Goal: Task Accomplishment & Management: Manage account settings

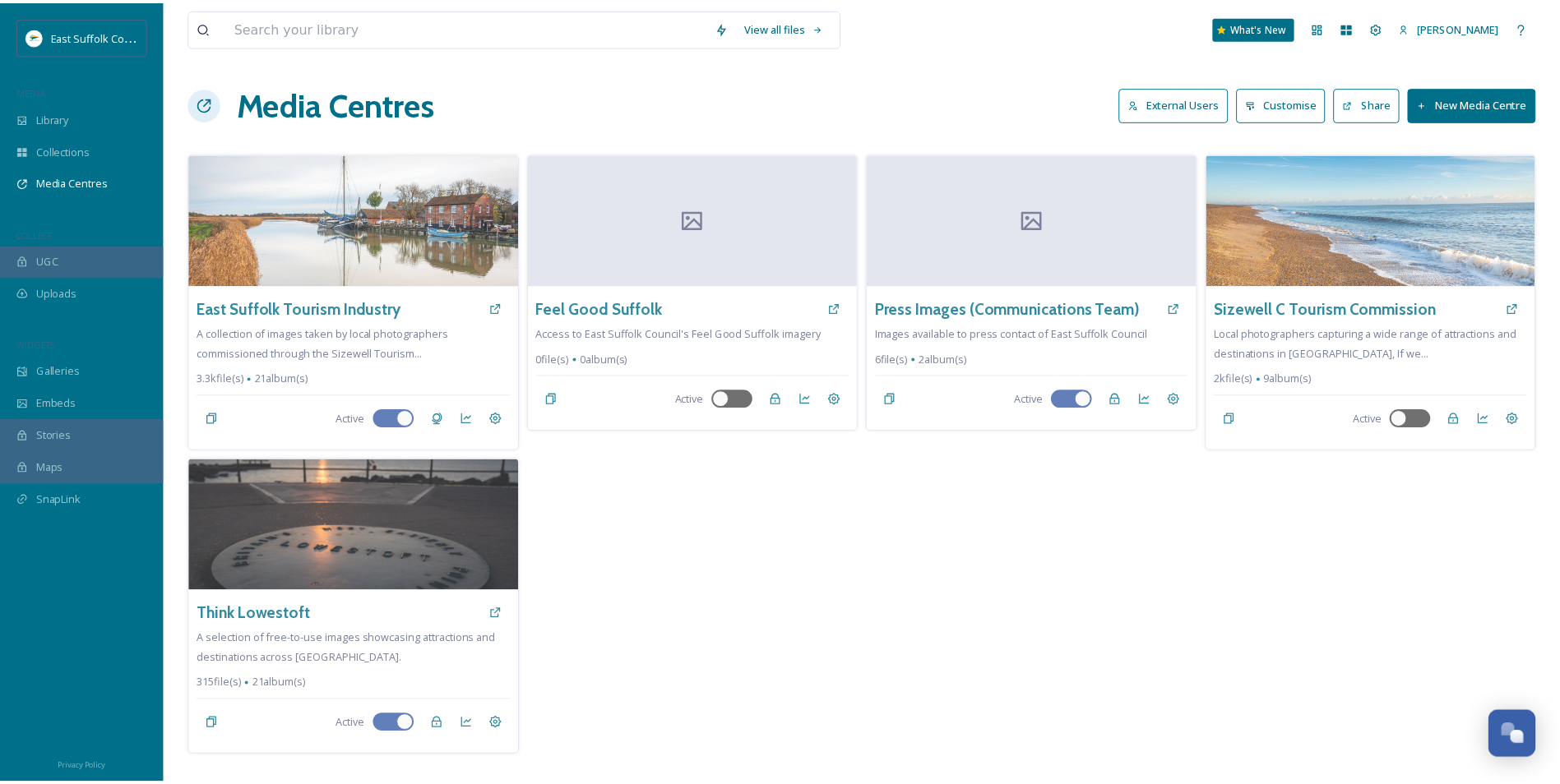
scroll to position [7506, 0]
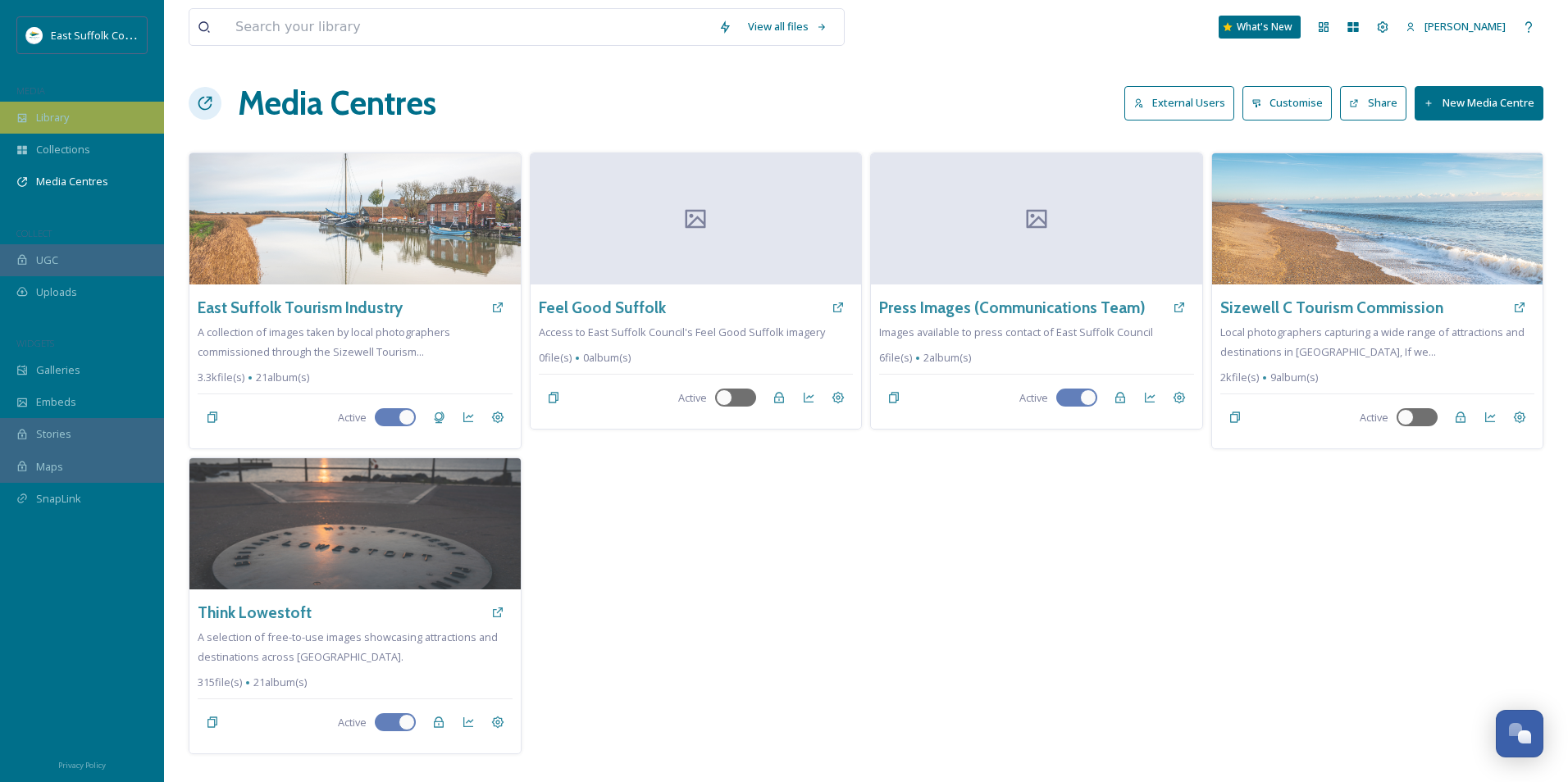
click at [46, 132] on div "Library" at bounding box center [82, 118] width 164 height 32
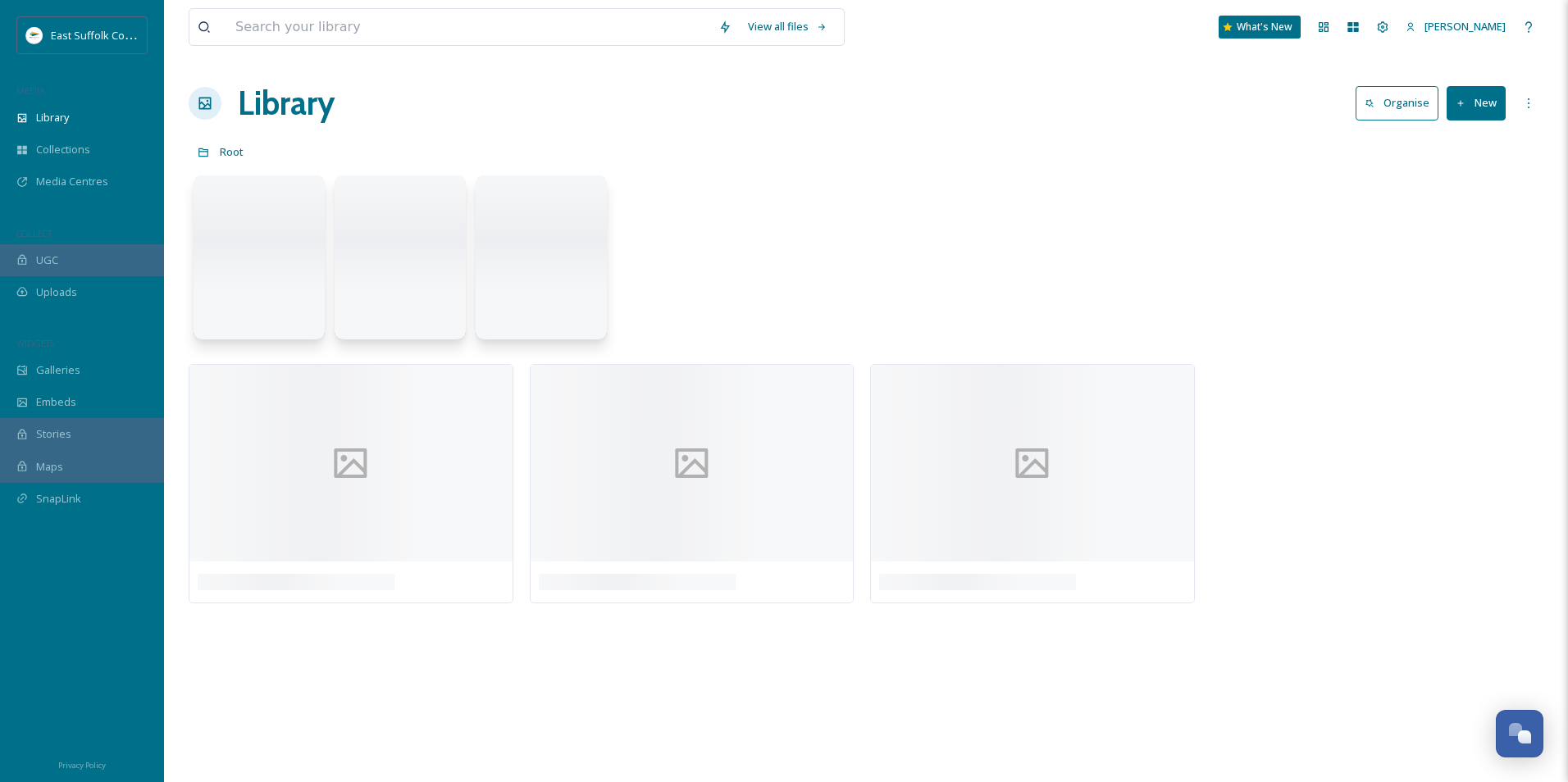
click at [46, 132] on div "Library" at bounding box center [82, 118] width 164 height 32
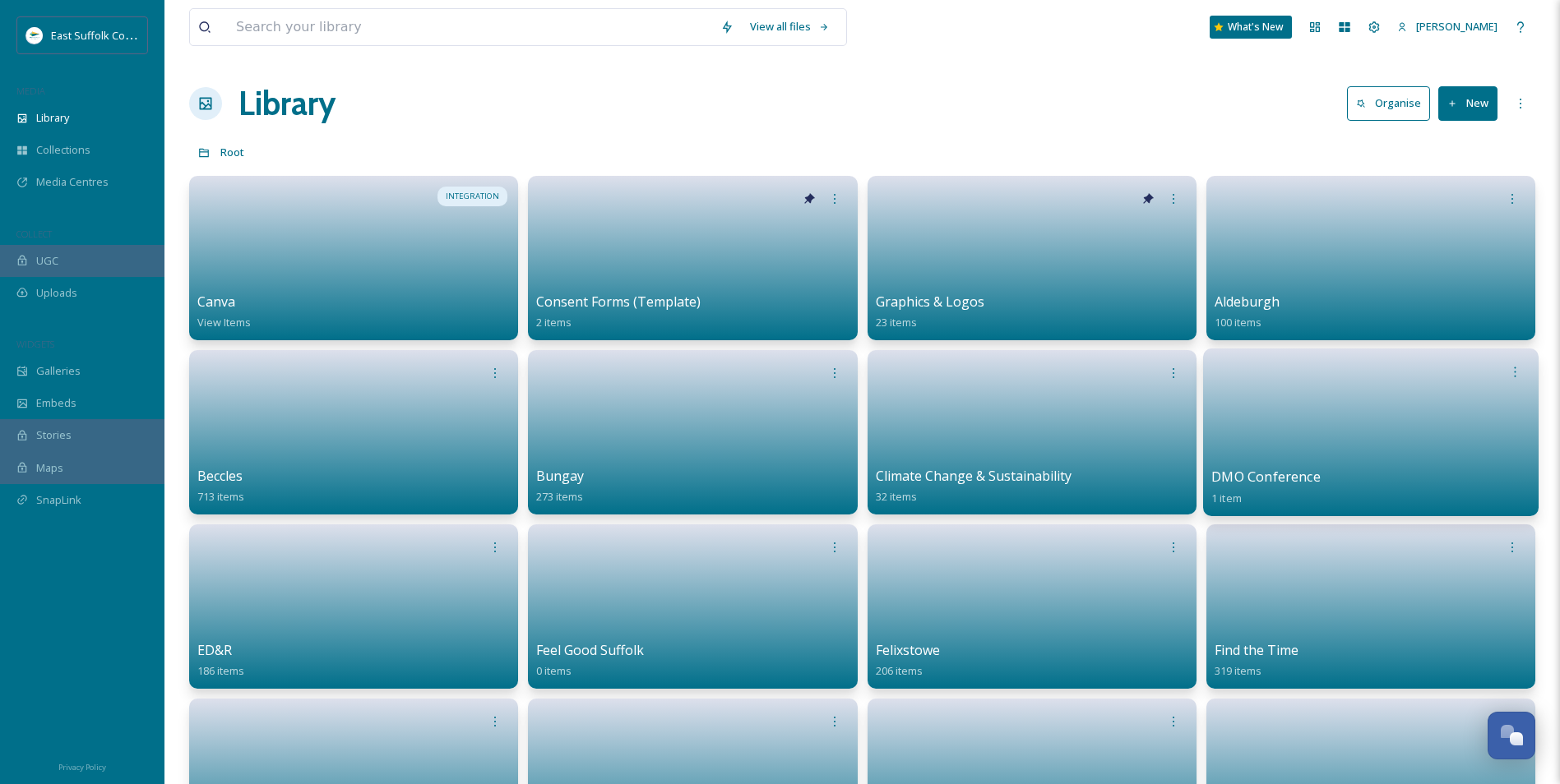
click at [1331, 425] on link at bounding box center [1371, 427] width 319 height 80
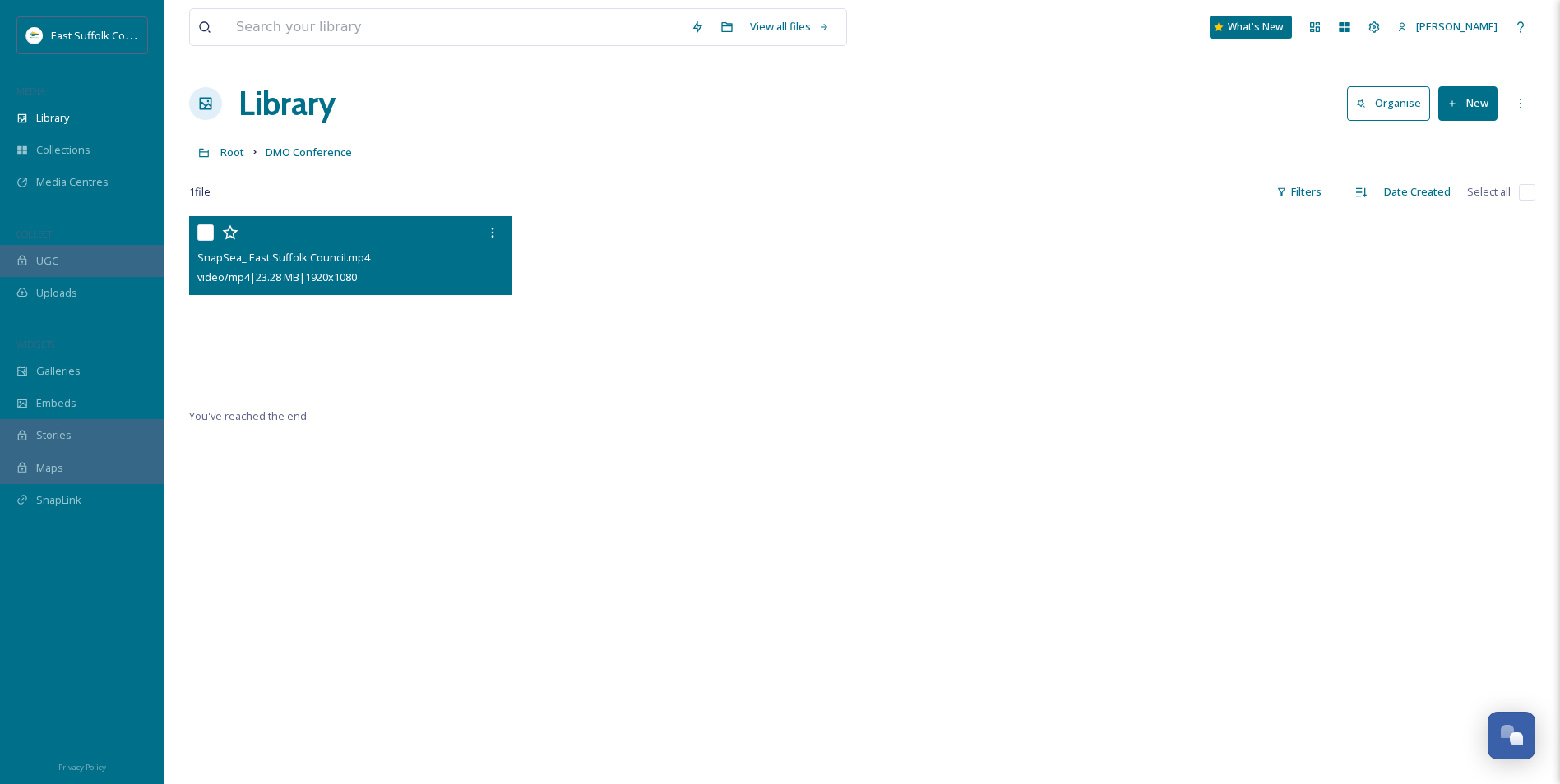
click at [332, 325] on video "SnapSea_ East Suffolk Council.mp4" at bounding box center [350, 308] width 322 height 182
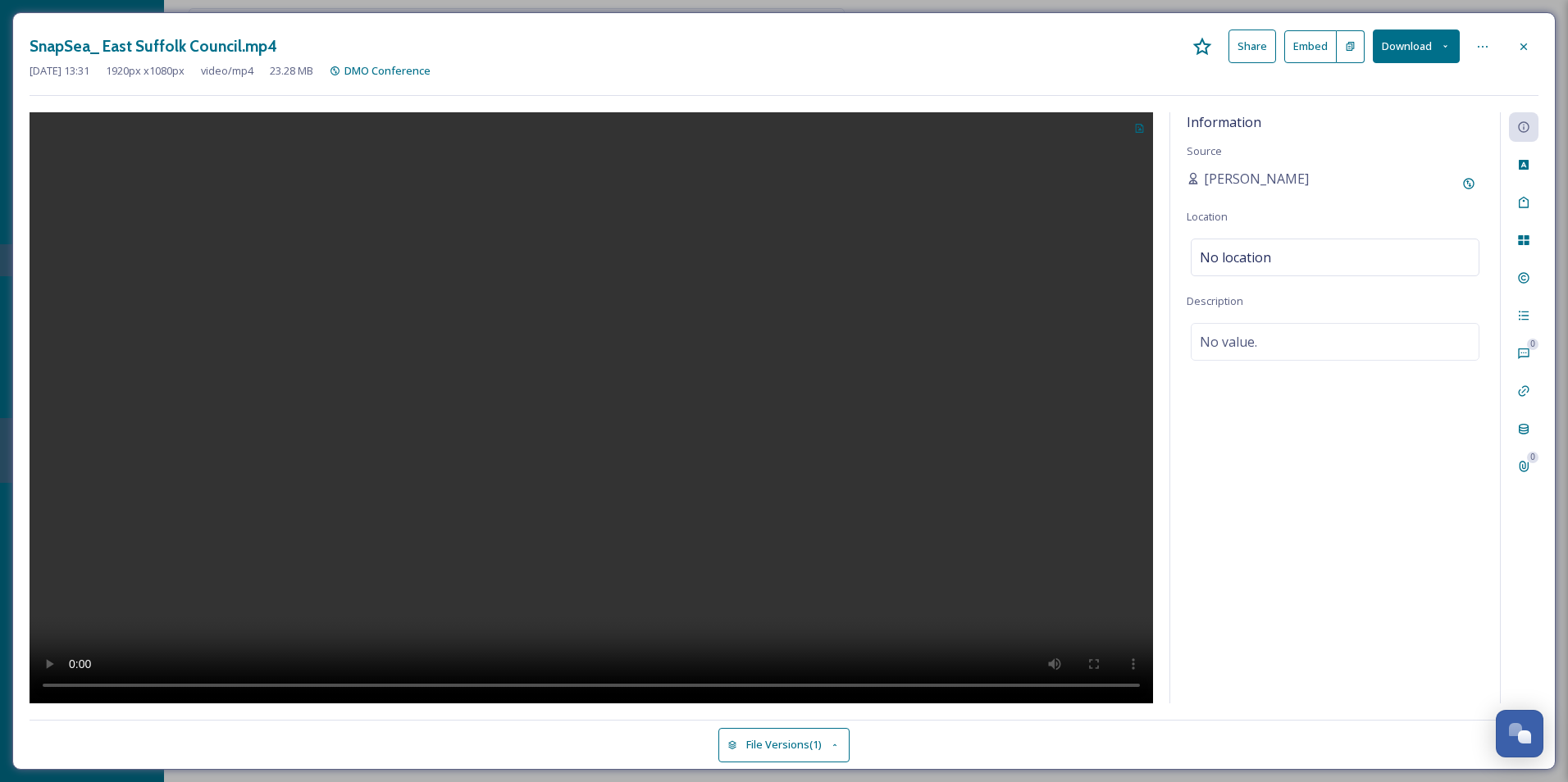
click at [672, 391] on video at bounding box center [591, 408] width 1124 height 591
click at [1518, 48] on icon at bounding box center [1523, 46] width 13 height 13
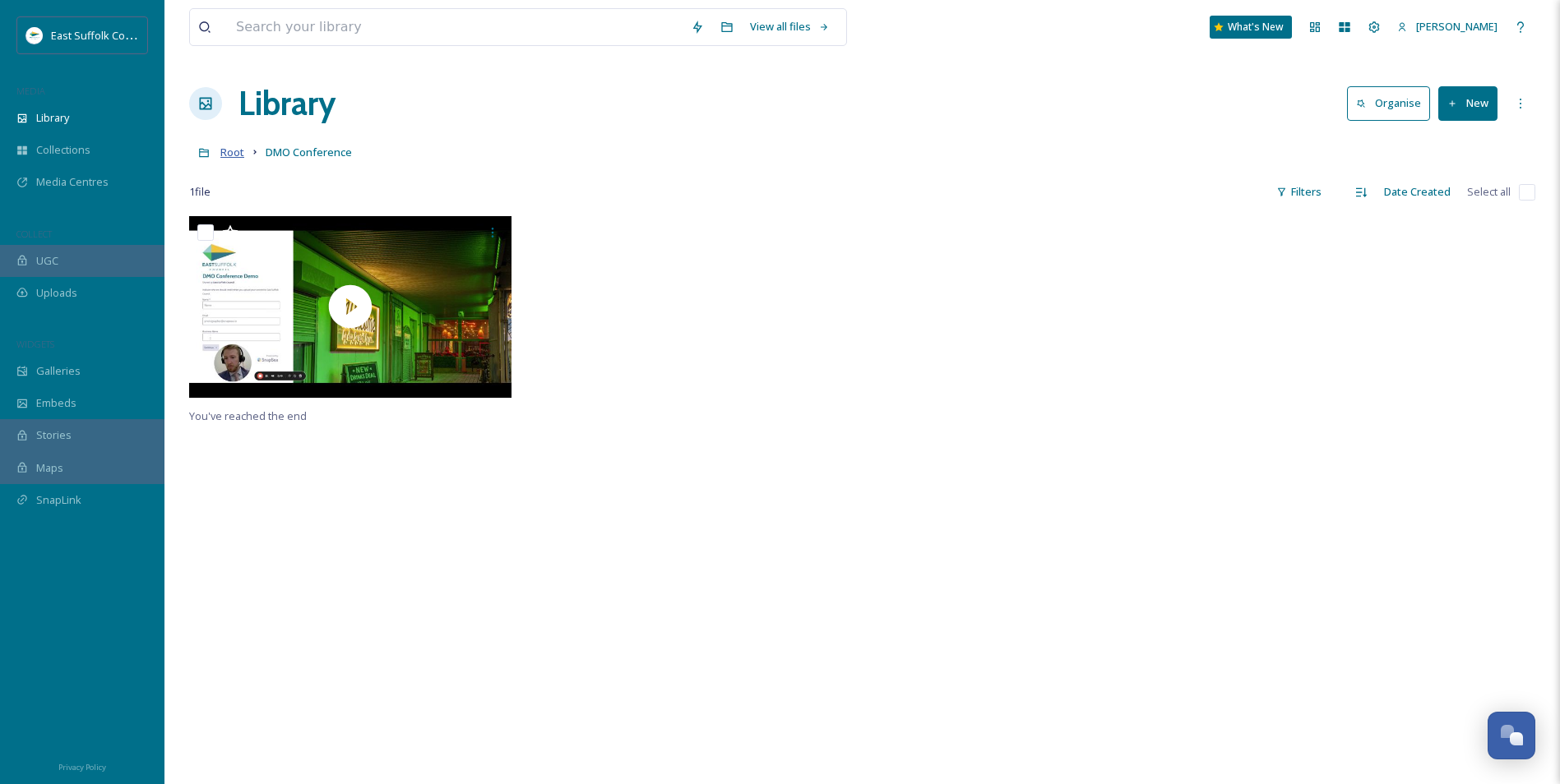
click at [231, 146] on span "Root" at bounding box center [232, 152] width 24 height 15
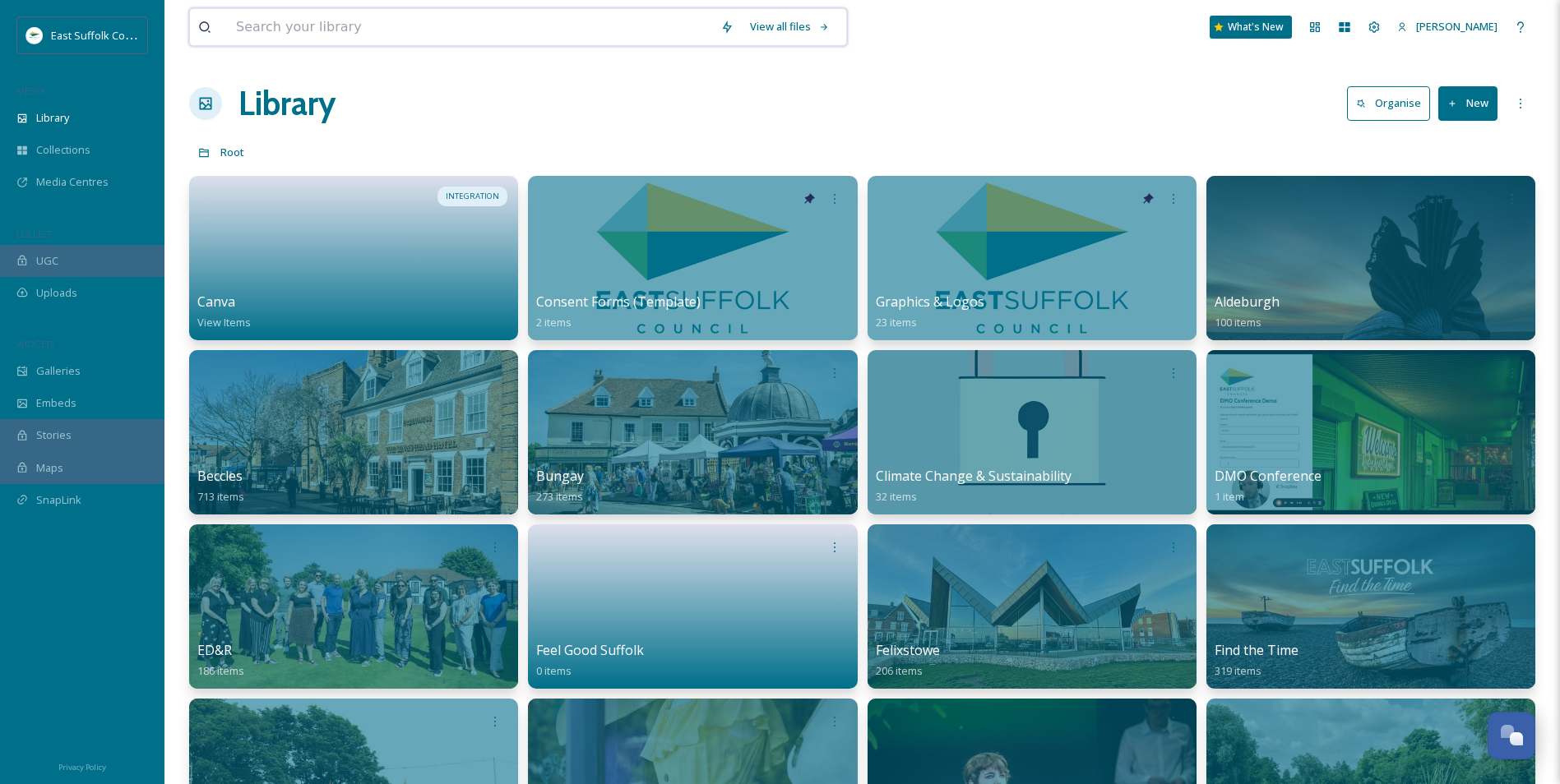
click at [433, 29] on input at bounding box center [470, 27] width 484 height 36
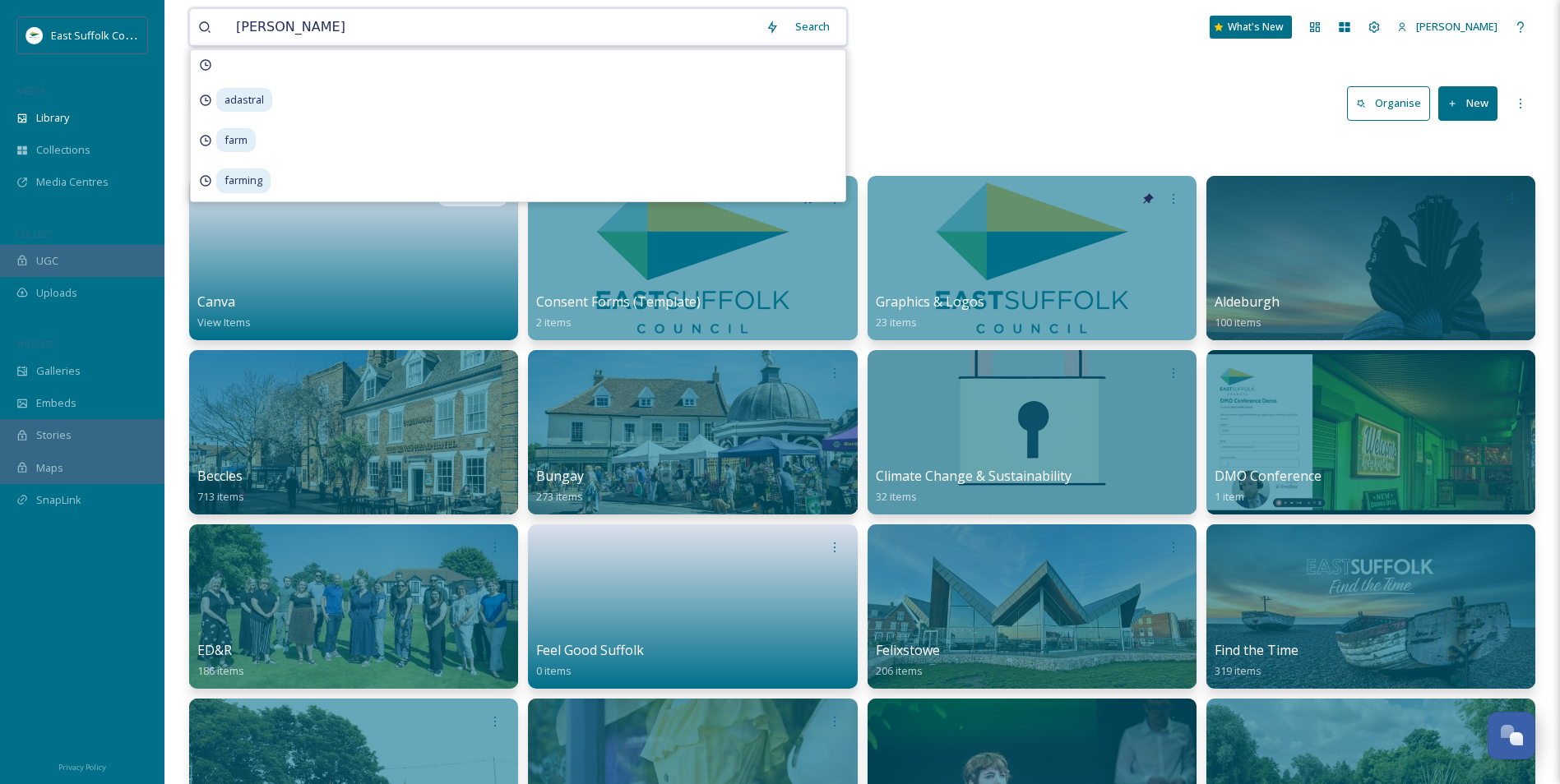
type input "Carlton Marshes"
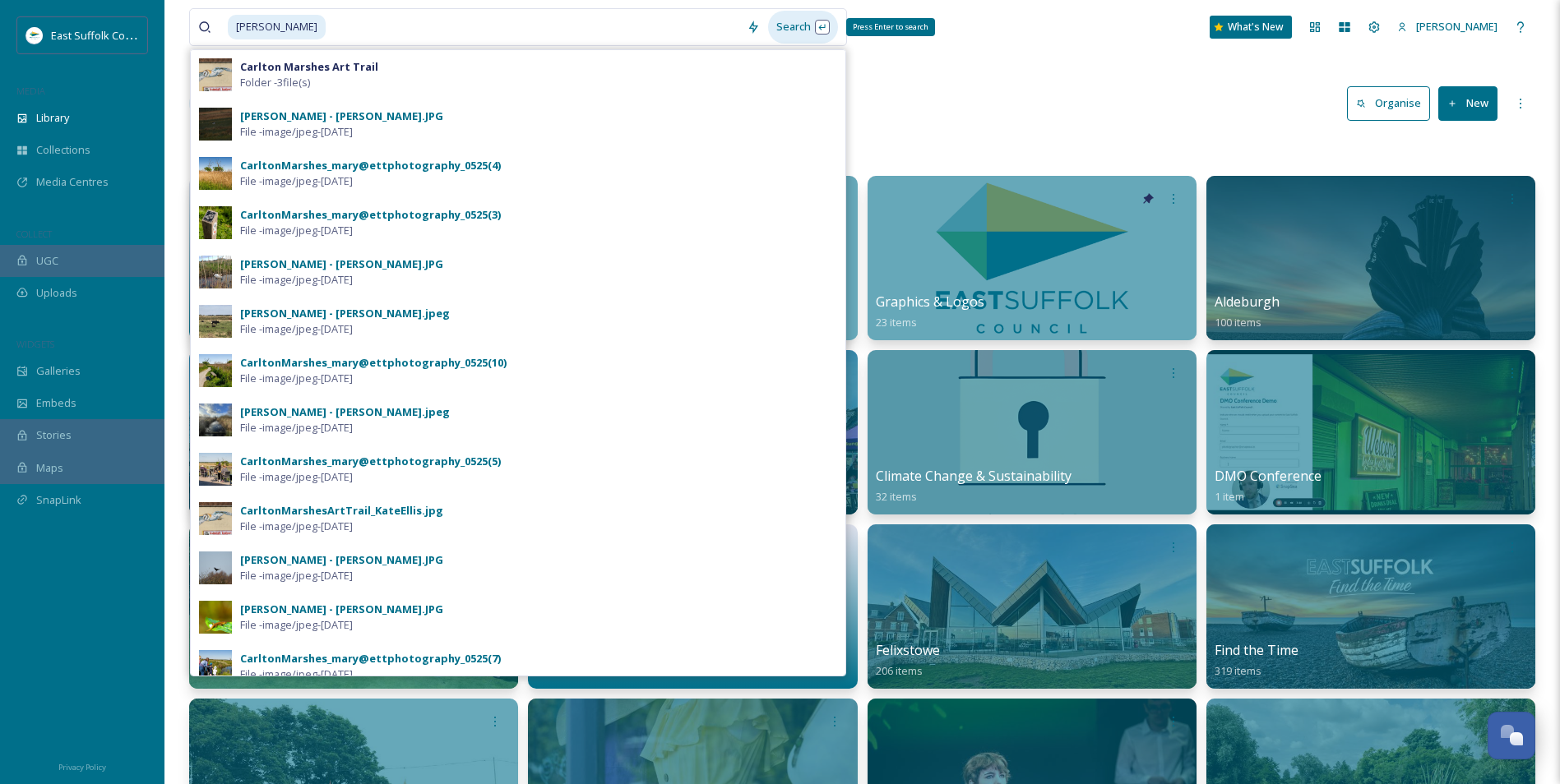
click at [803, 17] on div "Search Press Enter to search" at bounding box center [803, 26] width 70 height 32
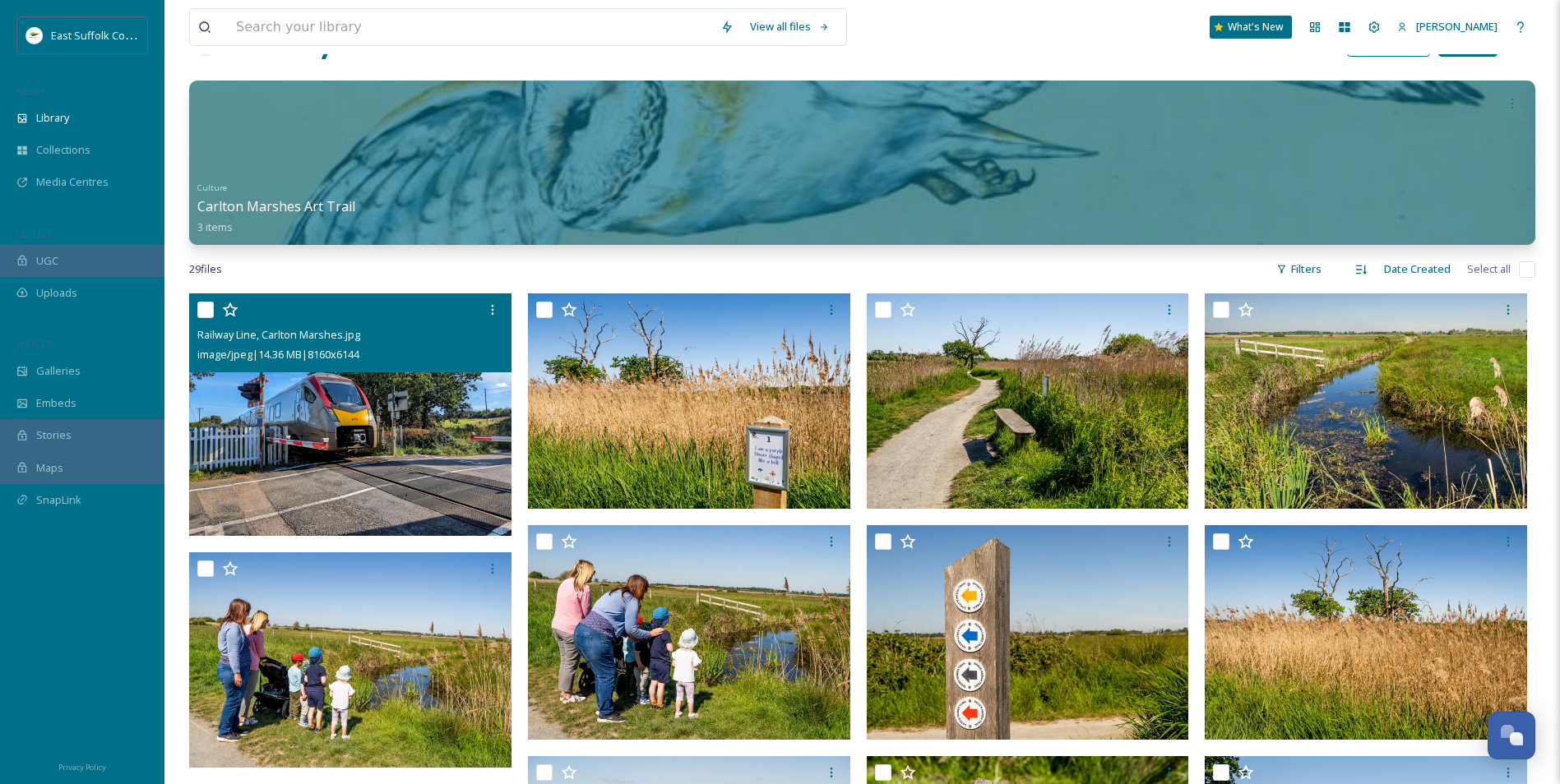
scroll to position [82, 0]
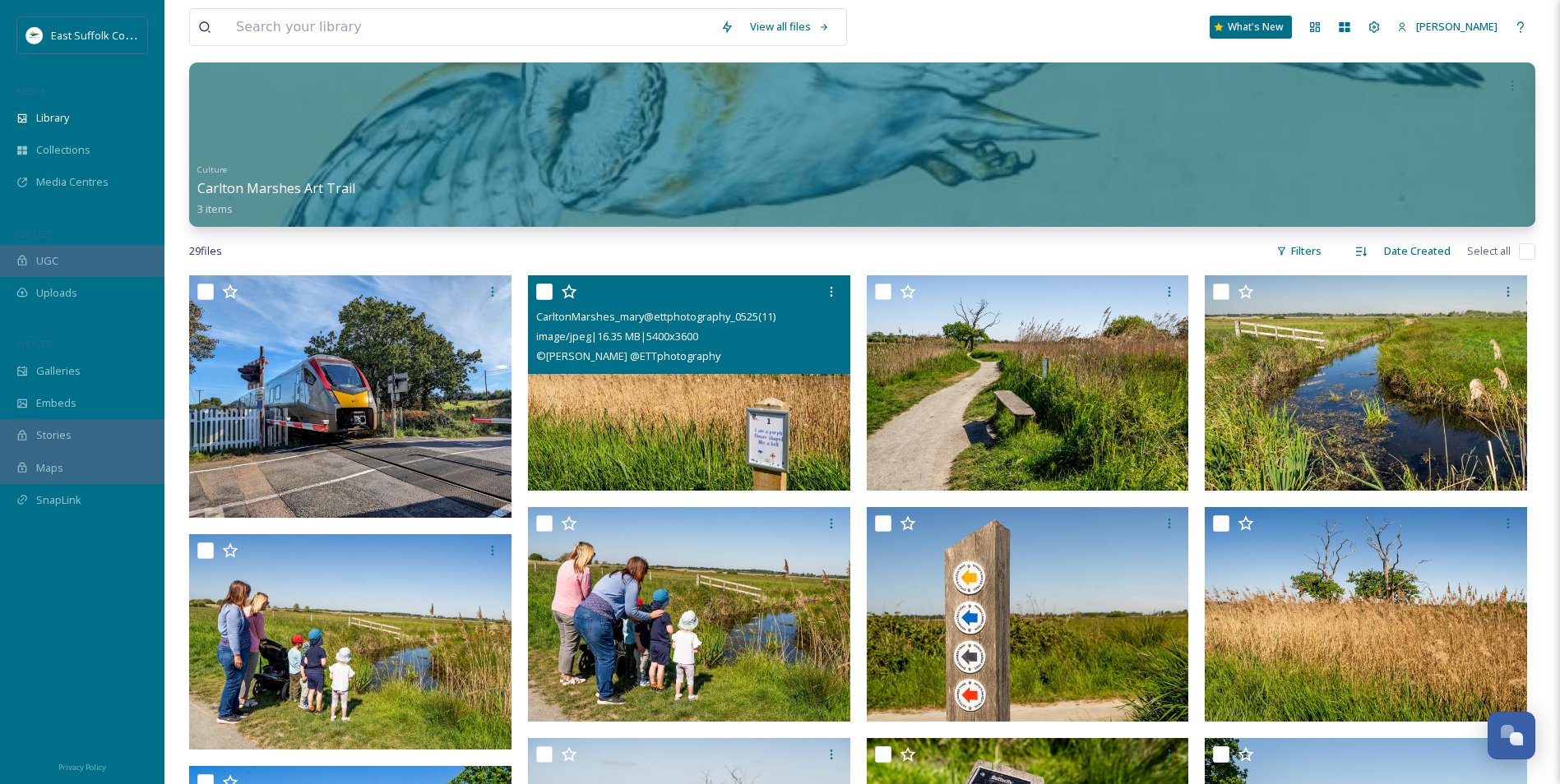
click at [718, 416] on img at bounding box center [689, 383] width 322 height 216
checkbox input "true"
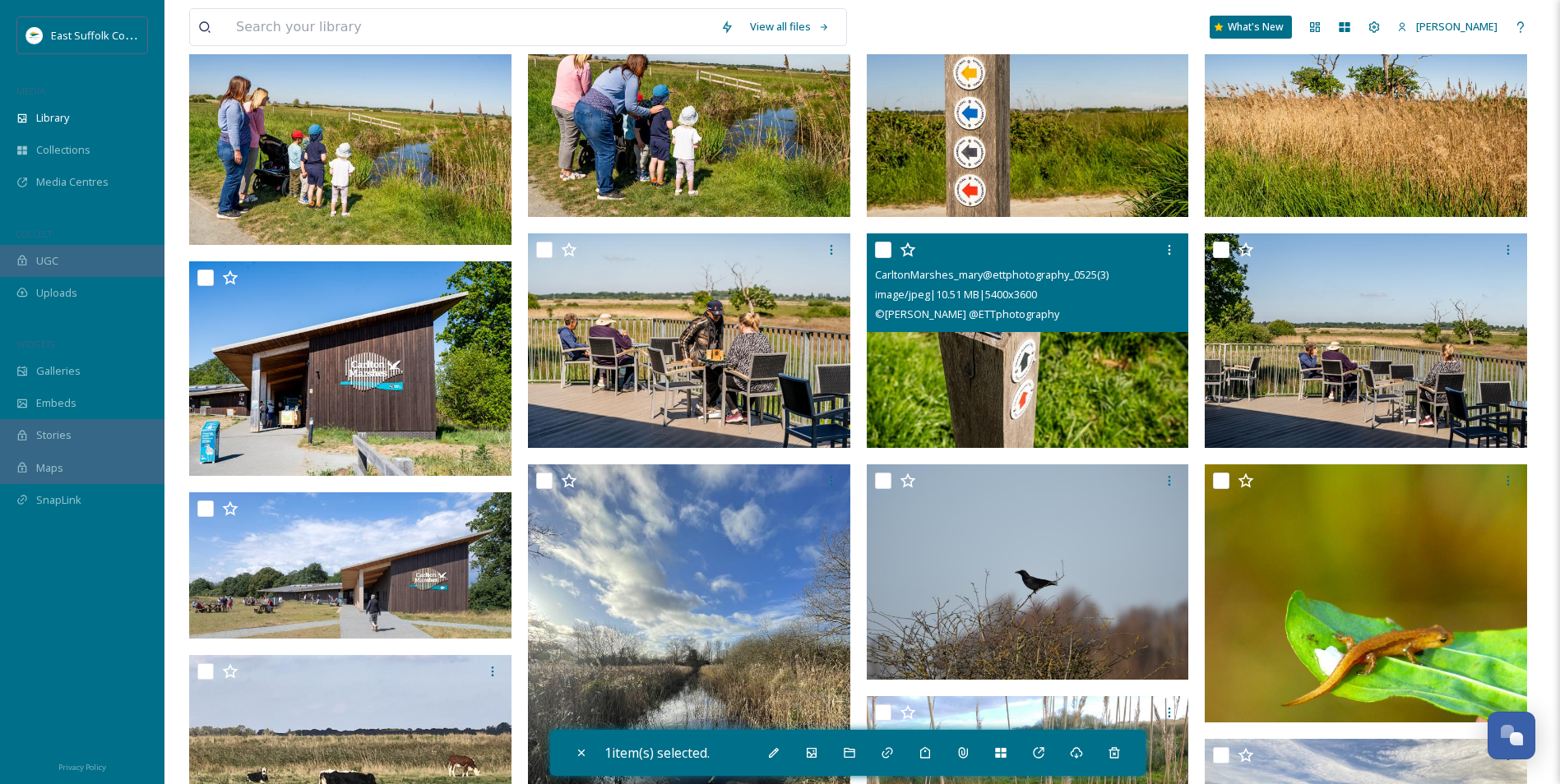
scroll to position [822, 0]
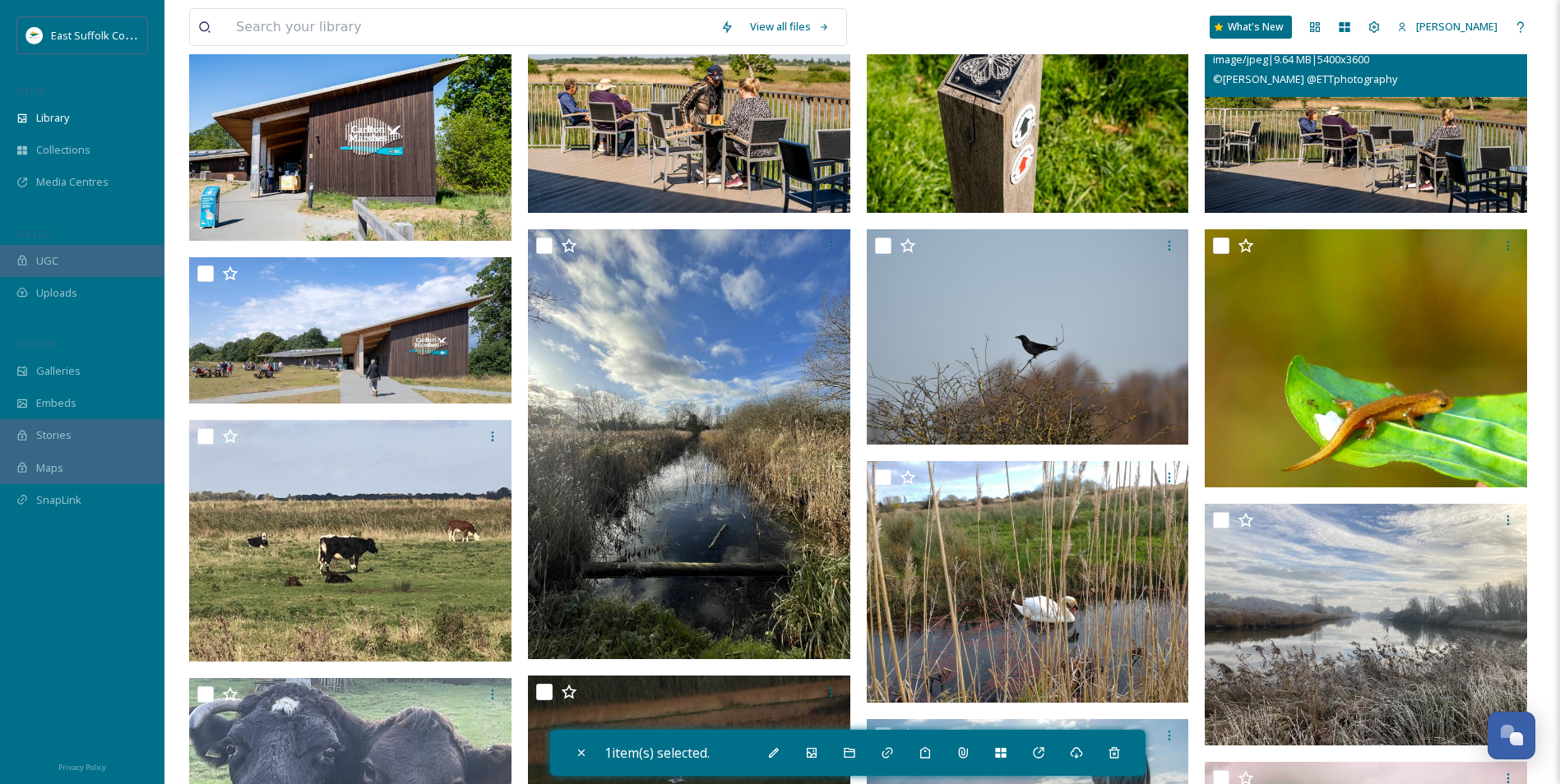
click at [1432, 172] on img at bounding box center [1366, 106] width 322 height 216
checkbox input "true"
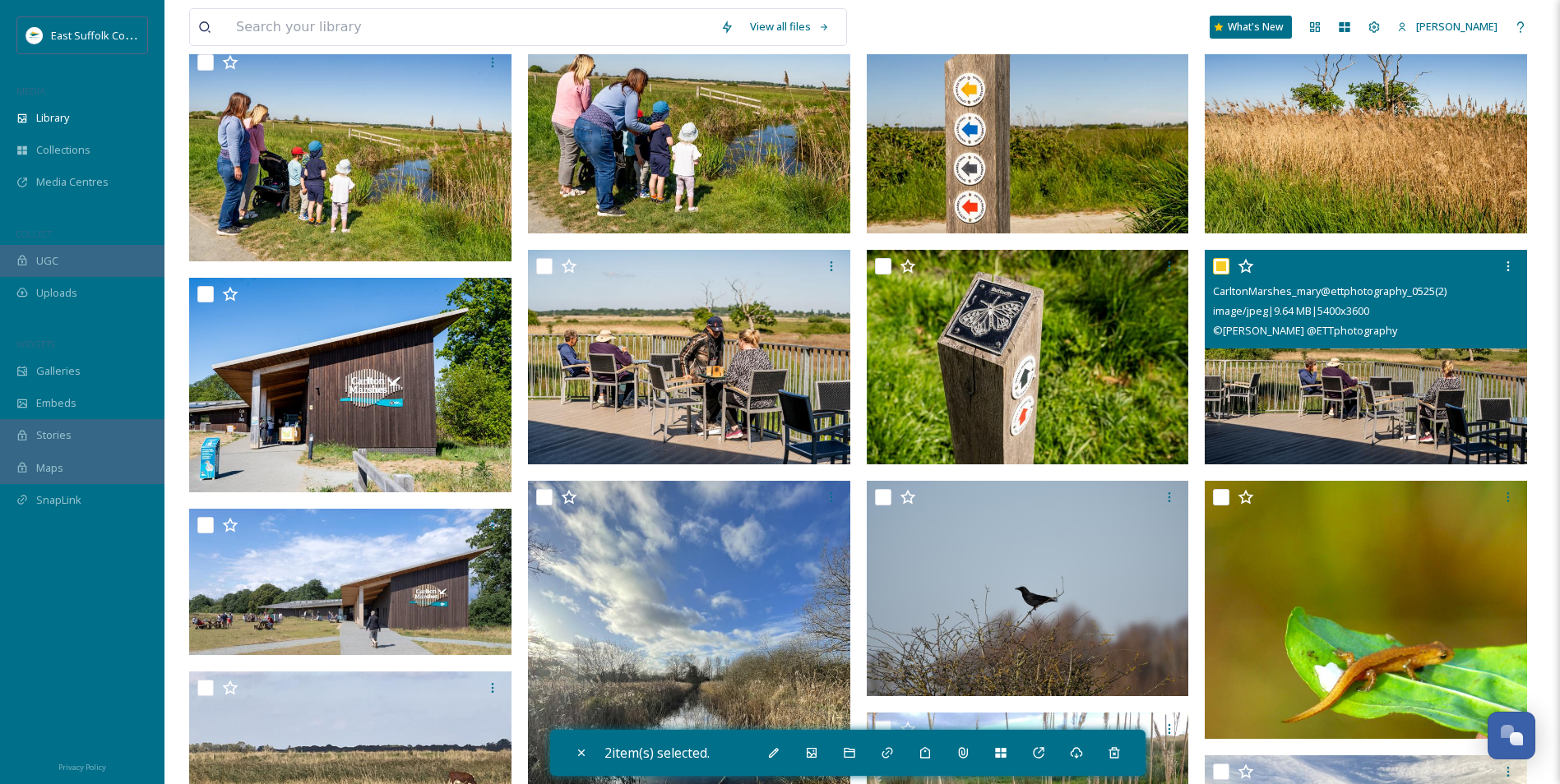
scroll to position [411, 0]
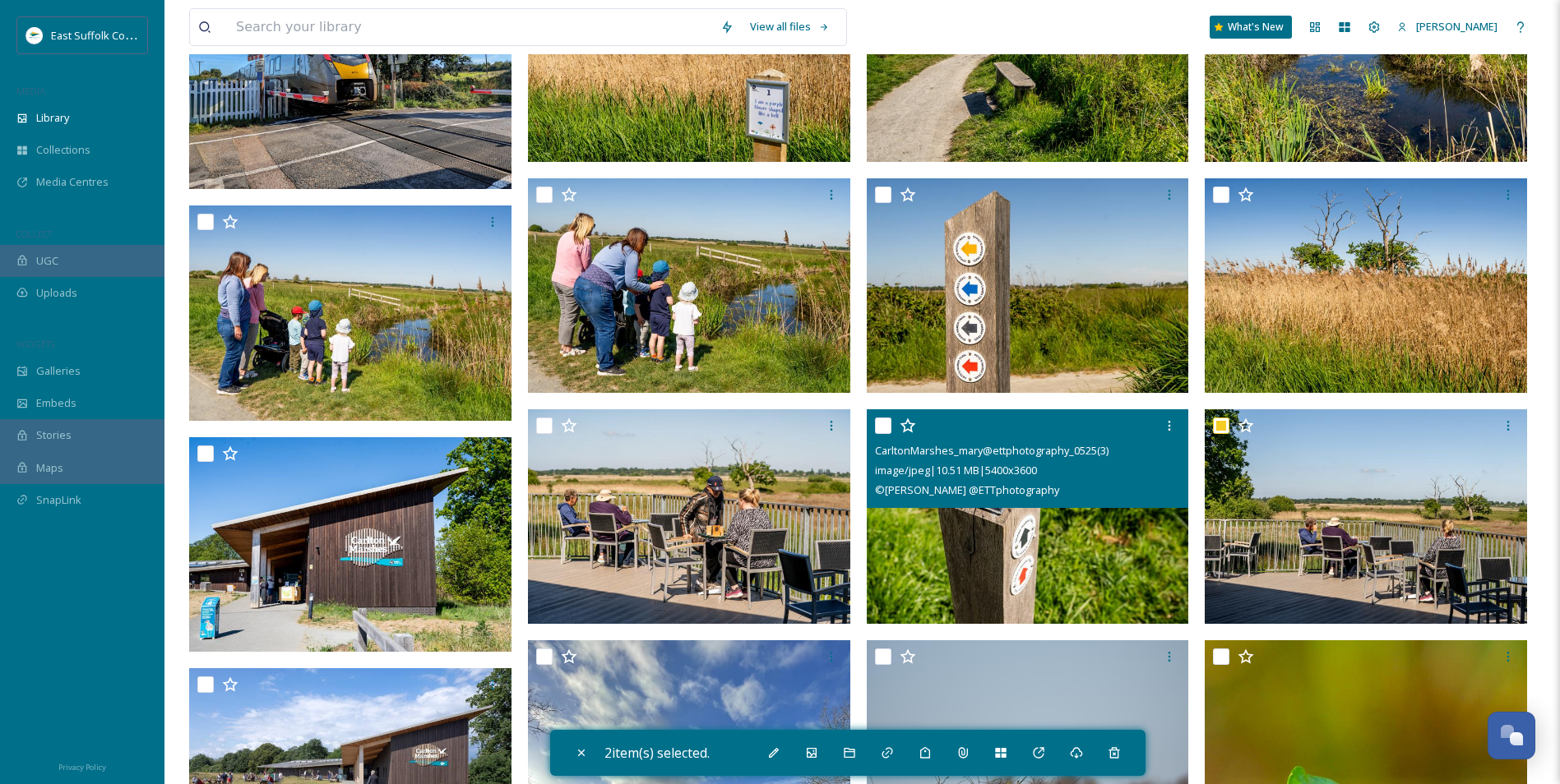
click at [1011, 533] on img at bounding box center [1028, 517] width 322 height 216
checkbox input "true"
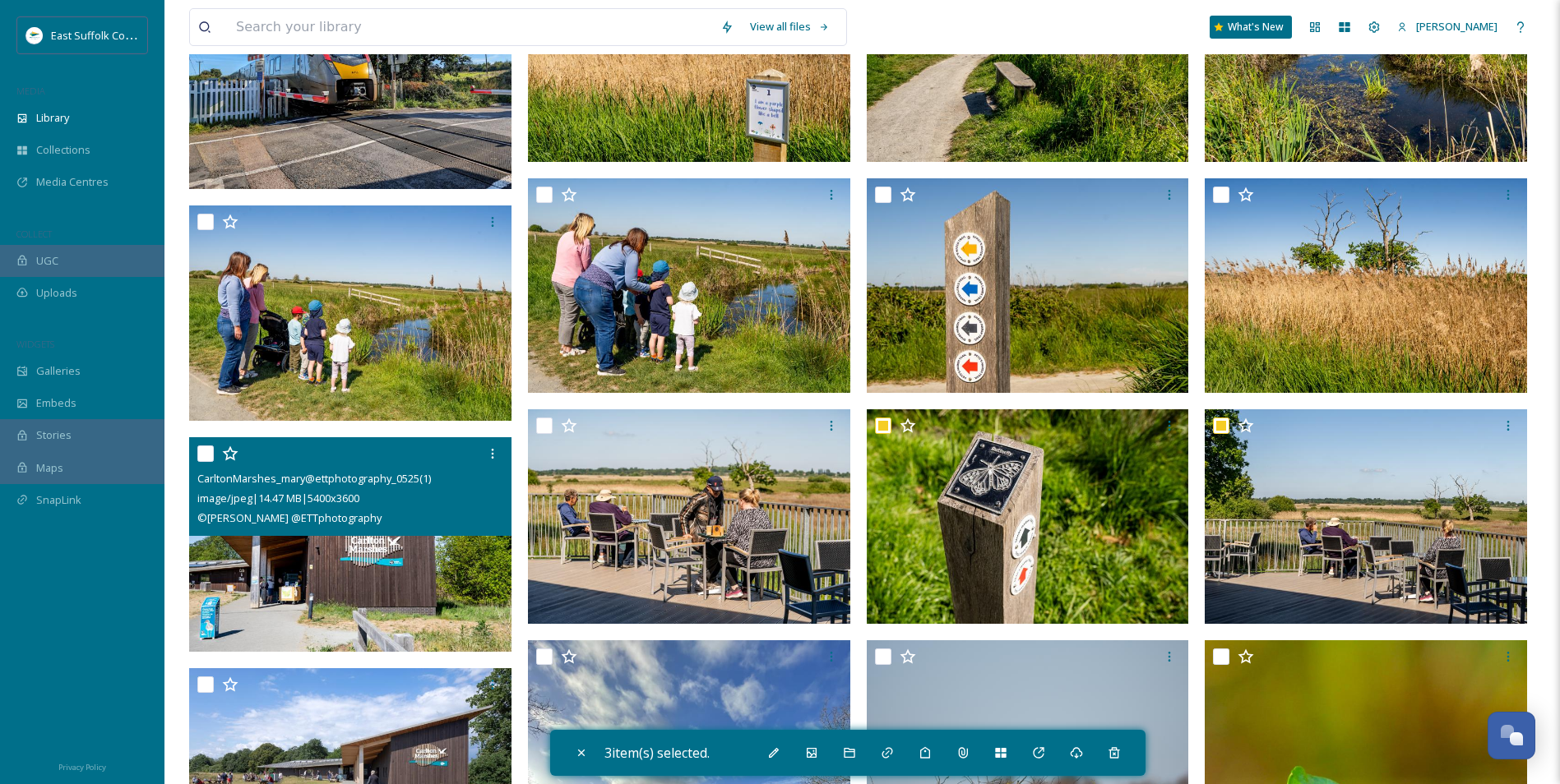
click at [375, 593] on img at bounding box center [350, 545] width 322 height 216
checkbox input "true"
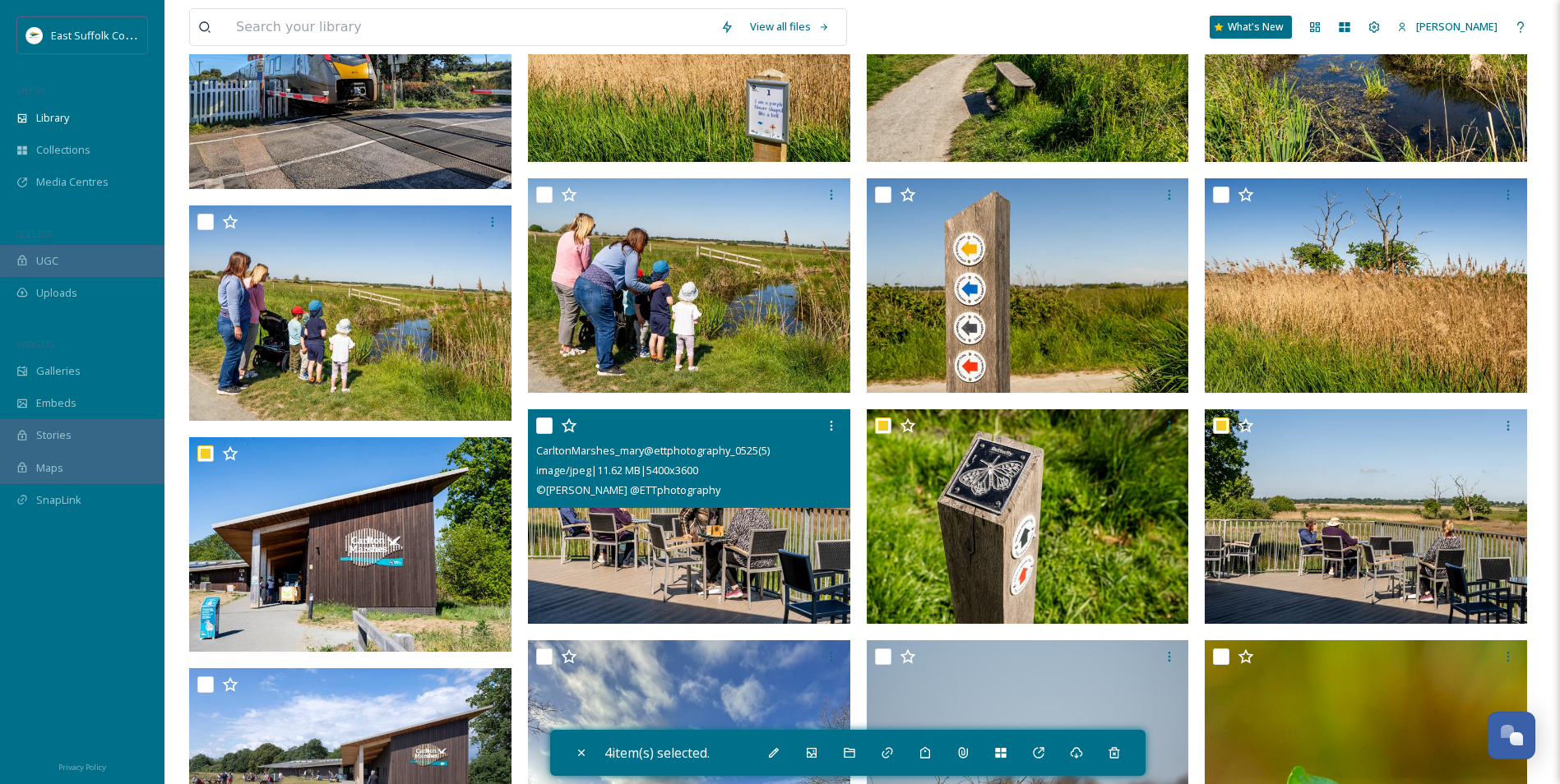
click at [530, 562] on img at bounding box center [689, 517] width 322 height 216
checkbox input "true"
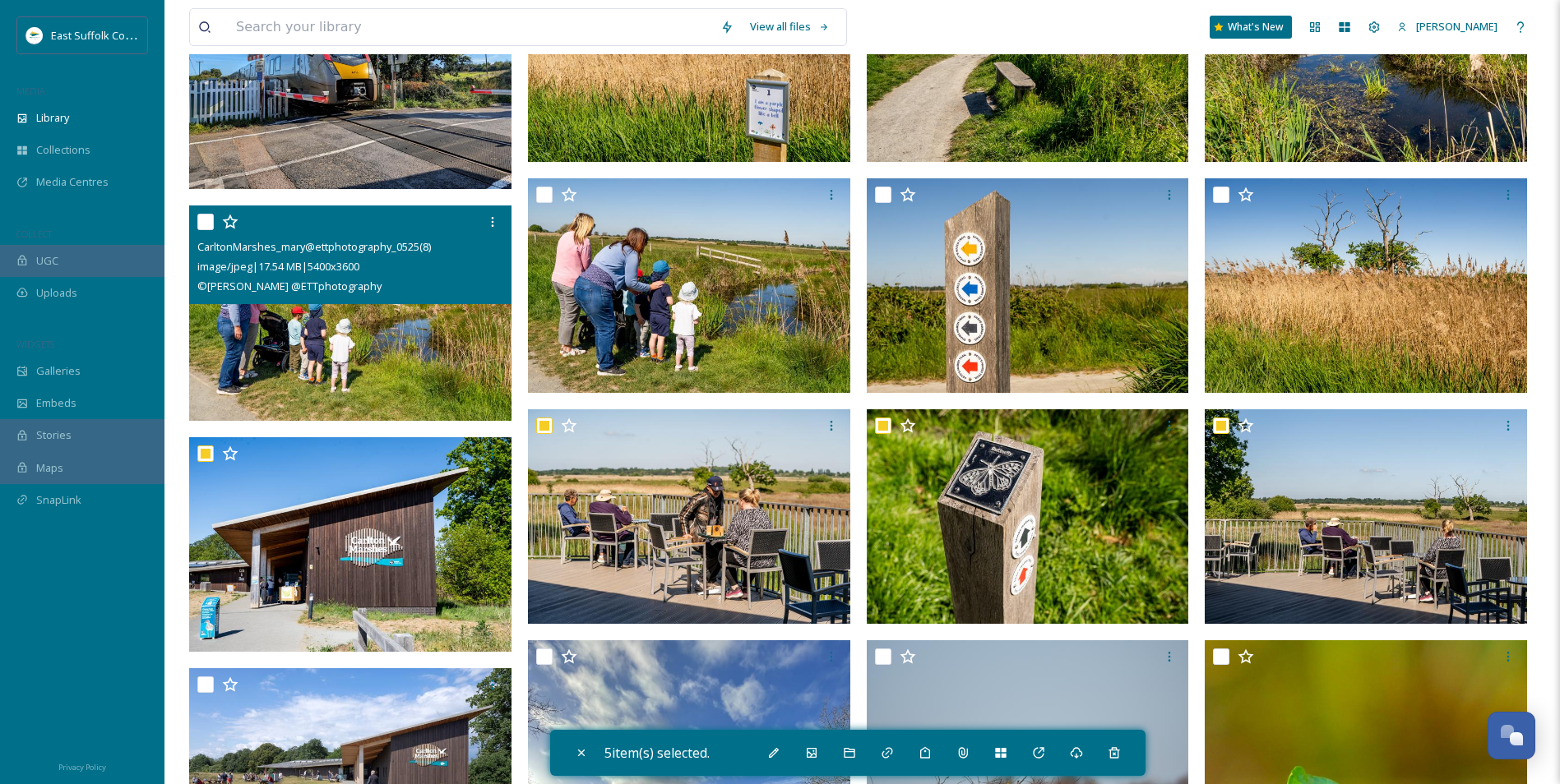
click at [305, 374] on img at bounding box center [350, 313] width 322 height 216
checkbox input "true"
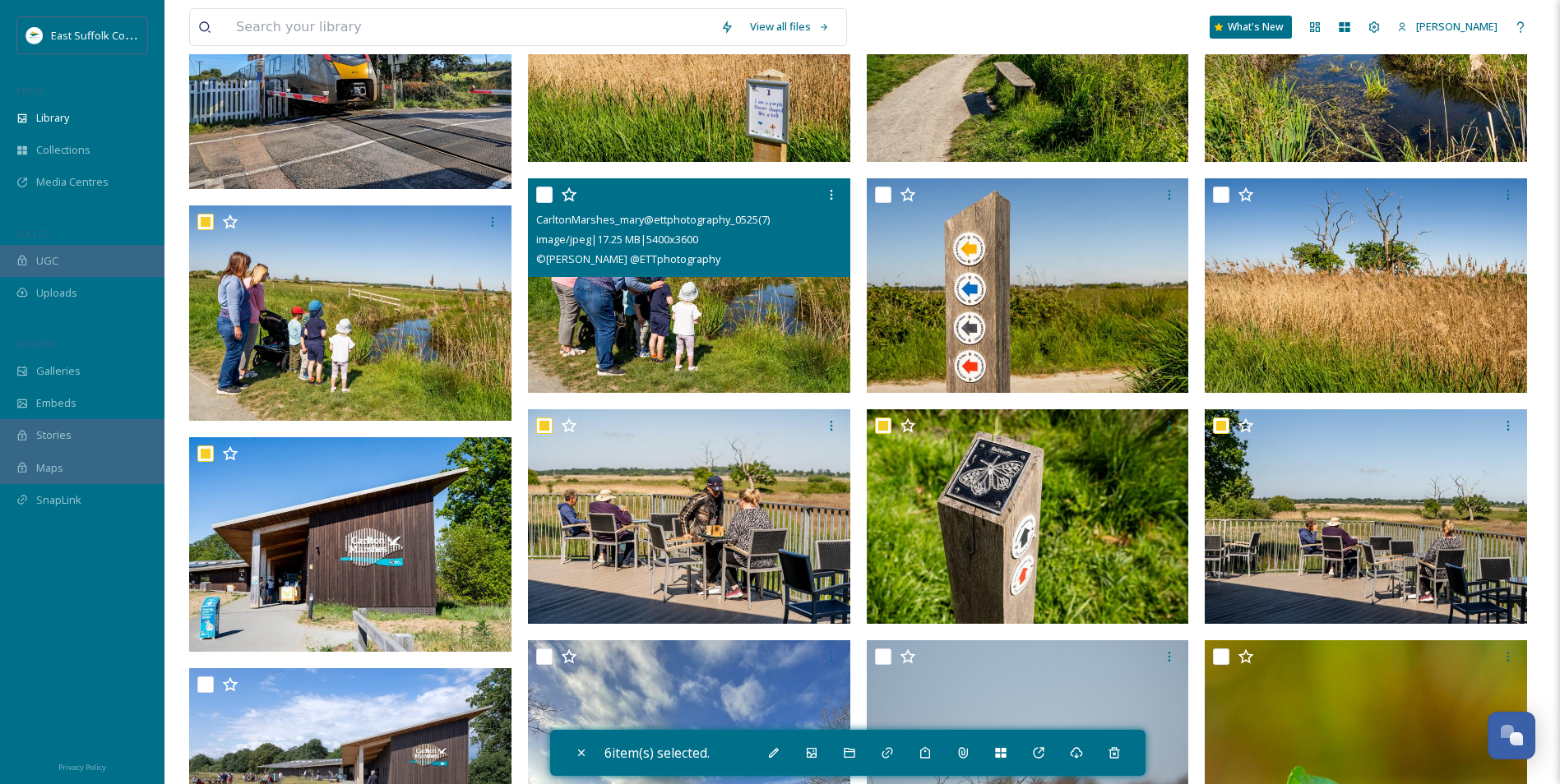
click at [626, 319] on img at bounding box center [689, 285] width 322 height 216
checkbox input "true"
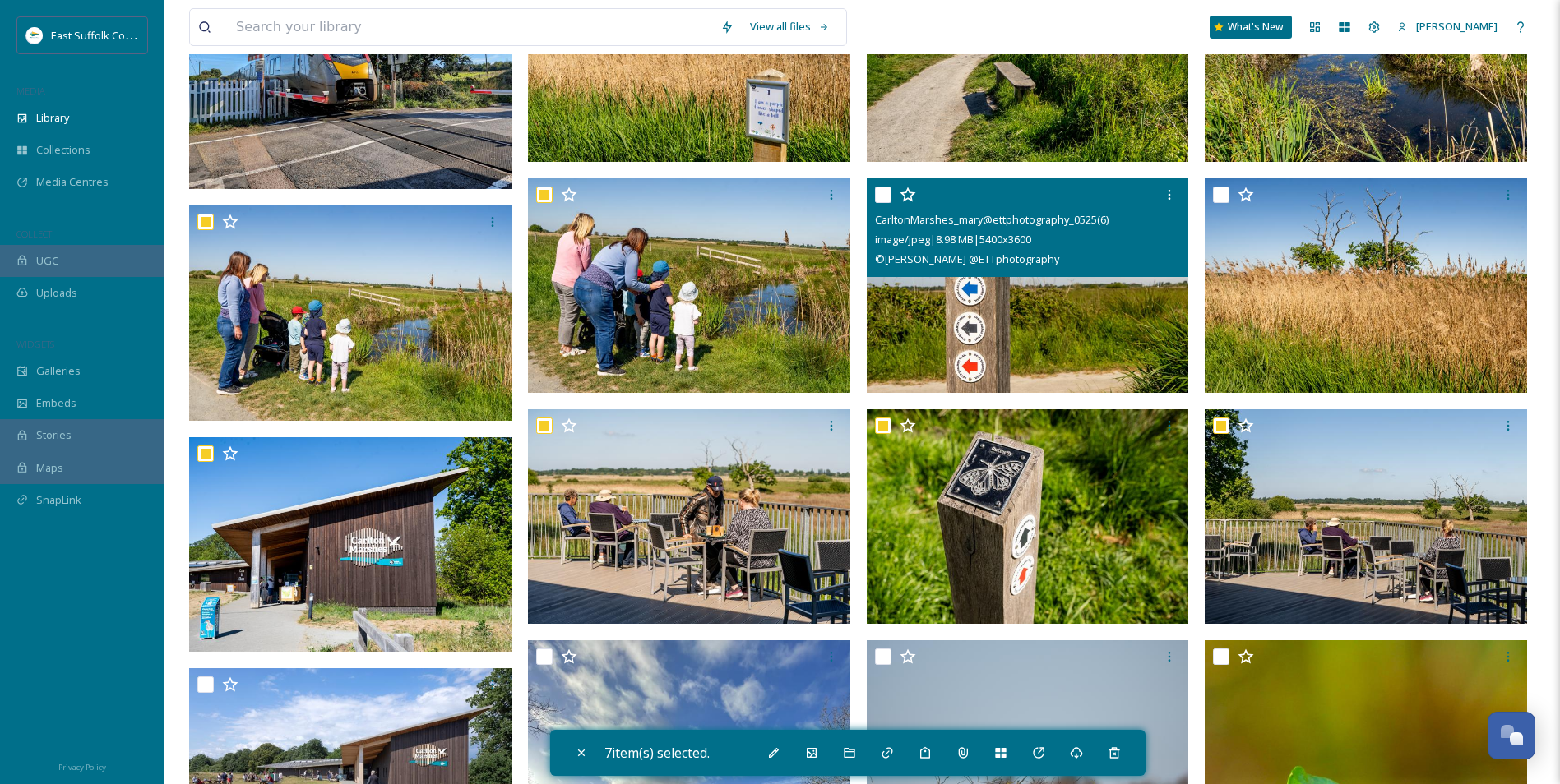
click at [1078, 354] on img at bounding box center [1028, 285] width 322 height 216
checkbox input "true"
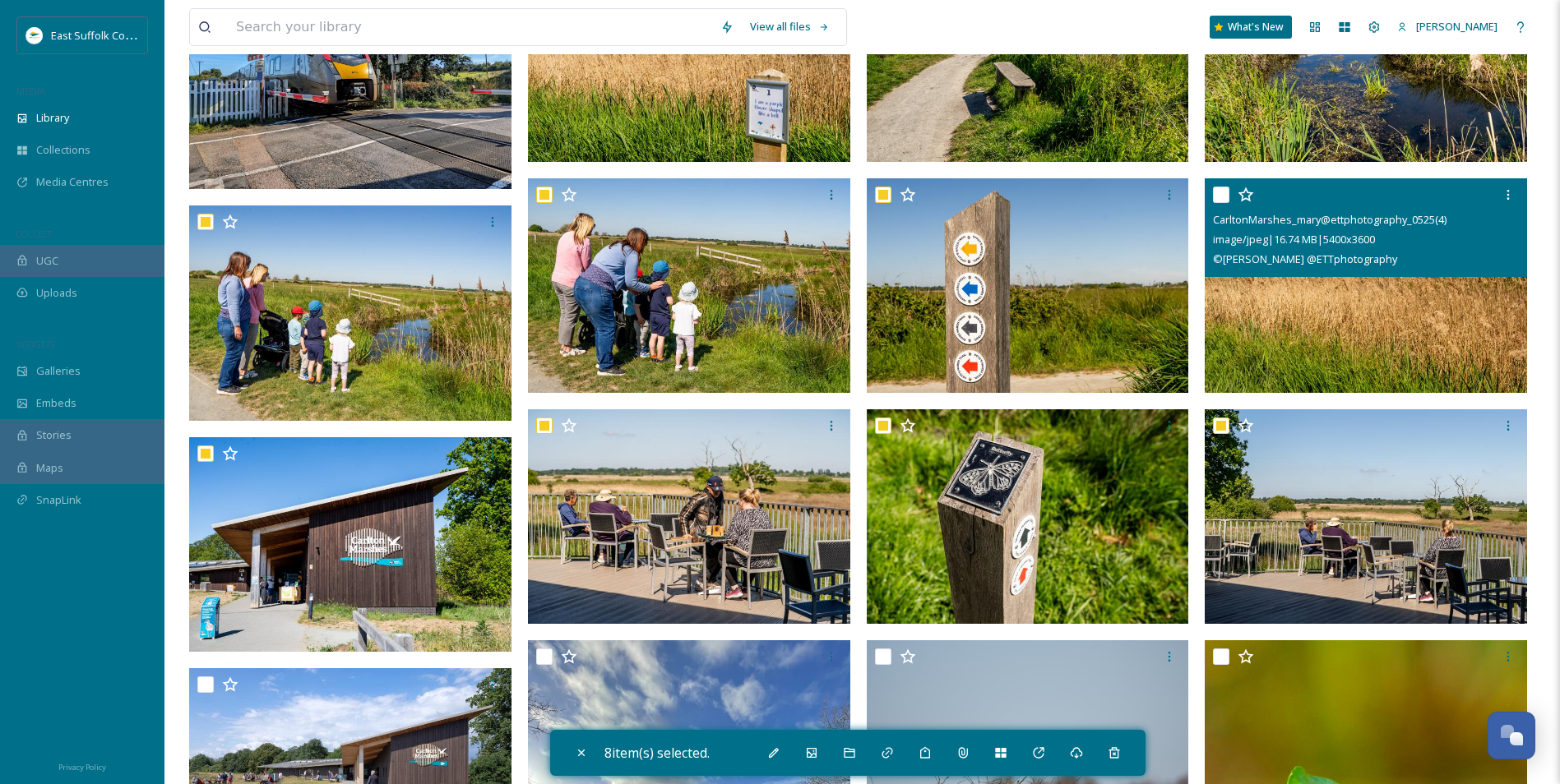
click at [1277, 326] on img at bounding box center [1366, 285] width 322 height 216
checkbox input "true"
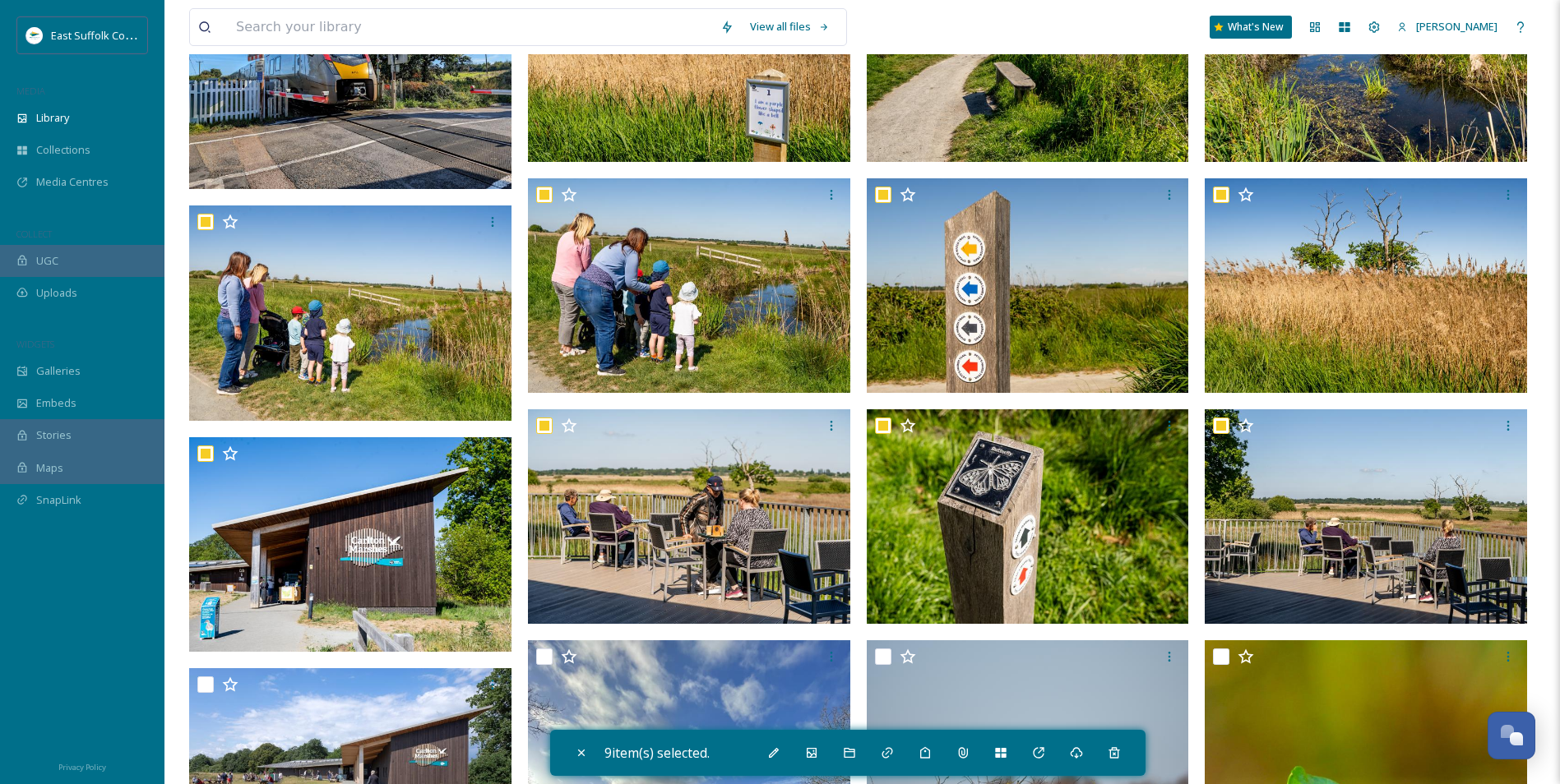
click at [1317, 137] on img at bounding box center [1366, 54] width 322 height 216
checkbox input "true"
click at [1073, 137] on img at bounding box center [1028, 54] width 322 height 216
checkbox input "true"
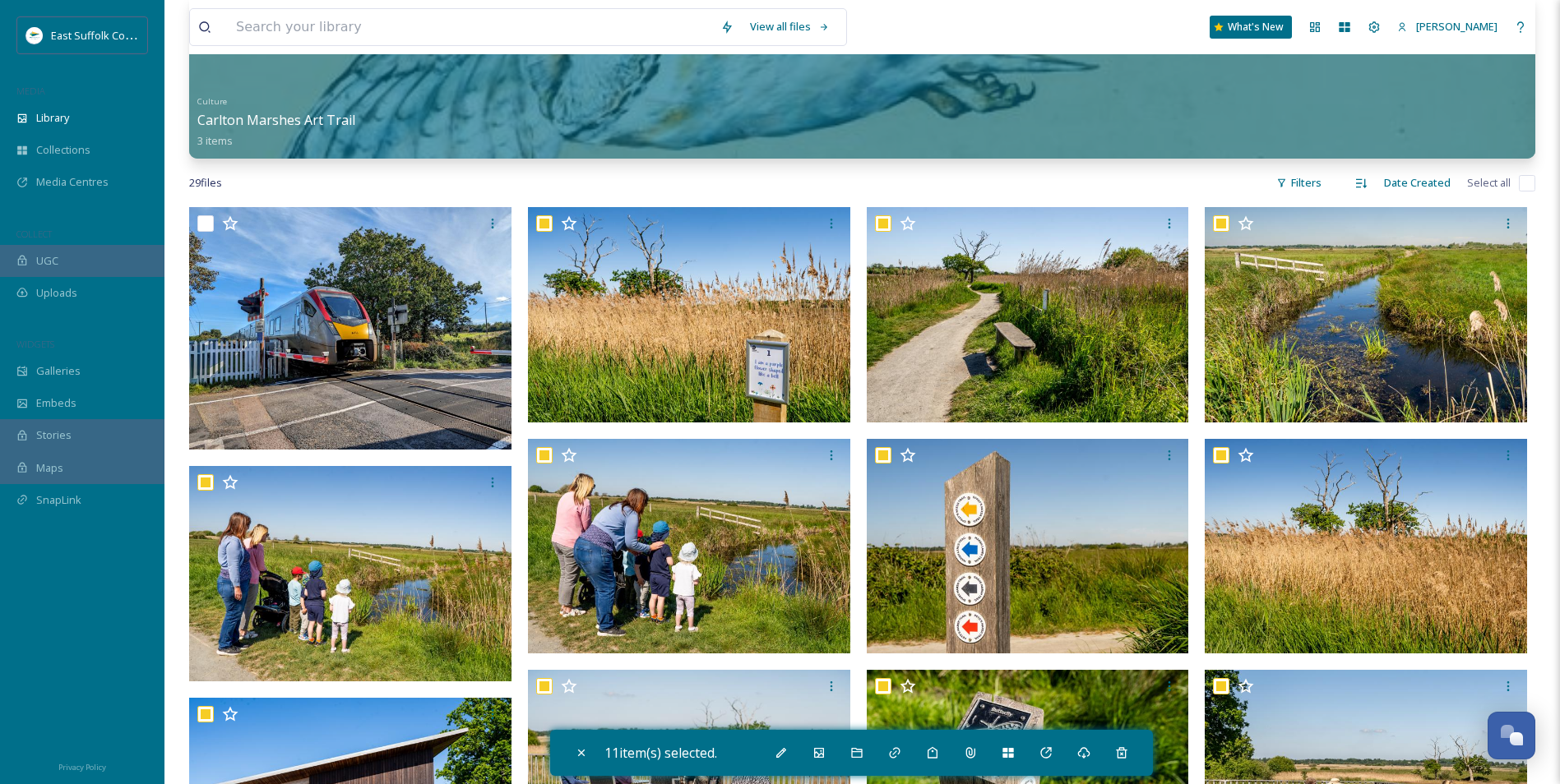
scroll to position [77, 0]
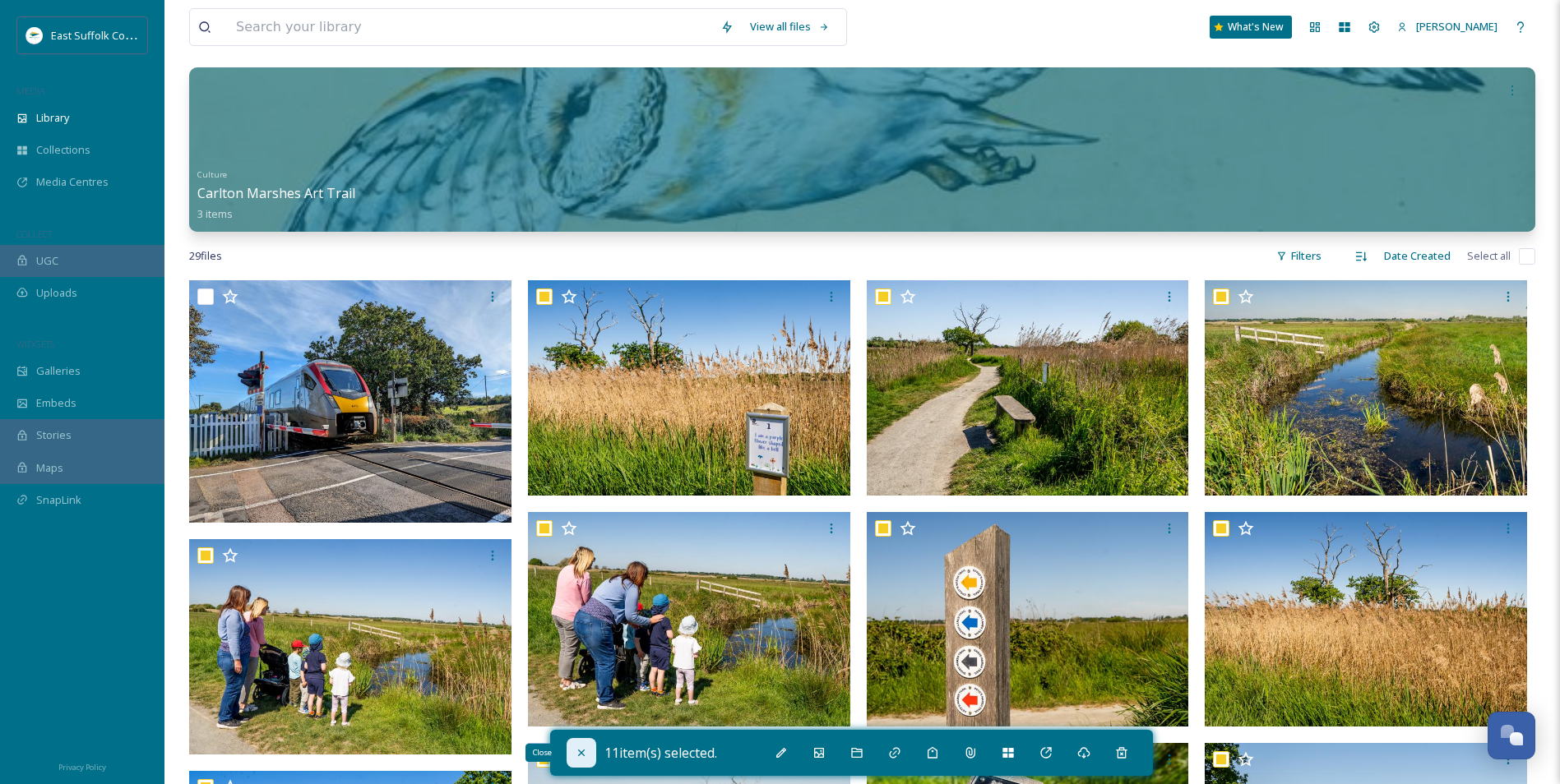
click at [586, 761] on div "Close" at bounding box center [582, 753] width 29 height 29
checkbox input "false"
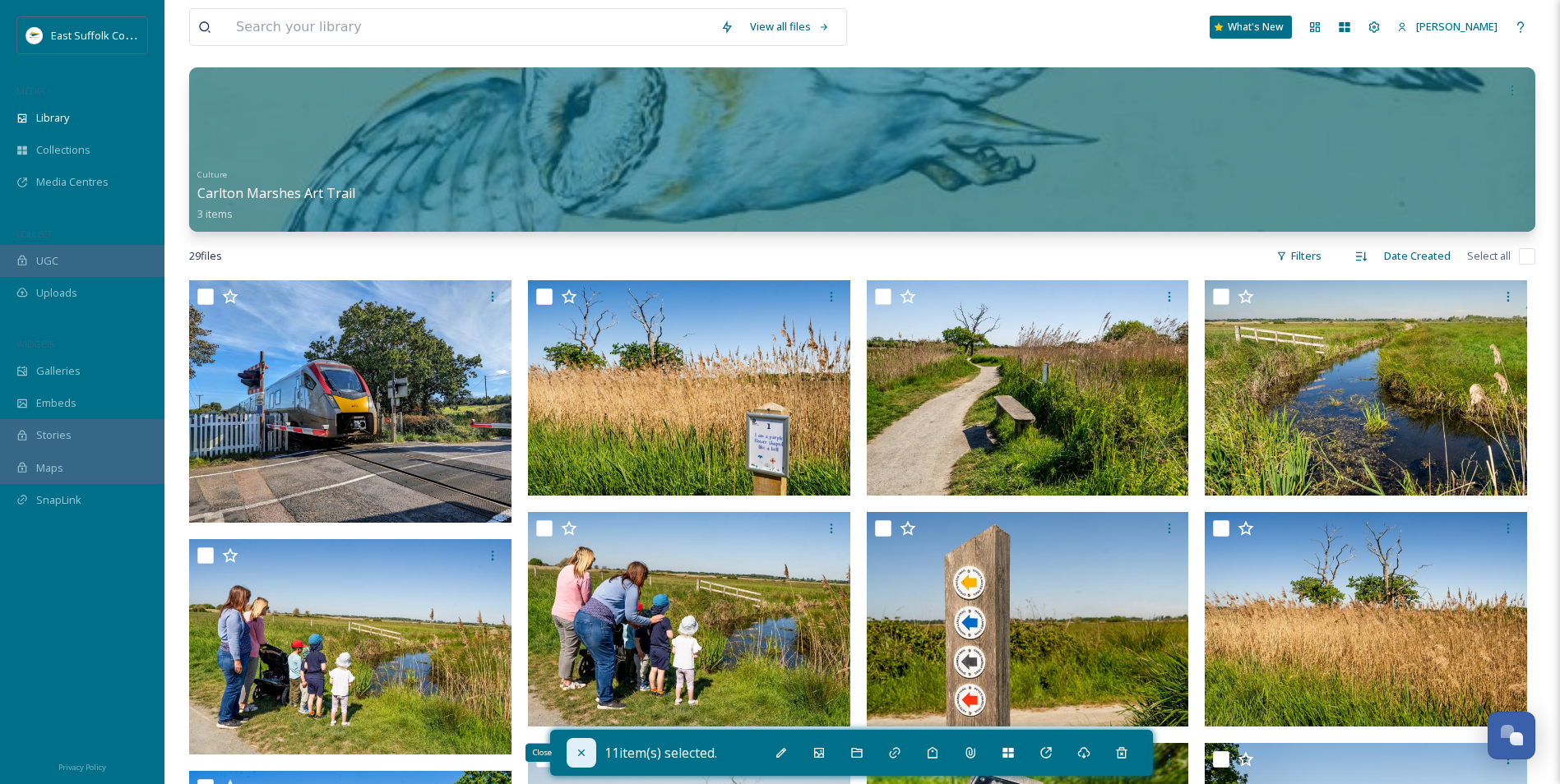
checkbox input "false"
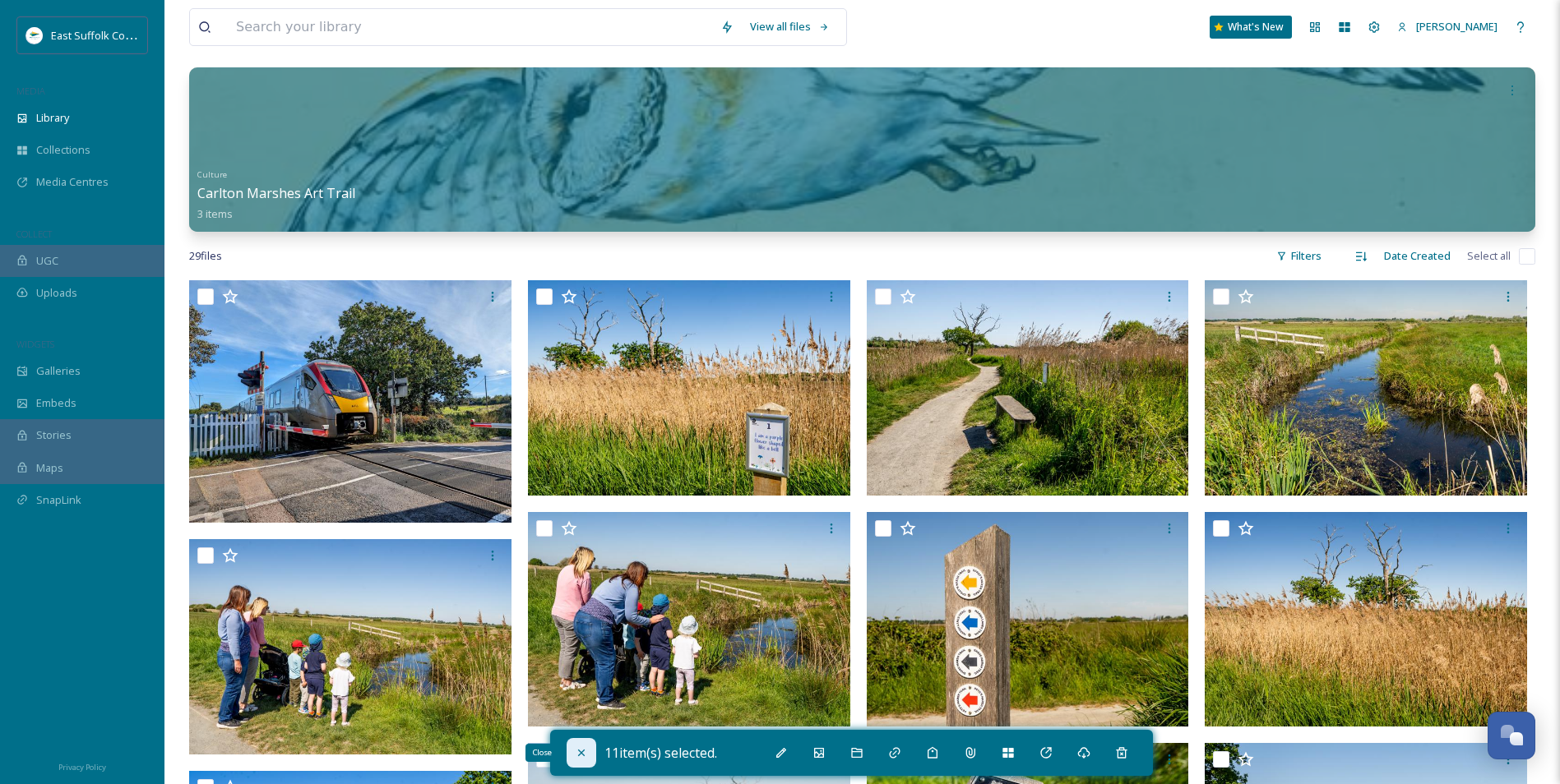
checkbox input "false"
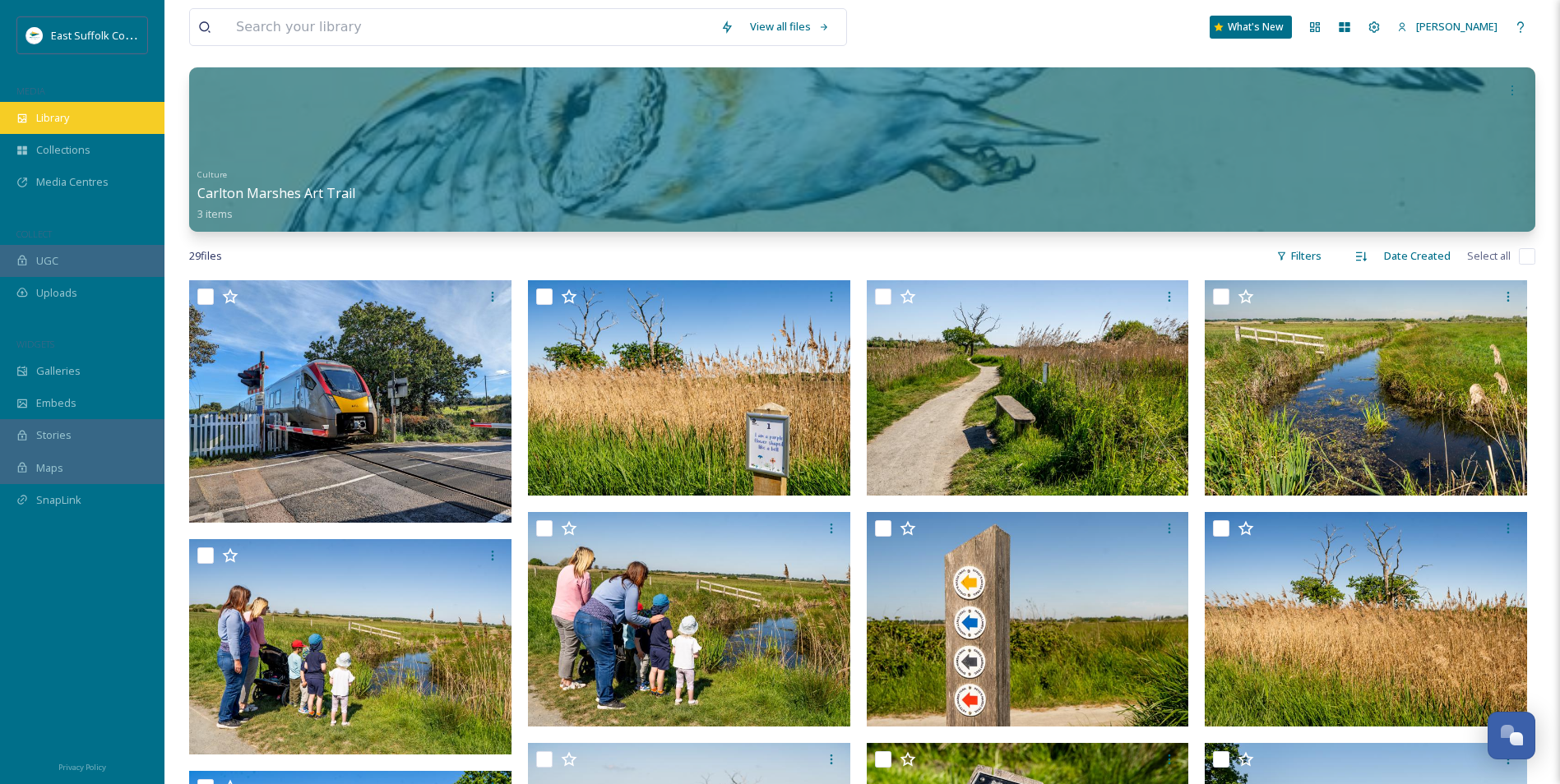
click at [78, 114] on div "Library" at bounding box center [82, 118] width 165 height 32
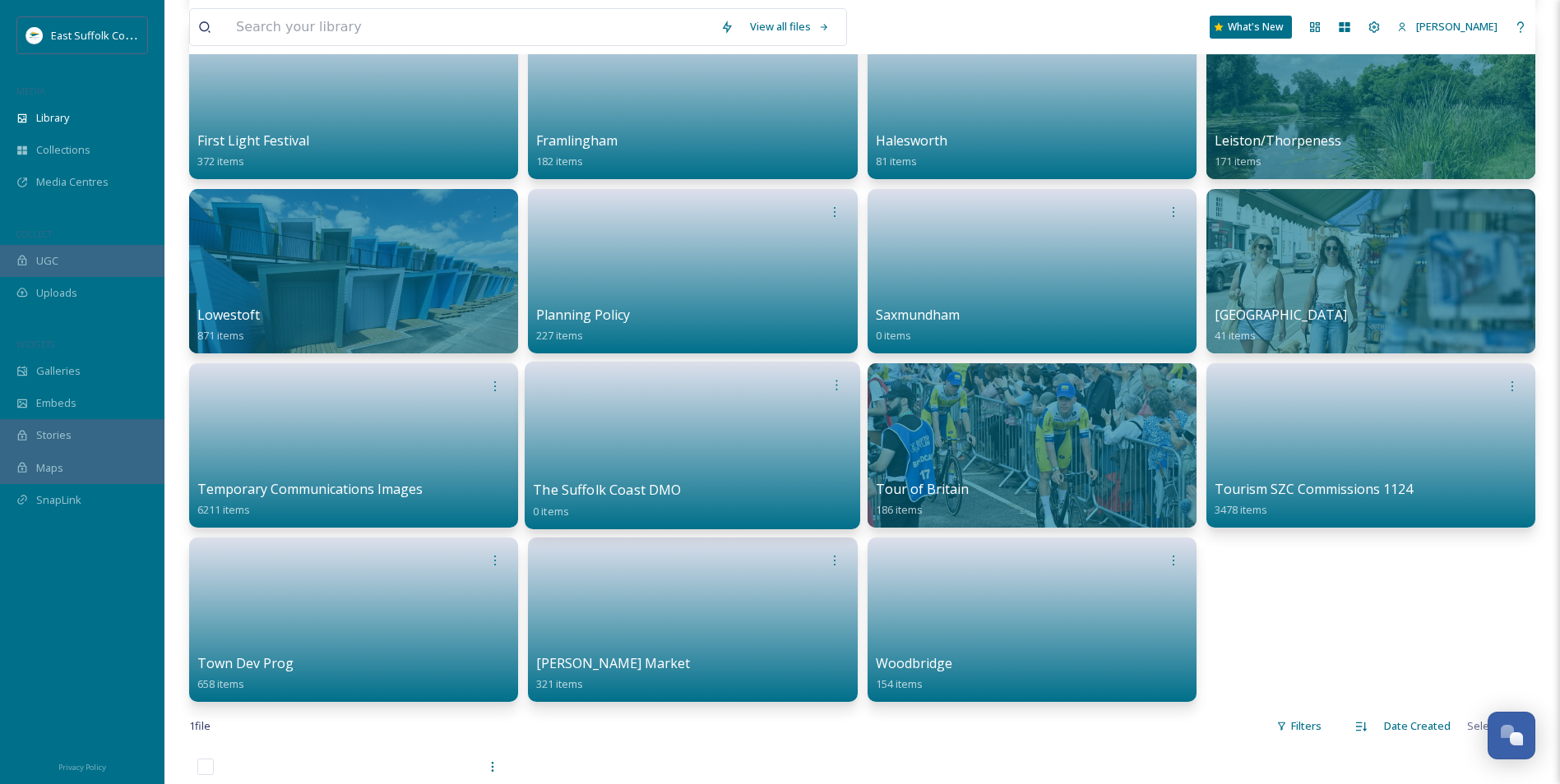
scroll to position [740, 0]
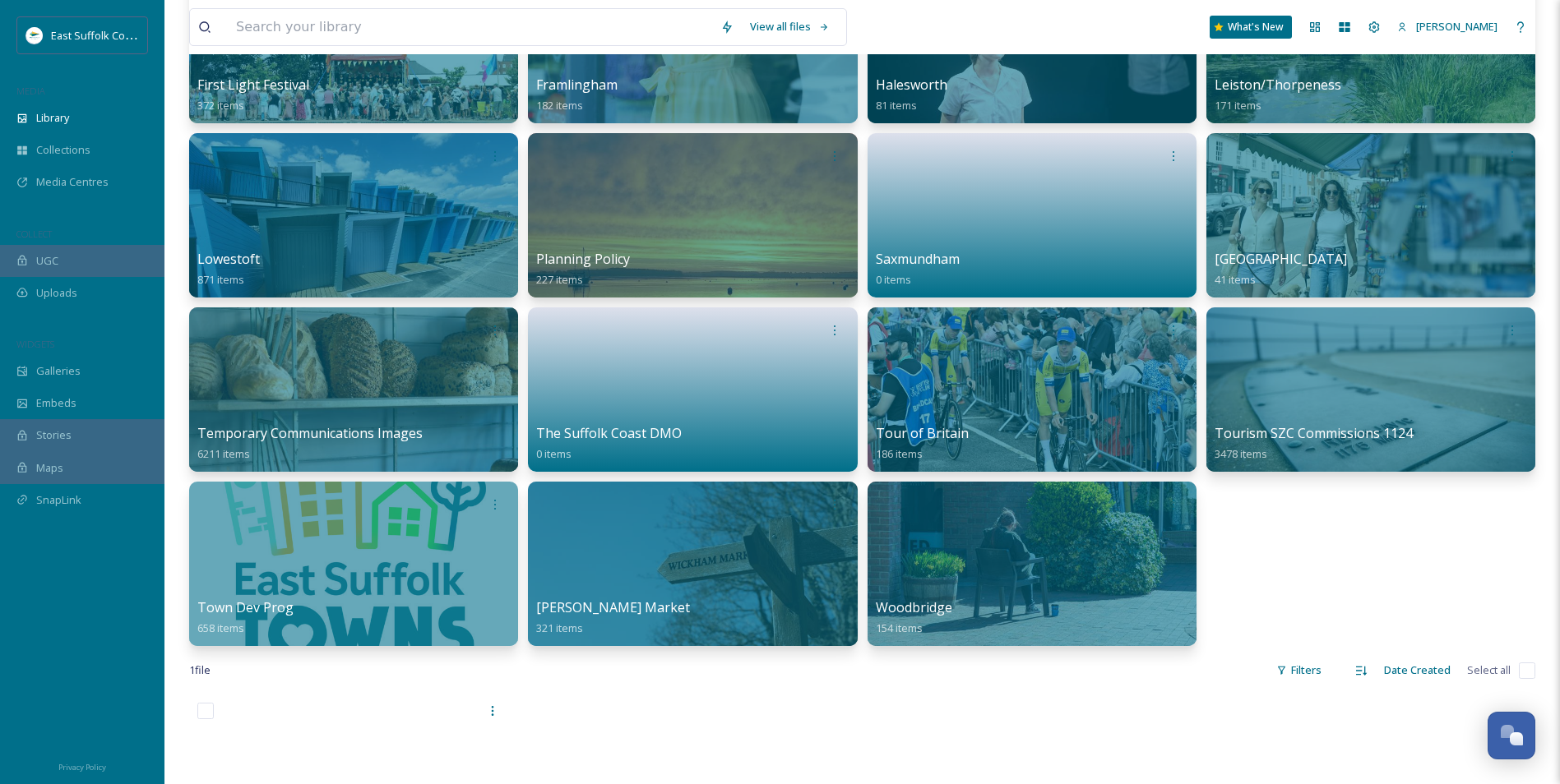
click at [1296, 586] on div "INTEGRATION Canva View Items Consent Forms (Template) 2 items Graphics & Logos …" at bounding box center [861, 41] width 1346 height 1210
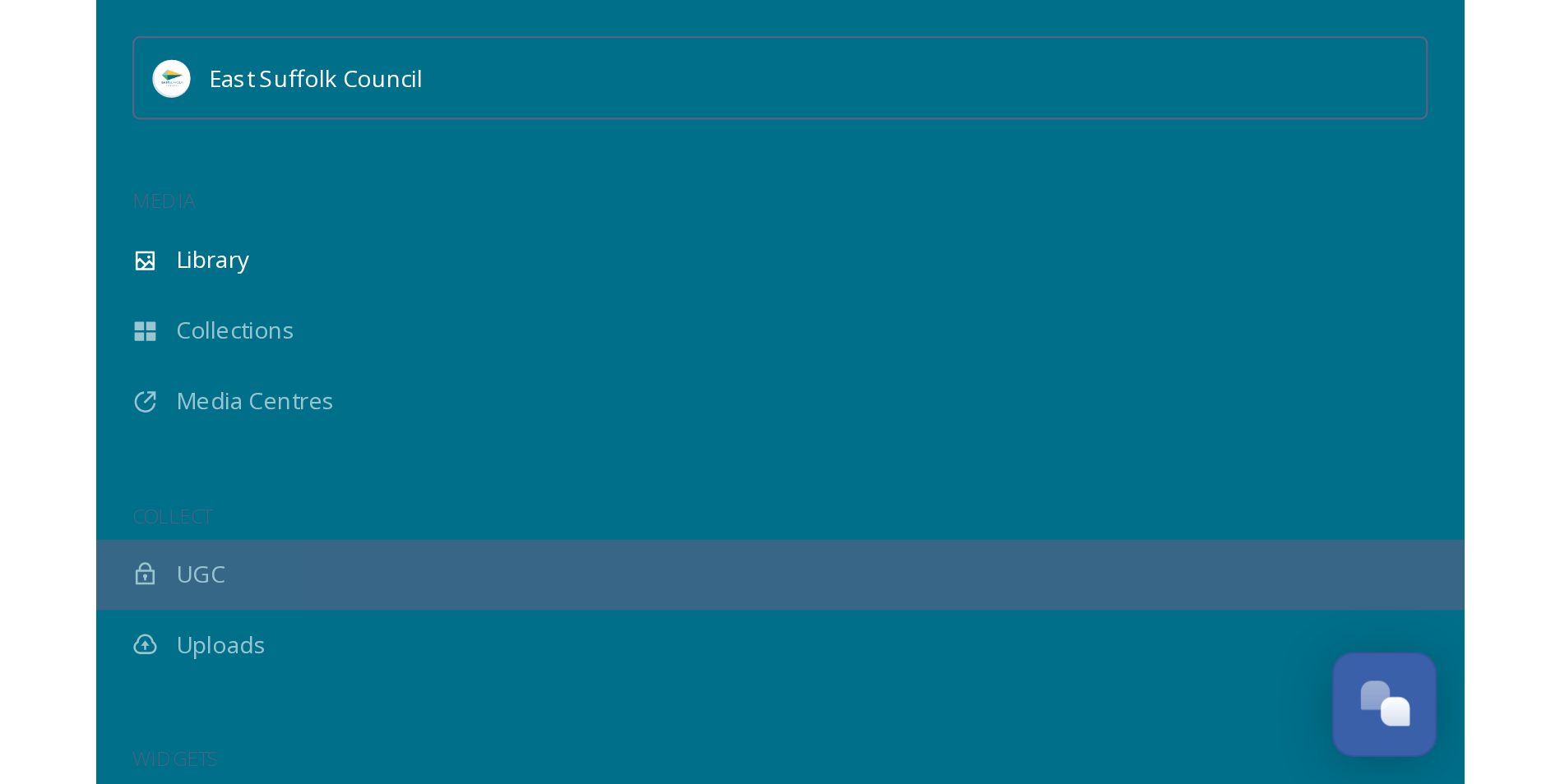
scroll to position [7506, 0]
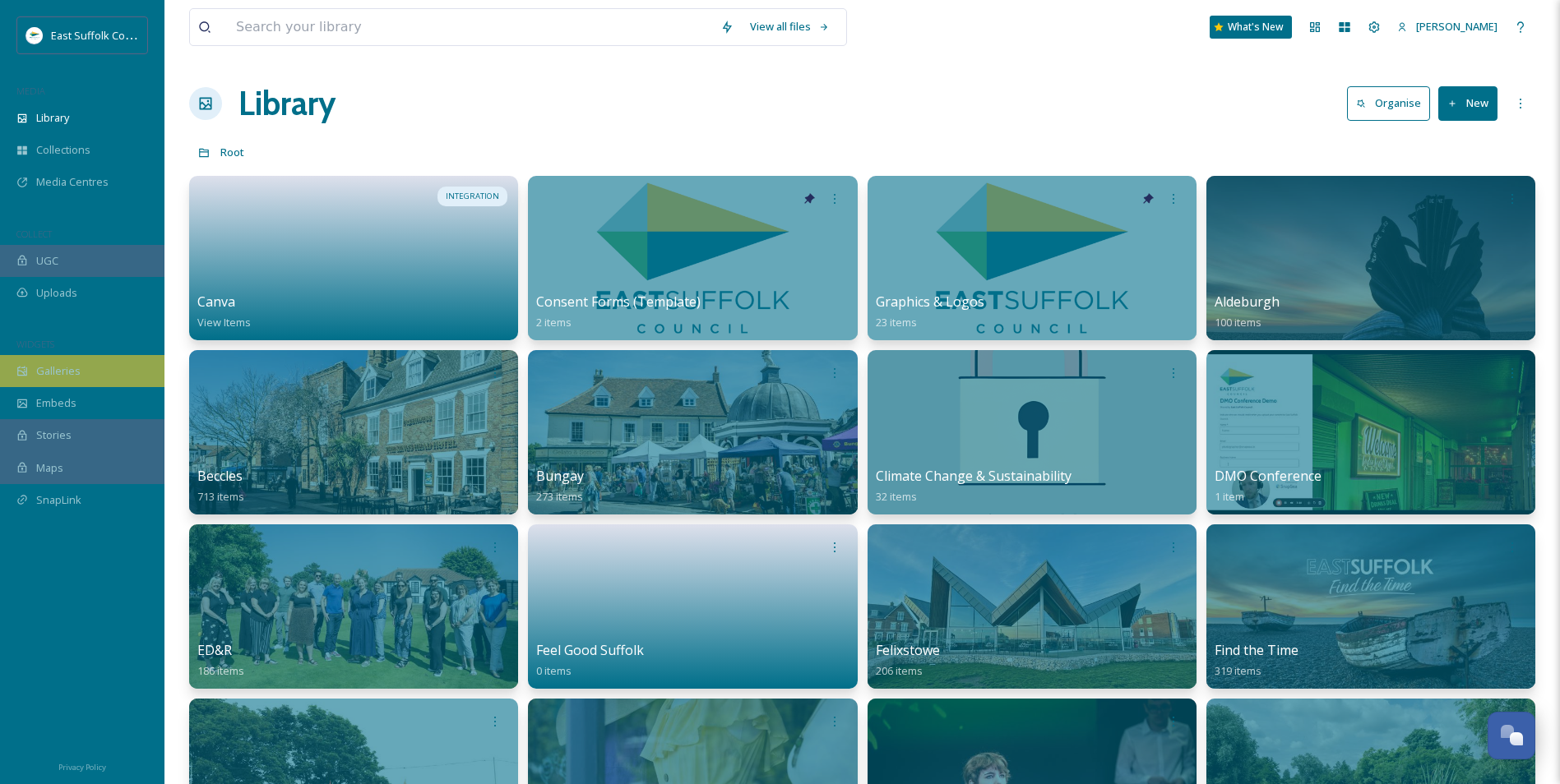
click at [81, 368] on div "Galleries" at bounding box center [82, 371] width 165 height 32
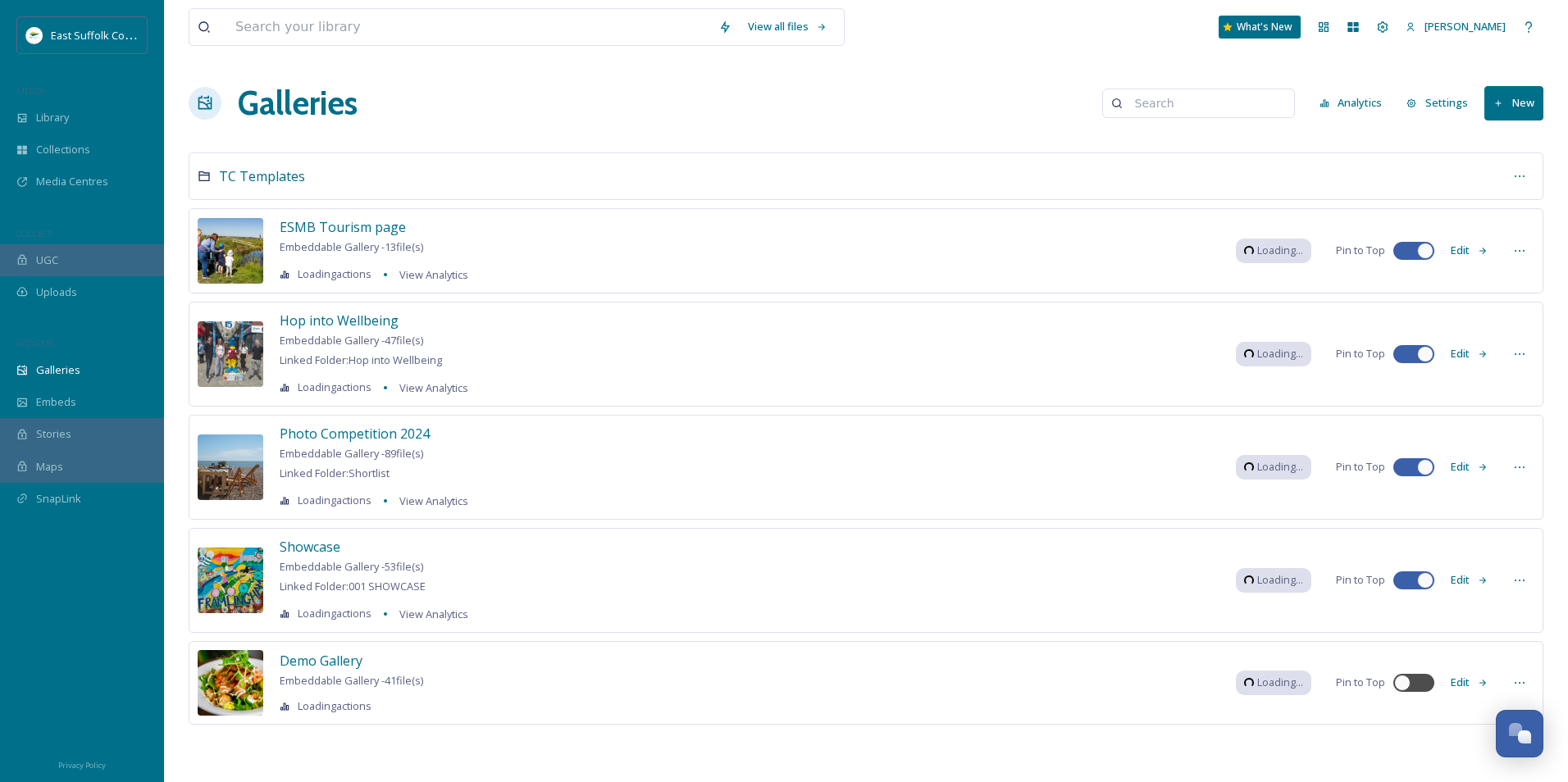
drag, startPoint x: 1131, startPoint y: 211, endPoint x: 1062, endPoint y: 128, distance: 107.9
click at [1062, 128] on div "View all files What's New Jake Snell Galleries Analytics Settings New TC Templa…" at bounding box center [866, 391] width 1404 height 782
click at [329, 547] on span "Showcase" at bounding box center [310, 546] width 61 height 18
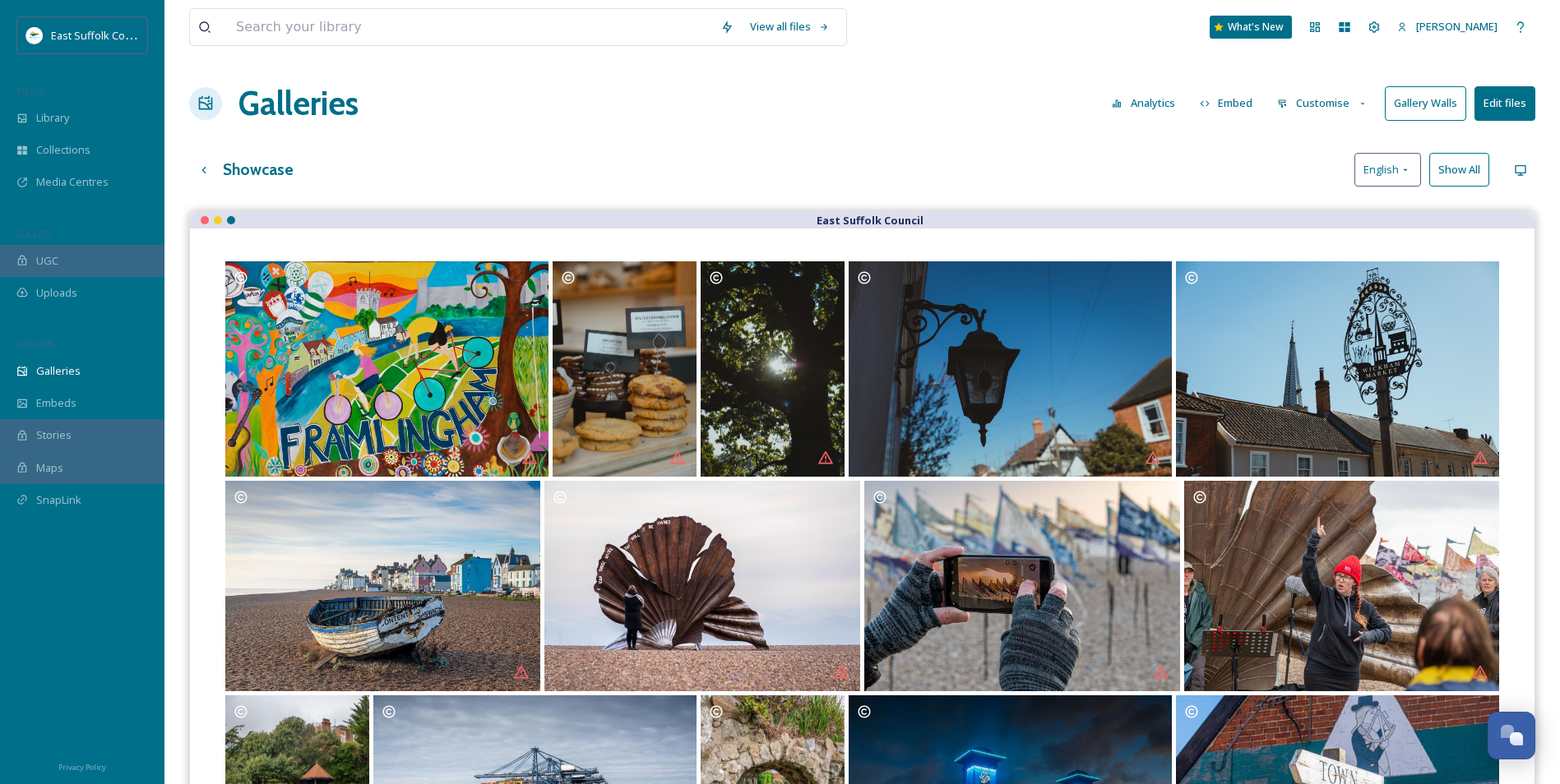
click at [1499, 115] on button "Edit files" at bounding box center [1505, 103] width 61 height 34
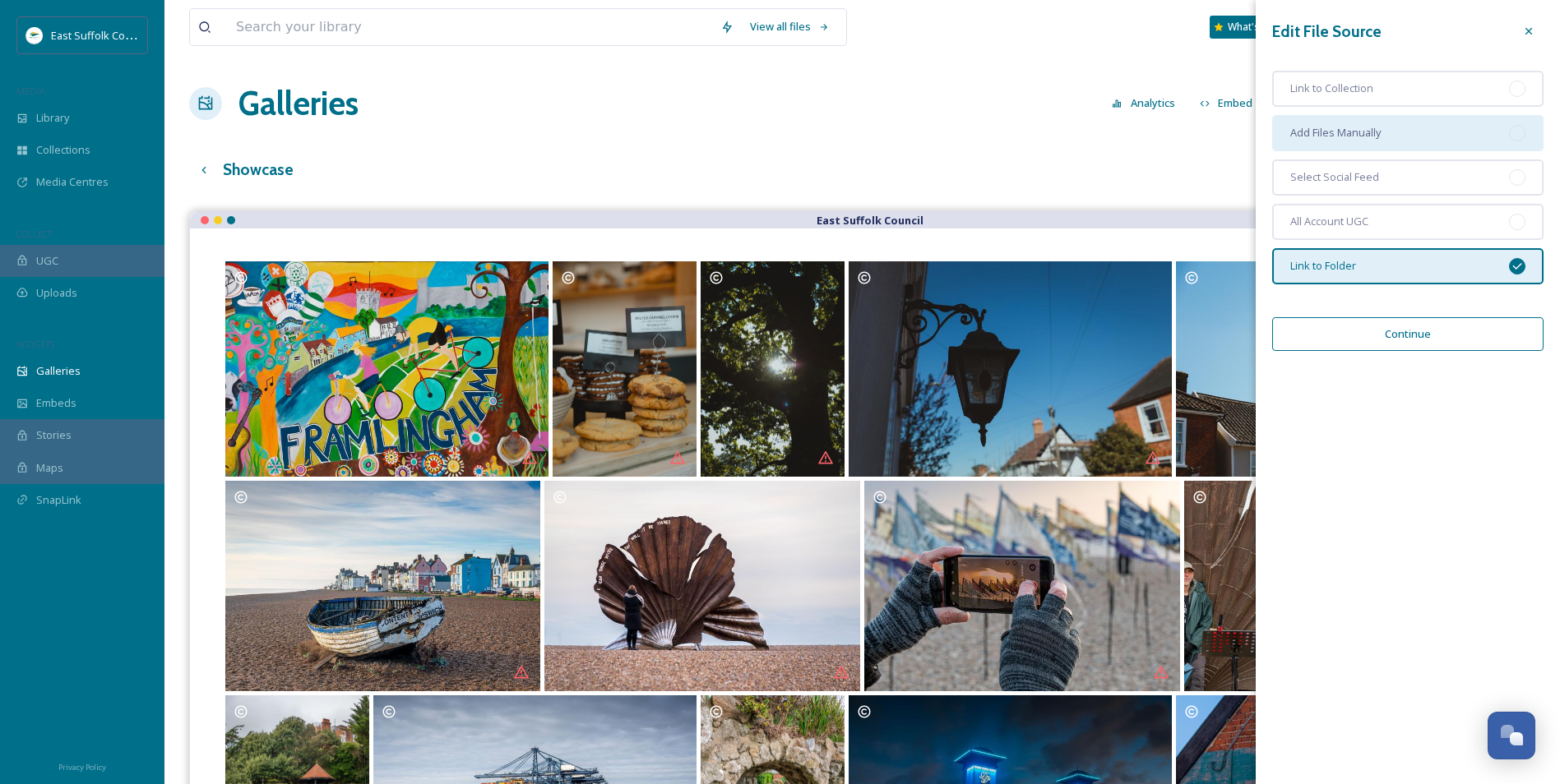
click at [1508, 125] on div "Add Files Manually" at bounding box center [1407, 133] width 271 height 36
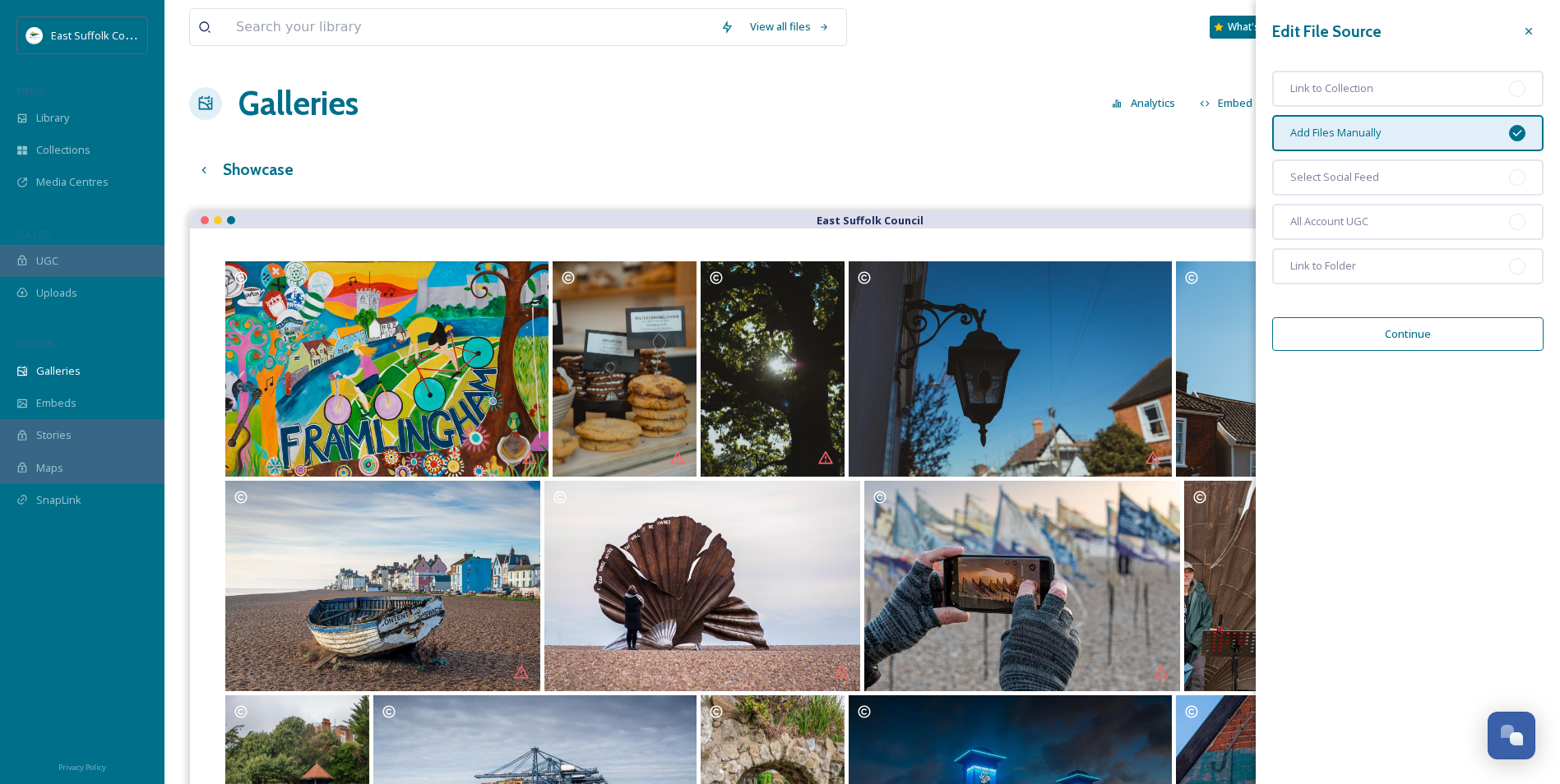
click at [1362, 334] on button "Continue" at bounding box center [1407, 334] width 271 height 34
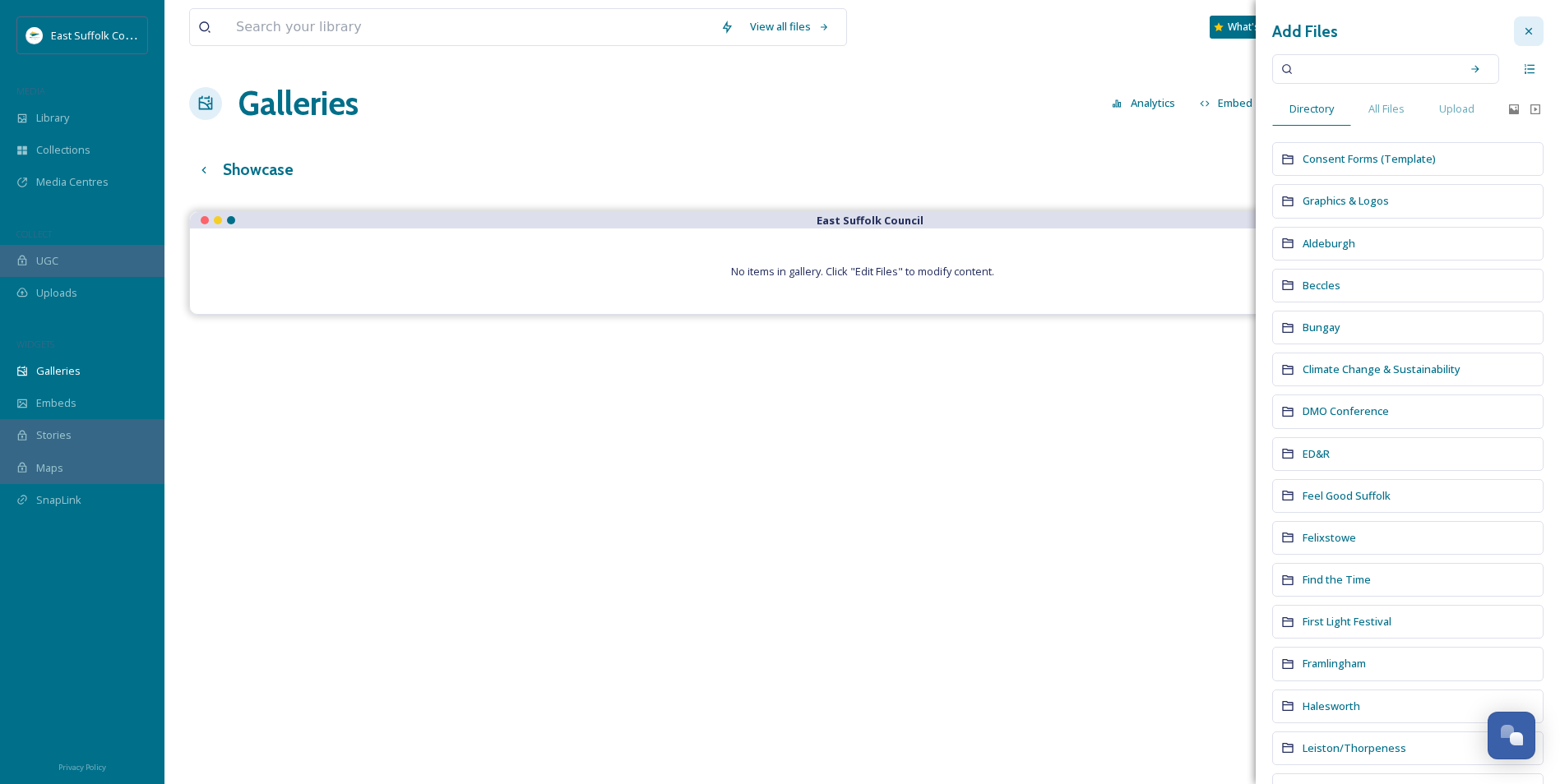
click at [1522, 31] on icon at bounding box center [1528, 30] width 13 height 13
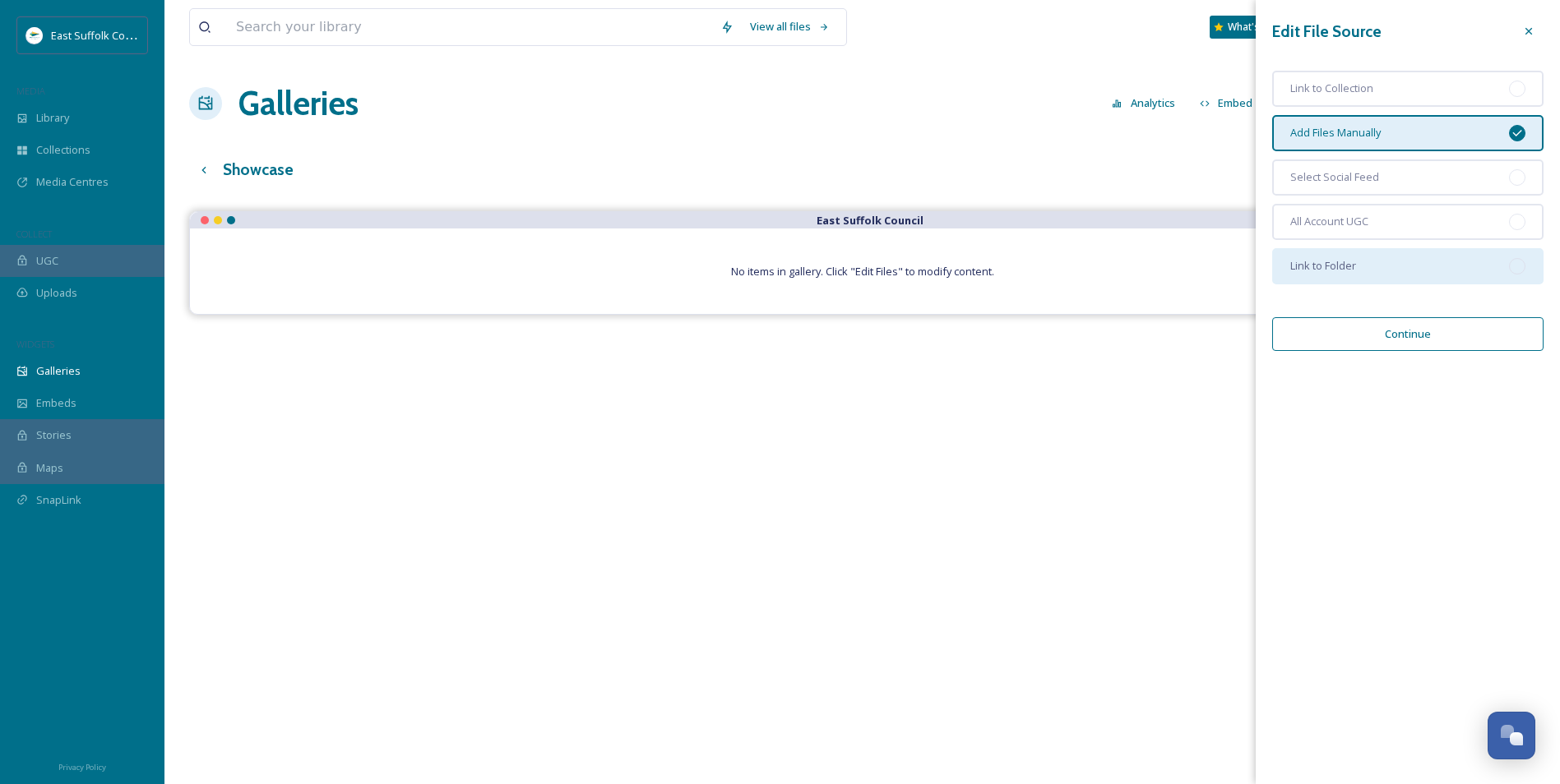
click at [1383, 279] on div "Link to Folder" at bounding box center [1407, 267] width 271 height 36
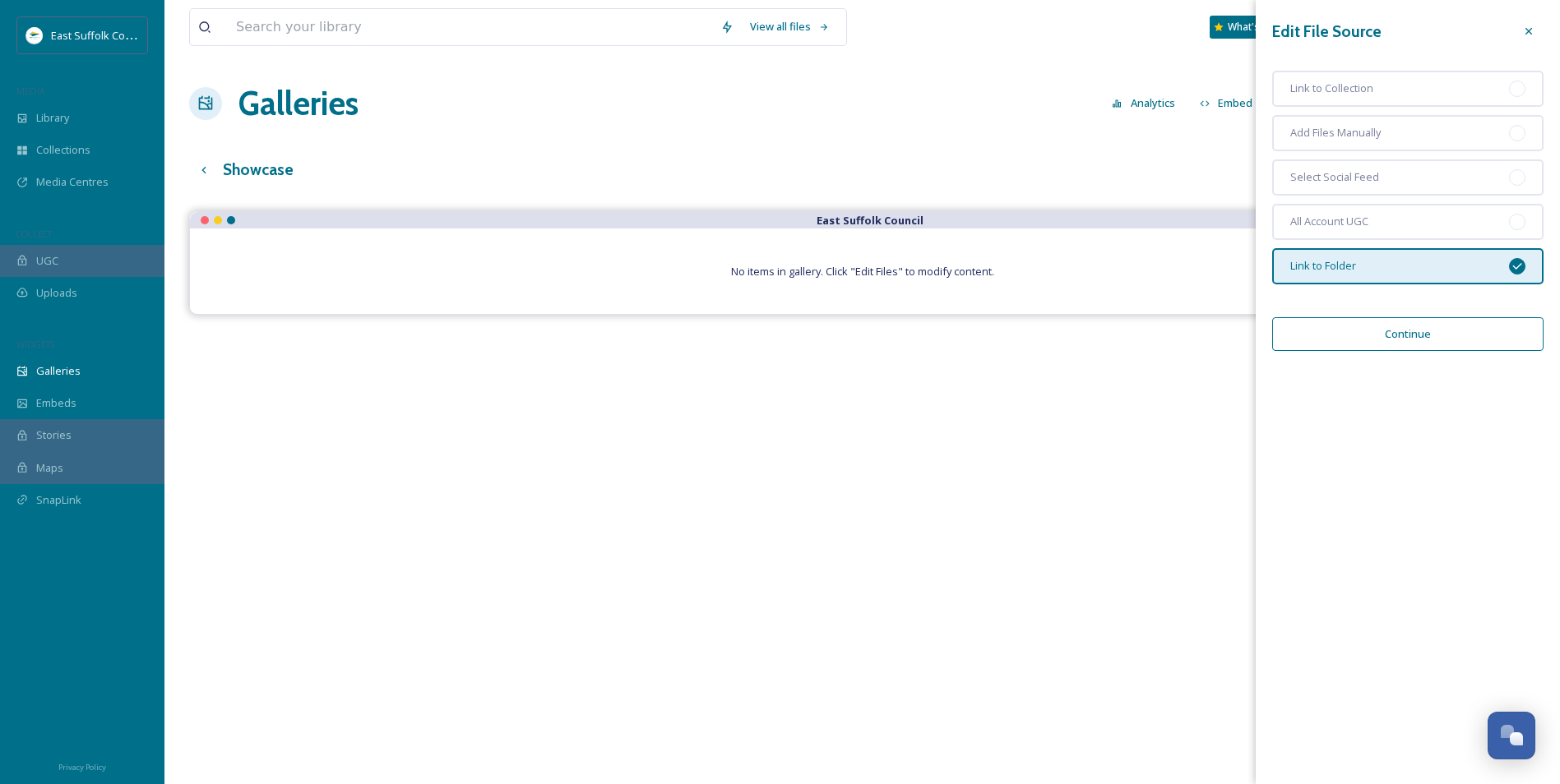
click at [1381, 324] on button "Continue" at bounding box center [1407, 334] width 271 height 34
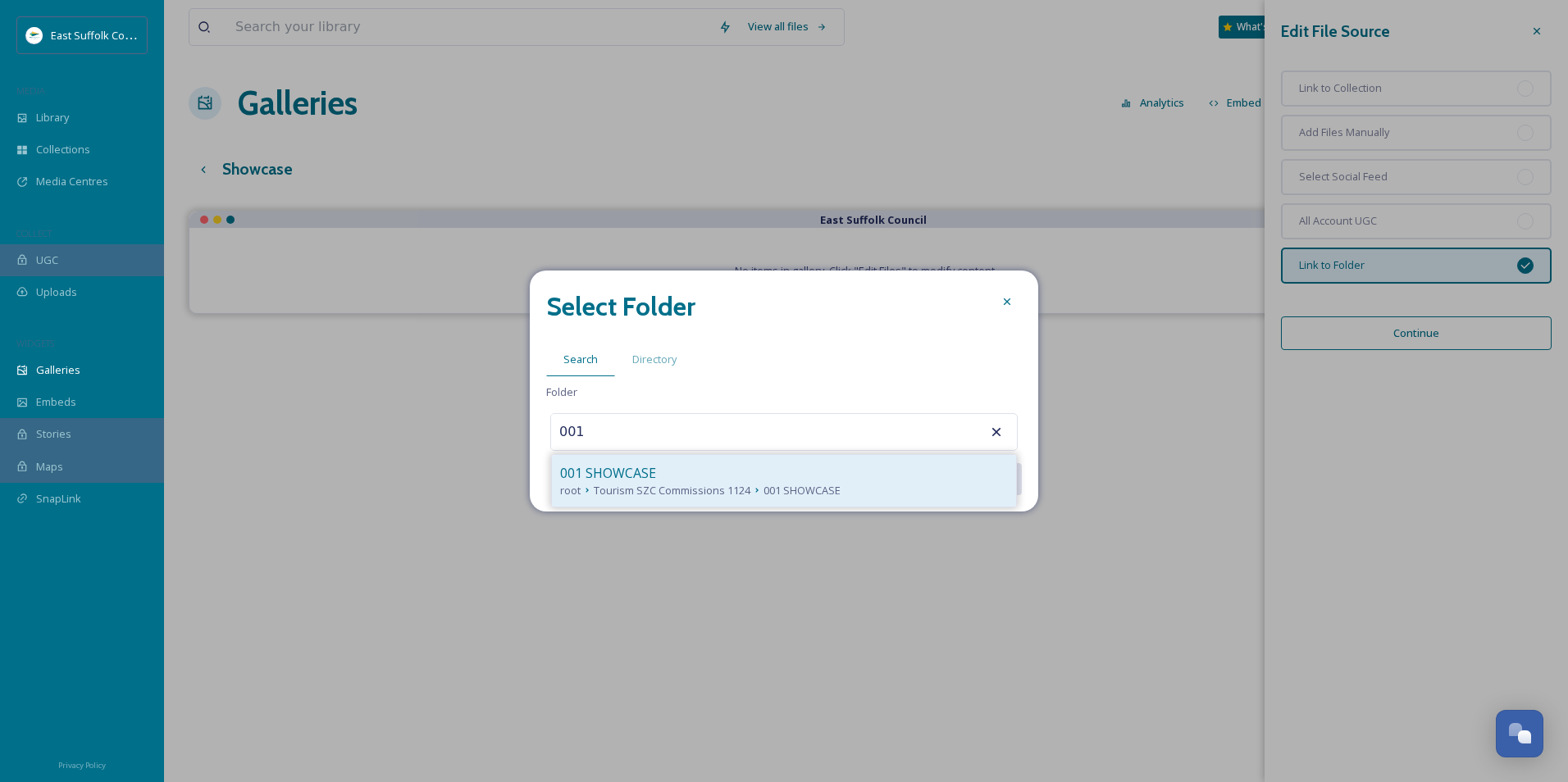
click at [612, 500] on div "001 SHOWCASE root Tourism SZC Commissions 1124 001 SHOWCASE" at bounding box center [784, 481] width 464 height 52
type input "001 SHOWCASE"
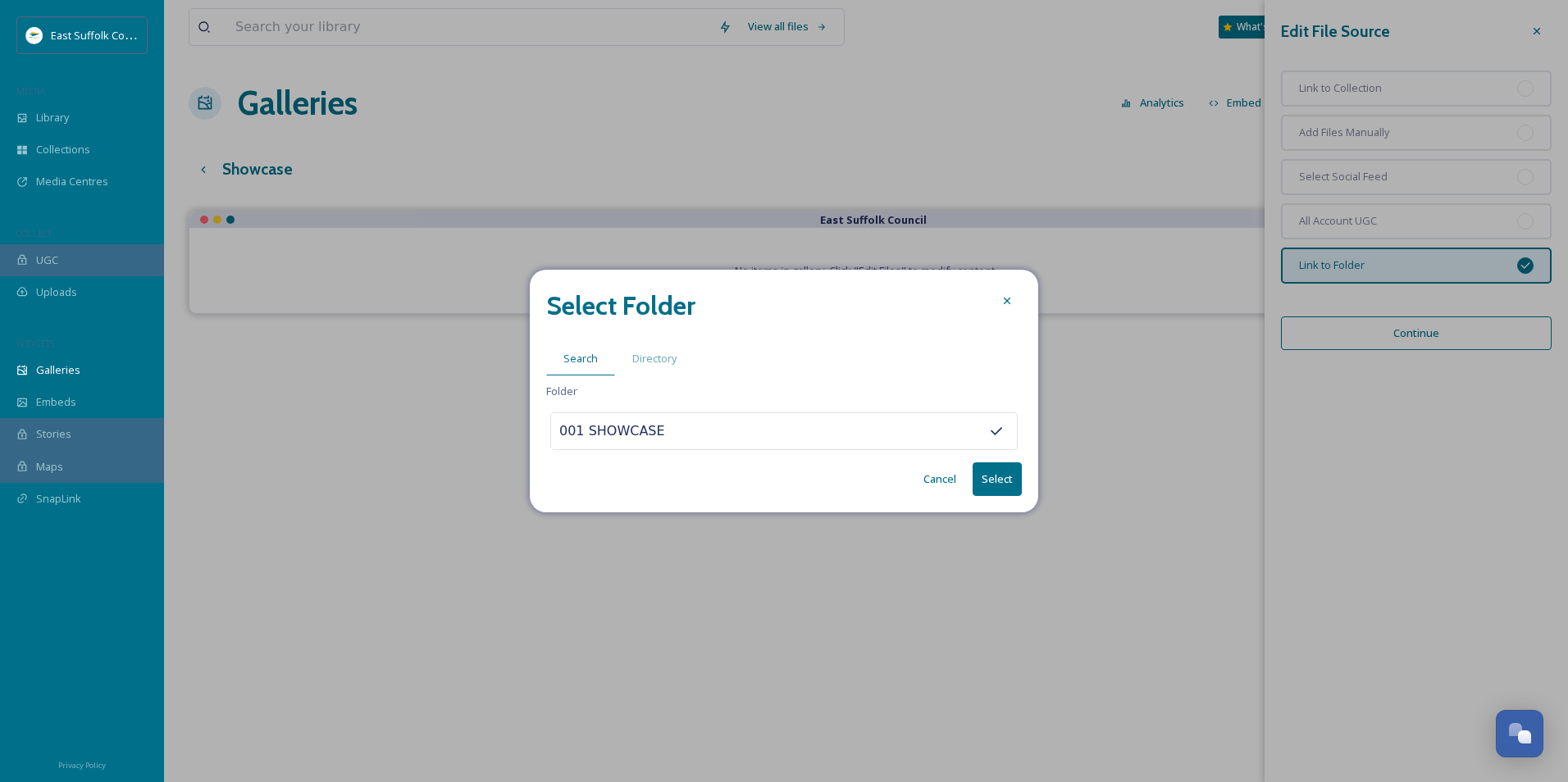
click at [985, 474] on button "Select" at bounding box center [997, 479] width 49 height 34
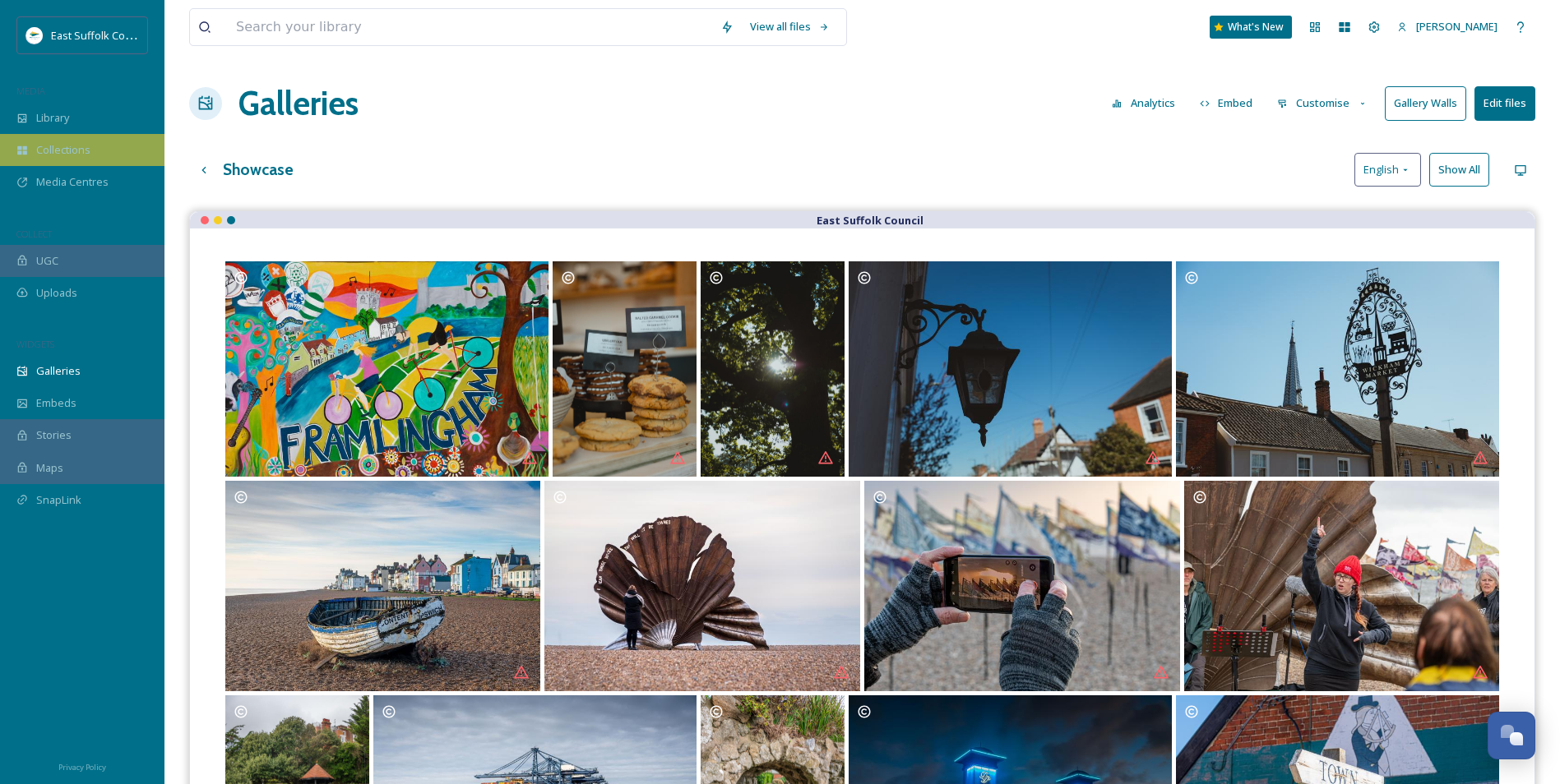
click at [56, 155] on span "Collections" at bounding box center [63, 150] width 55 height 16
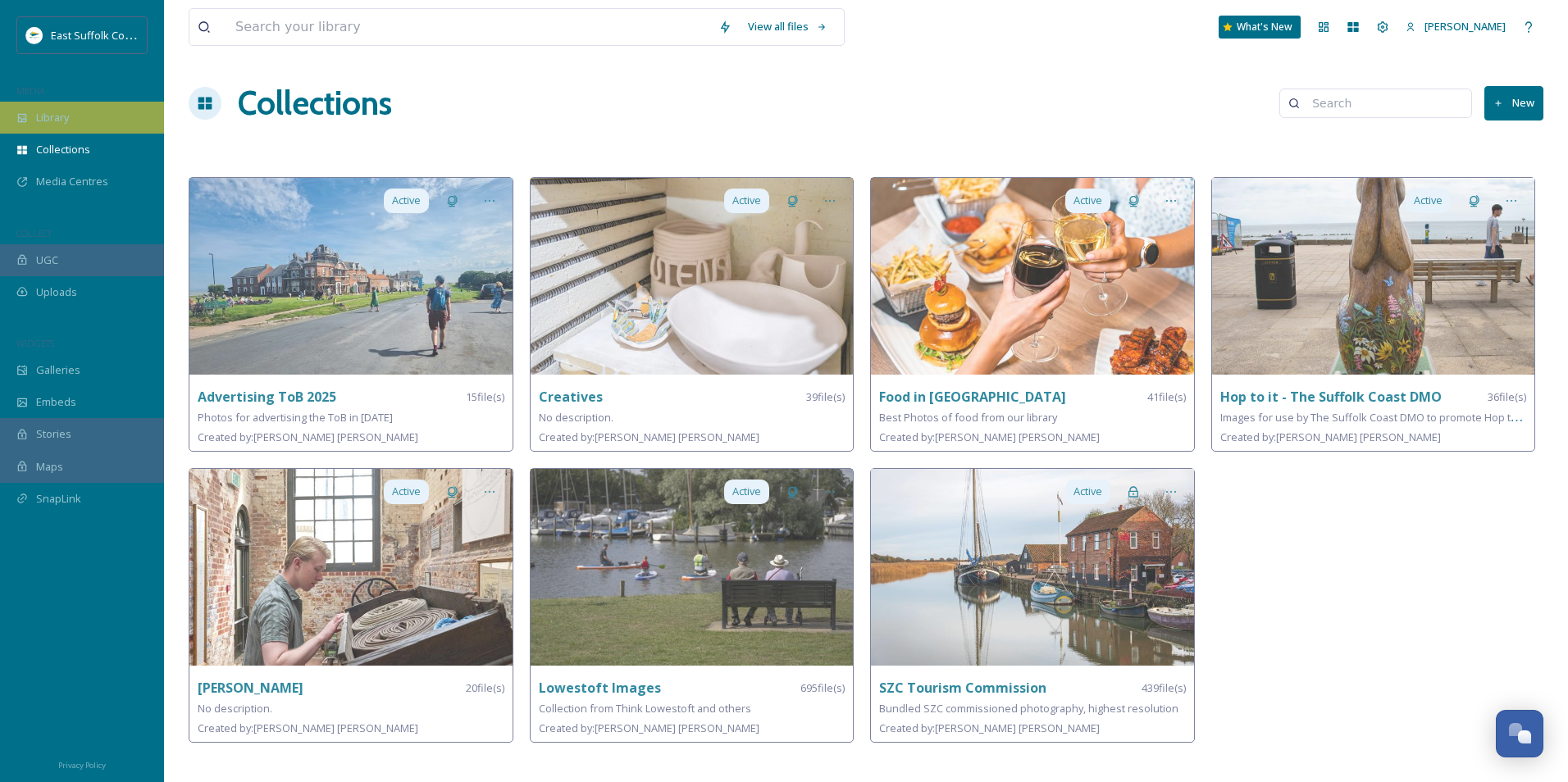
click at [92, 126] on div "Library" at bounding box center [82, 118] width 164 height 32
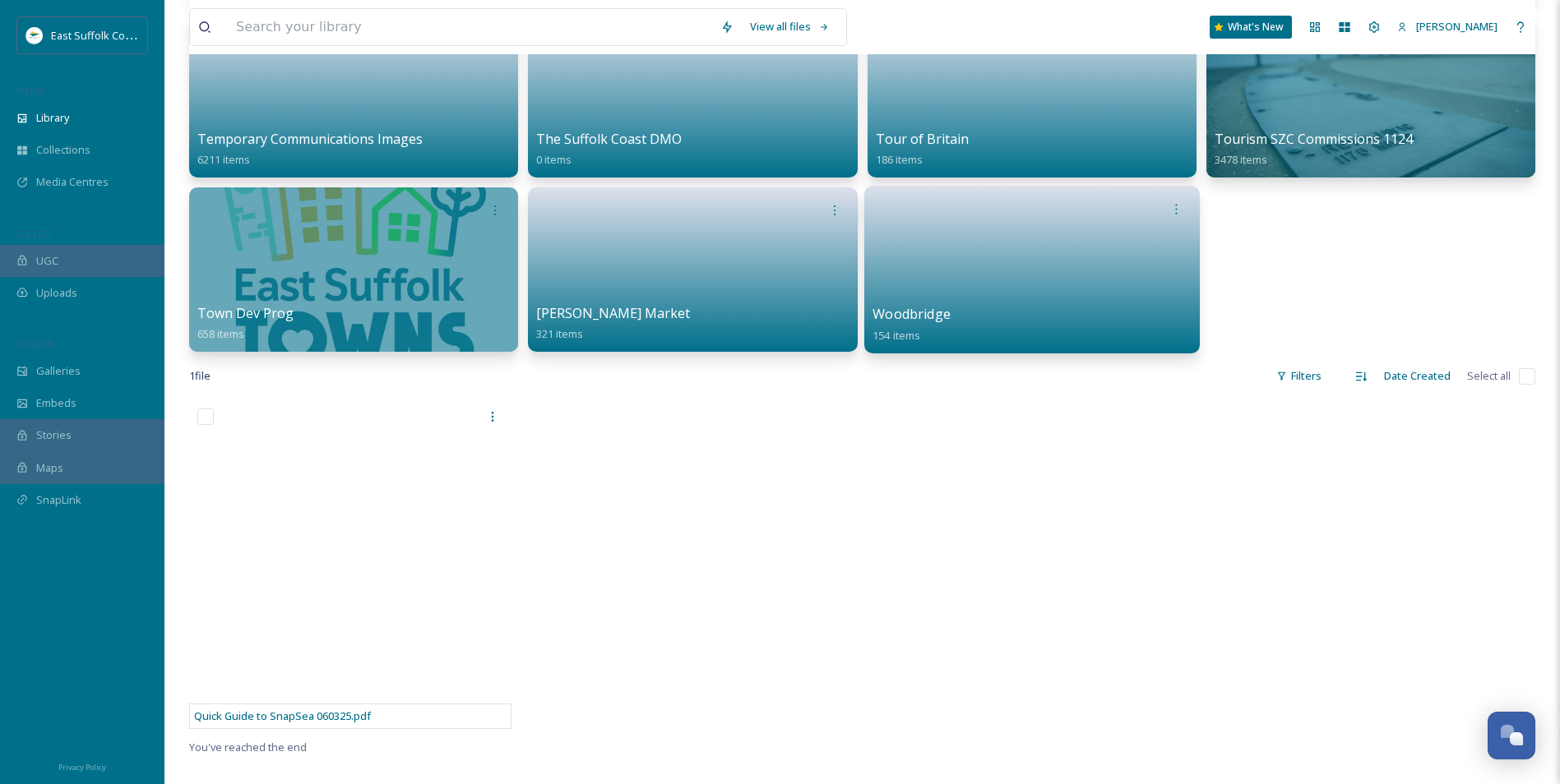
scroll to position [904, 0]
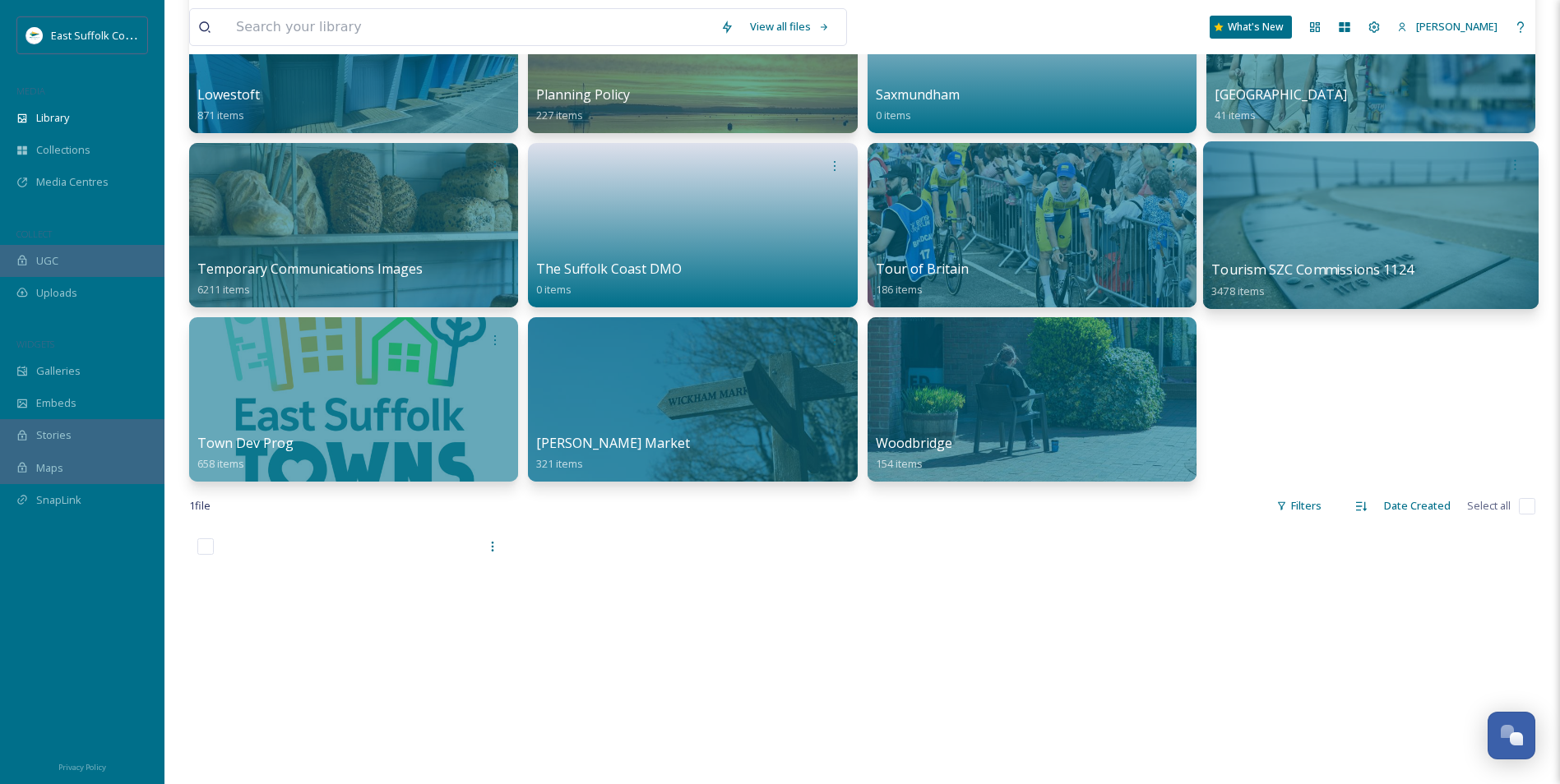
click at [1356, 209] on div at bounding box center [1370, 225] width 335 height 168
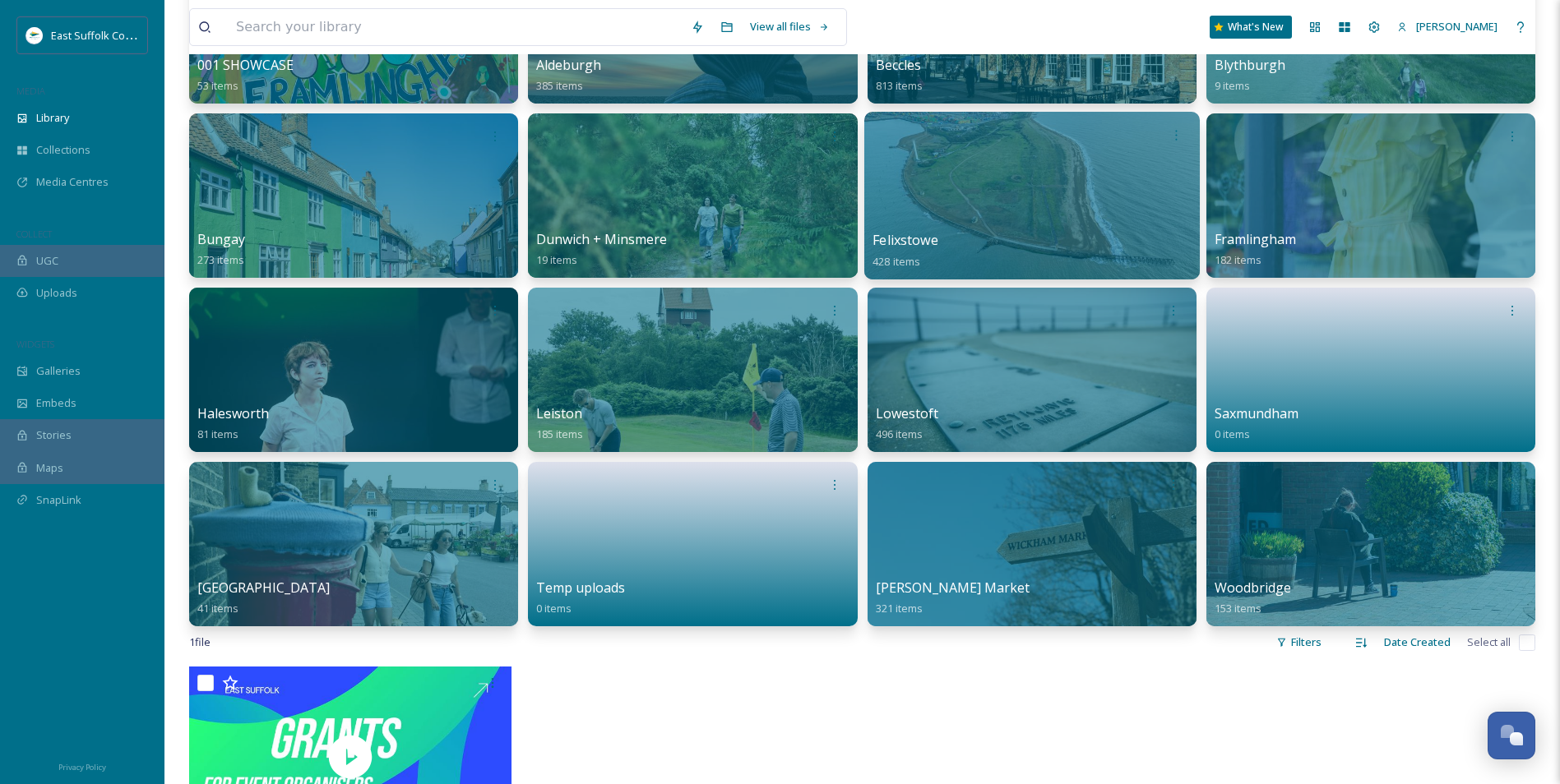
scroll to position [82, 0]
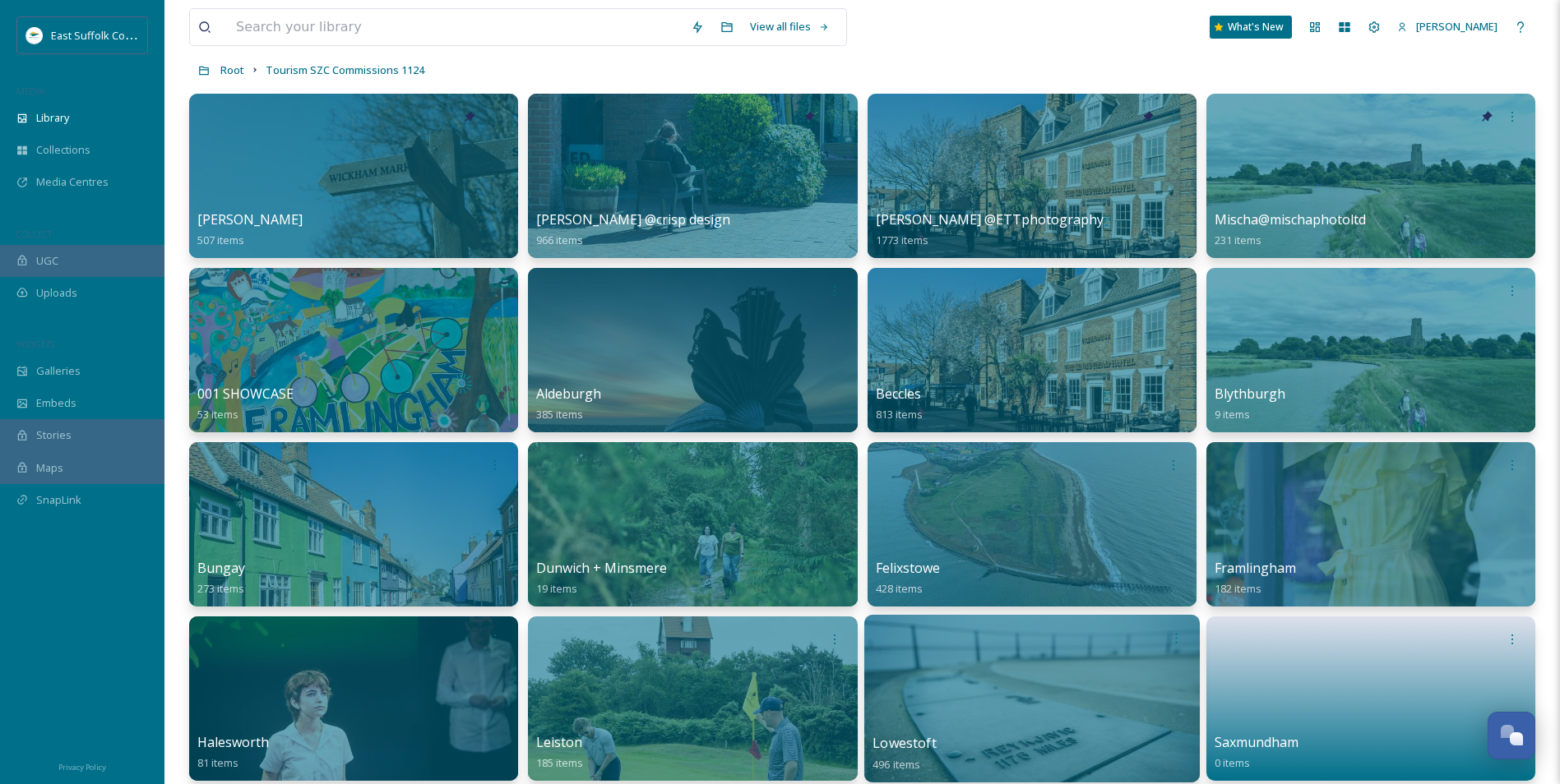
click at [1054, 701] on div at bounding box center [1030, 699] width 335 height 168
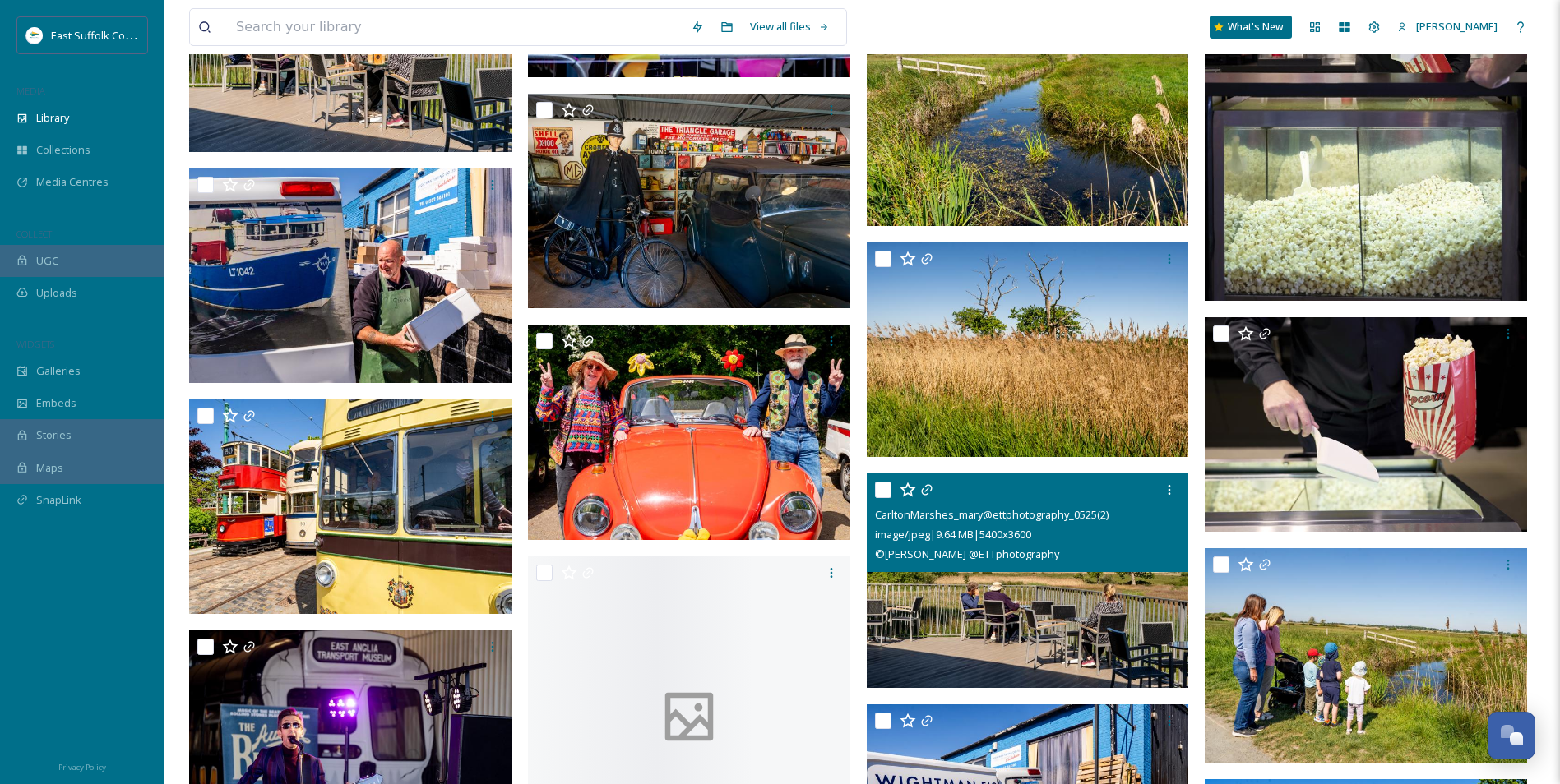
scroll to position [4882, 0]
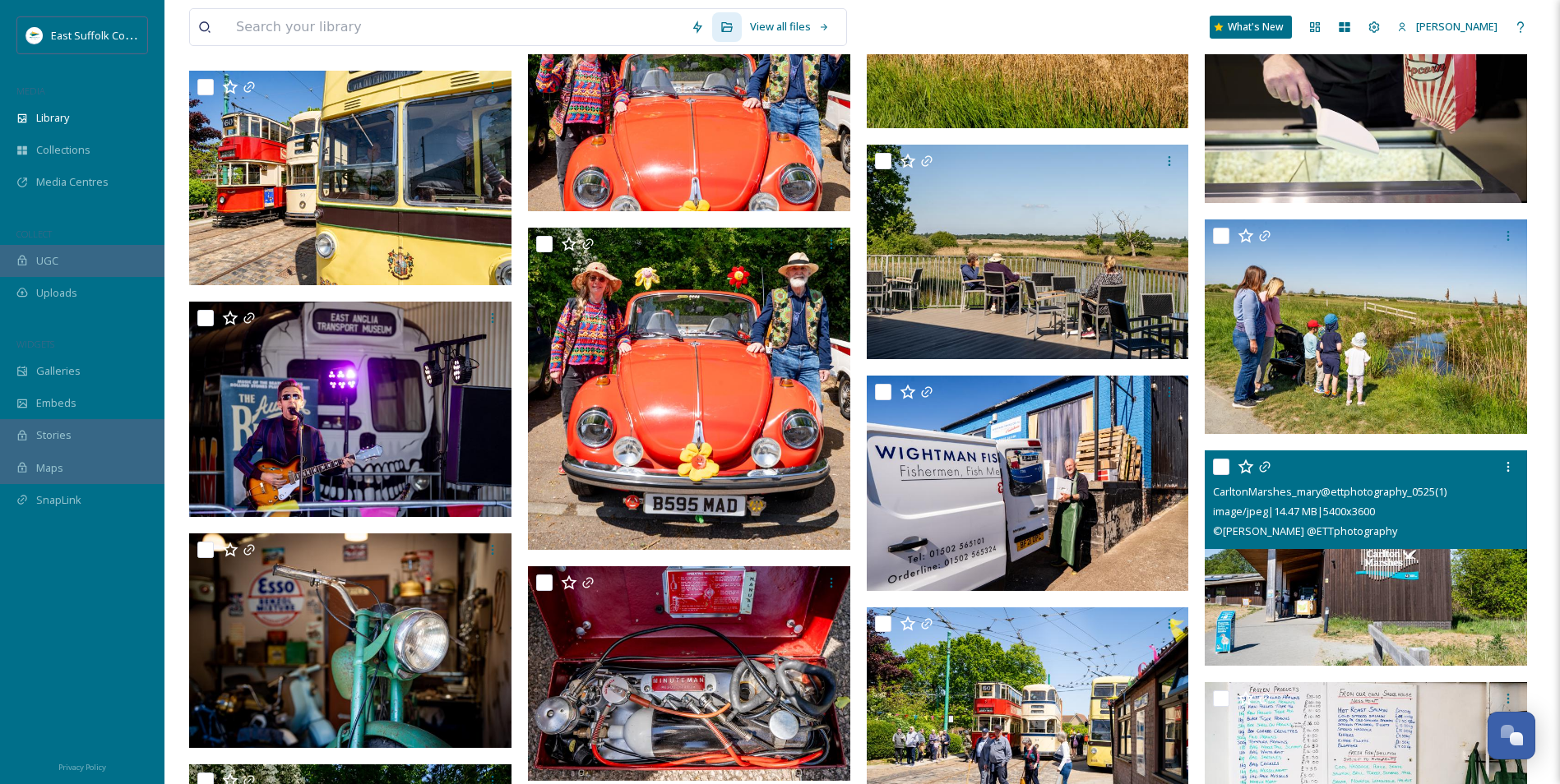
click at [1315, 595] on img at bounding box center [1366, 558] width 322 height 216
checkbox input "true"
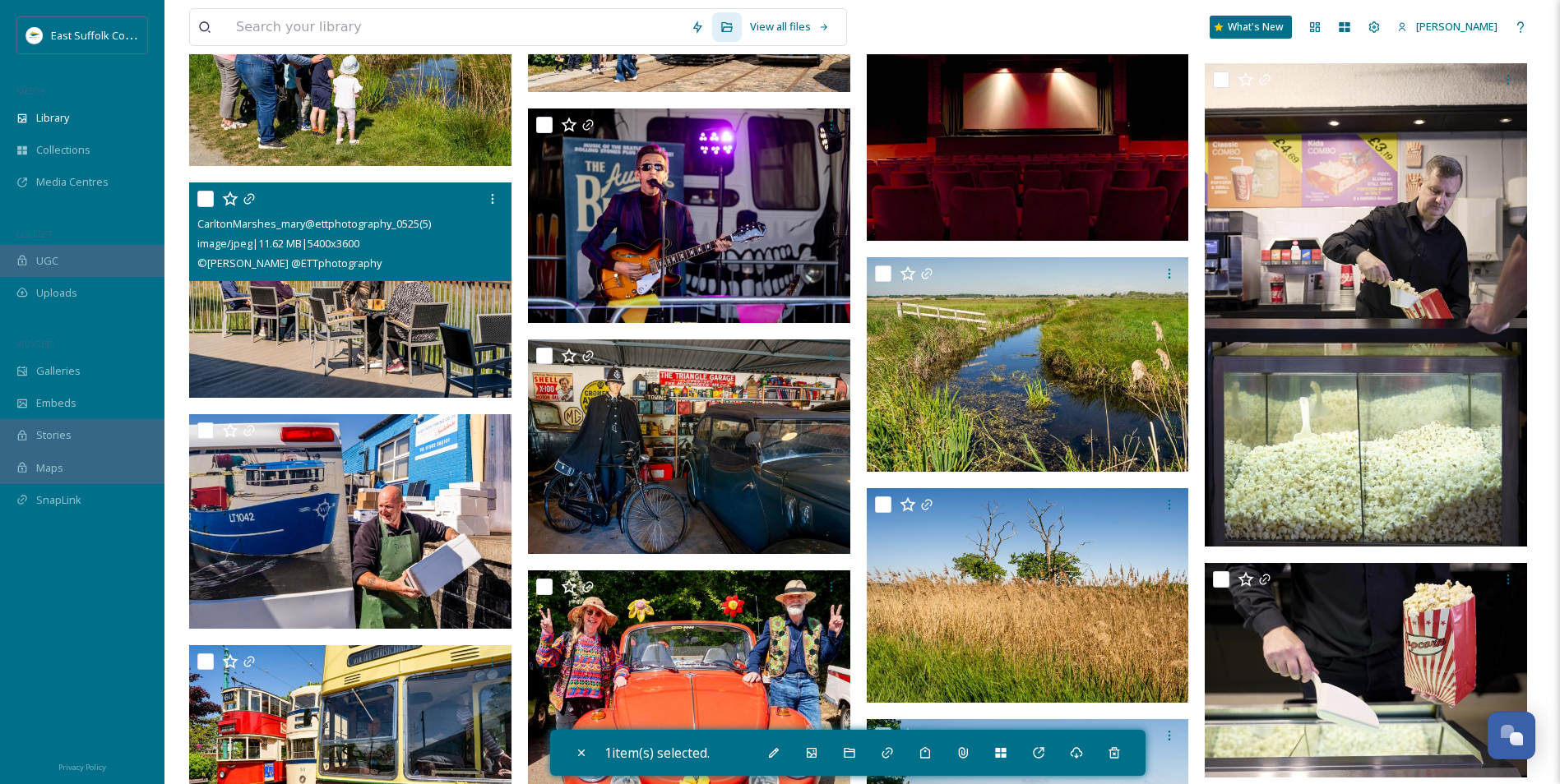
scroll to position [4307, 0]
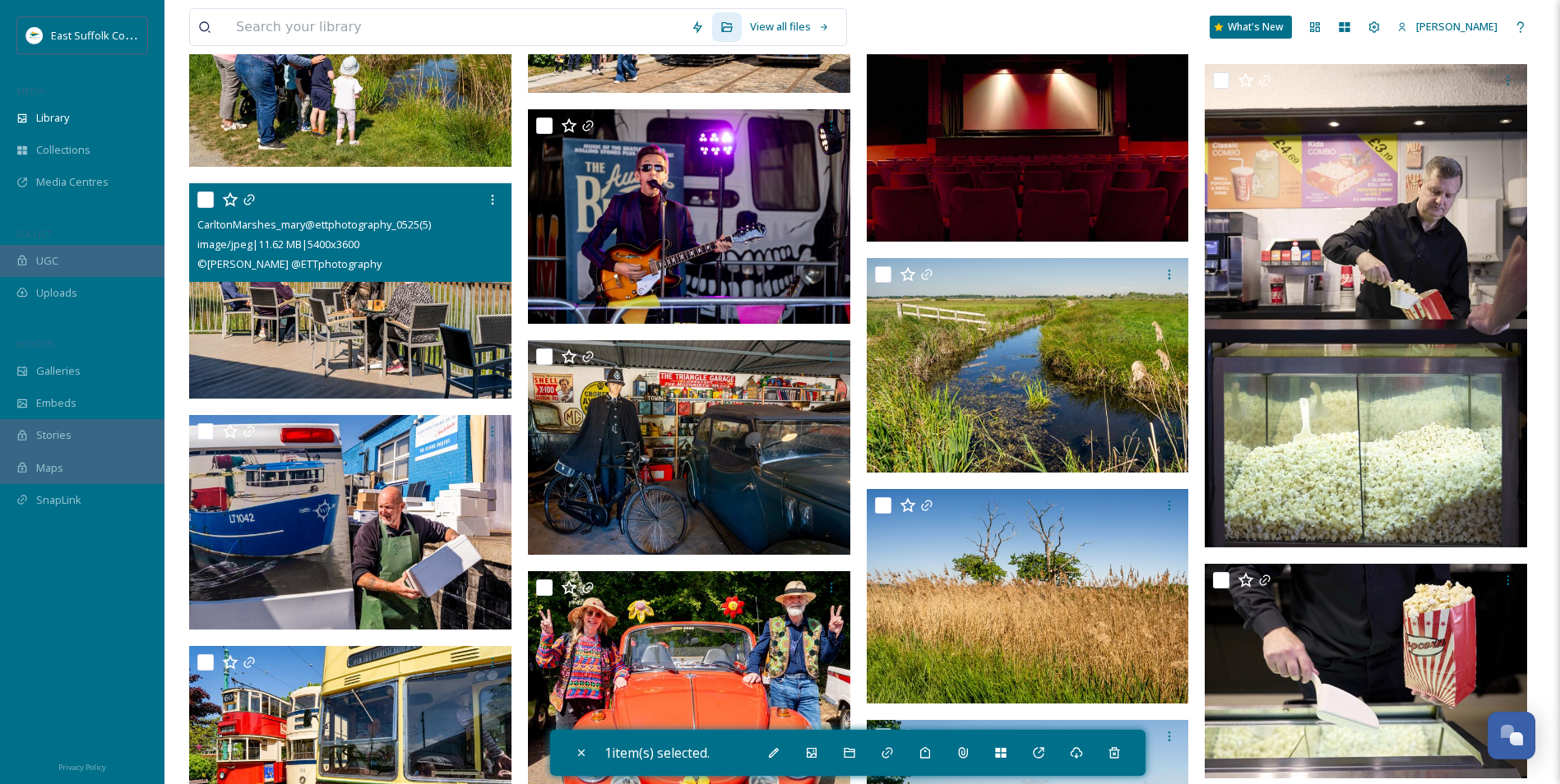
click at [349, 305] on img at bounding box center [350, 291] width 322 height 216
checkbox input "true"
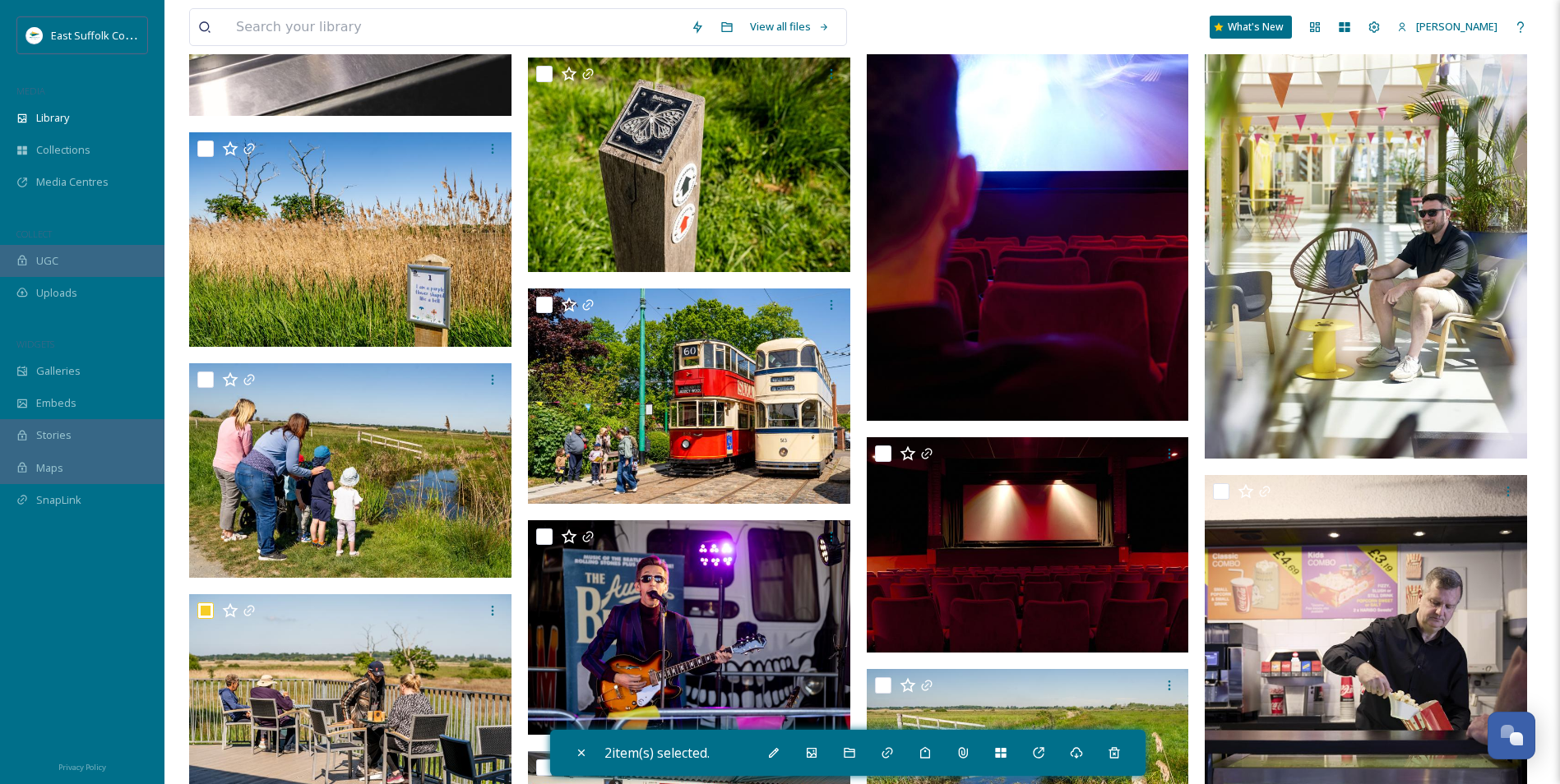
scroll to position [3567, 0]
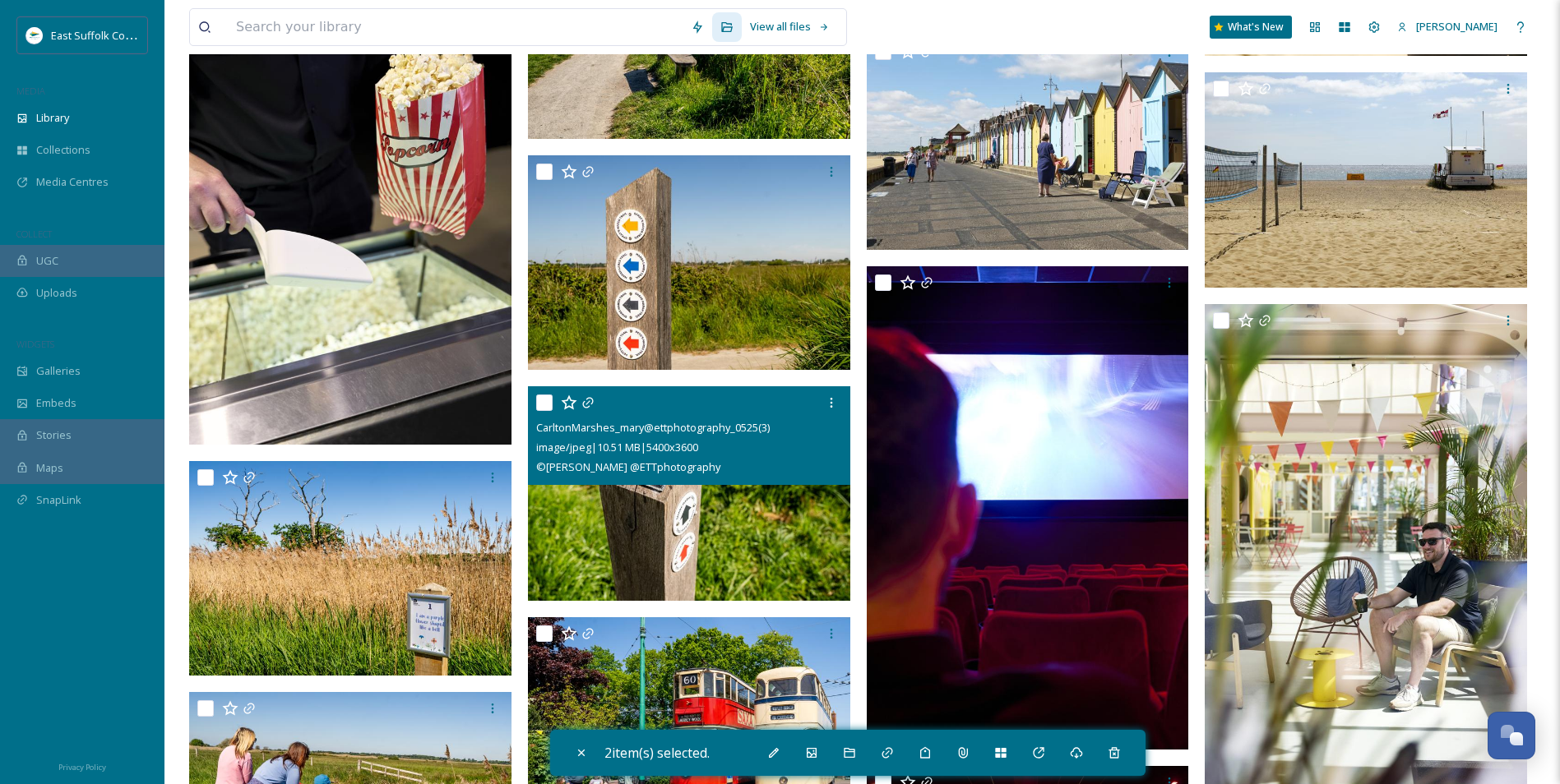
click at [692, 509] on img at bounding box center [689, 494] width 322 height 216
checkbox input "true"
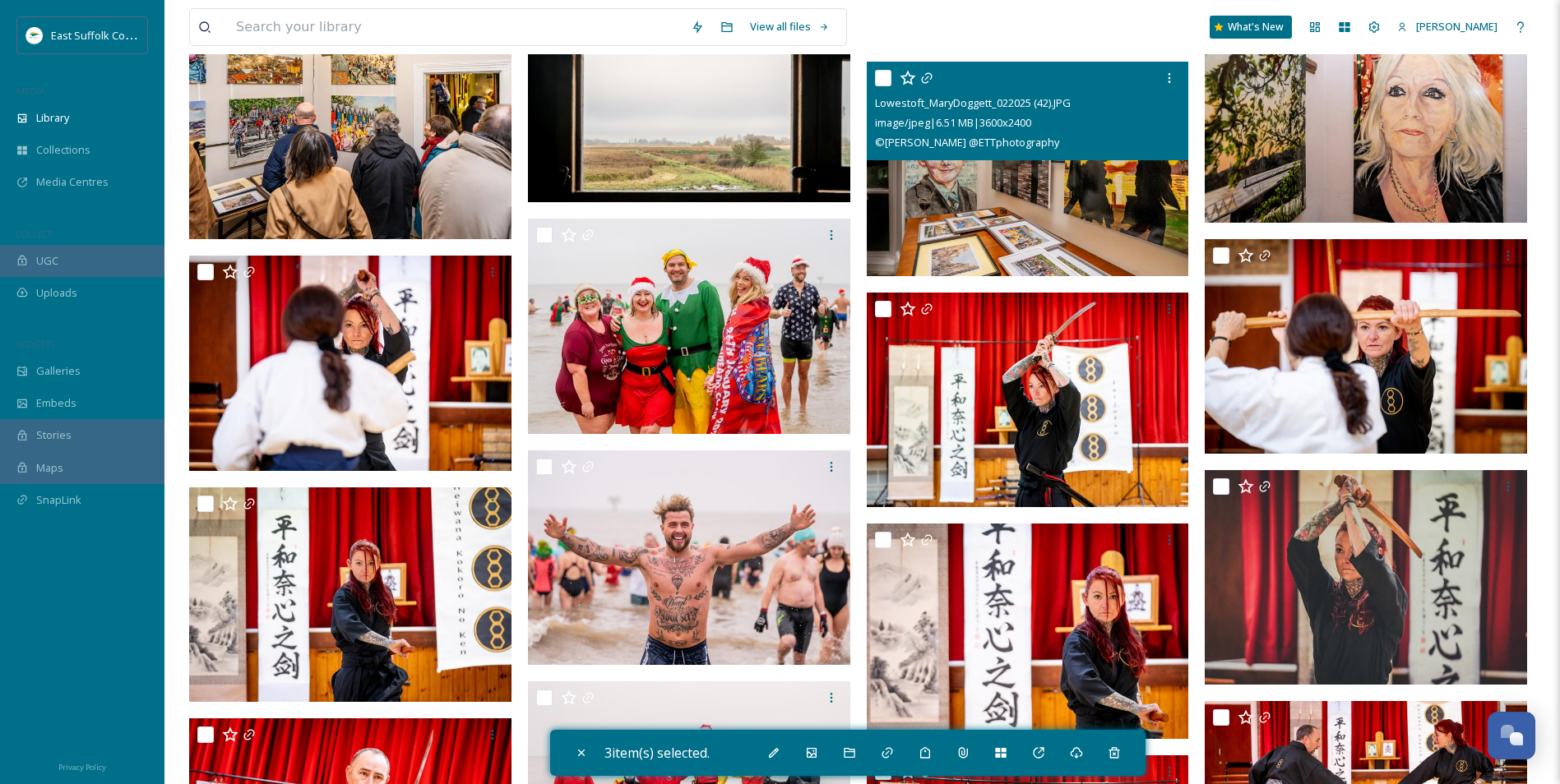
scroll to position [18280, 0]
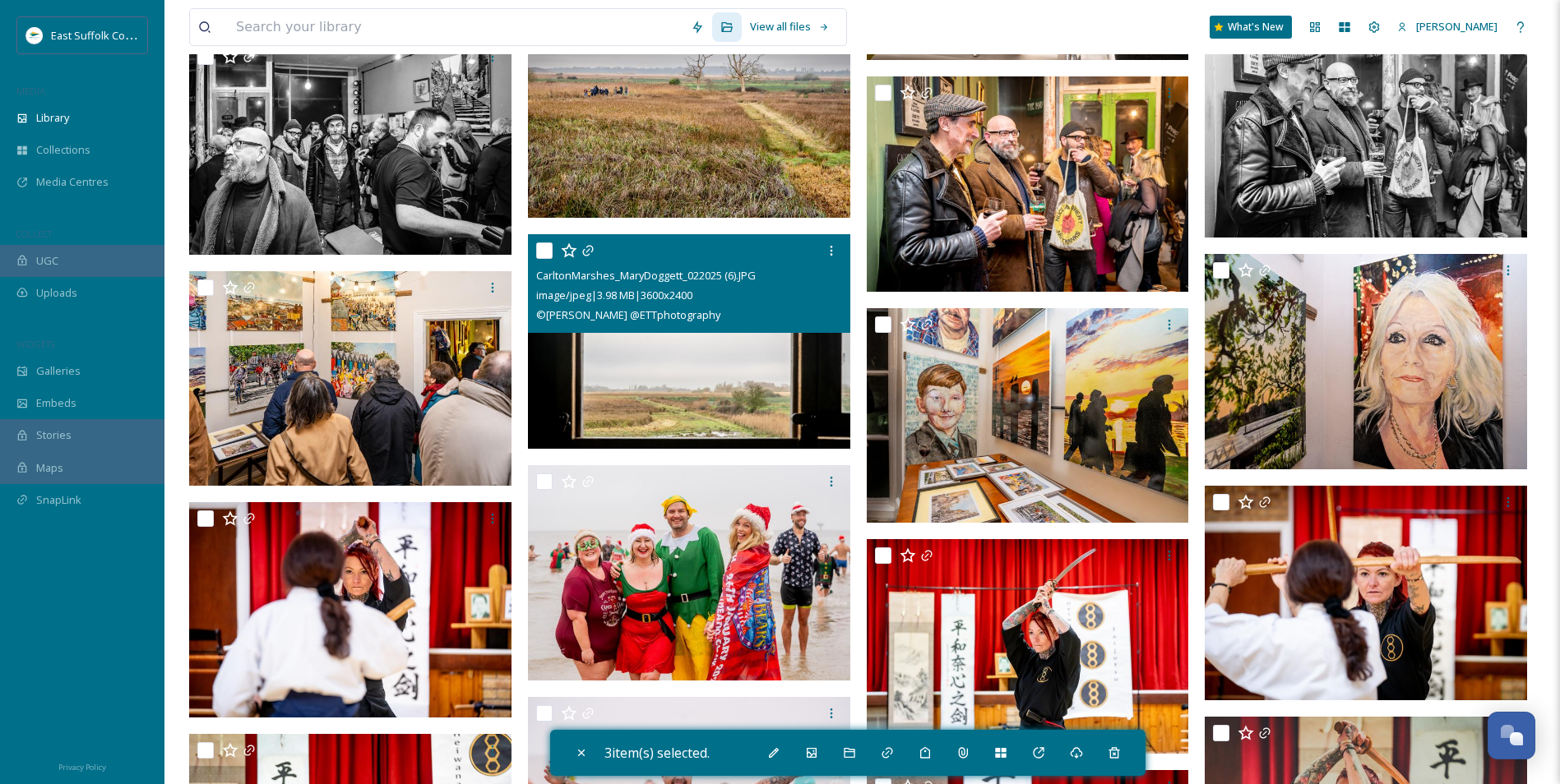
click at [649, 362] on img at bounding box center [689, 341] width 322 height 216
checkbox input "true"
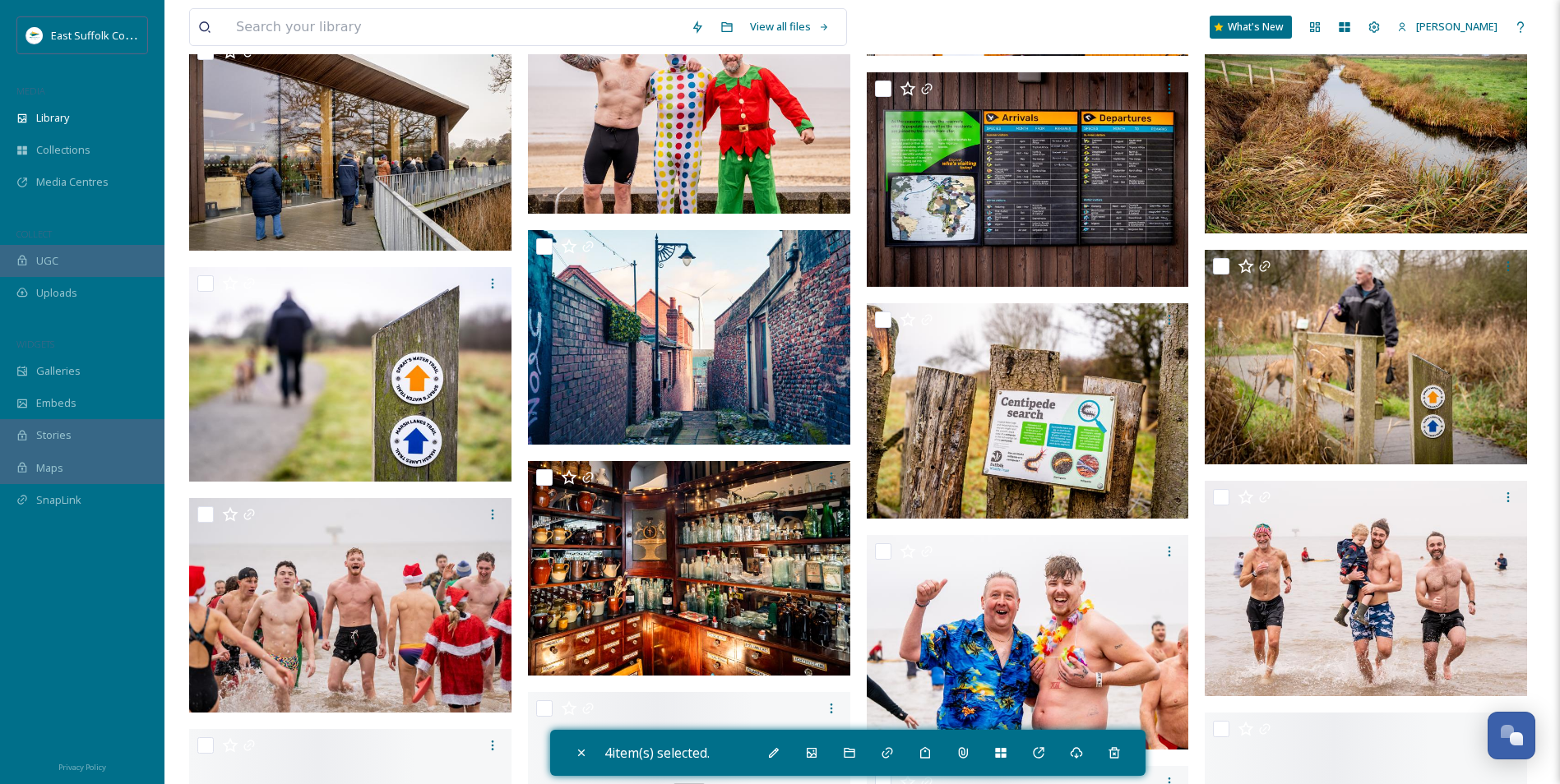
scroll to position [19431, 0]
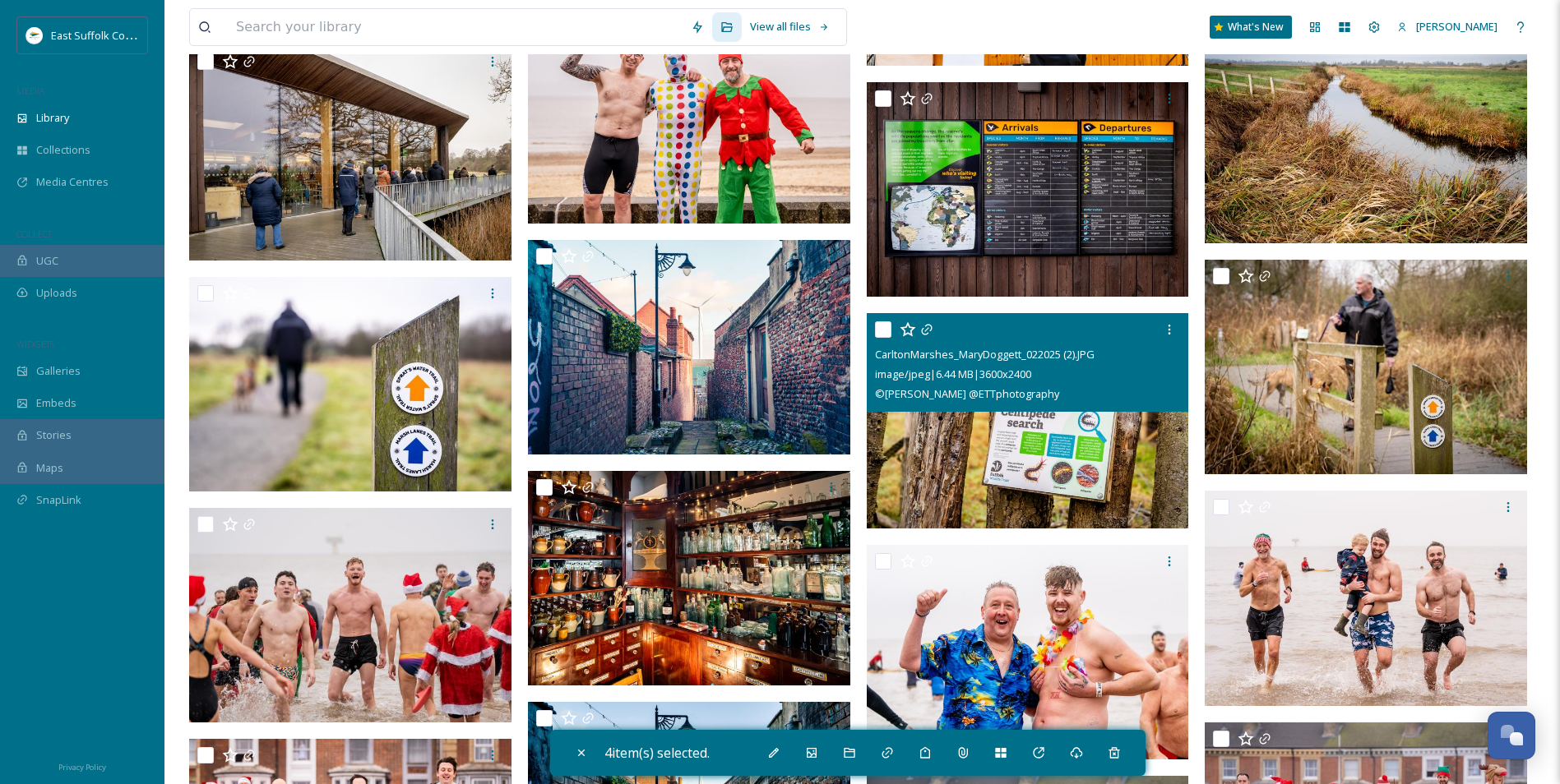
click at [1037, 453] on img at bounding box center [1028, 420] width 322 height 216
checkbox input "true"
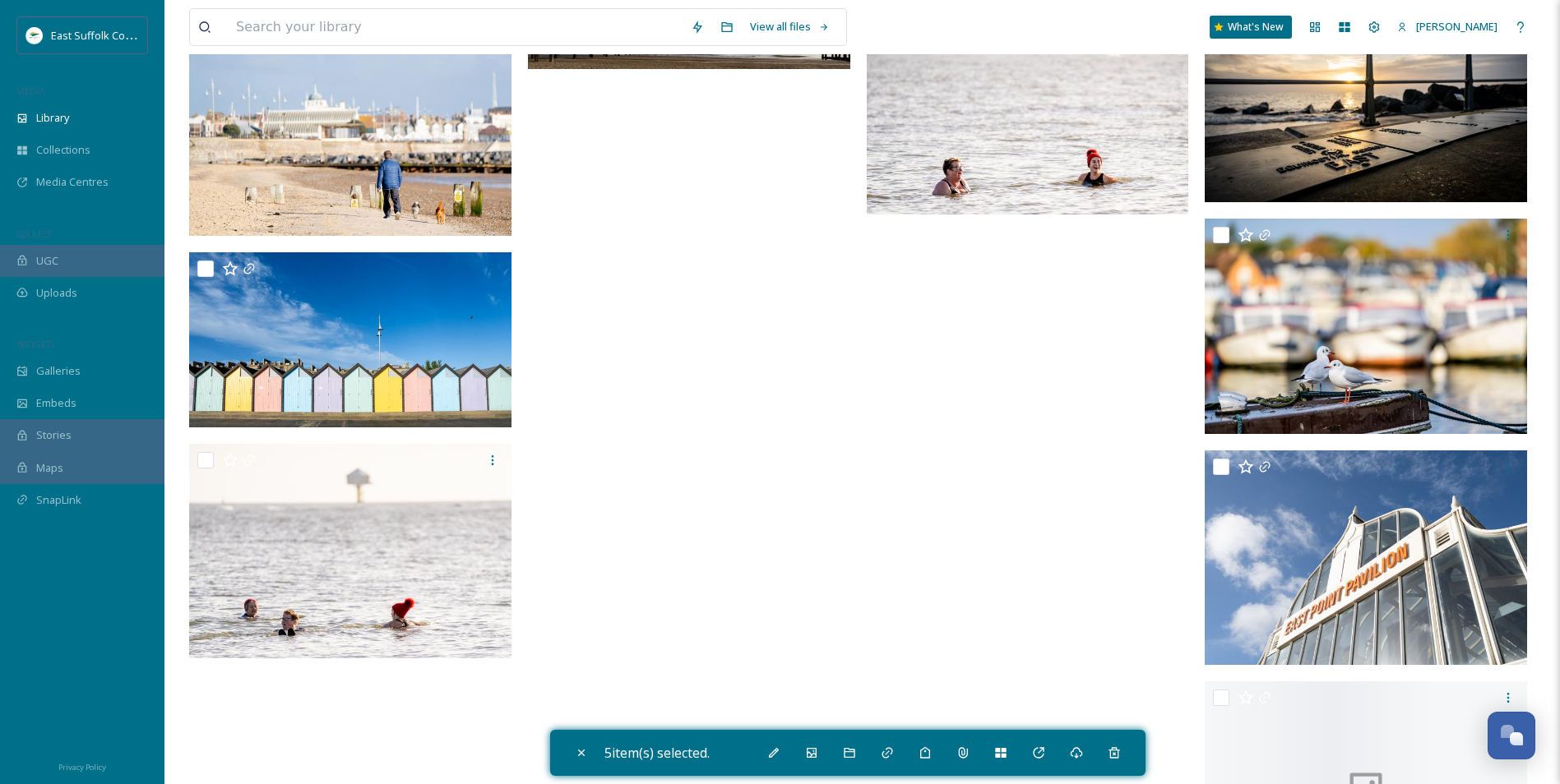
scroll to position [31349, 0]
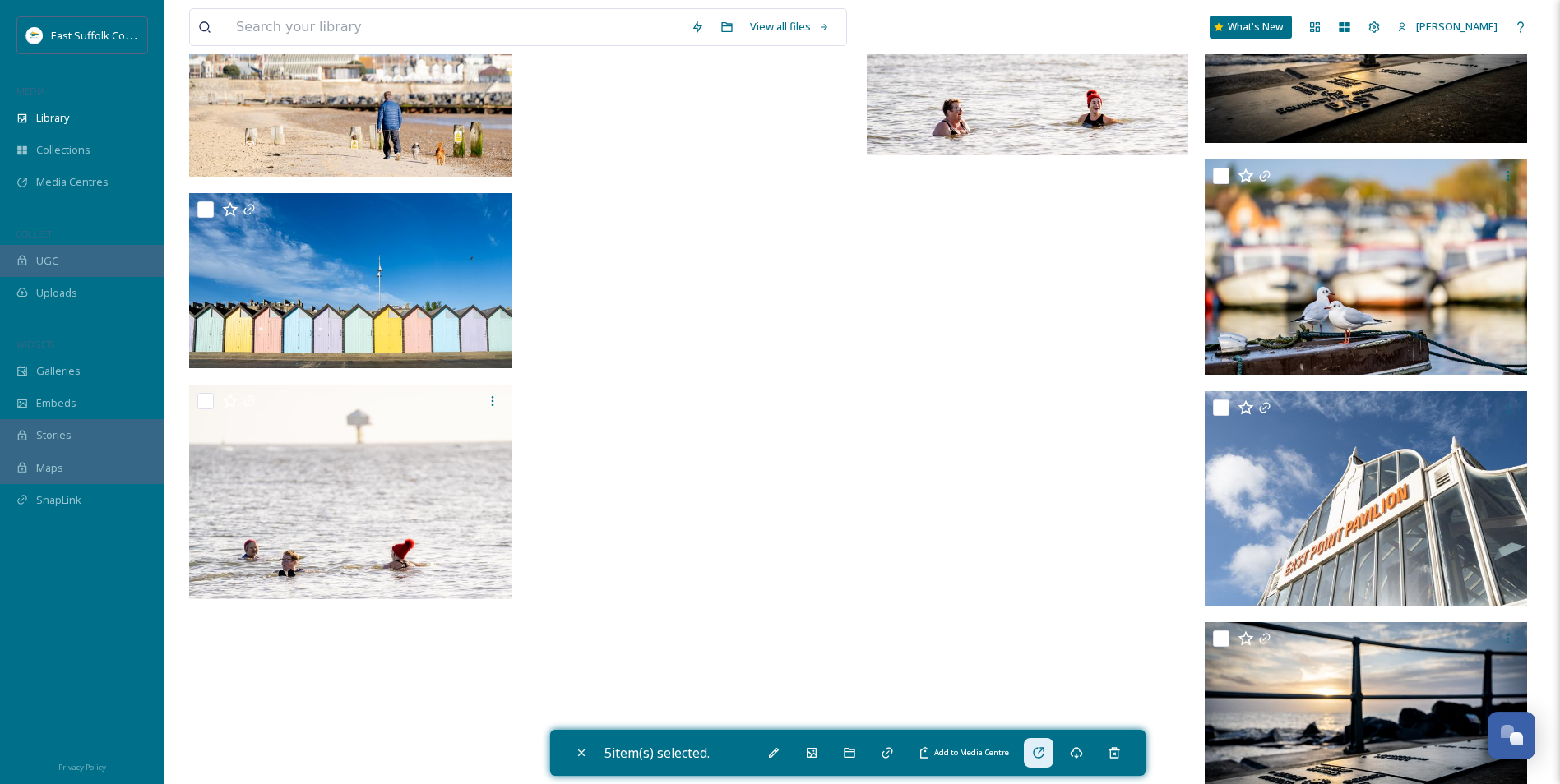
click at [1032, 753] on div "Add to Media Centre" at bounding box center [1038, 753] width 29 height 29
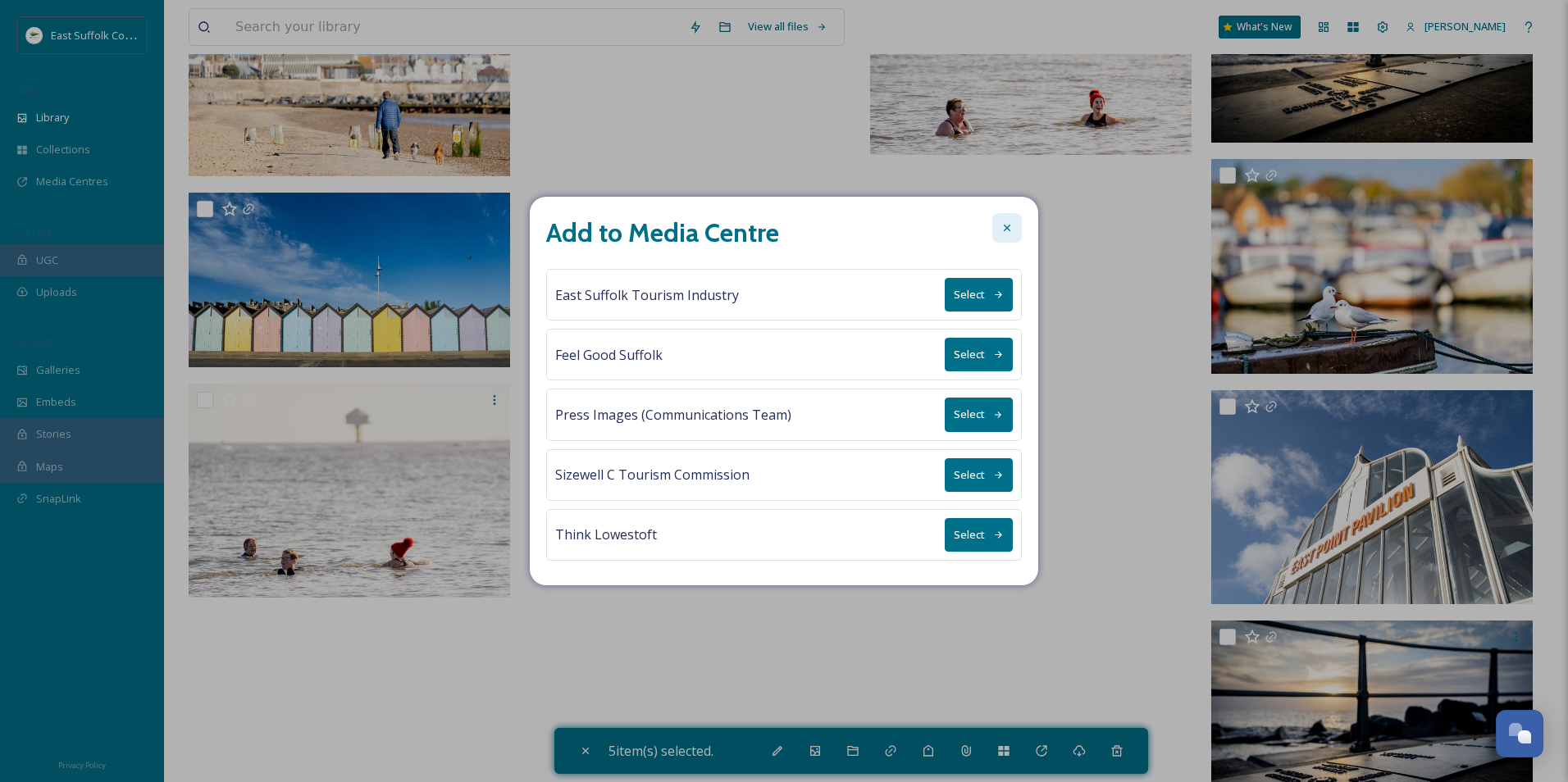
click at [998, 238] on div at bounding box center [1007, 228] width 29 height 29
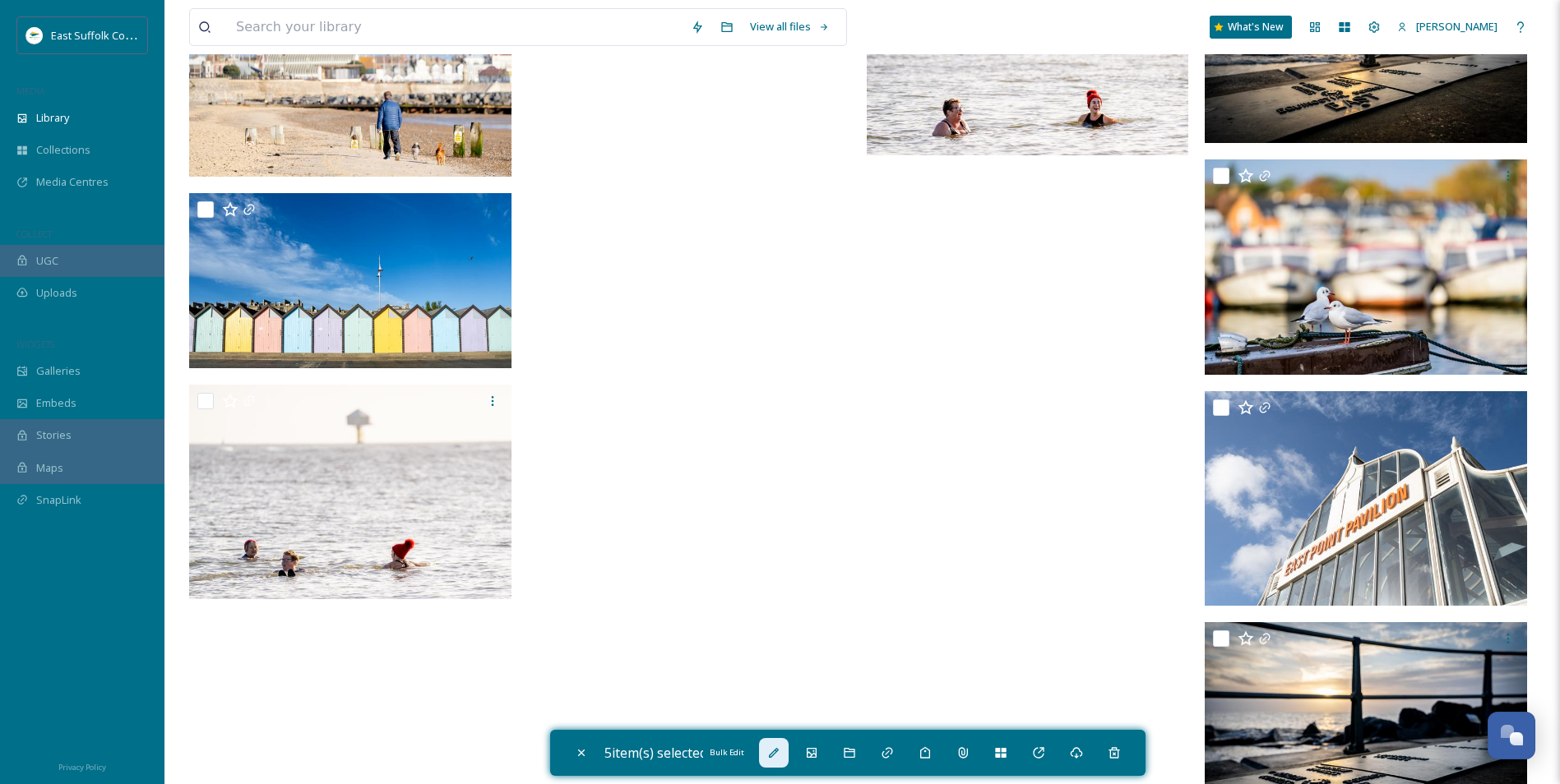
click at [769, 762] on div "Bulk Edit" at bounding box center [774, 753] width 29 height 29
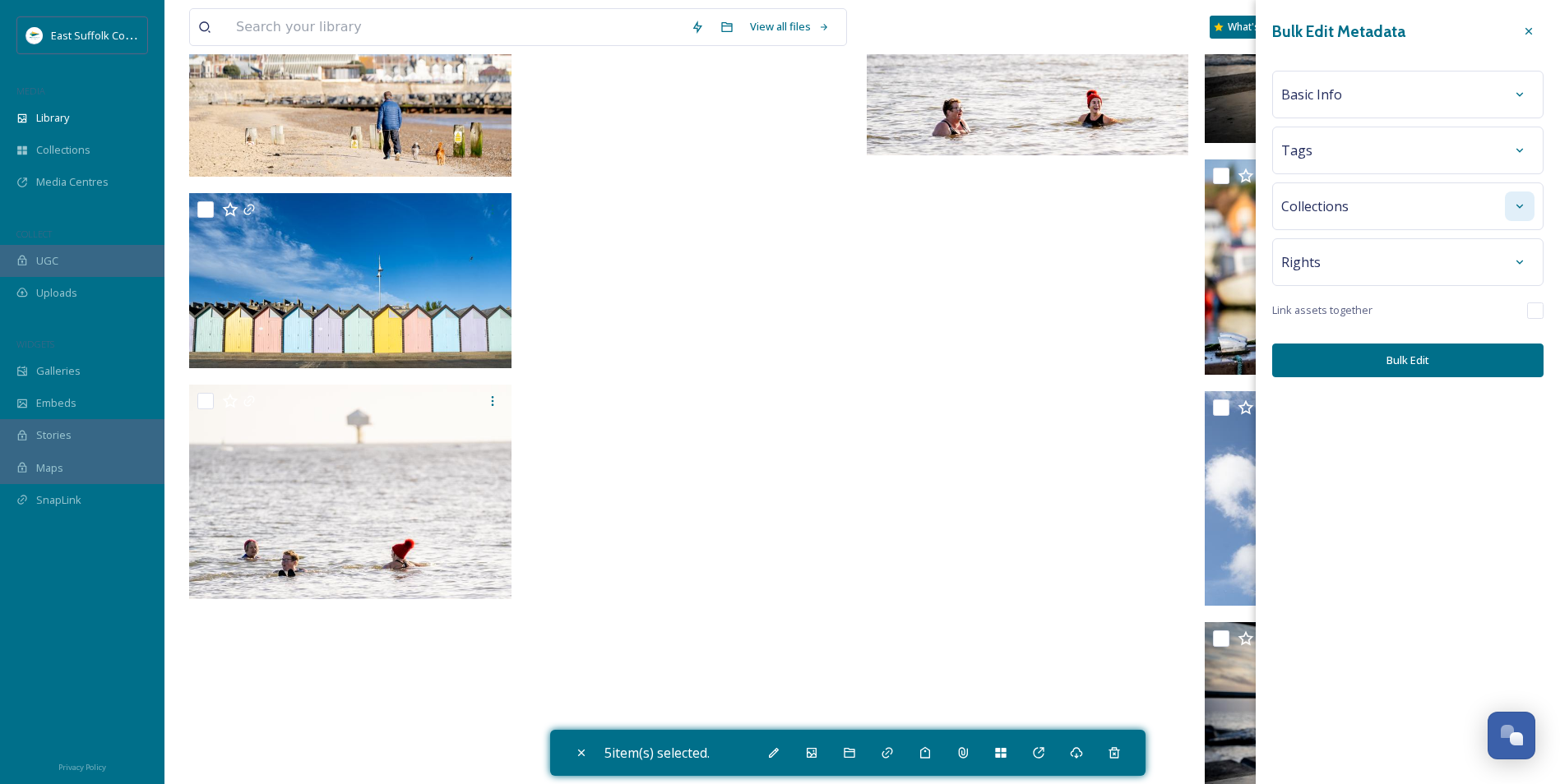
click at [1530, 205] on div at bounding box center [1519, 206] width 29 height 29
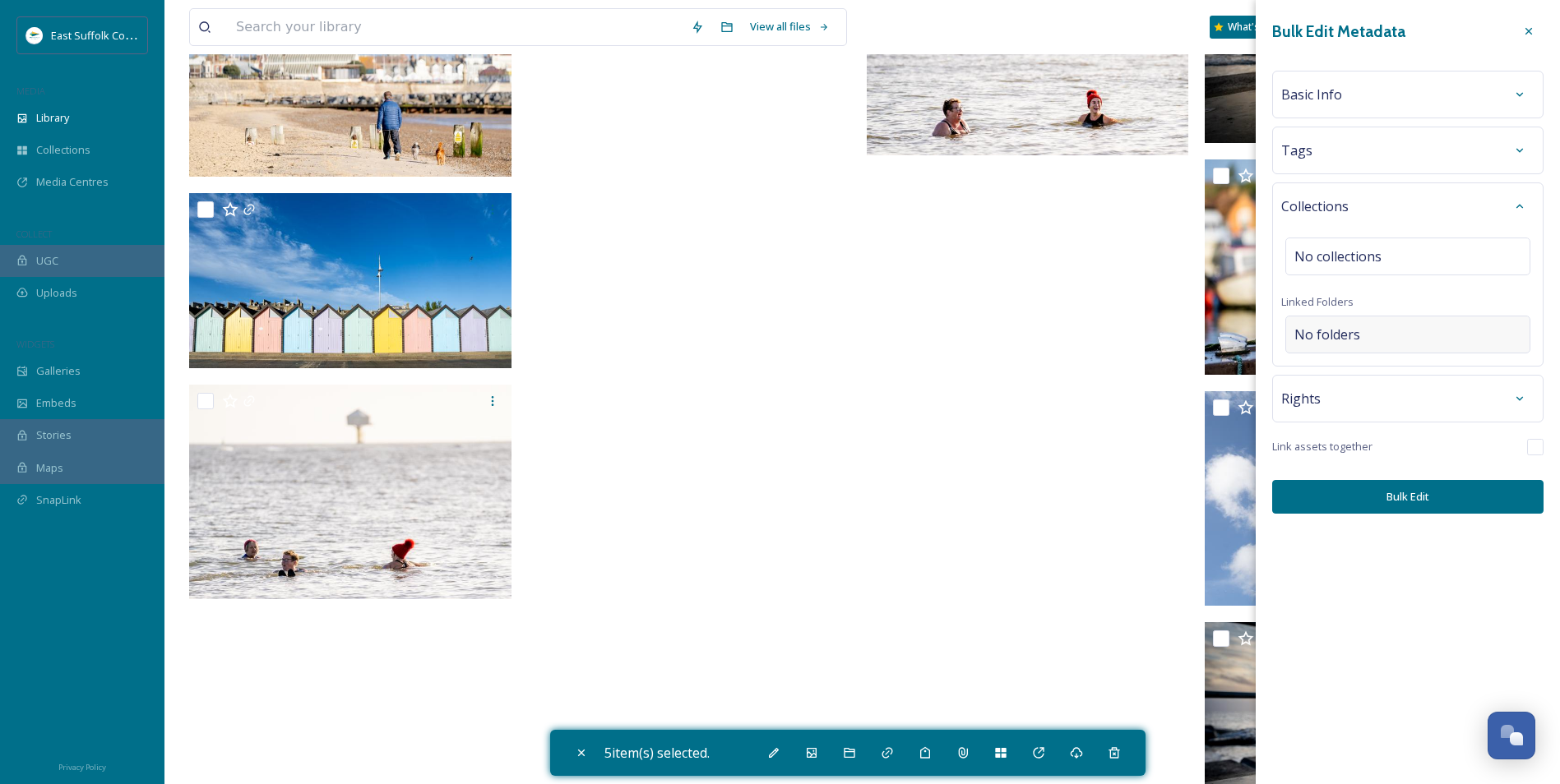
click at [1421, 324] on div "No folders" at bounding box center [1407, 334] width 245 height 38
click at [1412, 339] on input at bounding box center [1412, 334] width 251 height 36
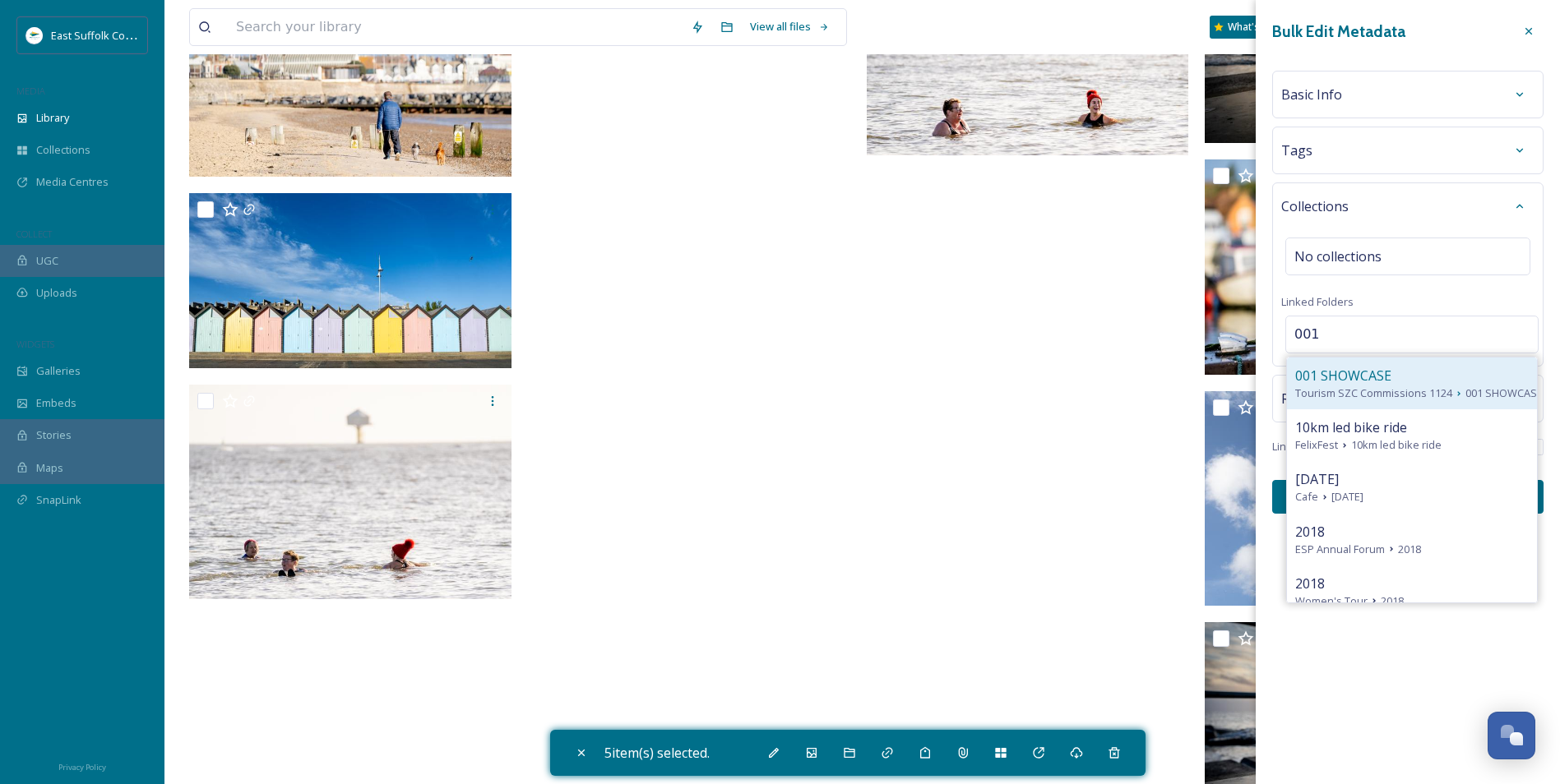
type input "001"
click at [1369, 391] on span "Tourism SZC Commissions 1124" at bounding box center [1373, 393] width 157 height 16
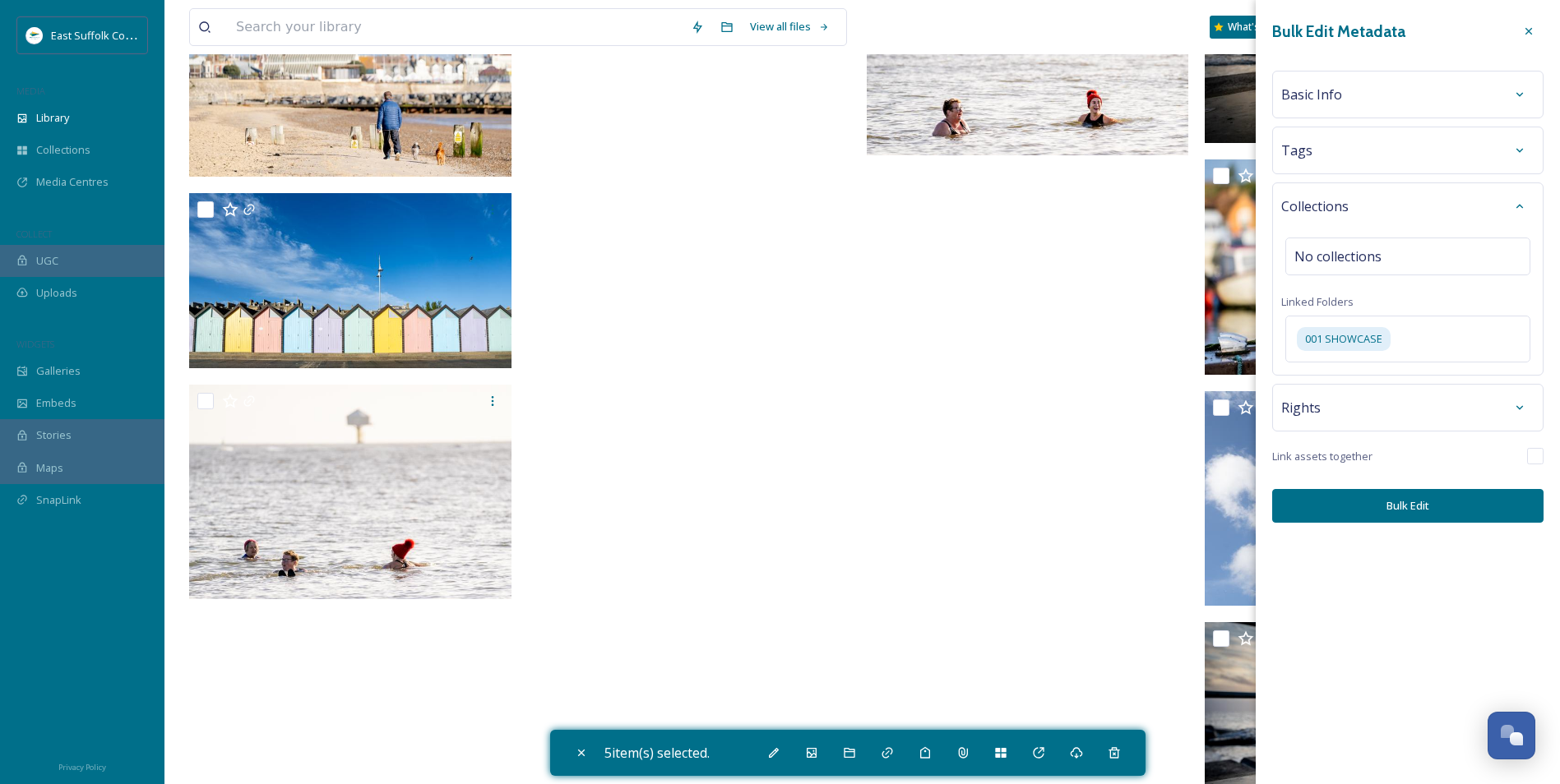
drag, startPoint x: 1385, startPoint y: 513, endPoint x: 1406, endPoint y: 521, distance: 22.5
click at [1406, 520] on button "Bulk Edit" at bounding box center [1407, 506] width 271 height 34
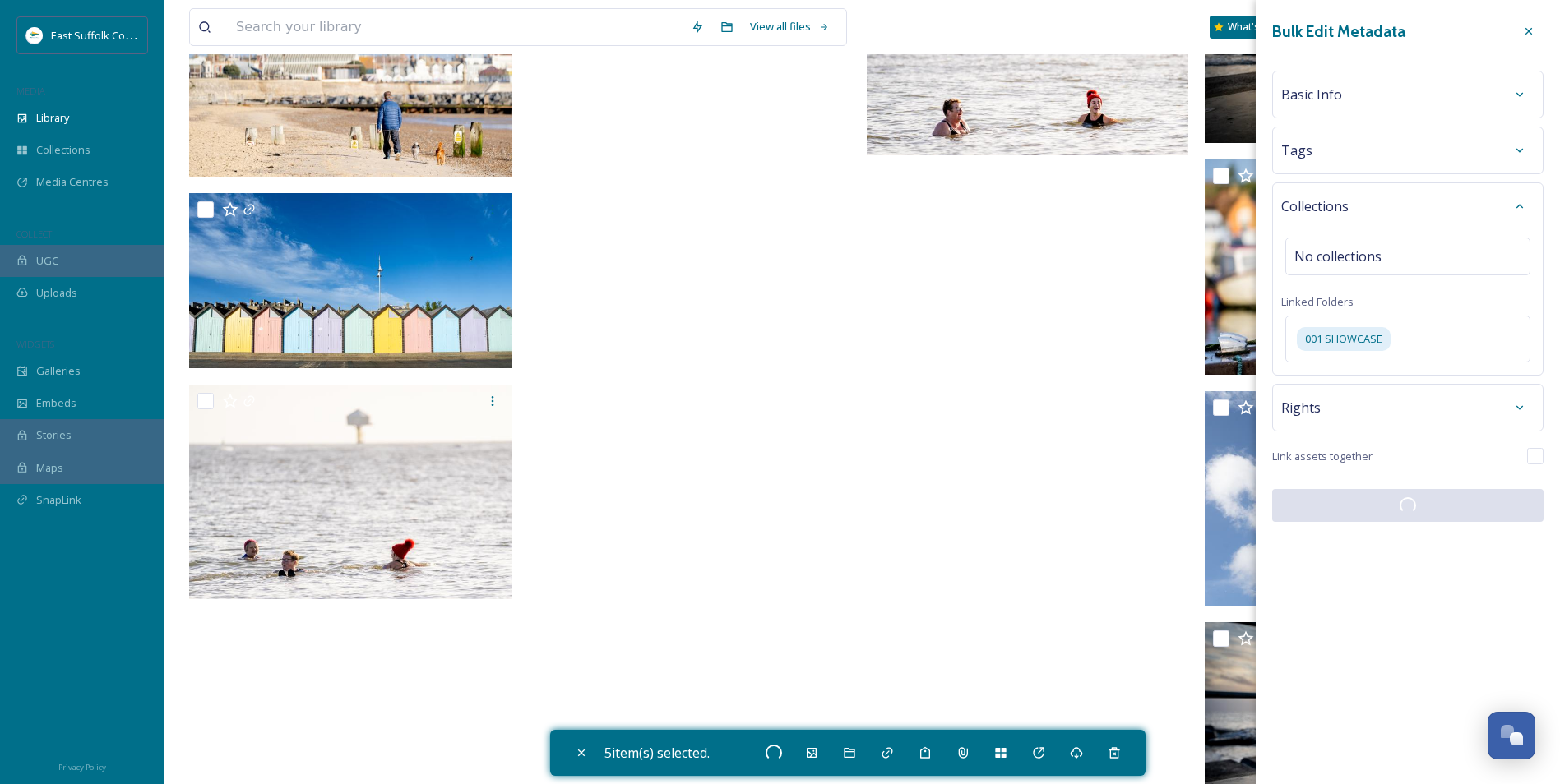
checkbox input "false"
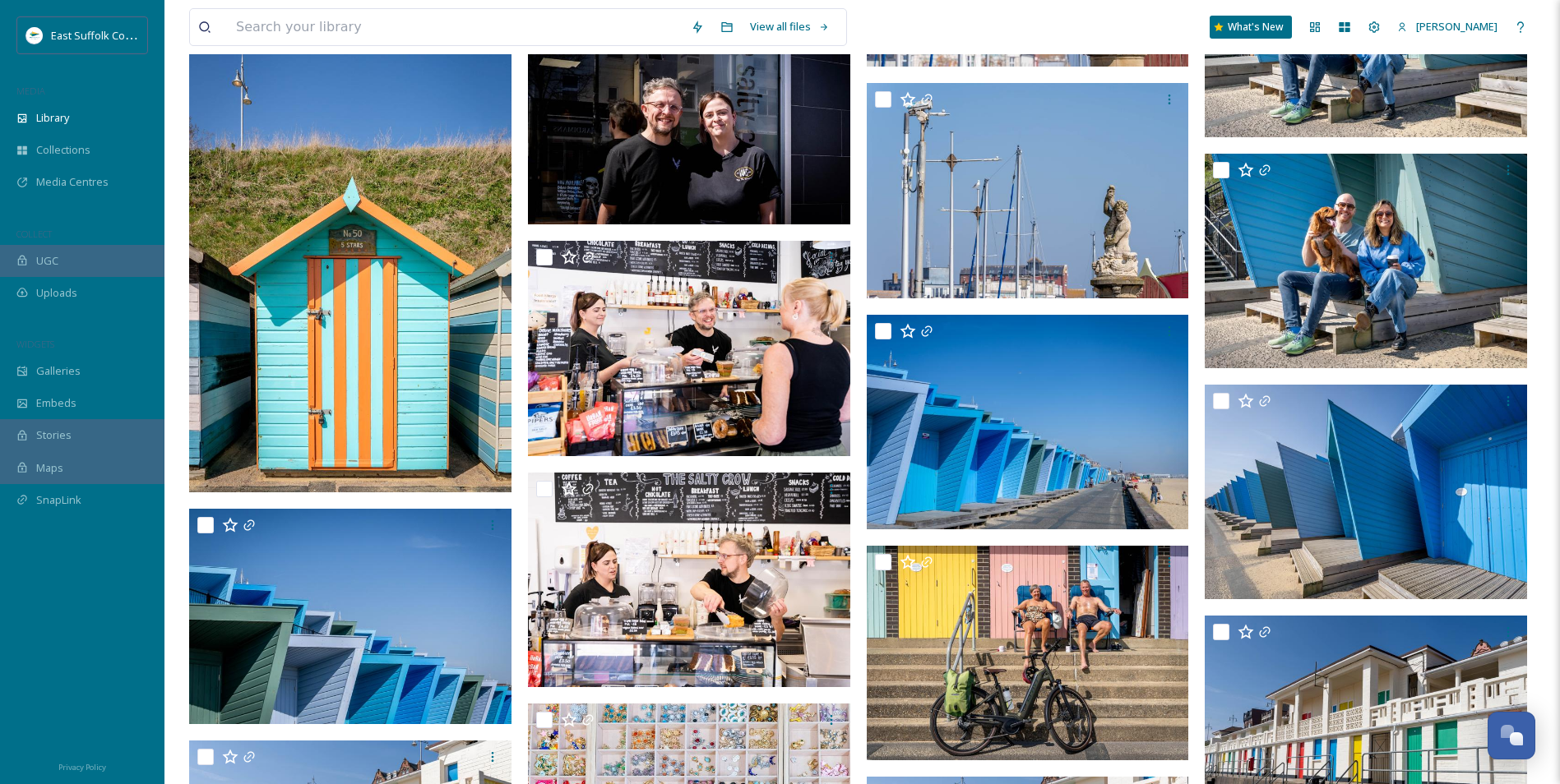
drag, startPoint x: 1057, startPoint y: 443, endPoint x: 1056, endPoint y: 331, distance: 112.0
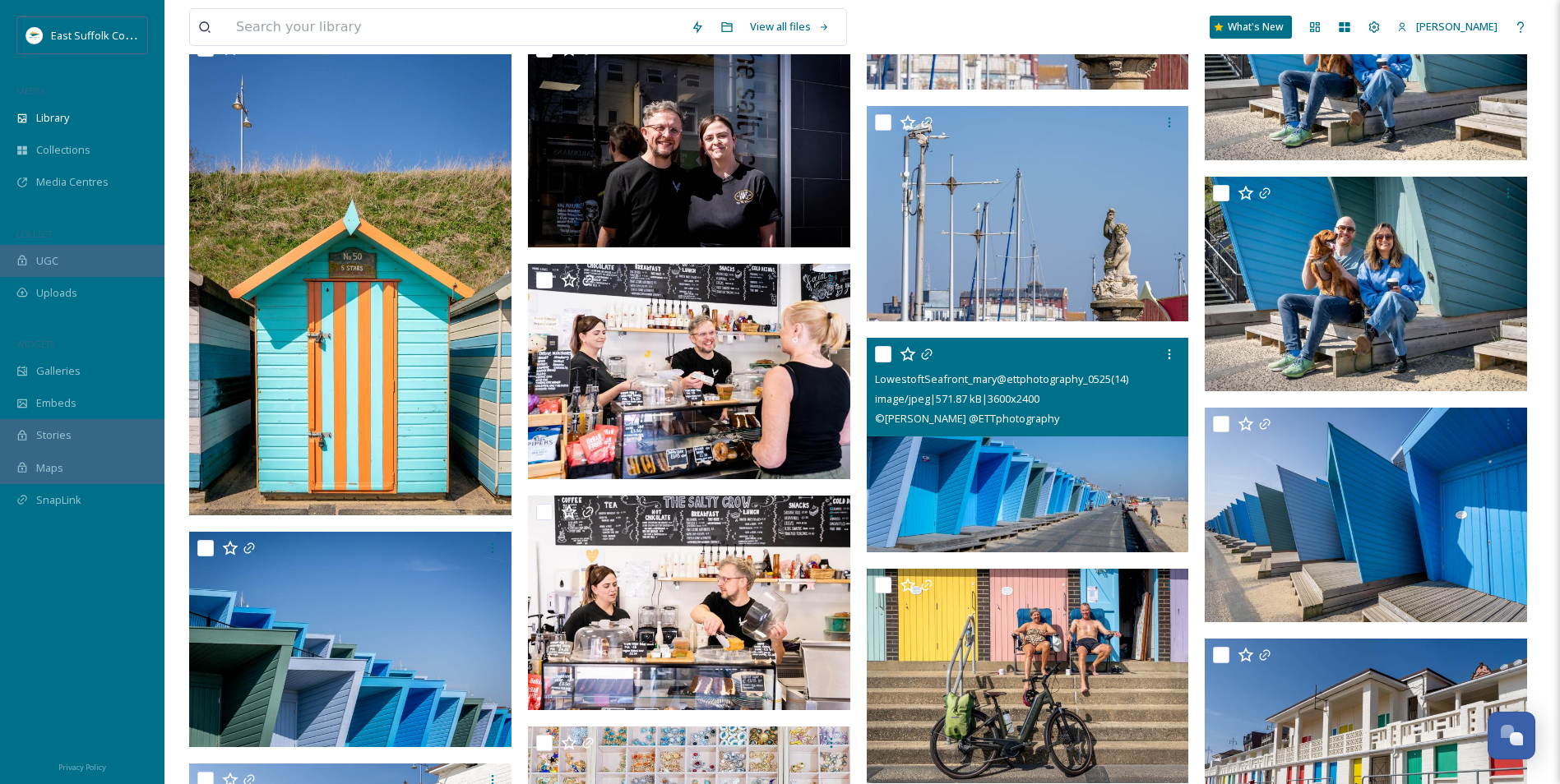
scroll to position [12716, 0]
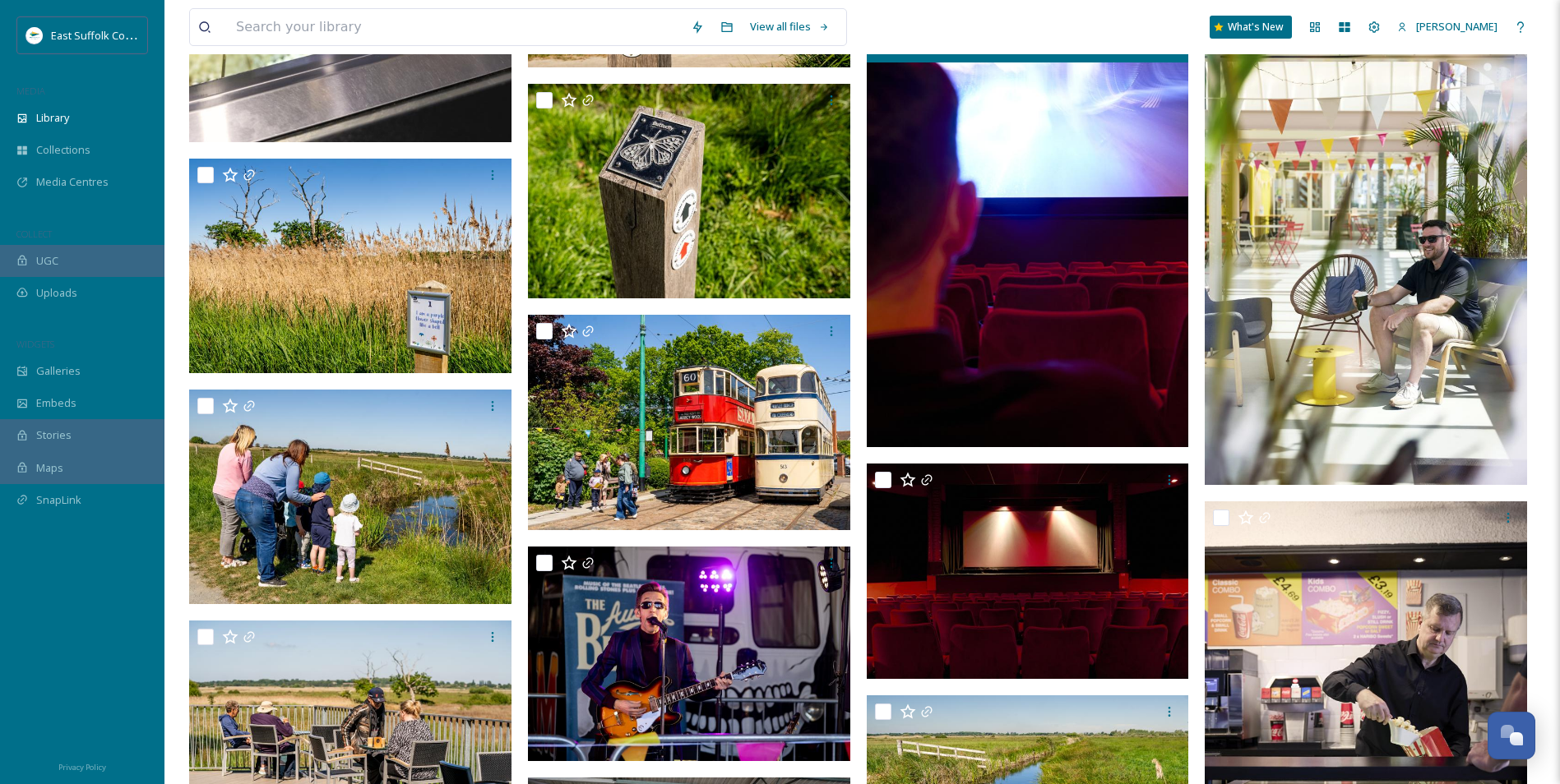
drag, startPoint x: 1051, startPoint y: 361, endPoint x: 993, endPoint y: 174, distance: 195.8
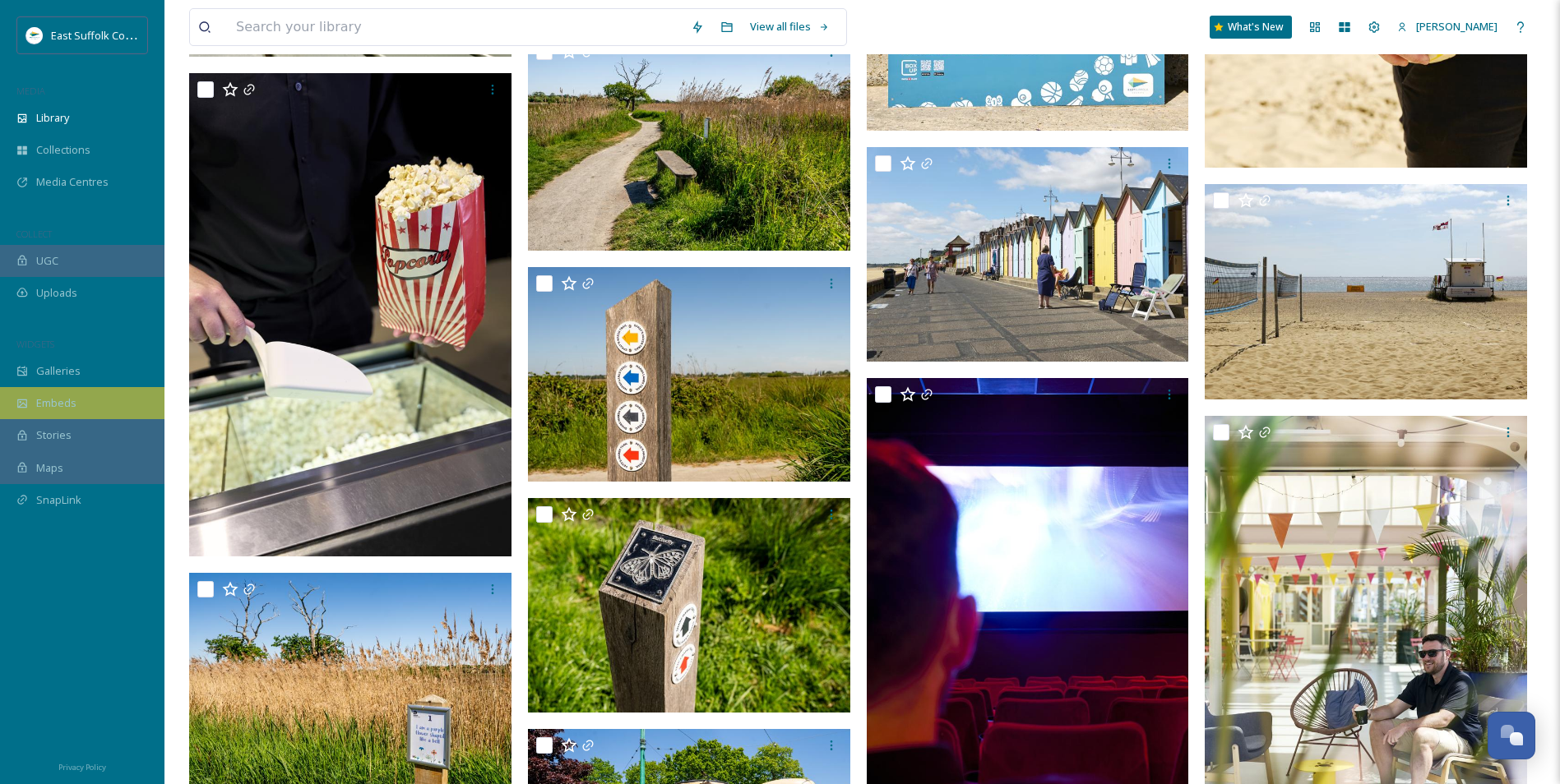
click at [55, 389] on div "Embeds" at bounding box center [82, 403] width 165 height 32
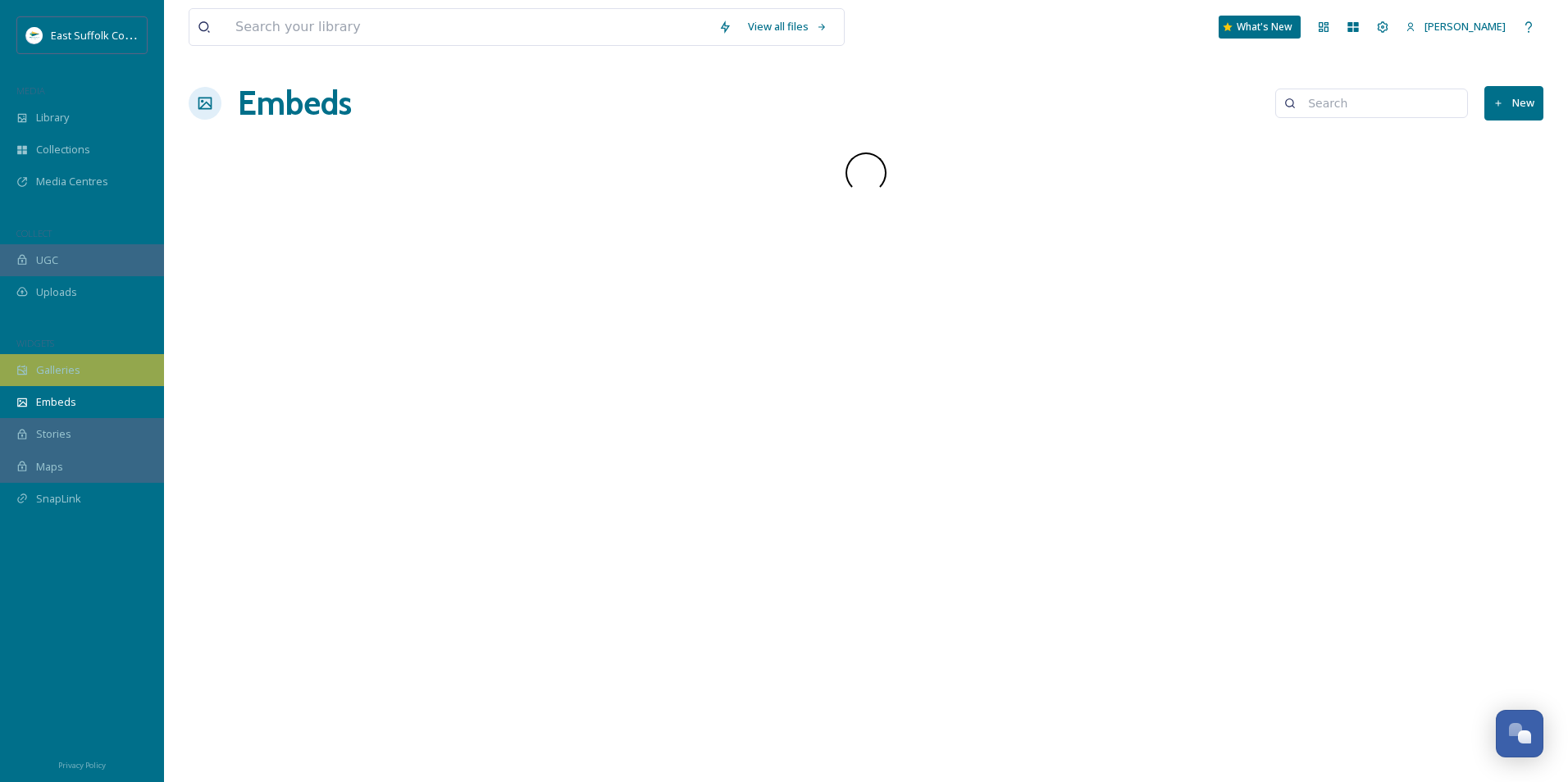
click at [56, 372] on span "Galleries" at bounding box center [58, 370] width 44 height 16
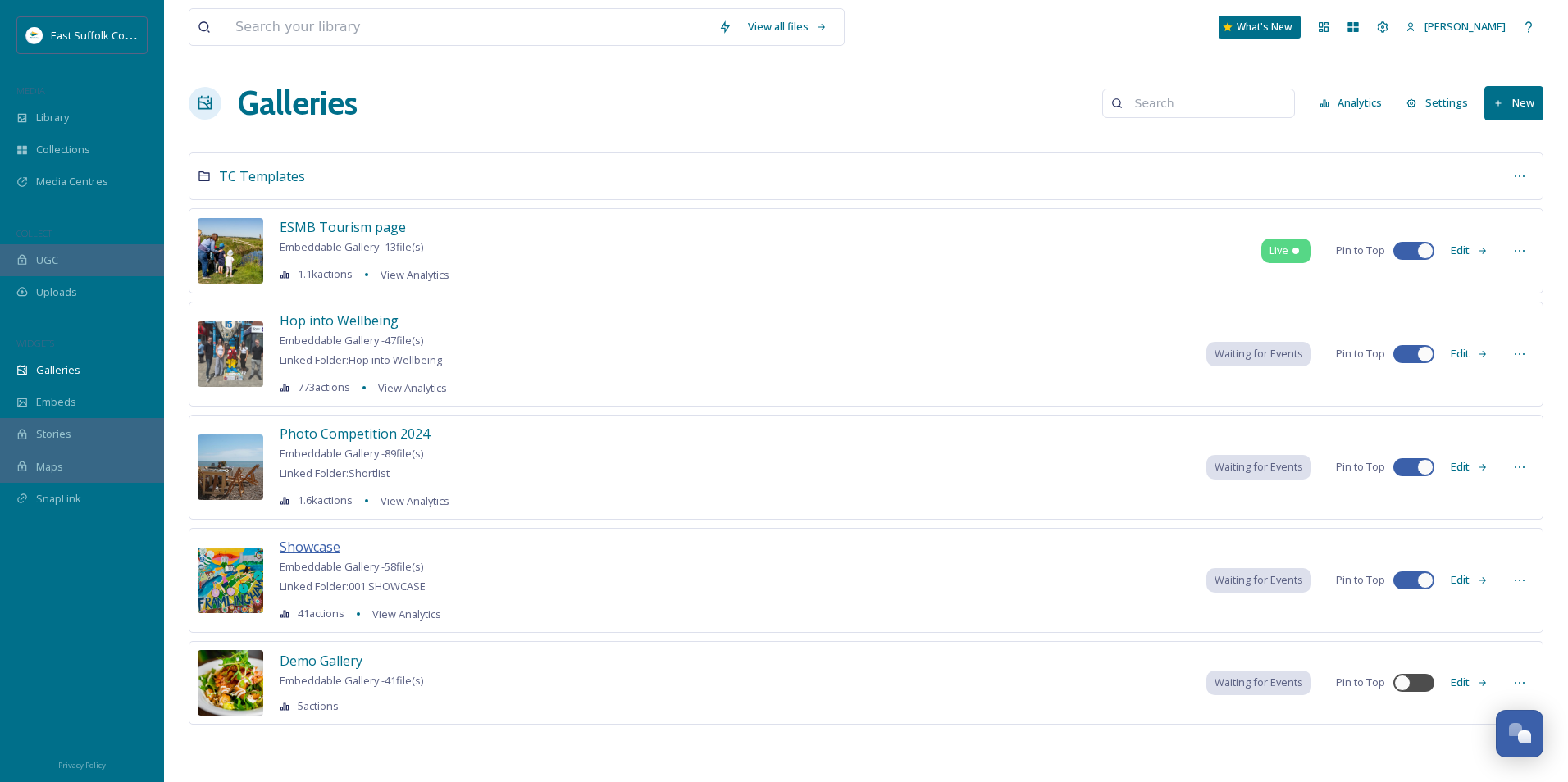
click at [324, 553] on span "Showcase" at bounding box center [310, 546] width 61 height 18
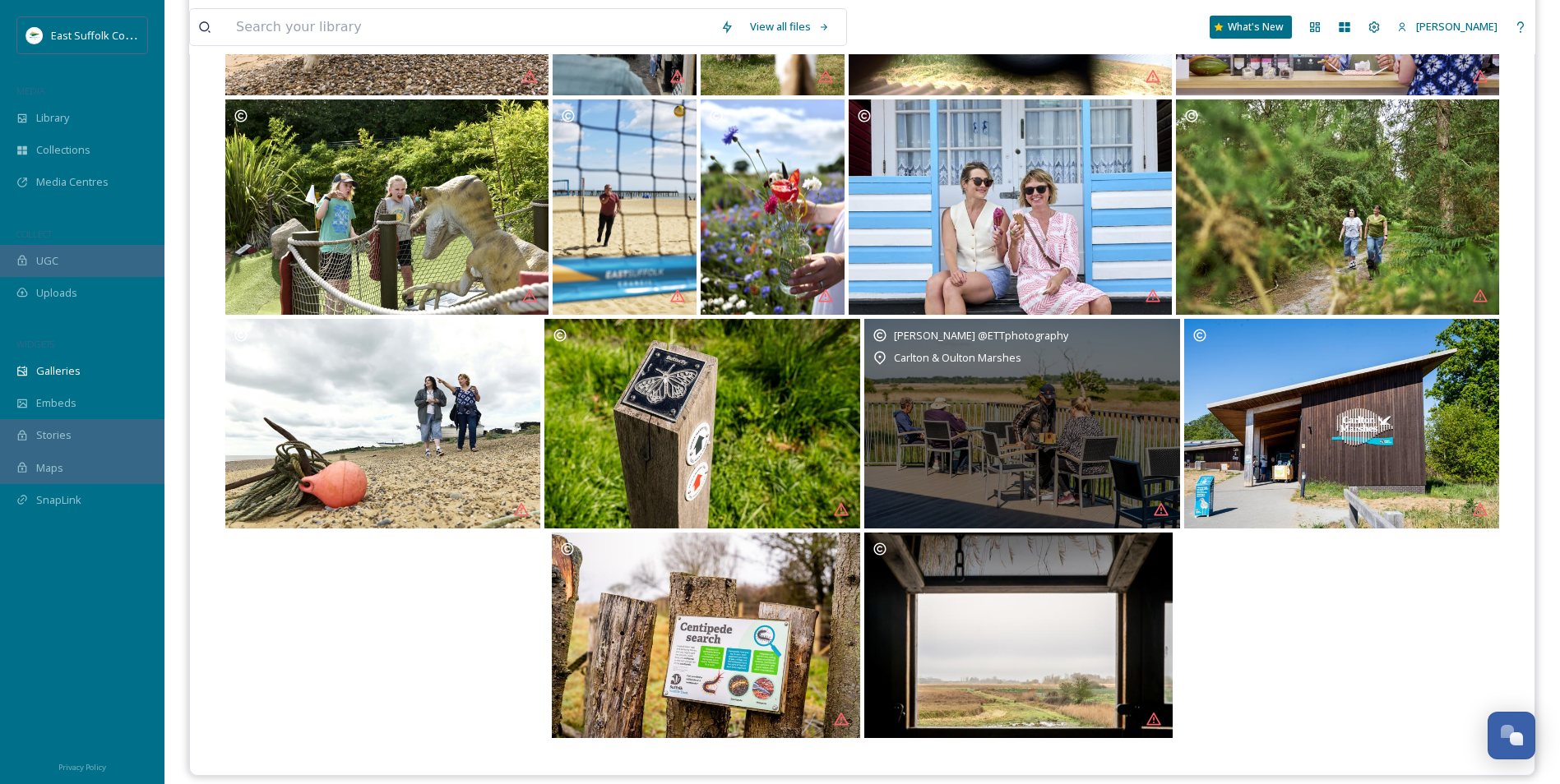
scroll to position [2677, 0]
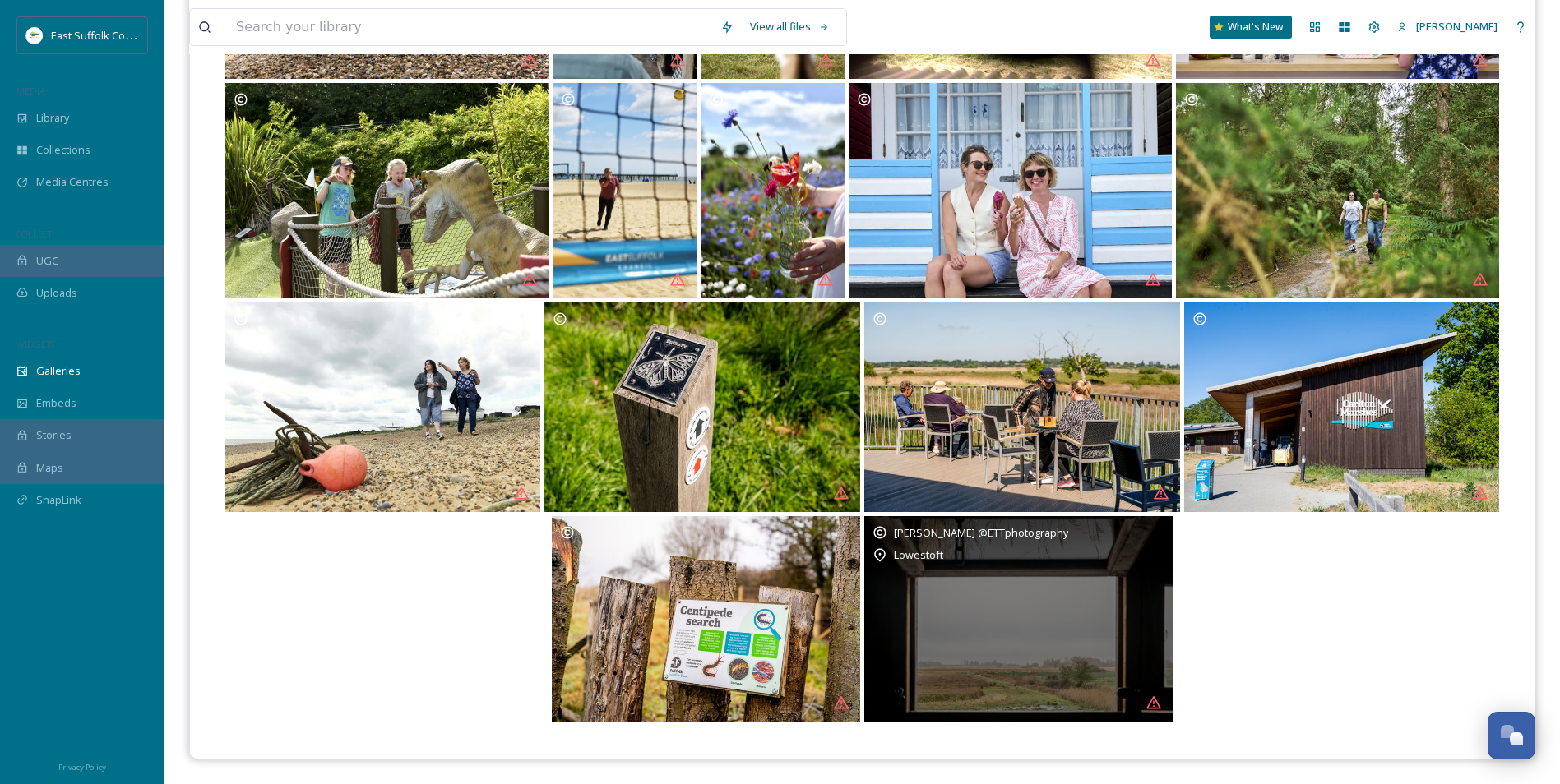
click at [901, 572] on div "Mary Doggett @ETTphotography Lowestoft" at bounding box center [1018, 619] width 309 height 205
click at [1157, 533] on div "Mary Doggett @ETTphotography" at bounding box center [1018, 532] width 292 height 16
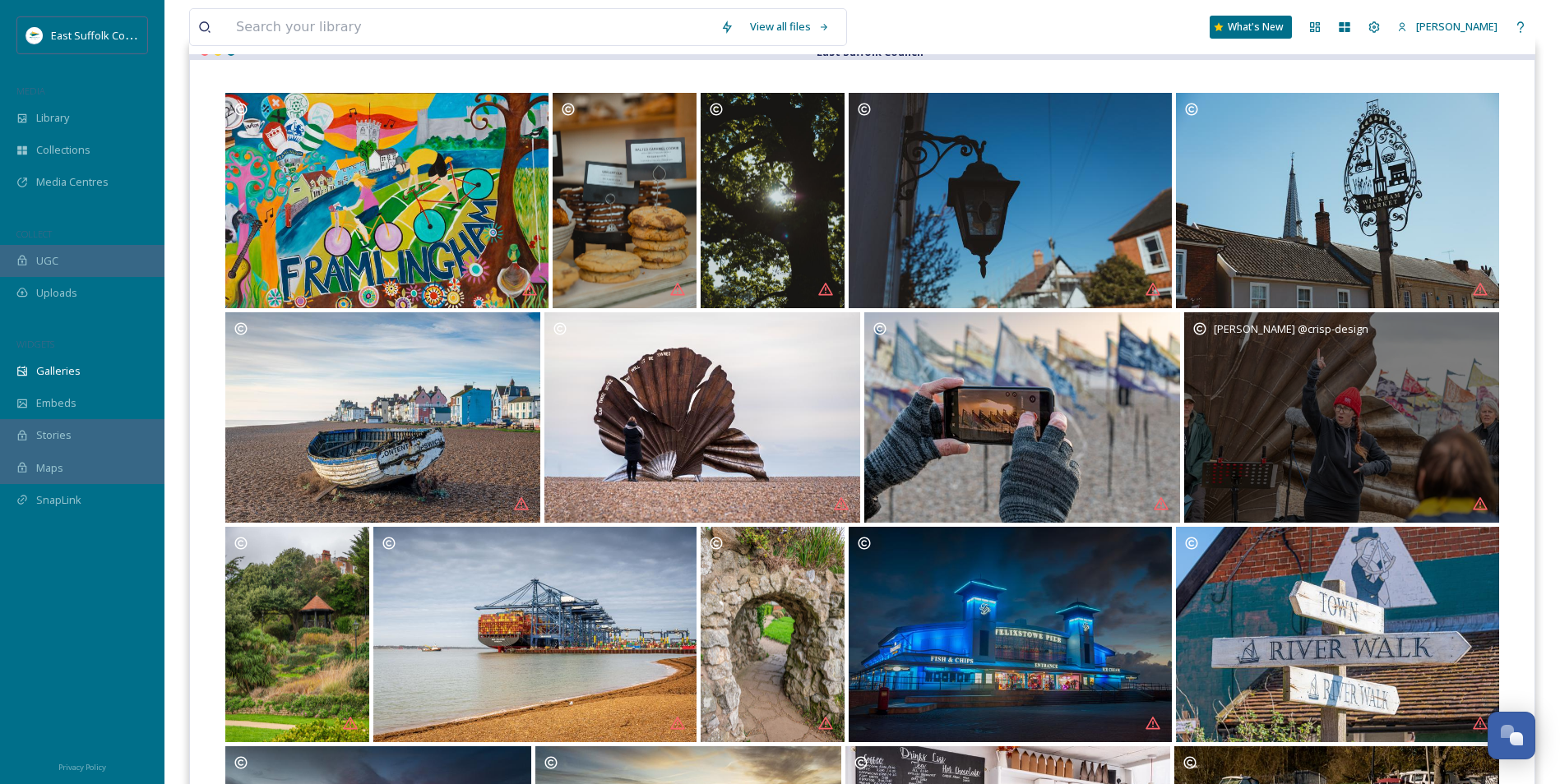
scroll to position [0, 0]
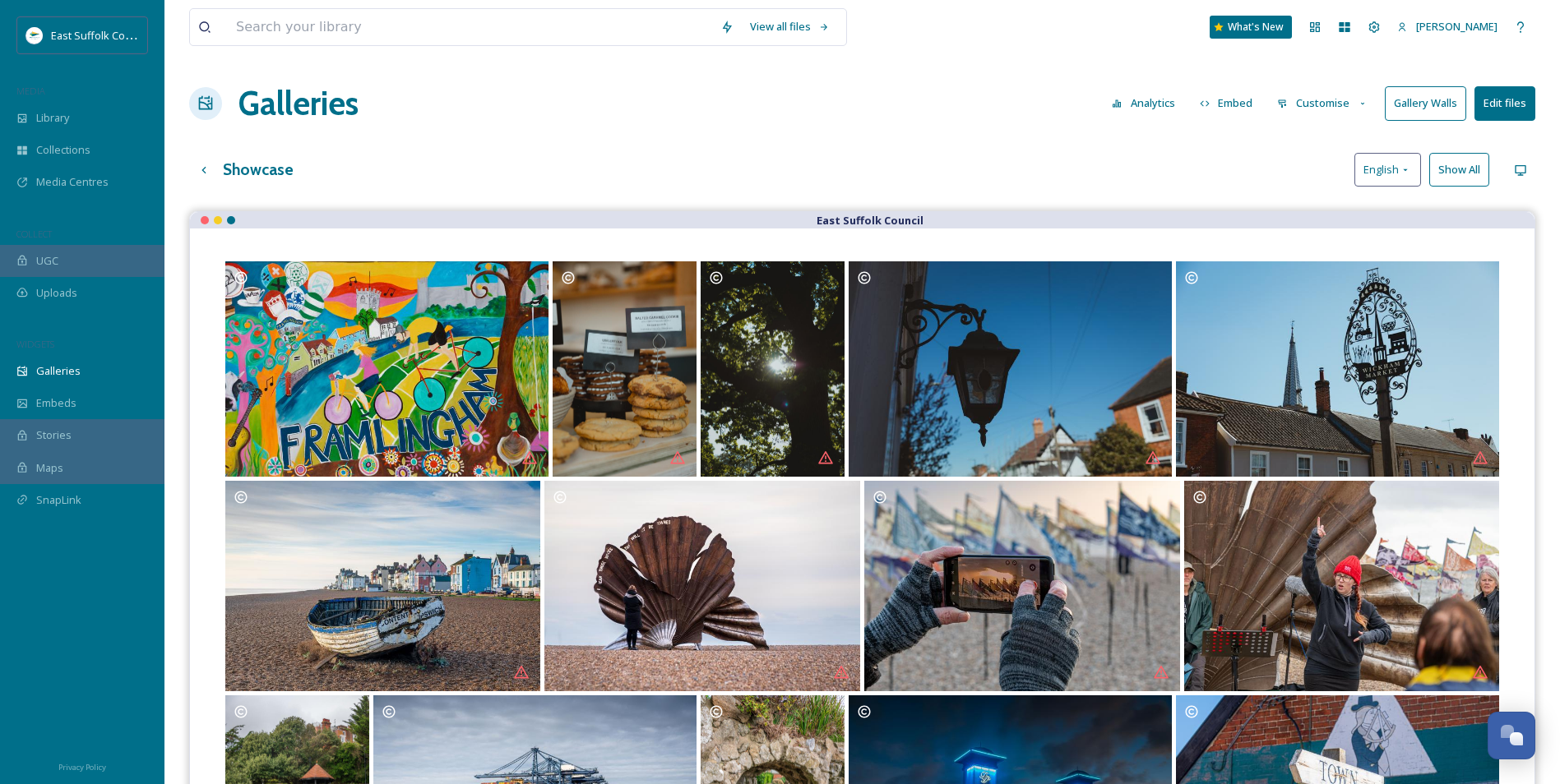
click at [1472, 172] on button "Show All" at bounding box center [1459, 169] width 60 height 34
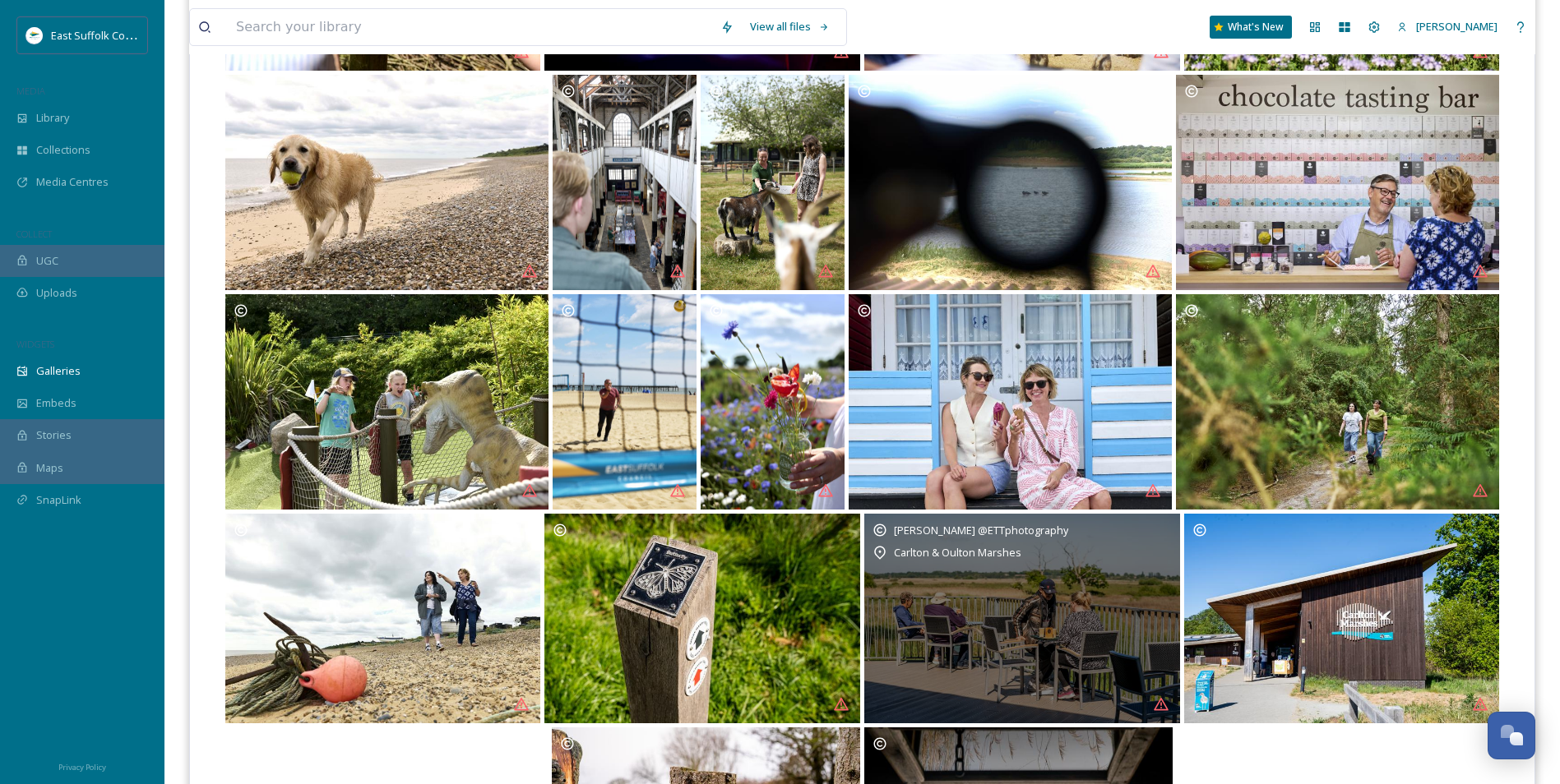
scroll to position [2677, 0]
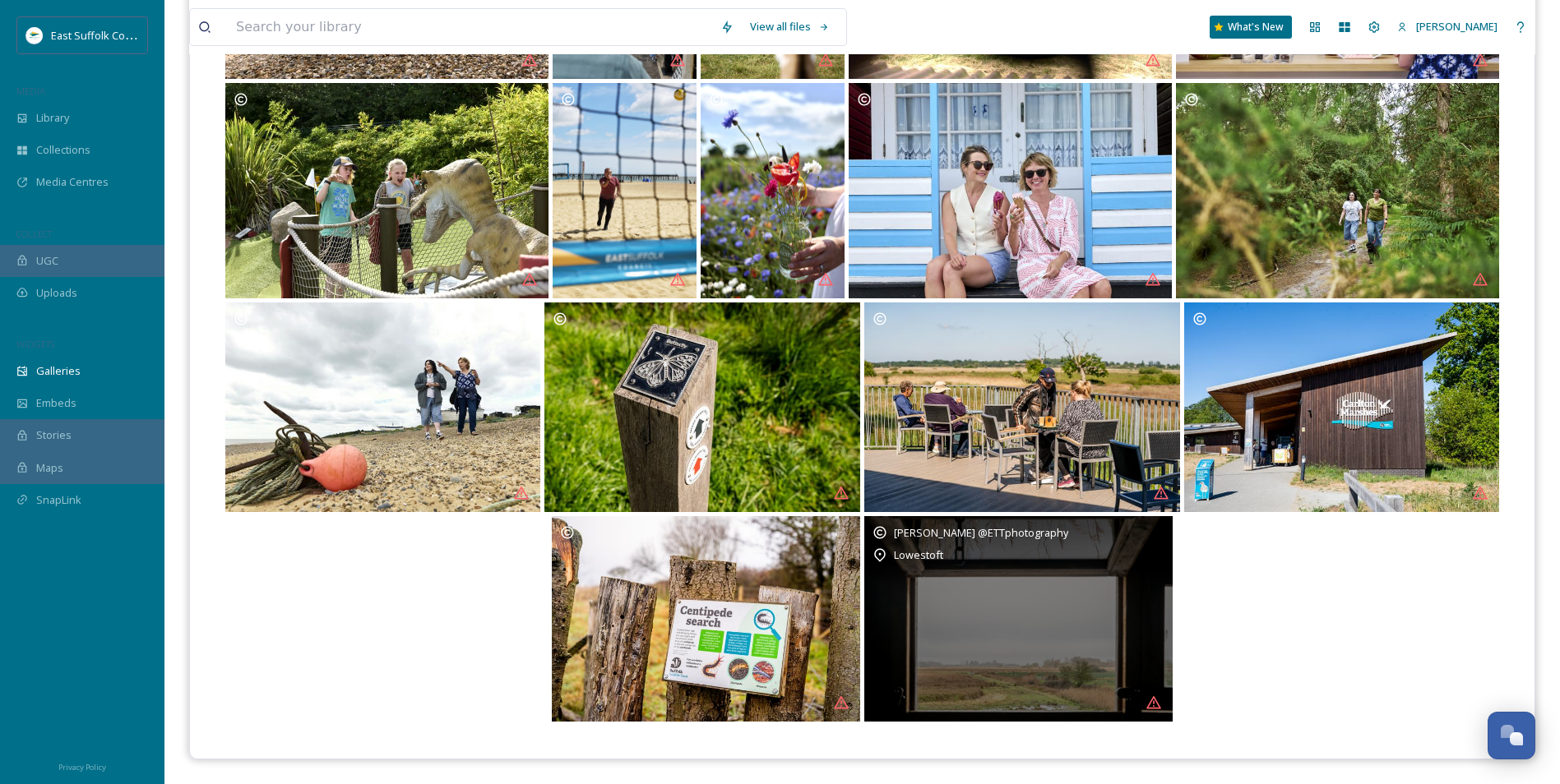
click at [1165, 539] on div "Mary Doggett @ETTphotography Lowestoft" at bounding box center [1018, 619] width 309 height 205
drag, startPoint x: 1053, startPoint y: 540, endPoint x: 1307, endPoint y: 557, distance: 254.6
click at [1307, 557] on div "Mary Doggett @ETTphotography Lowestoft" at bounding box center [861, 619] width 1278 height 205
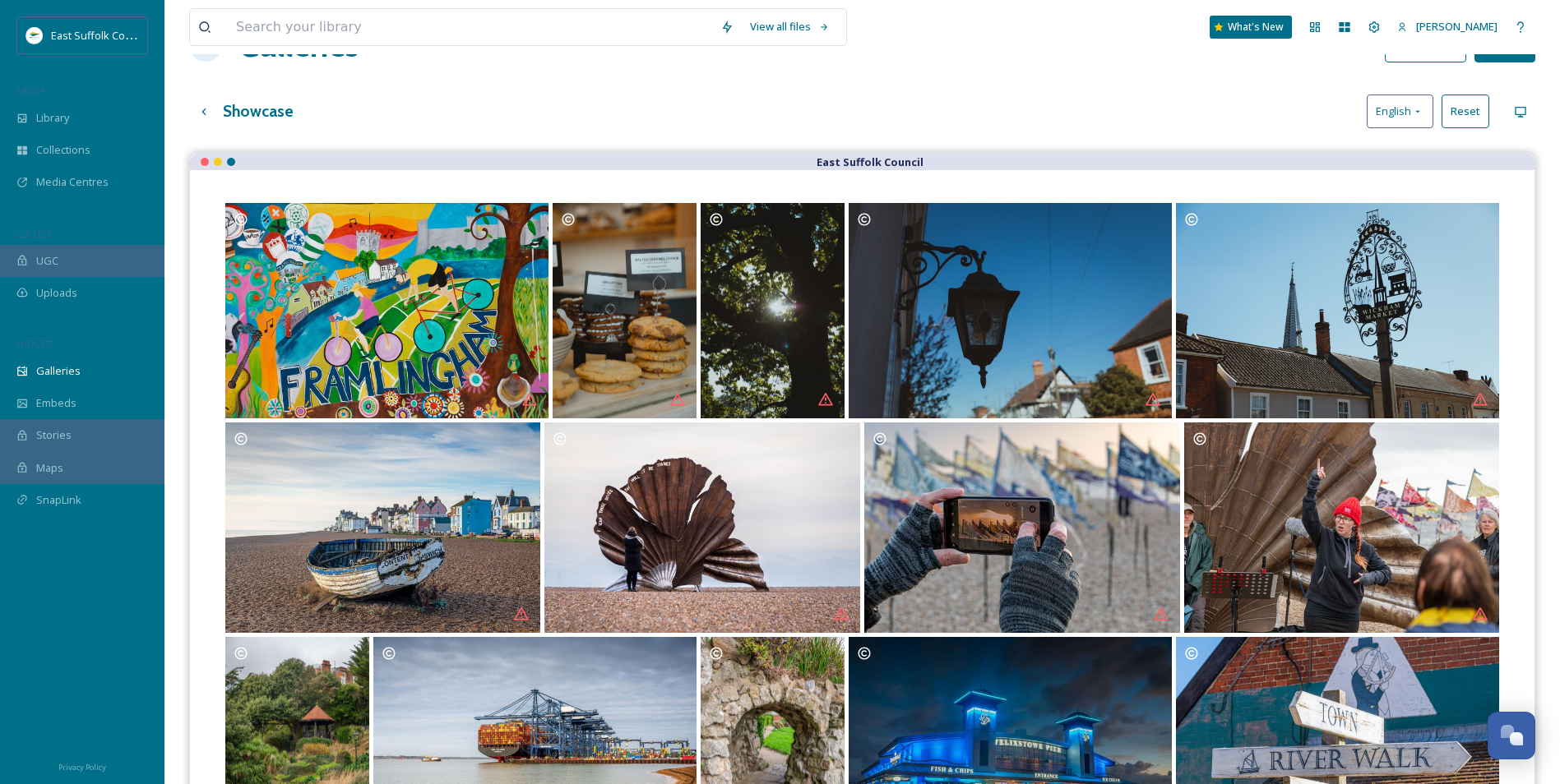
scroll to position [0, 0]
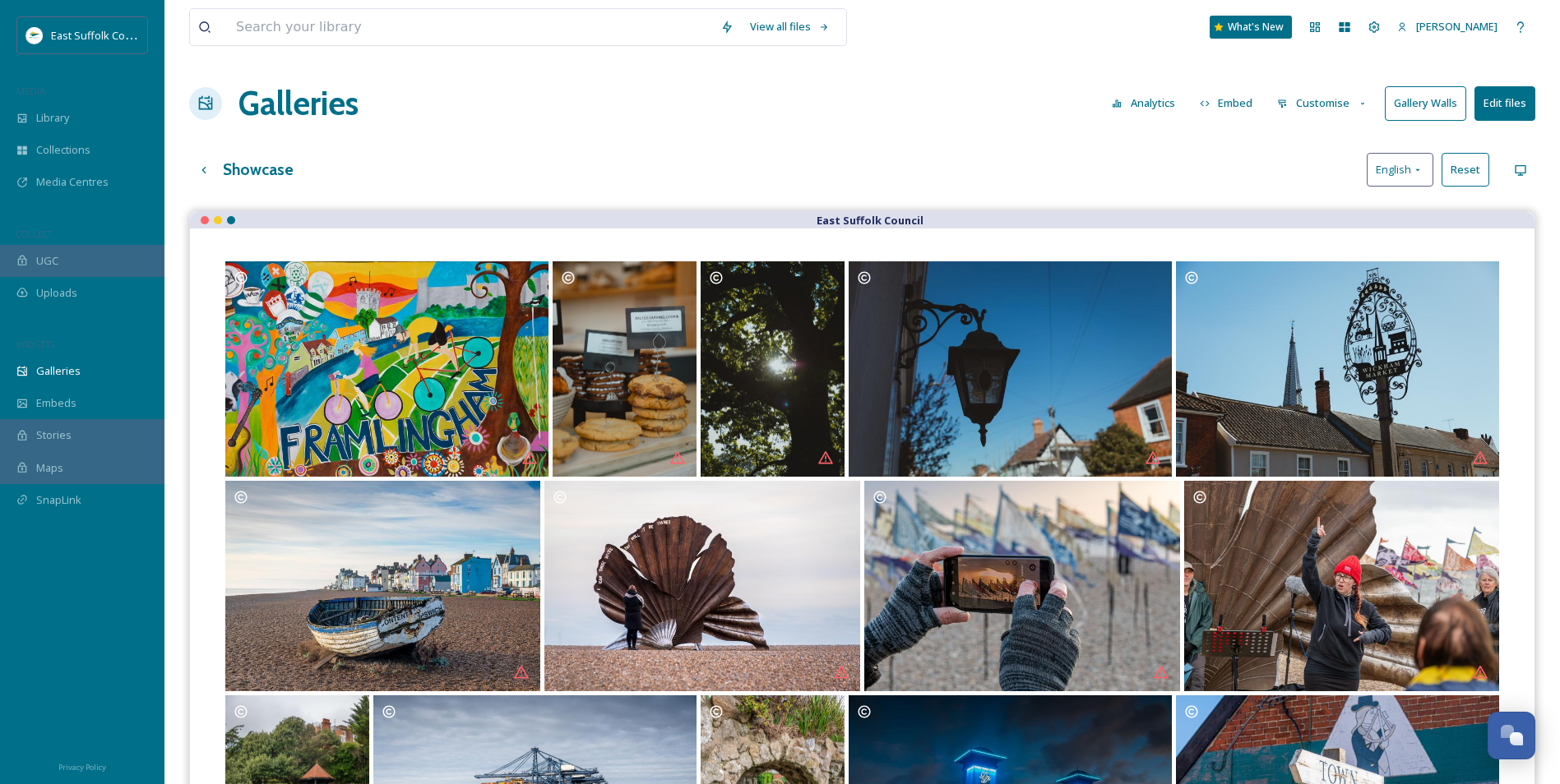
click at [1460, 178] on button "Reset" at bounding box center [1465, 169] width 48 height 34
click at [1531, 173] on div "Preview Mobile" at bounding box center [1520, 170] width 29 height 29
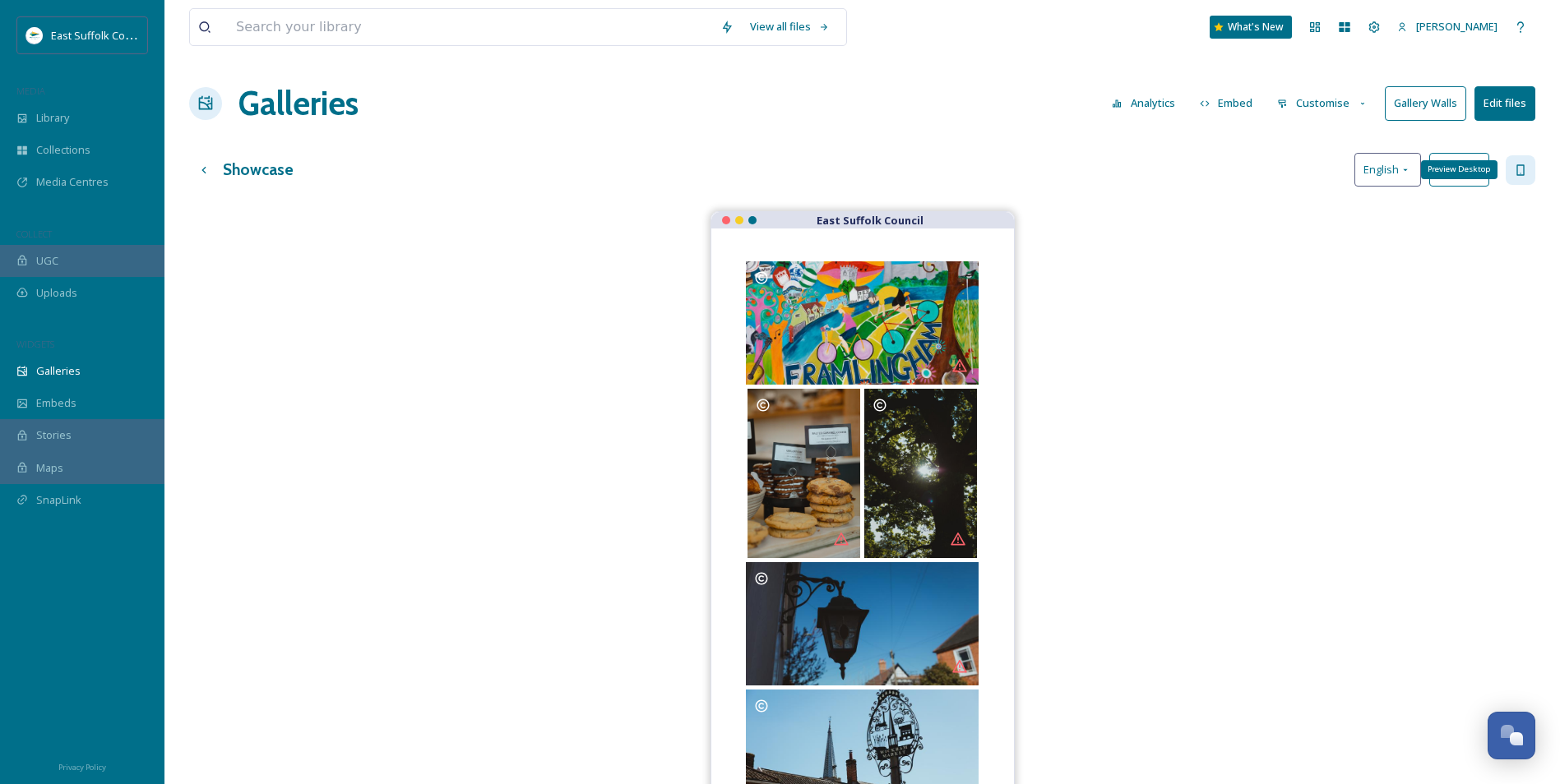
click at [1526, 173] on icon at bounding box center [1520, 170] width 13 height 13
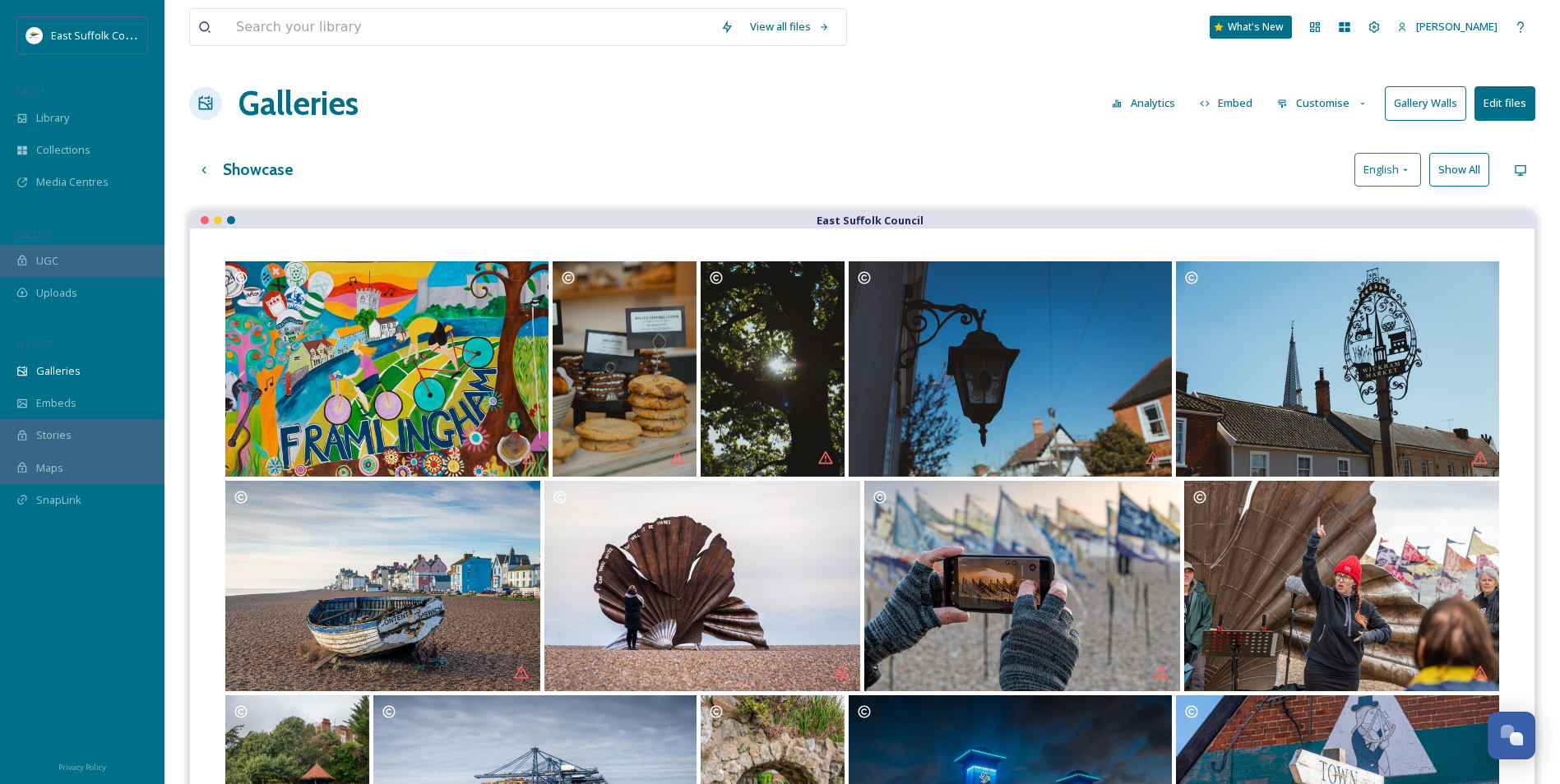
click at [1307, 102] on button "Customise" at bounding box center [1323, 103] width 107 height 32
click at [1514, 98] on button "Edit files" at bounding box center [1505, 103] width 61 height 34
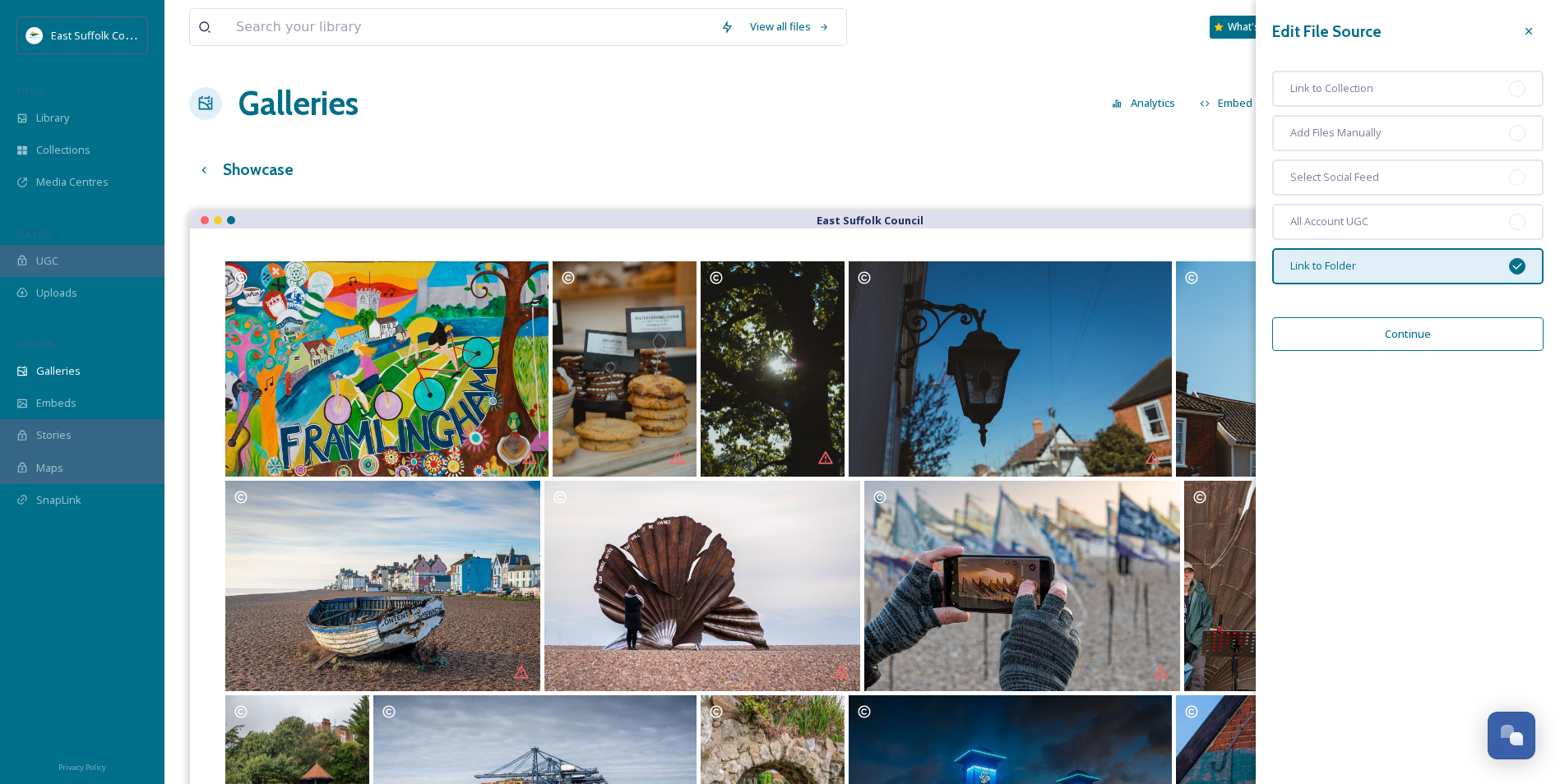
click at [1064, 158] on div "Showcase English Show All" at bounding box center [861, 169] width 1346 height 34
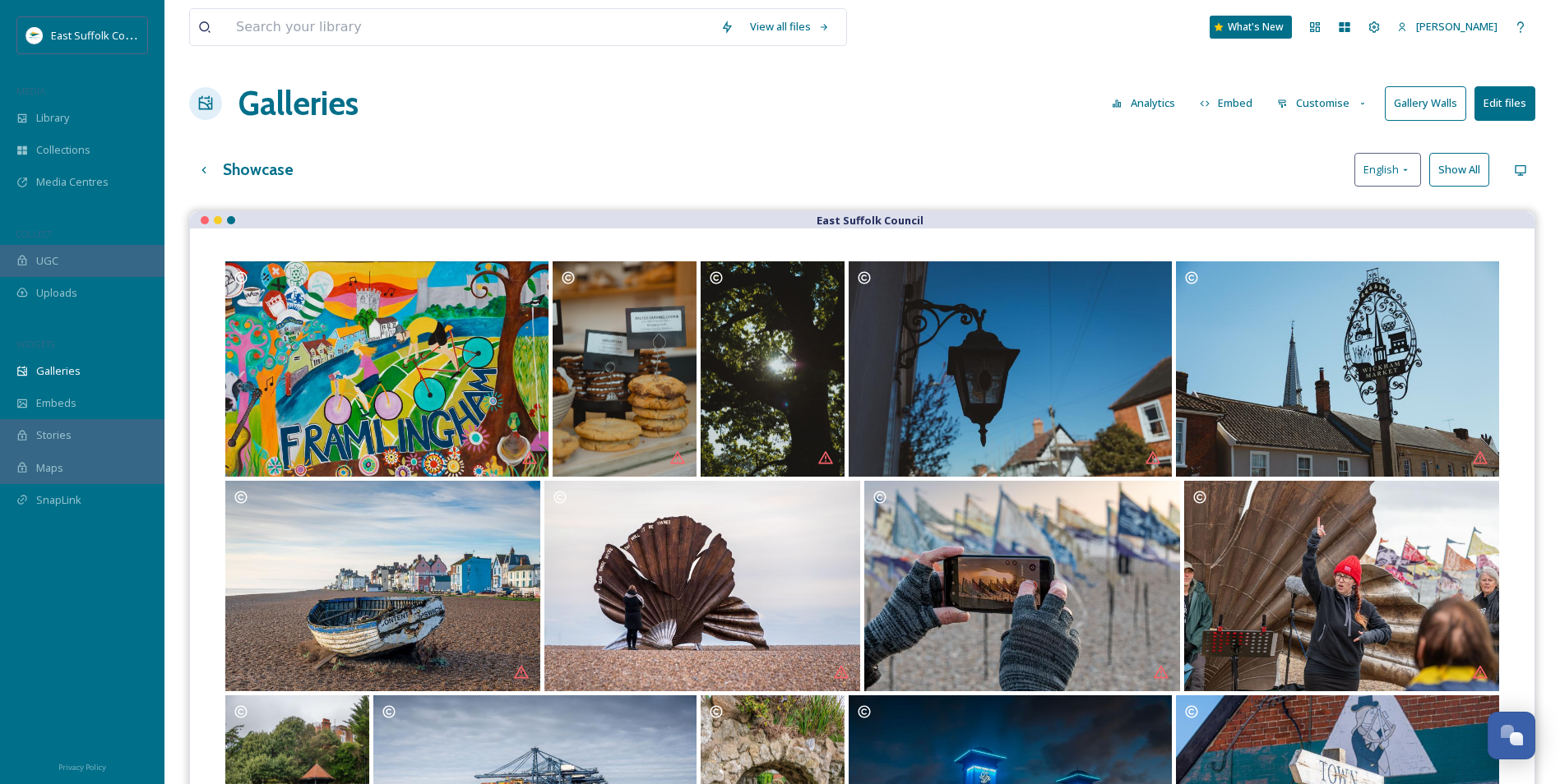
click at [1151, 158] on div "Showcase English Show All" at bounding box center [861, 169] width 1346 height 34
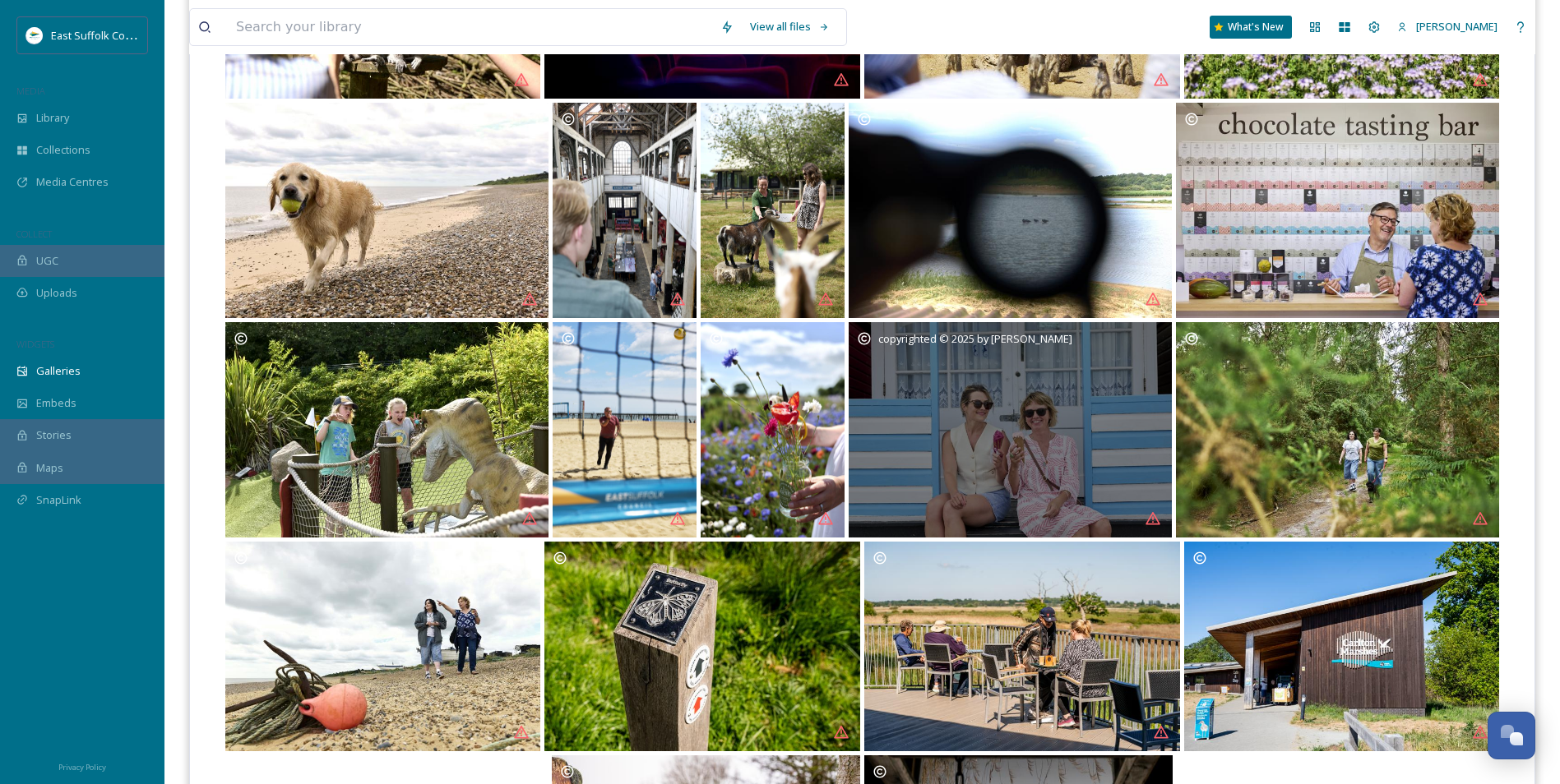
scroll to position [2431, 0]
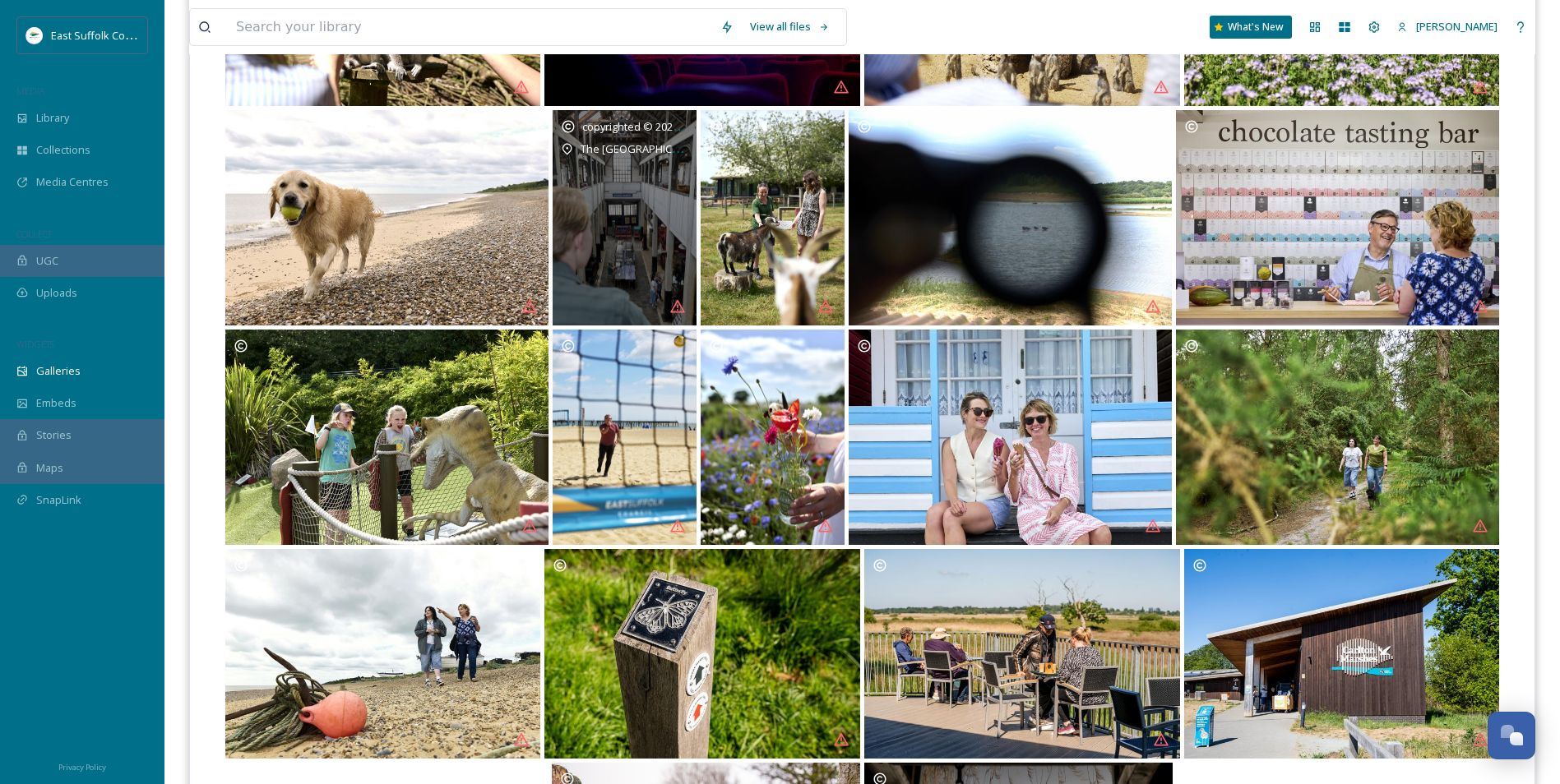
drag, startPoint x: 1222, startPoint y: 665, endPoint x: 646, endPoint y: 293, distance: 685.7
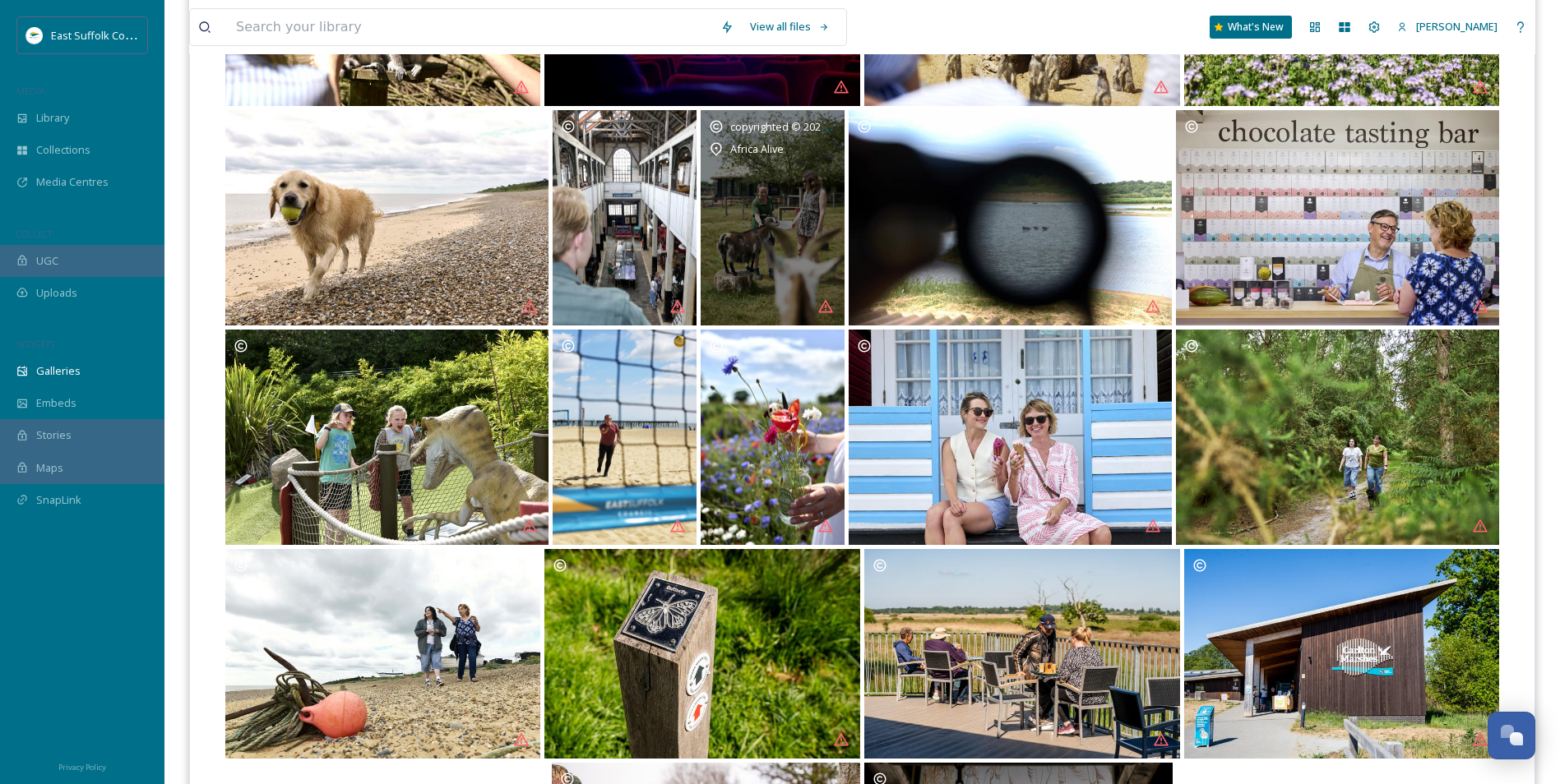
drag, startPoint x: 760, startPoint y: 487, endPoint x: 809, endPoint y: 409, distance: 92.1
drag, startPoint x: 795, startPoint y: 553, endPoint x: 811, endPoint y: 345, distance: 208.6
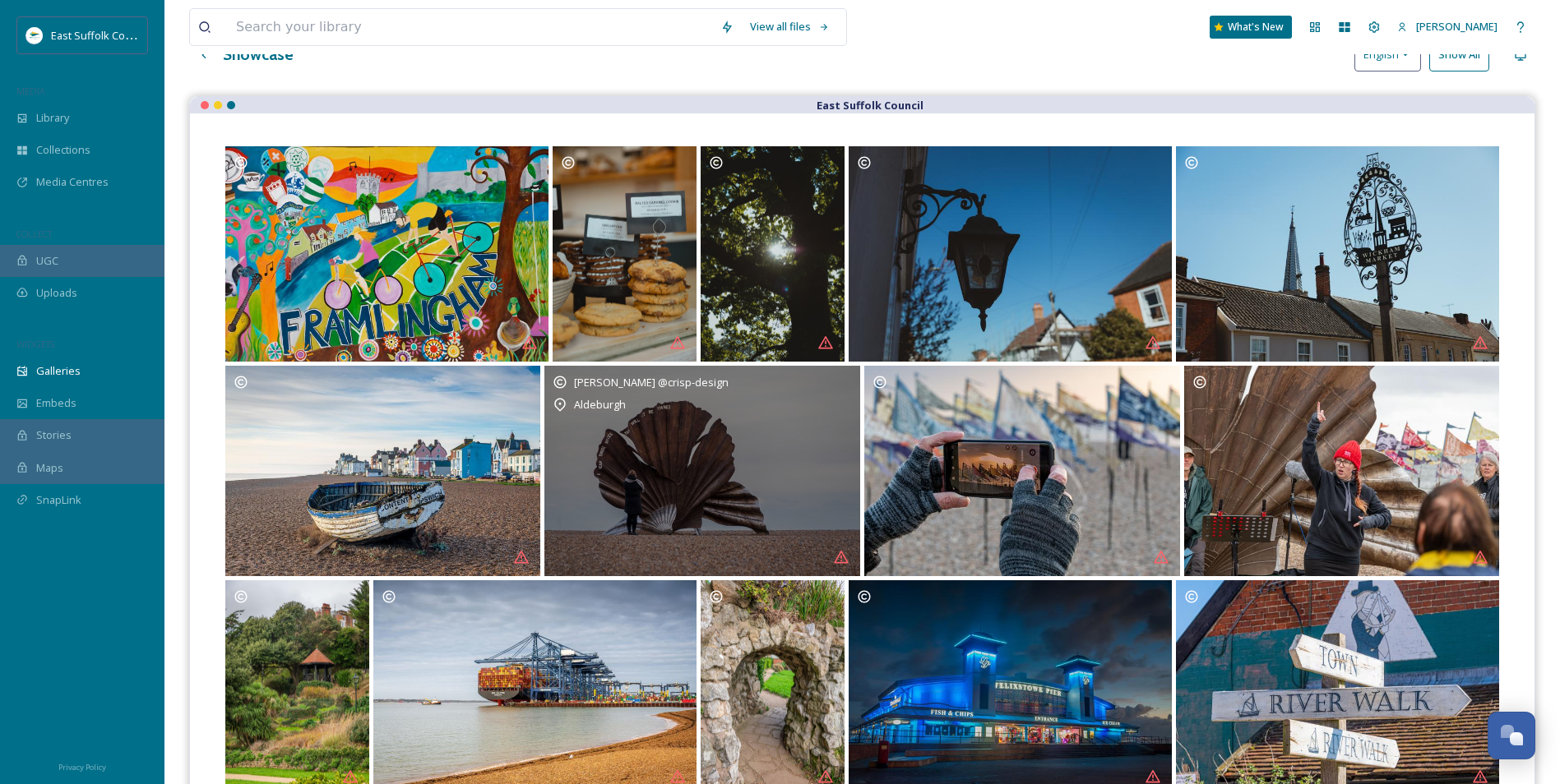
scroll to position [0, 0]
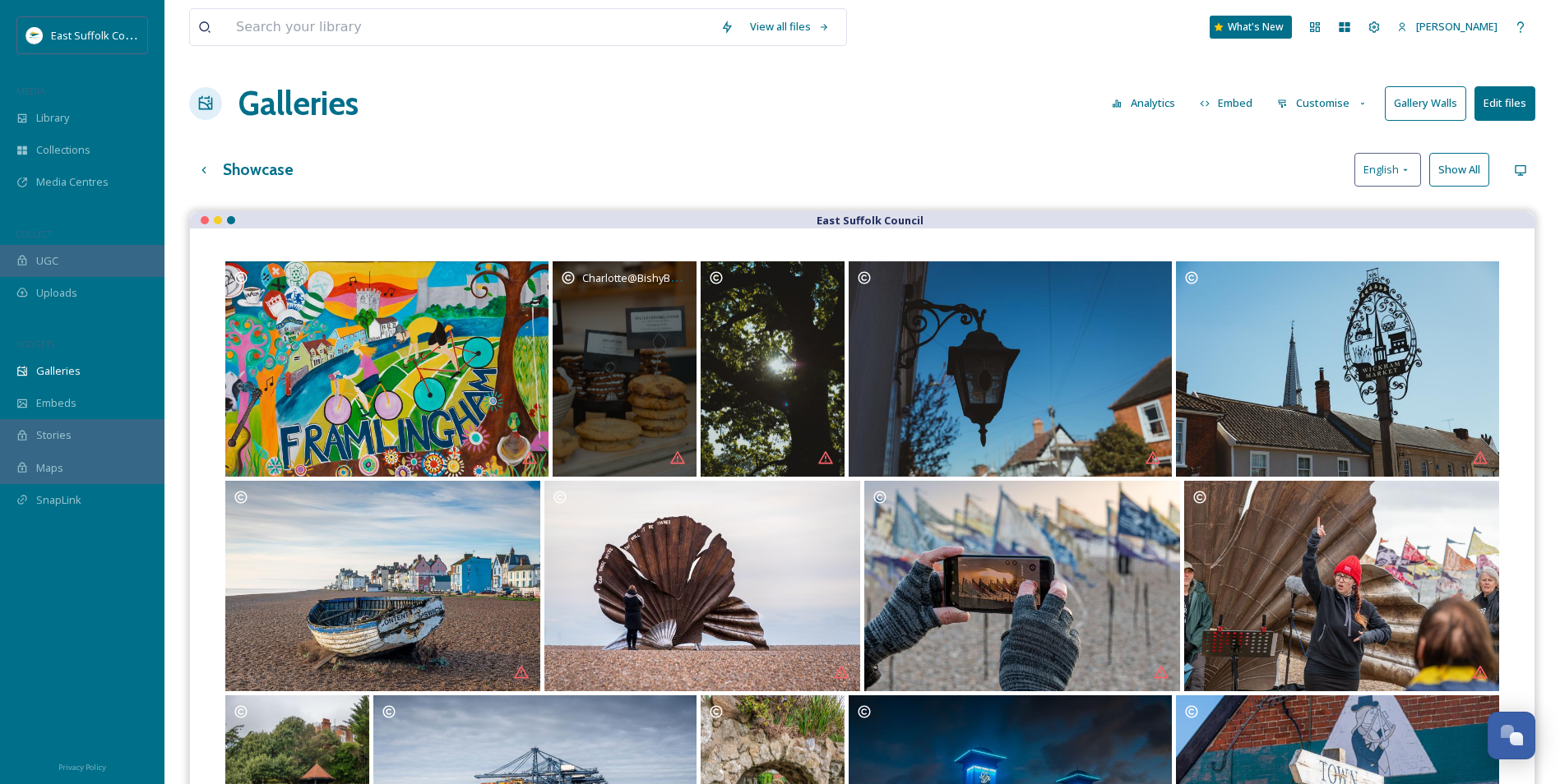
click at [687, 285] on span "Charlotte@BishyBeephotography" at bounding box center [665, 277] width 165 height 16
click at [681, 282] on span "Charlotte@BishyBeephotography" at bounding box center [665, 277] width 165 height 16
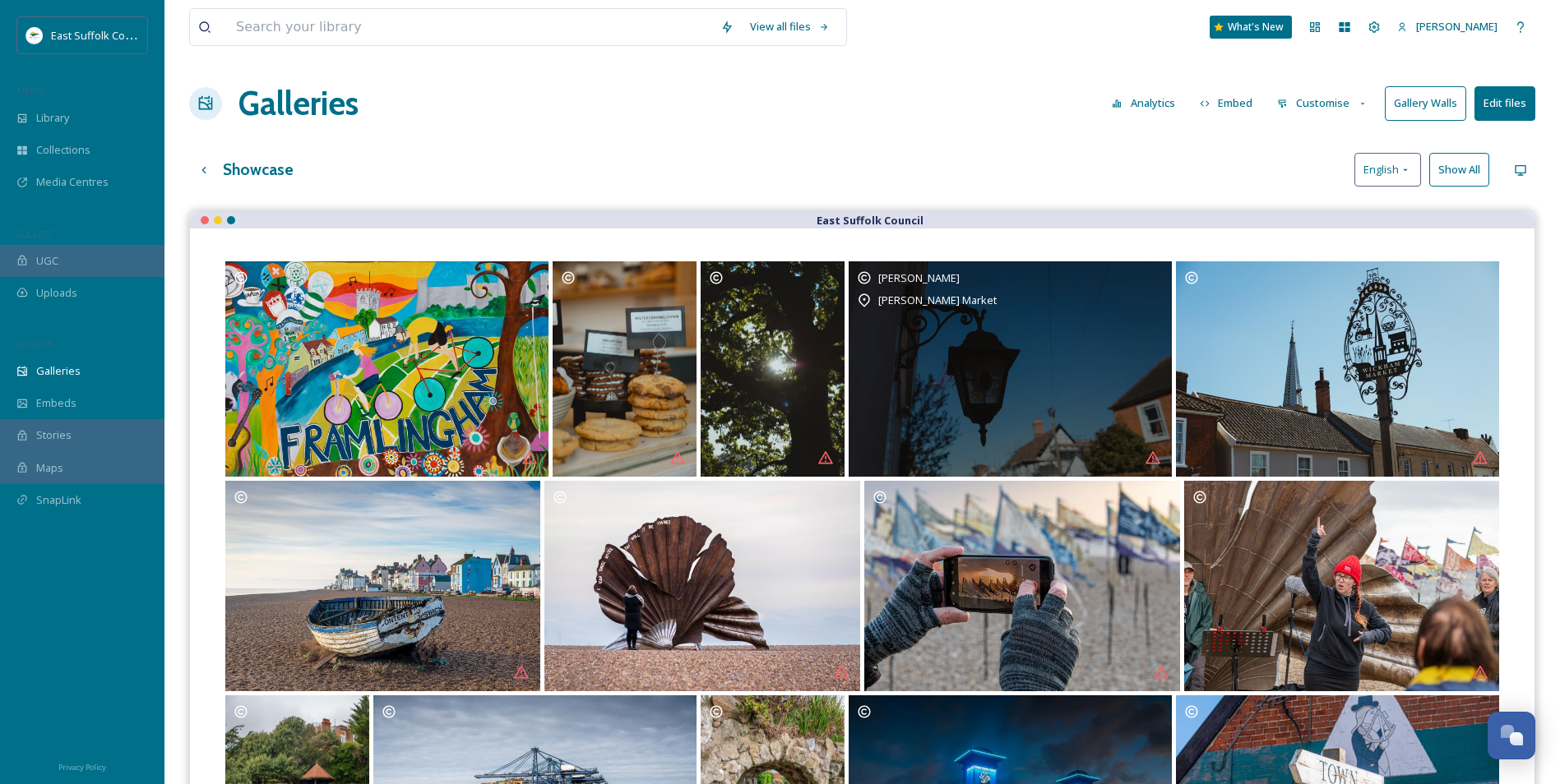
click at [917, 369] on div "Charlotte McGuiness Wickham Market" at bounding box center [1010, 369] width 323 height 216
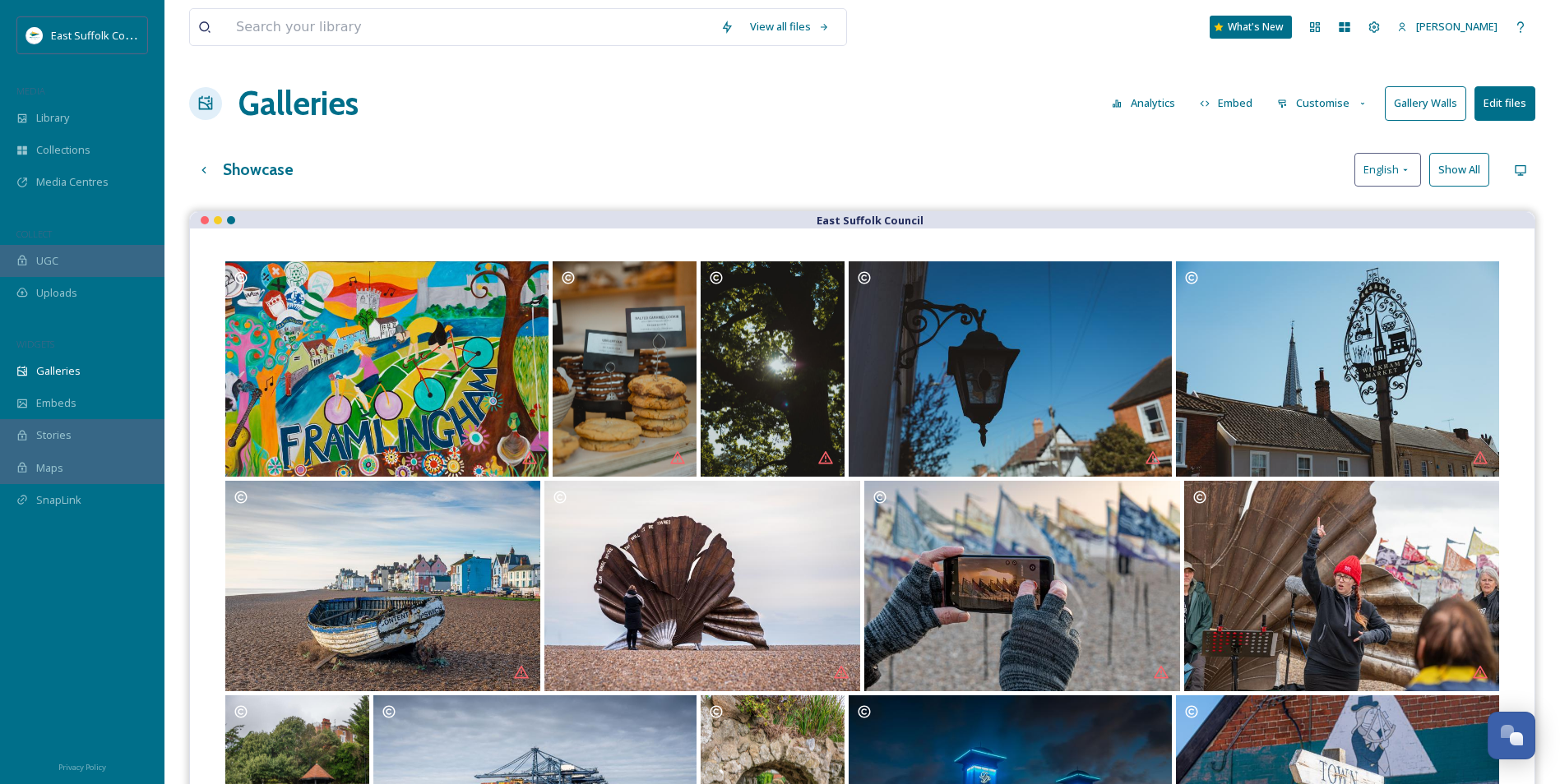
click at [1315, 97] on button "Customise" at bounding box center [1323, 103] width 107 height 32
click at [1310, 217] on div "Buttons" at bounding box center [1327, 204] width 114 height 32
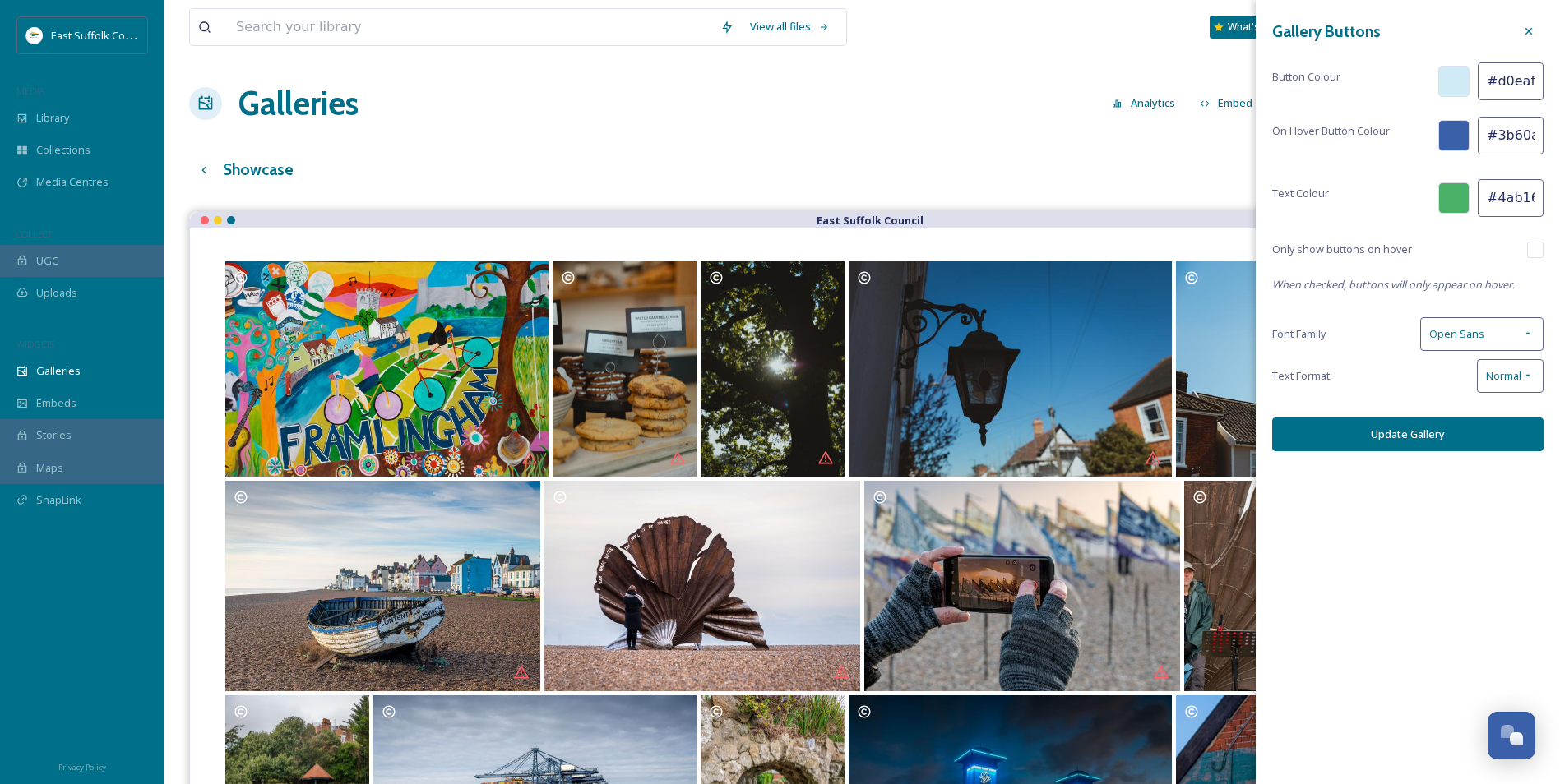
click at [1415, 426] on button "Update Gallery" at bounding box center [1407, 434] width 271 height 34
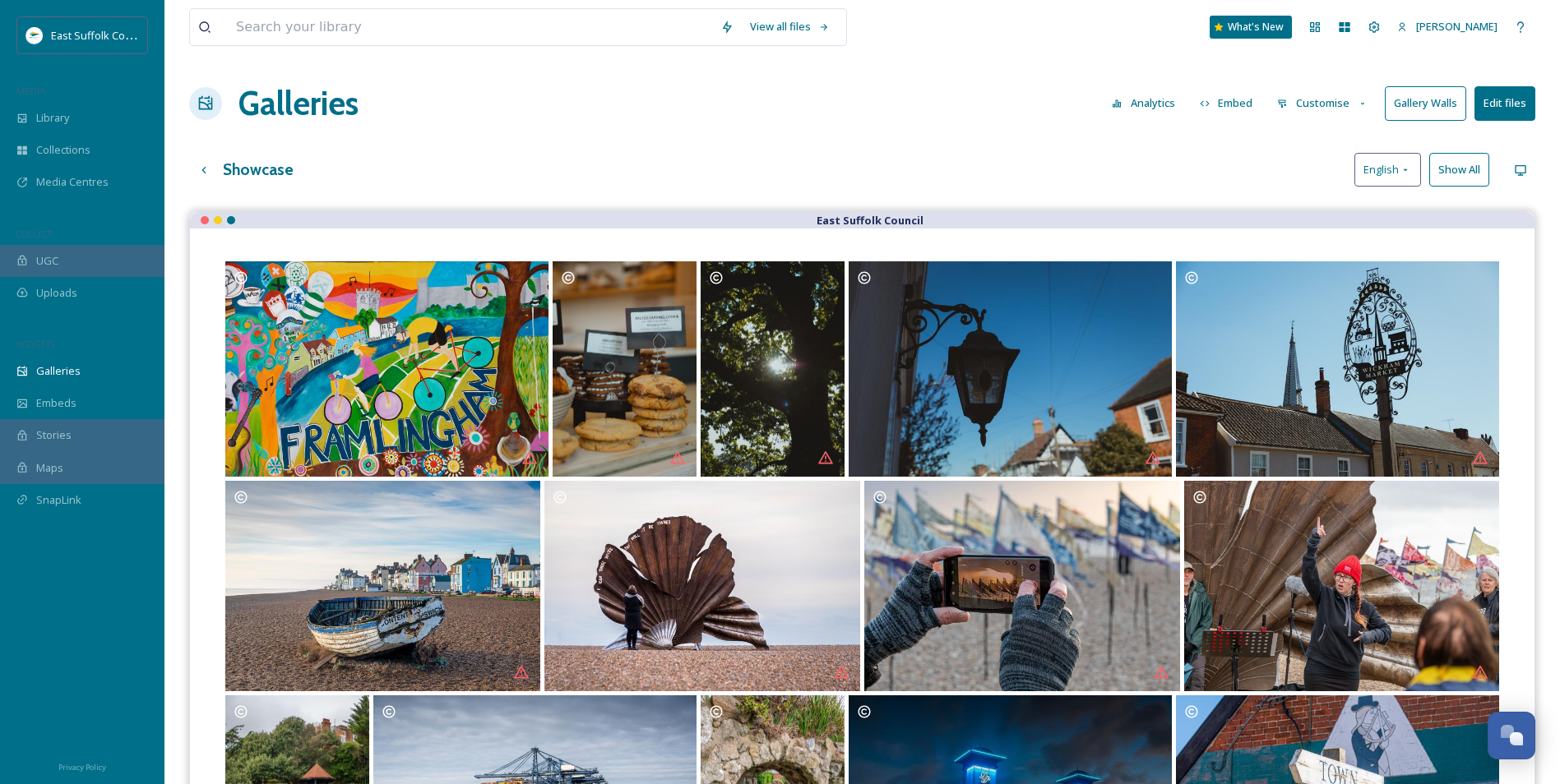
click at [1458, 167] on button "Show All" at bounding box center [1459, 169] width 60 height 34
click at [1455, 169] on button "Reset" at bounding box center [1465, 169] width 48 height 34
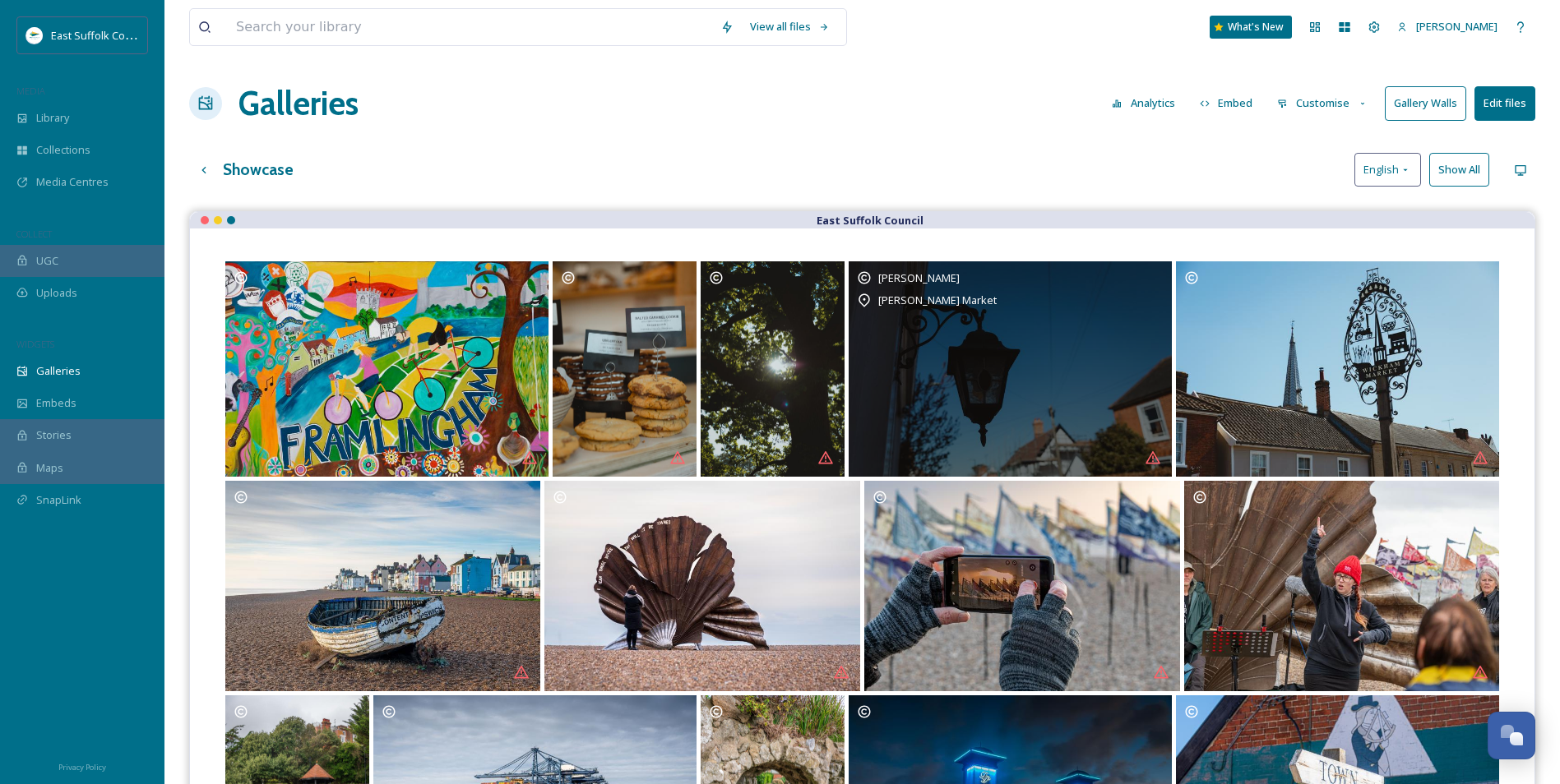
click at [1141, 278] on div "Charlotte McGuiness" at bounding box center [1011, 277] width 307 height 16
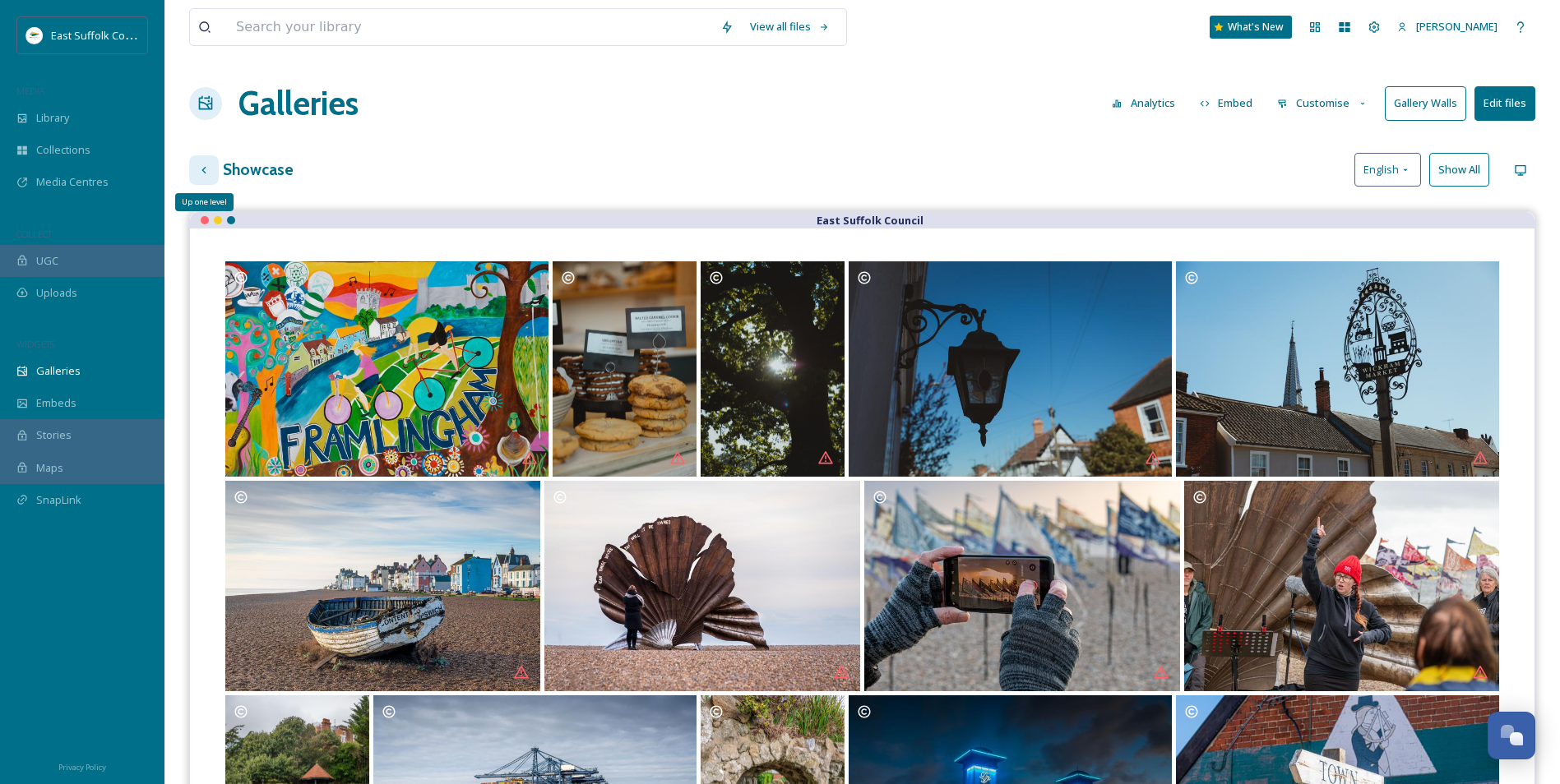
click at [205, 170] on icon at bounding box center [204, 170] width 13 height 13
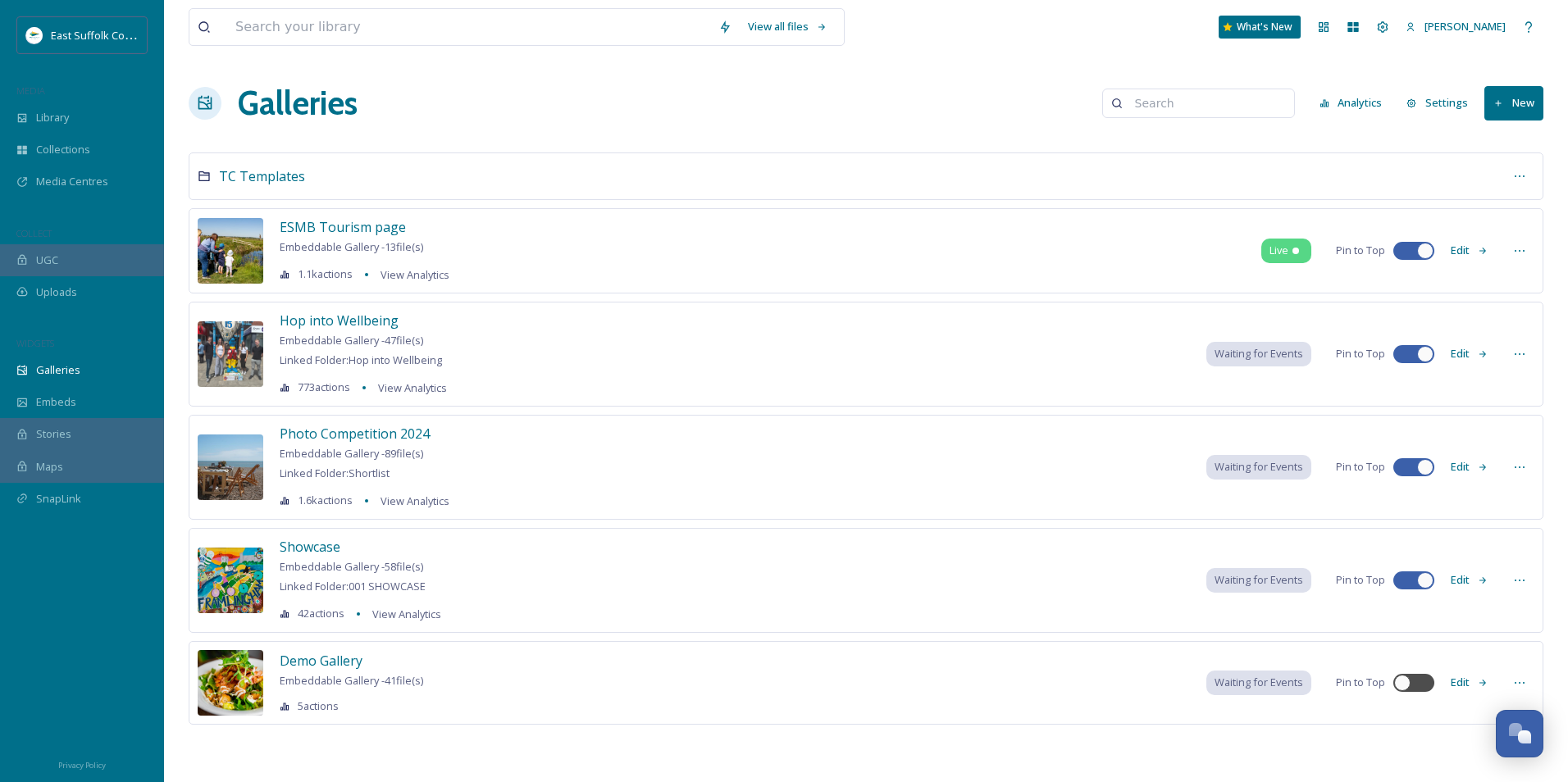
click at [1466, 585] on button "Edit" at bounding box center [1469, 580] width 54 height 32
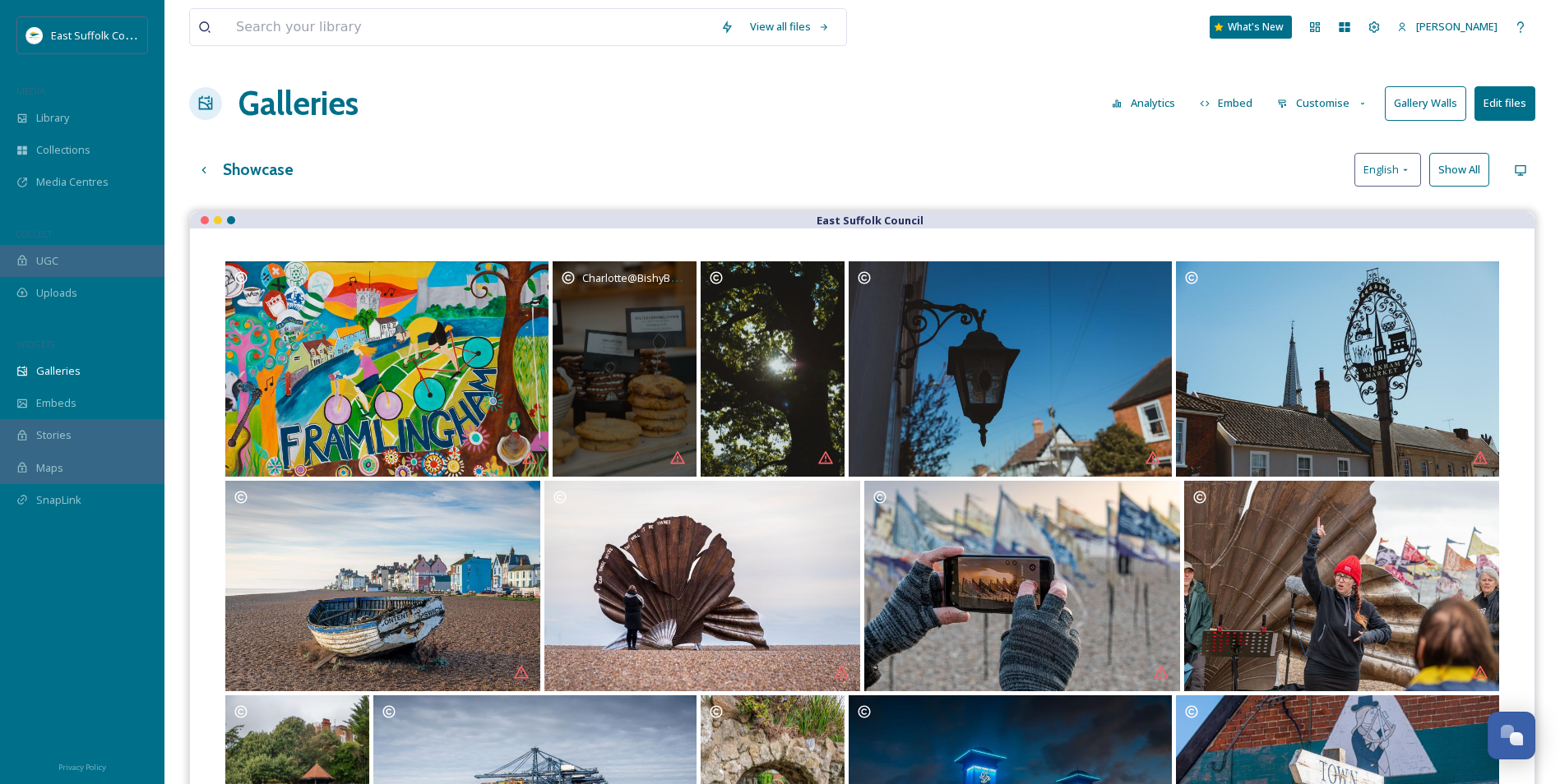
click at [681, 282] on span "Charlotte@BishyBeephotography" at bounding box center [665, 277] width 165 height 16
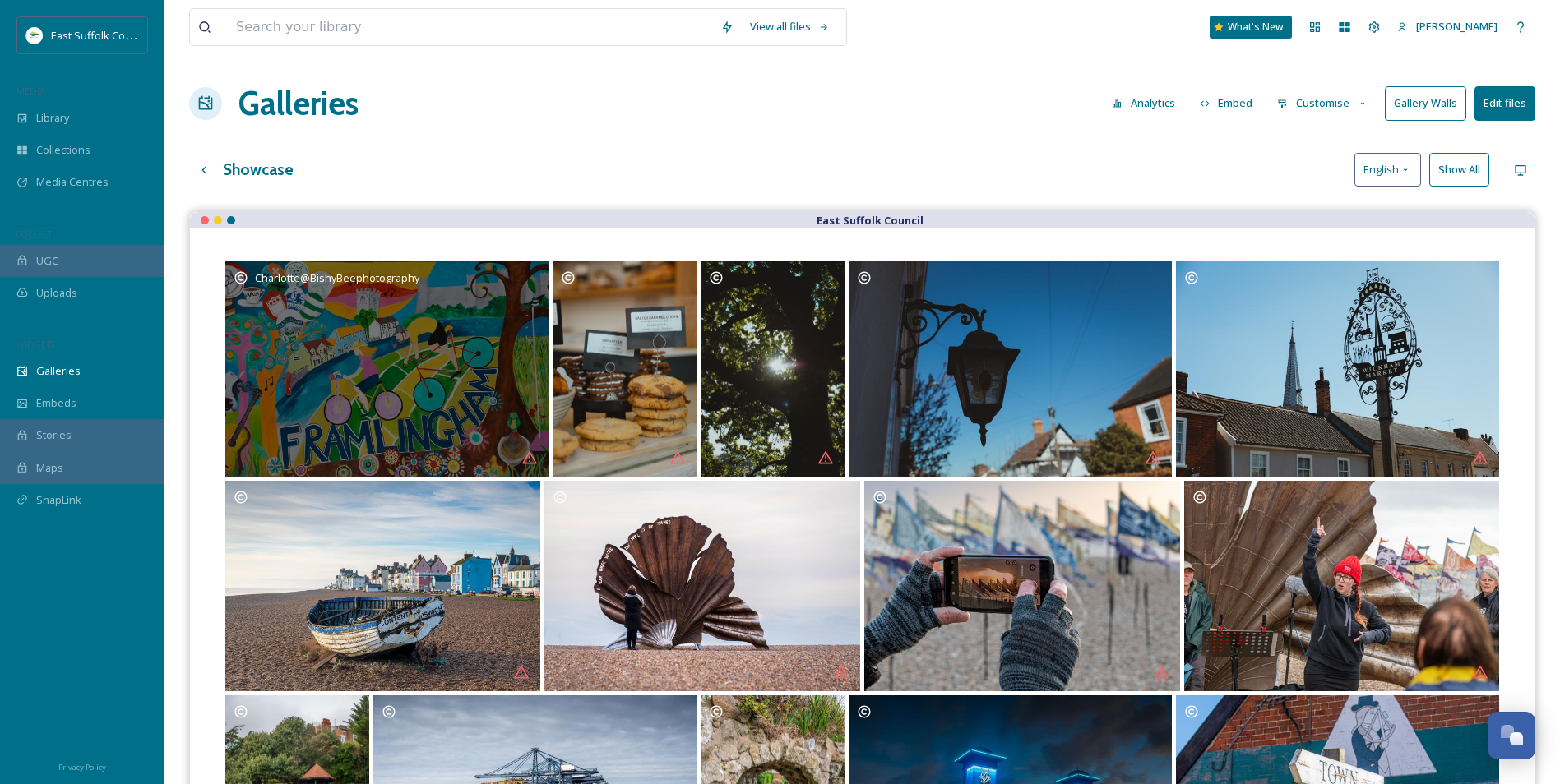
click at [538, 275] on div "Charlotte@BishyBeephotography" at bounding box center [387, 277] width 307 height 16
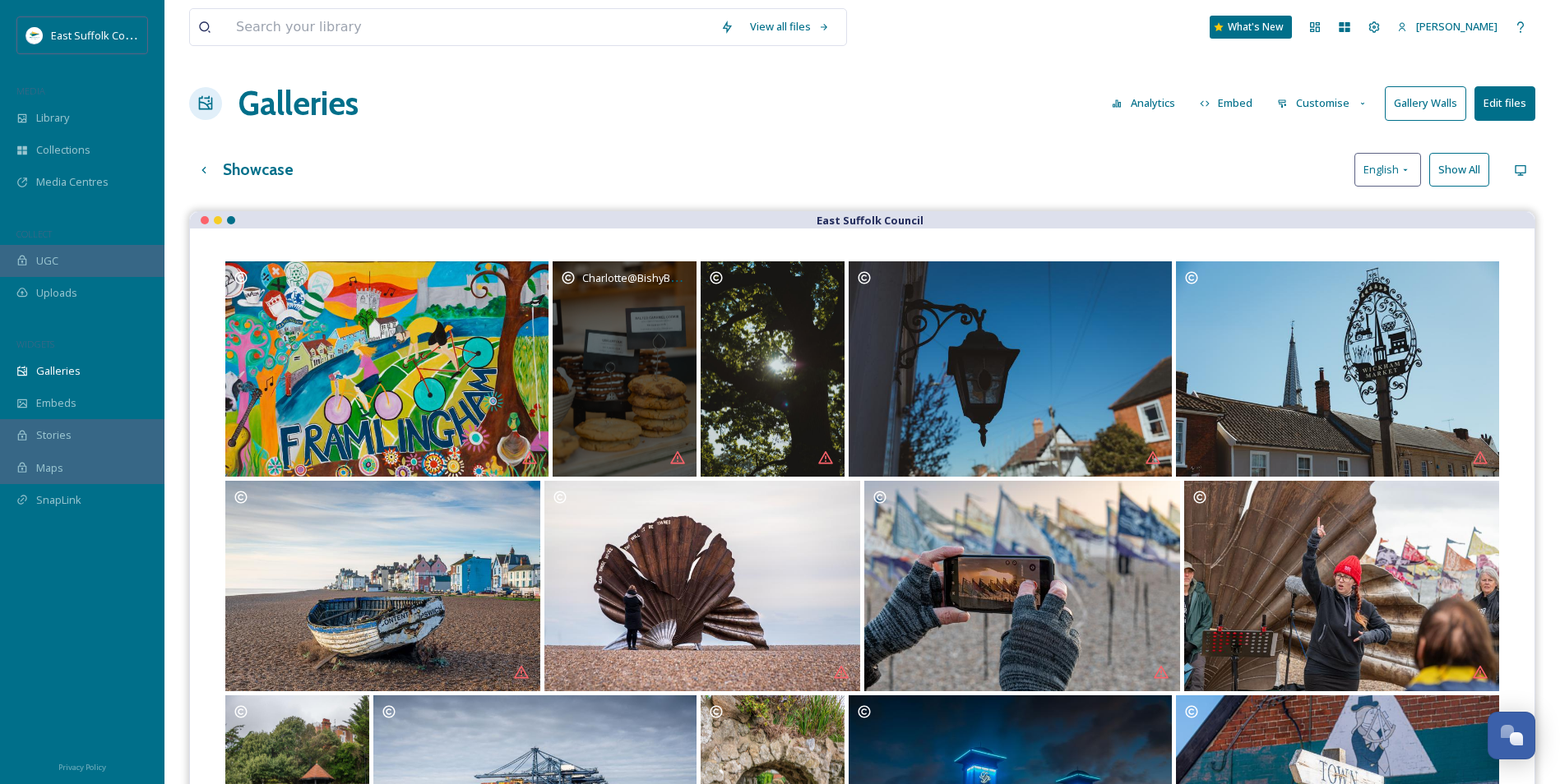
click at [683, 281] on span "Charlotte@BishyBeephotography" at bounding box center [665, 277] width 165 height 16
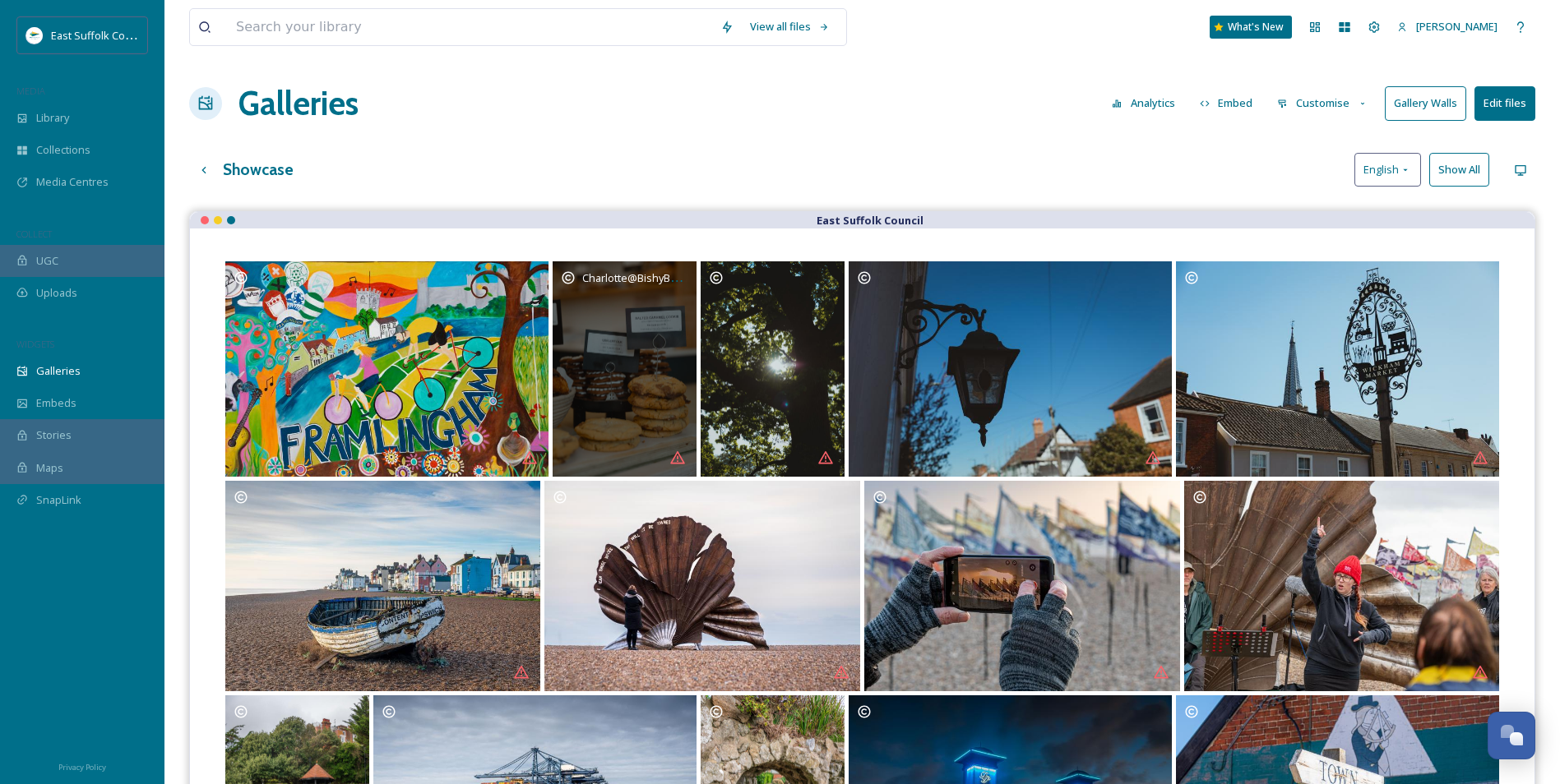
click at [683, 281] on span "Charlotte@BishyBeephotography" at bounding box center [665, 277] width 165 height 16
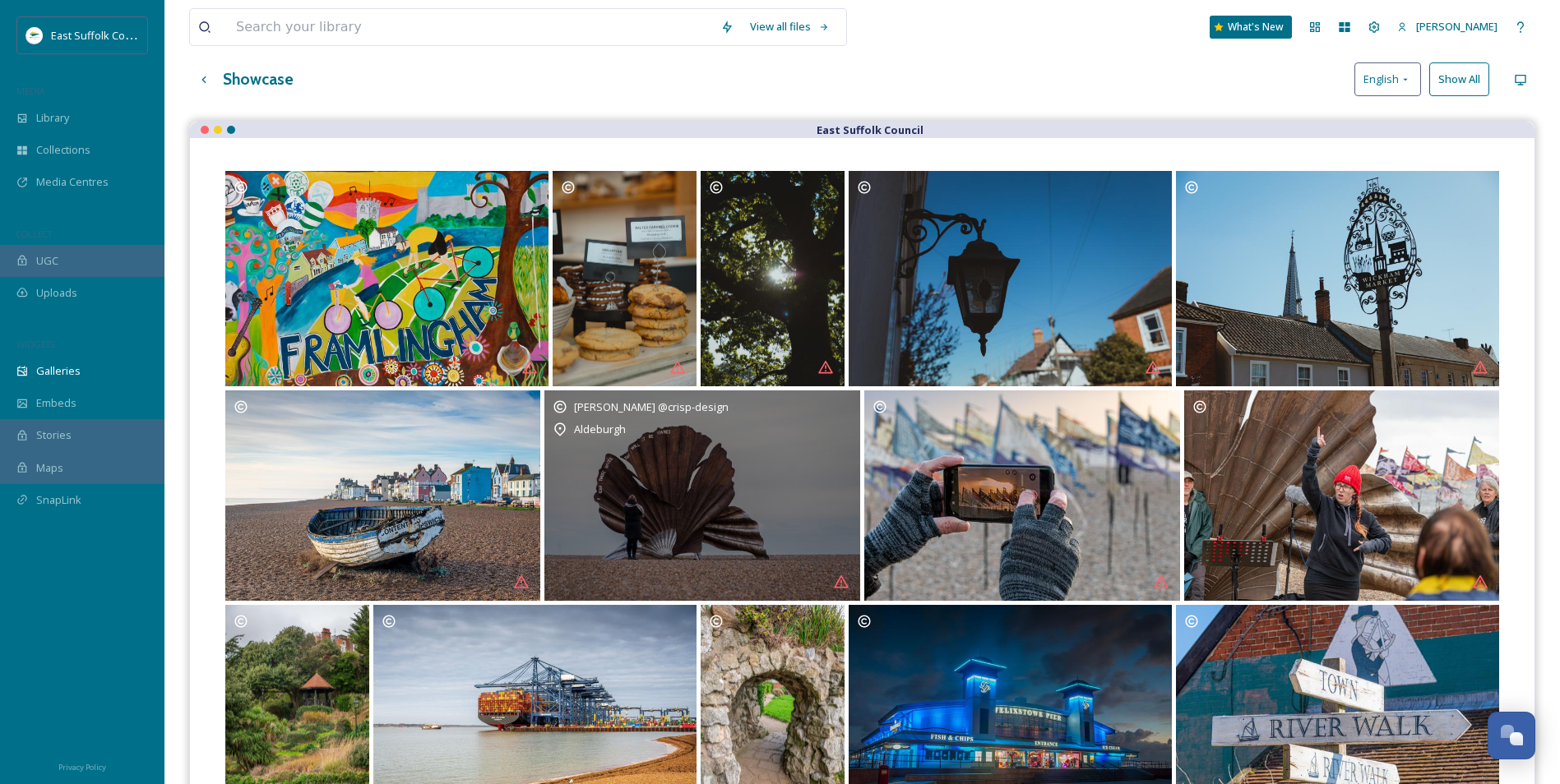
scroll to position [165, 0]
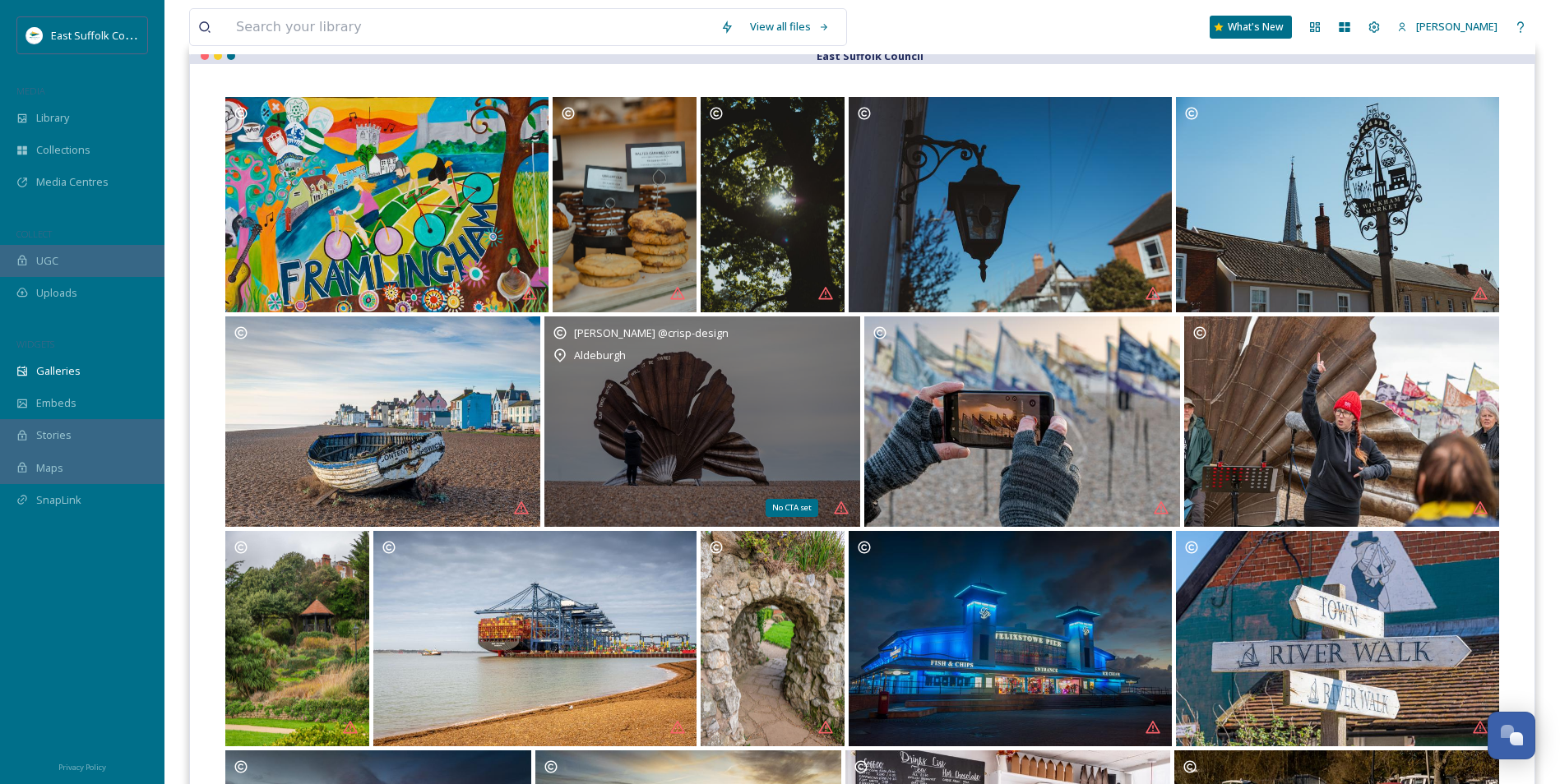
click at [839, 511] on icon "Opens media popup. Media description: Aldeburgh_JamesCrisp_112024 (96).jpg." at bounding box center [841, 508] width 16 height 16
click at [835, 506] on icon "Opens media popup. Media description: Aldeburgh_JamesCrisp_112024 (96).jpg." at bounding box center [841, 508] width 16 height 16
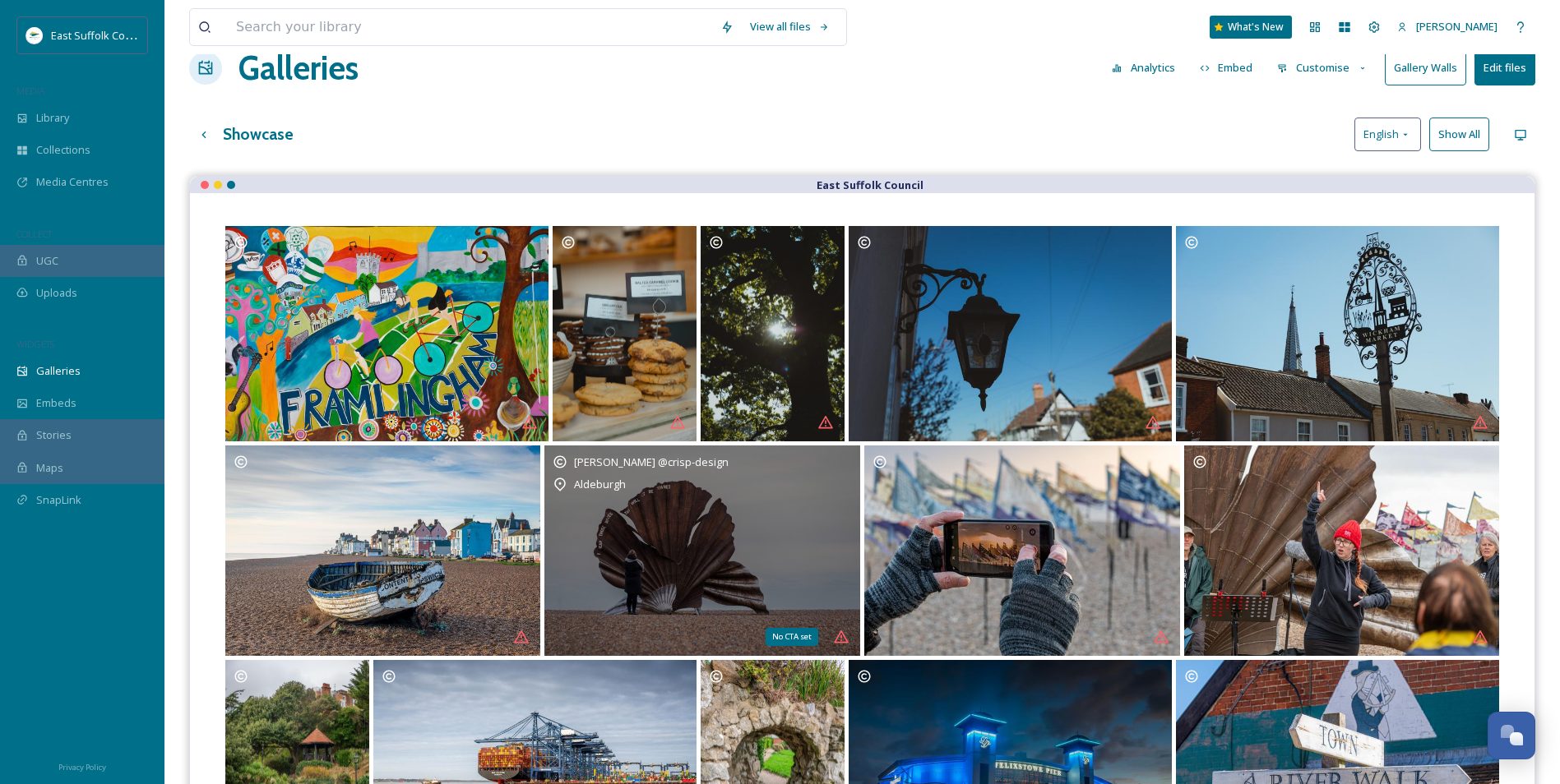
scroll to position [0, 0]
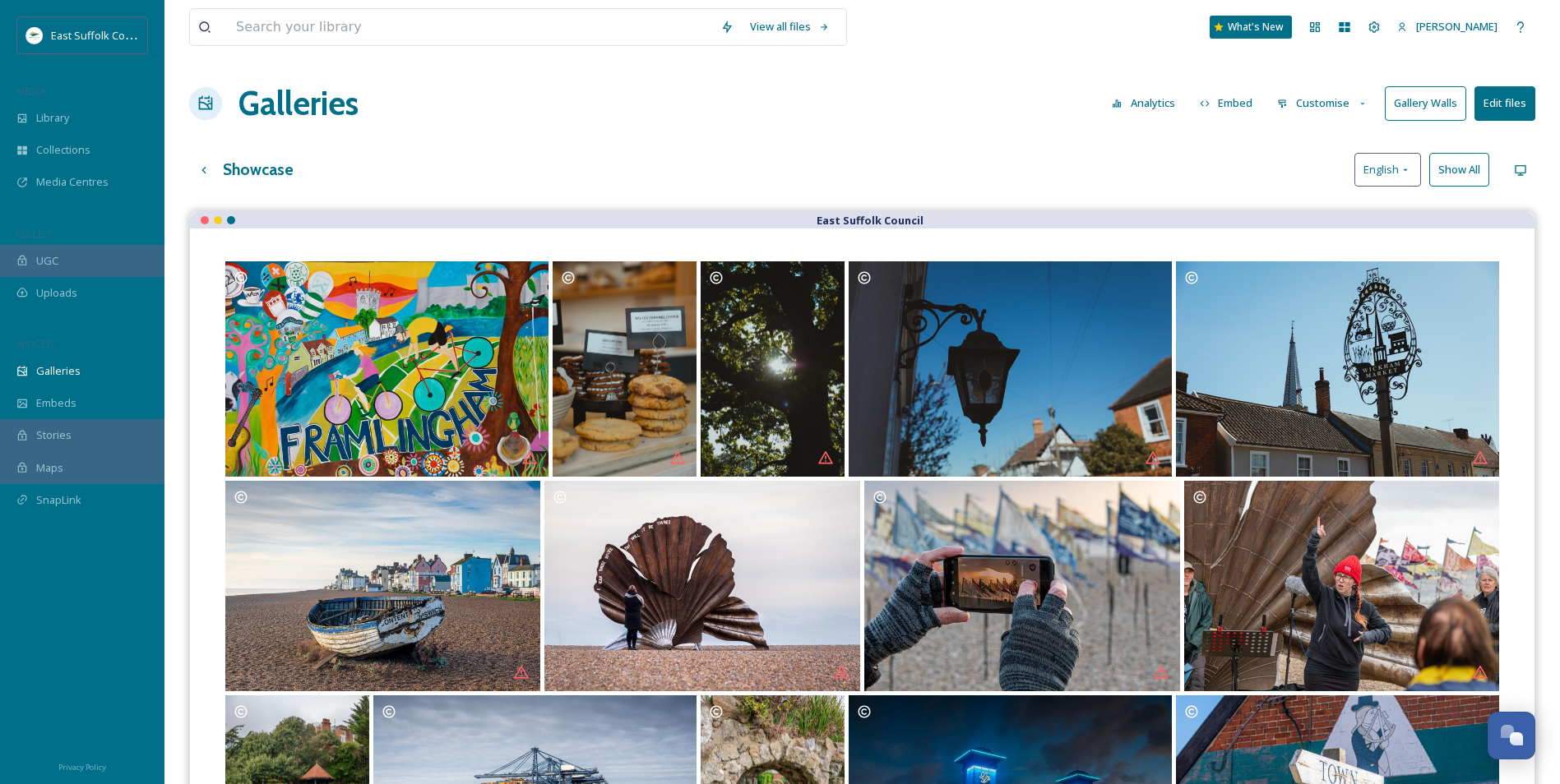
click at [1315, 100] on button "Customise" at bounding box center [1323, 103] width 107 height 32
click at [1219, 165] on div "Showcase English Show All" at bounding box center [861, 169] width 1346 height 34
click at [112, 126] on div "Library" at bounding box center [82, 118] width 165 height 32
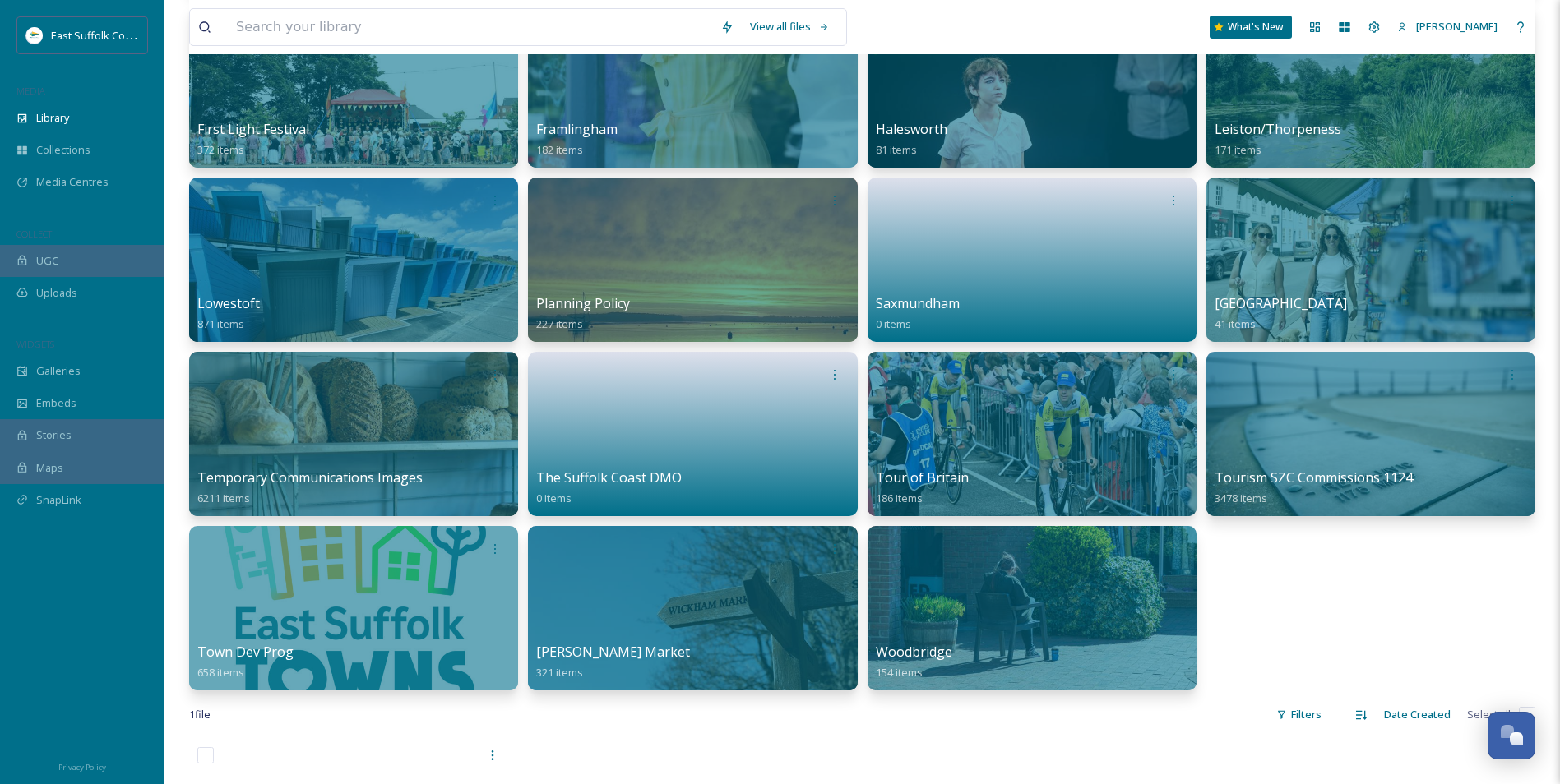
scroll to position [987, 0]
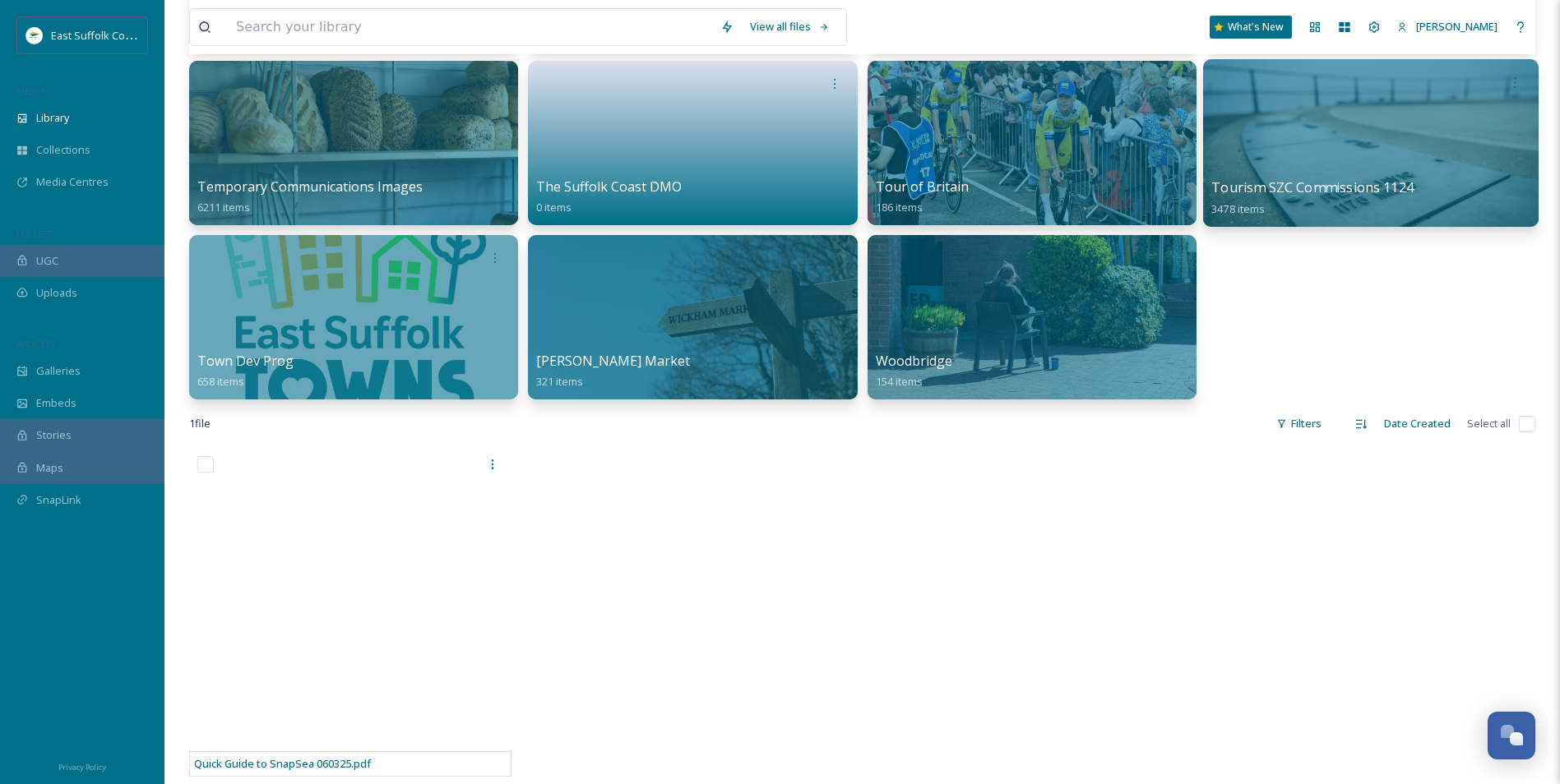
click at [1297, 165] on div at bounding box center [1370, 143] width 335 height 168
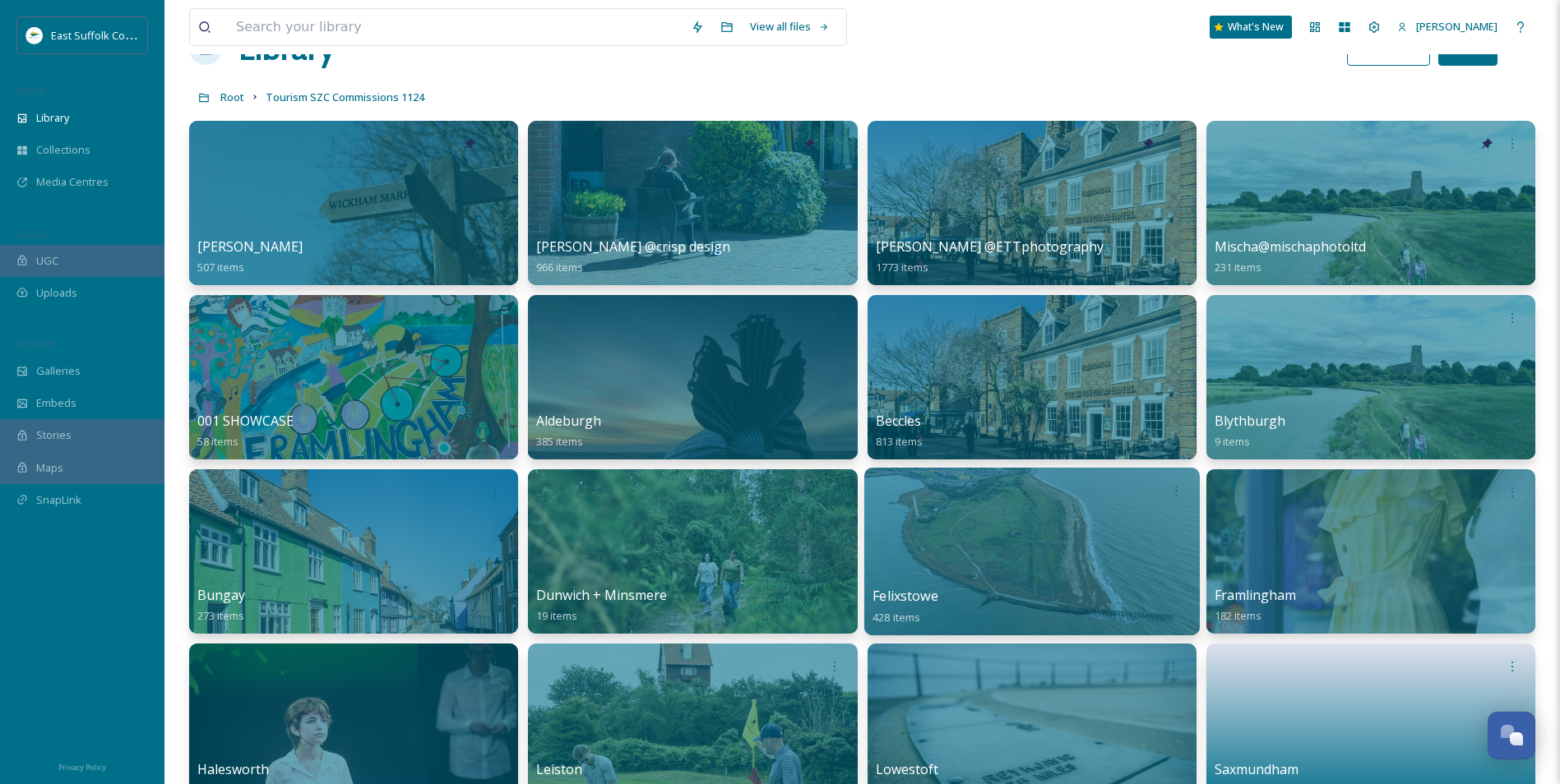
scroll to position [247, 0]
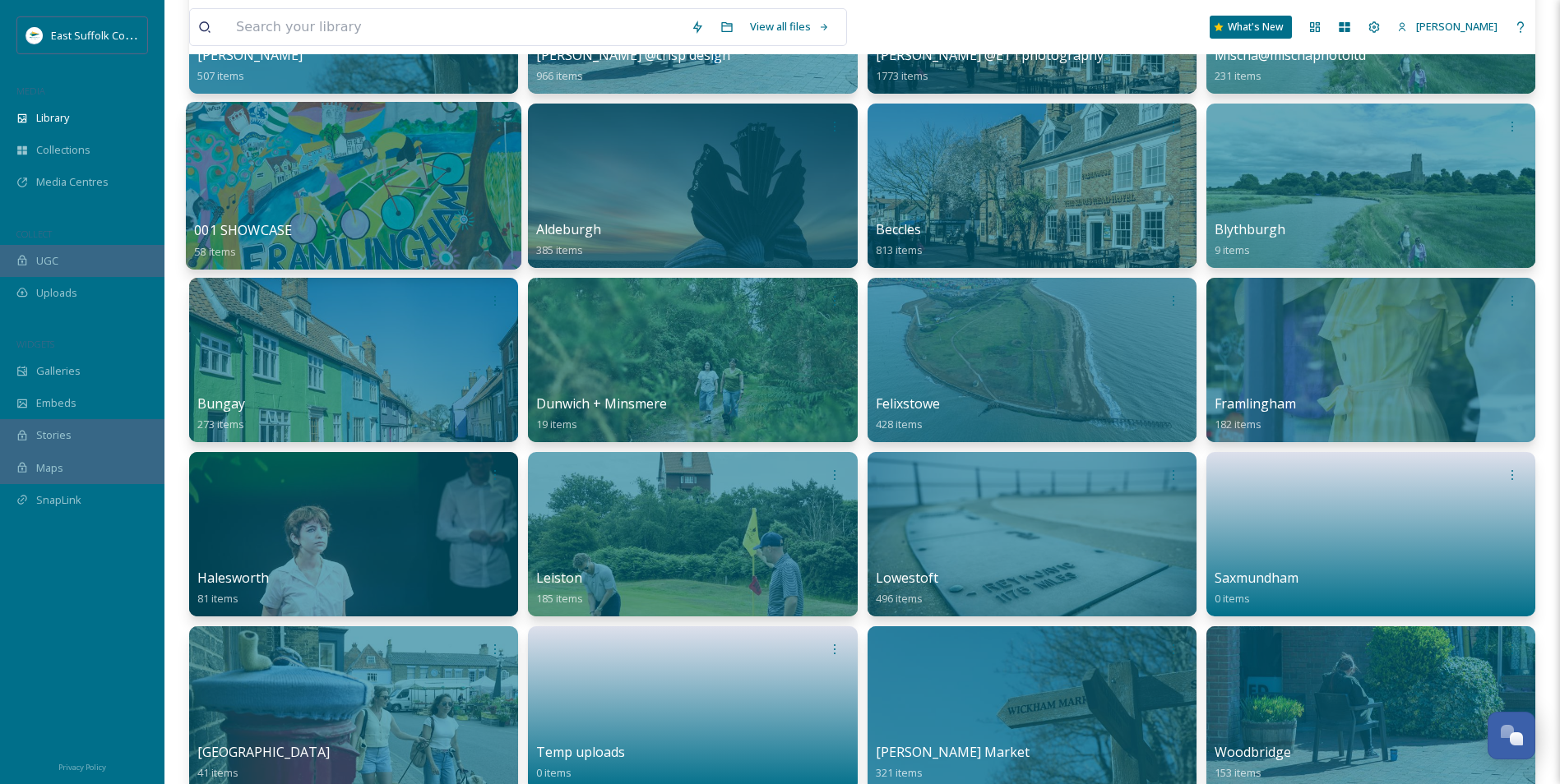
click at [423, 147] on div at bounding box center [353, 186] width 335 height 168
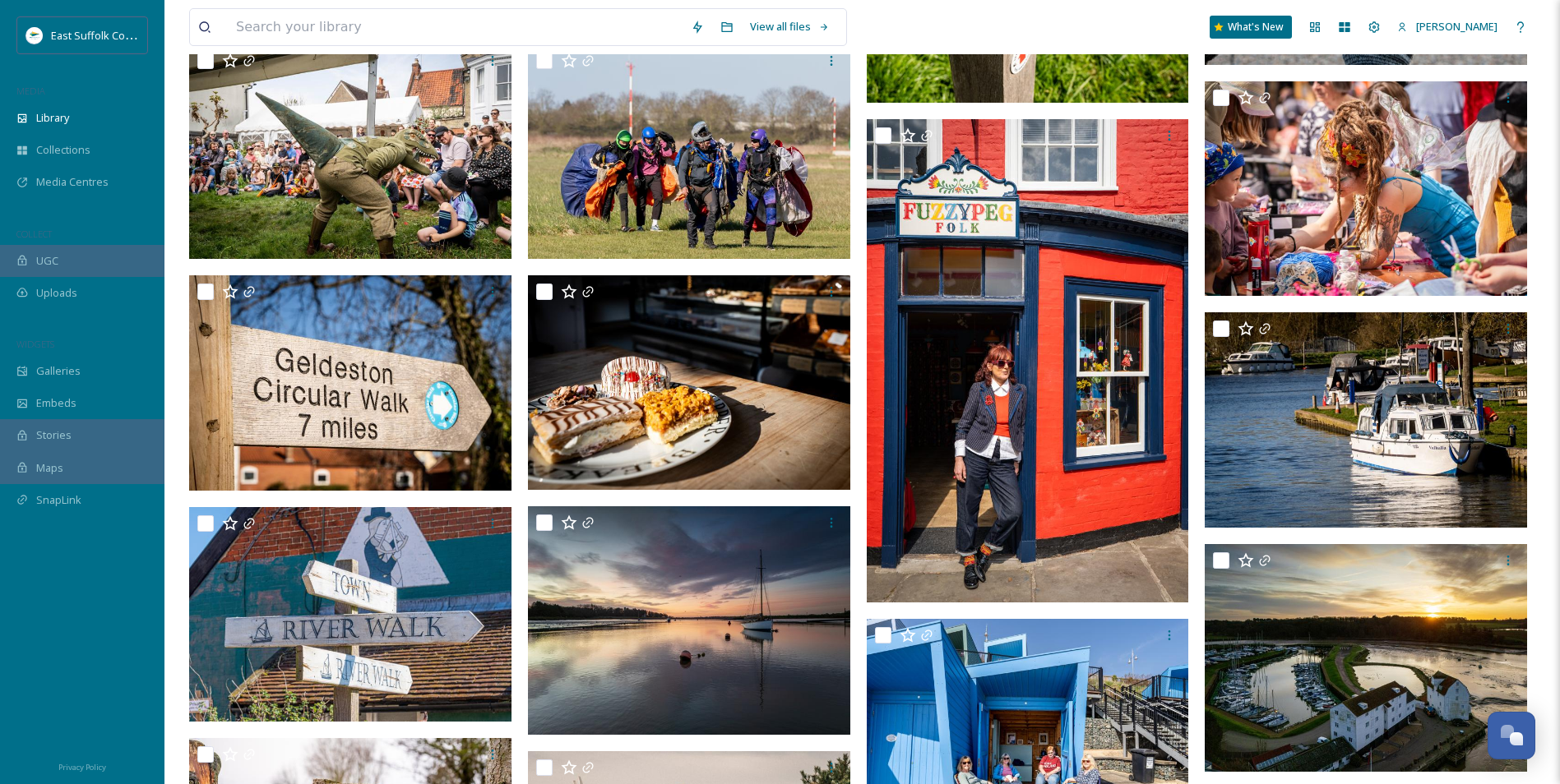
scroll to position [1947, 0]
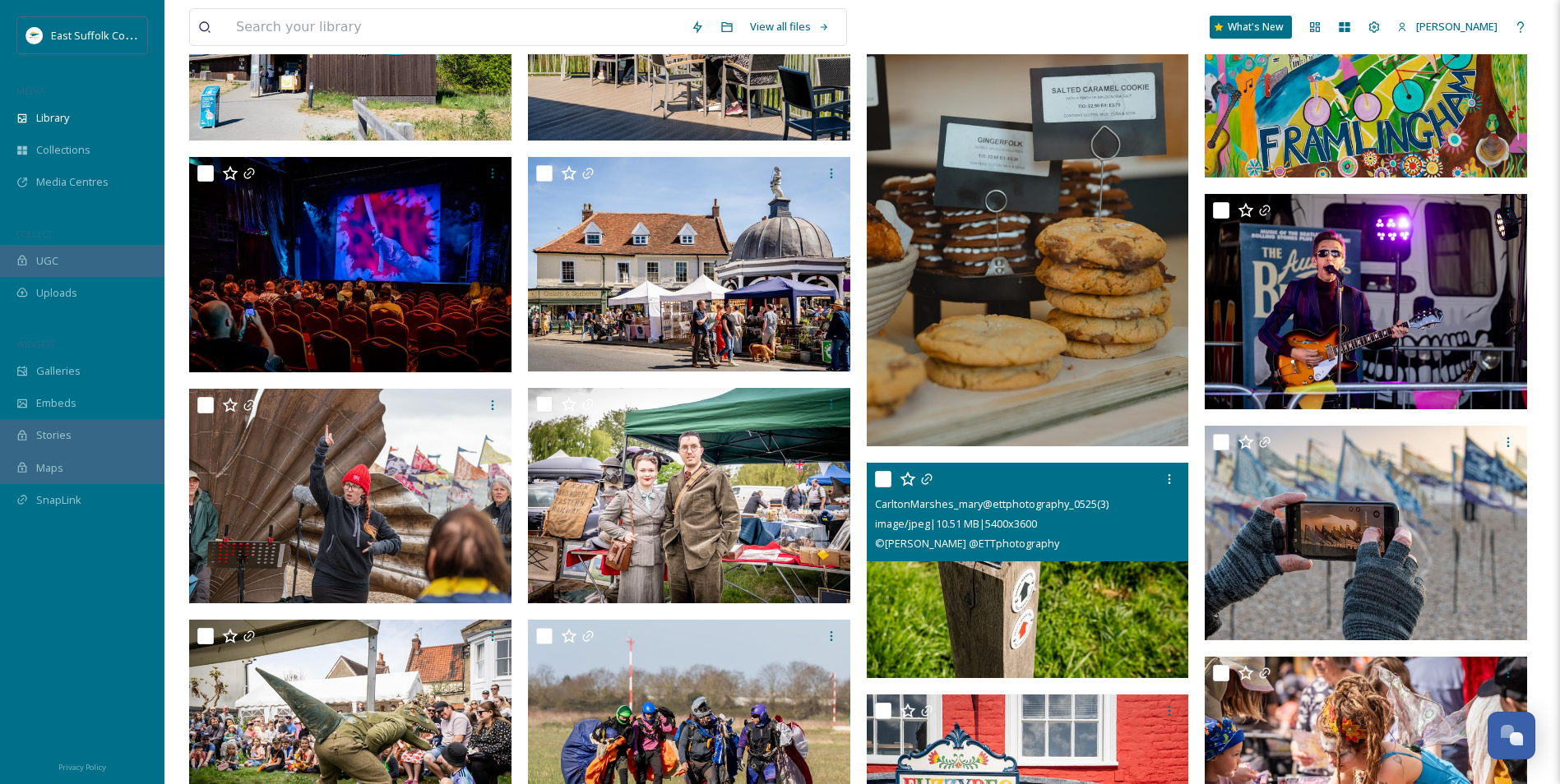
click at [1031, 592] on img at bounding box center [1028, 570] width 322 height 216
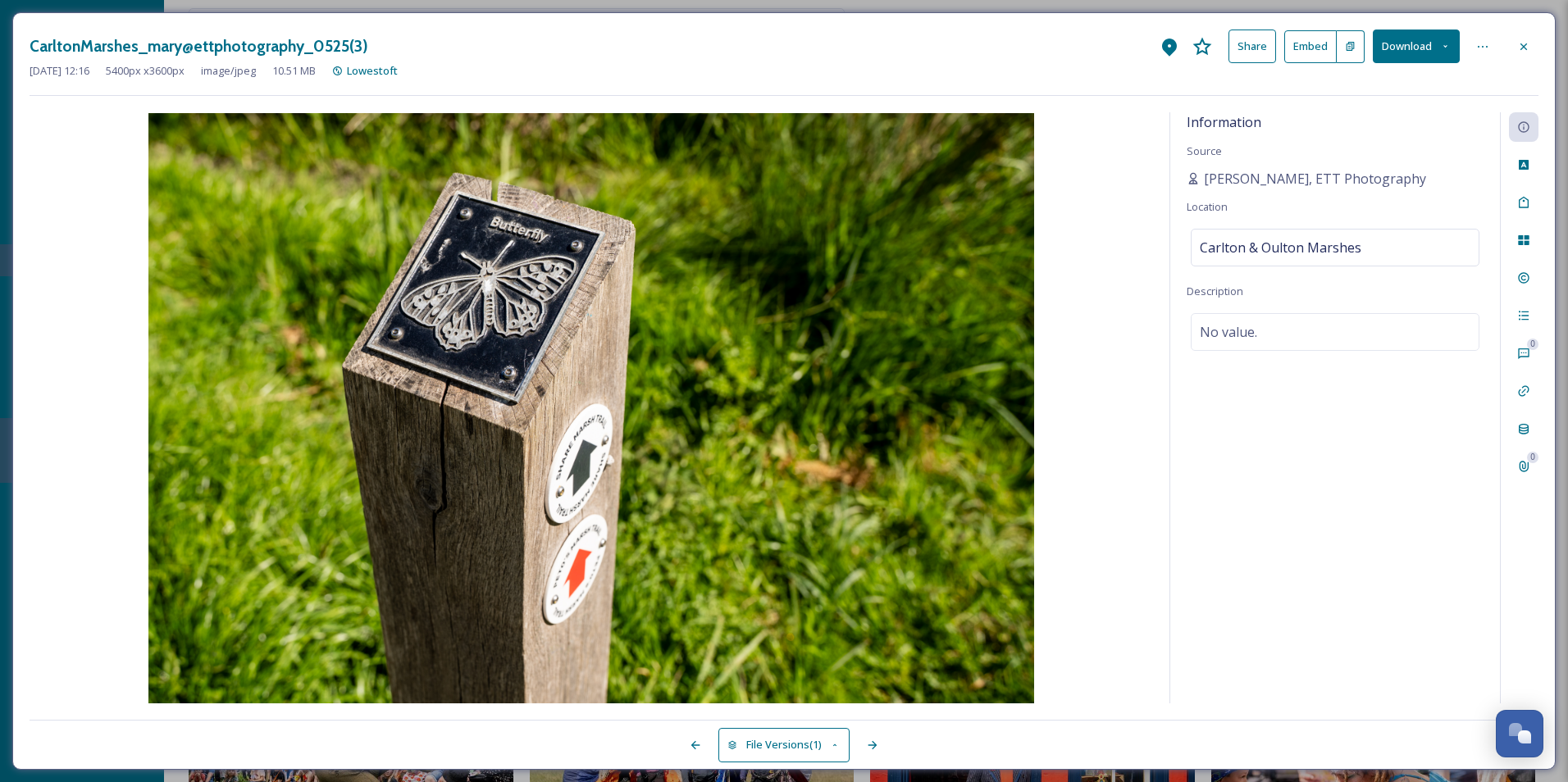
drag, startPoint x: 1528, startPoint y: 48, endPoint x: 1512, endPoint y: 41, distance: 17.5
click at [1528, 48] on icon at bounding box center [1523, 46] width 13 height 13
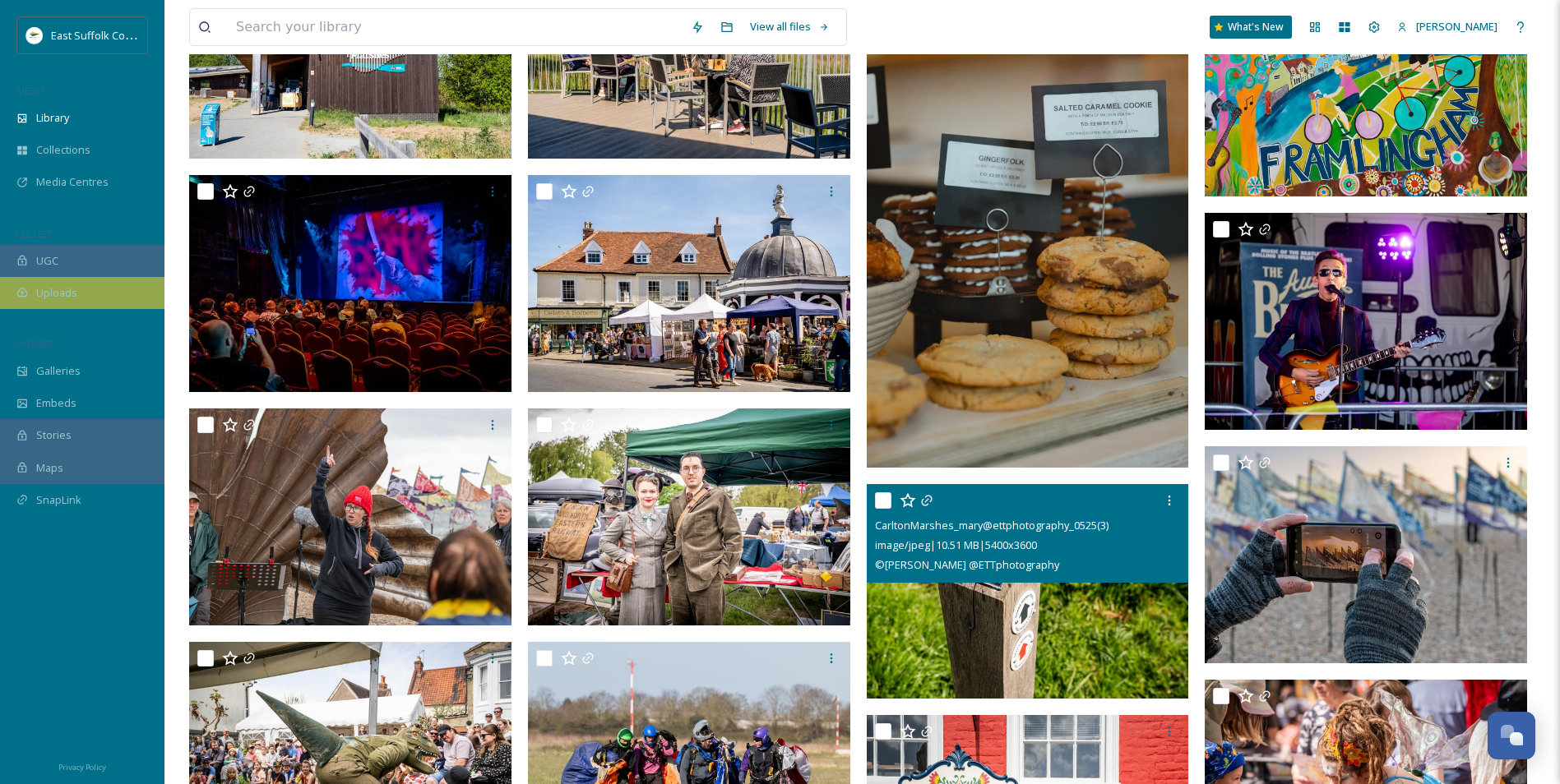
click at [101, 298] on div "Uploads" at bounding box center [82, 293] width 165 height 32
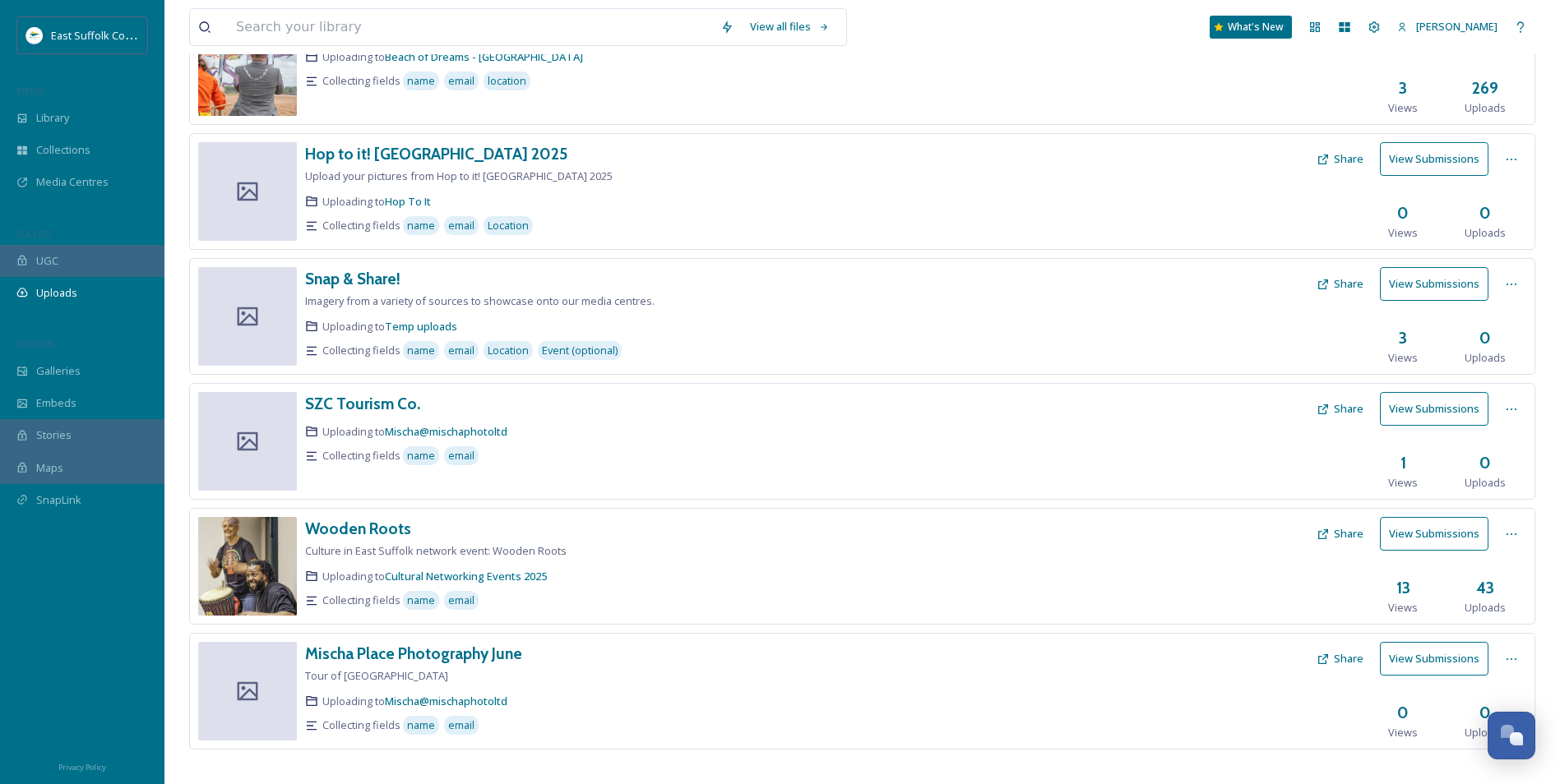
scroll to position [535, 0]
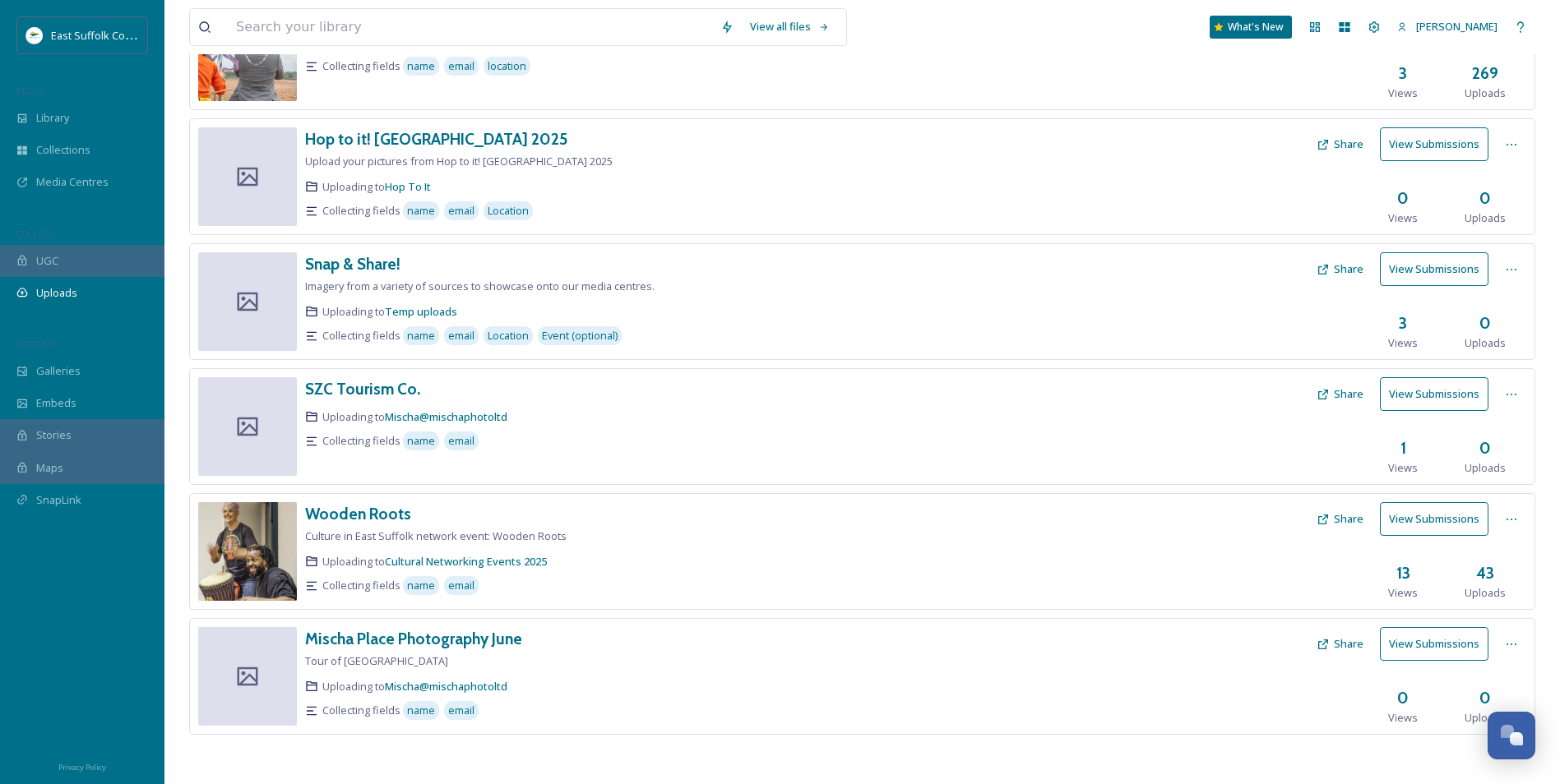
click at [1446, 270] on button "View Submissions" at bounding box center [1433, 269] width 108 height 34
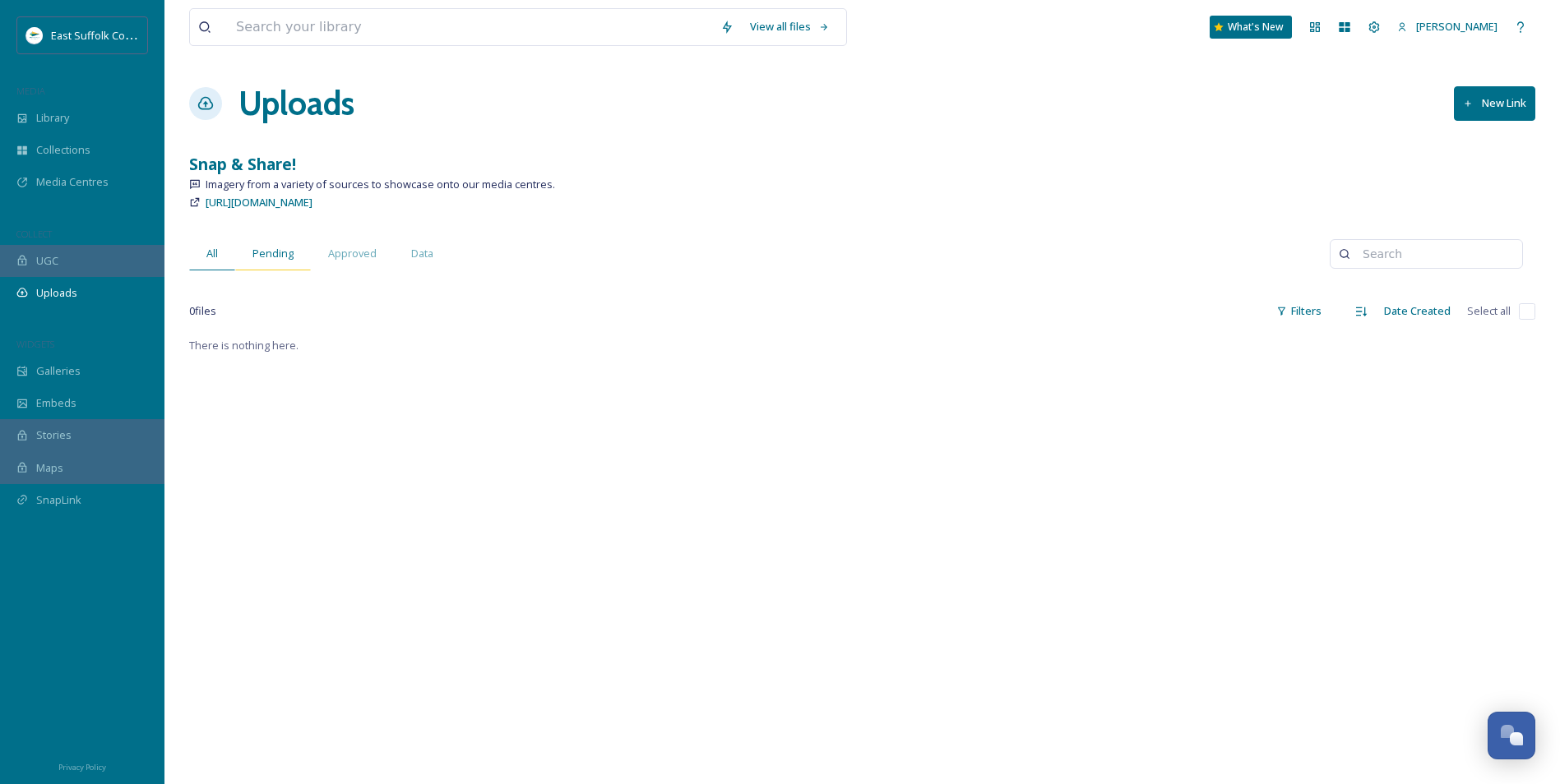
click at [274, 255] on span "Pending" at bounding box center [272, 254] width 41 height 16
click at [354, 249] on span "Approved" at bounding box center [353, 254] width 49 height 16
click at [430, 259] on span "Data" at bounding box center [422, 254] width 23 height 16
click at [211, 256] on span "All" at bounding box center [211, 254] width 11 height 16
click at [313, 99] on h1 "Uploads" at bounding box center [296, 103] width 116 height 49
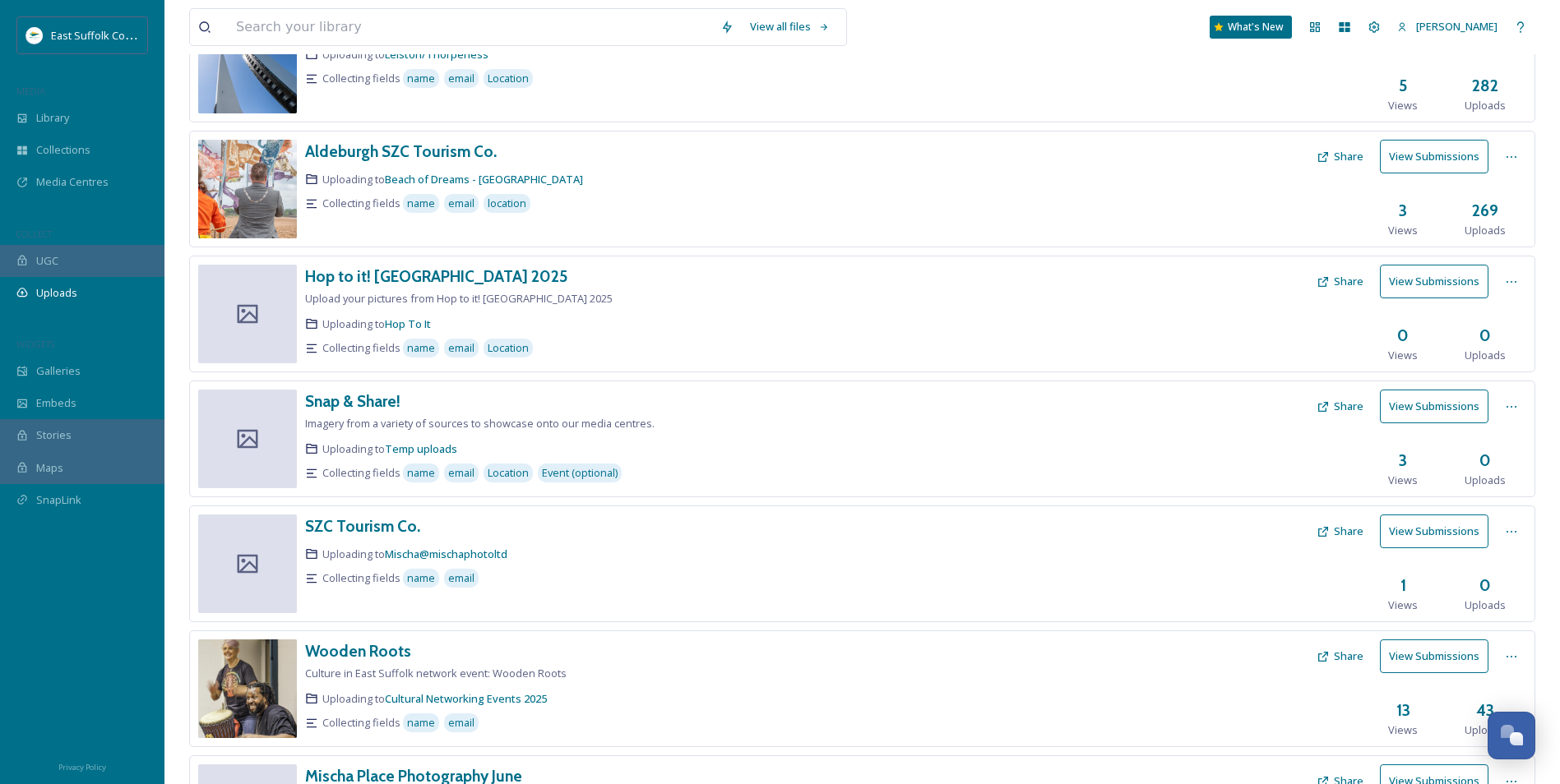
scroll to position [535, 0]
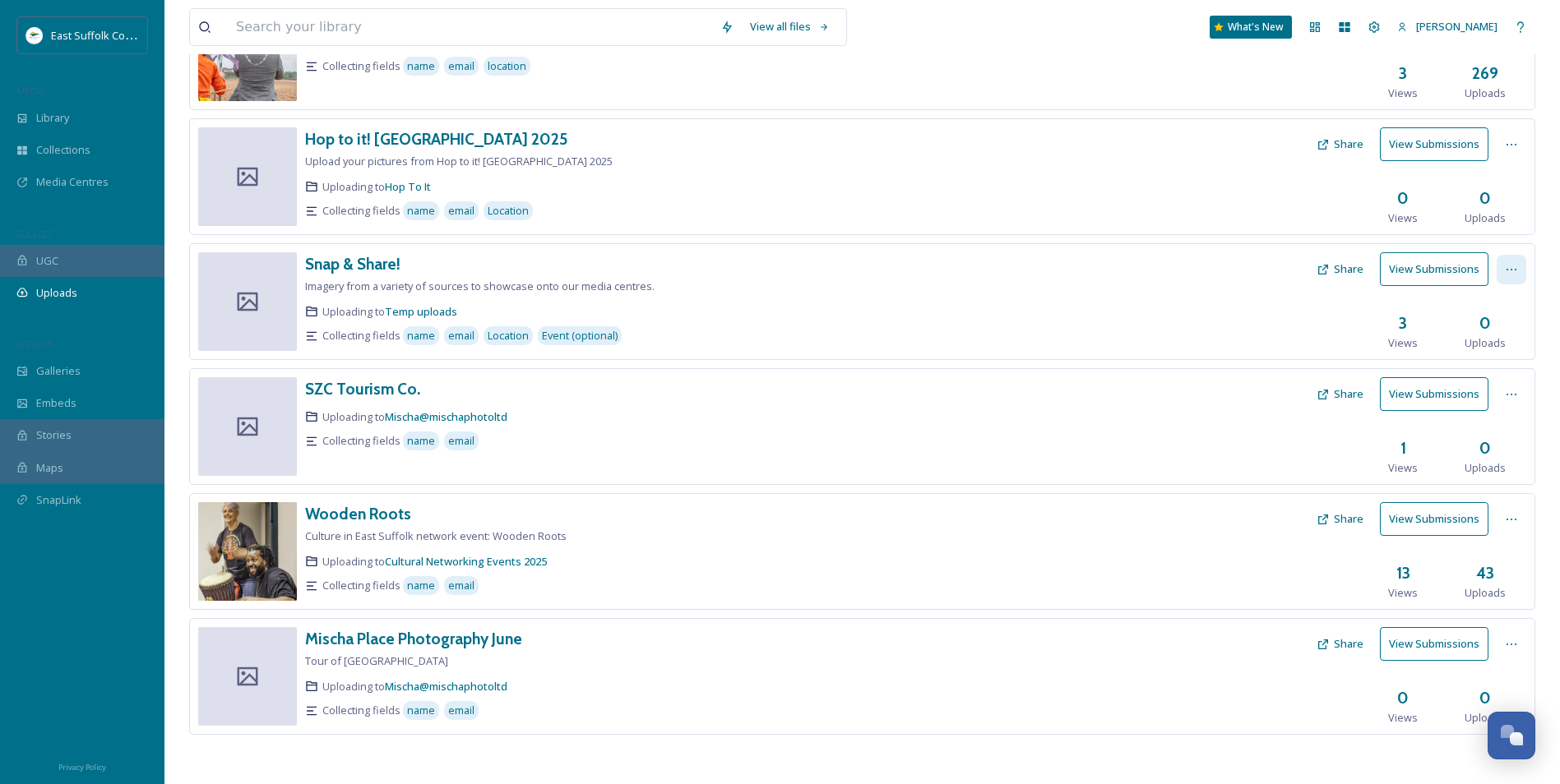
click at [1504, 271] on div at bounding box center [1511, 269] width 29 height 29
click at [1485, 339] on span "Edit" at bounding box center [1479, 337] width 18 height 16
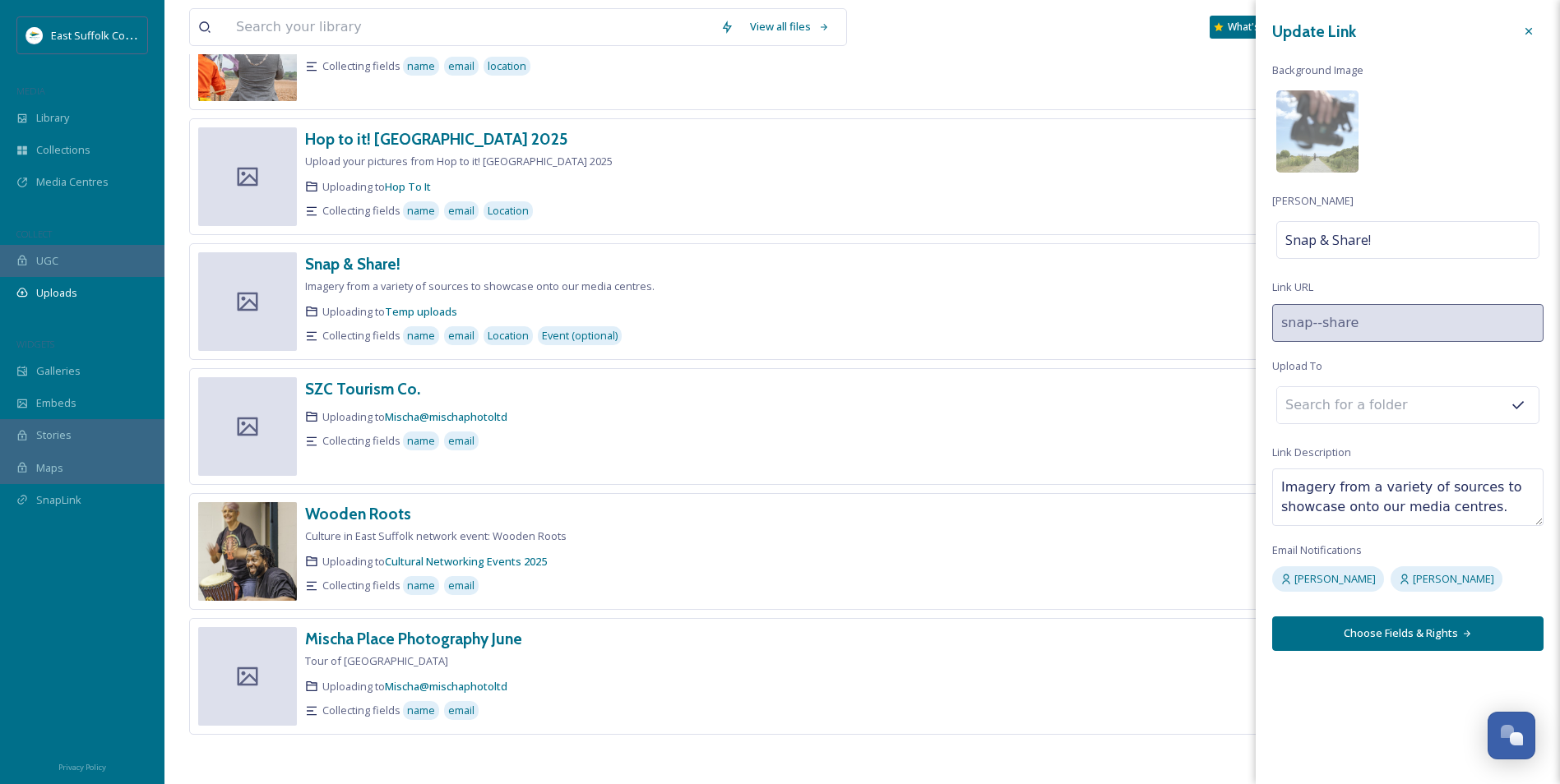
click at [1356, 405] on input at bounding box center [1367, 405] width 181 height 36
click at [1357, 481] on span "001 SHOWCASE" at bounding box center [1324, 480] width 77 height 16
type input "001 SHOWCASE"
click at [1282, 489] on textarea "Imagery from a variety of sources to showcase onto our media centres." at bounding box center [1407, 497] width 271 height 57
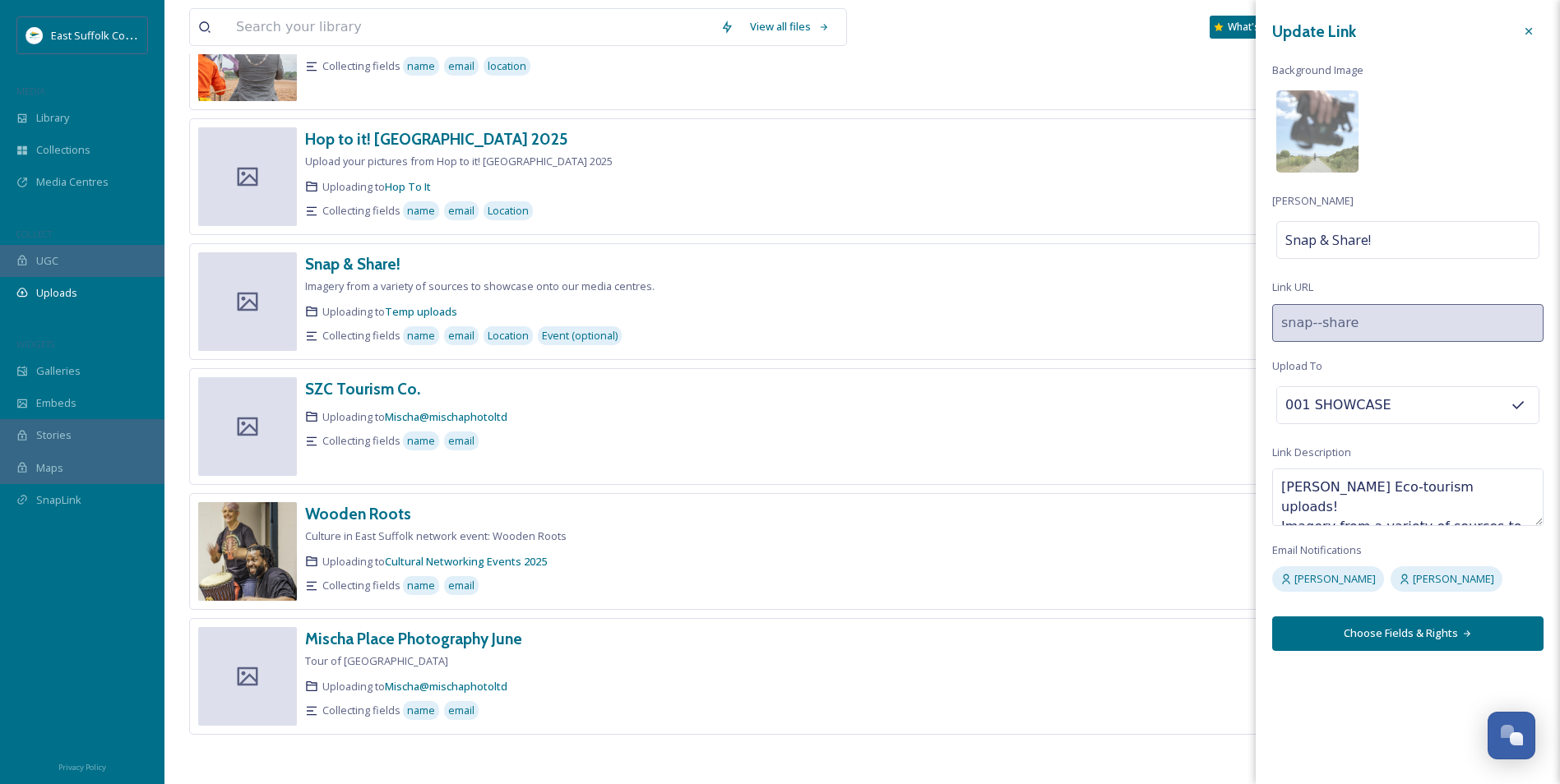
type textarea "Carlton Marshes Eco-tourism uploads! Imagery from a variety of sources to showc…"
click at [1414, 637] on button "Choose Fields & Rights" at bounding box center [1407, 633] width 271 height 34
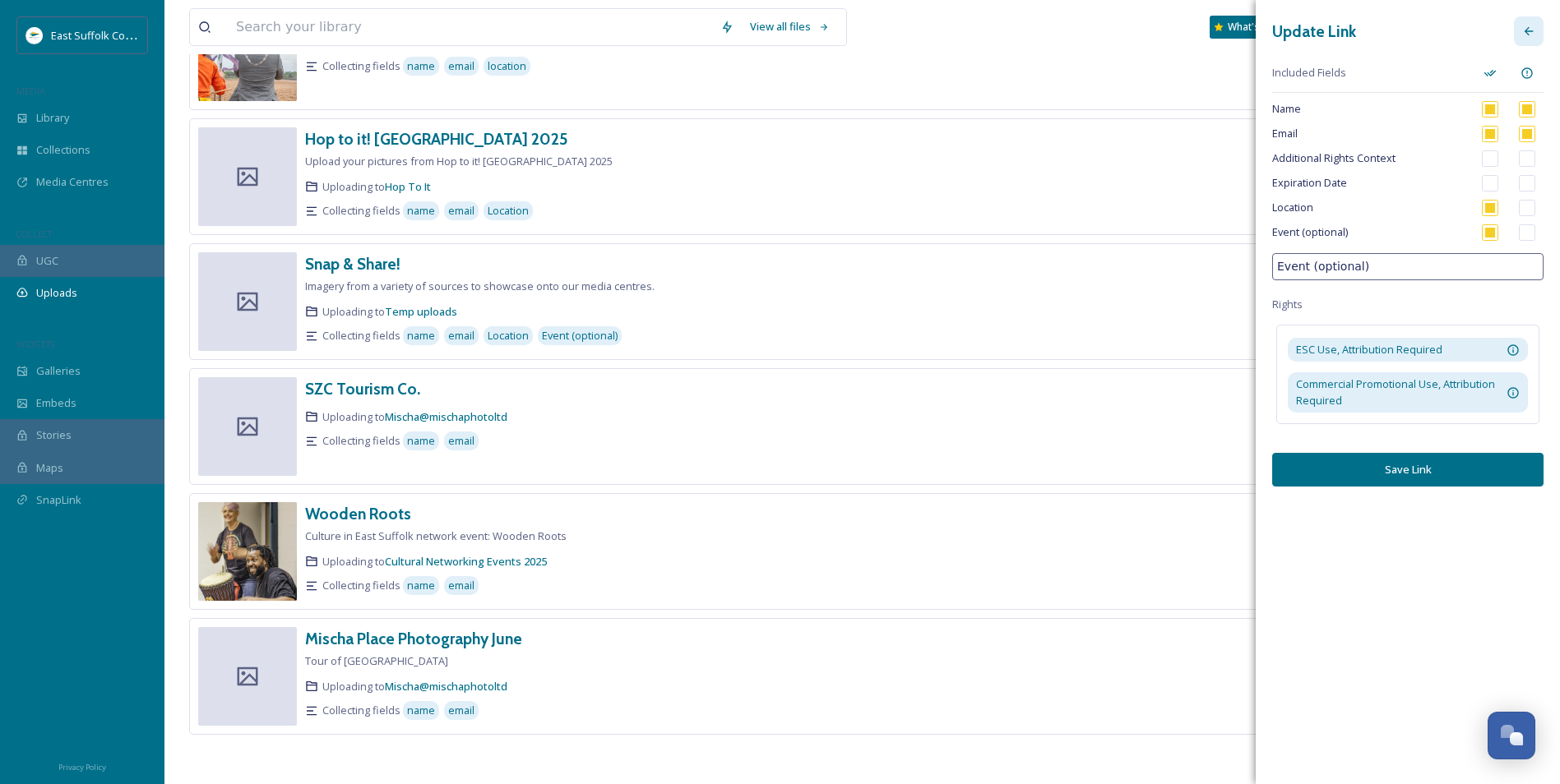
click at [1530, 32] on icon at bounding box center [1528, 30] width 13 height 13
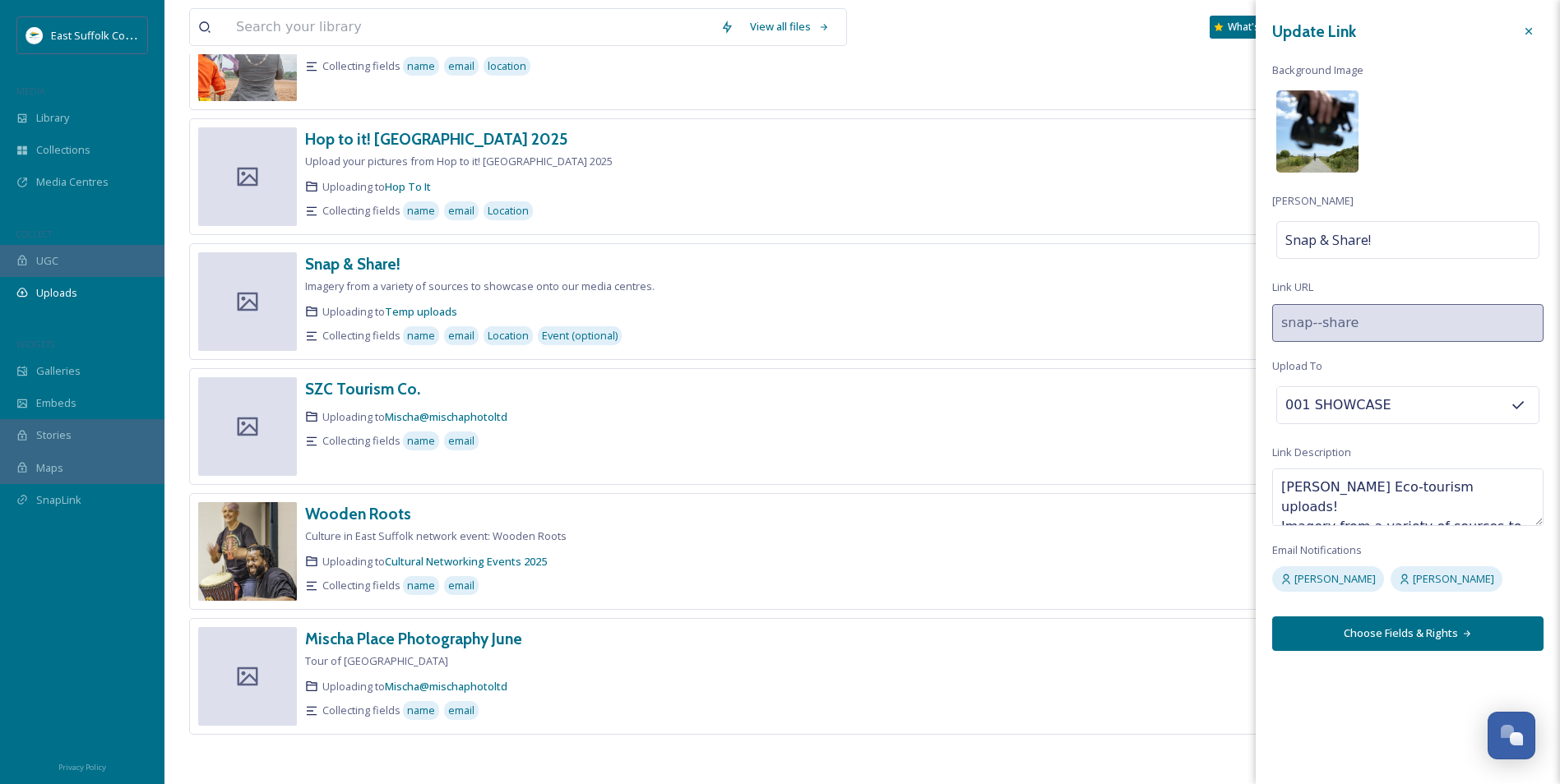
click at [1311, 134] on img at bounding box center [1317, 131] width 82 height 82
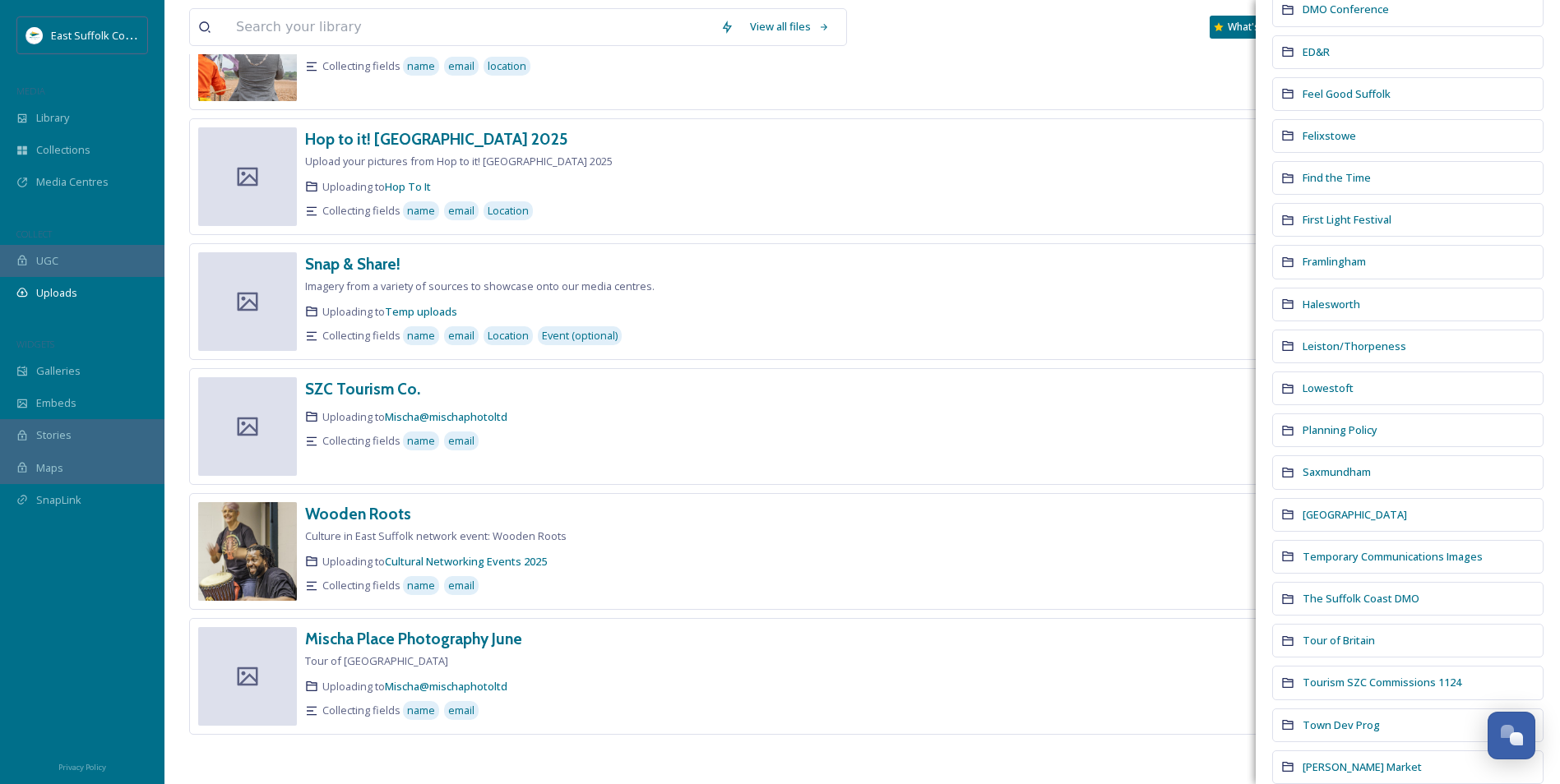
scroll to position [559, 0]
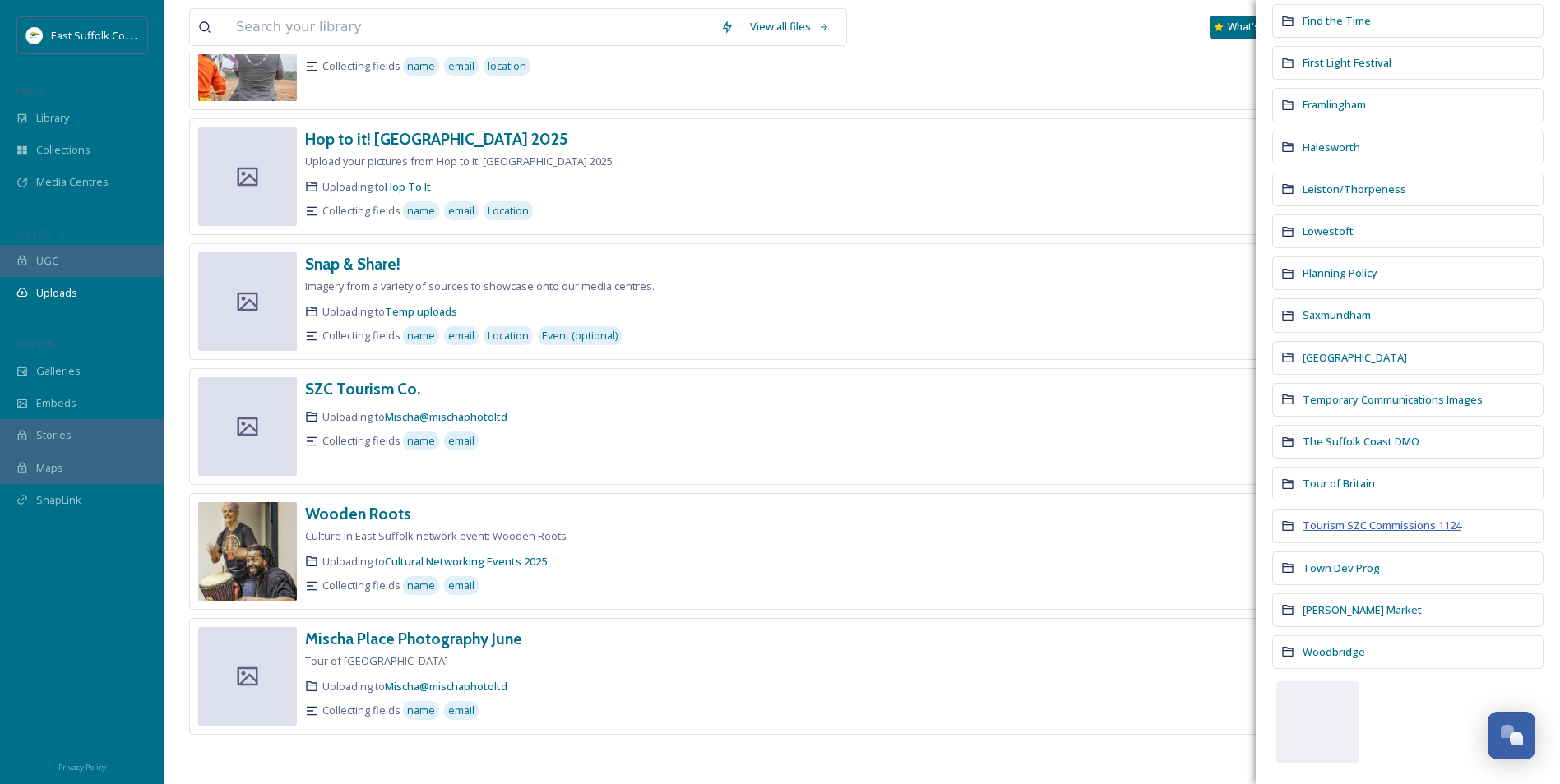
click at [1391, 526] on span "Tourism SZC Commissions 1124" at bounding box center [1381, 525] width 159 height 15
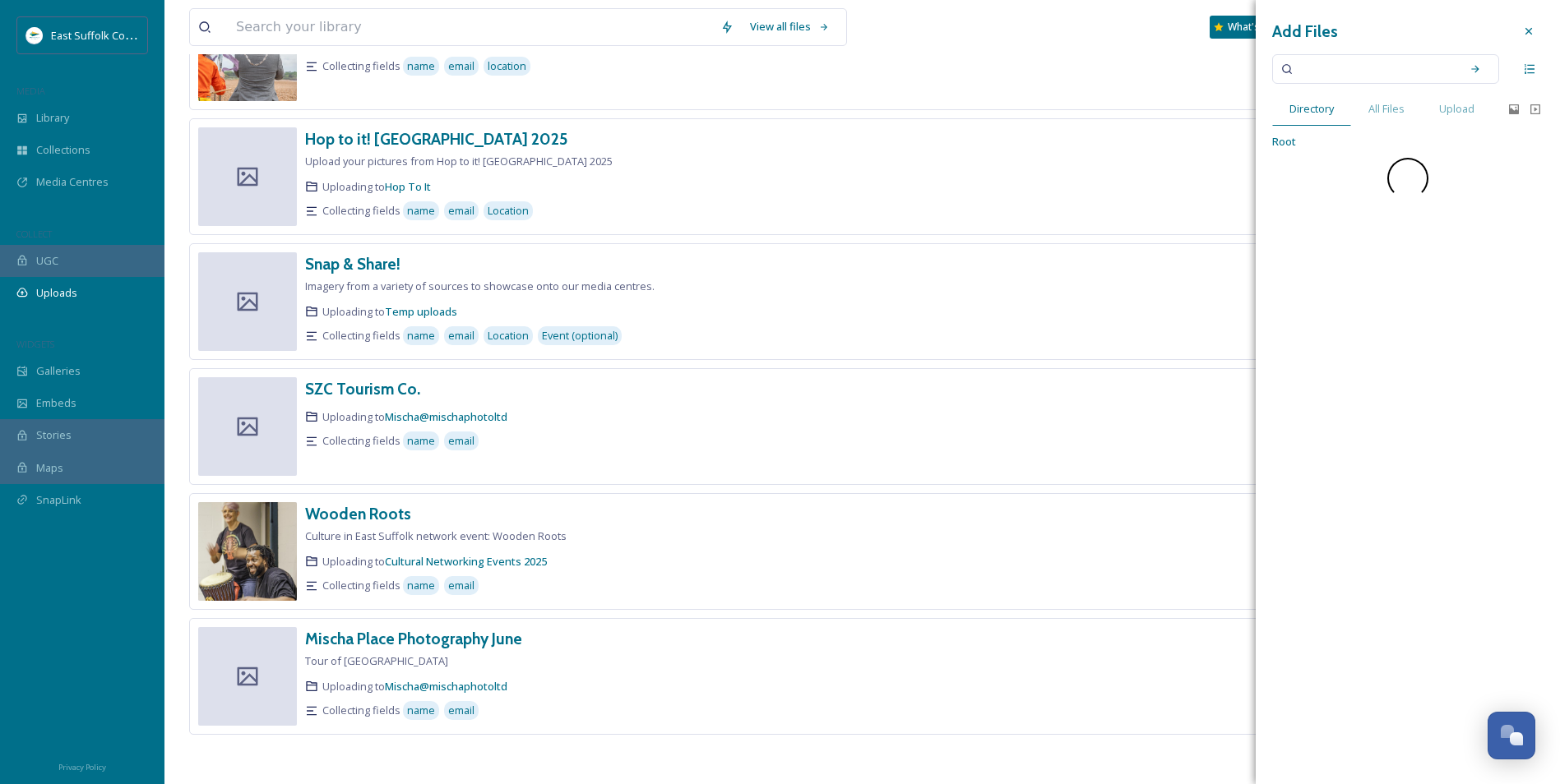
scroll to position [0, 0]
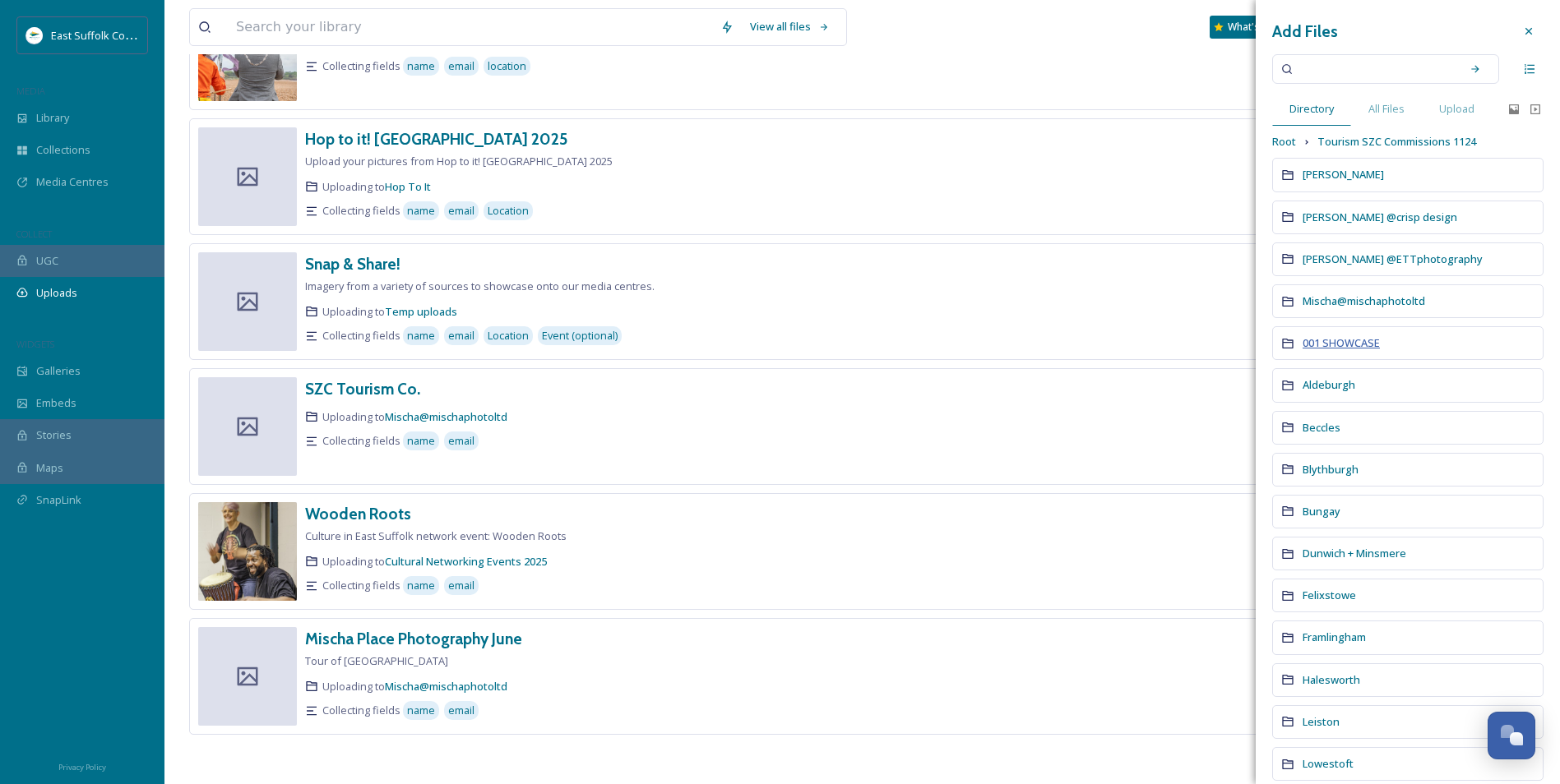
click at [1347, 341] on span "001 SHOWCASE" at bounding box center [1341, 342] width 77 height 15
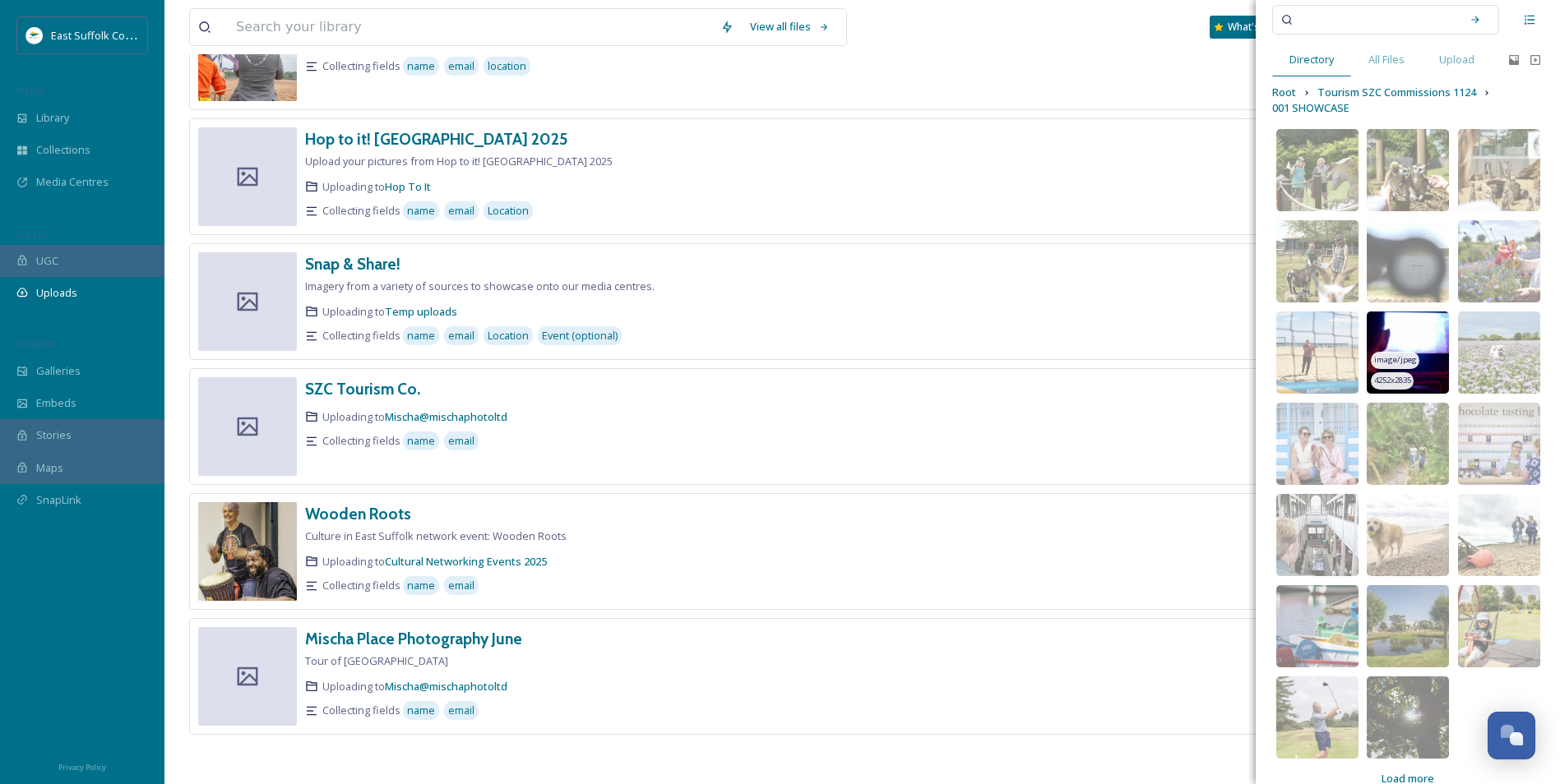
scroll to position [76, 0]
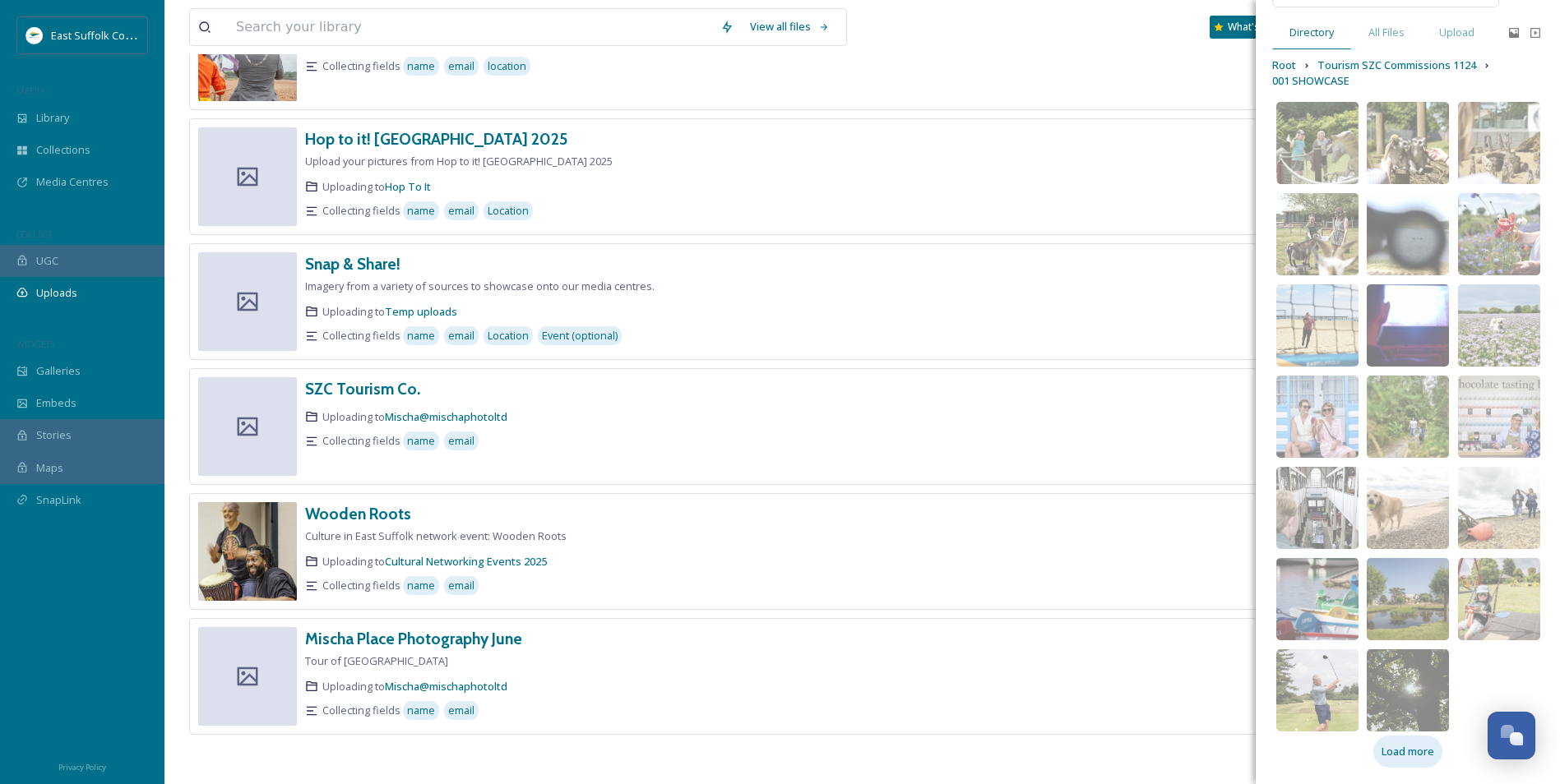
click at [1409, 749] on span "Load more" at bounding box center [1407, 752] width 53 height 16
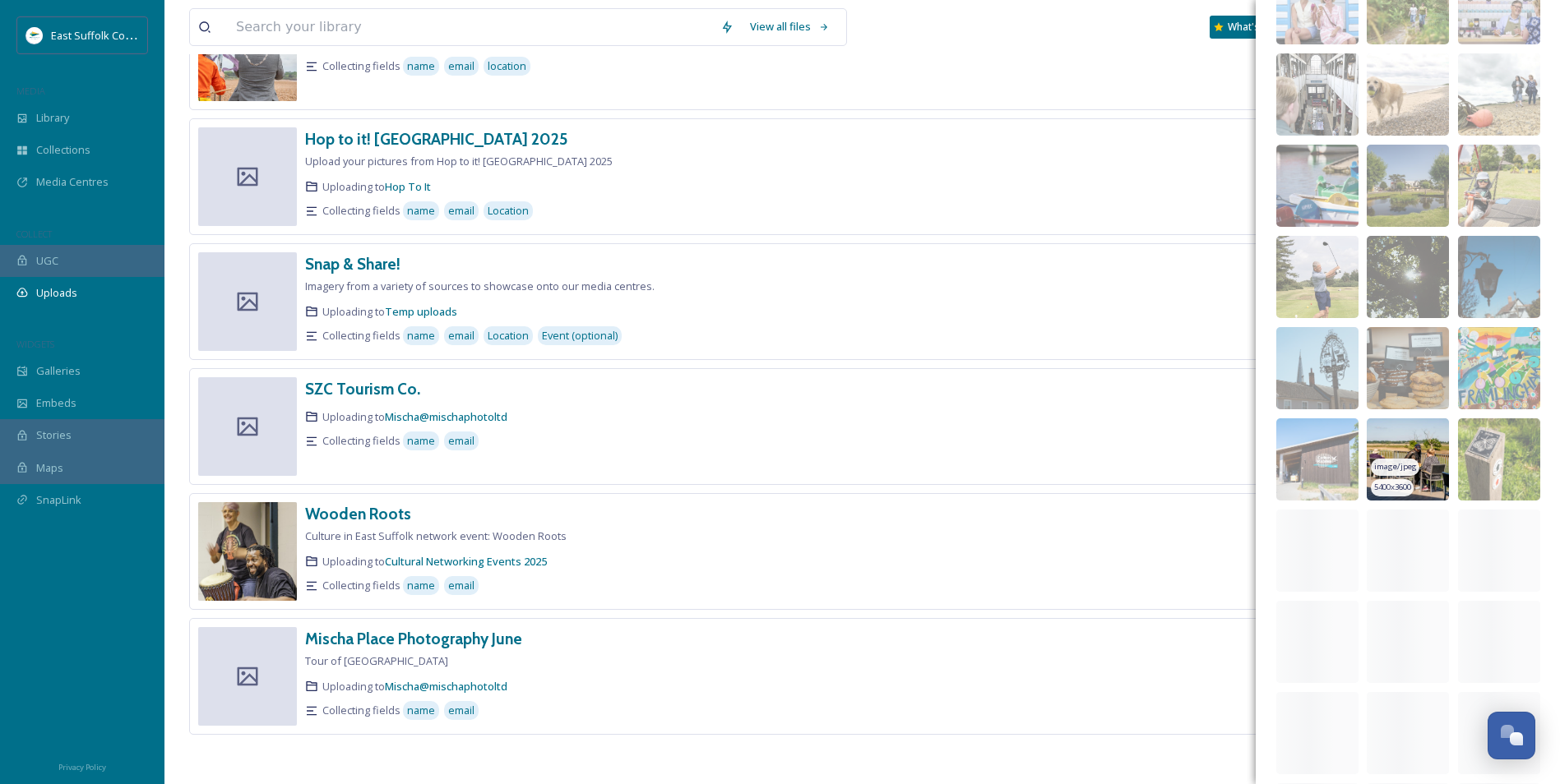
scroll to position [715, 0]
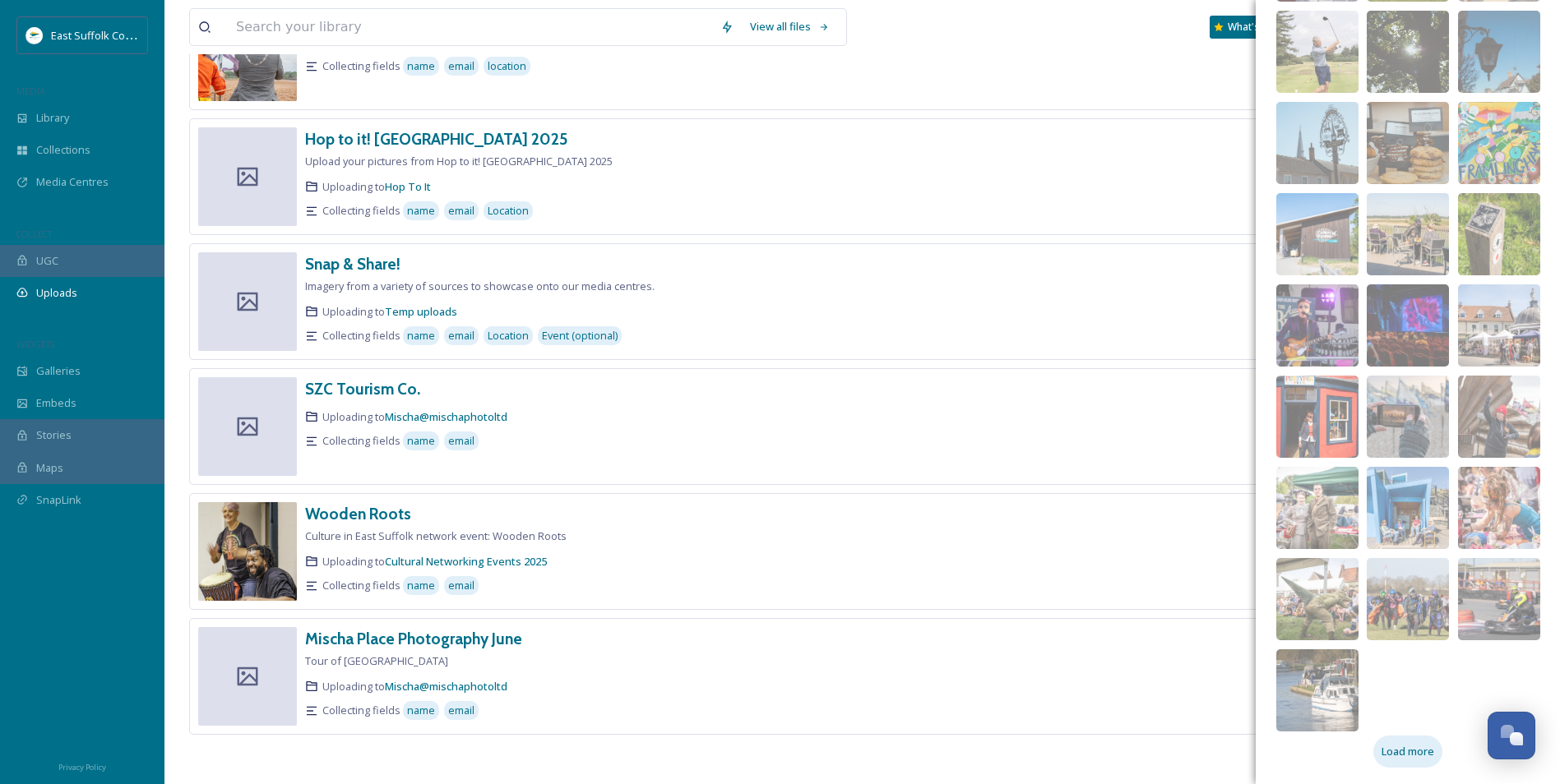
click at [1412, 747] on span "Load more" at bounding box center [1407, 752] width 53 height 16
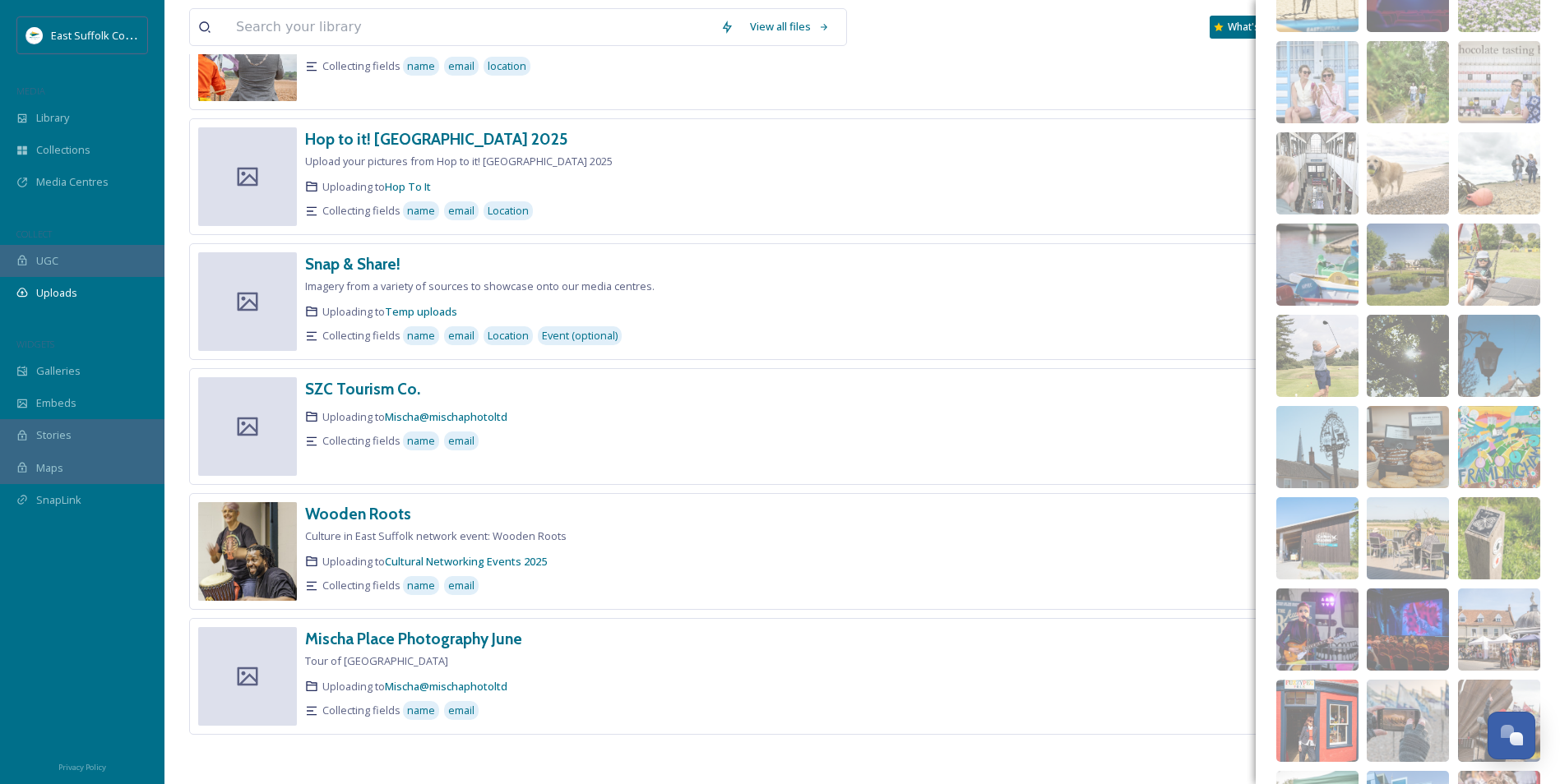
scroll to position [409, 0]
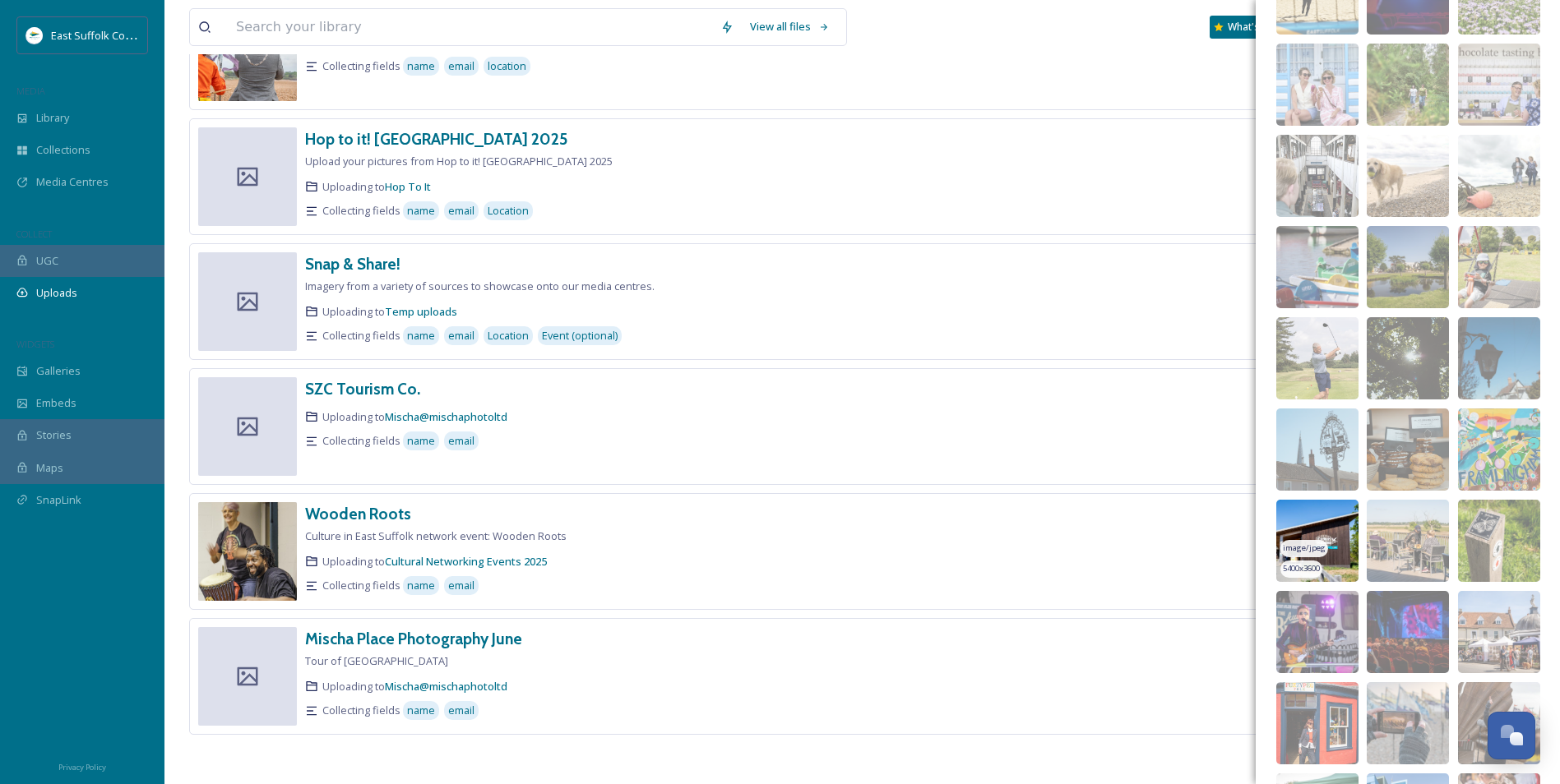
click at [1312, 512] on img at bounding box center [1317, 541] width 82 height 82
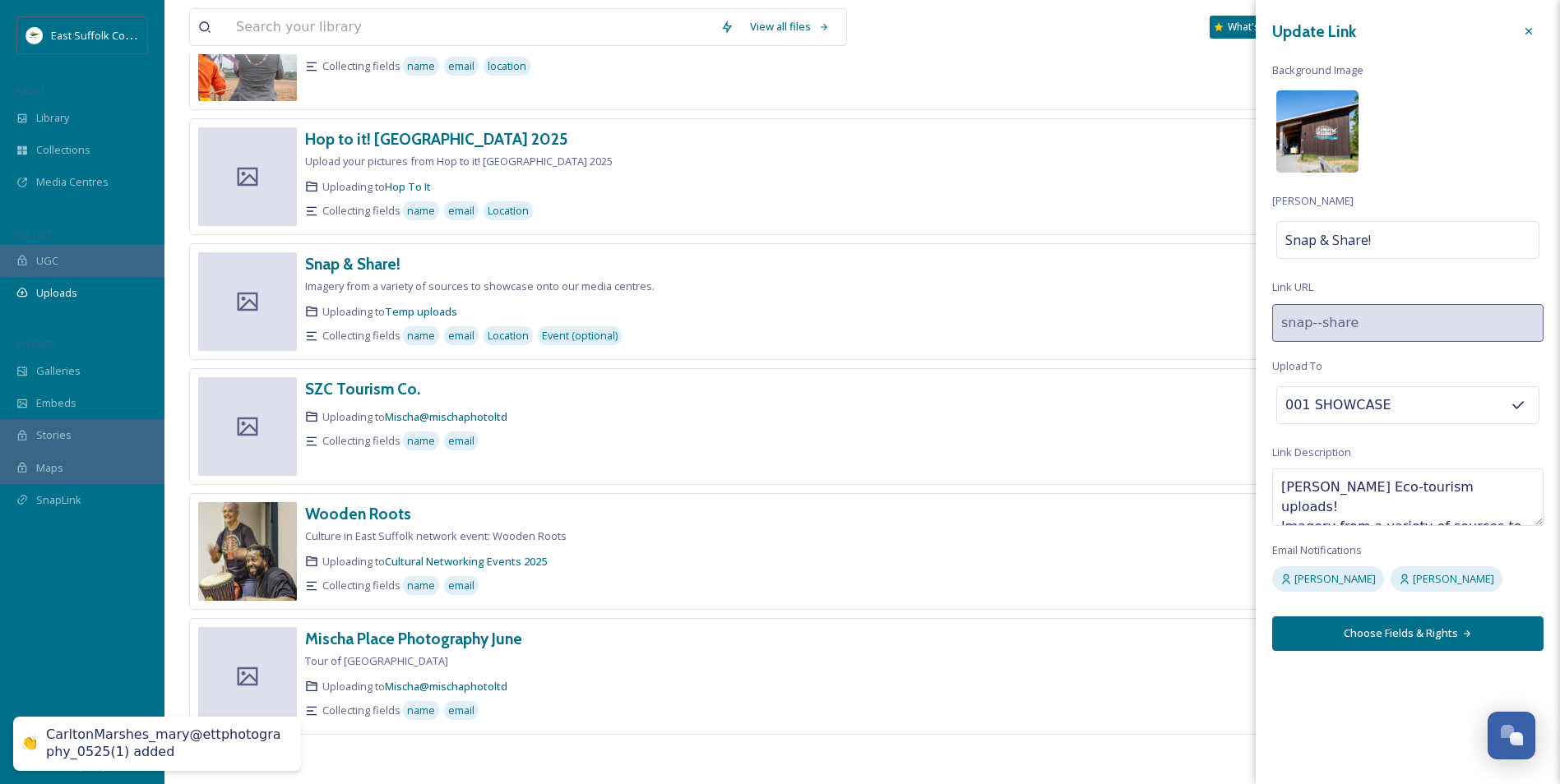
click at [1303, 123] on img at bounding box center [1317, 131] width 82 height 82
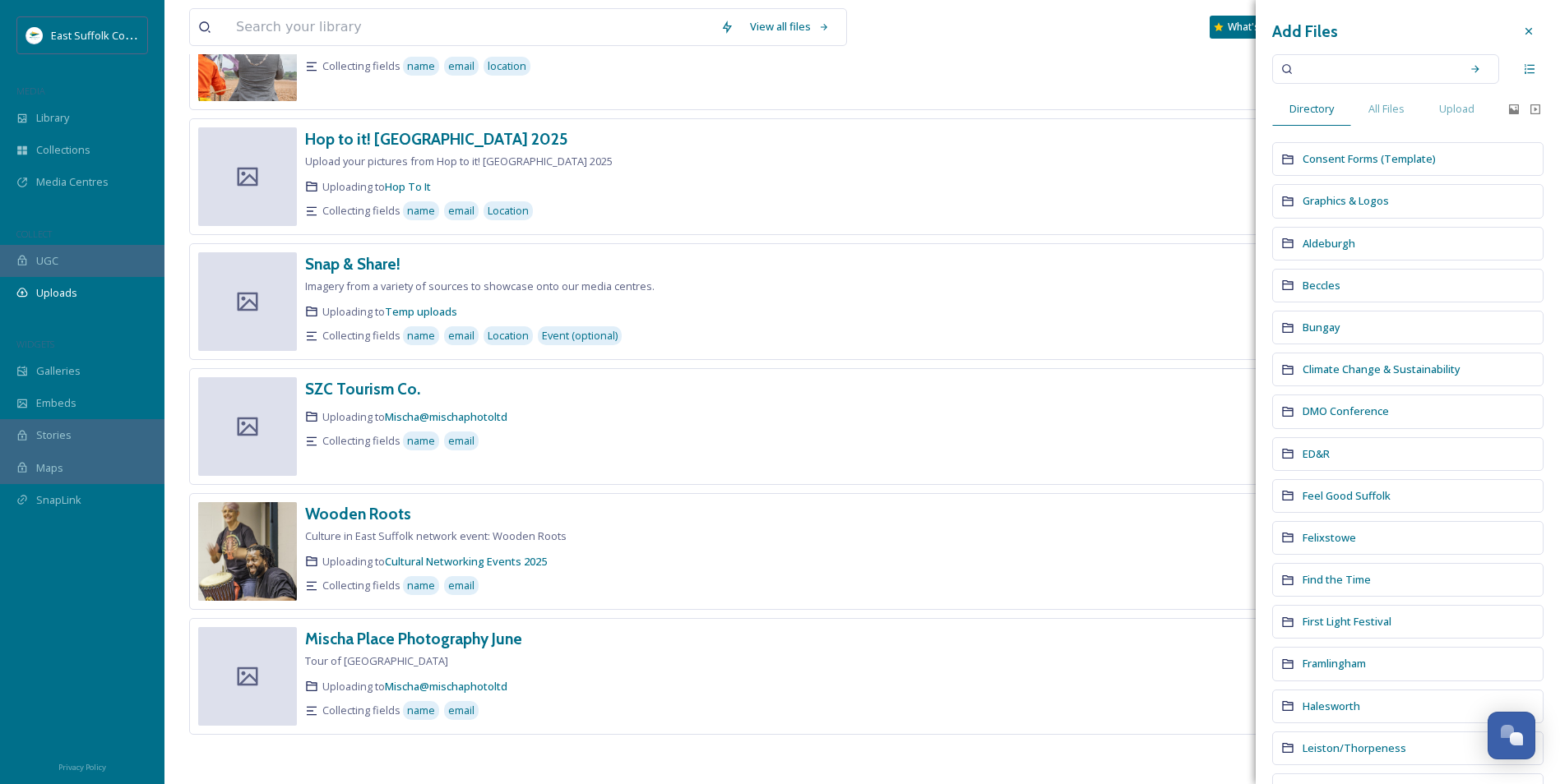
scroll to position [559, 0]
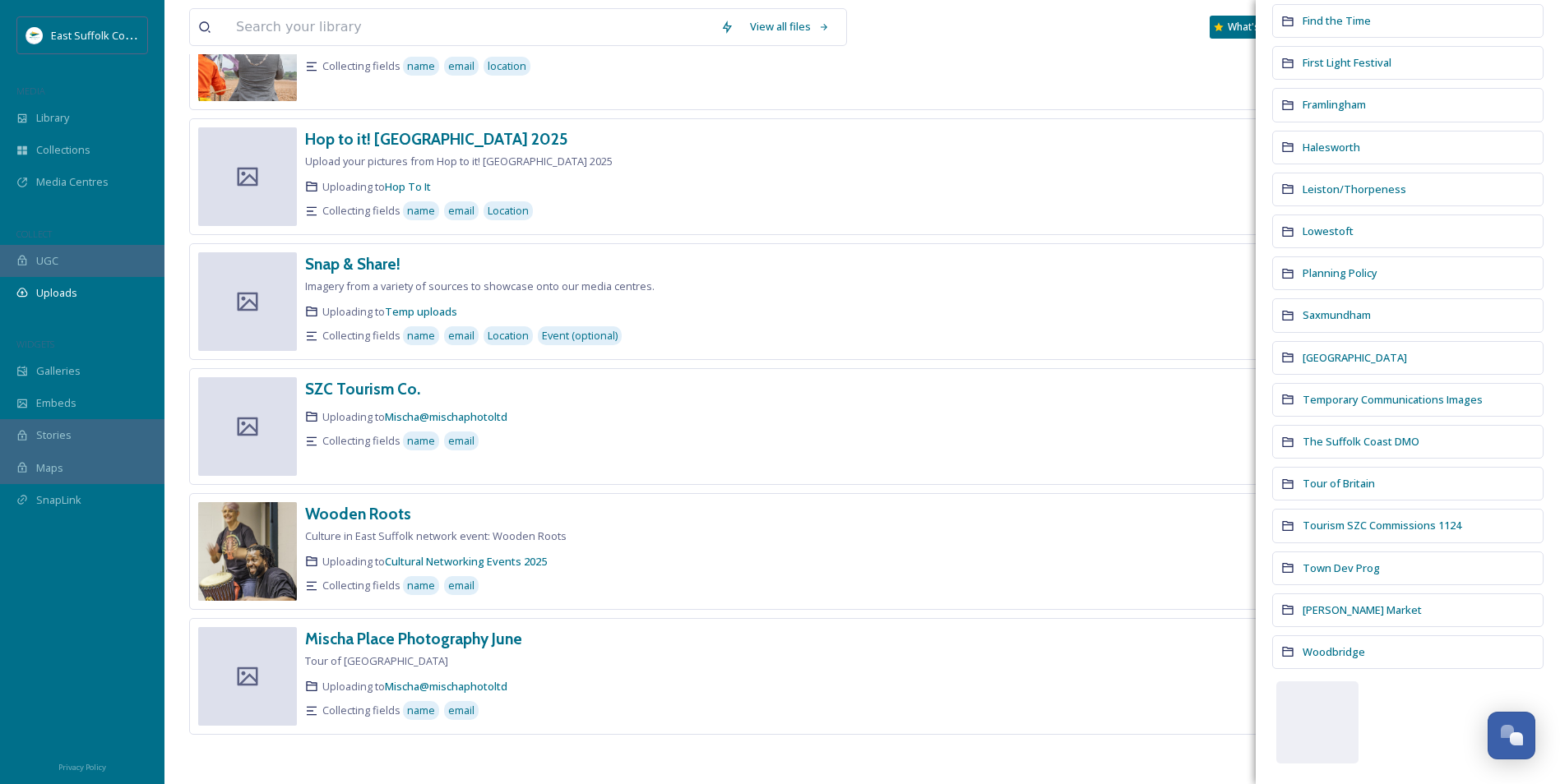
click at [1342, 515] on div "Tourism SZC Commissions 1124" at bounding box center [1407, 525] width 271 height 34
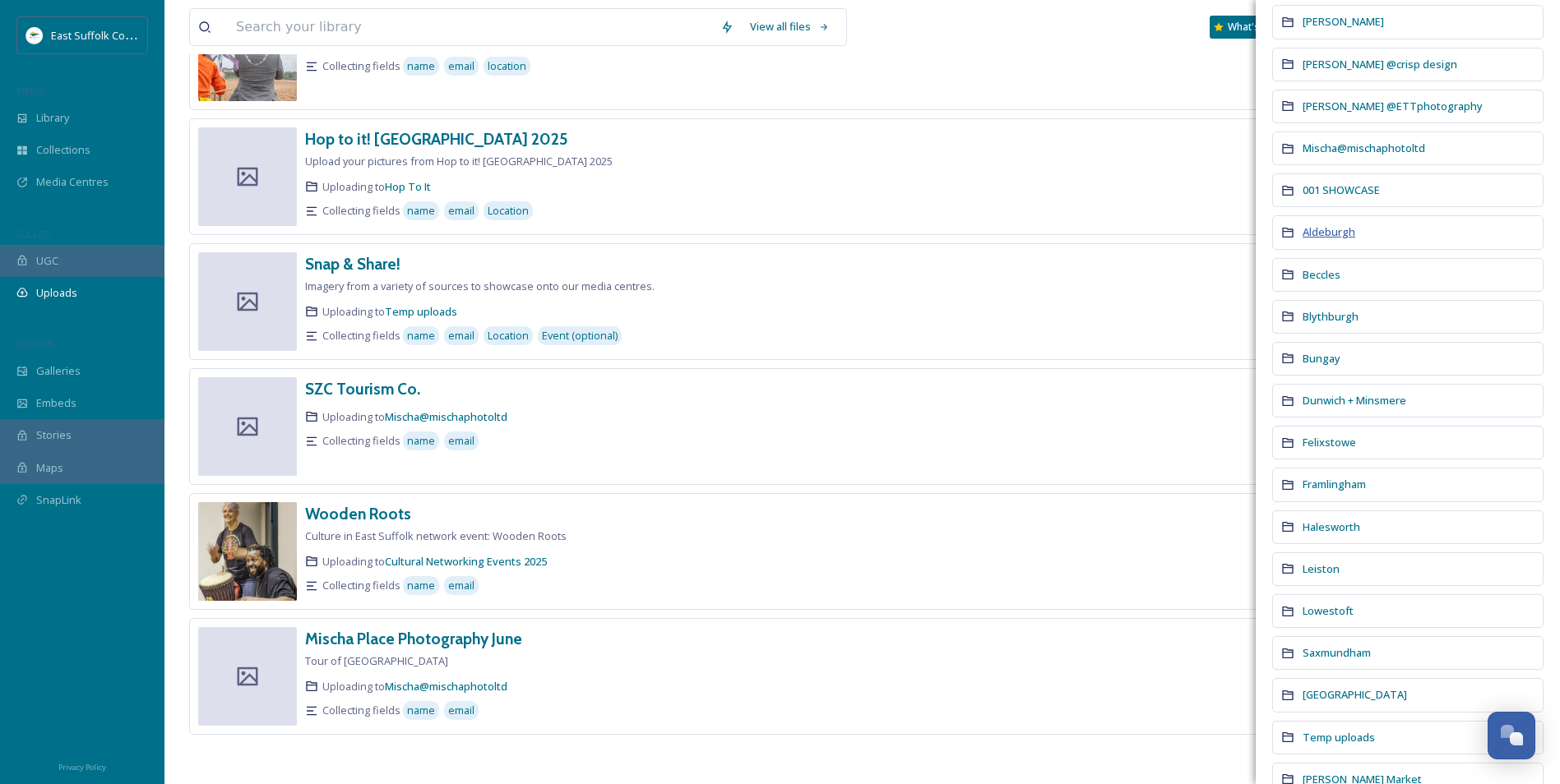
scroll to position [0, 0]
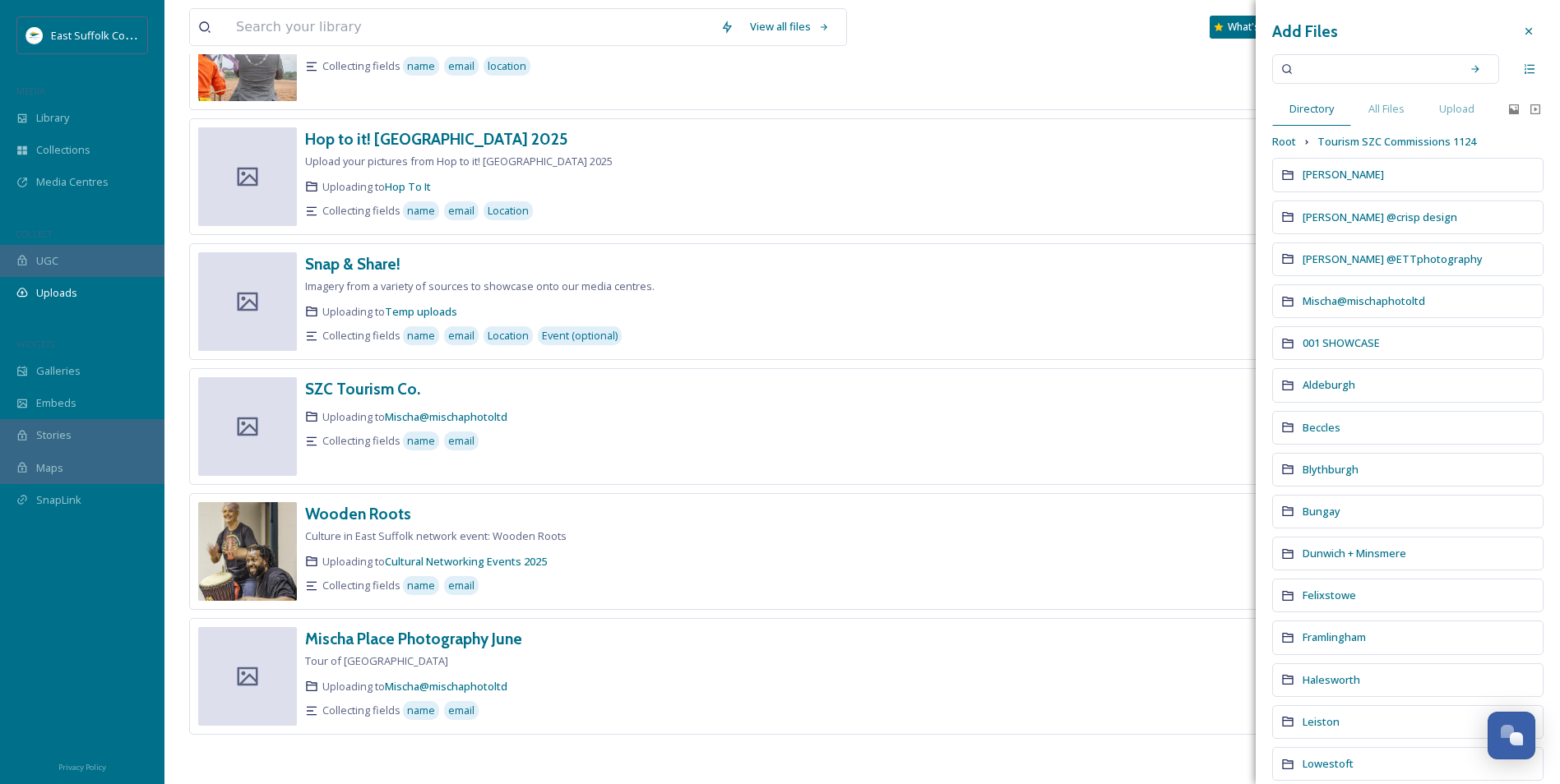
click at [1336, 334] on div "001 SHOWCASE" at bounding box center [1407, 343] width 271 height 34
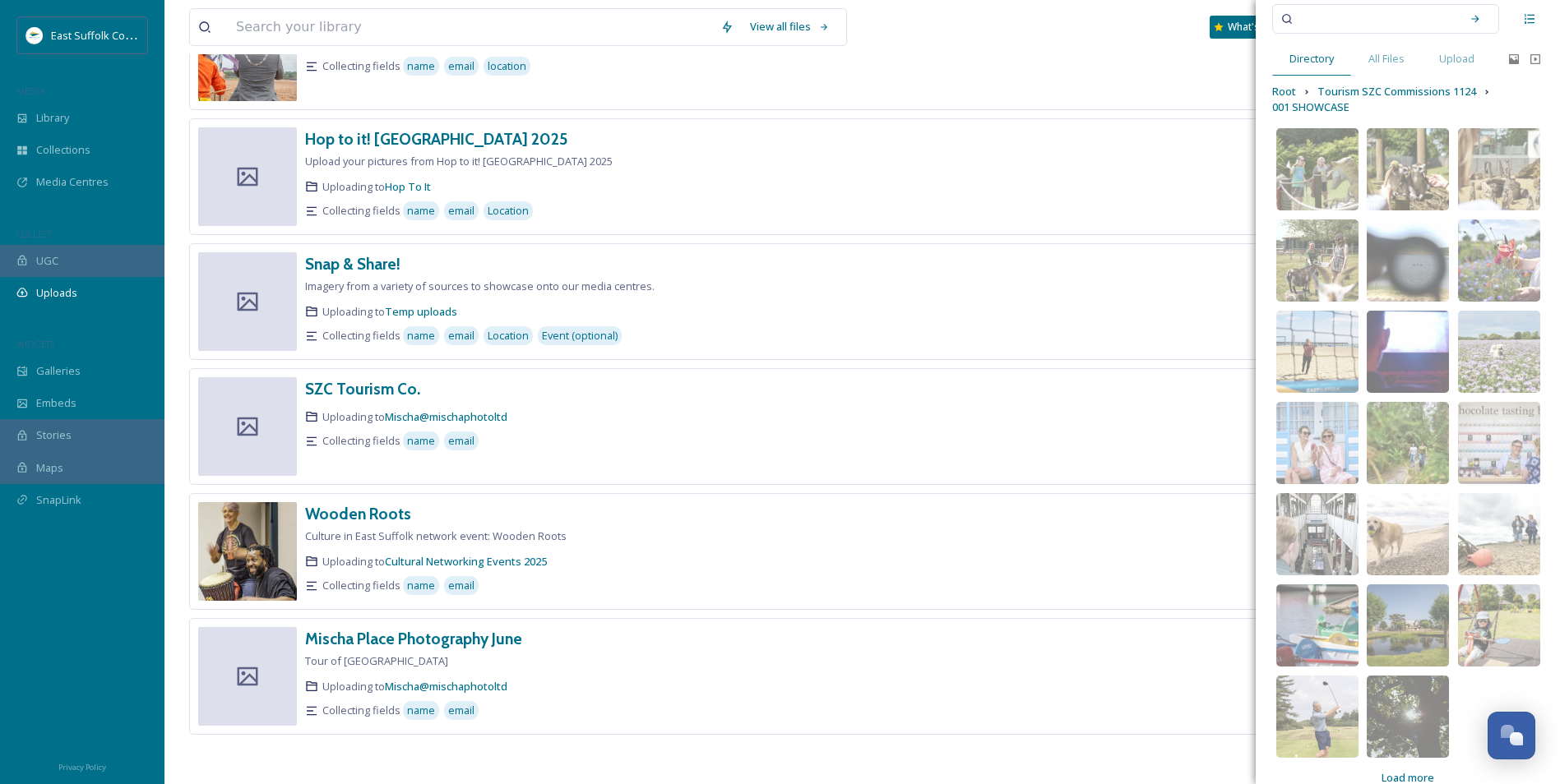
scroll to position [76, 0]
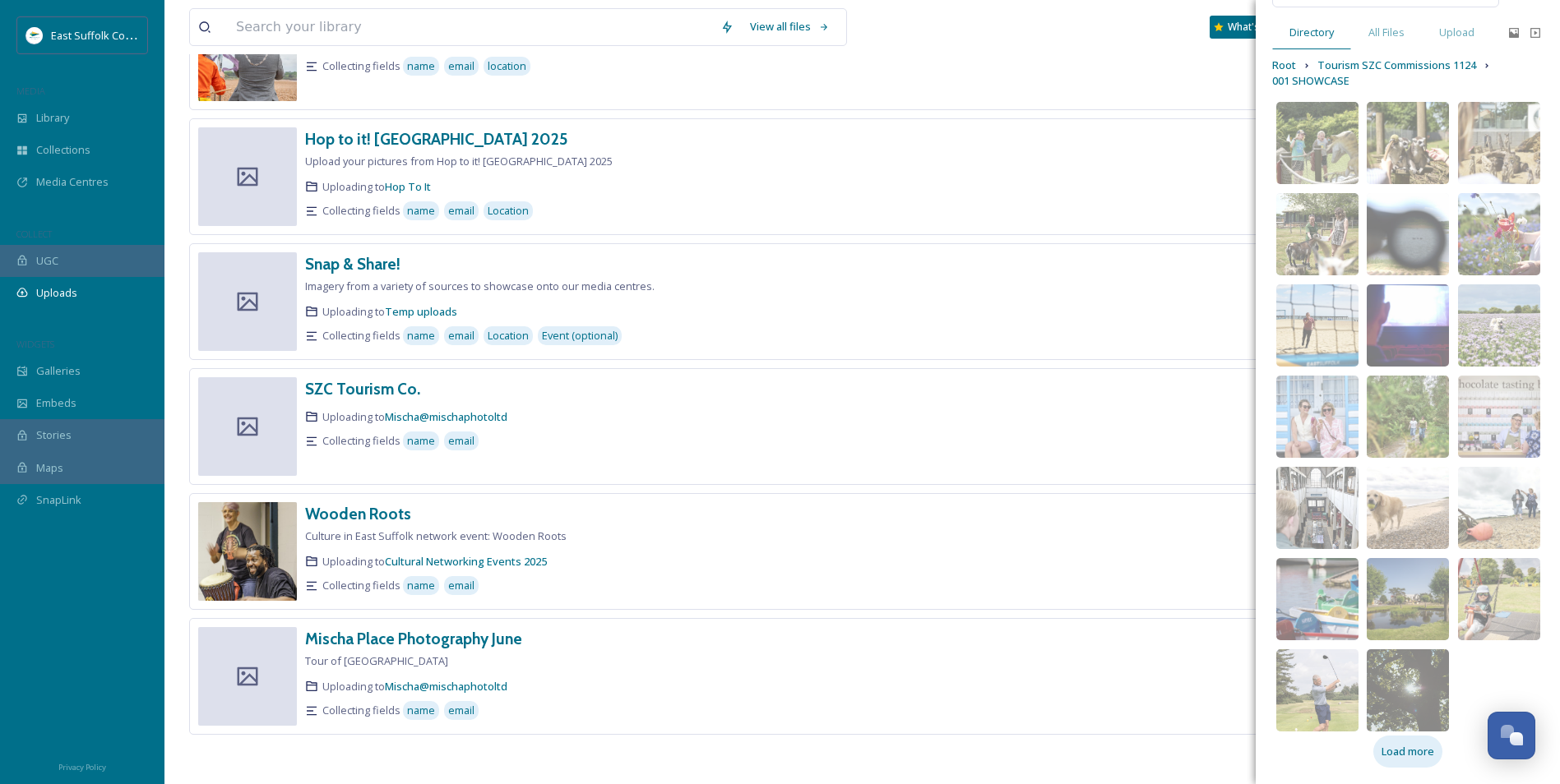
click at [1401, 751] on span "Load more" at bounding box center [1407, 752] width 53 height 16
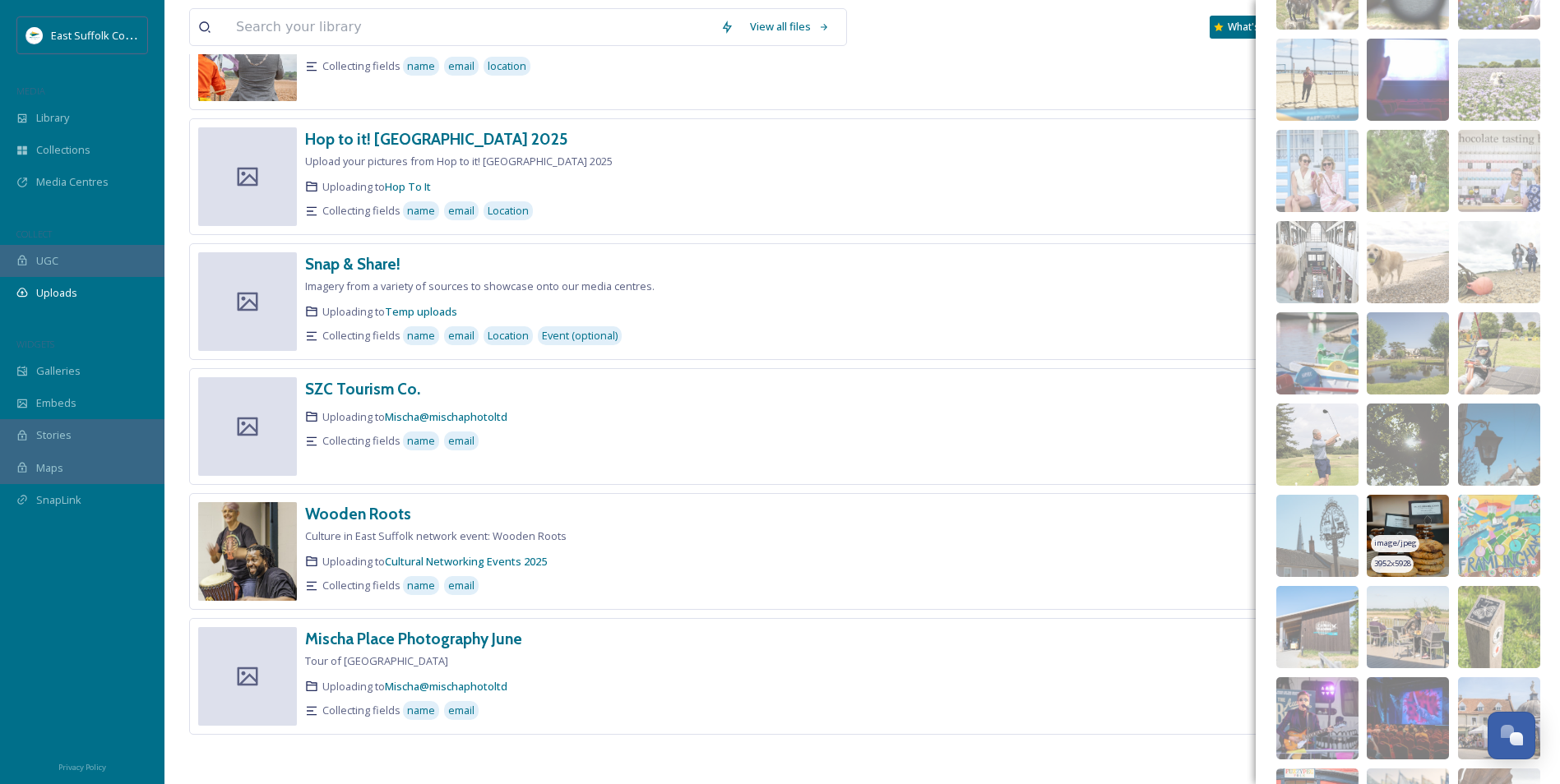
scroll to position [323, 0]
click at [1385, 608] on img at bounding box center [1407, 626] width 82 height 82
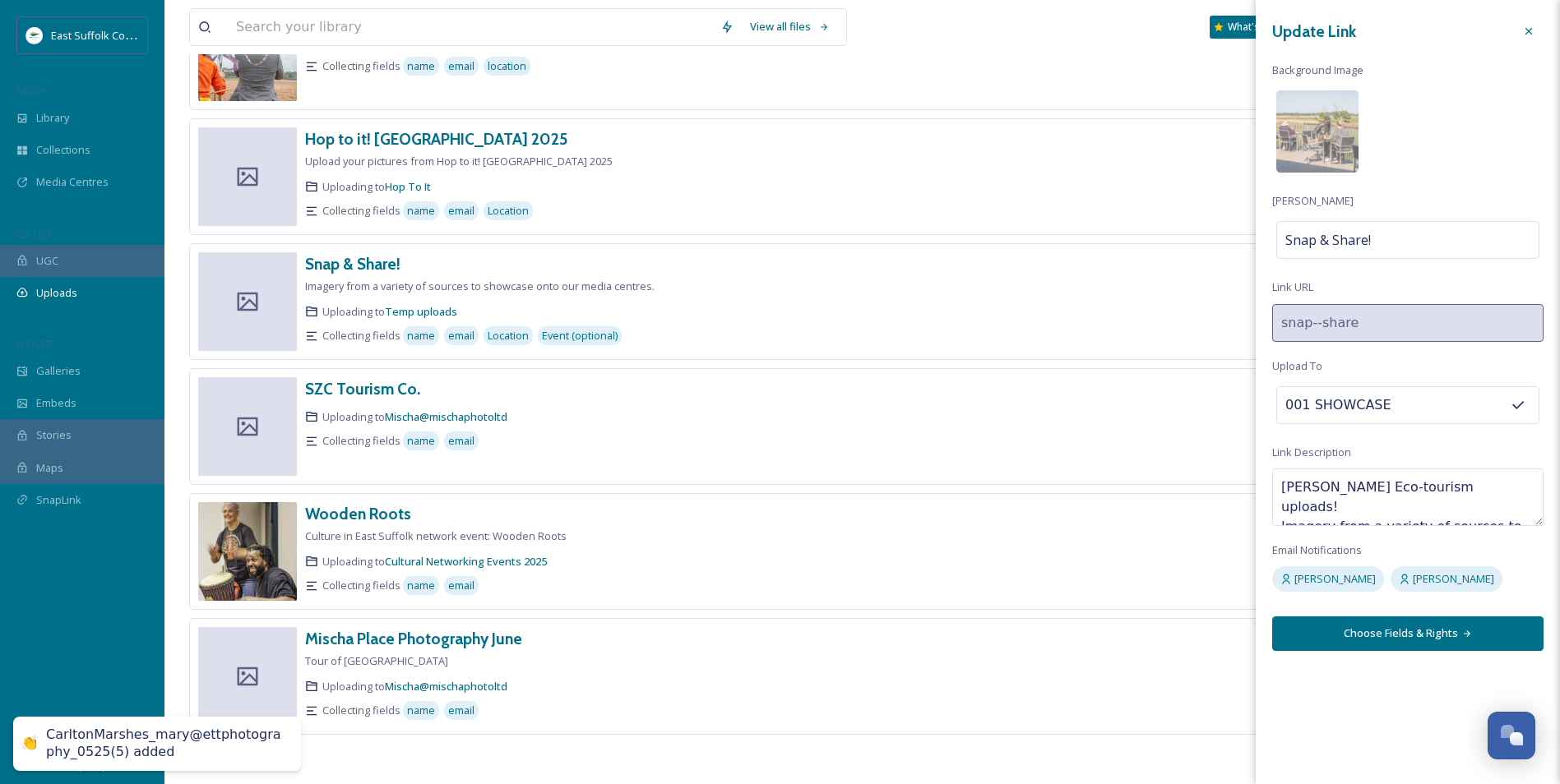
click at [1406, 632] on button "Choose Fields & Rights" at bounding box center [1407, 633] width 271 height 34
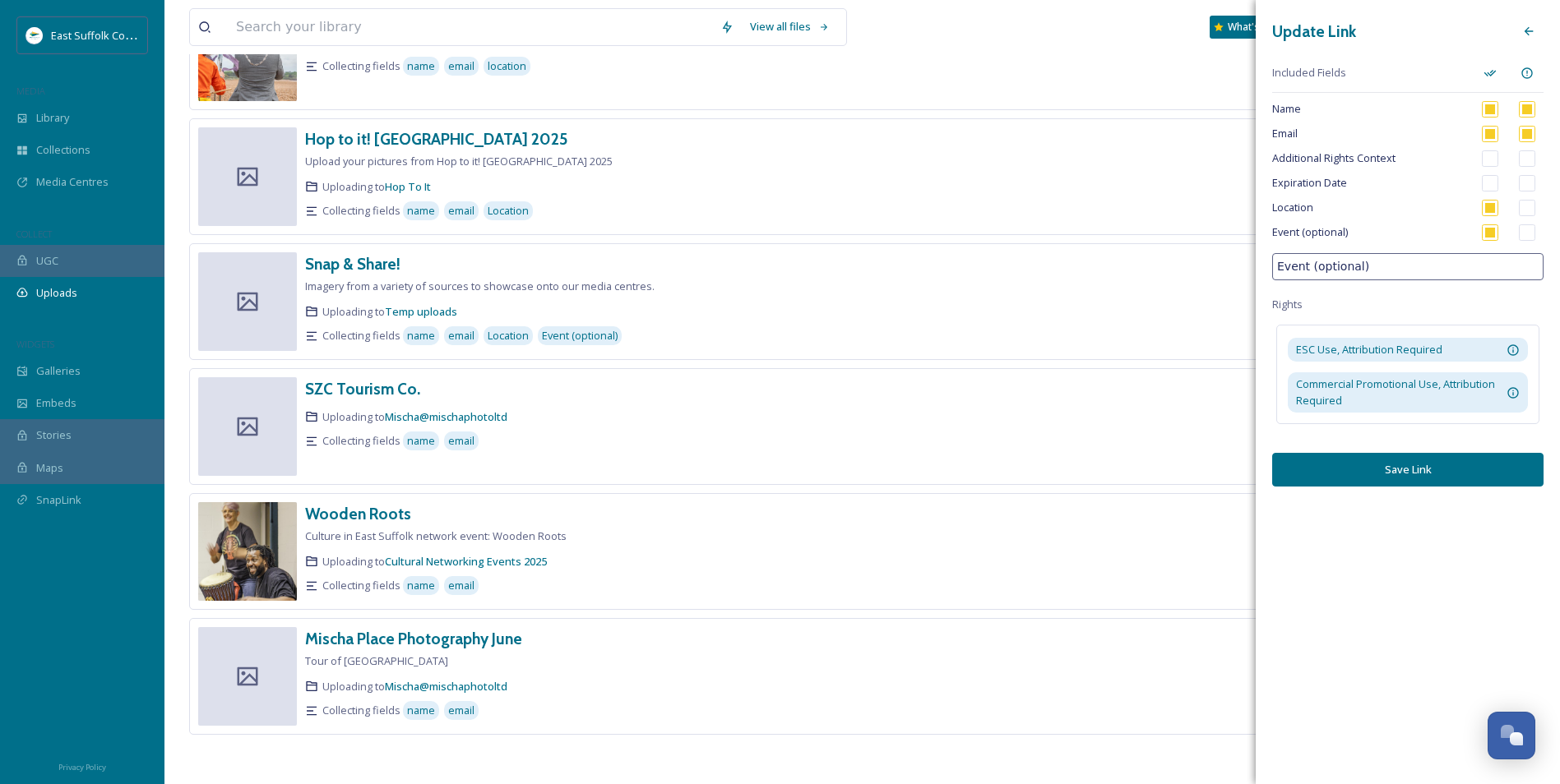
click at [1369, 269] on input "Event (optional)" at bounding box center [1407, 266] width 271 height 27
drag, startPoint x: 1365, startPoint y: 266, endPoint x: 1408, endPoint y: 264, distance: 43.0
click at [1408, 264] on input "Event (optional)" at bounding box center [1407, 266] width 271 height 27
click at [1347, 479] on button "Save Link" at bounding box center [1407, 470] width 271 height 34
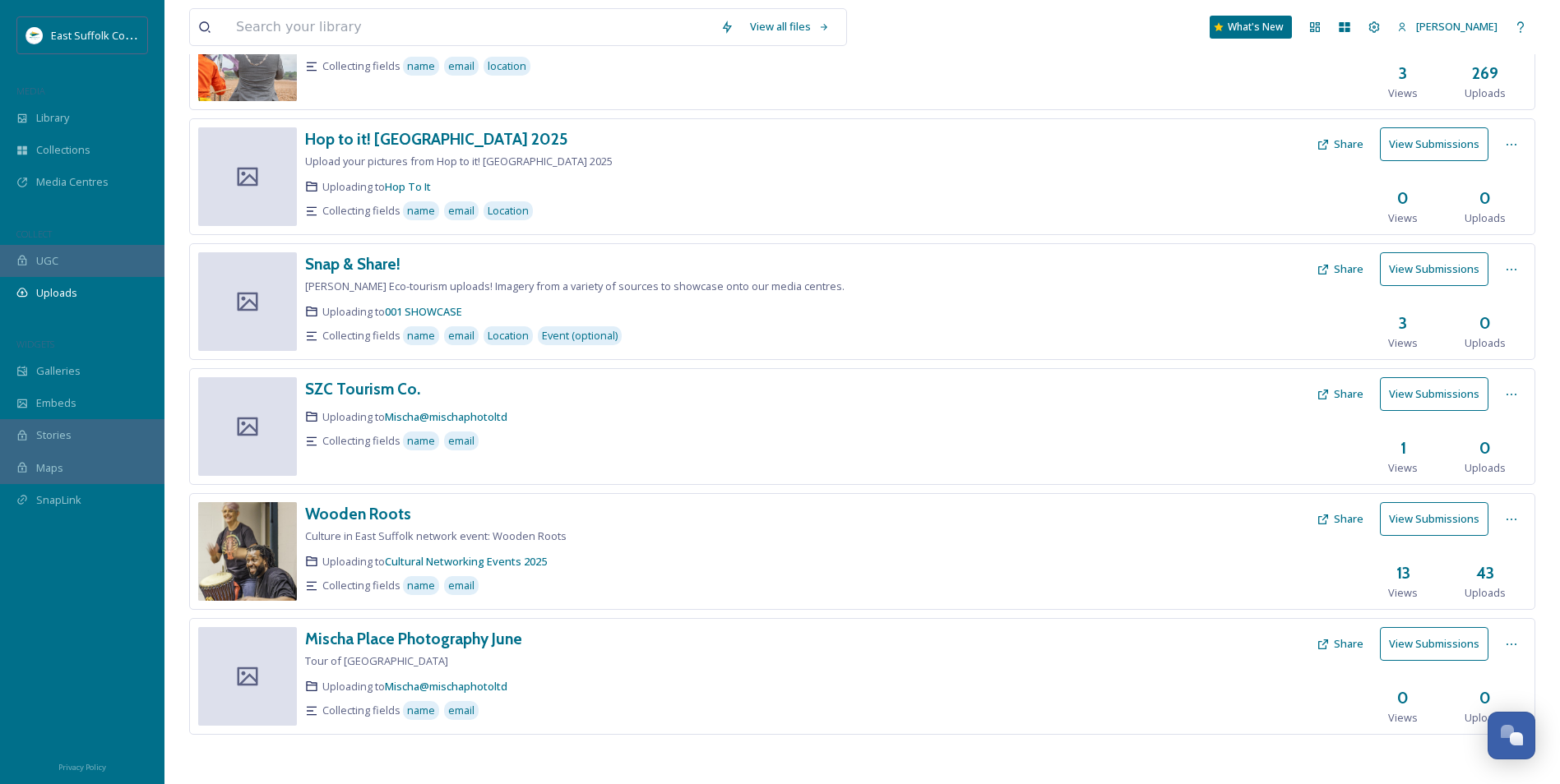
click at [1336, 269] on button "Share" at bounding box center [1340, 269] width 63 height 32
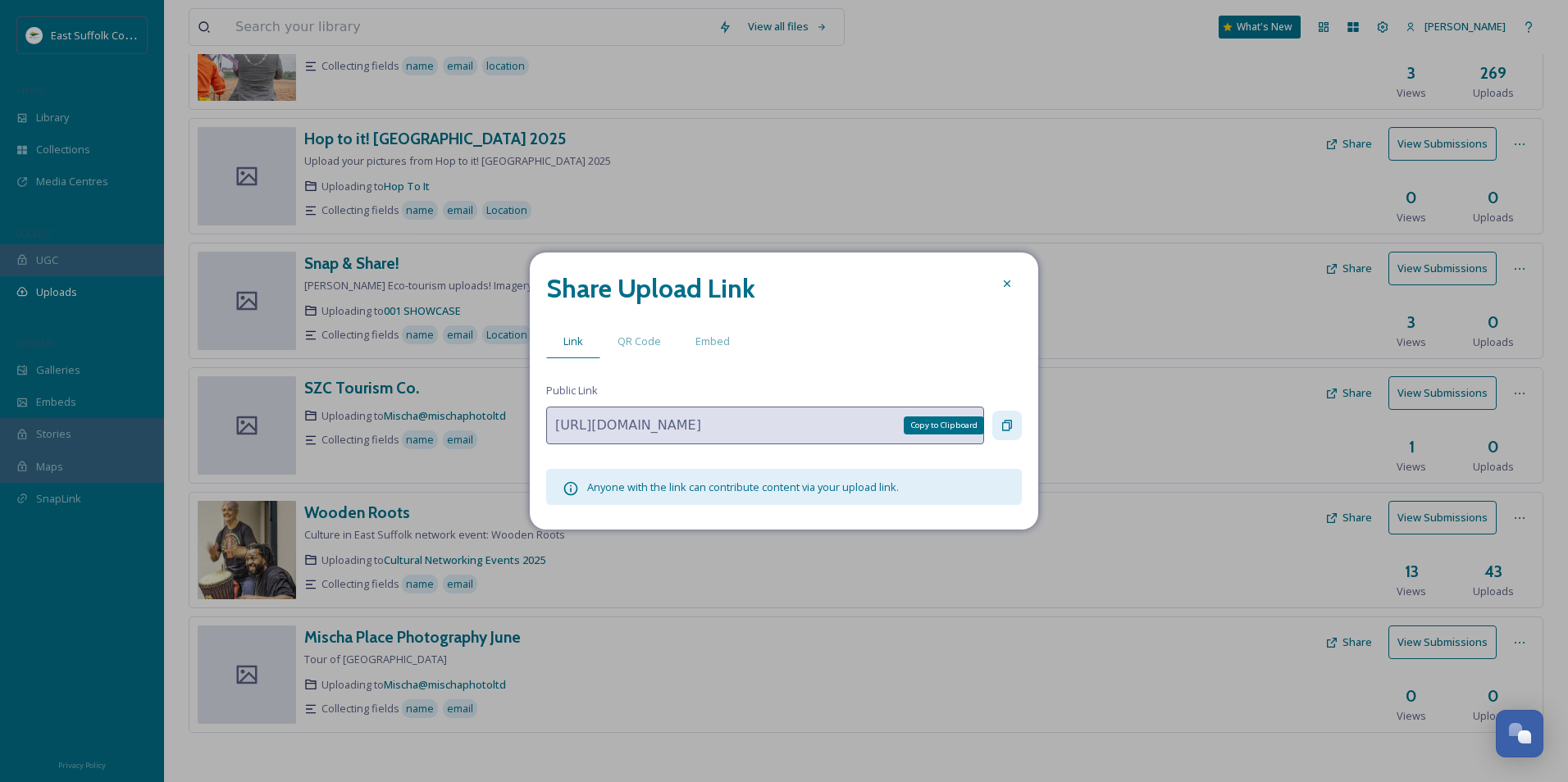
click at [1012, 419] on icon at bounding box center [1007, 425] width 13 height 13
drag, startPoint x: 1002, startPoint y: 279, endPoint x: 987, endPoint y: 262, distance: 22.7
click at [1001, 279] on icon at bounding box center [1007, 283] width 13 height 13
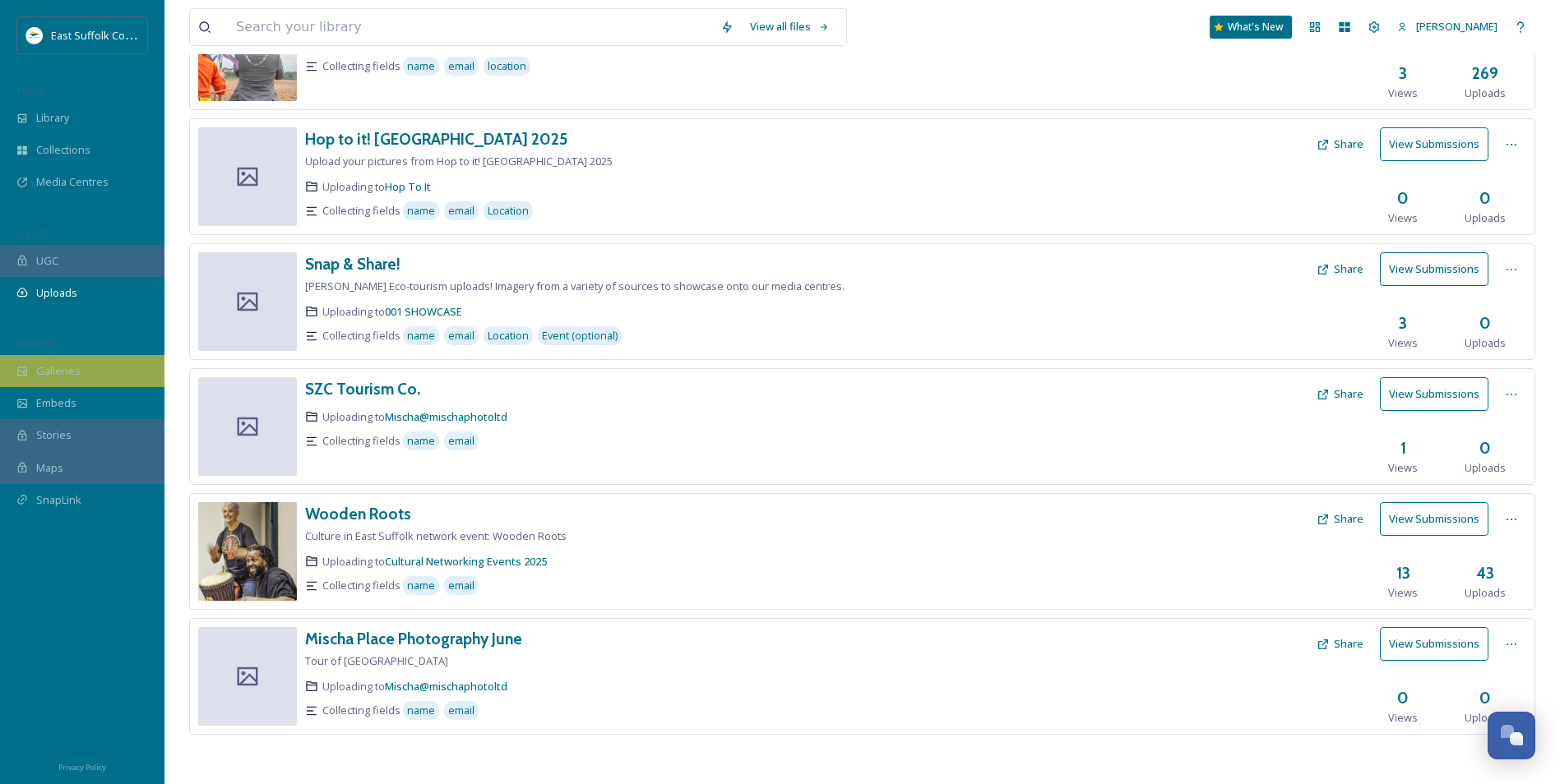
click at [75, 375] on span "Galleries" at bounding box center [58, 371] width 44 height 16
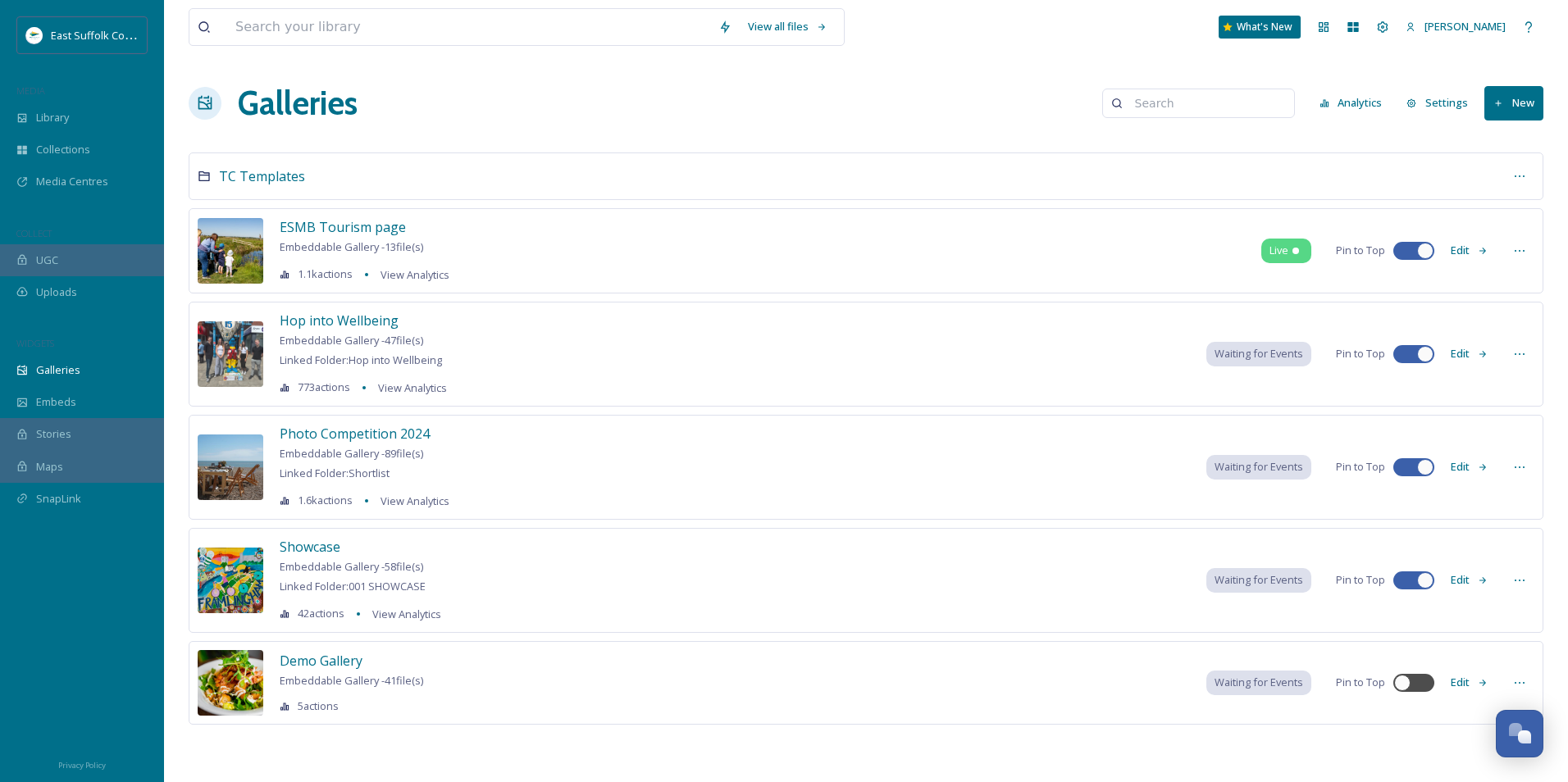
click at [1459, 579] on button "Edit" at bounding box center [1469, 580] width 54 height 32
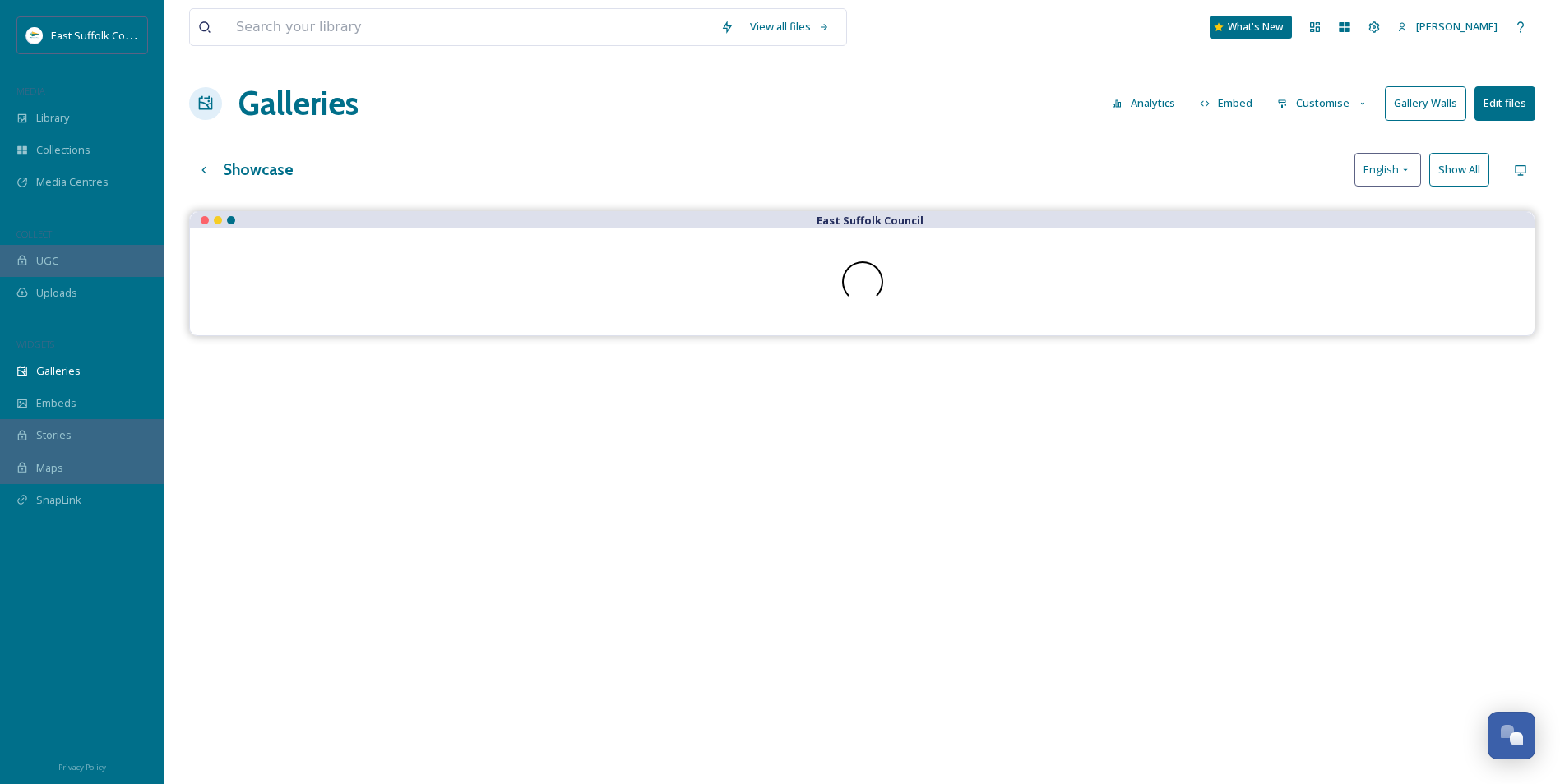
click at [1440, 104] on button "Gallery Walls" at bounding box center [1426, 103] width 81 height 34
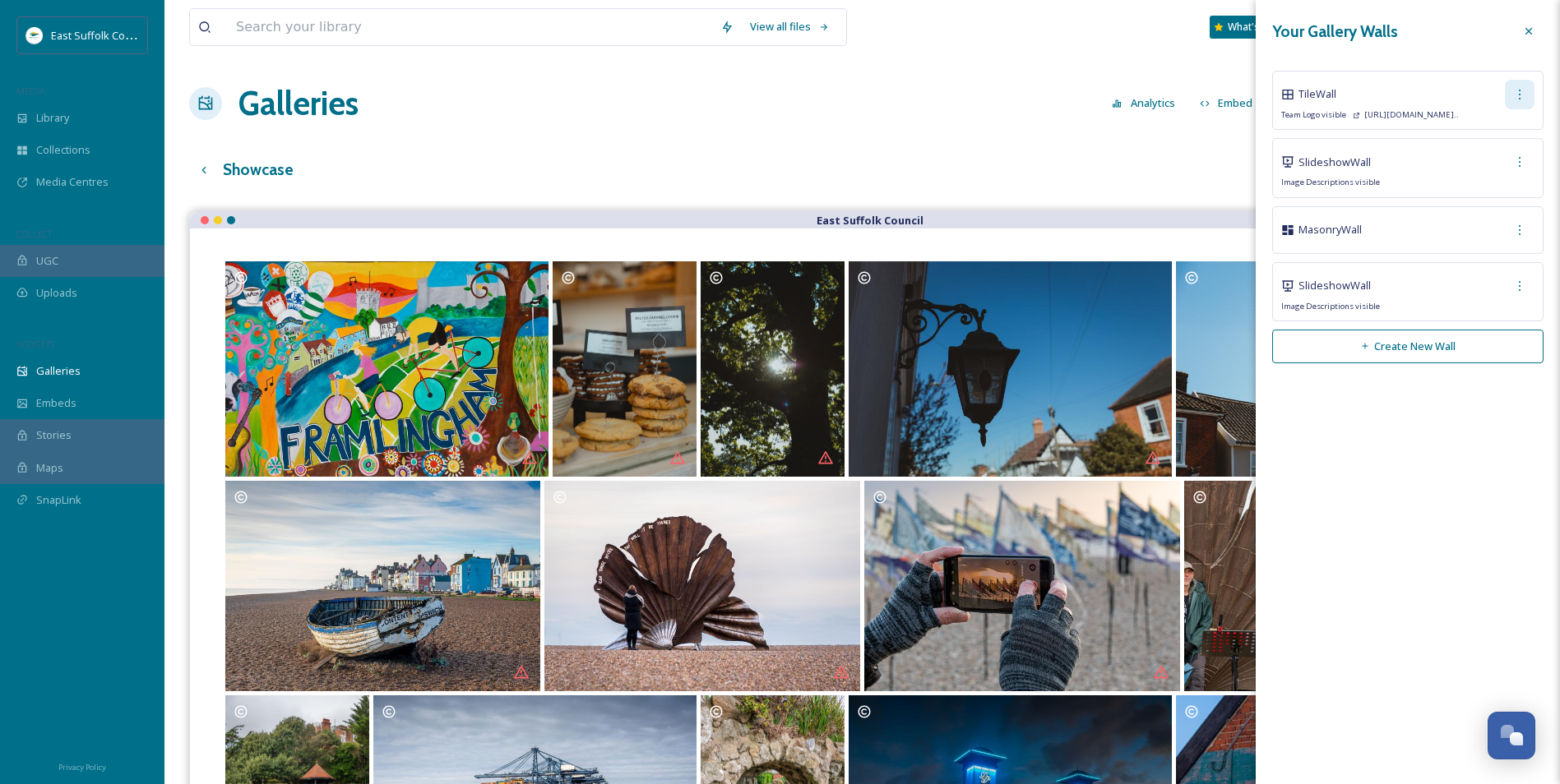
click at [1508, 90] on div at bounding box center [1519, 94] width 29 height 29
click at [1466, 135] on div "Edit Wall" at bounding box center [1497, 130] width 72 height 32
checkbox input "true"
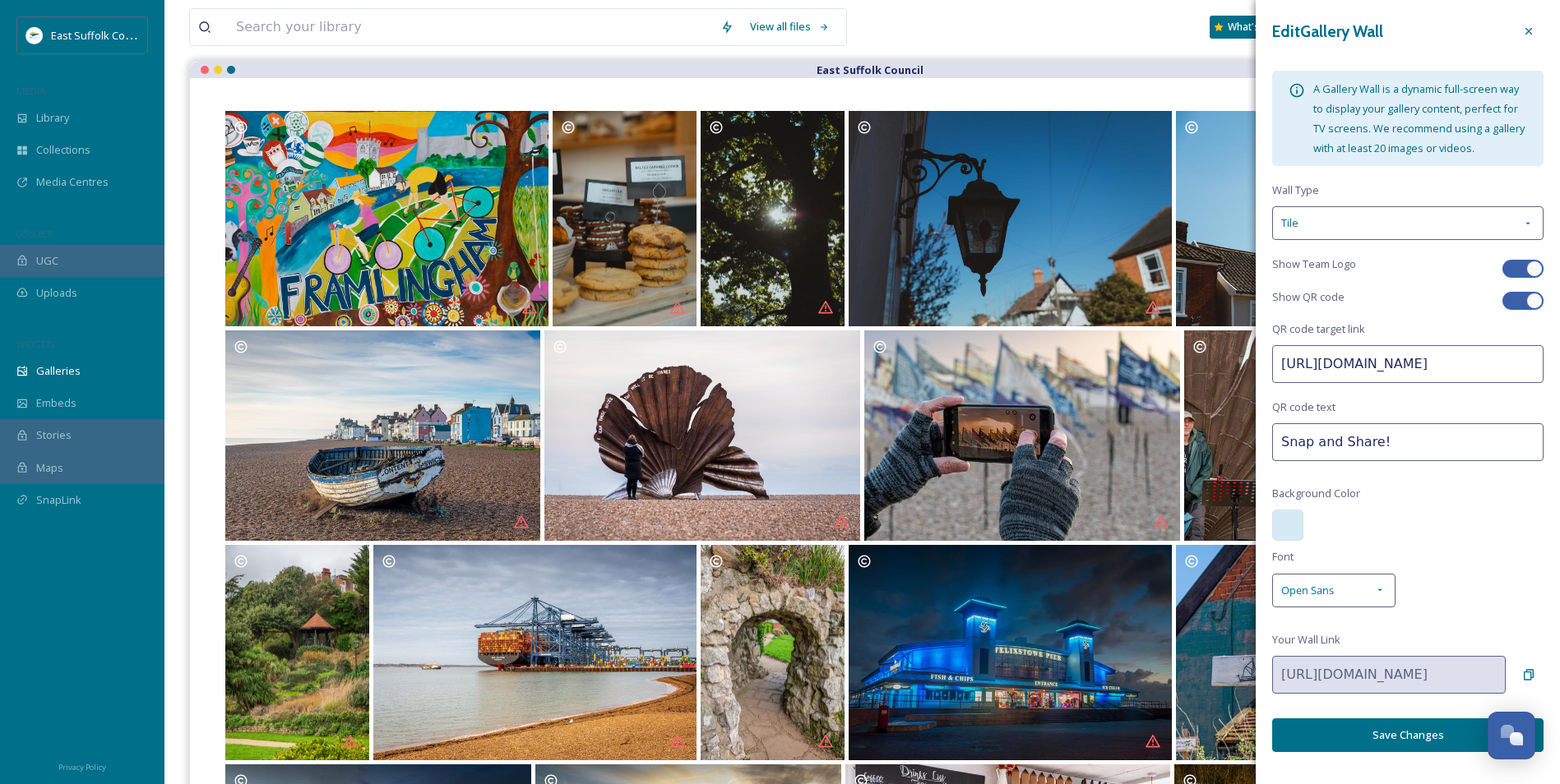
scroll to position [165, 0]
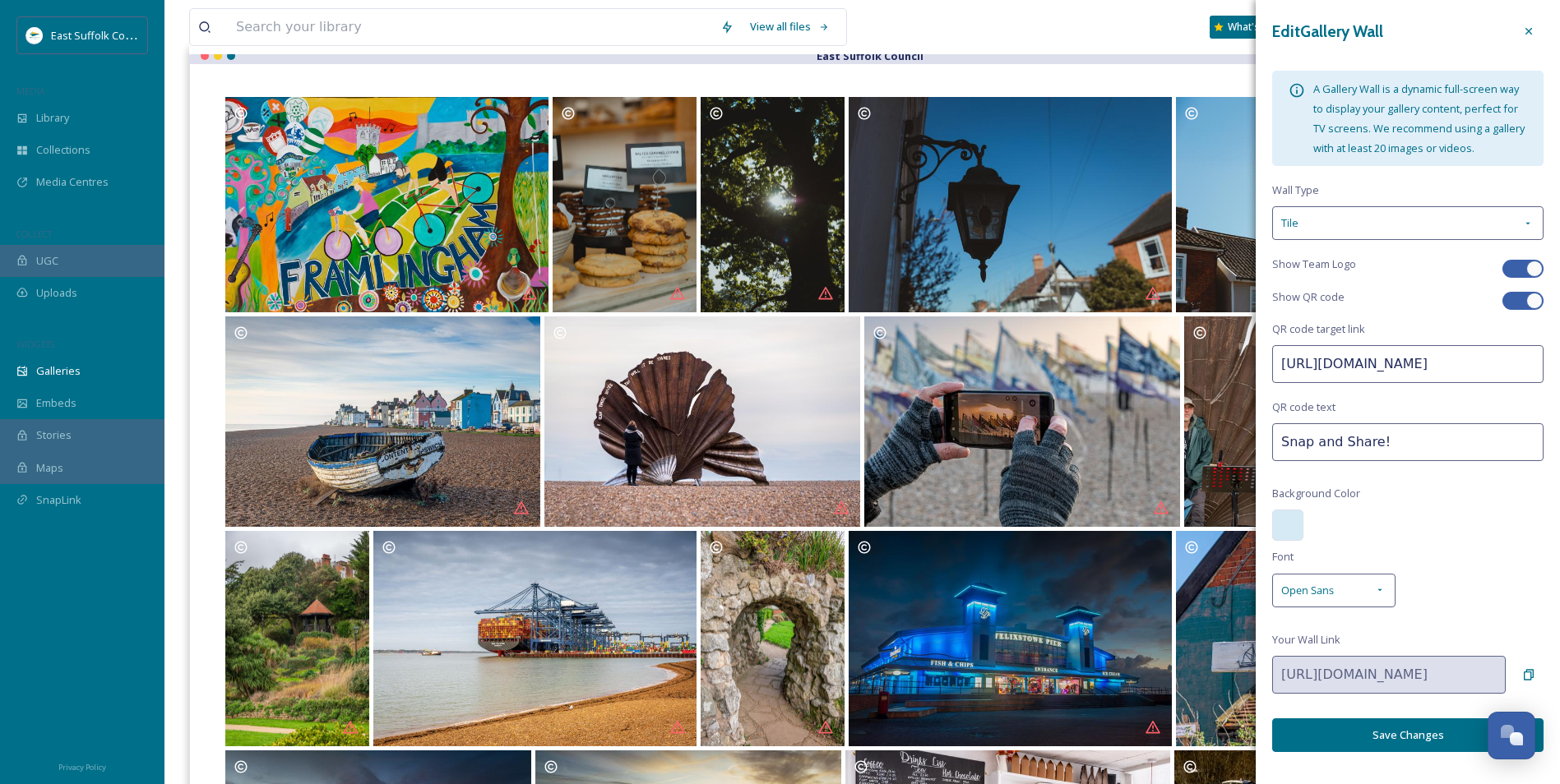
drag, startPoint x: 1427, startPoint y: 672, endPoint x: 1390, endPoint y: 496, distance: 179.8
click at [1391, 496] on div "Edit Gallery Wall A Gallery Wall is a dynamic full-screen way to display your g…" at bounding box center [1407, 384] width 304 height 768
click at [1407, 367] on input "https://app.snapsea.io/p/link/snap--share" at bounding box center [1407, 364] width 271 height 38
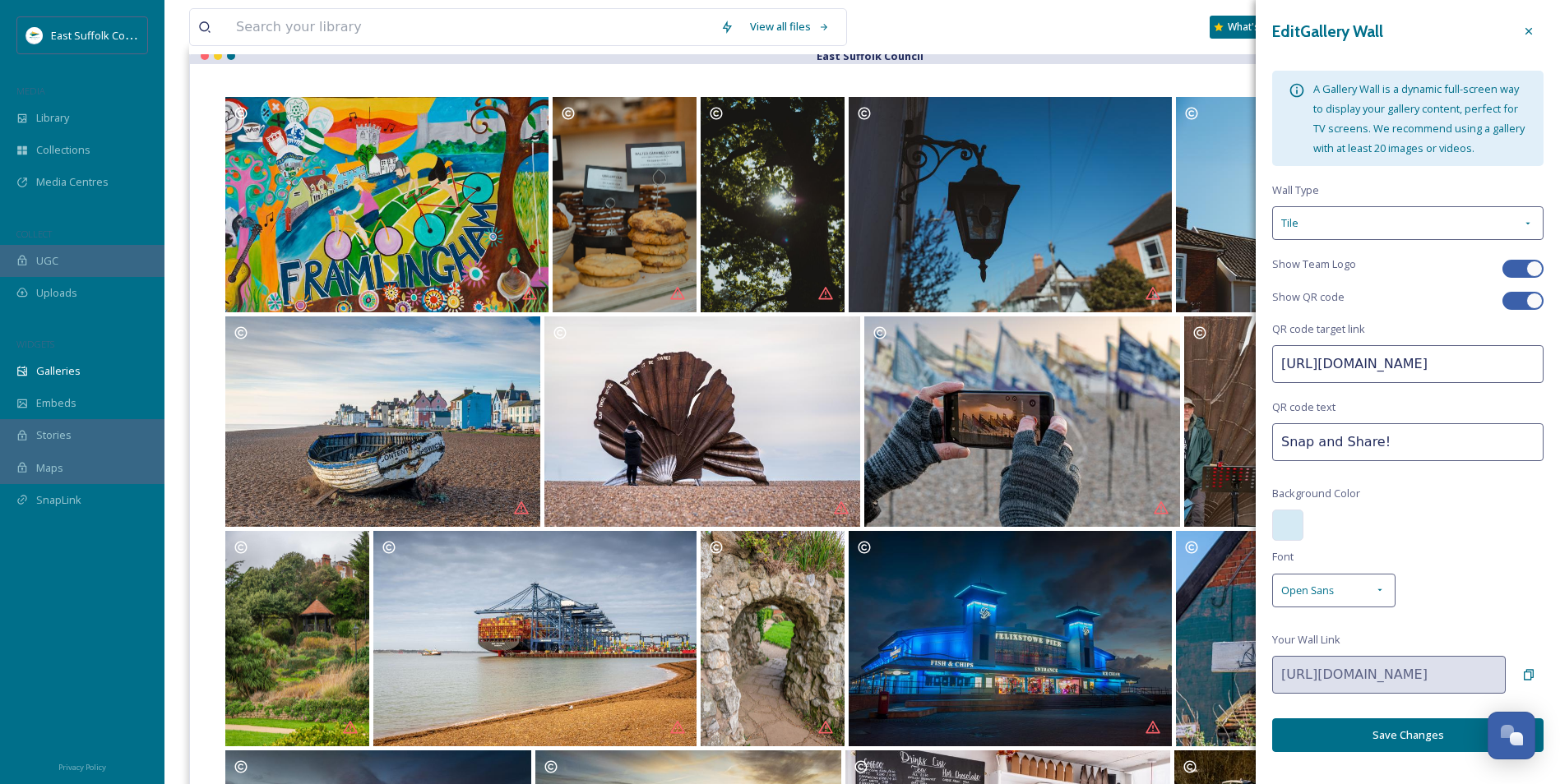
click at [1483, 501] on div "Edit Gallery Wall A Gallery Wall is a dynamic full-screen way to display your g…" at bounding box center [1407, 384] width 304 height 768
click at [1283, 532] on div at bounding box center [1288, 525] width 31 height 31
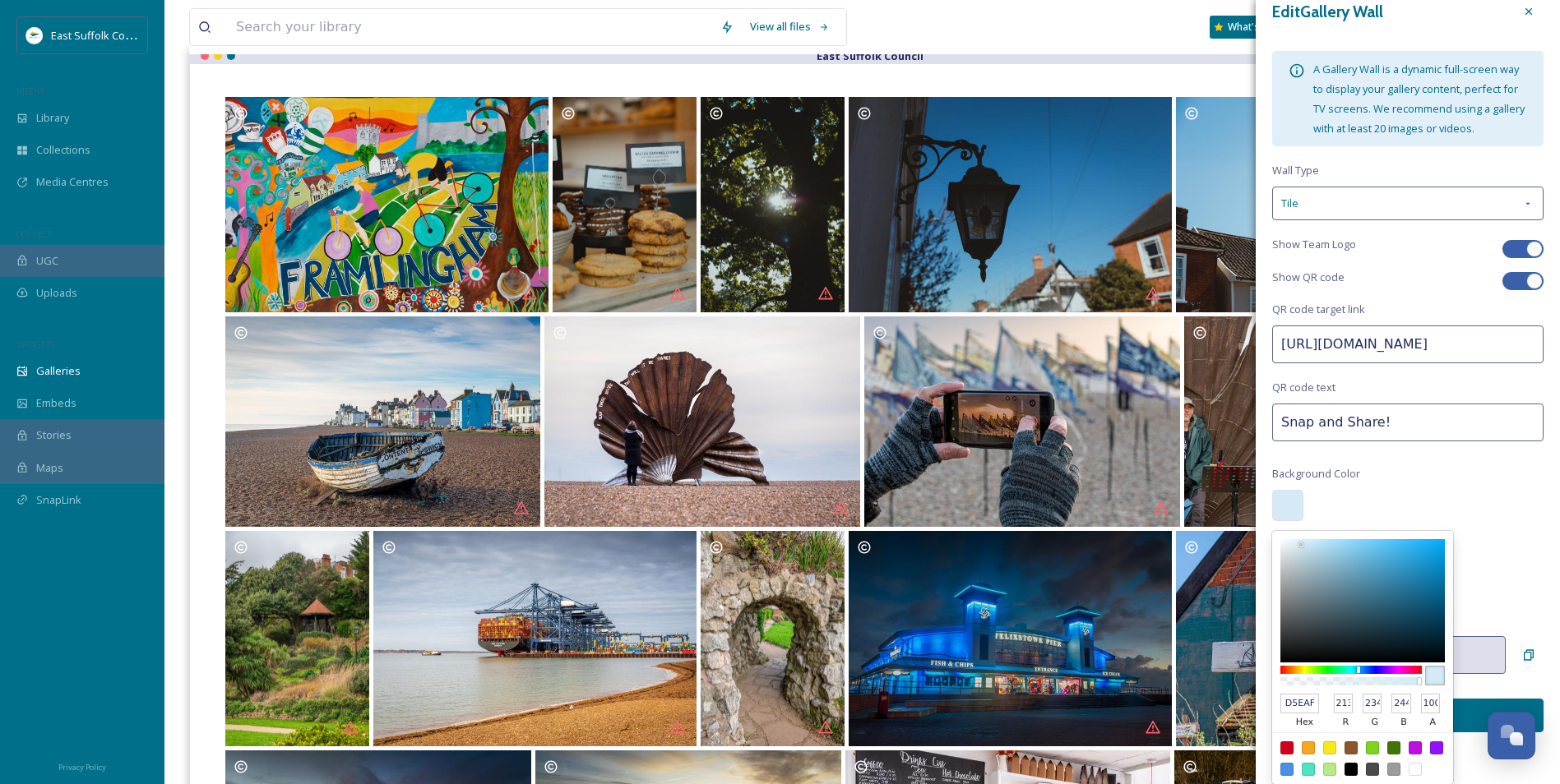
scroll to position [40, 0]
click at [1329, 766] on div at bounding box center [1329, 768] width 13 height 13
type input "B8E986"
type input "184"
type input "233"
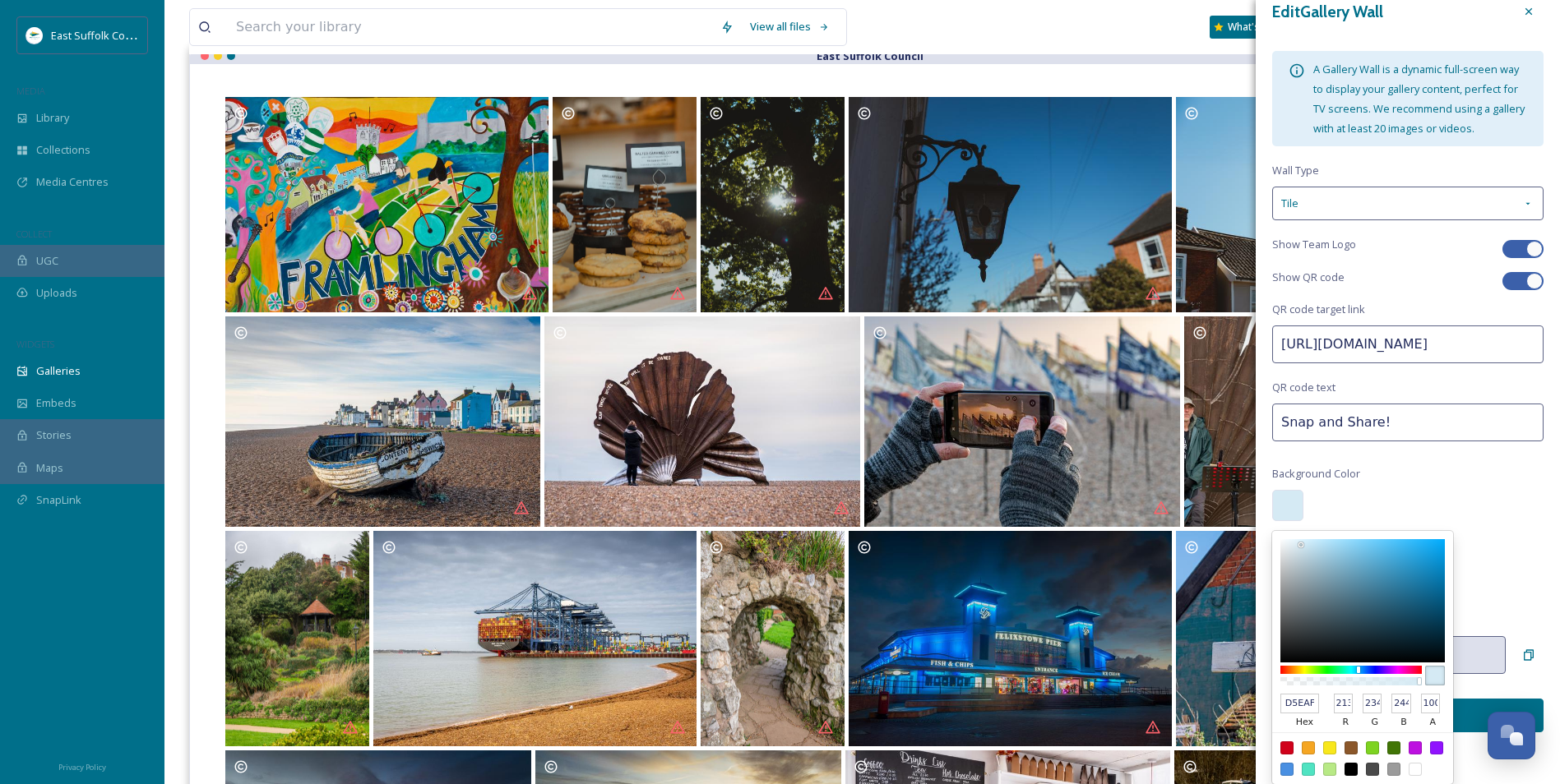
type input "134"
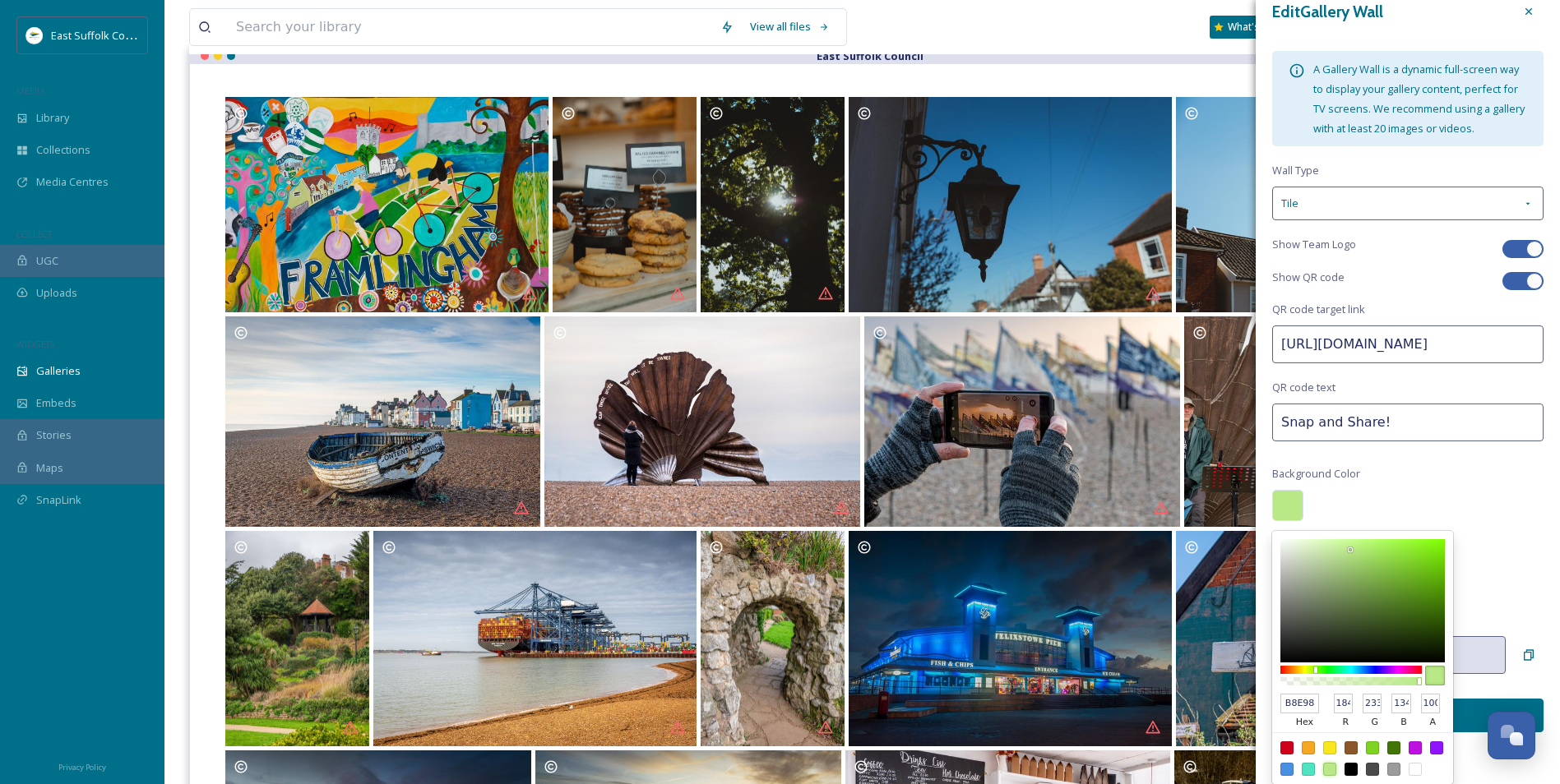
type input "B6E684"
type input "182"
type input "230"
type input "132"
type input "BCED89"
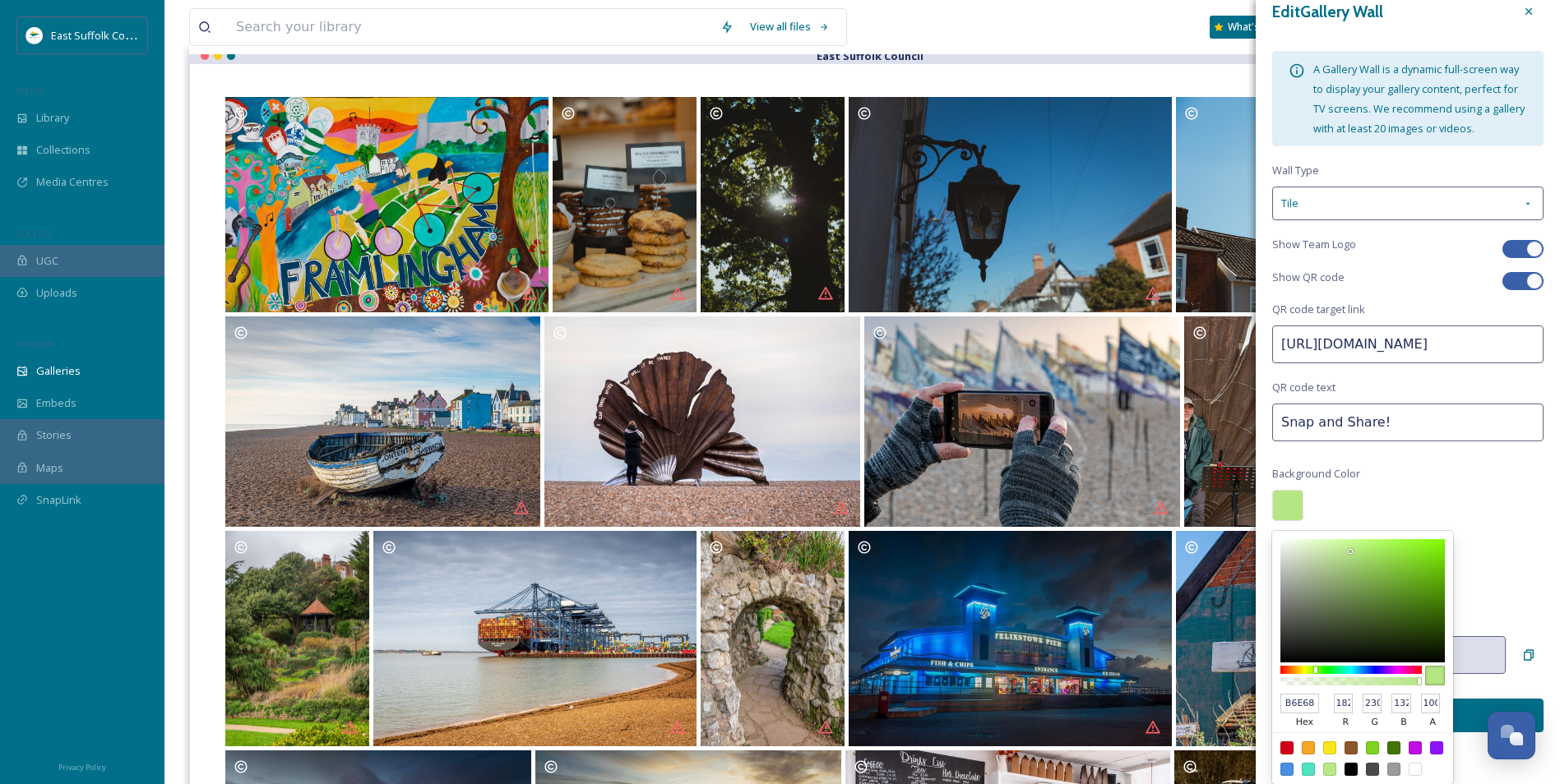
type input "188"
type input "237"
type input "137"
type input "BFEF8D"
type input "191"
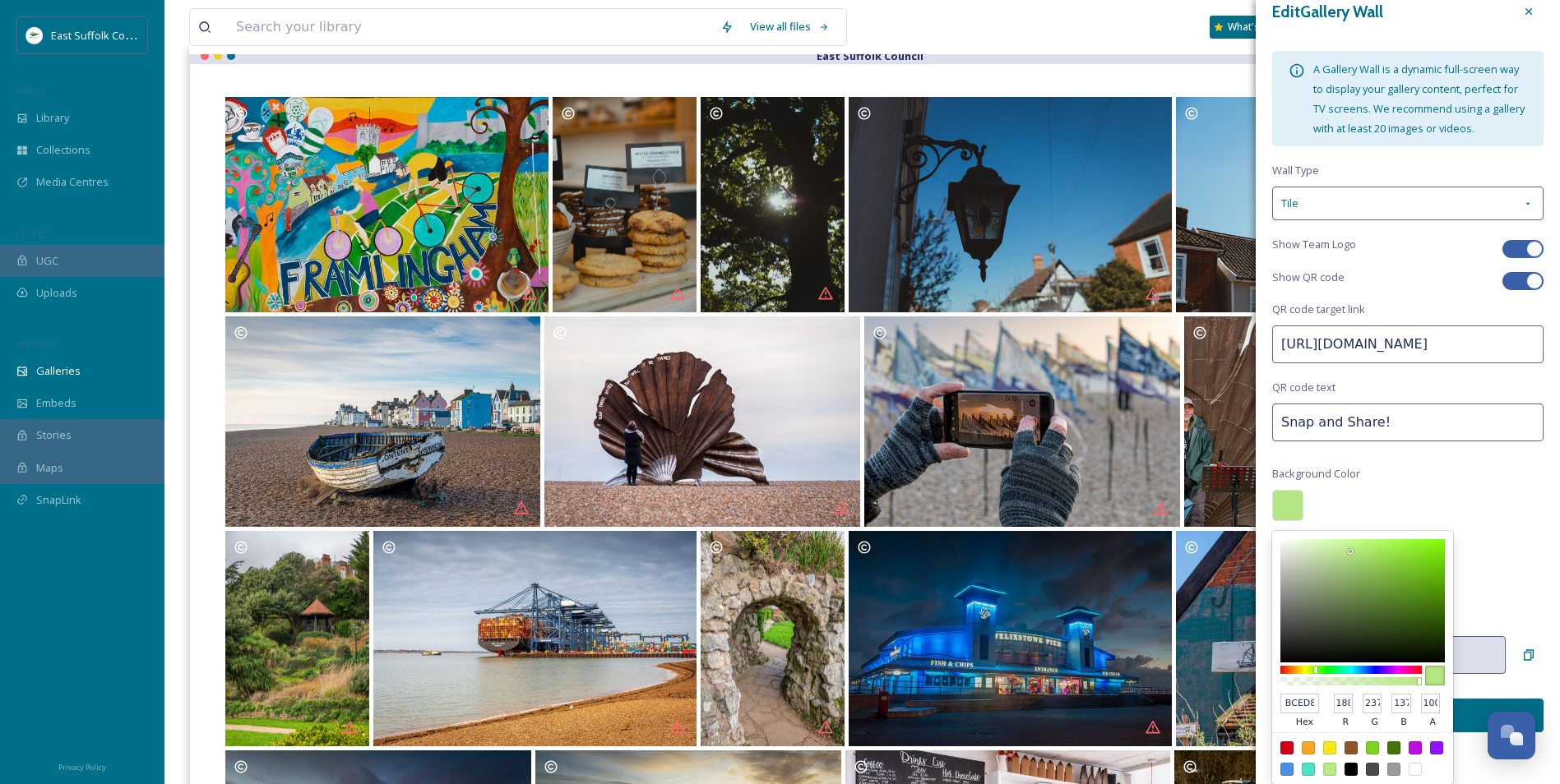
type input "239"
type input "141"
type input "C1F090"
type input "193"
type input "240"
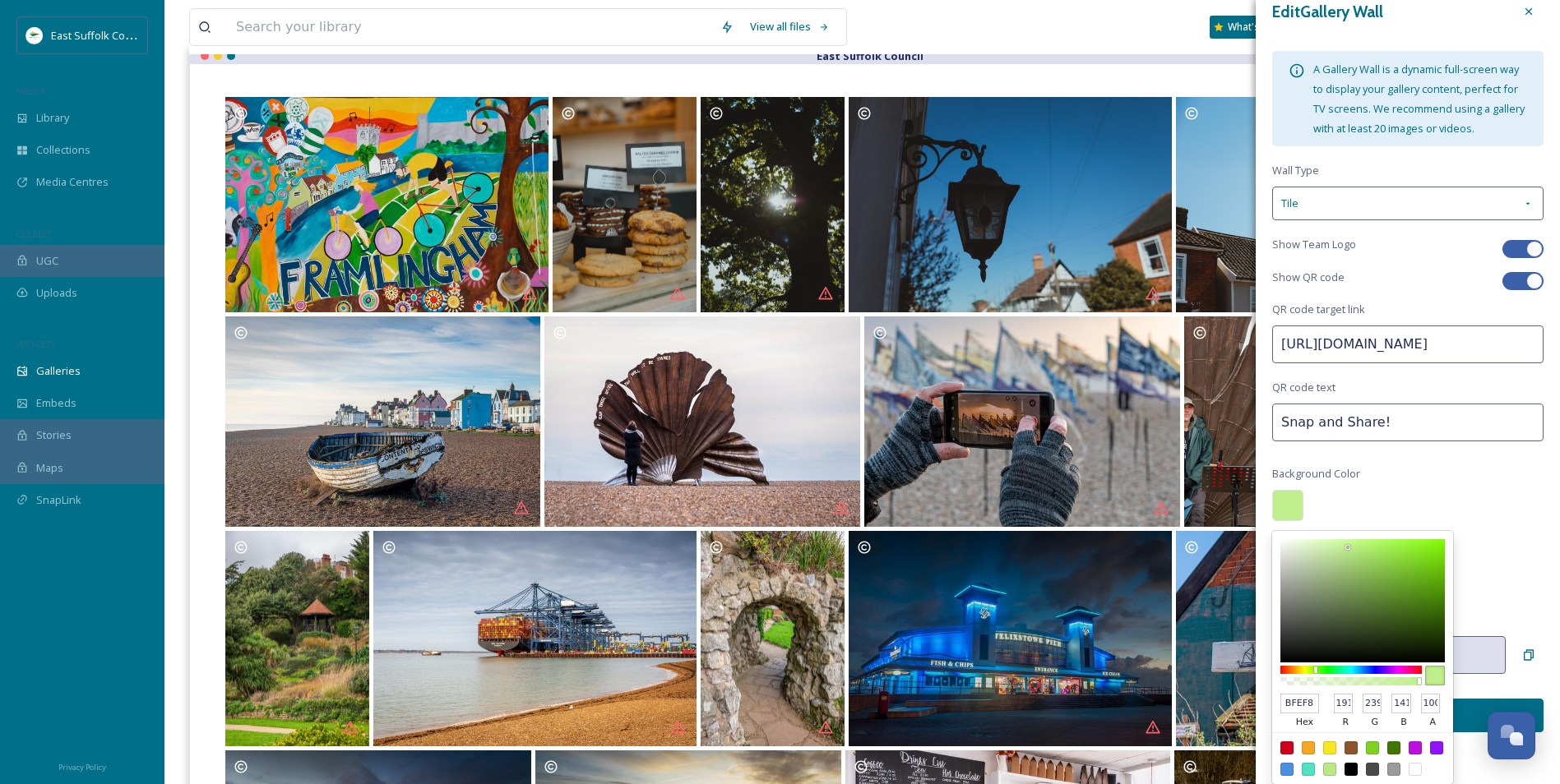
type input "144"
type input "C5F296"
type input "197"
type input "242"
type input "150"
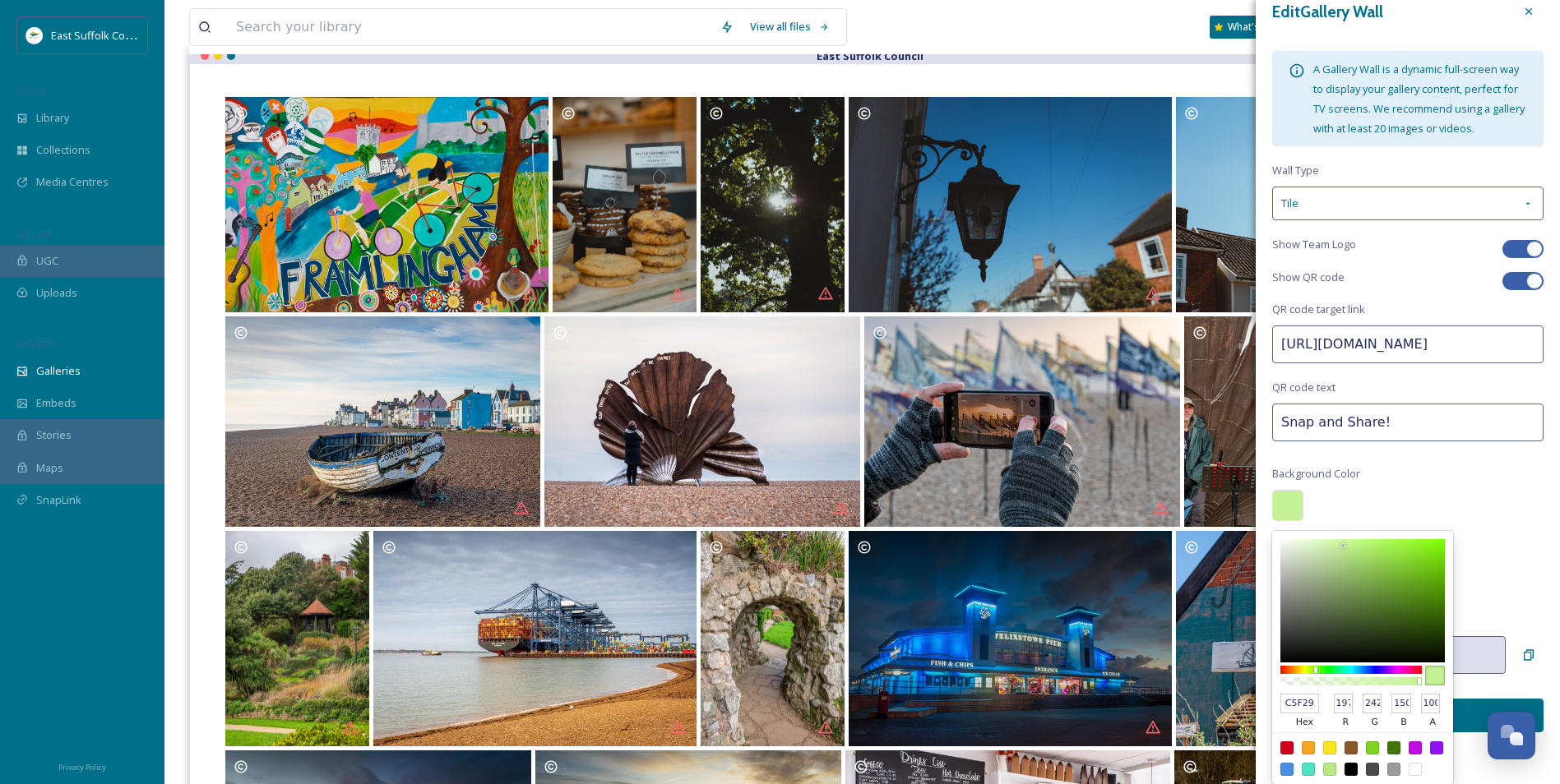
type input "C6F297"
type input "198"
type input "151"
type input "C7F298"
type input "199"
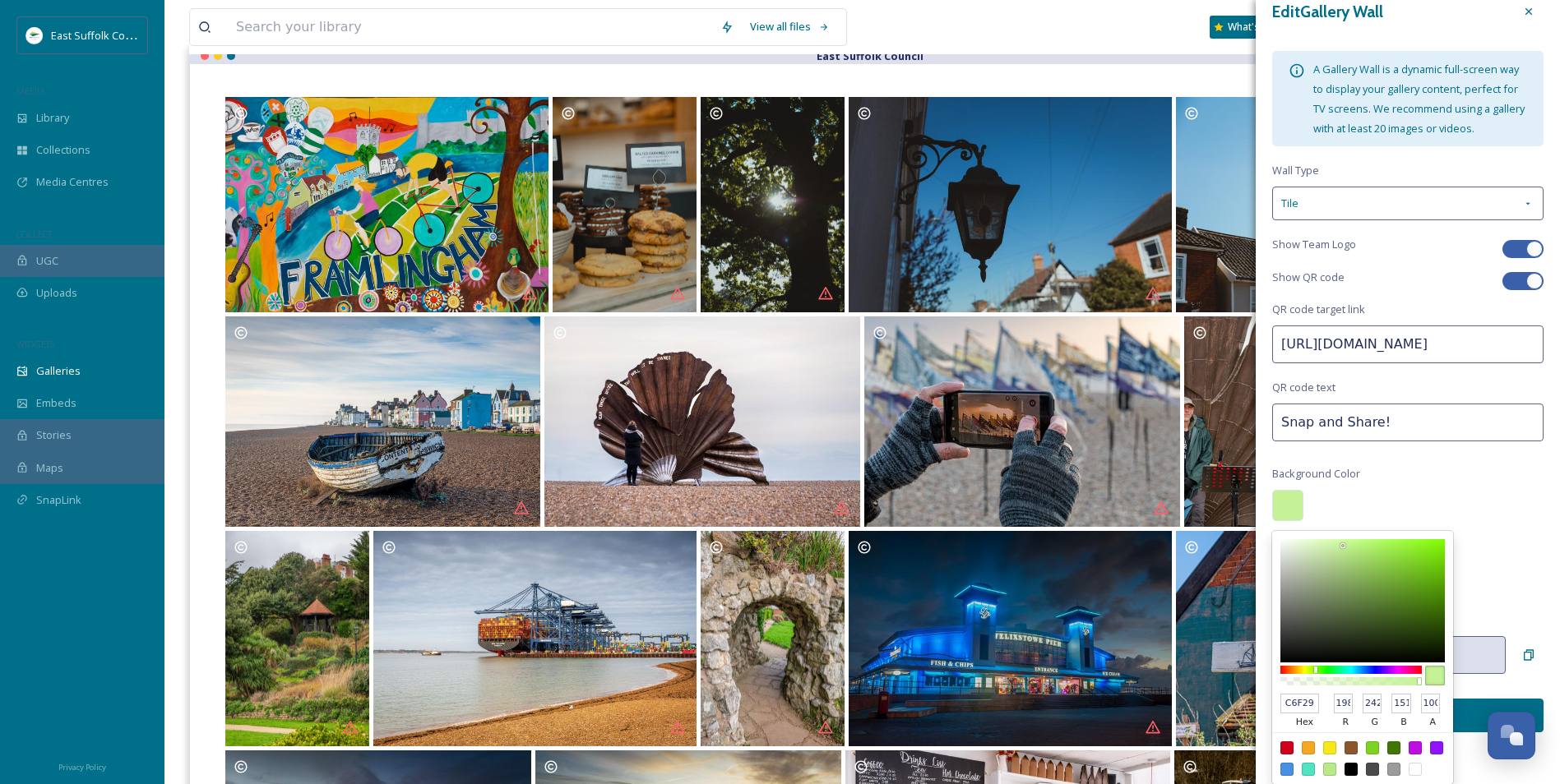
type input "152"
type input "CBF59D"
type input "203"
type input "245"
type input "157"
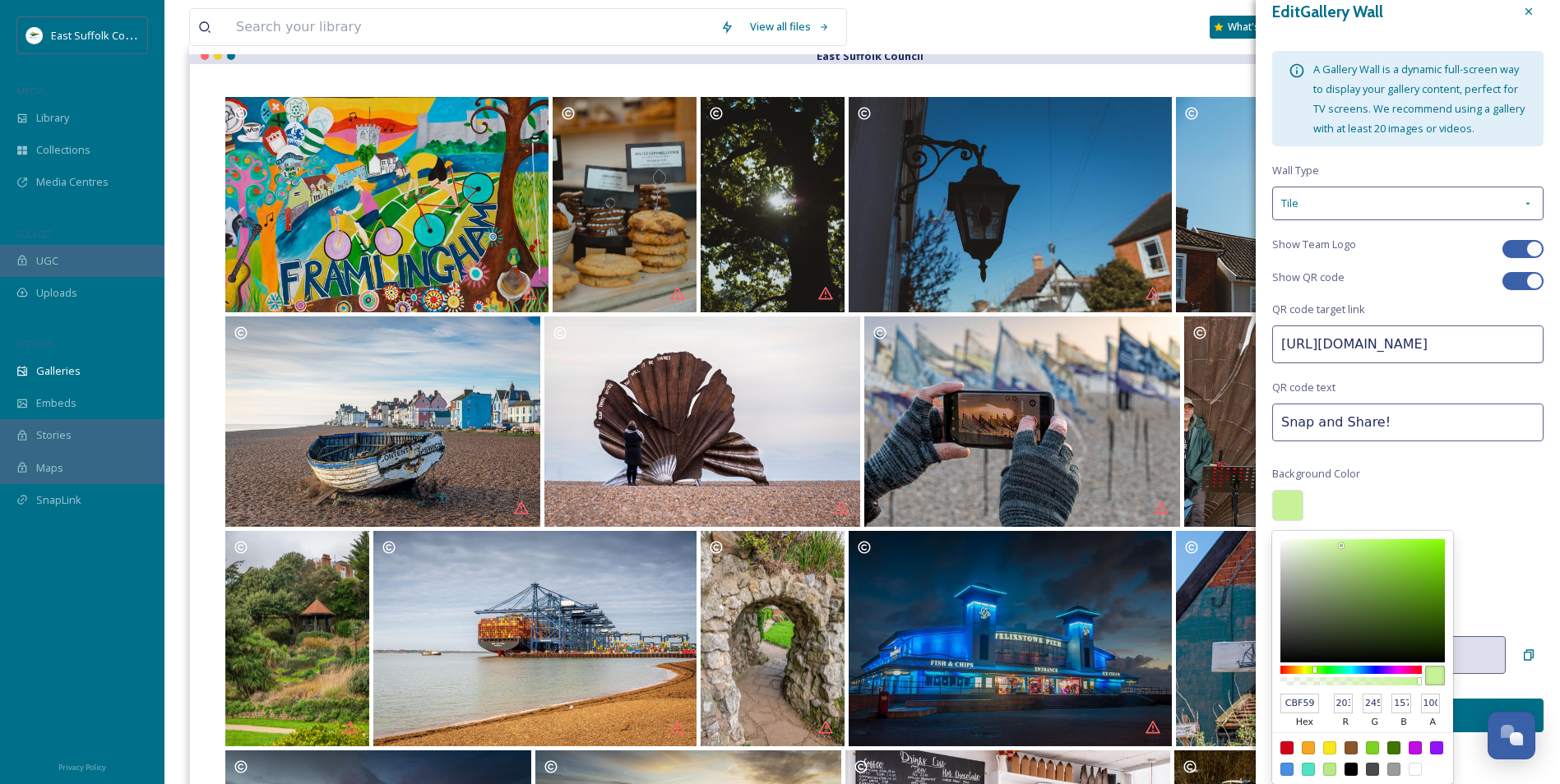
type input "CDF79E"
type input "205"
type input "247"
type input "158"
type input "CEF79F"
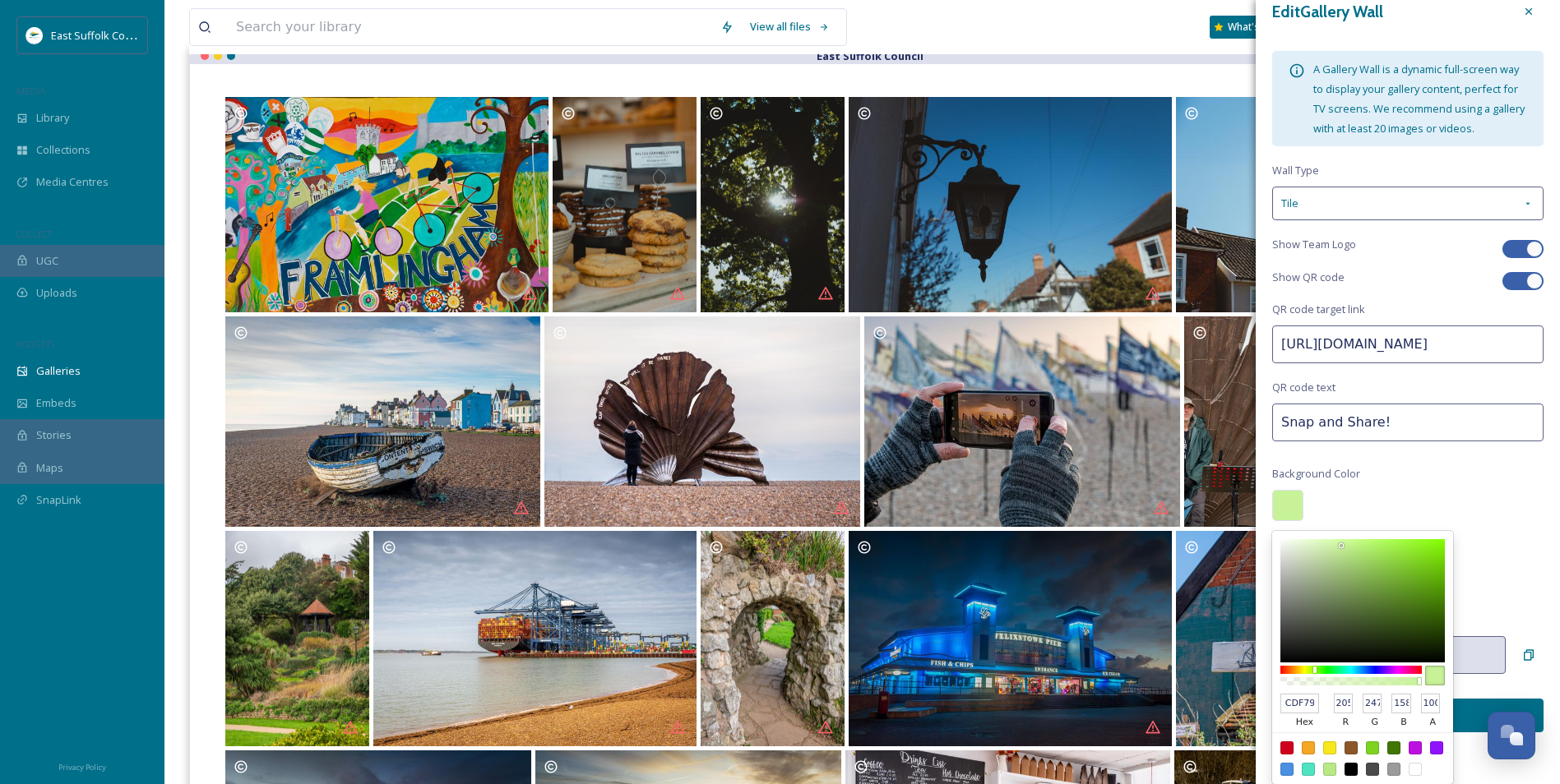
type input "206"
type input "159"
drag, startPoint x: 1350, startPoint y: 552, endPoint x: 1339, endPoint y: 543, distance: 14.2
click at [1339, 543] on div at bounding box center [1339, 543] width 3 height 3
click at [1483, 548] on div "Edit Gallery Wall A Gallery Wall is a dynamic full-screen way to display your g…" at bounding box center [1407, 364] width 304 height 768
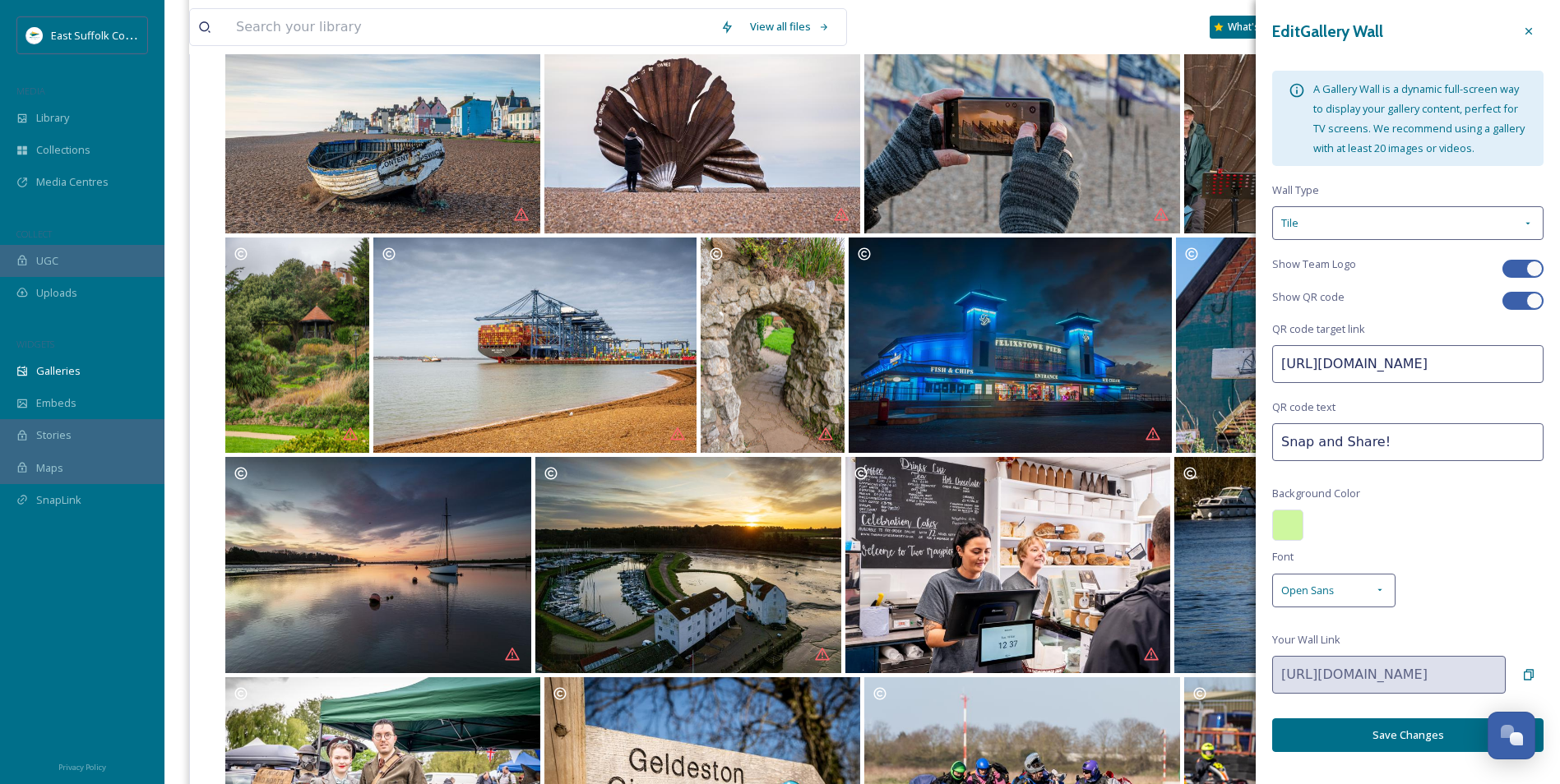
scroll to position [493, 0]
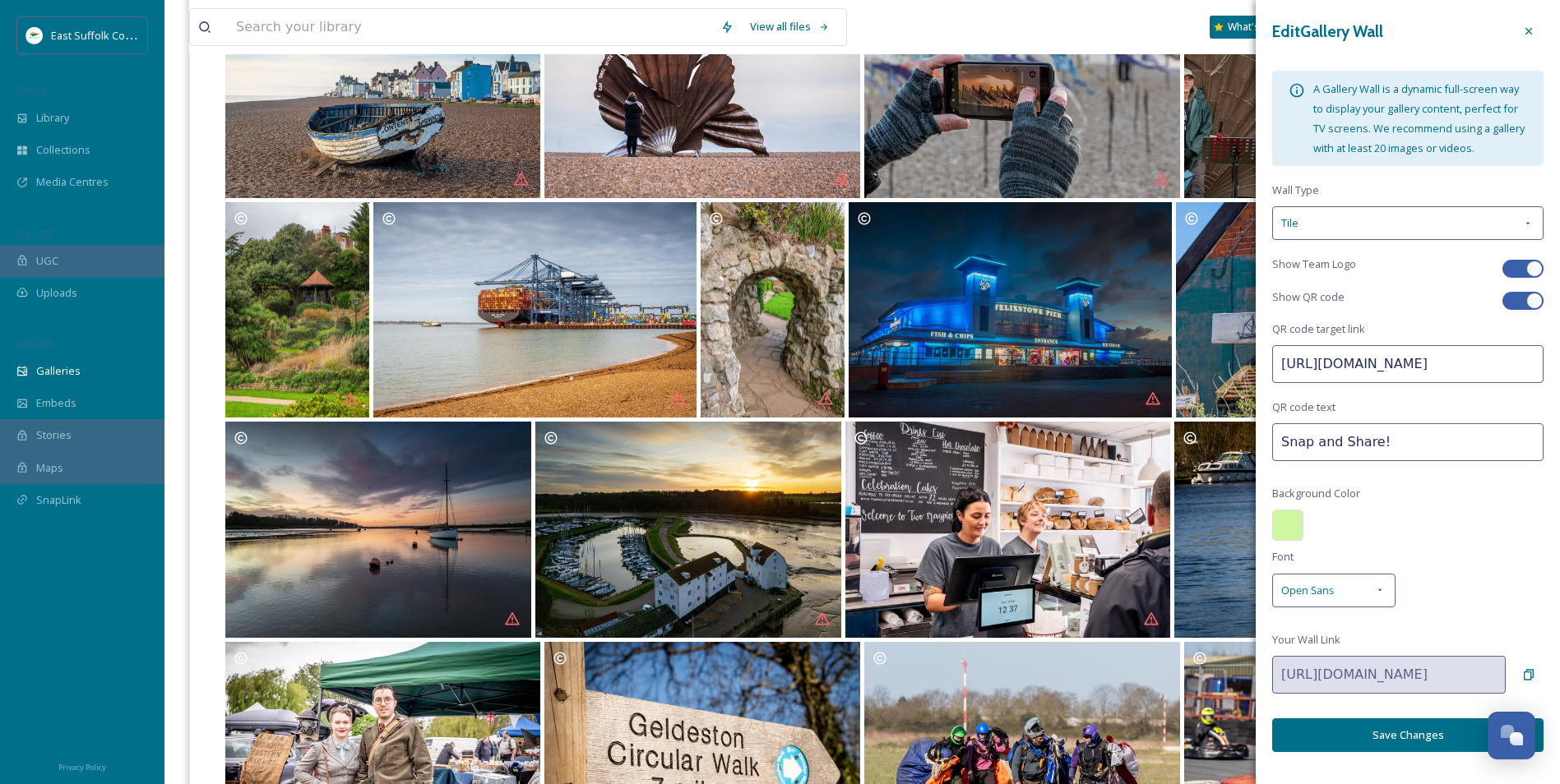
click at [1384, 752] on button "Save Changes" at bounding box center [1407, 735] width 271 height 34
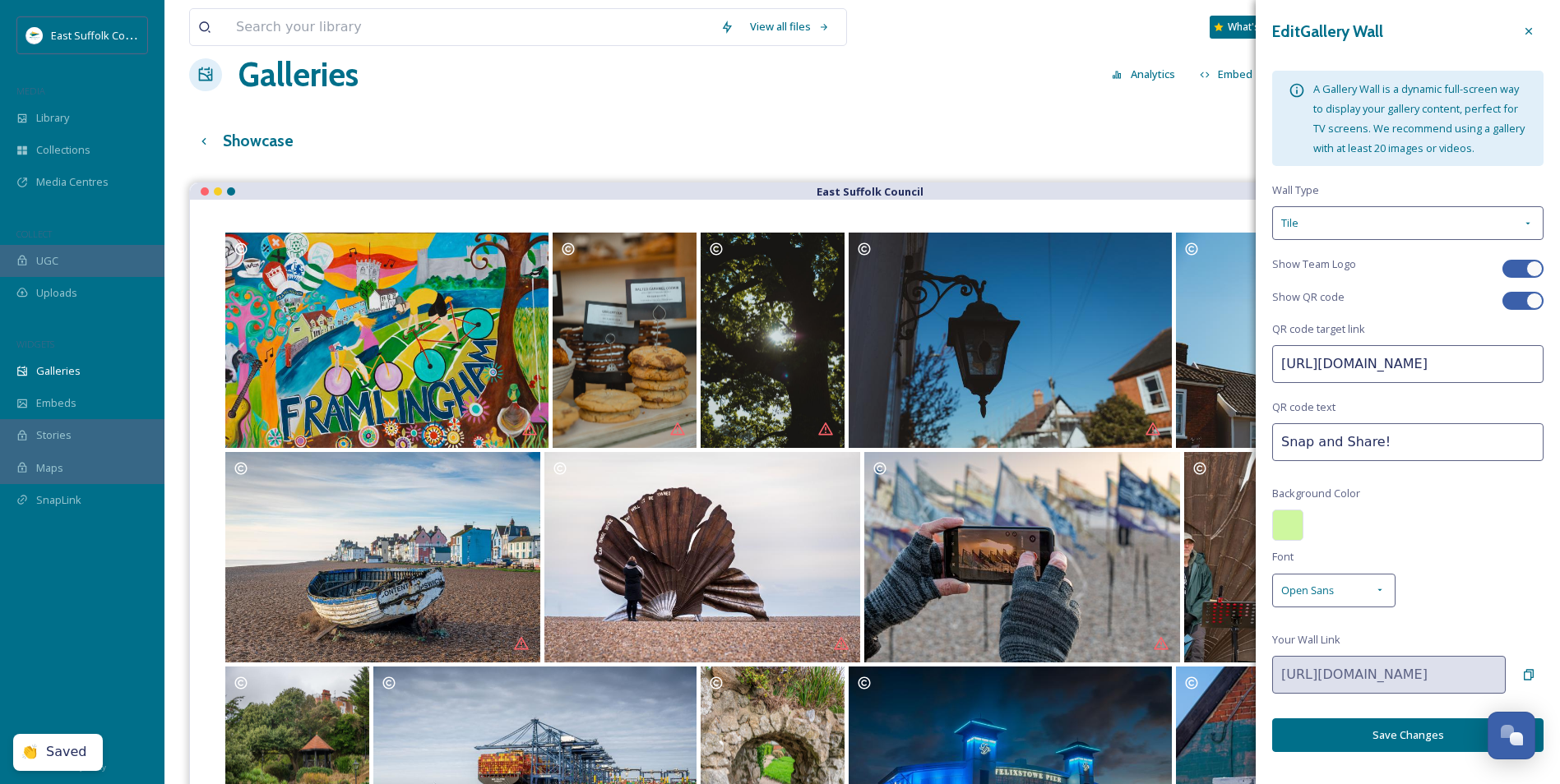
scroll to position [0, 0]
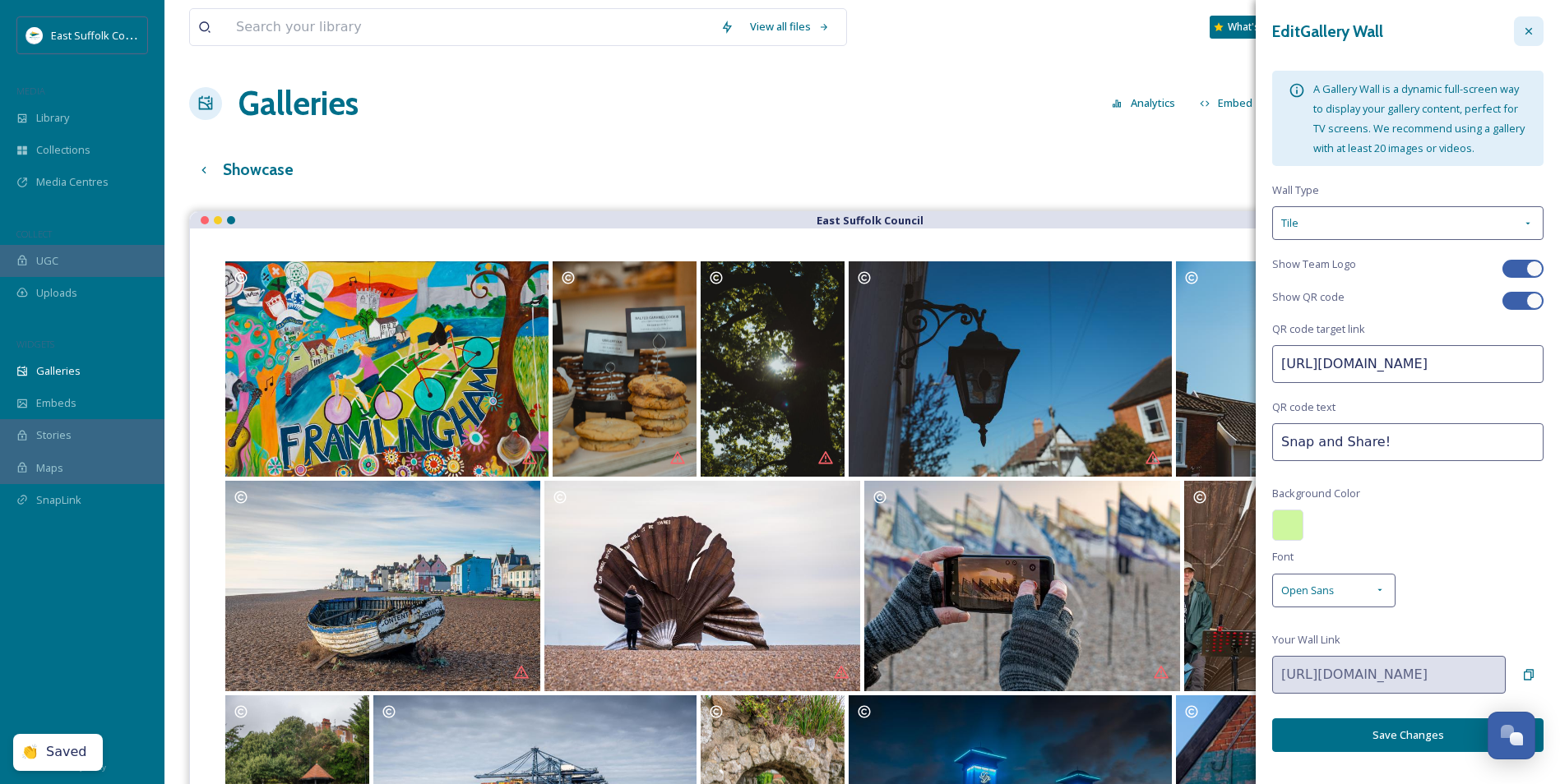
click at [1514, 37] on div at bounding box center [1529, 31] width 29 height 29
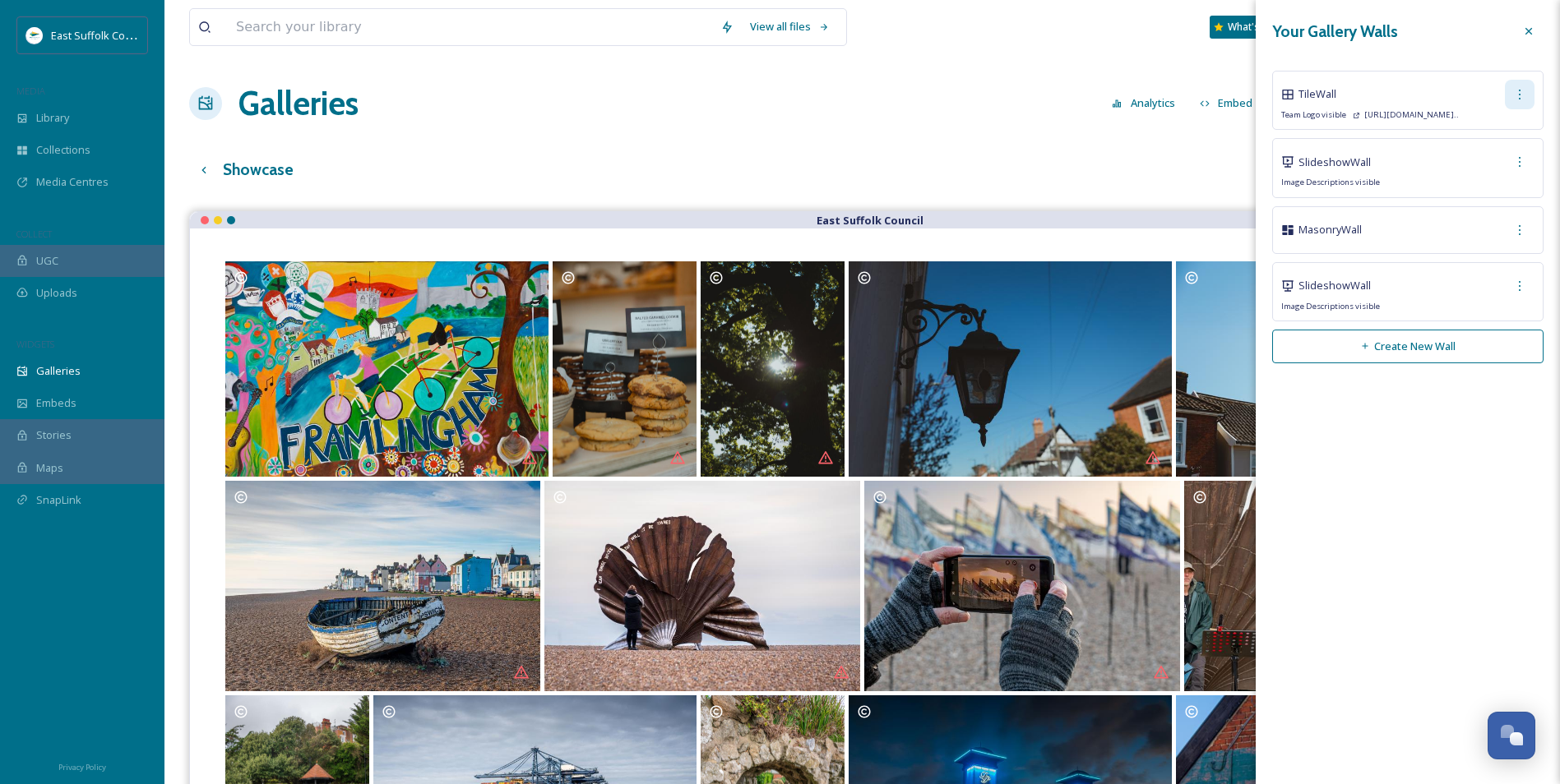
click at [1518, 97] on icon at bounding box center [1519, 94] width 13 height 13
click at [1498, 157] on span "Copy Link" at bounding box center [1493, 162] width 47 height 16
click at [771, 118] on div "Galleries Analytics Embed Customise Gallery Walls Edit files" at bounding box center [861, 103] width 1346 height 49
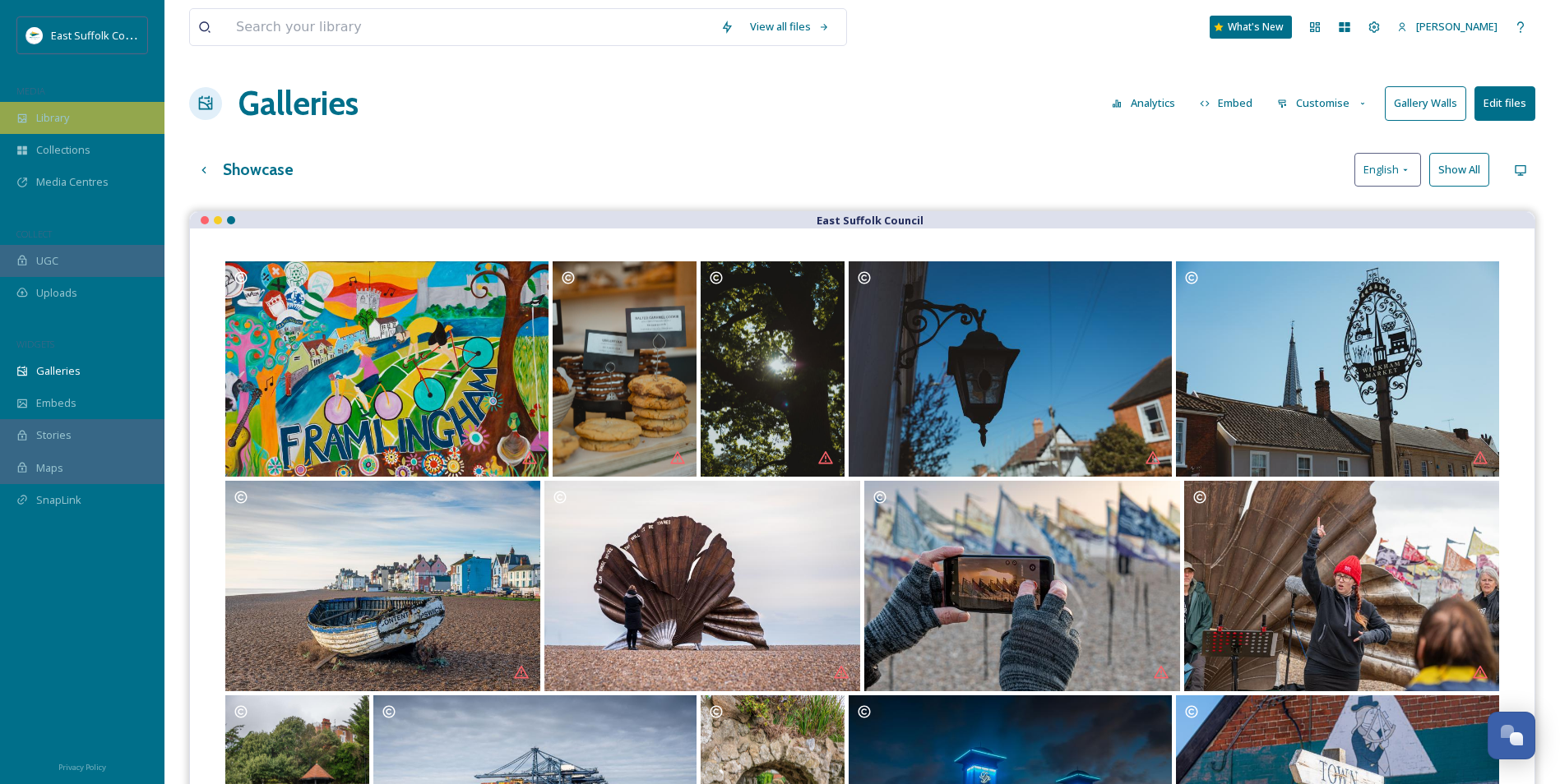
click at [88, 120] on div "Library" at bounding box center [82, 118] width 165 height 32
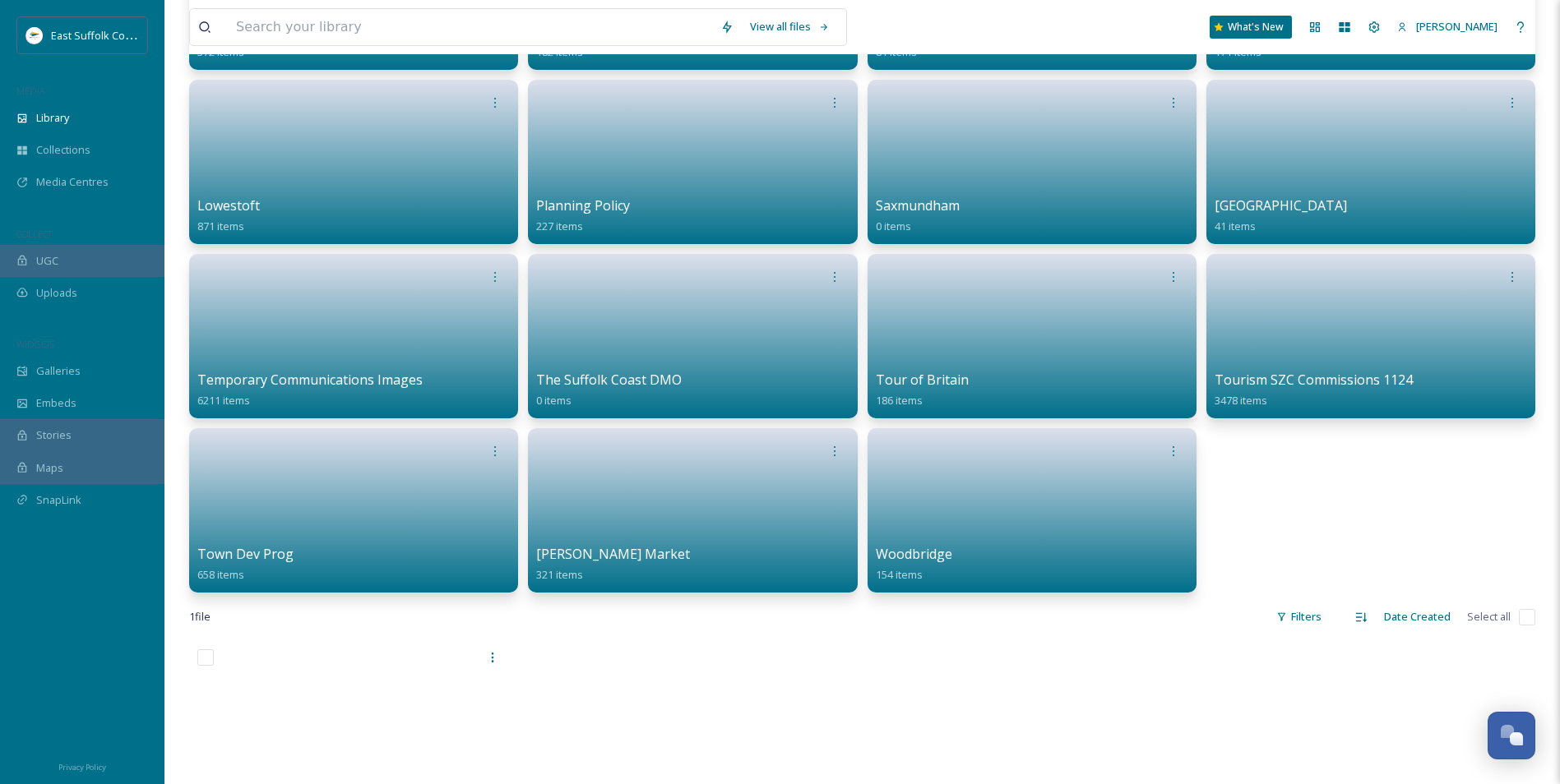
scroll to position [822, 0]
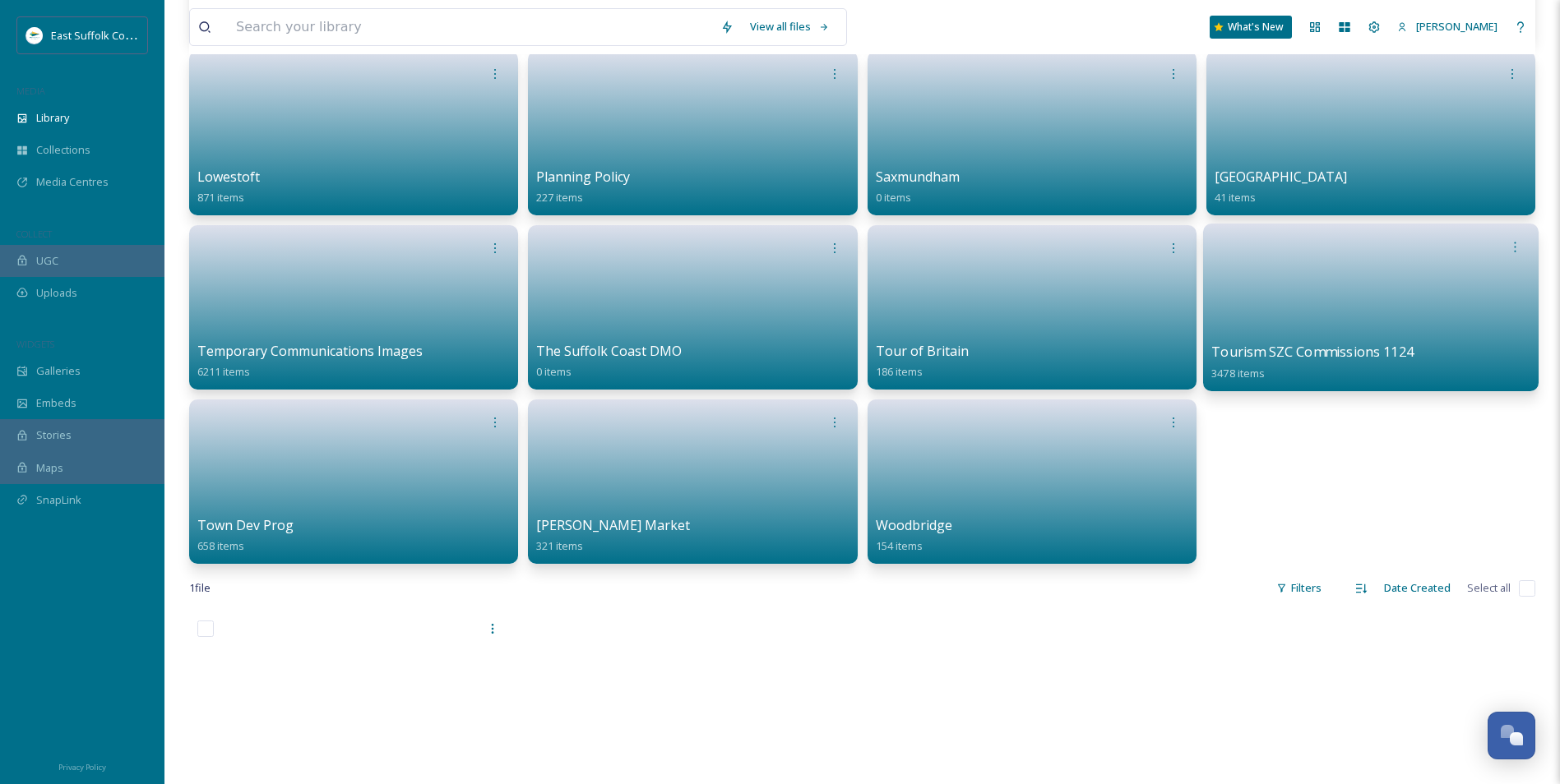
click at [1275, 265] on link at bounding box center [1371, 302] width 319 height 80
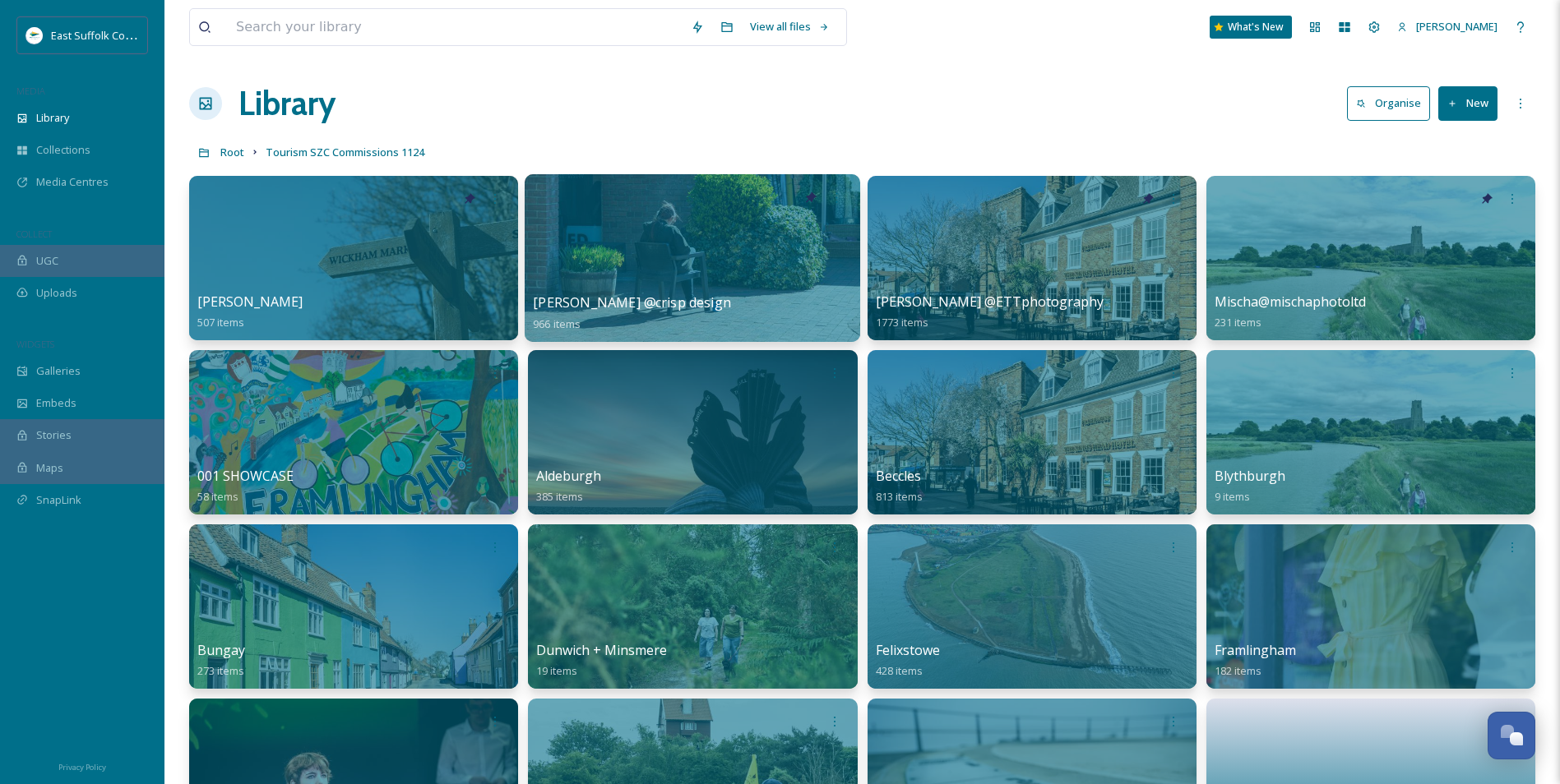
click at [725, 236] on div at bounding box center [692, 258] width 335 height 168
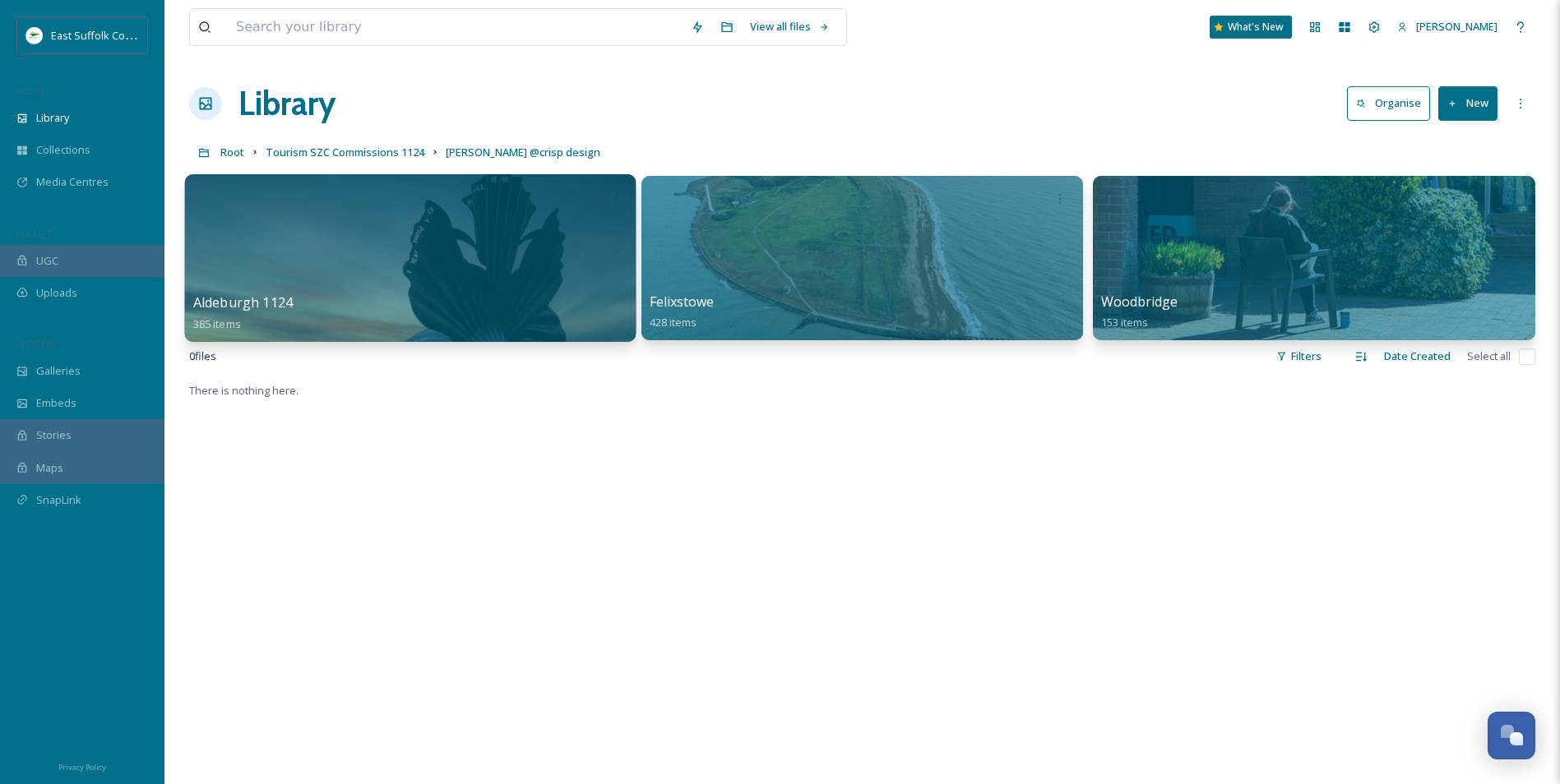
click at [444, 276] on div at bounding box center [410, 258] width 451 height 168
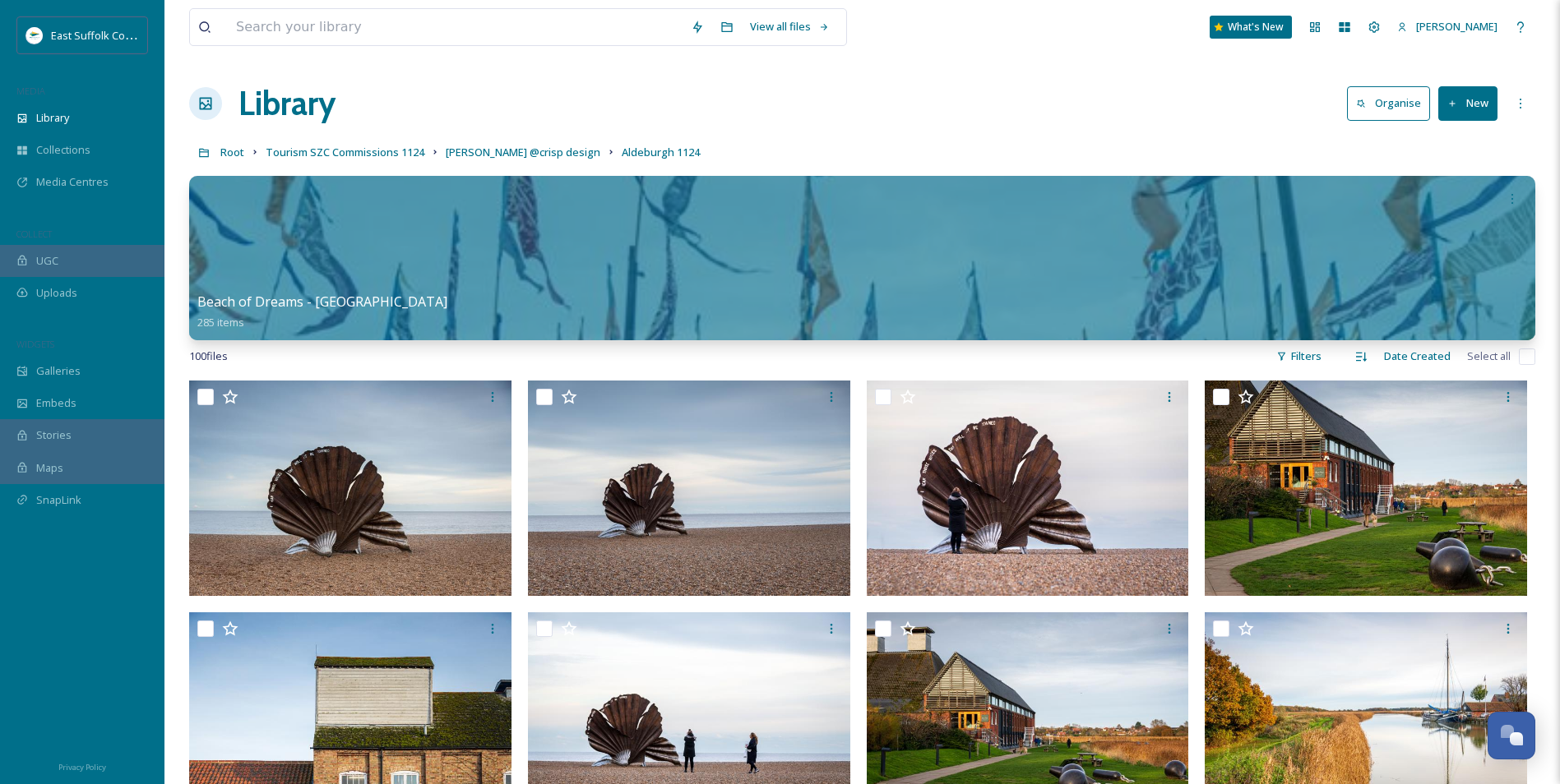
click at [493, 137] on div "Root Tourism SZC Commissions 1124 James Crisp @crisp design Aldeburgh 1124" at bounding box center [861, 152] width 1346 height 31
click at [494, 152] on span "James Crisp @crisp design" at bounding box center [523, 152] width 154 height 15
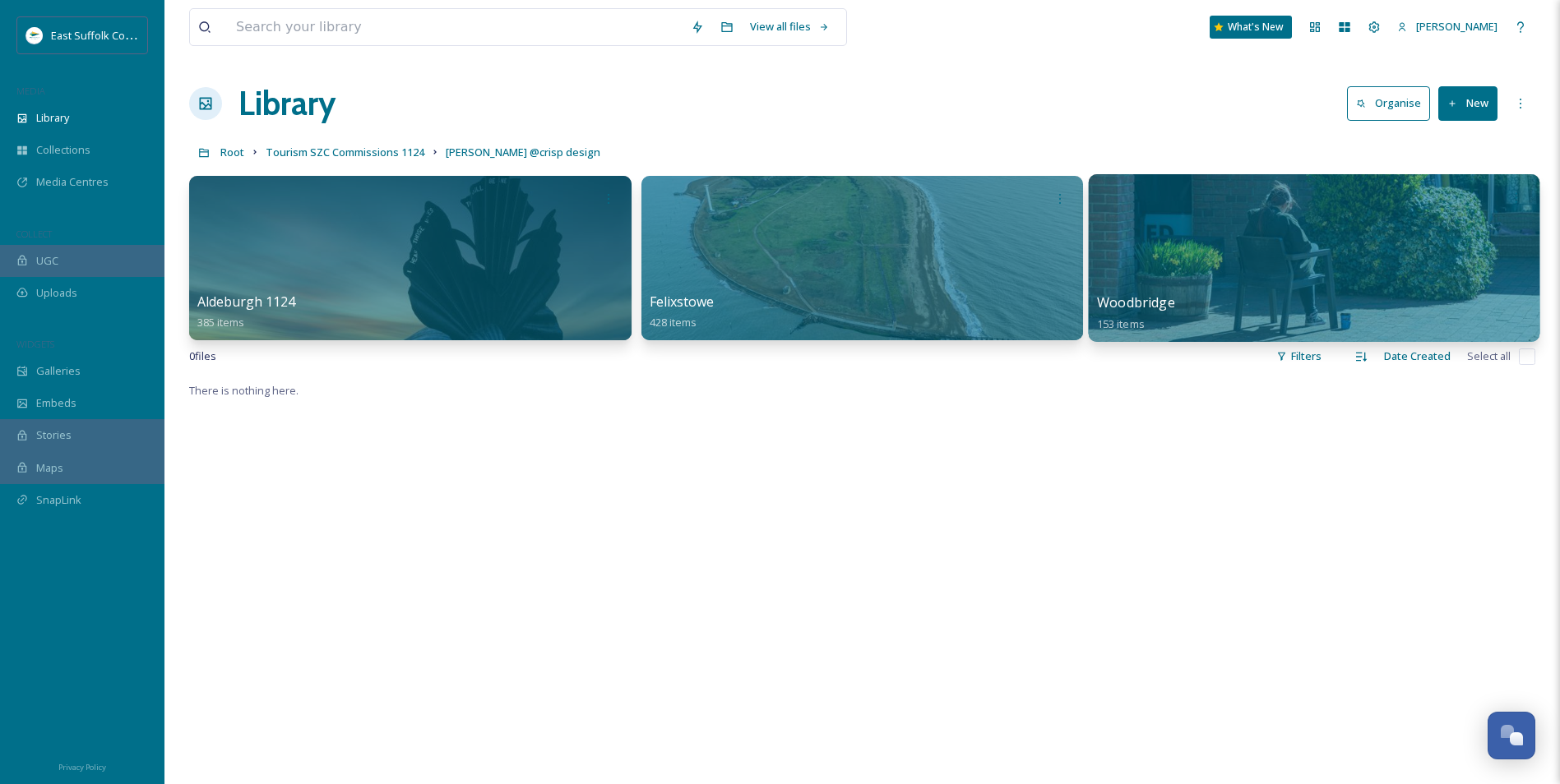
click at [1386, 253] on div at bounding box center [1314, 258] width 451 height 168
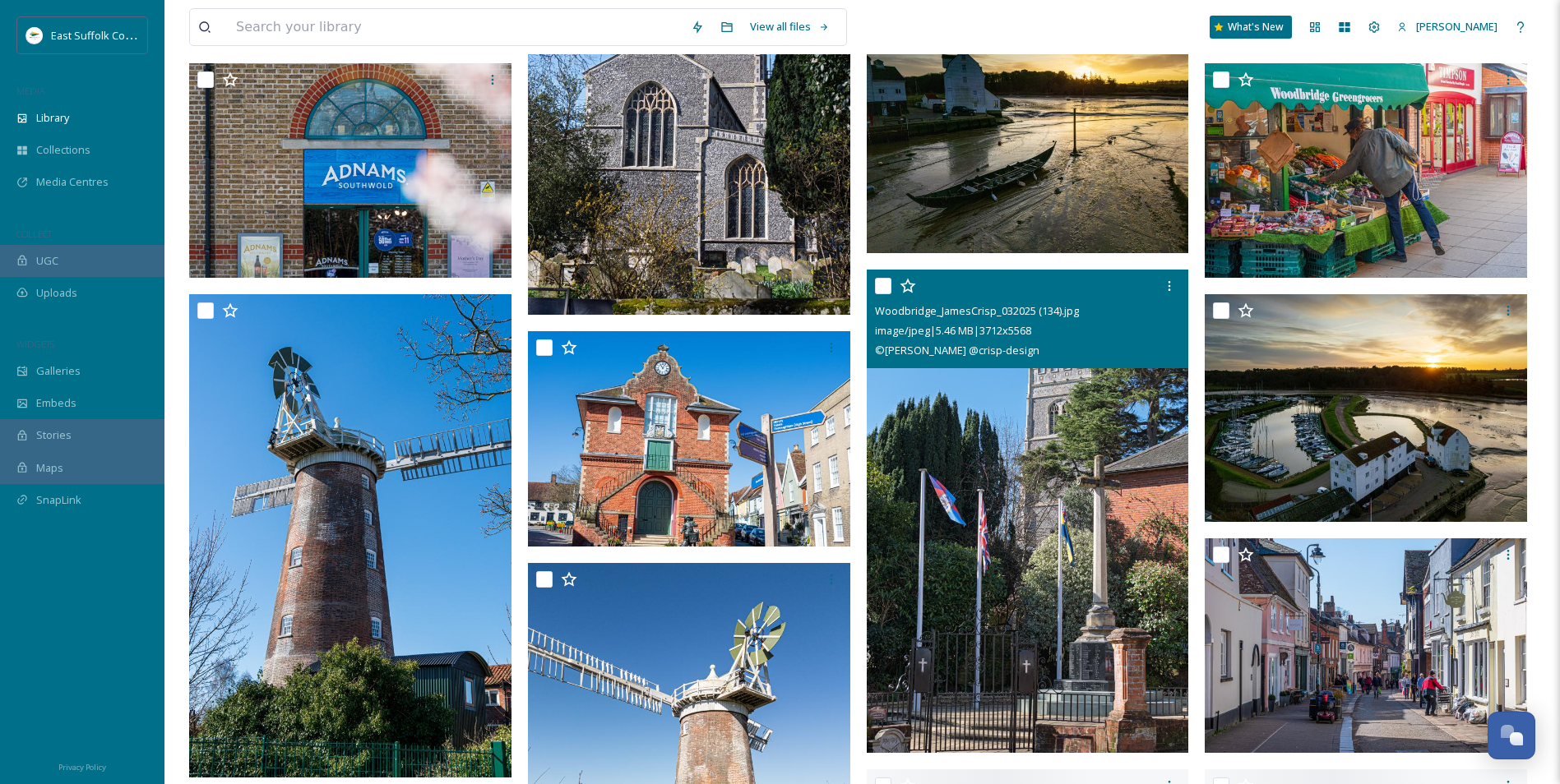
scroll to position [904, 0]
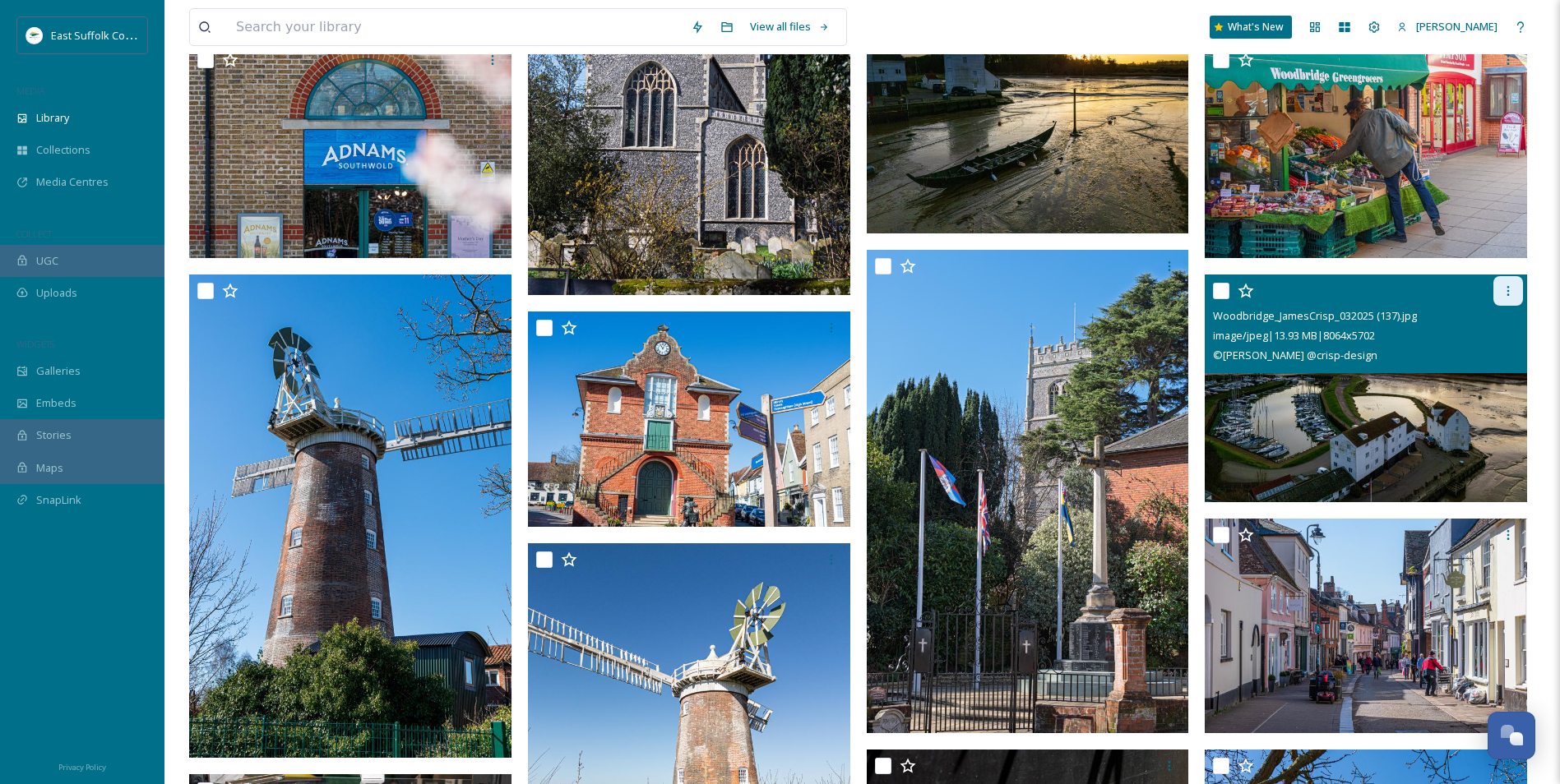
click at [1509, 294] on icon at bounding box center [1508, 290] width 13 height 13
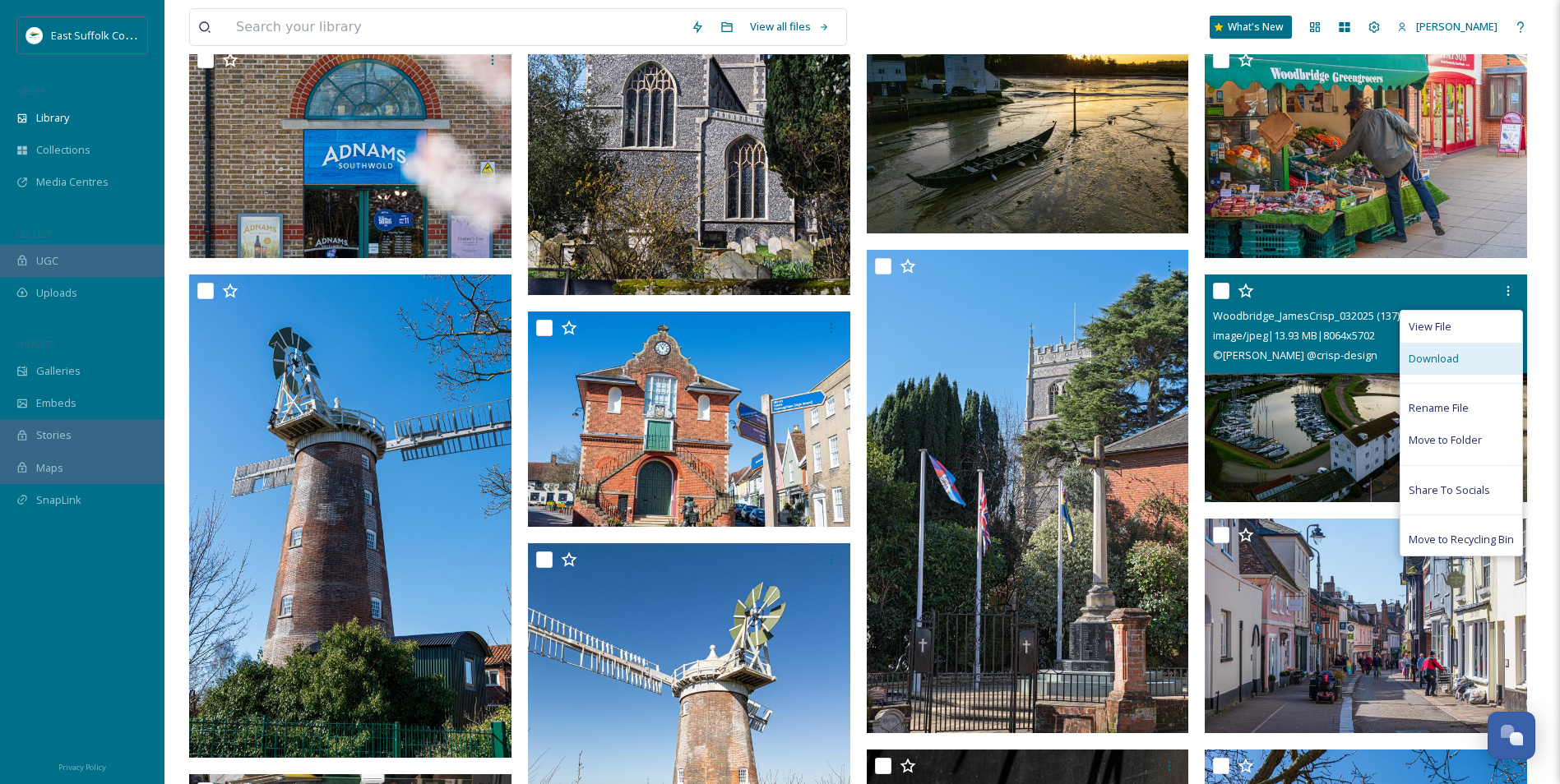
click at [1477, 362] on div "Download" at bounding box center [1461, 359] width 121 height 32
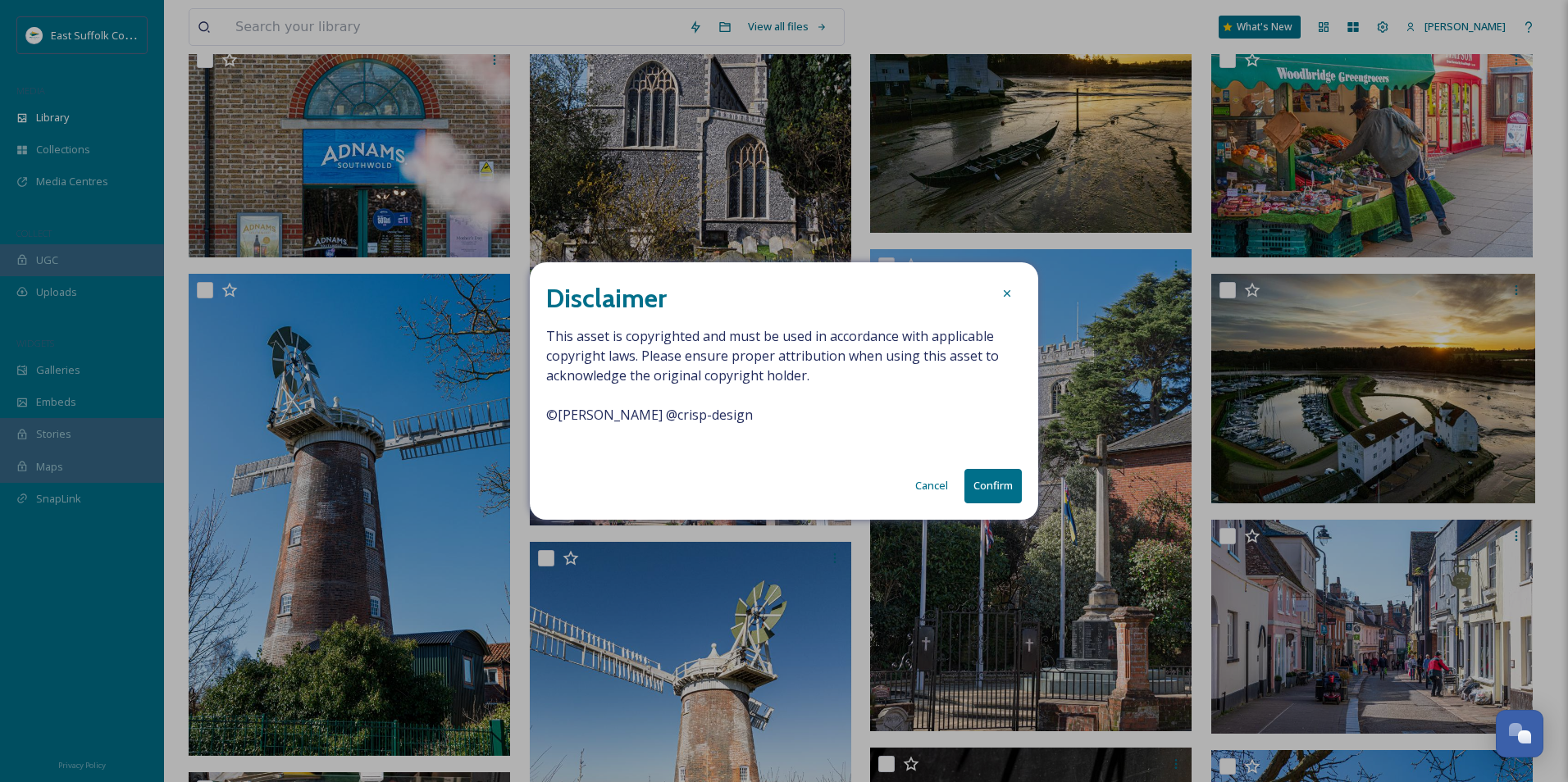
click at [996, 478] on button "Confirm" at bounding box center [993, 486] width 57 height 34
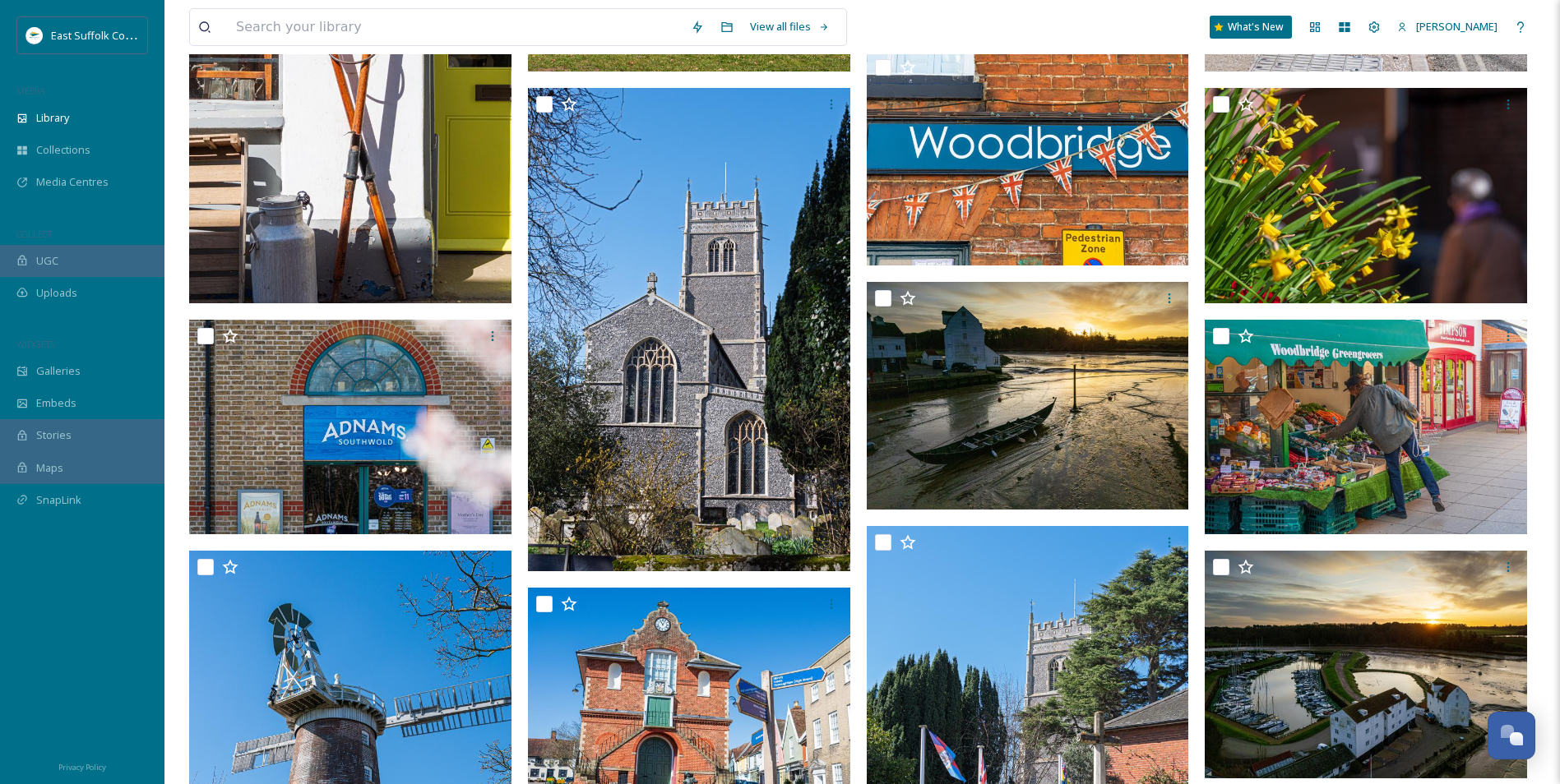
scroll to position [0, 0]
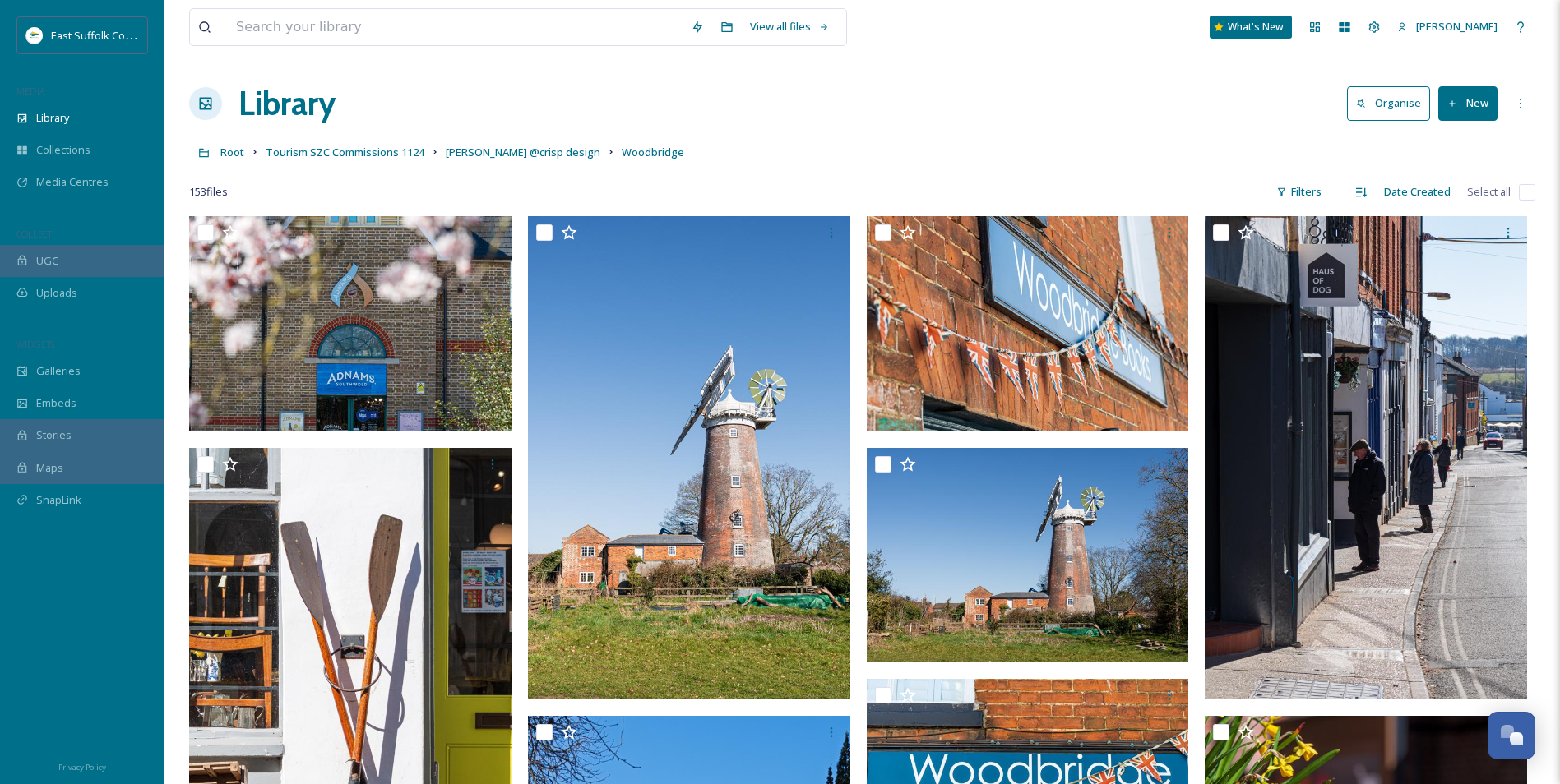
drag, startPoint x: 941, startPoint y: 466, endPoint x: 714, endPoint y: -56, distance: 569.2
click at [504, 153] on span "James Crisp @crisp design" at bounding box center [523, 152] width 154 height 15
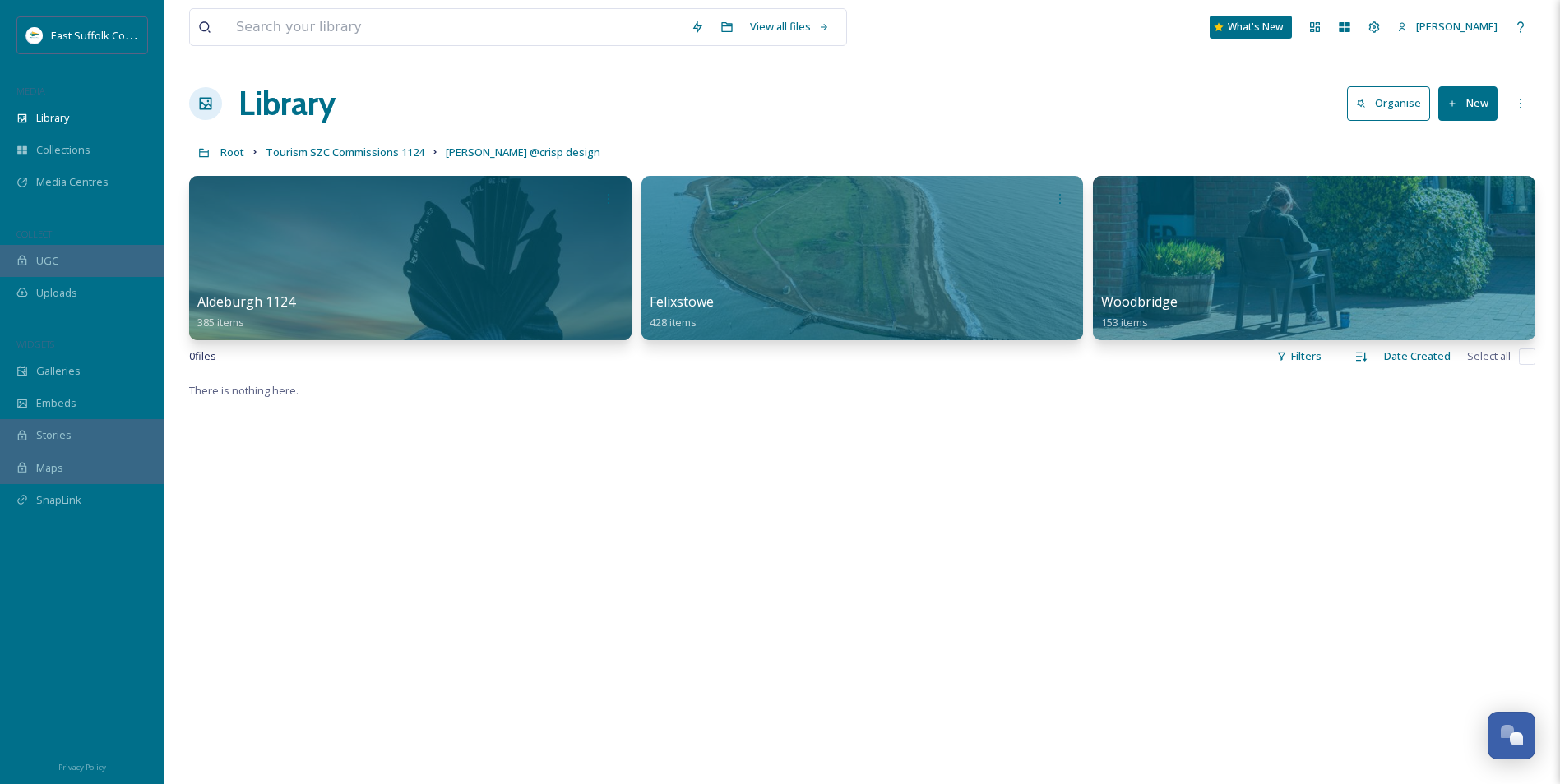
click at [385, 145] on link "Tourism SZC Commissions 1124" at bounding box center [344, 152] width 159 height 20
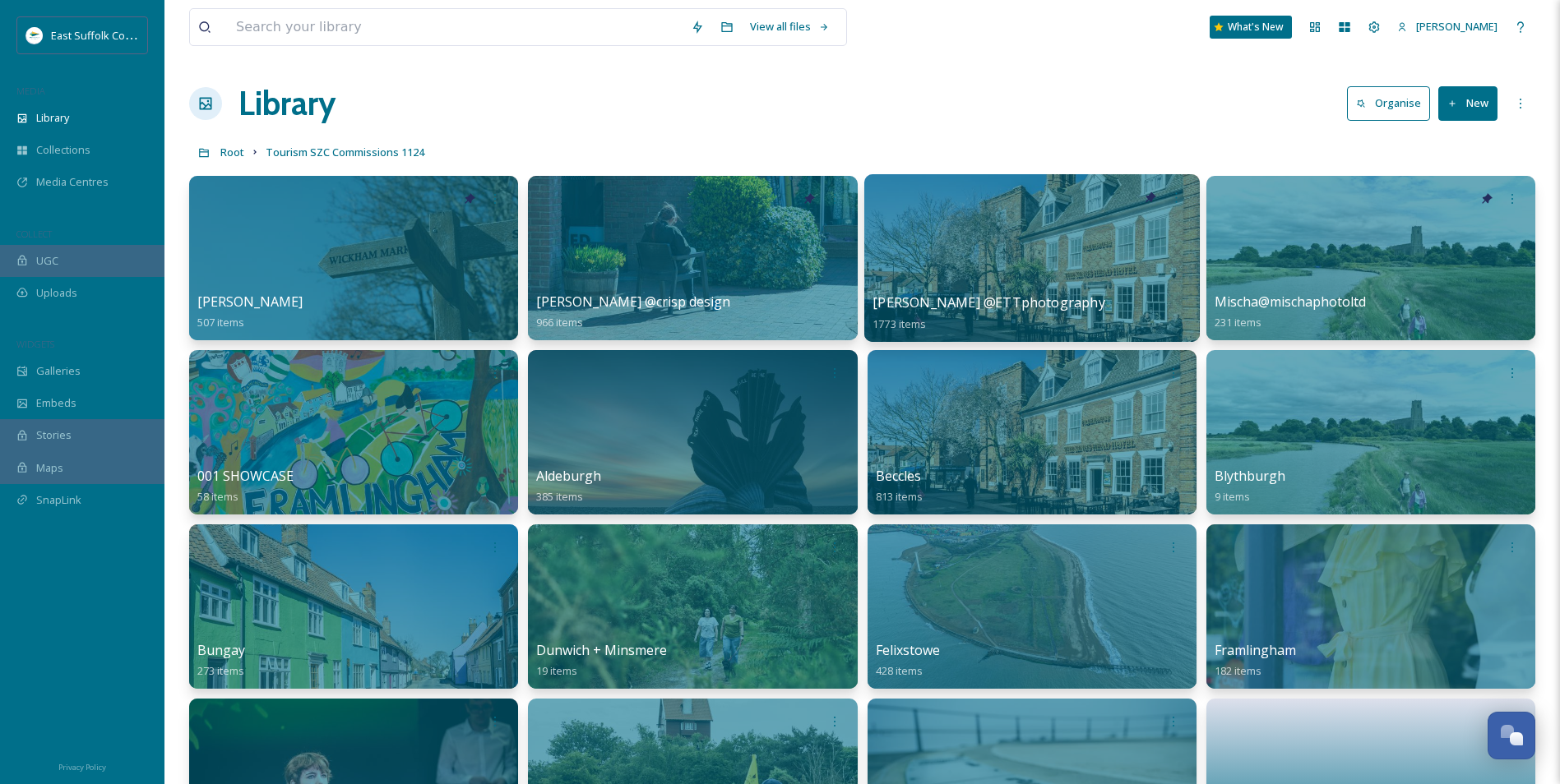
click at [1064, 259] on div at bounding box center [1030, 258] width 335 height 168
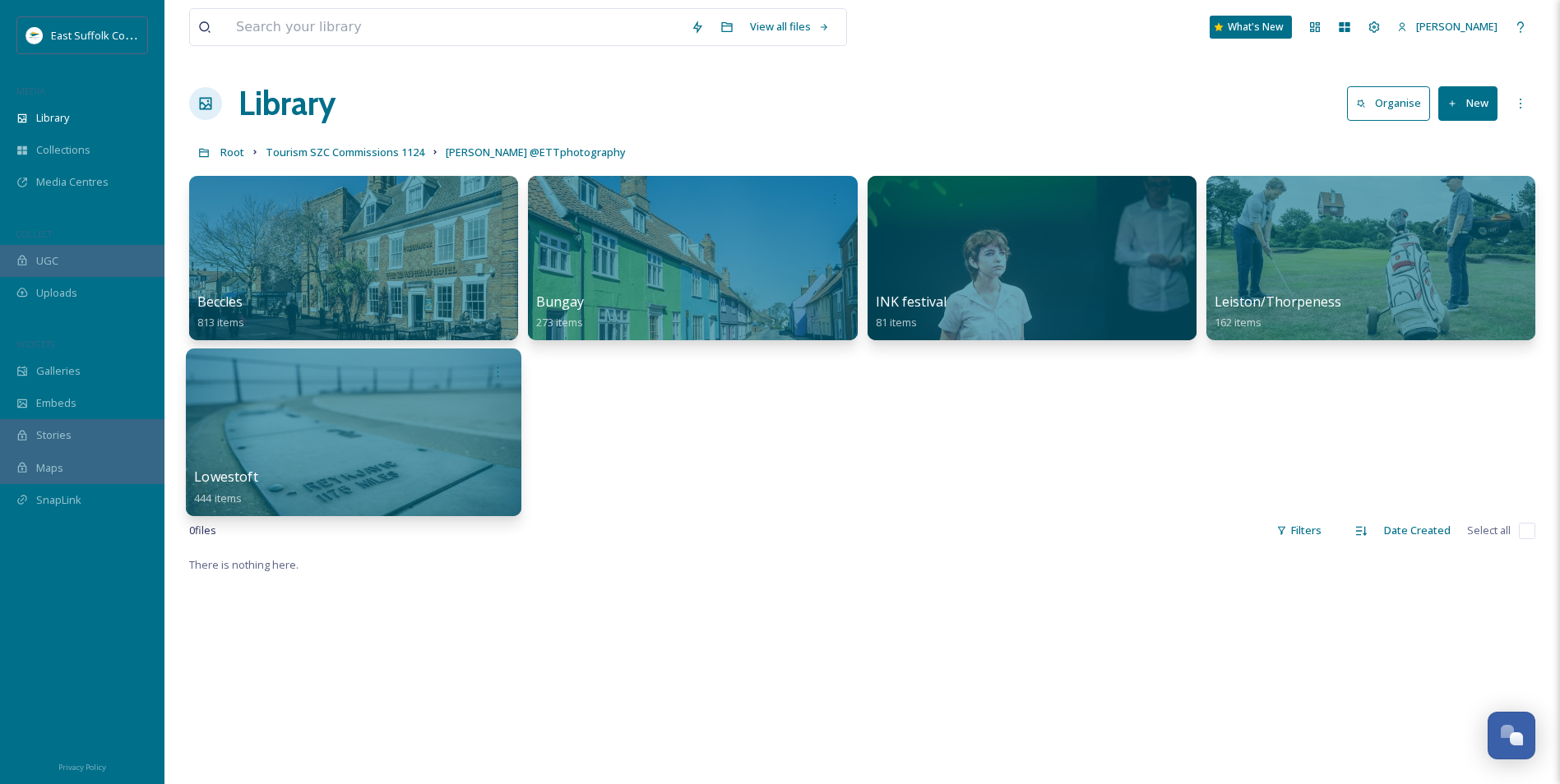
click at [321, 432] on div at bounding box center [353, 432] width 335 height 168
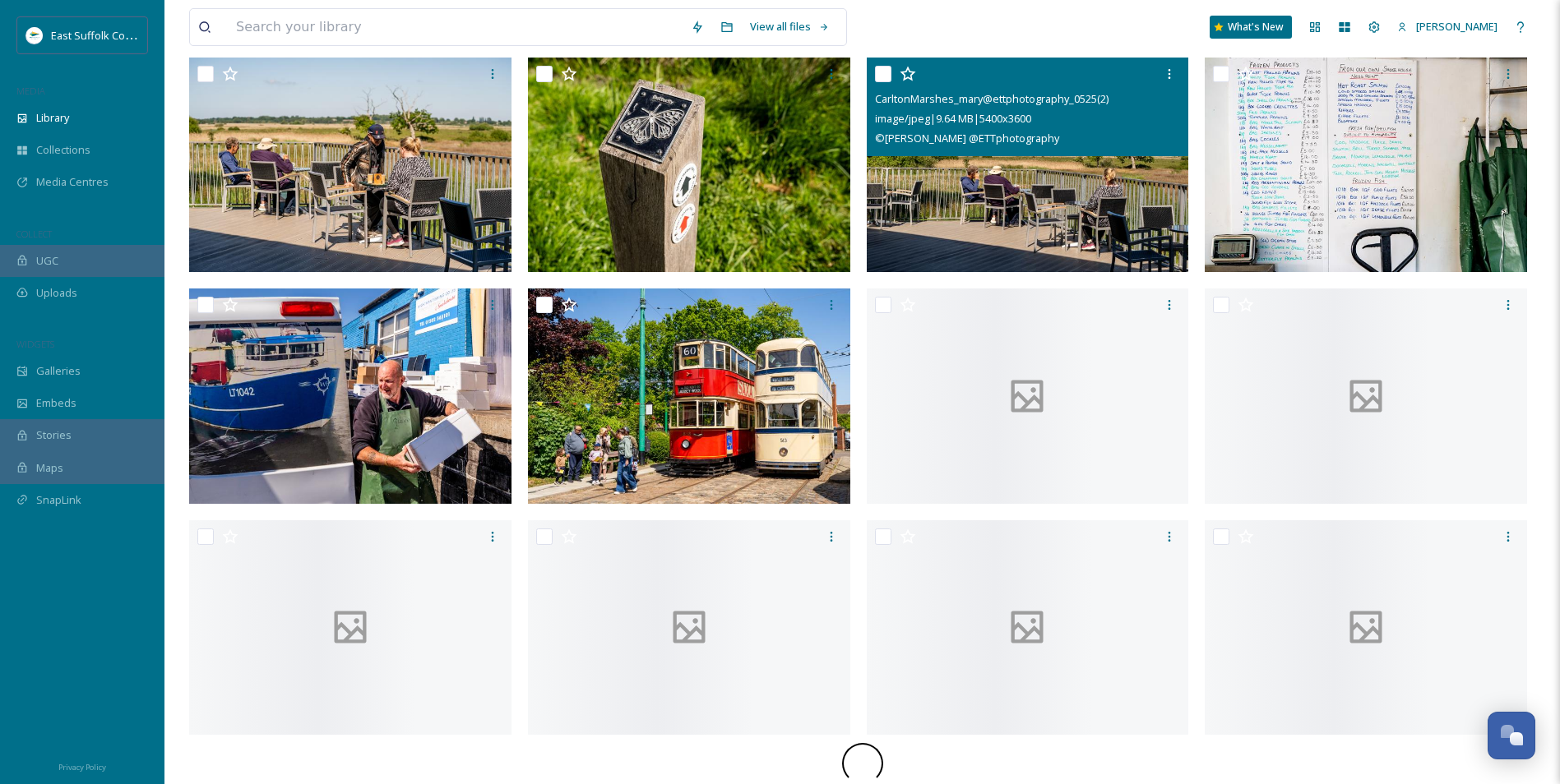
drag, startPoint x: 1121, startPoint y: 105, endPoint x: 1143, endPoint y: 249, distance: 145.7
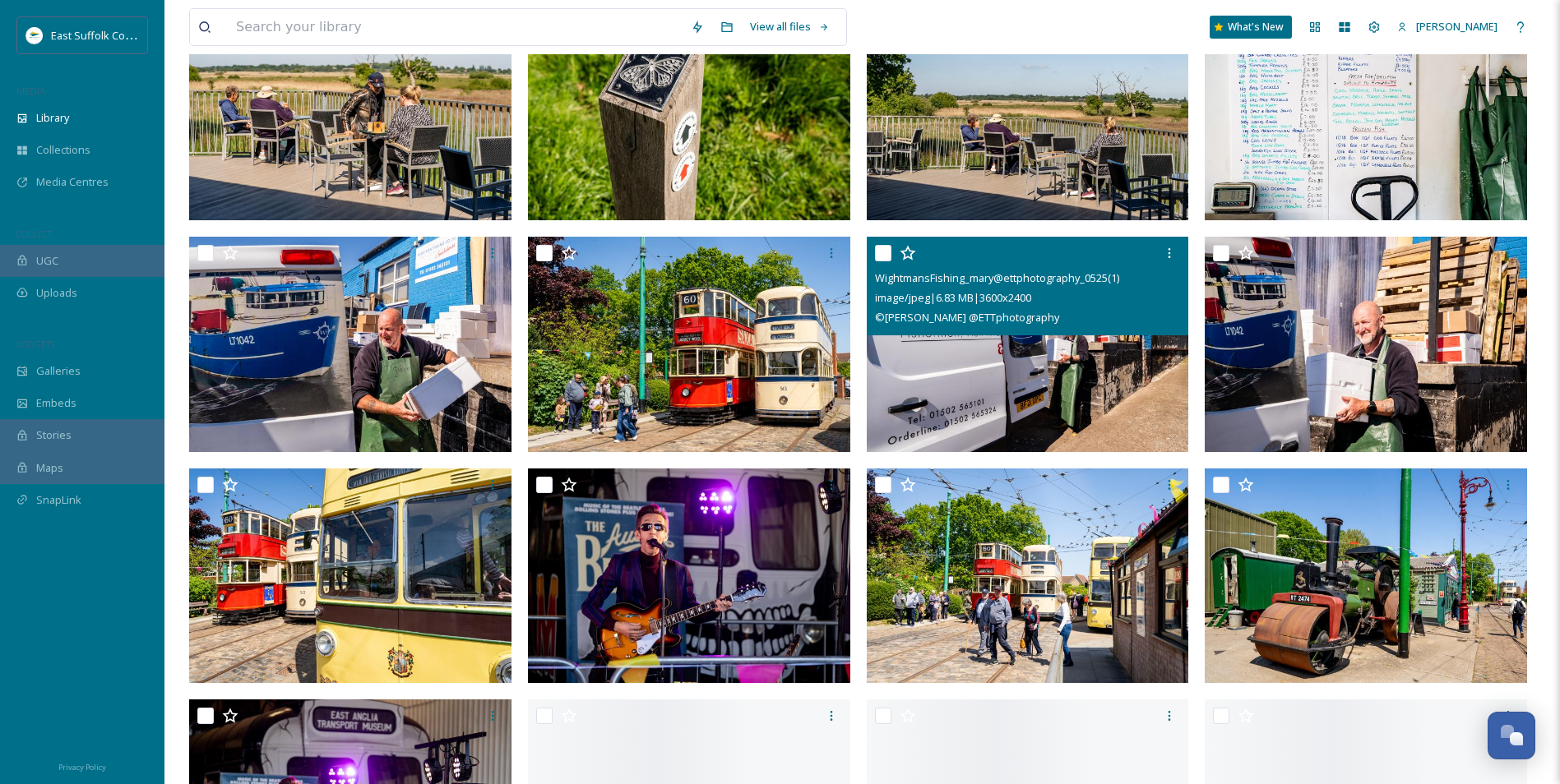
drag, startPoint x: 1159, startPoint y: 195, endPoint x: 1135, endPoint y: 337, distance: 144.0
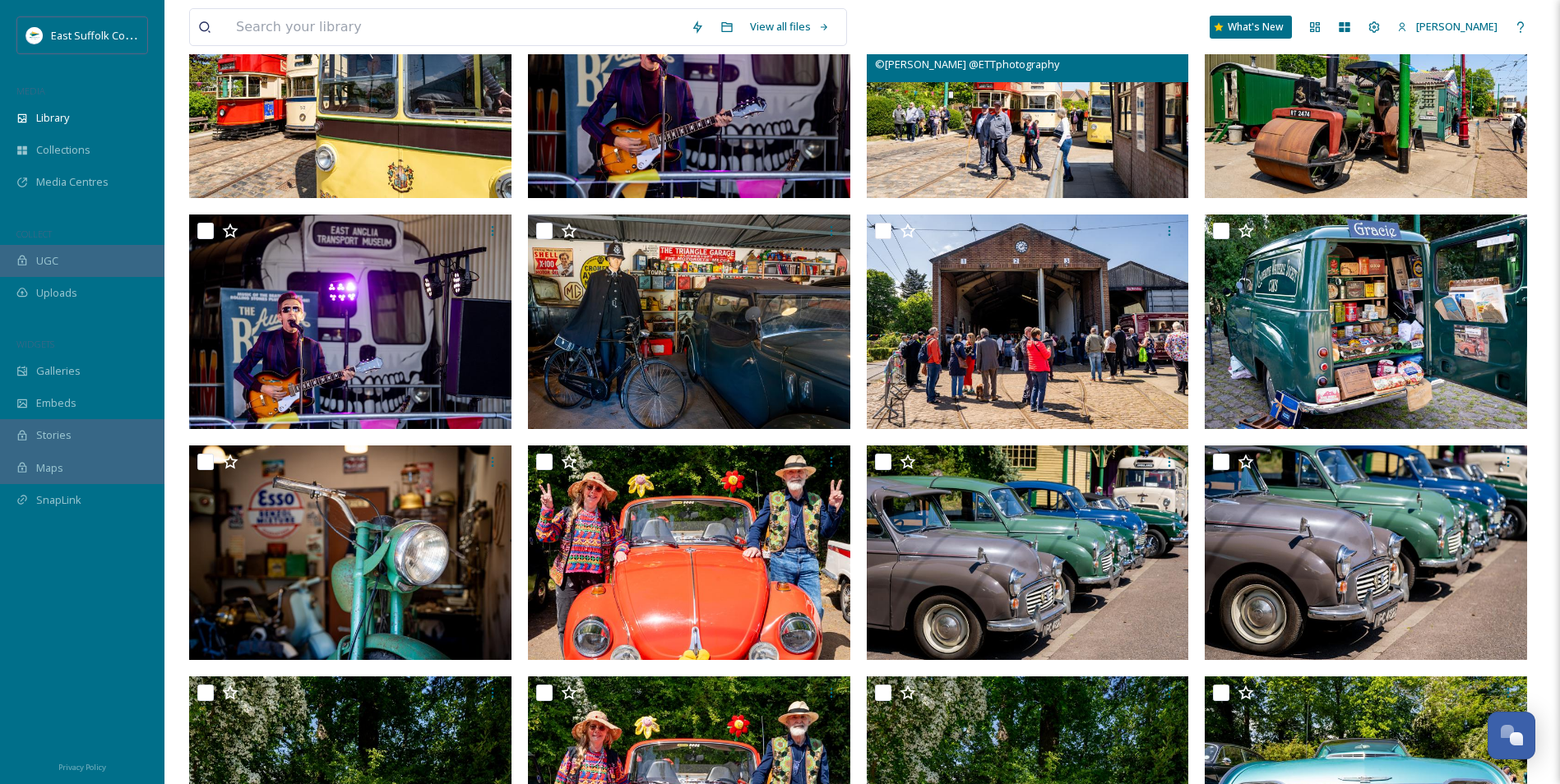
scroll to position [917, 0]
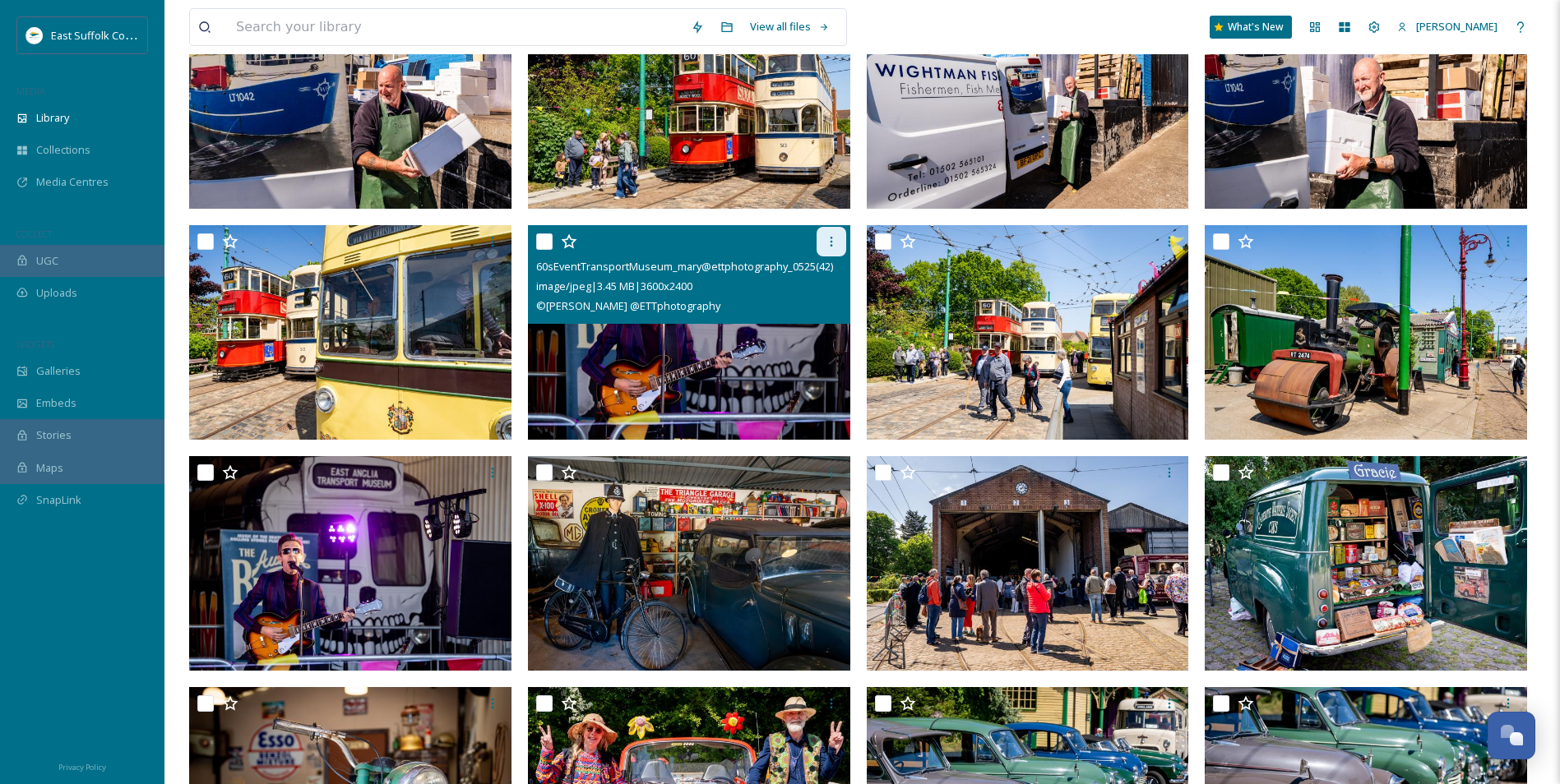
click at [819, 247] on div at bounding box center [831, 242] width 29 height 29
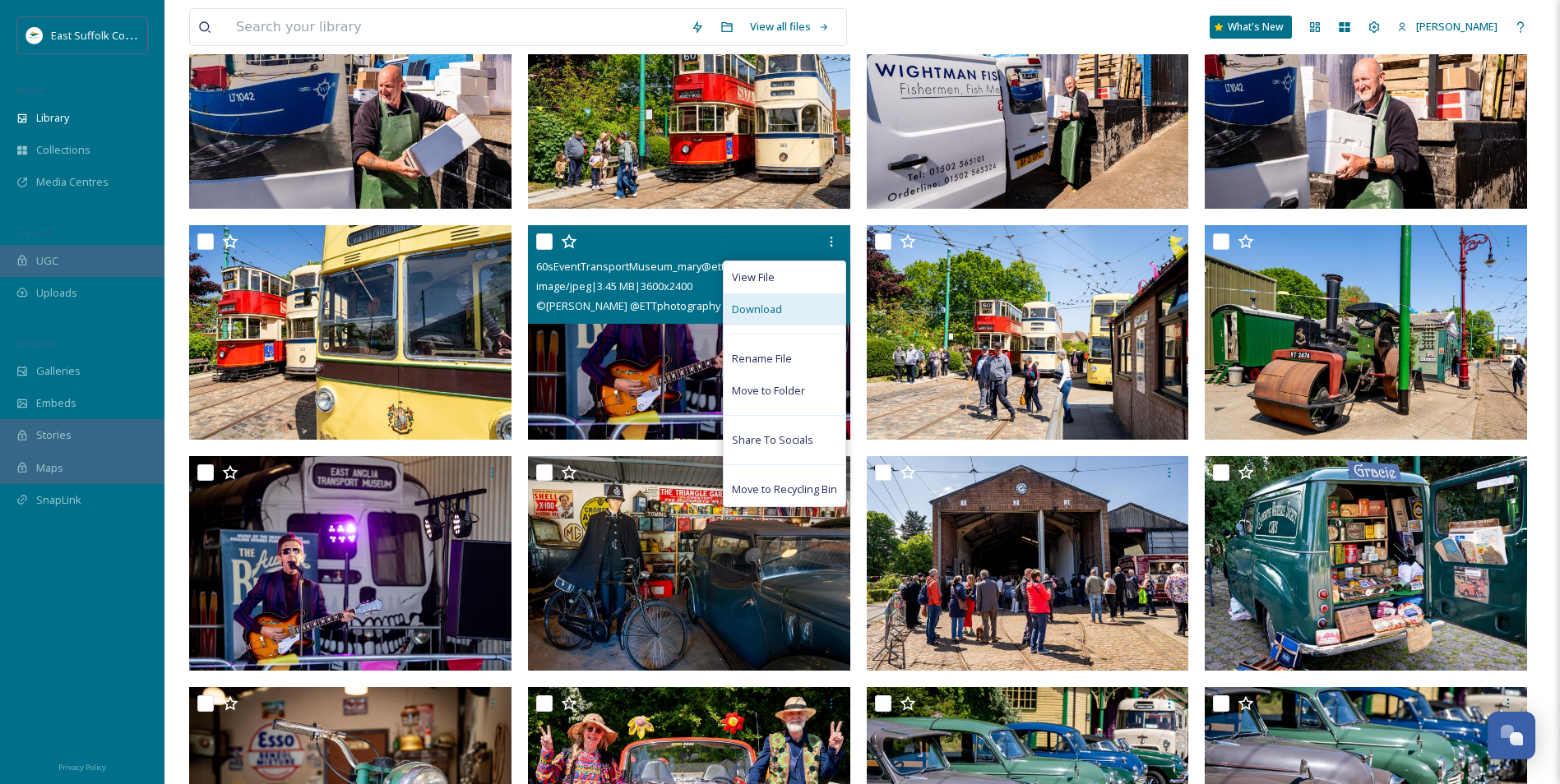
click at [770, 304] on span "Download" at bounding box center [757, 309] width 50 height 16
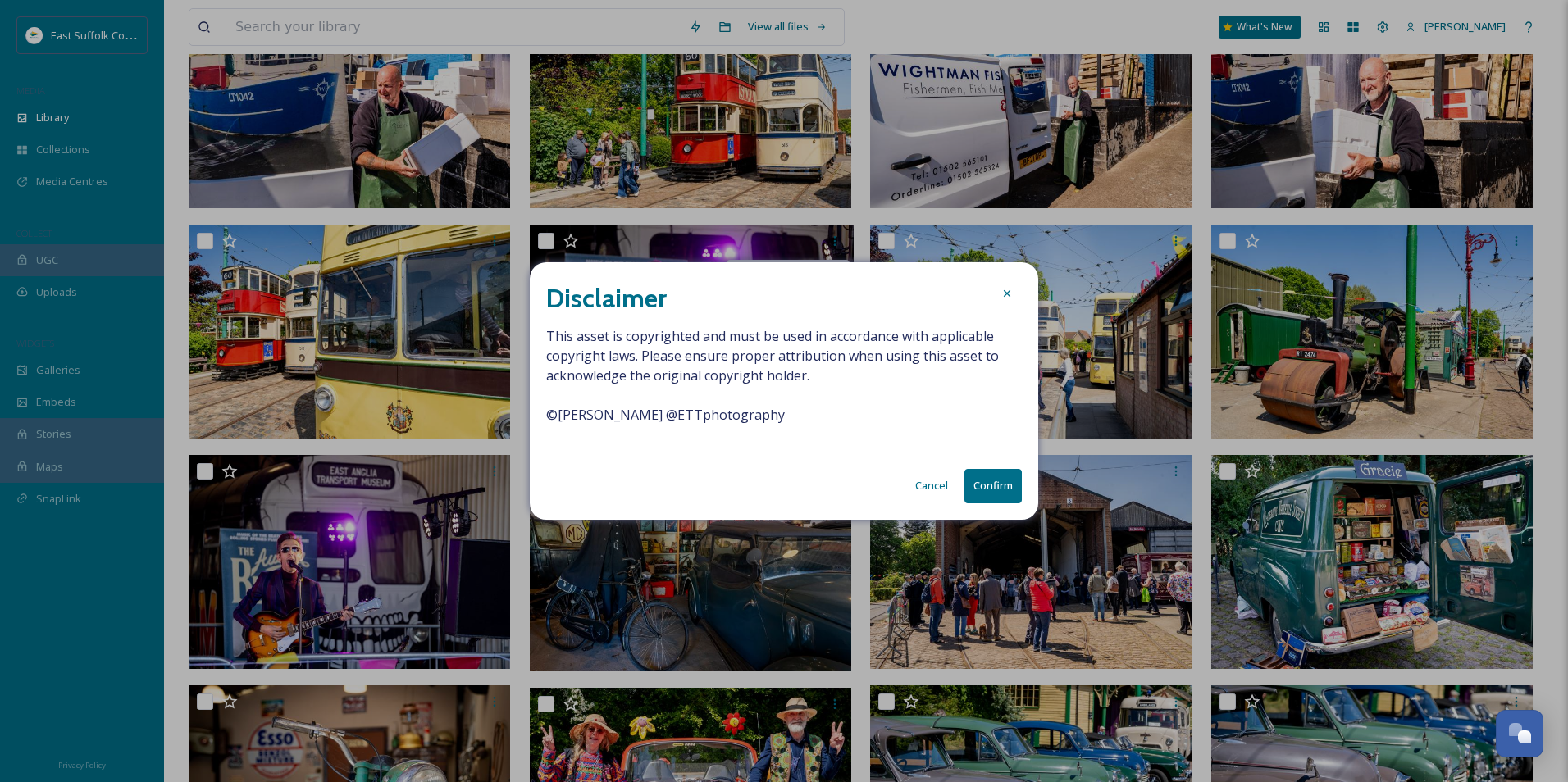
click at [1000, 485] on button "Confirm" at bounding box center [993, 486] width 57 height 34
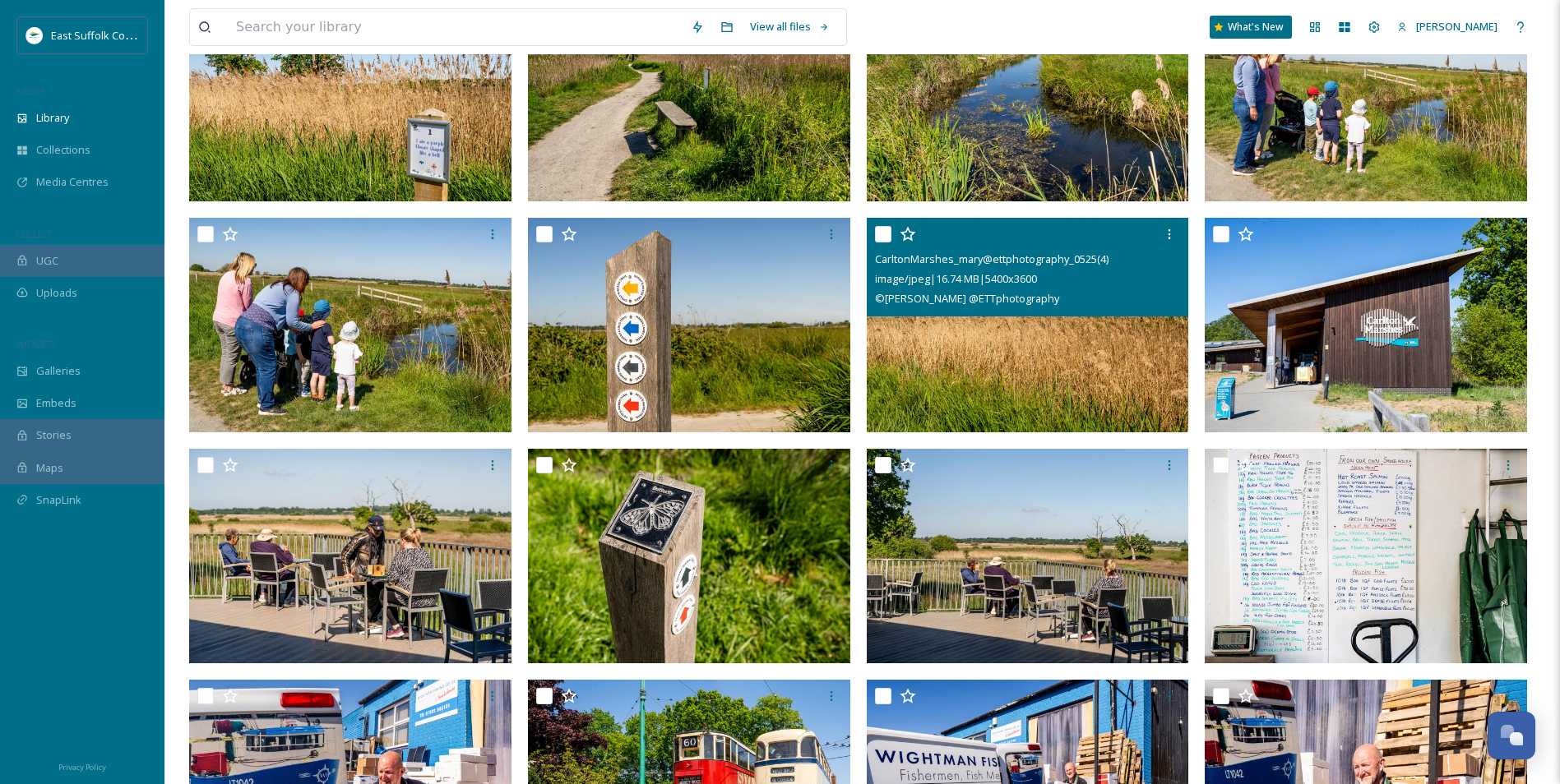
scroll to position [0, 0]
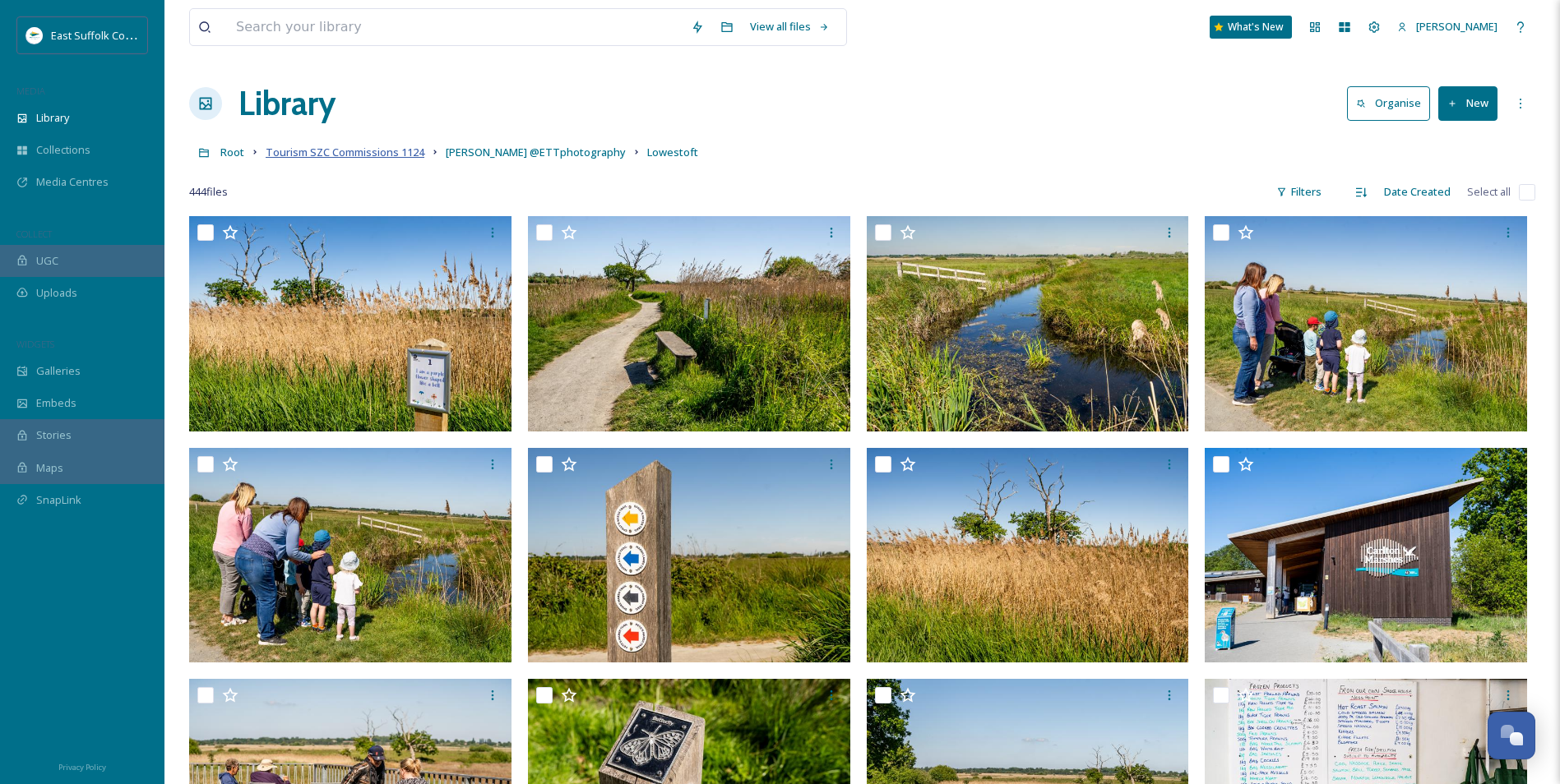
click at [351, 148] on span "Tourism SZC Commissions 1124" at bounding box center [344, 152] width 159 height 15
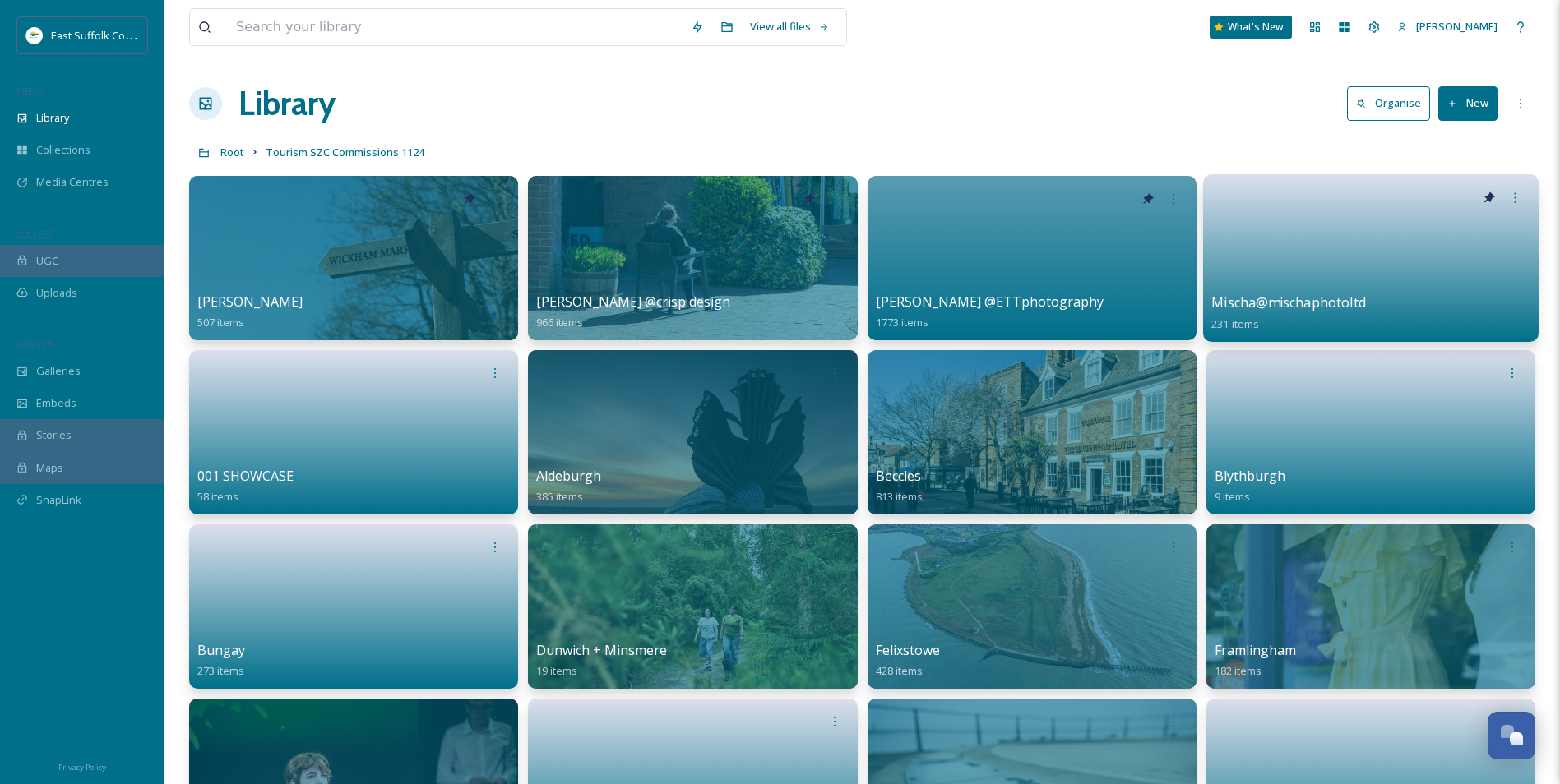
click at [1323, 257] on link at bounding box center [1371, 253] width 319 height 80
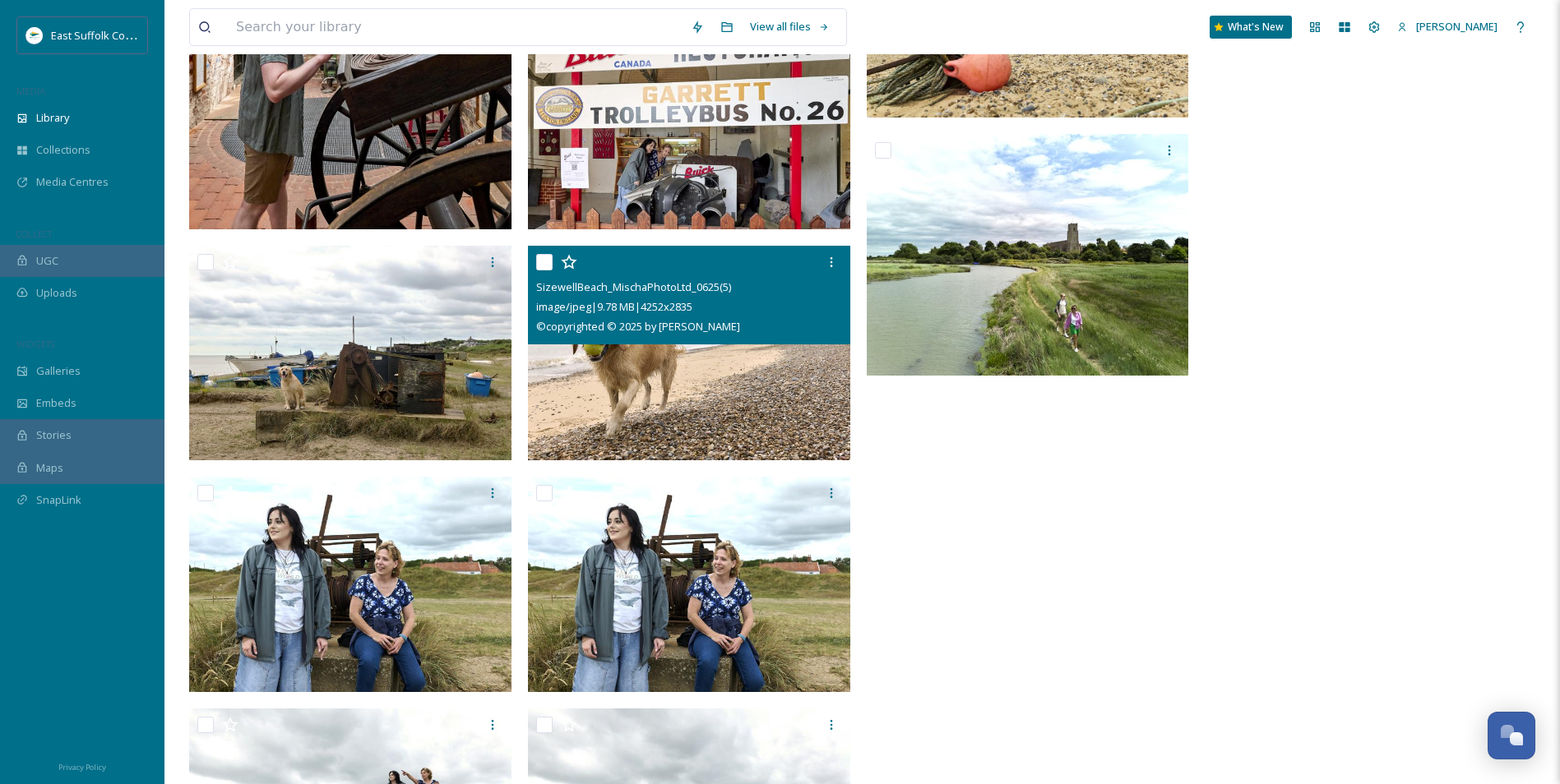
scroll to position [16940, 0]
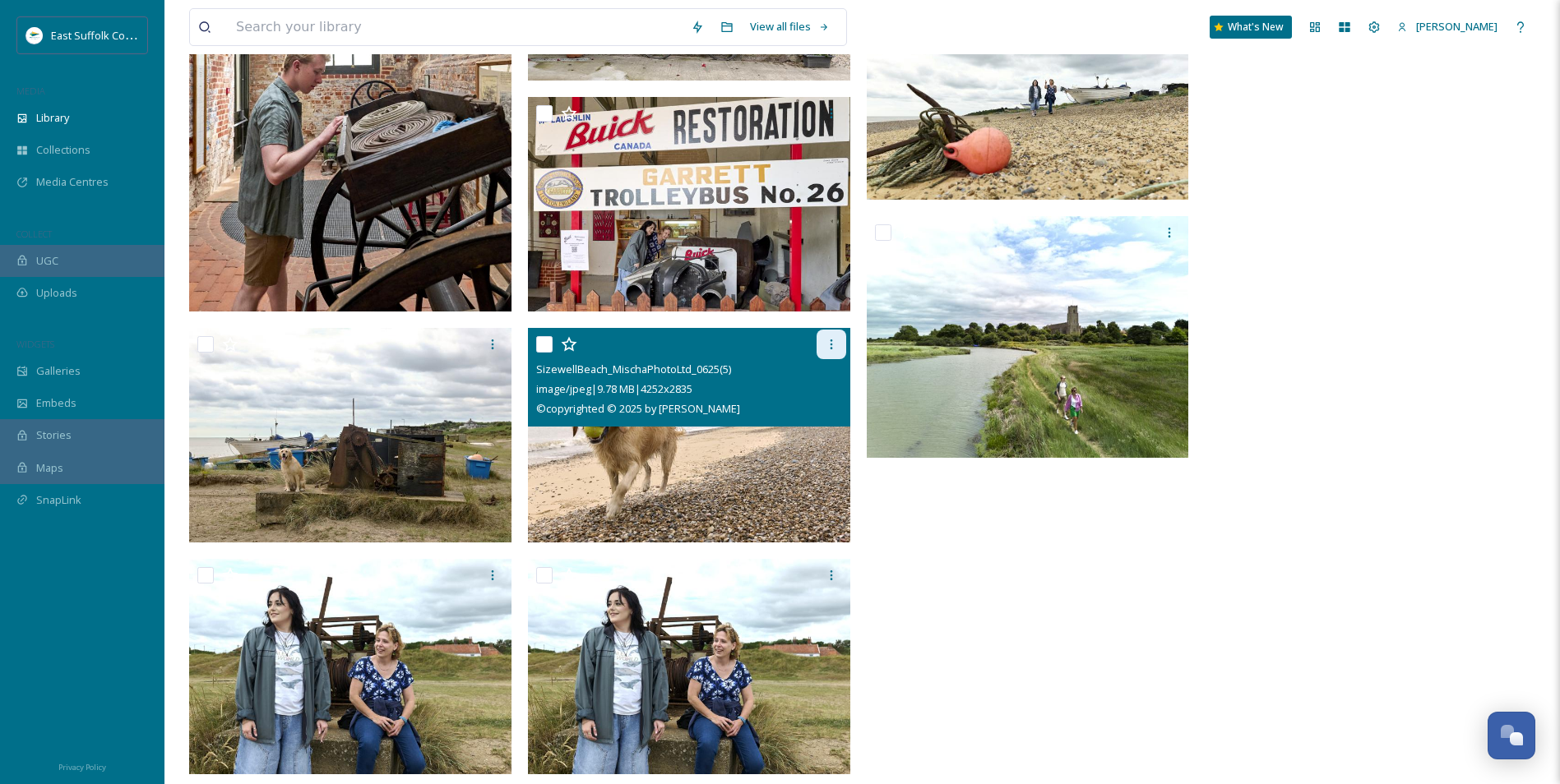
click at [834, 347] on icon at bounding box center [831, 344] width 13 height 13
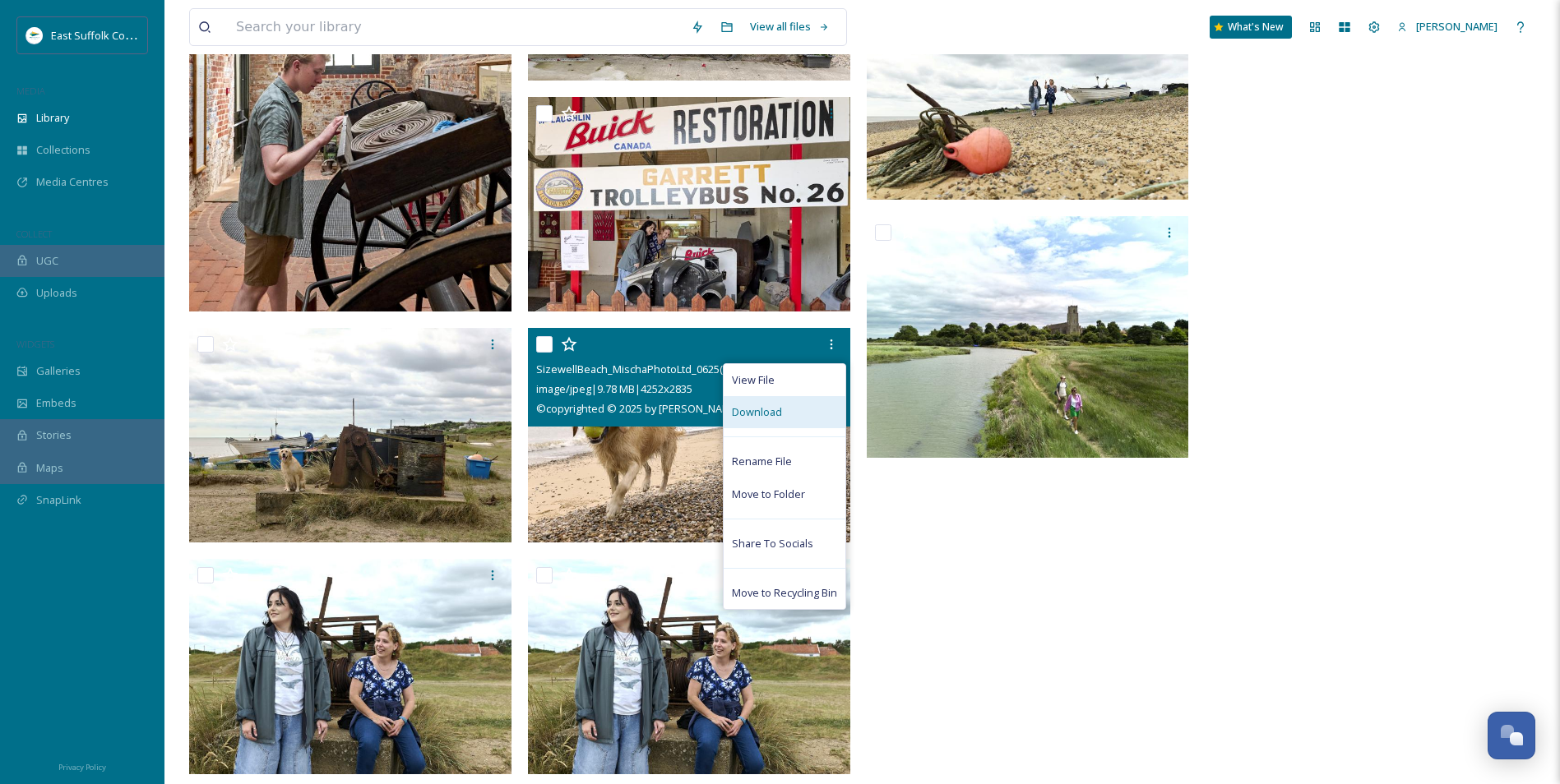
click at [774, 408] on span "Download" at bounding box center [757, 412] width 50 height 16
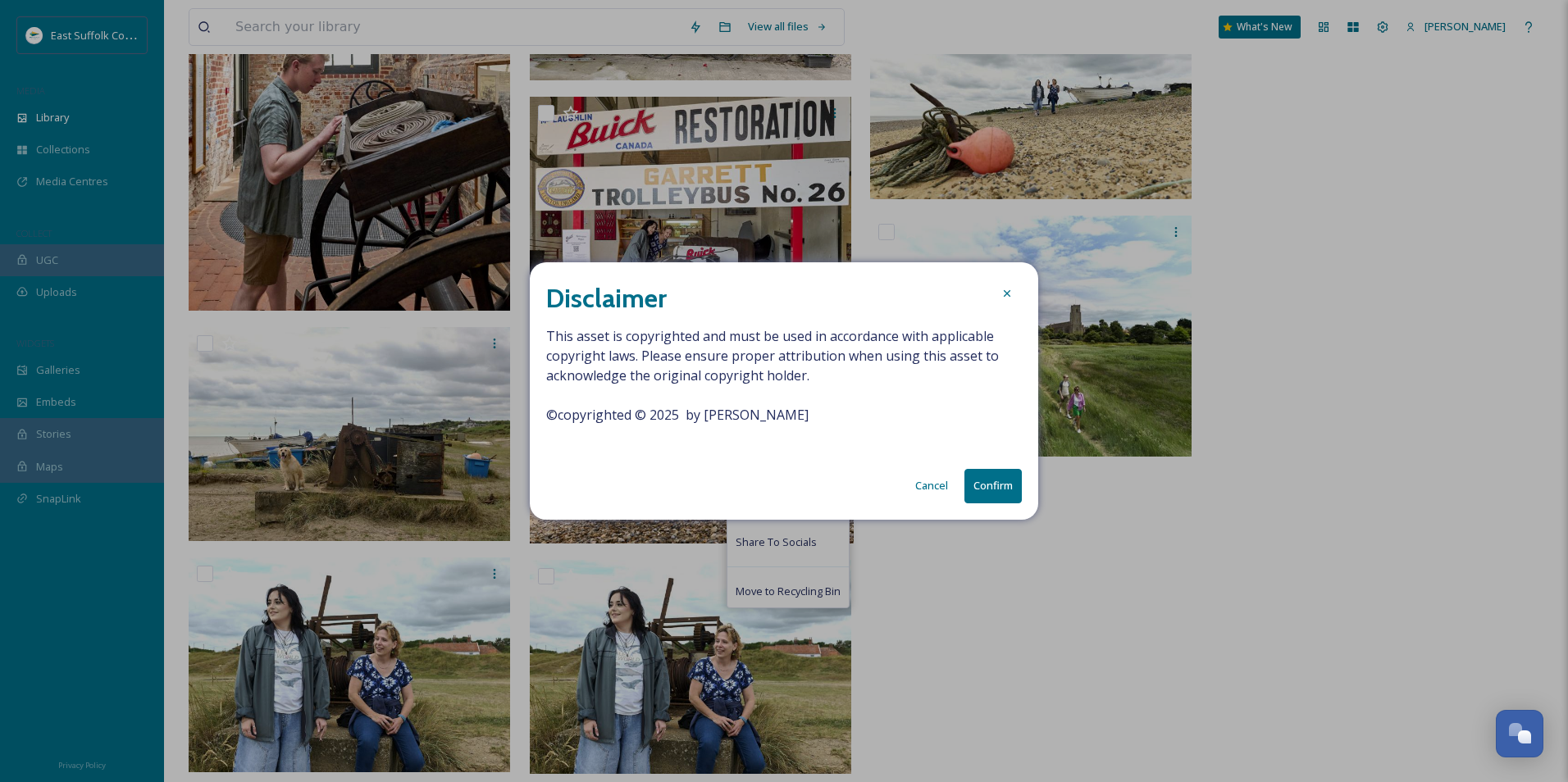
click at [985, 490] on button "Confirm" at bounding box center [993, 486] width 57 height 34
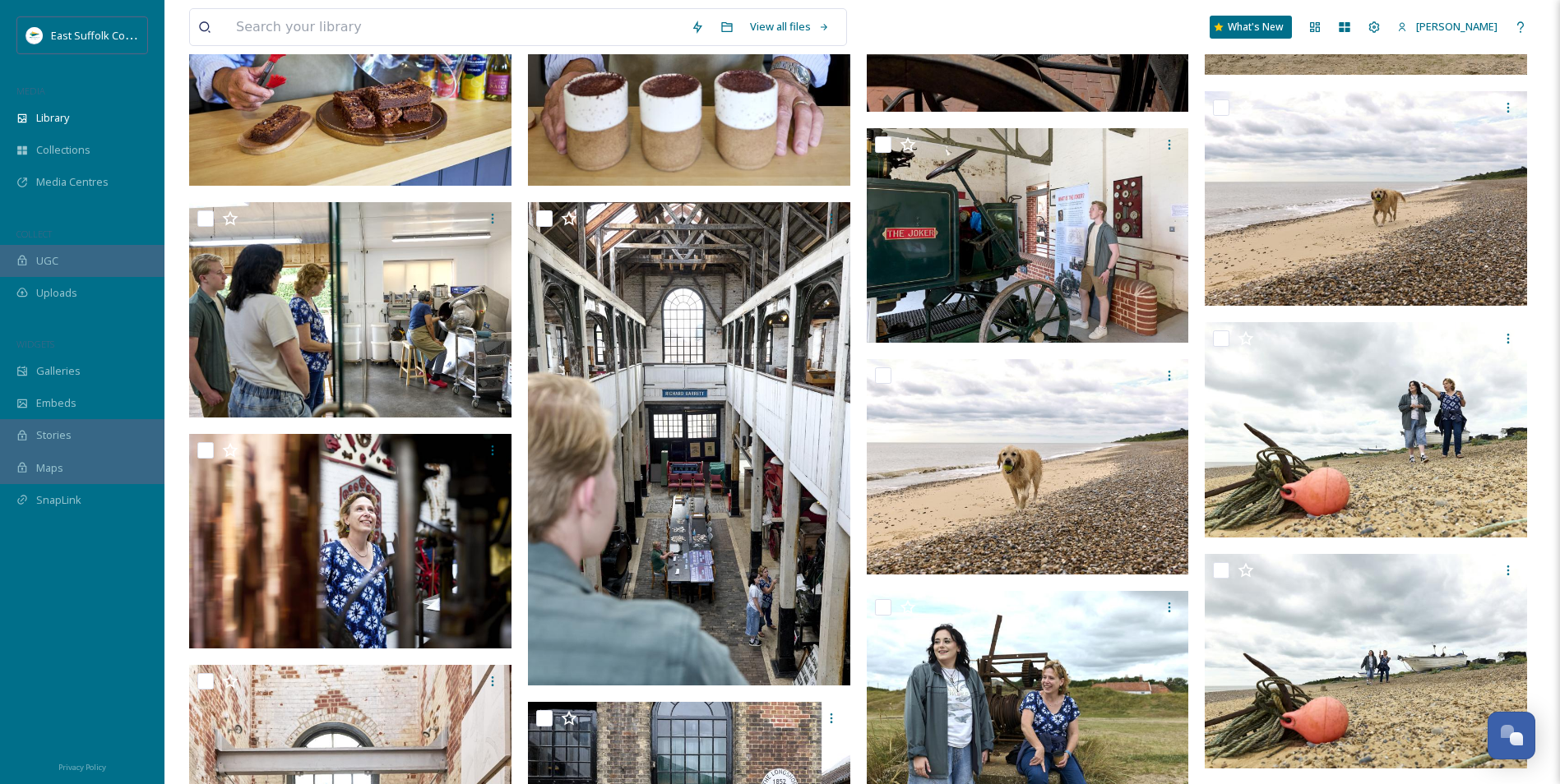
scroll to position [16117, 0]
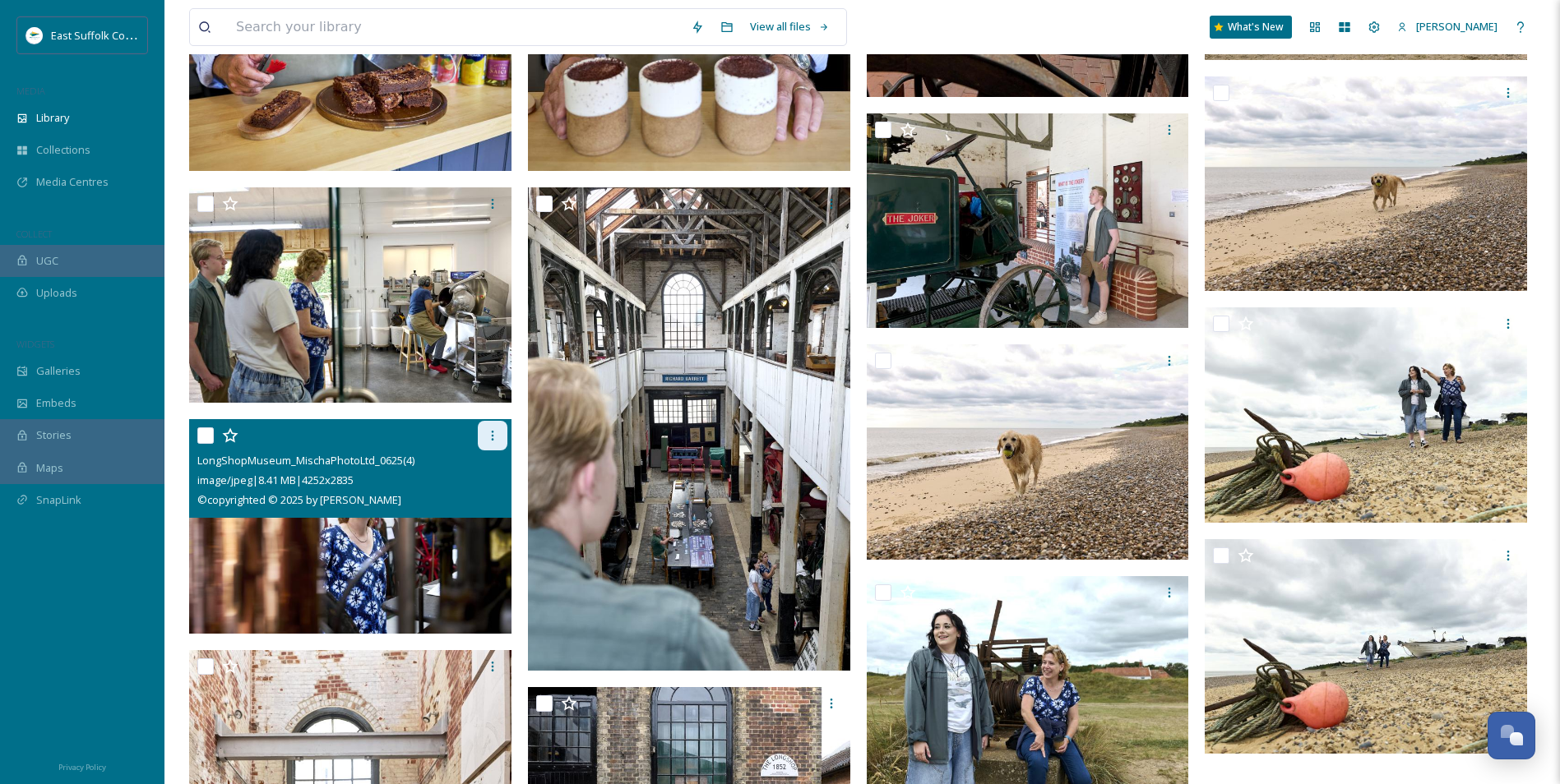
click at [493, 442] on div at bounding box center [492, 436] width 29 height 29
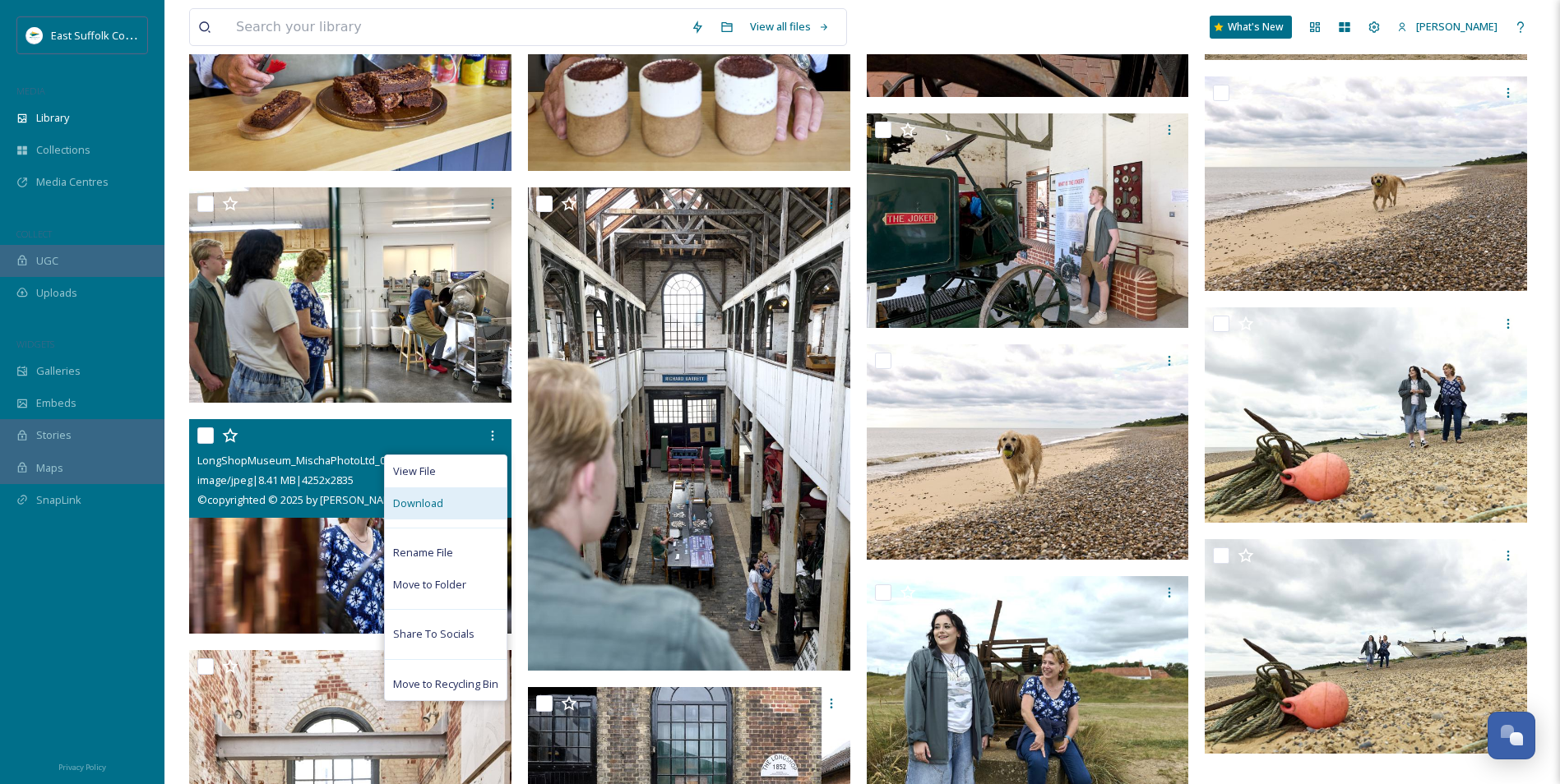
click at [436, 509] on span "Download" at bounding box center [419, 503] width 50 height 16
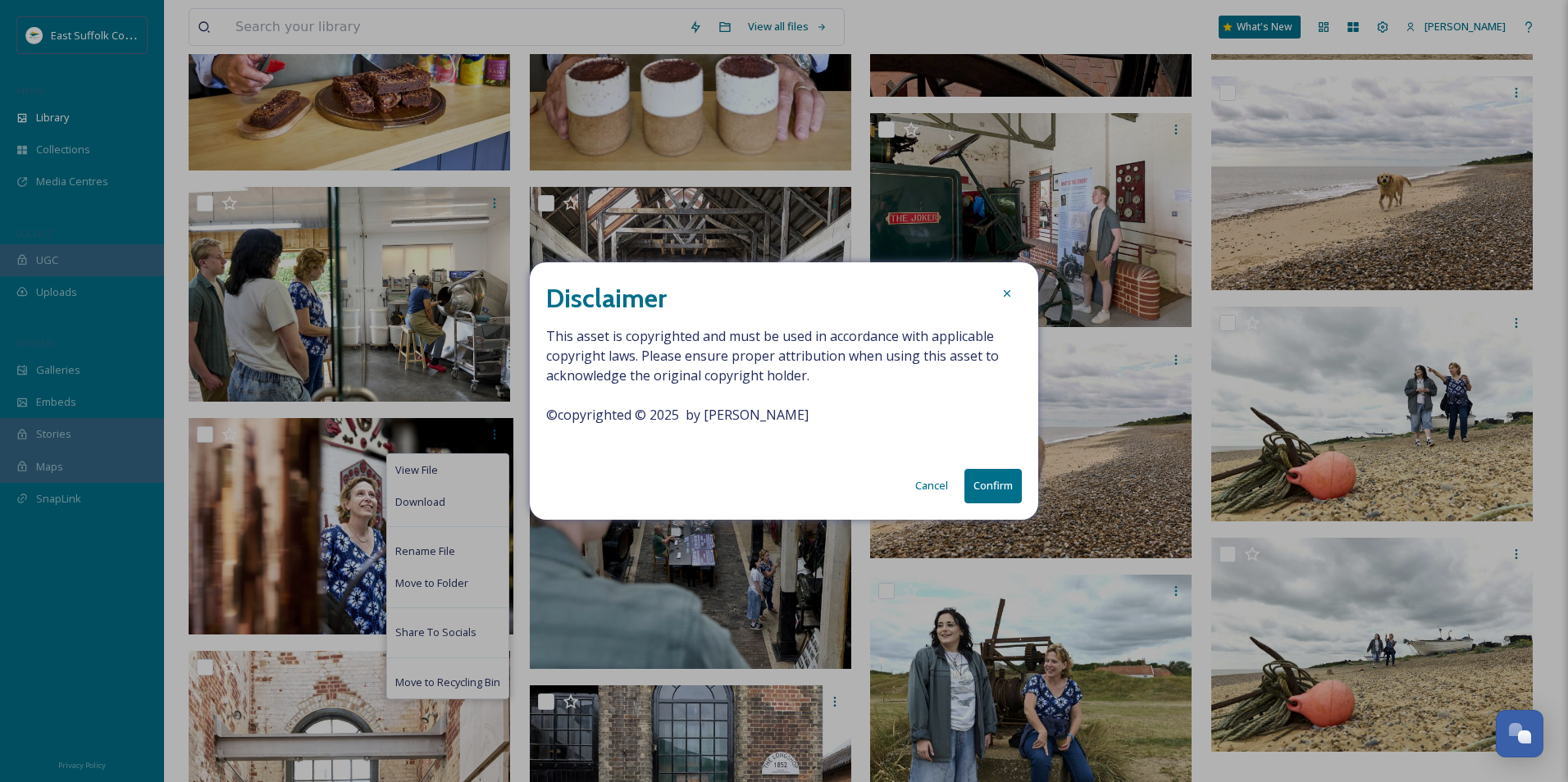
click at [987, 499] on button "Confirm" at bounding box center [993, 486] width 57 height 34
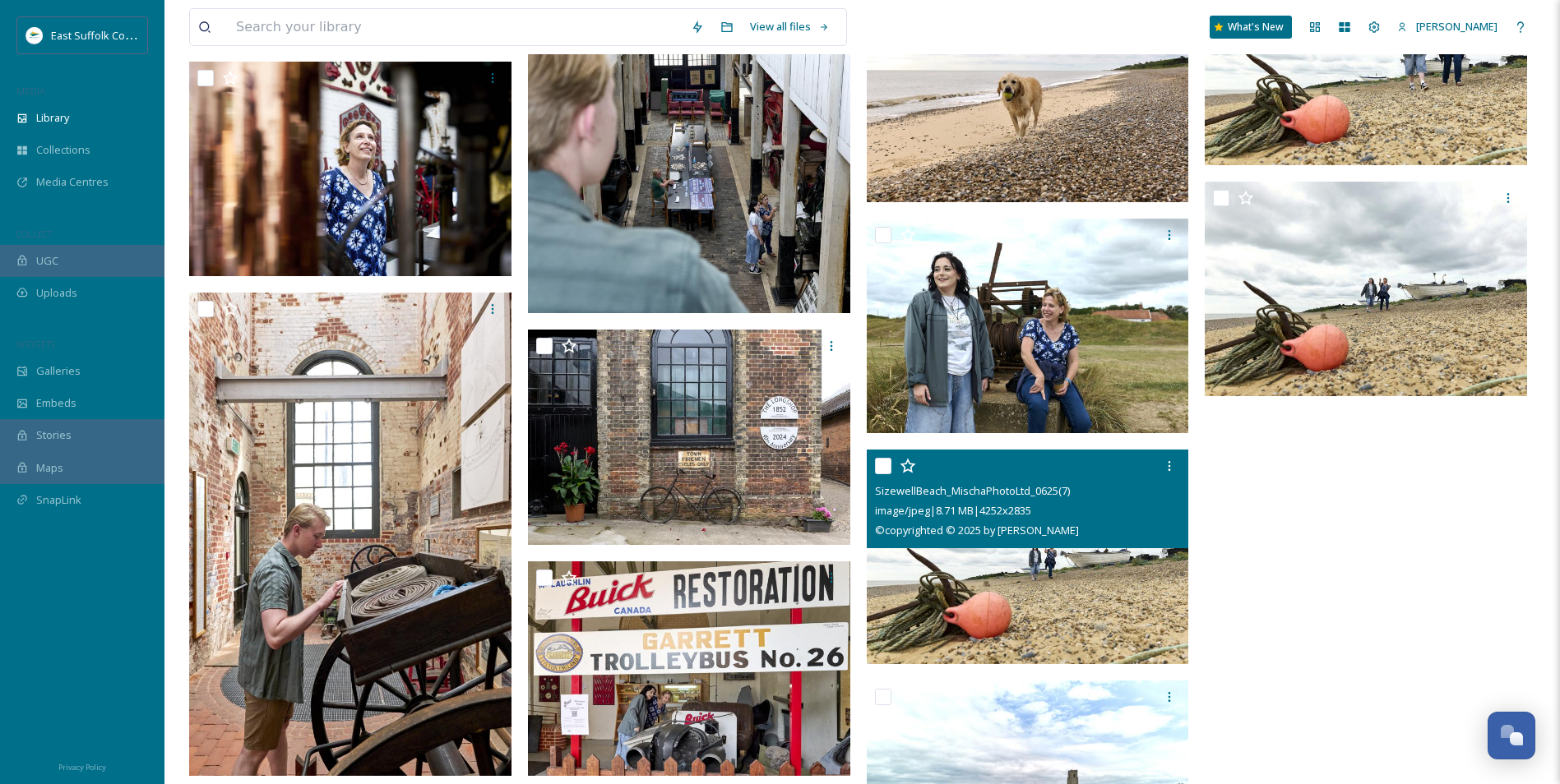
scroll to position [16443, 0]
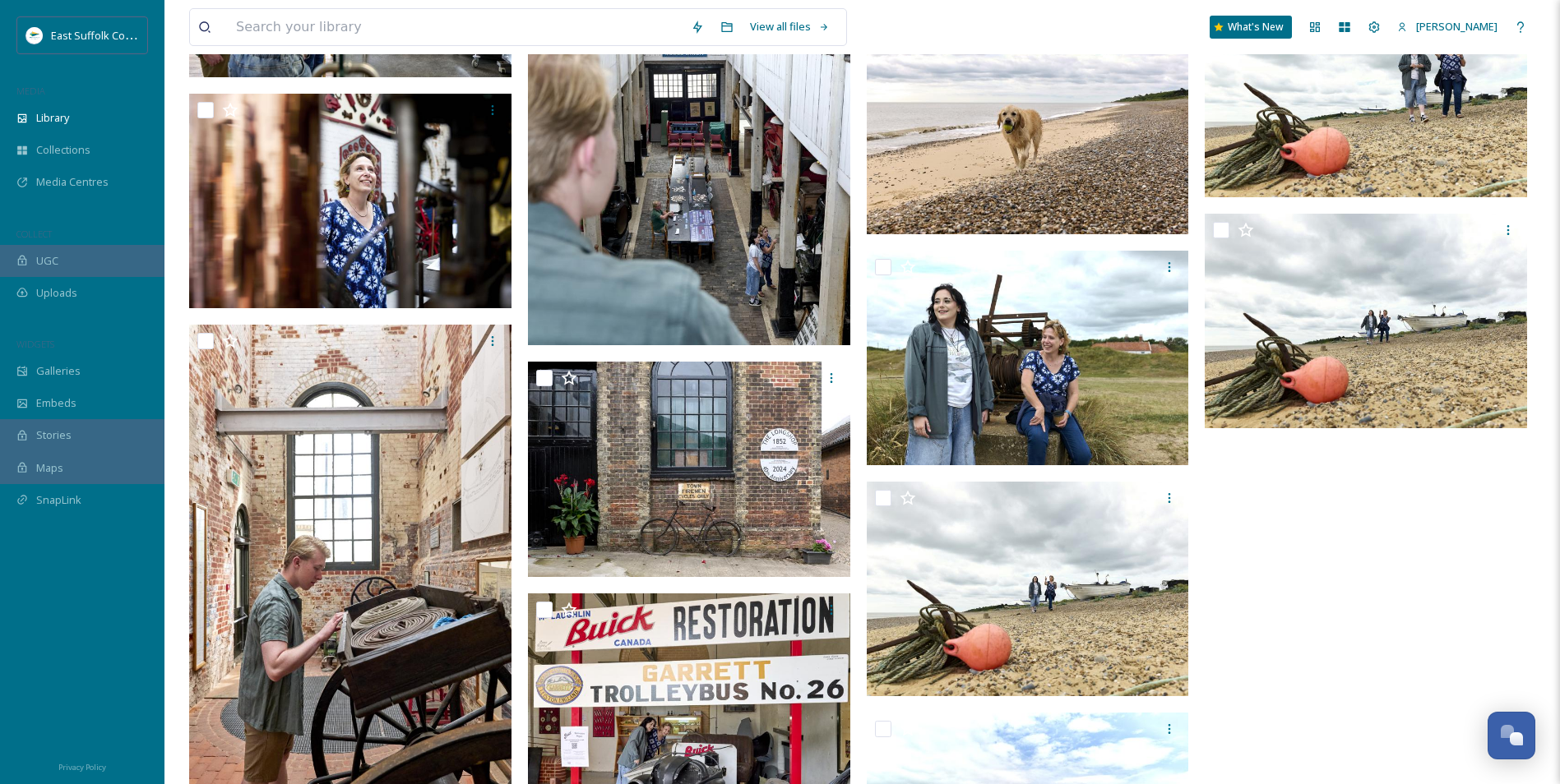
drag, startPoint x: 1048, startPoint y: 622, endPoint x: 868, endPoint y: 94, distance: 557.8
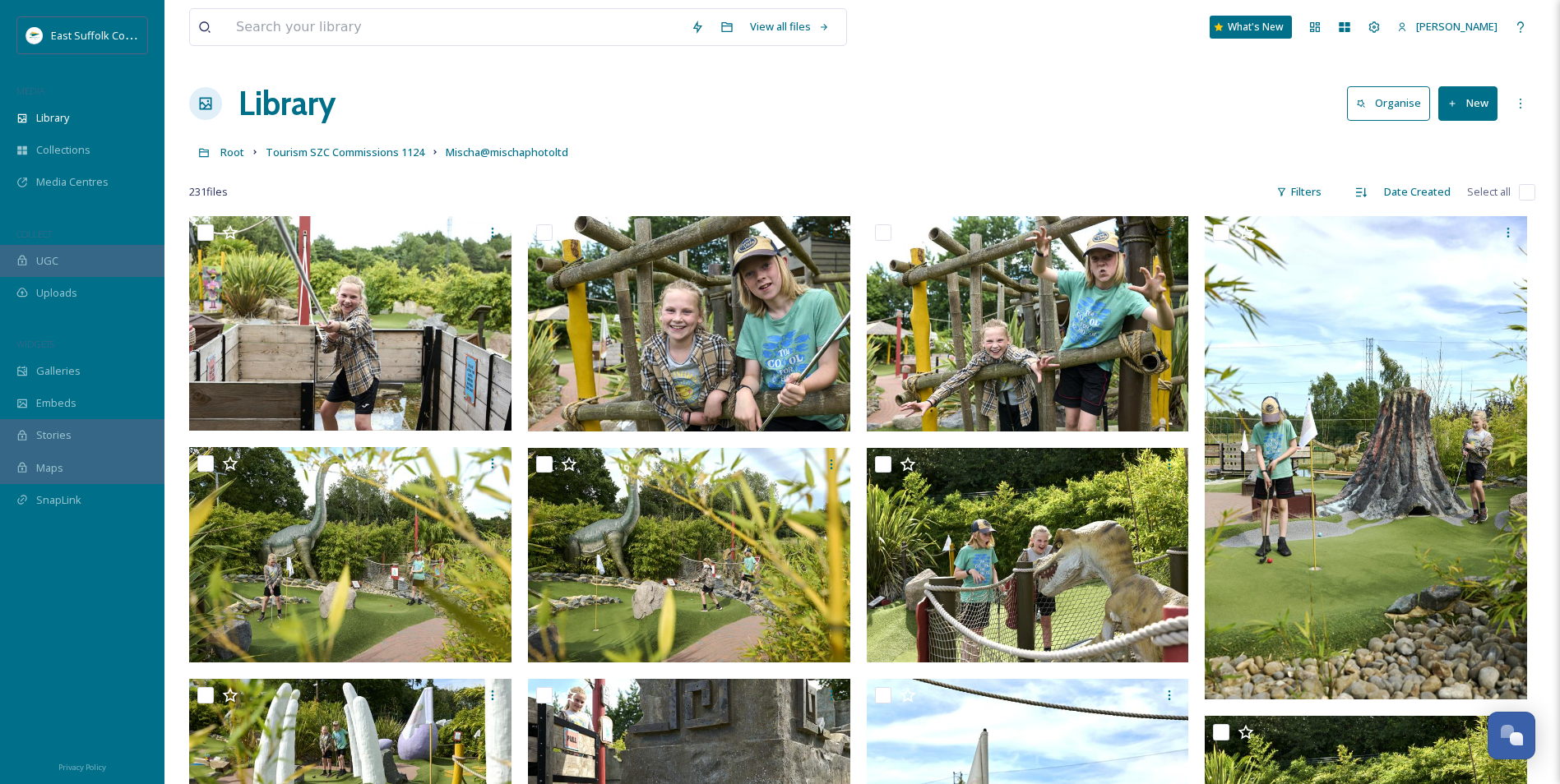
click at [343, 143] on link "Tourism SZC Commissions 1124" at bounding box center [344, 152] width 159 height 20
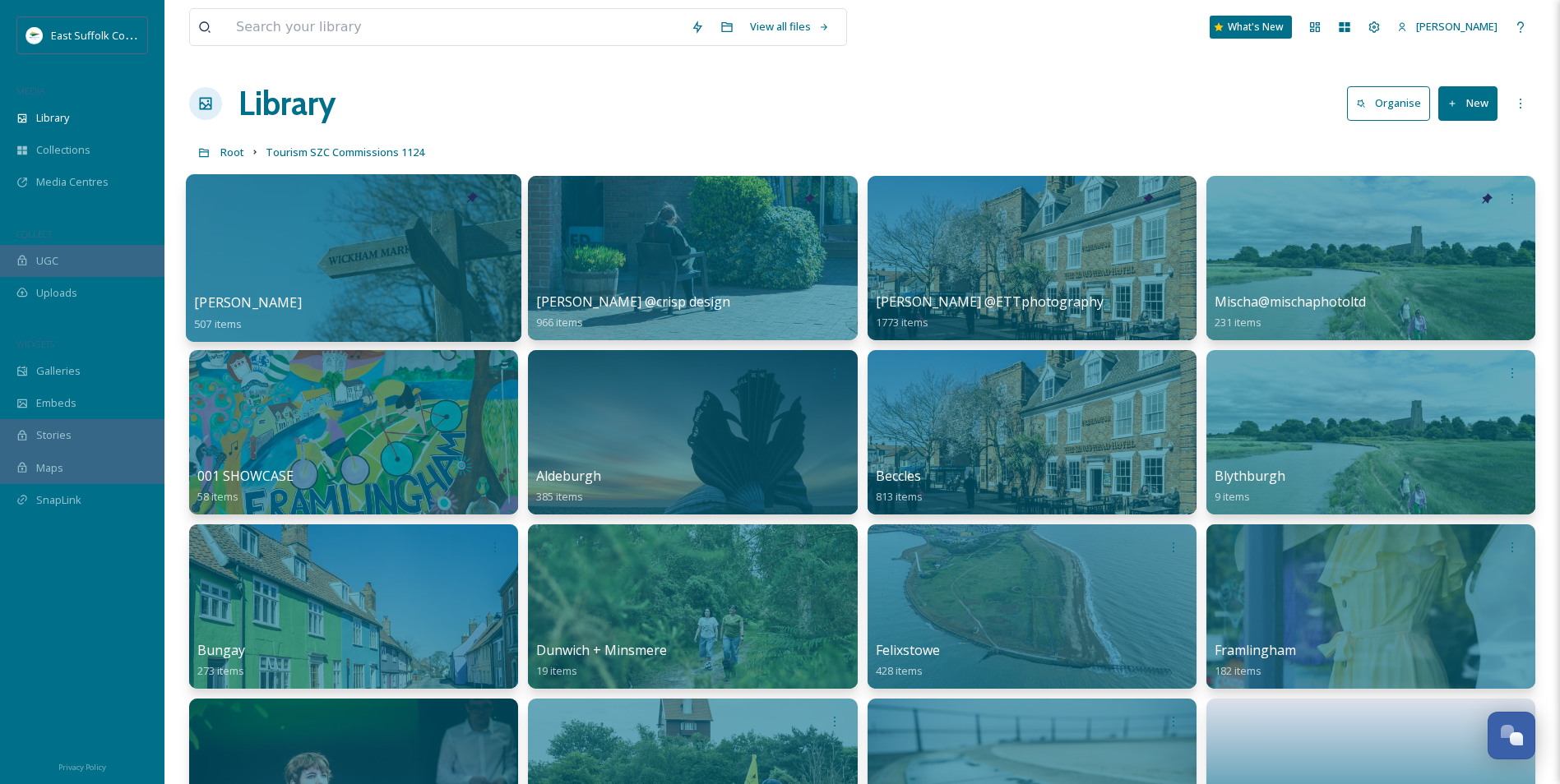
click at [318, 262] on div at bounding box center [353, 258] width 335 height 168
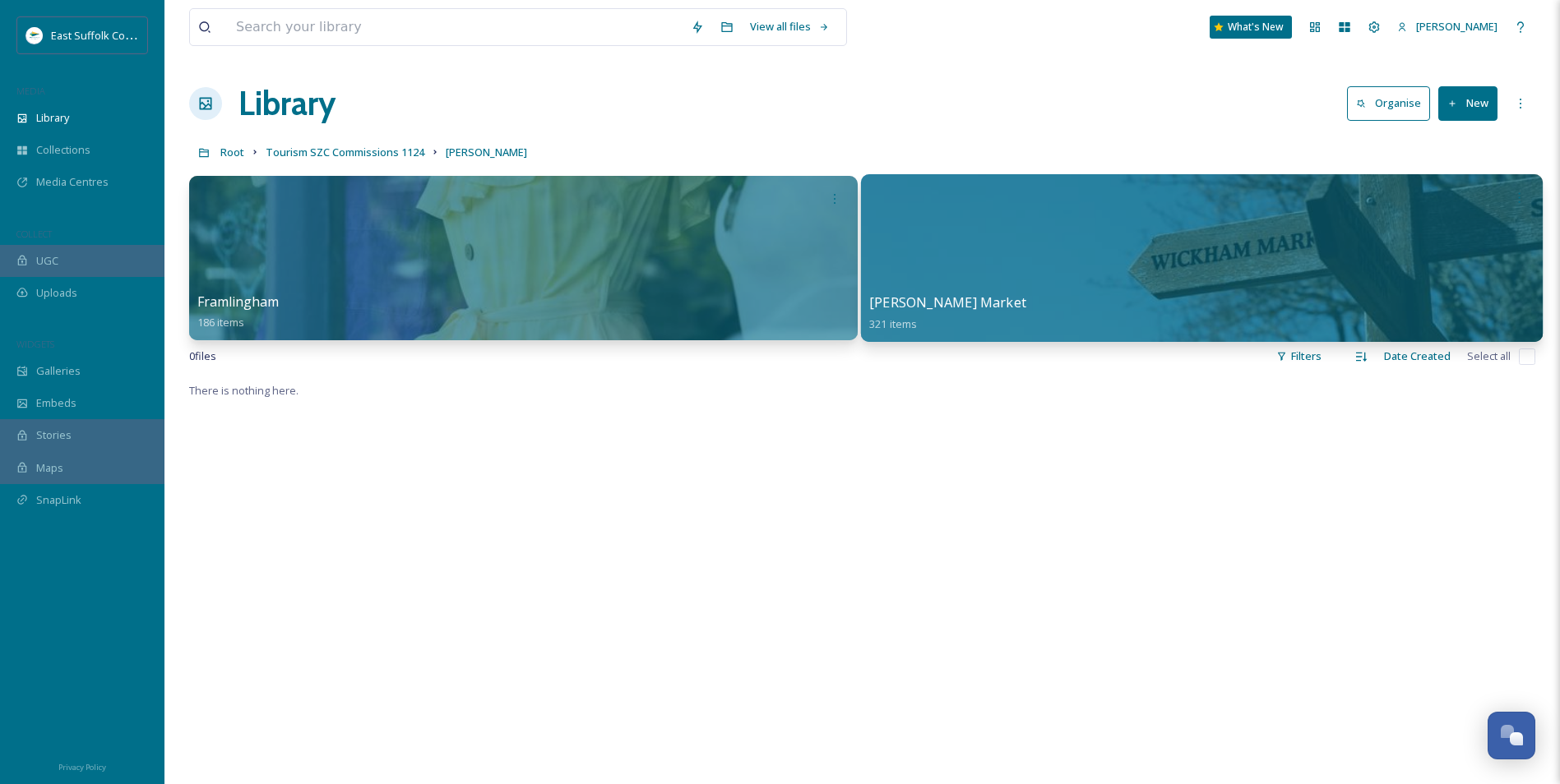
click at [1030, 268] on div at bounding box center [1200, 258] width 682 height 168
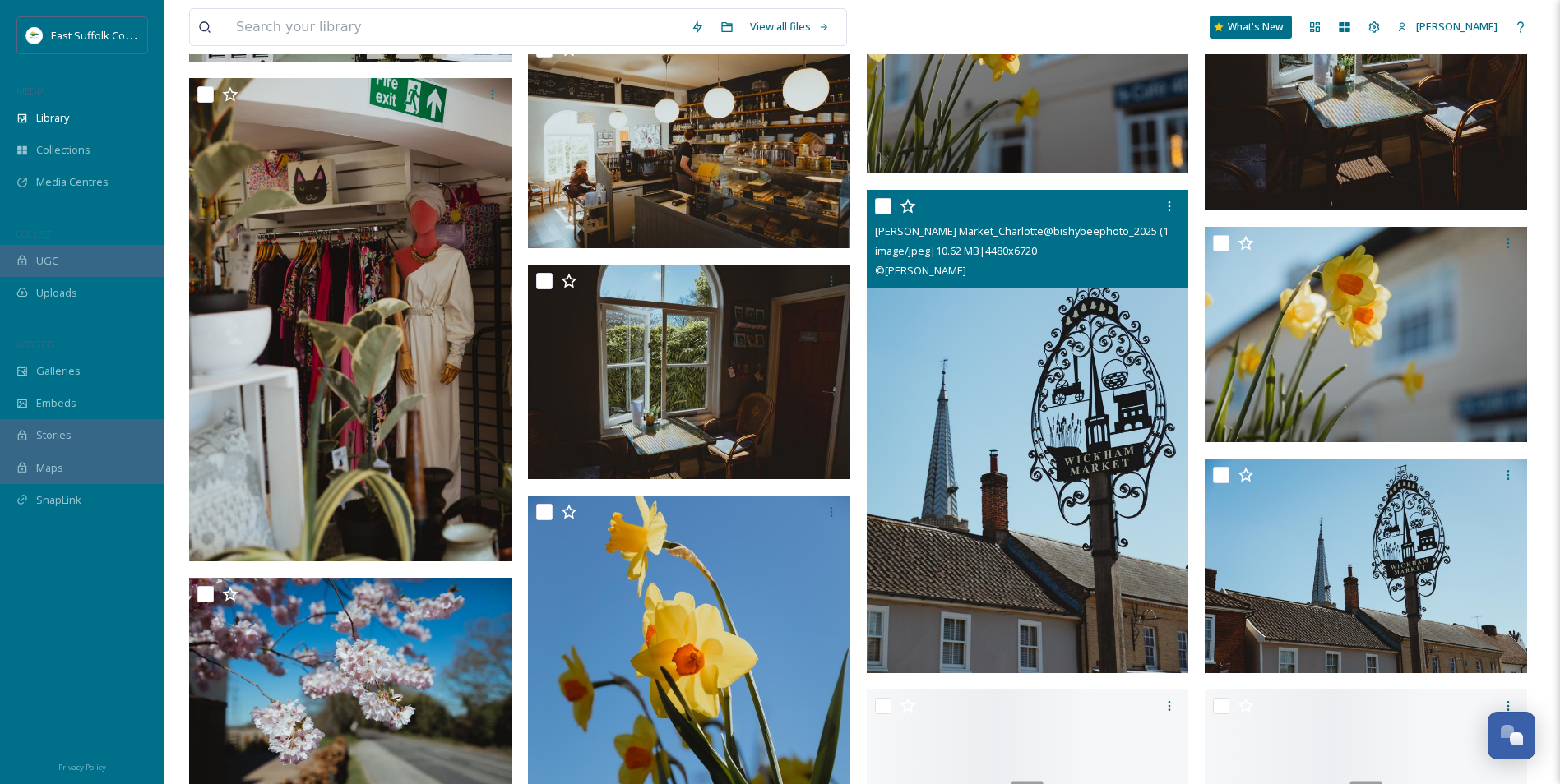
scroll to position [25480, 0]
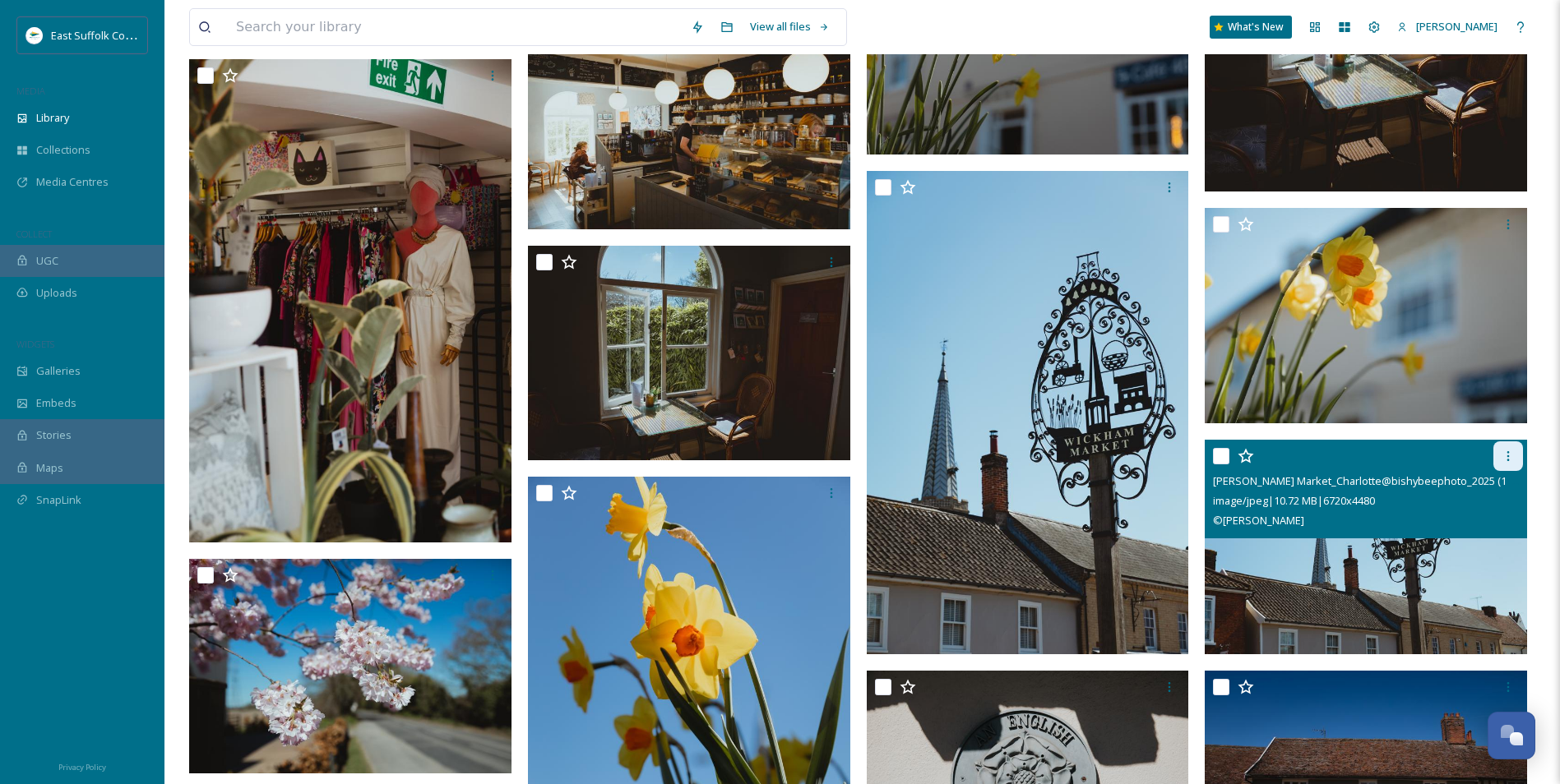
click at [1515, 447] on div at bounding box center [1508, 457] width 29 height 29
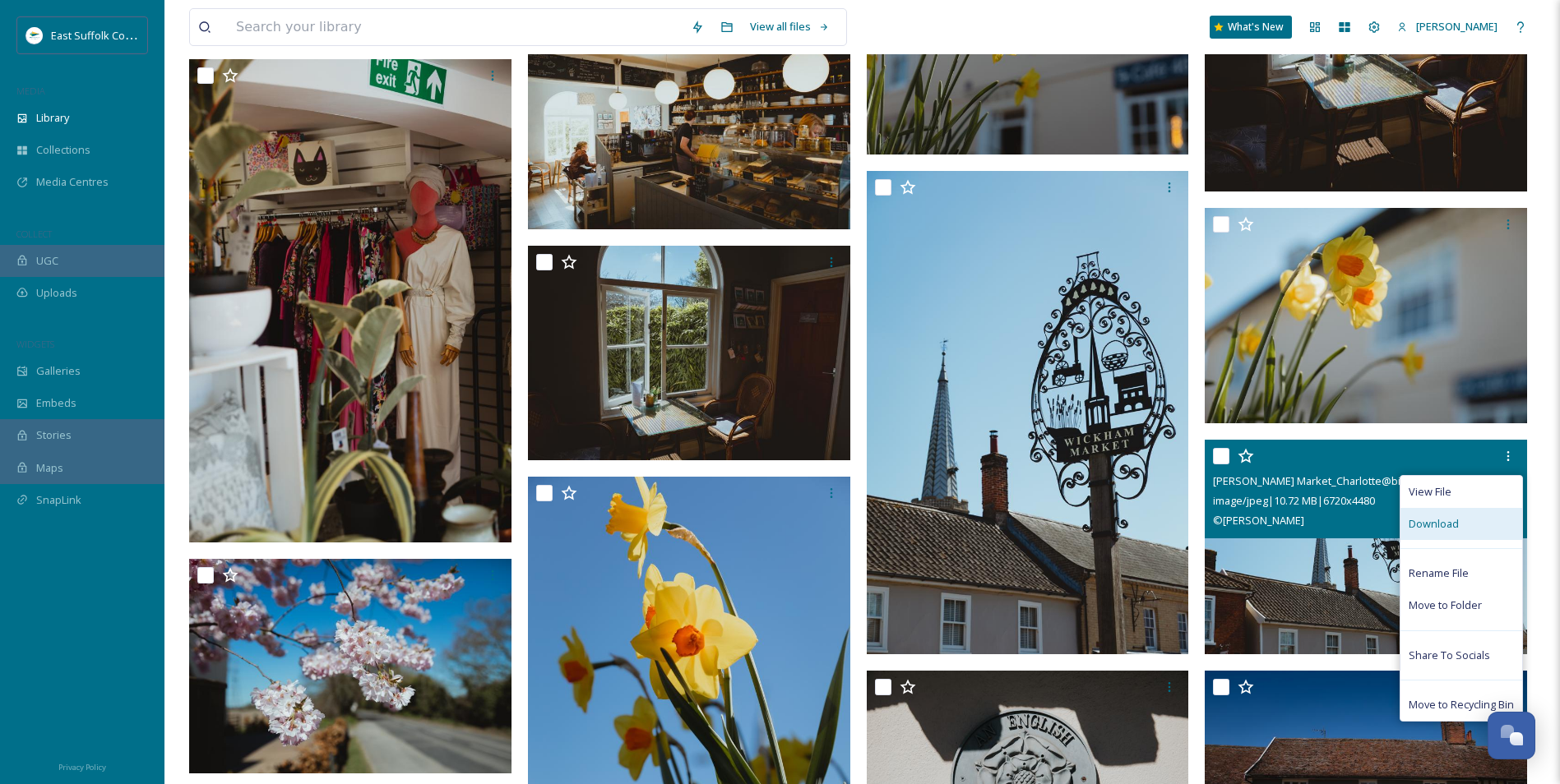
click at [1437, 538] on div "Download" at bounding box center [1461, 523] width 121 height 32
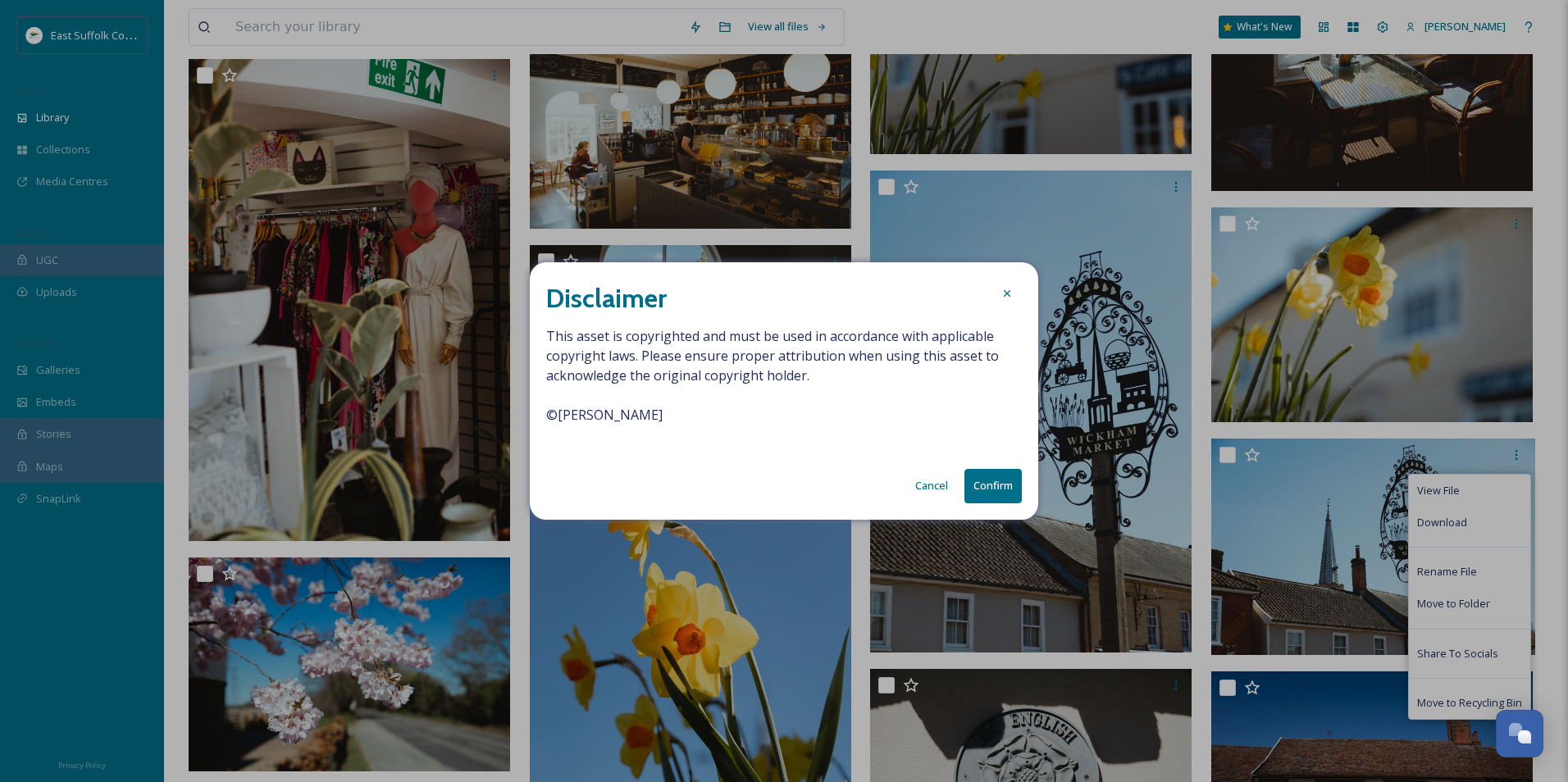
click at [1012, 478] on button "Confirm" at bounding box center [993, 486] width 57 height 34
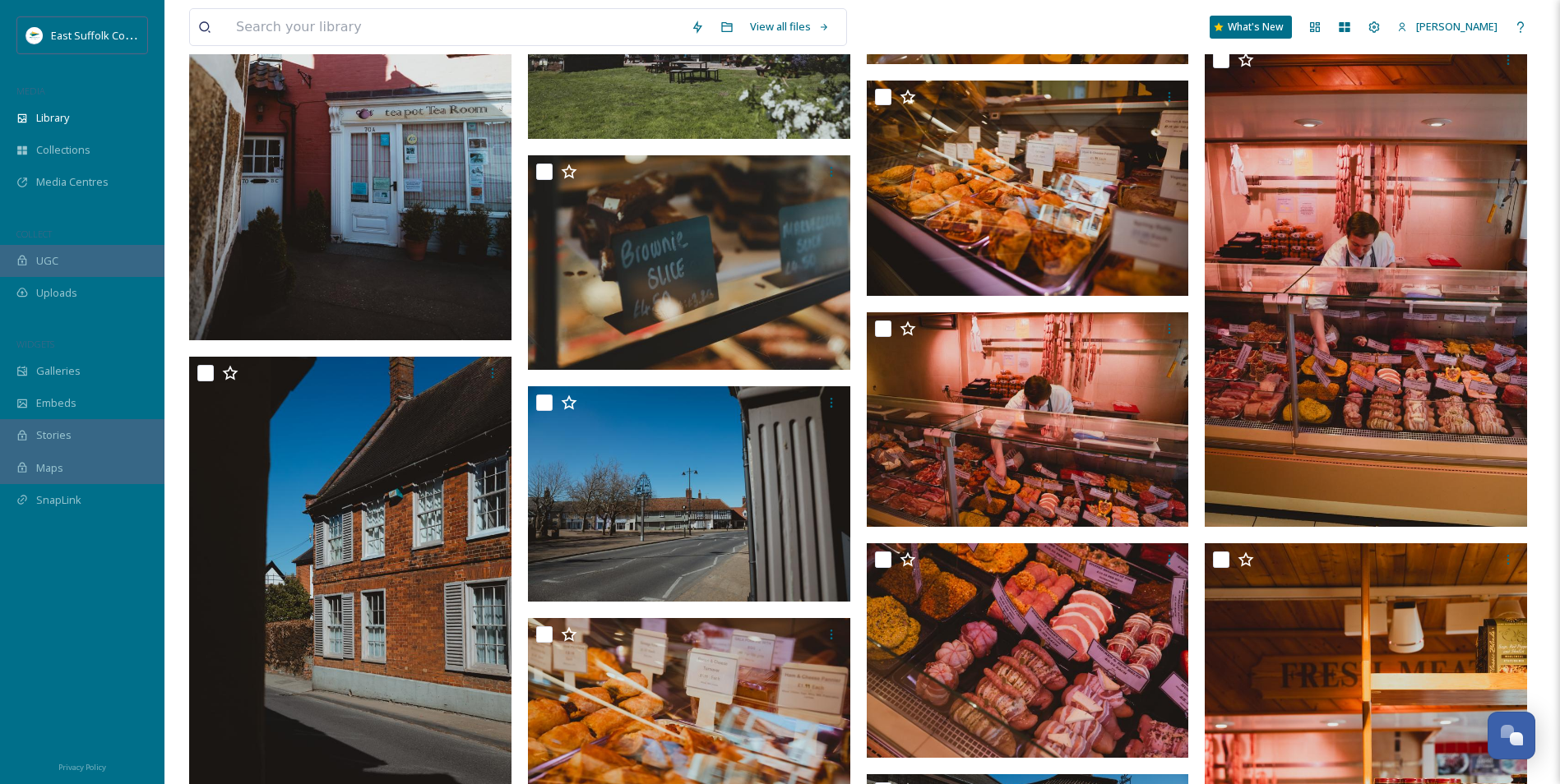
scroll to position [0, 0]
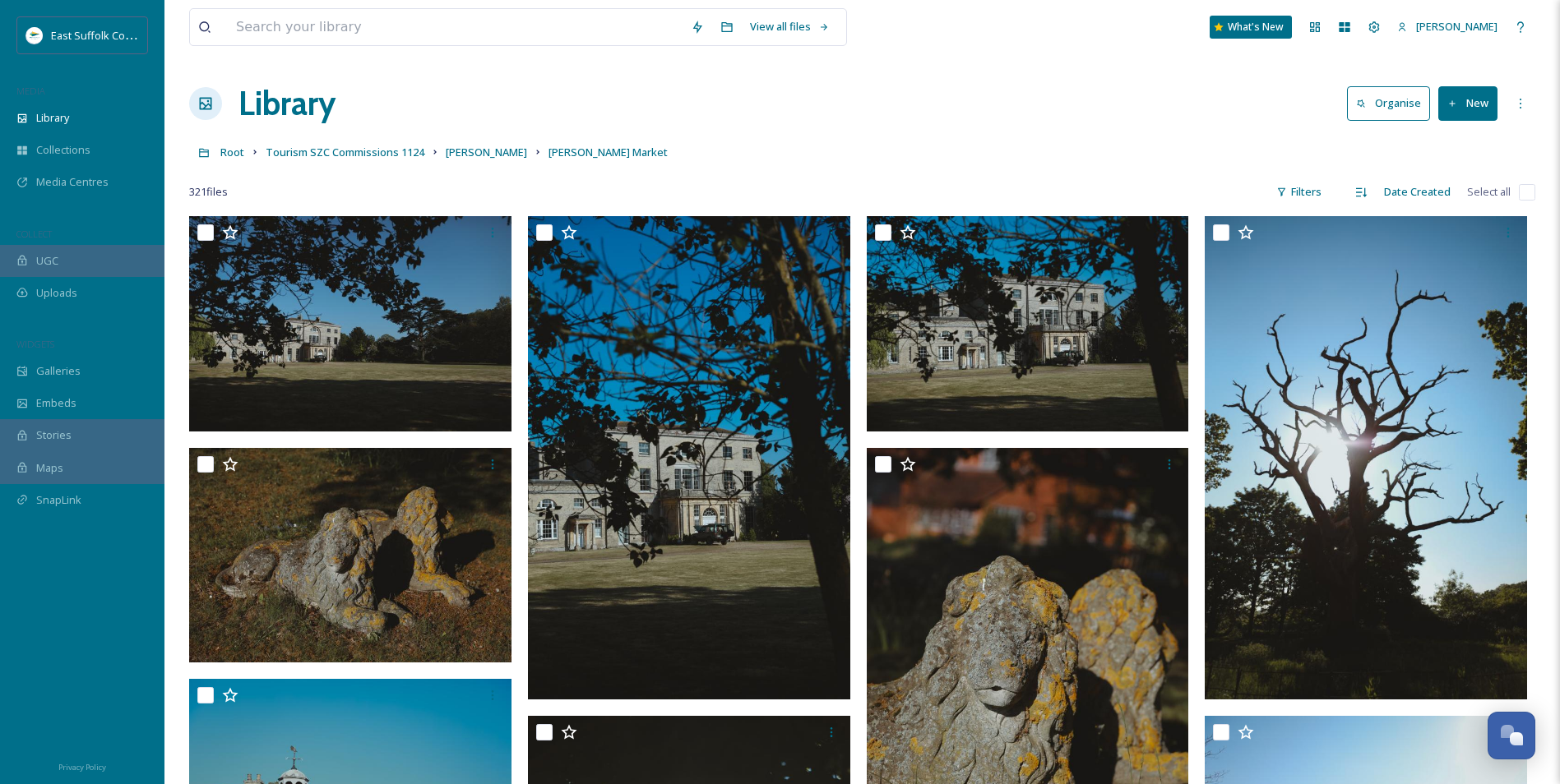
drag, startPoint x: 908, startPoint y: 373, endPoint x: 843, endPoint y: -5, distance: 383.5
drag, startPoint x: 903, startPoint y: 474, endPoint x: 802, endPoint y: 36, distance: 449.5
click at [396, 152] on span "Tourism SZC Commissions 1124" at bounding box center [344, 152] width 159 height 15
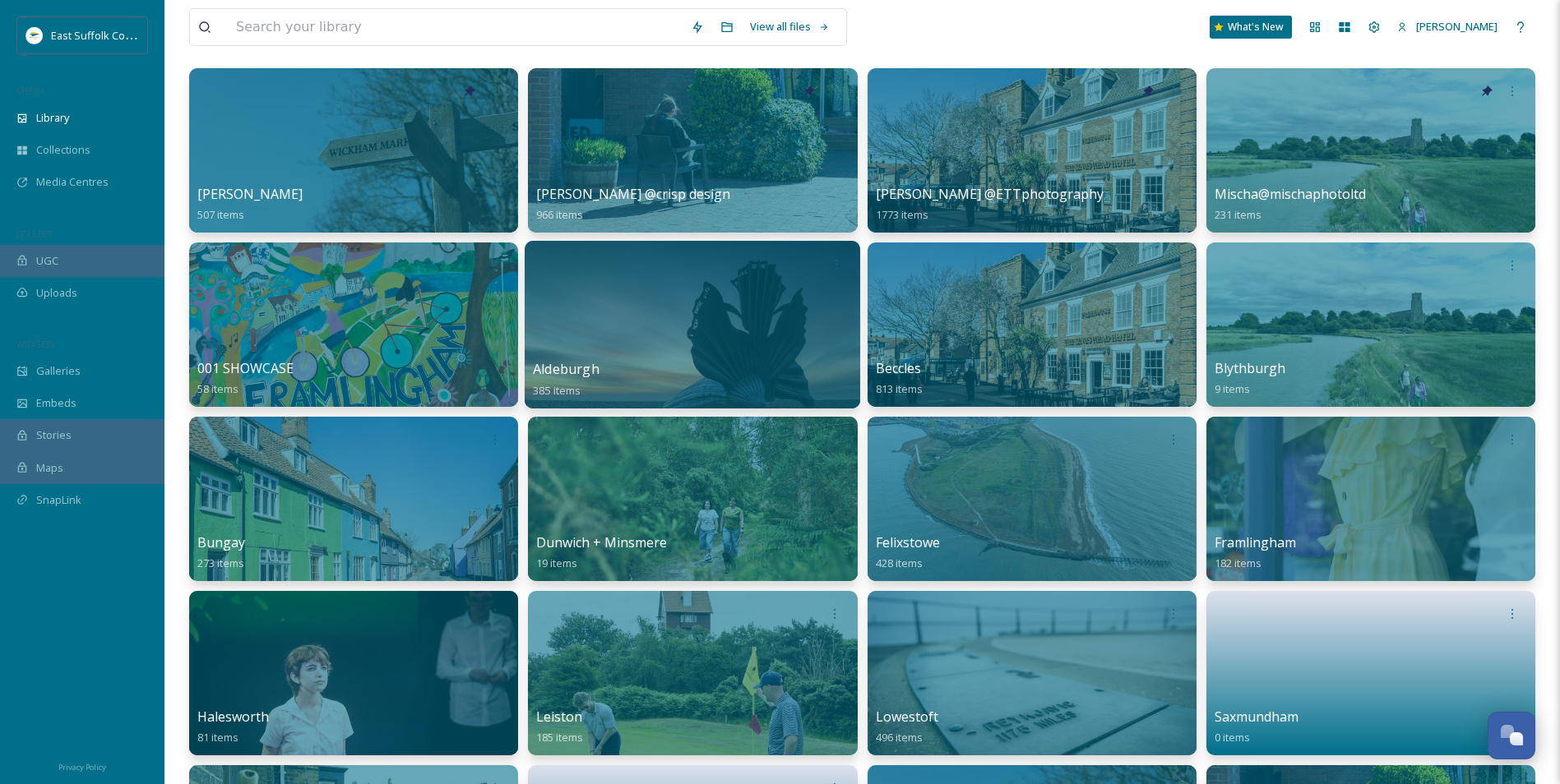
scroll to position [329, 0]
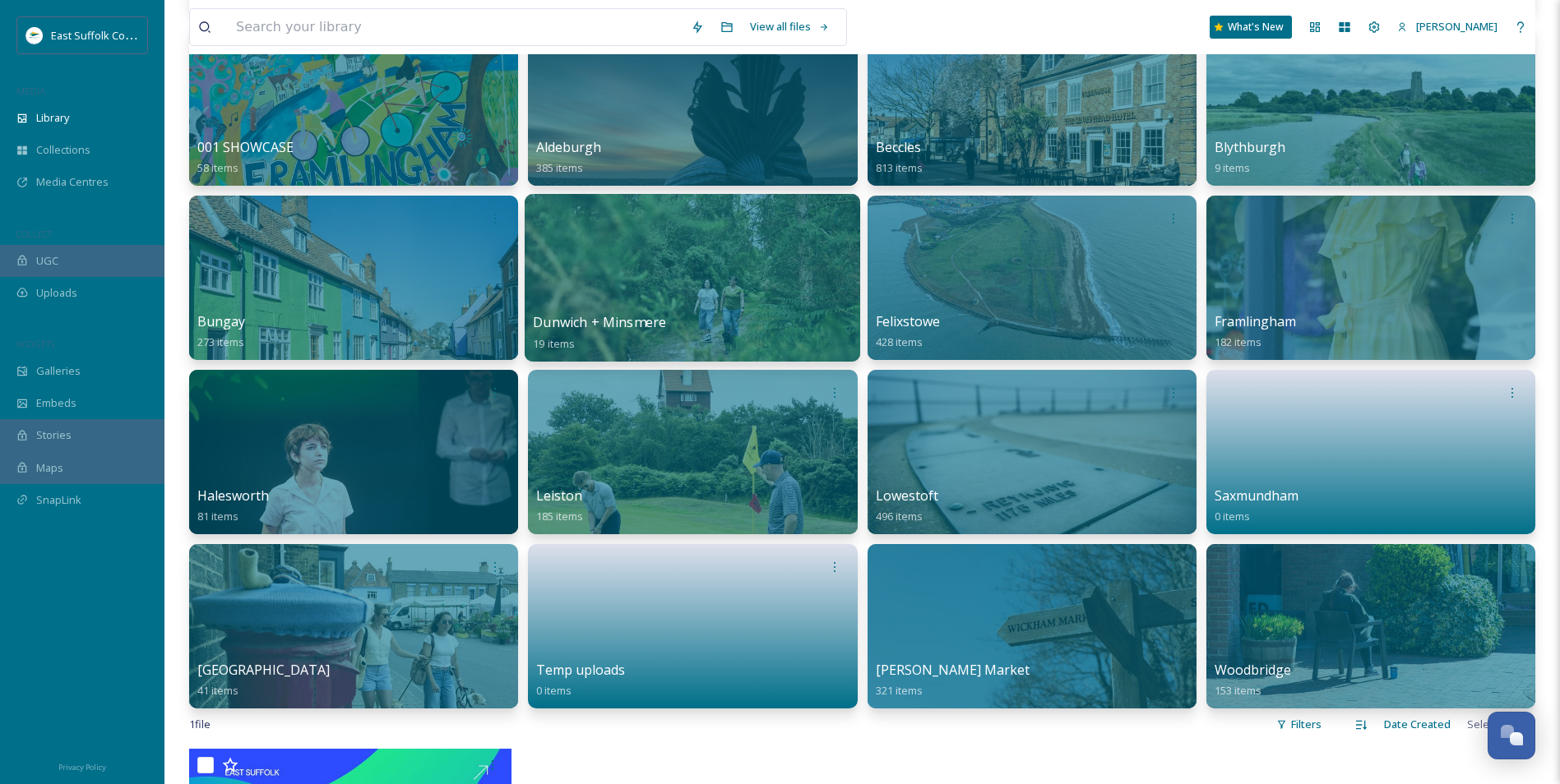
click at [752, 293] on div at bounding box center [692, 278] width 335 height 168
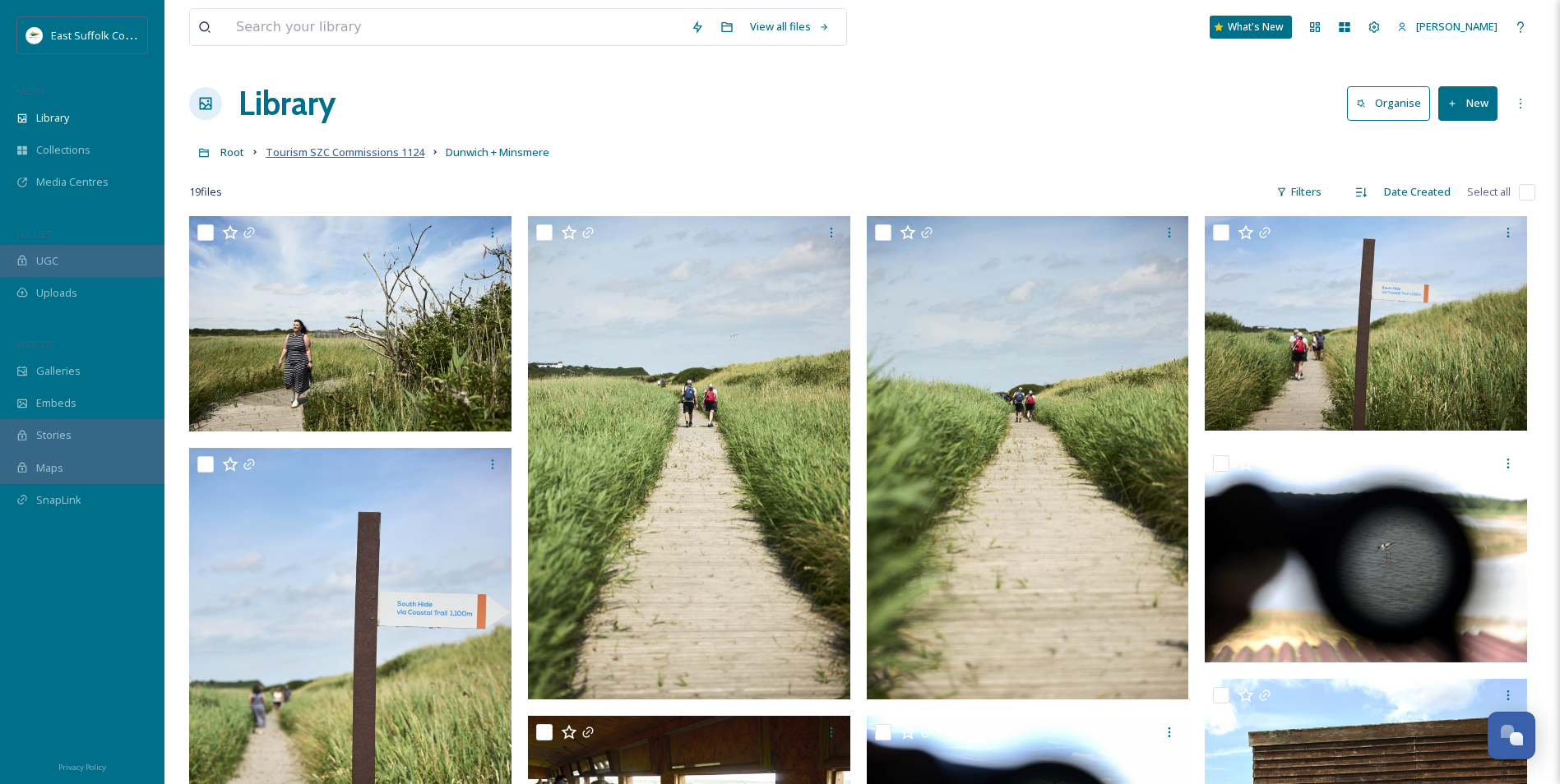
click at [407, 158] on span "Tourism SZC Commissions 1124" at bounding box center [344, 152] width 159 height 15
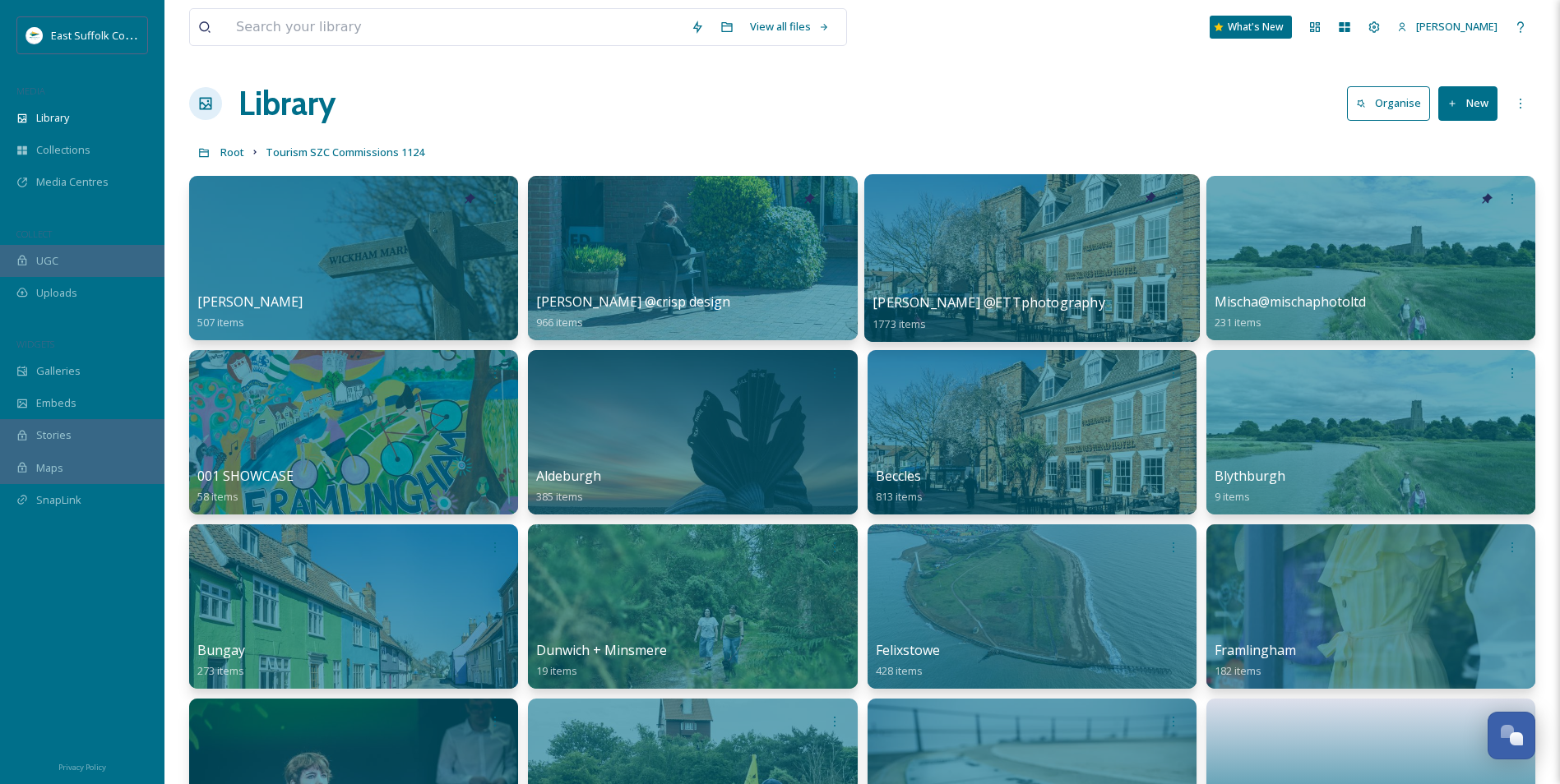
click at [1067, 221] on div at bounding box center [1030, 258] width 335 height 168
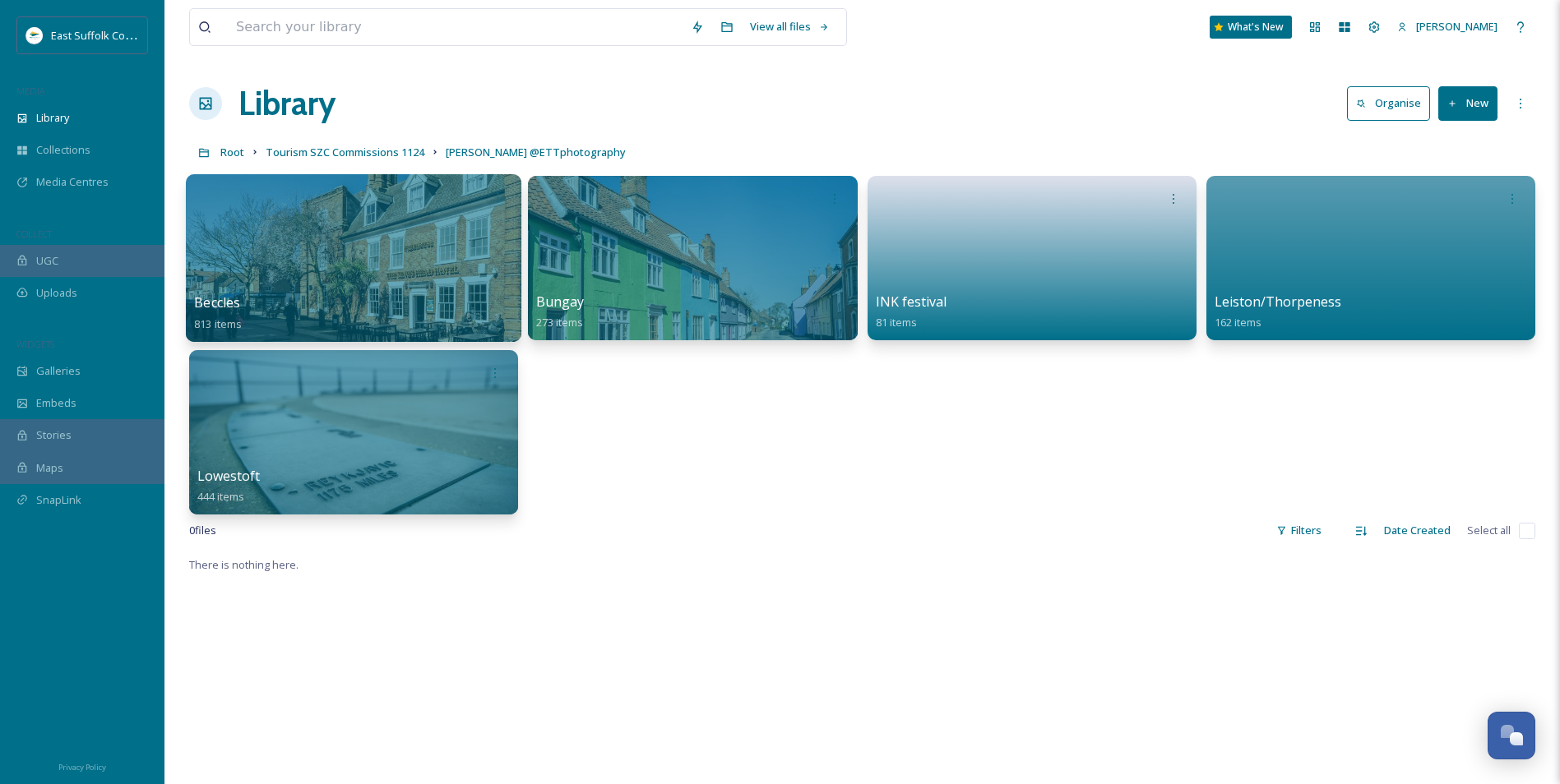
click at [327, 264] on div at bounding box center [353, 258] width 335 height 168
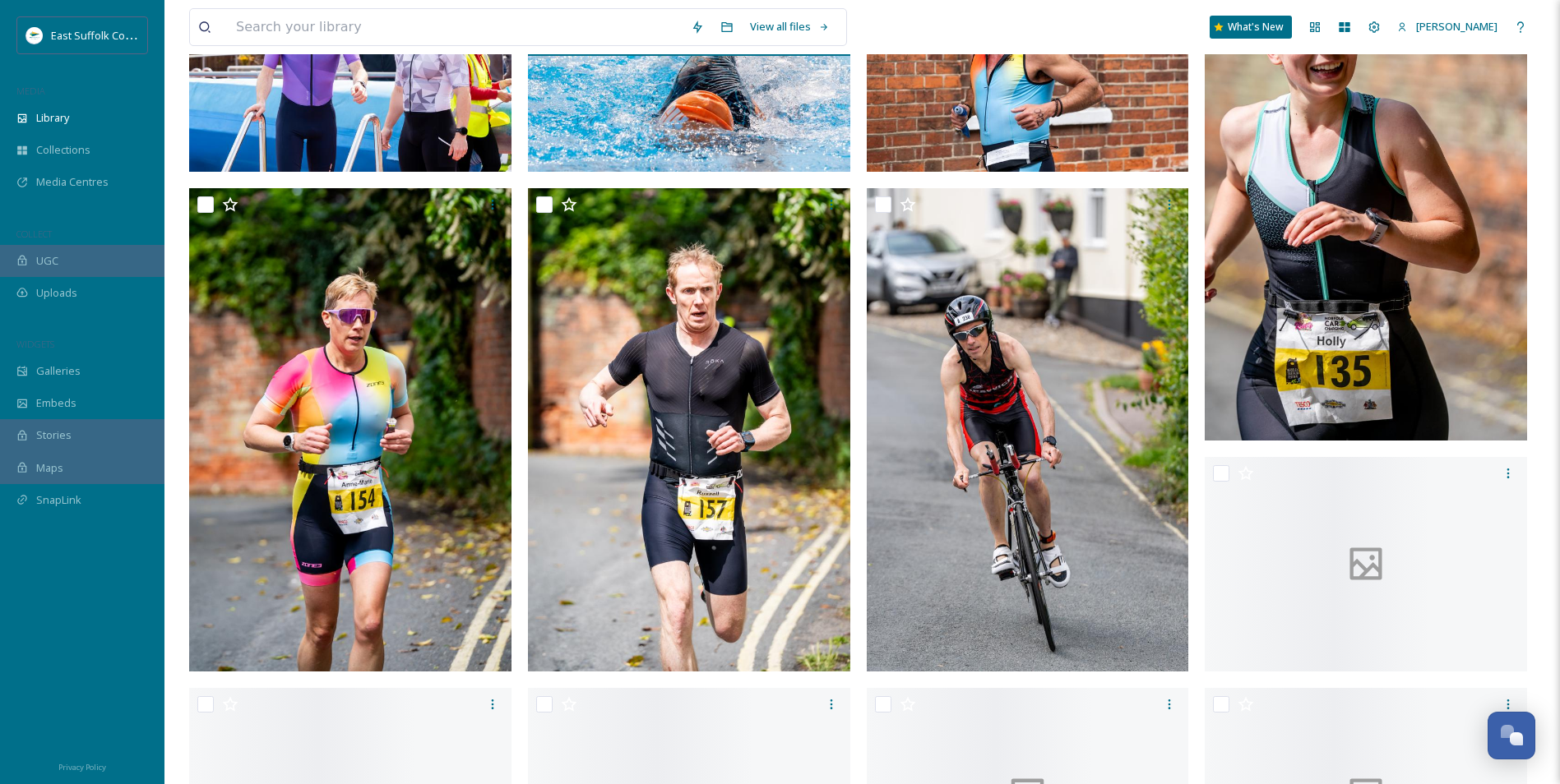
drag, startPoint x: 577, startPoint y: 459, endPoint x: 578, endPoint y: 543, distance: 84.0
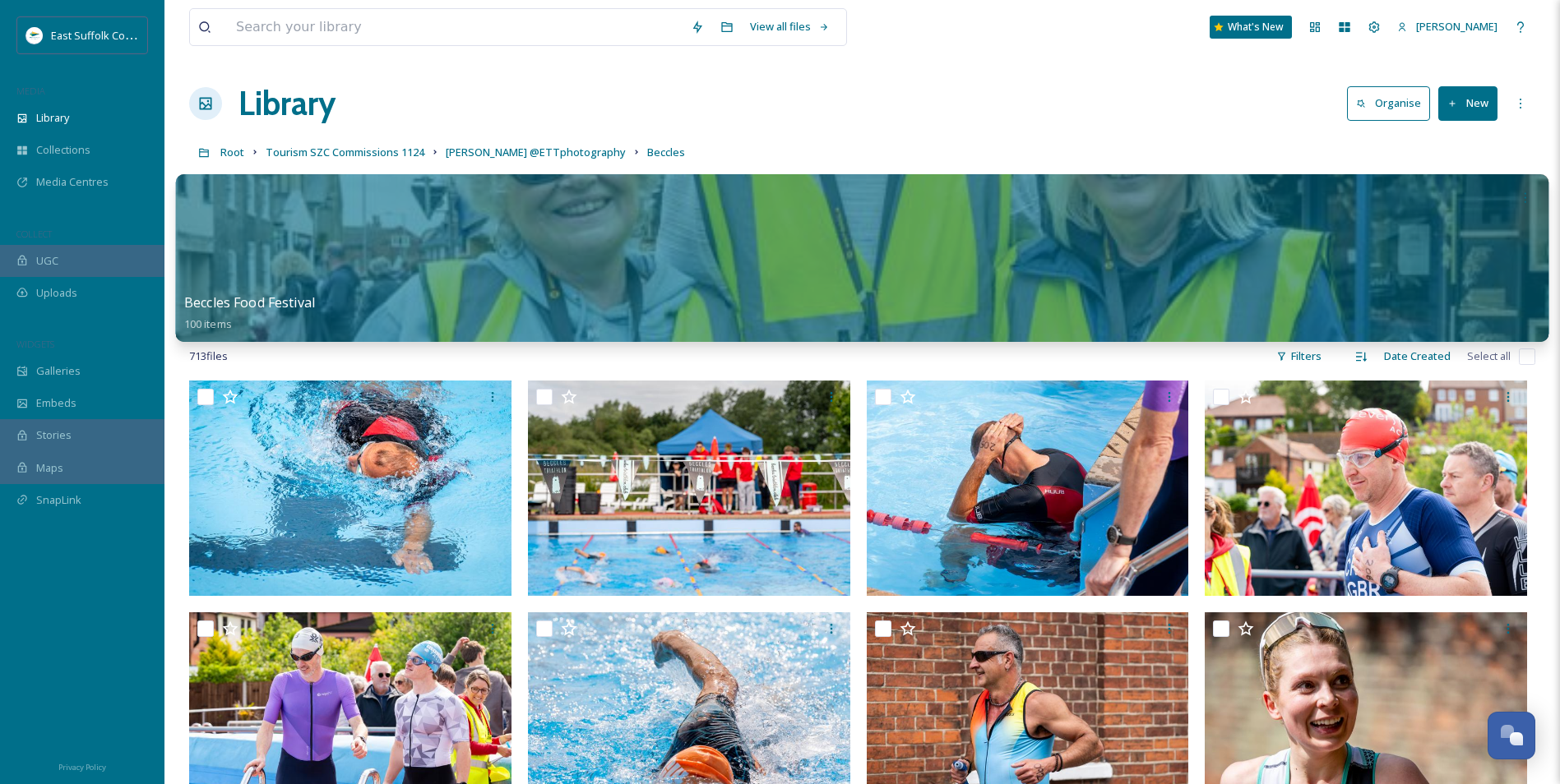
click at [614, 227] on div at bounding box center [862, 258] width 1374 height 168
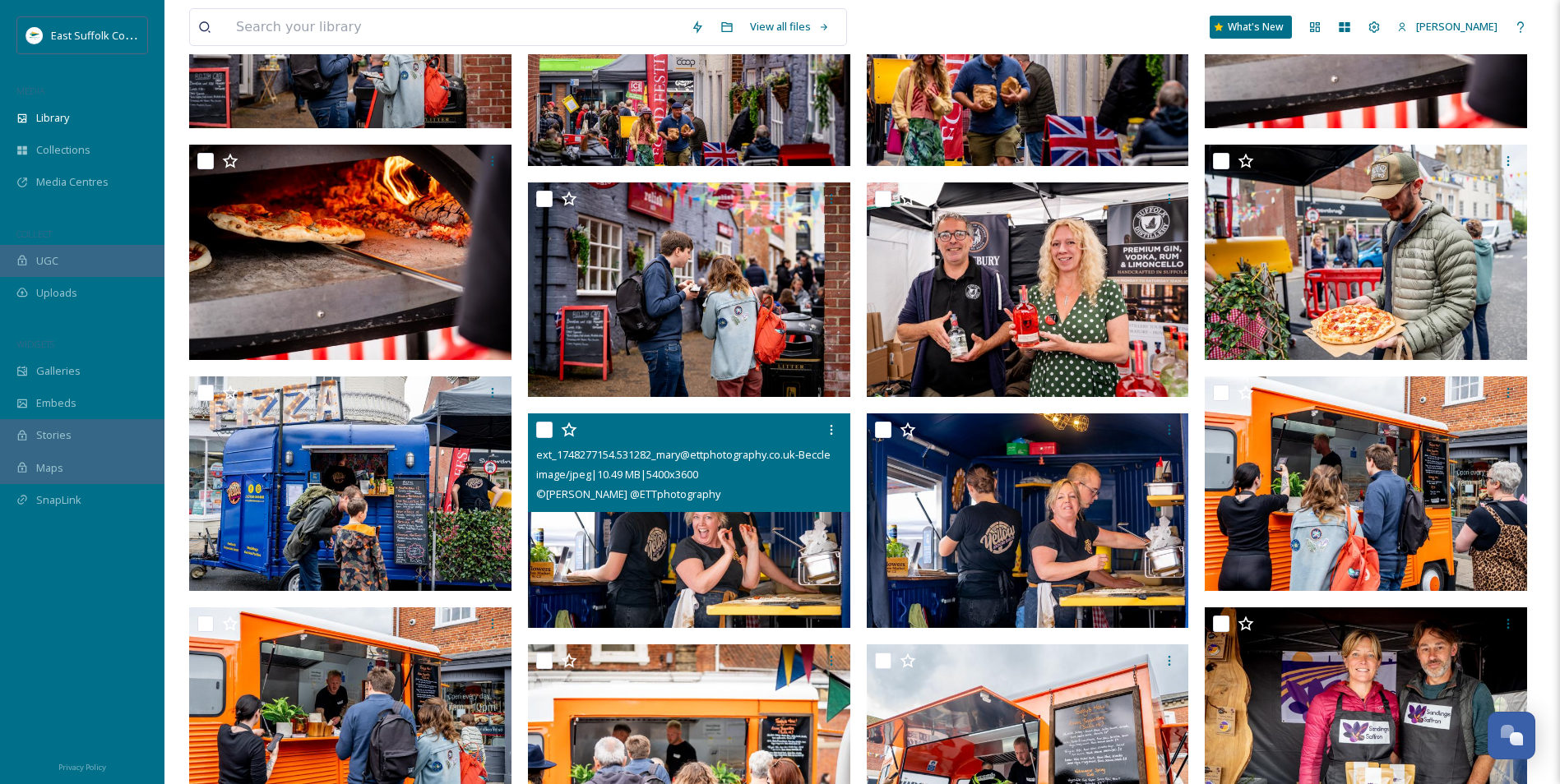
scroll to position [1973, 0]
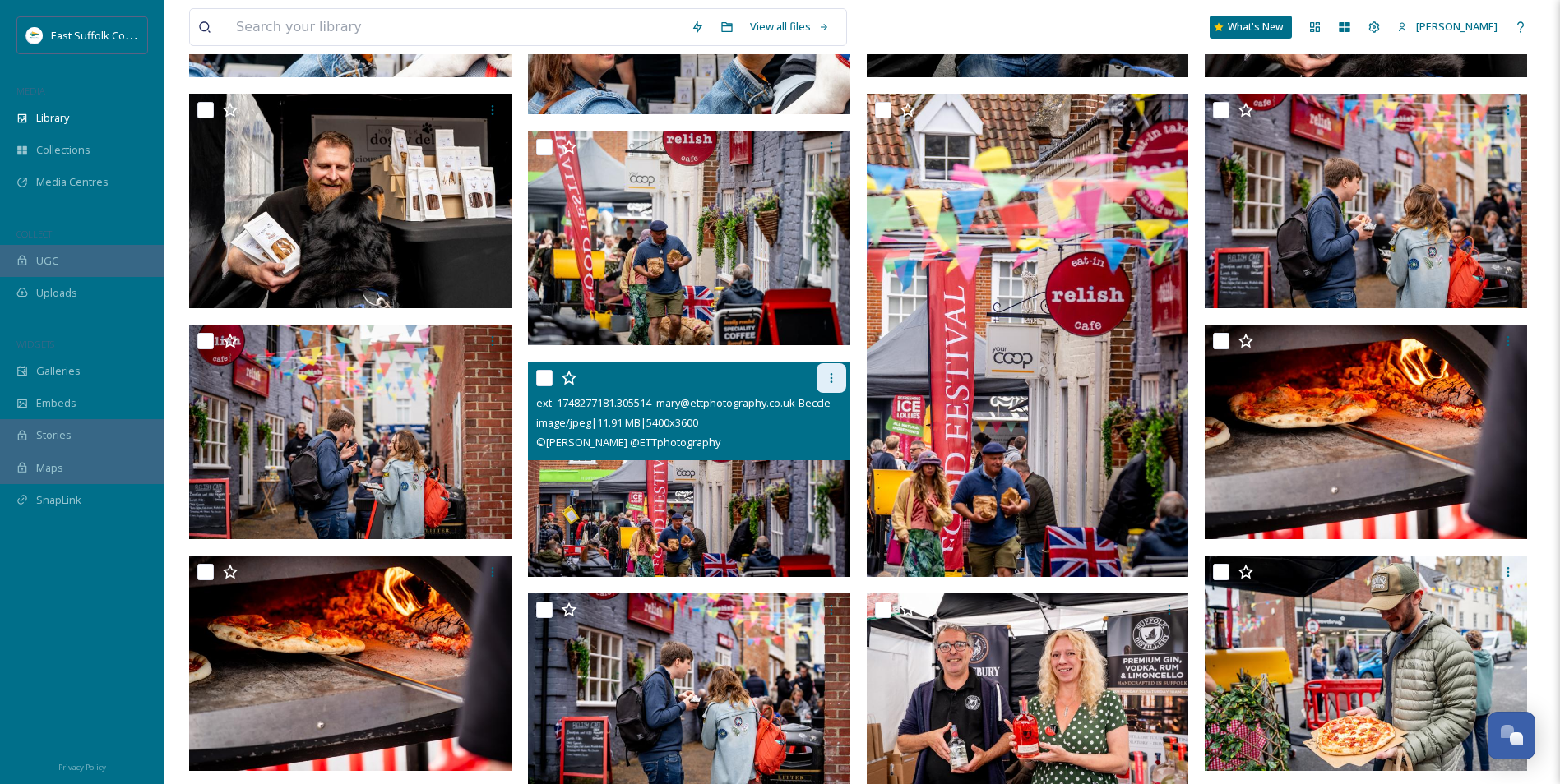
click at [822, 380] on div at bounding box center [831, 378] width 29 height 29
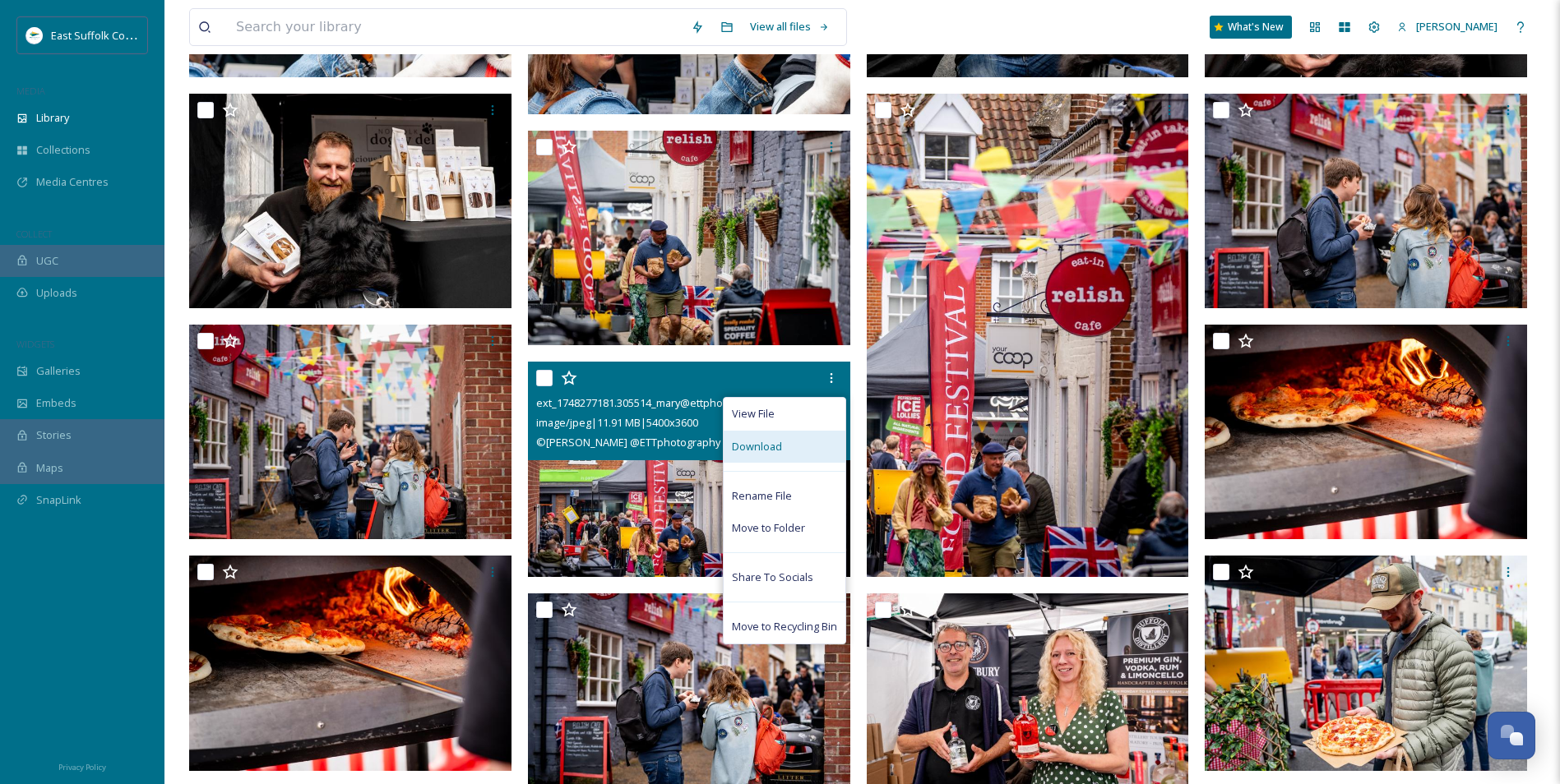
click at [791, 450] on div "Download" at bounding box center [784, 446] width 121 height 32
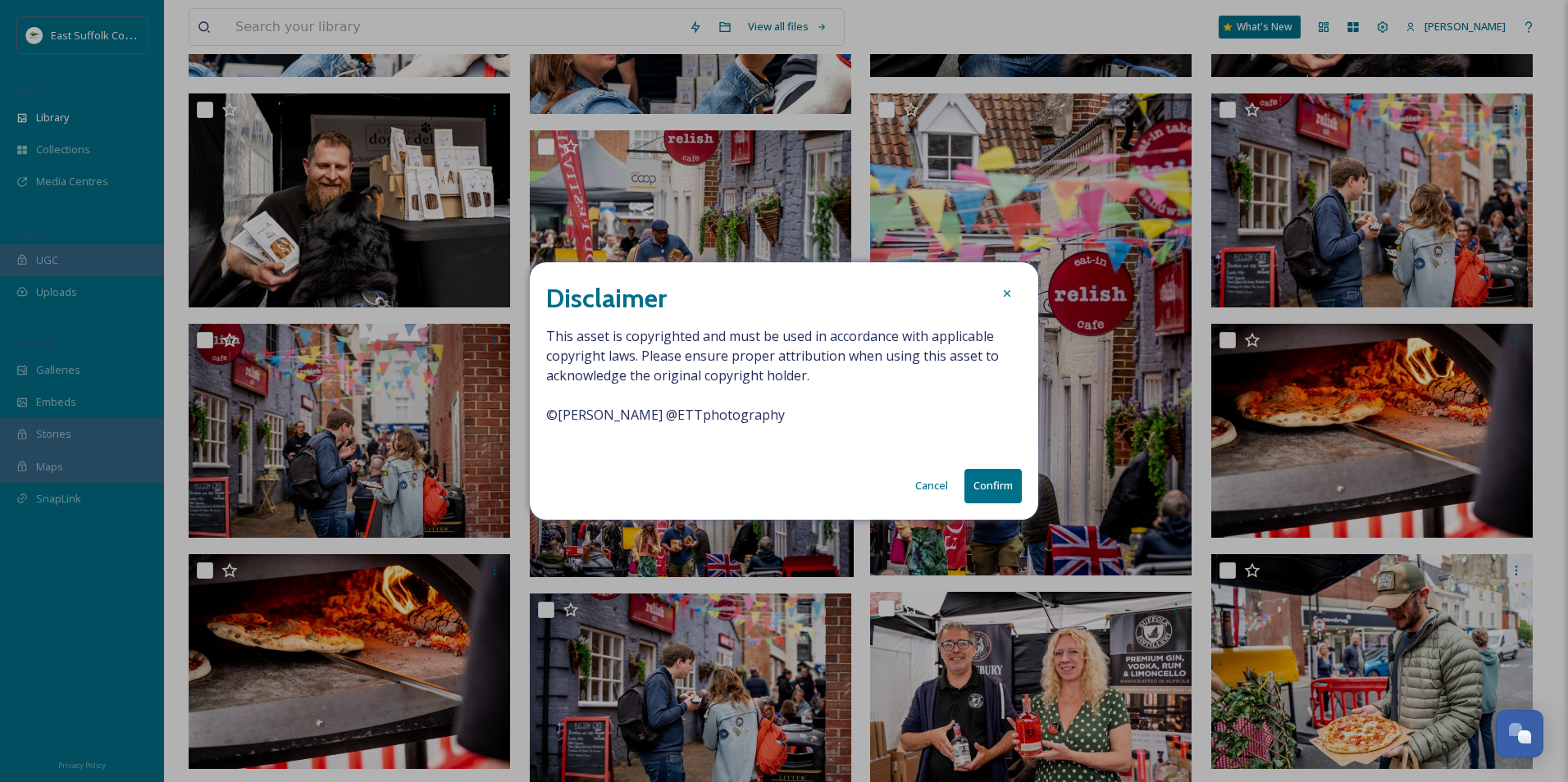
click at [975, 496] on button "Confirm" at bounding box center [993, 486] width 57 height 34
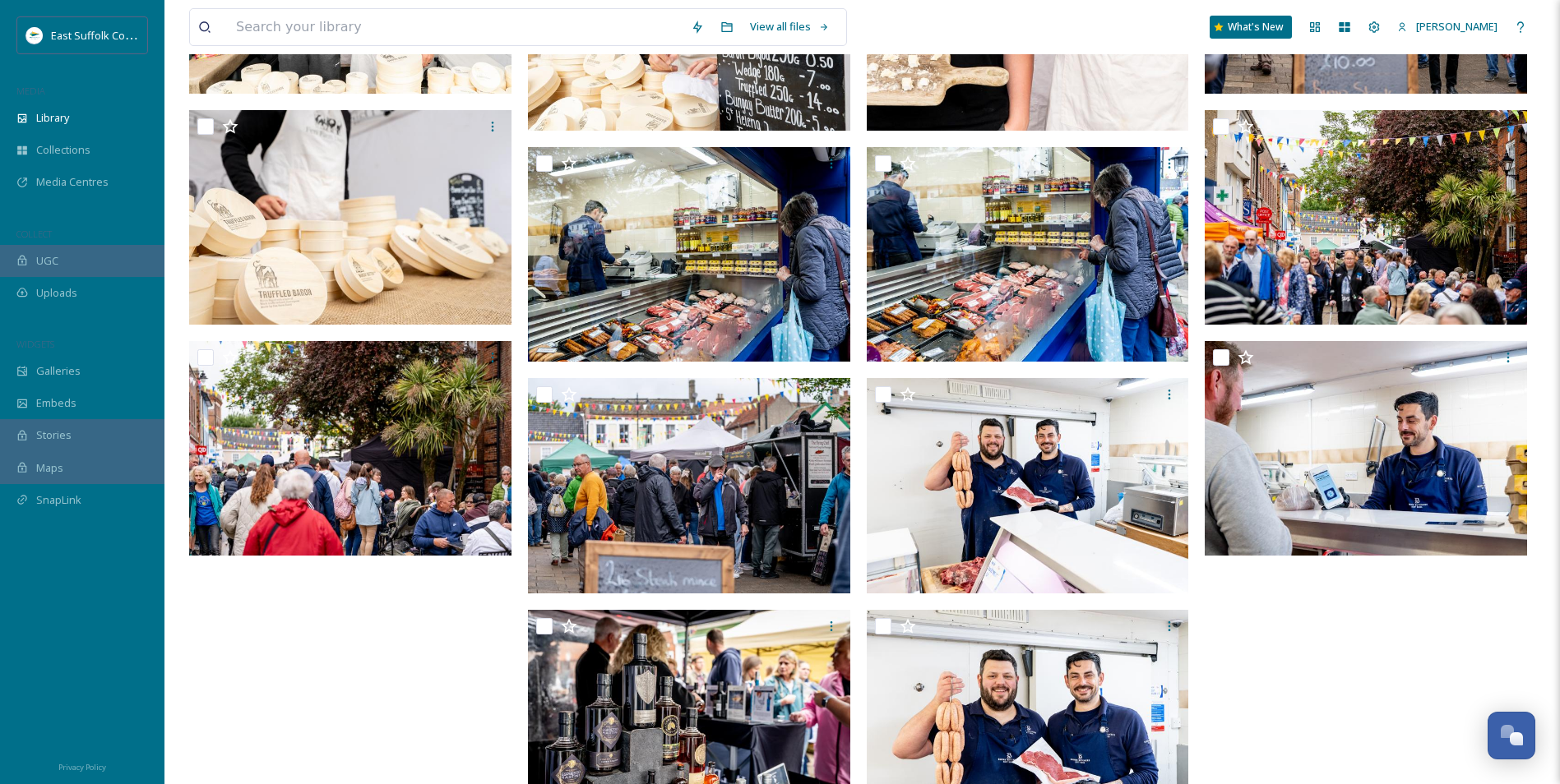
scroll to position [5493, 0]
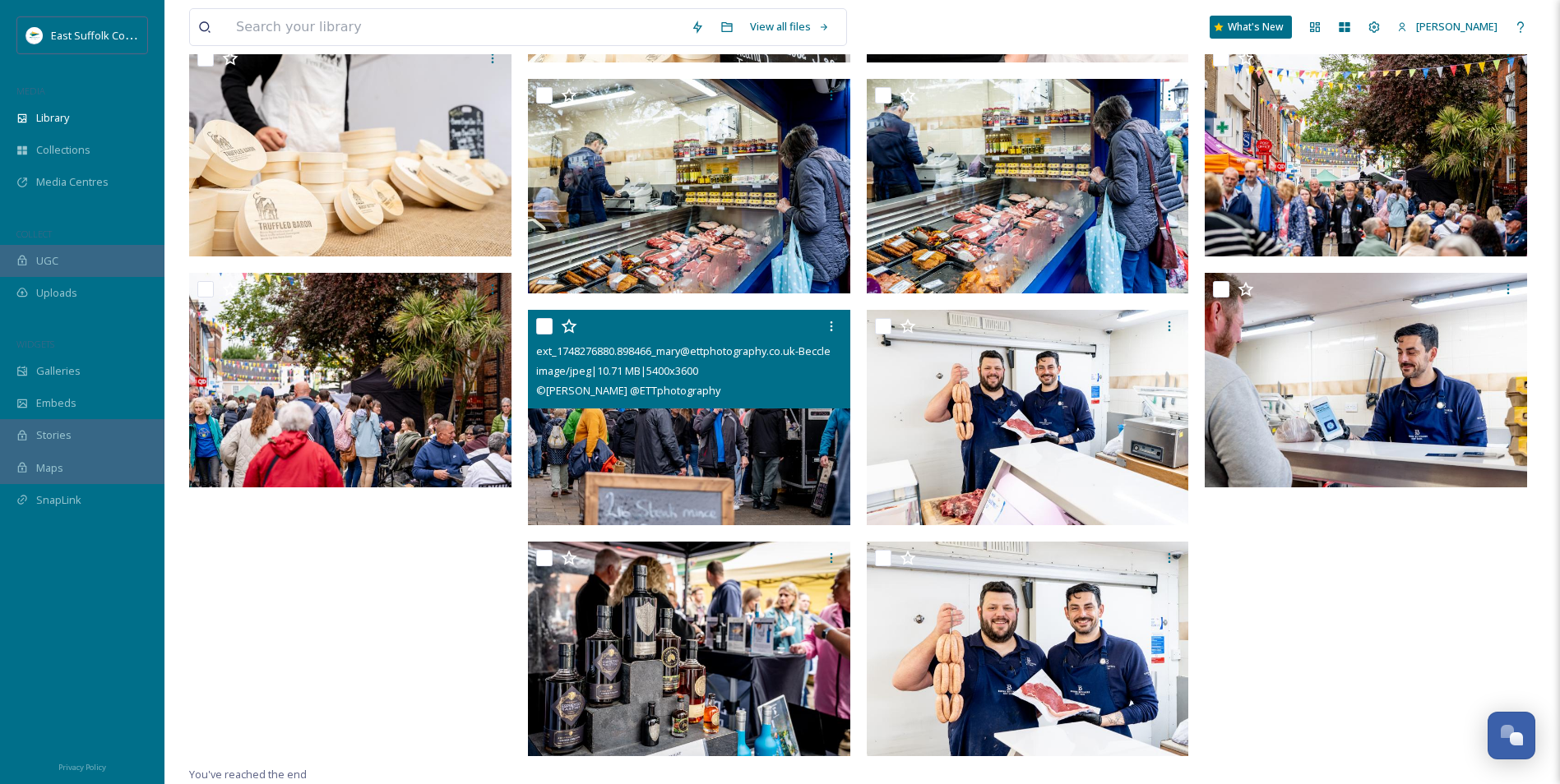
click at [601, 478] on img at bounding box center [689, 418] width 322 height 216
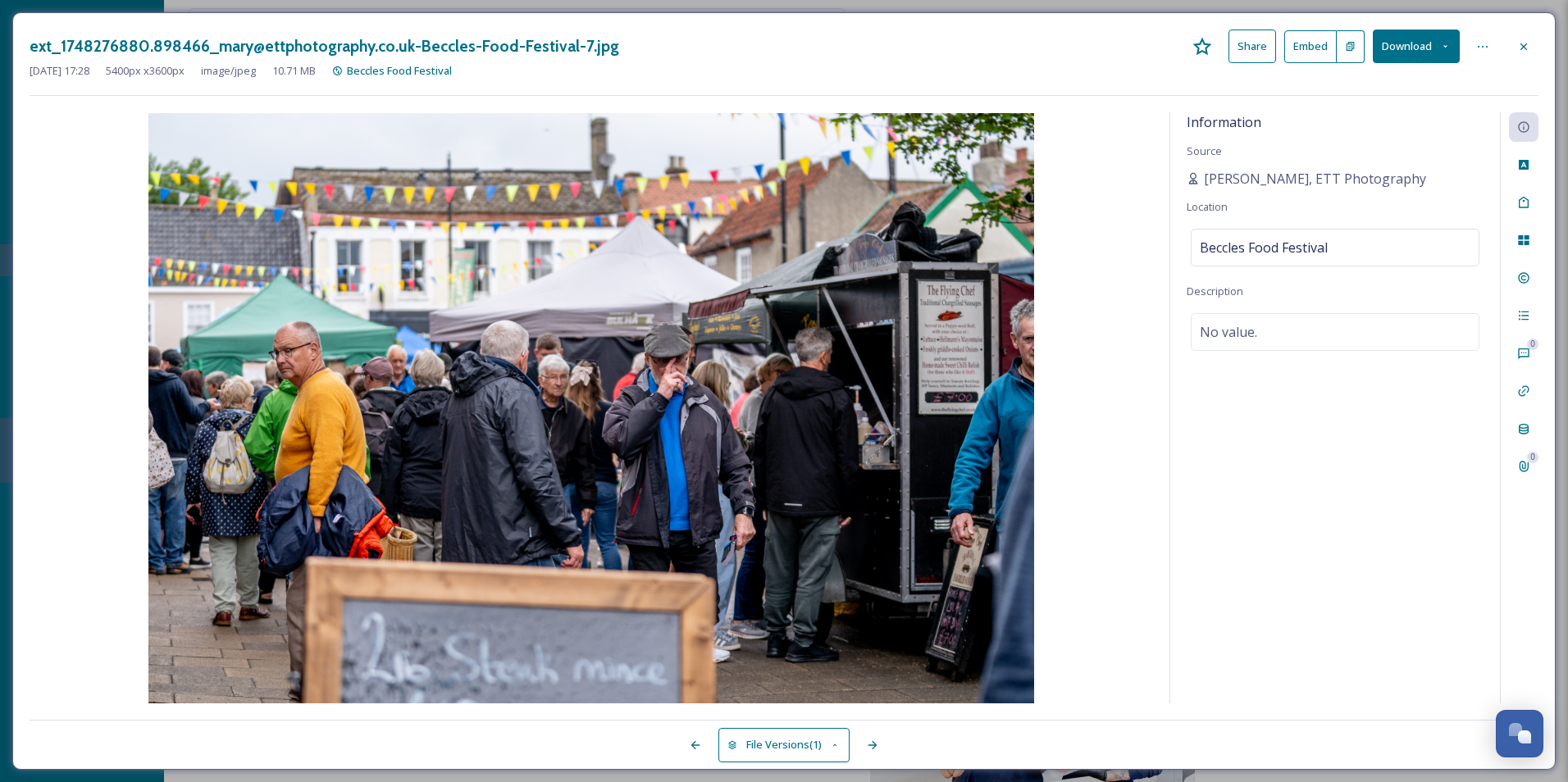
click at [1438, 49] on button "Download" at bounding box center [1416, 46] width 87 height 34
click at [1400, 79] on span "Download Original (5400 x 3600)" at bounding box center [1373, 84] width 155 height 16
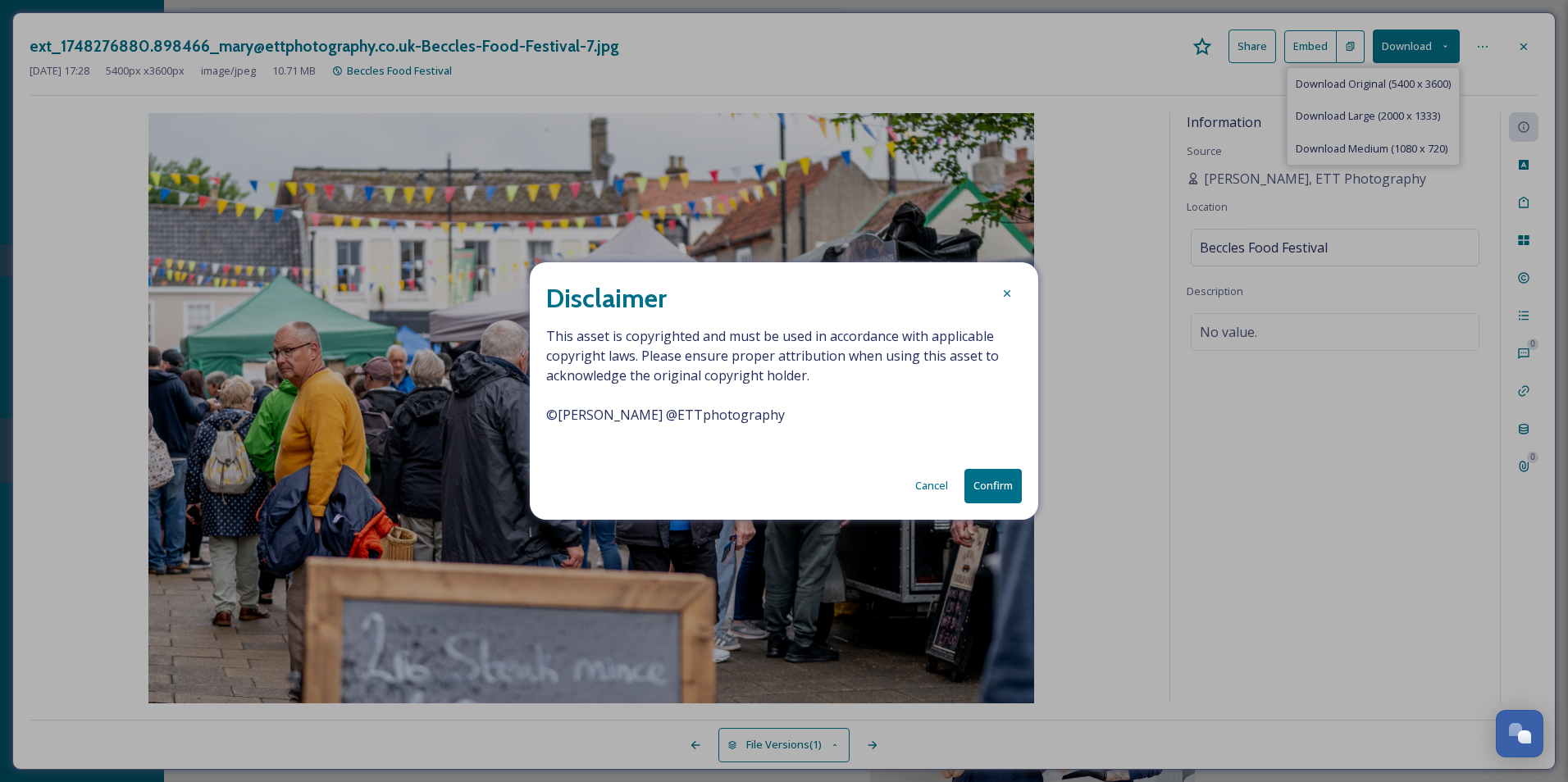
click at [993, 488] on button "Confirm" at bounding box center [993, 486] width 57 height 34
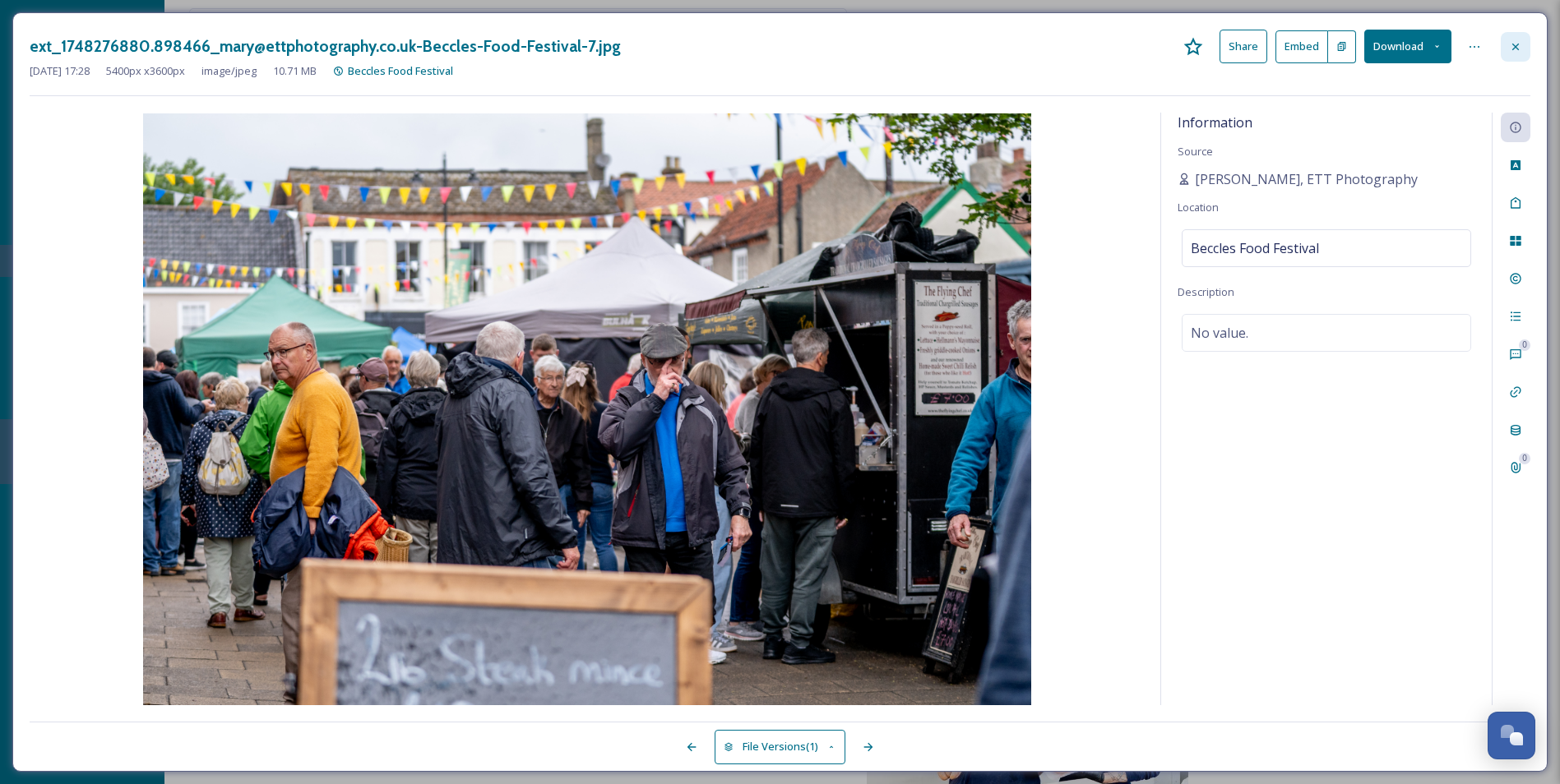
click at [1511, 57] on div at bounding box center [1516, 47] width 29 height 29
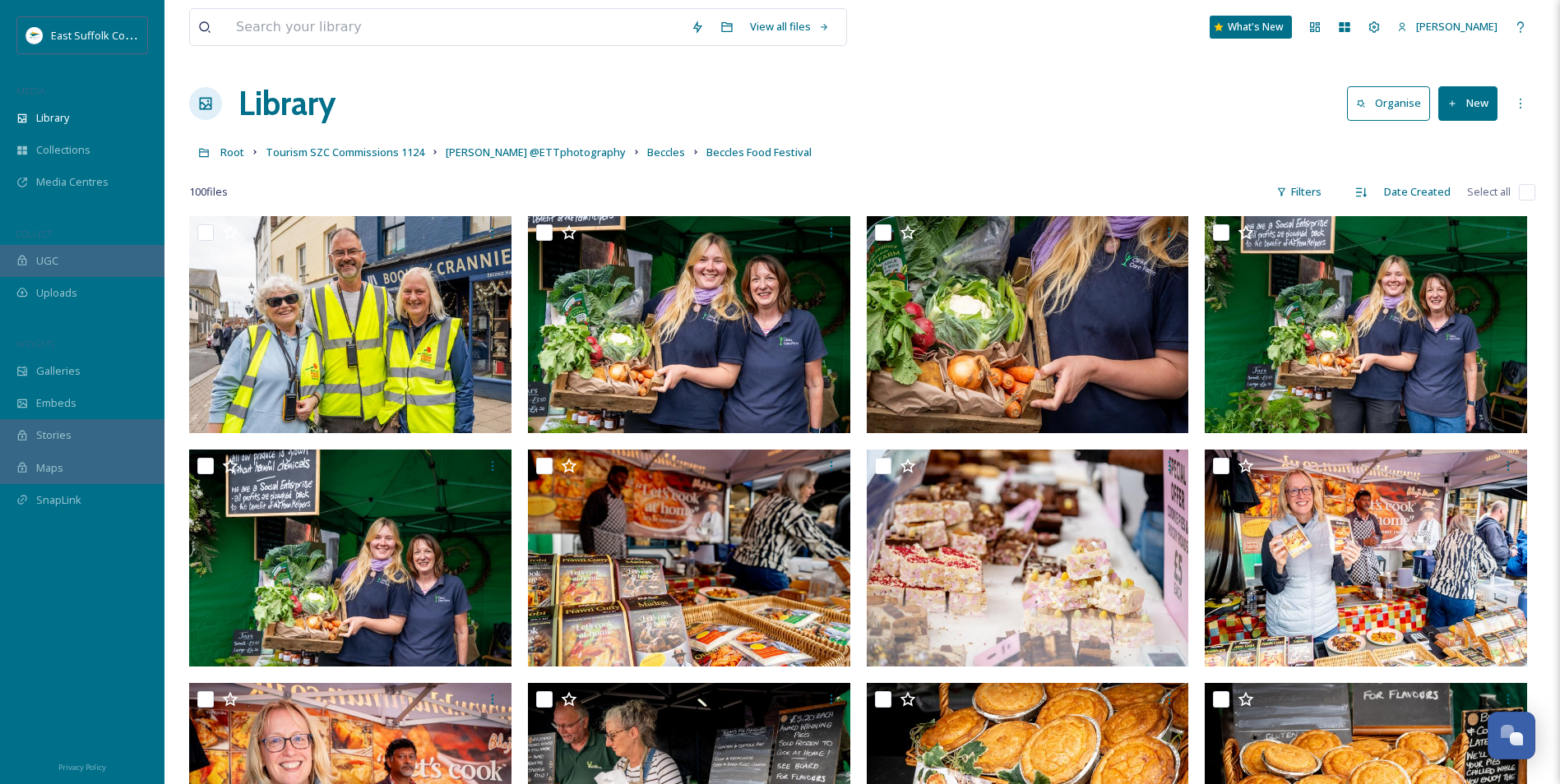
drag, startPoint x: 925, startPoint y: 681, endPoint x: 789, endPoint y: 177, distance: 522.0
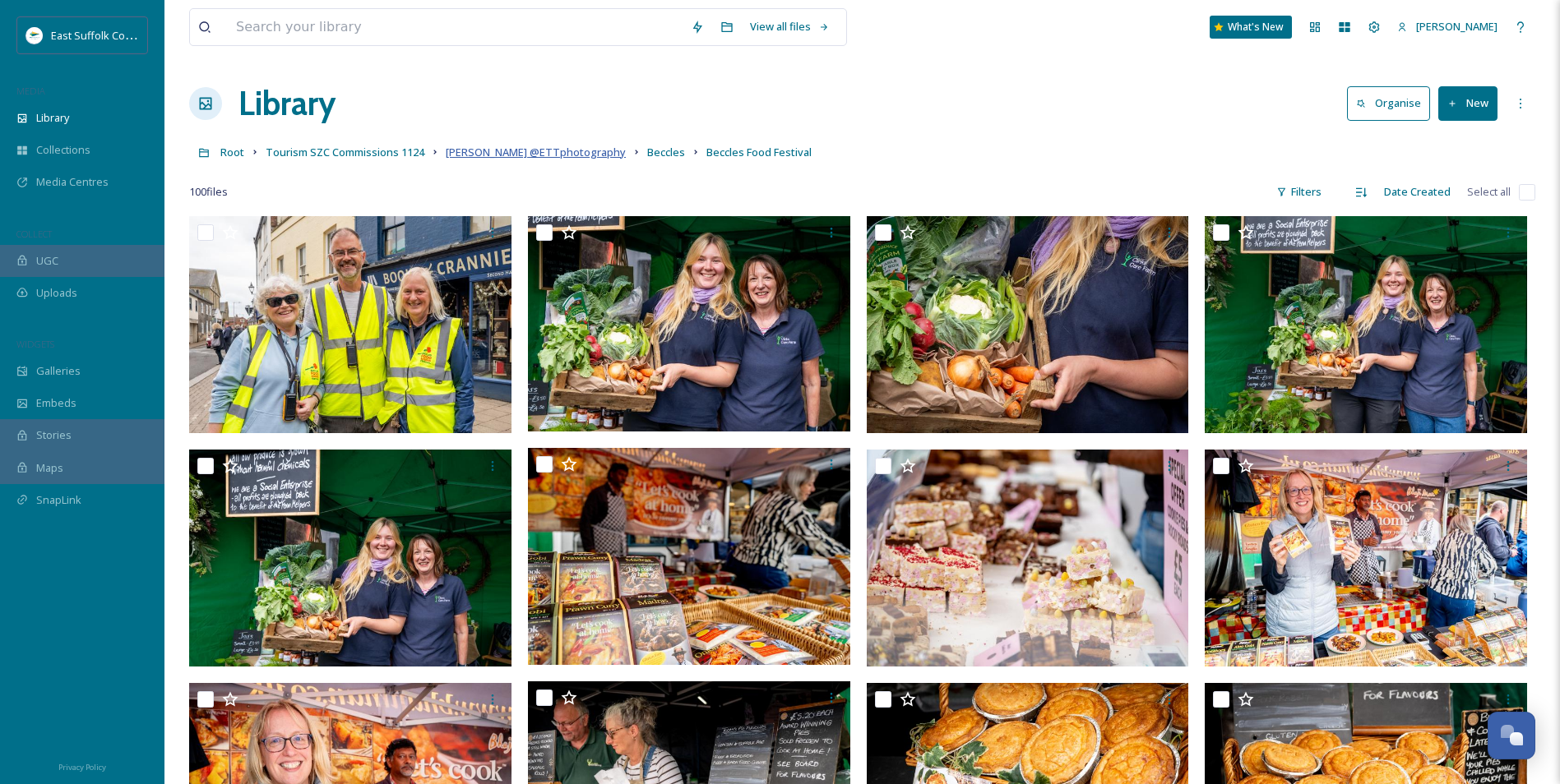
click at [582, 152] on span "Mary Doggett @ETTphotography" at bounding box center [536, 152] width 180 height 15
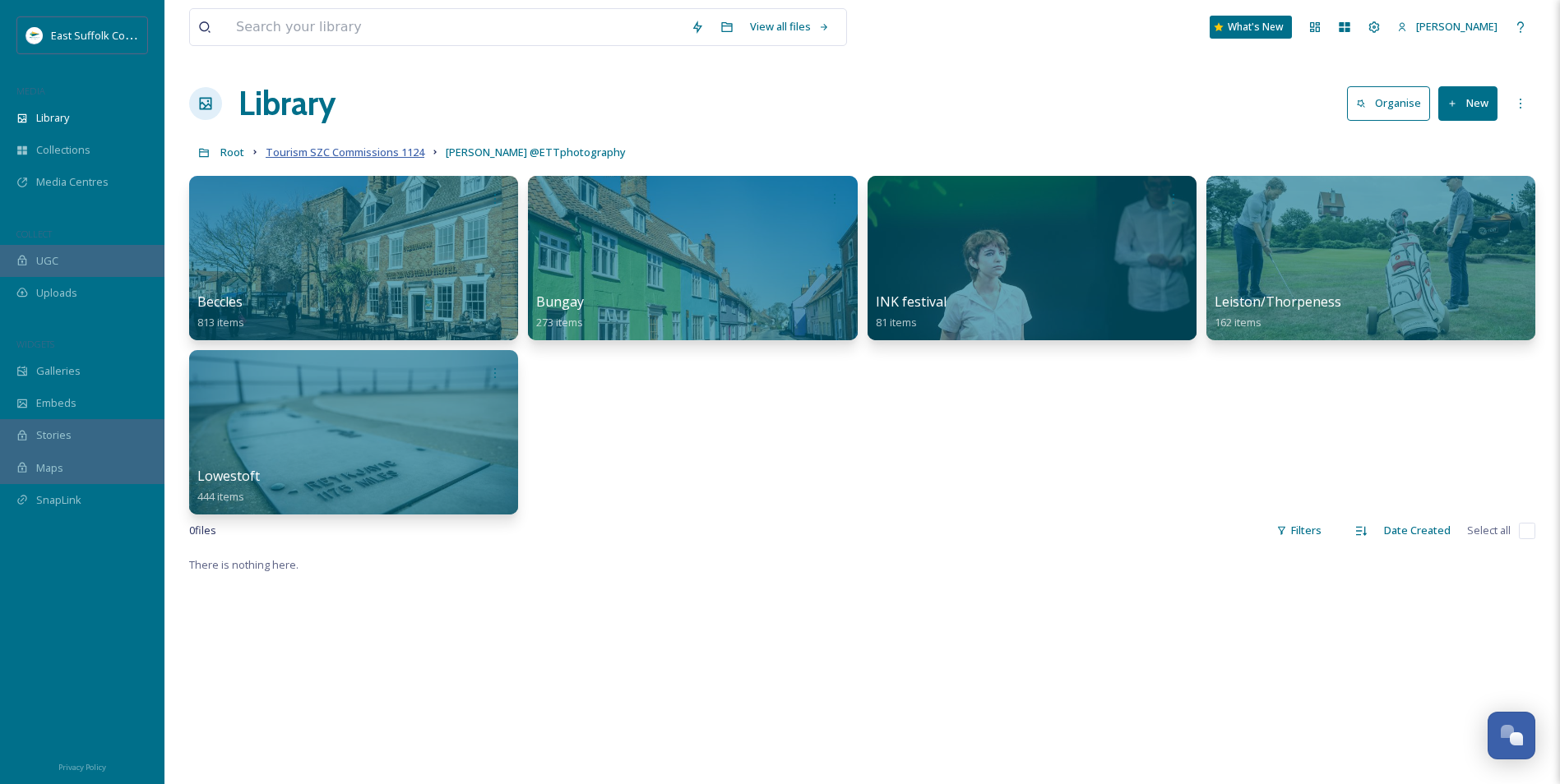
click at [333, 152] on span "Tourism SZC Commissions 1124" at bounding box center [344, 152] width 159 height 15
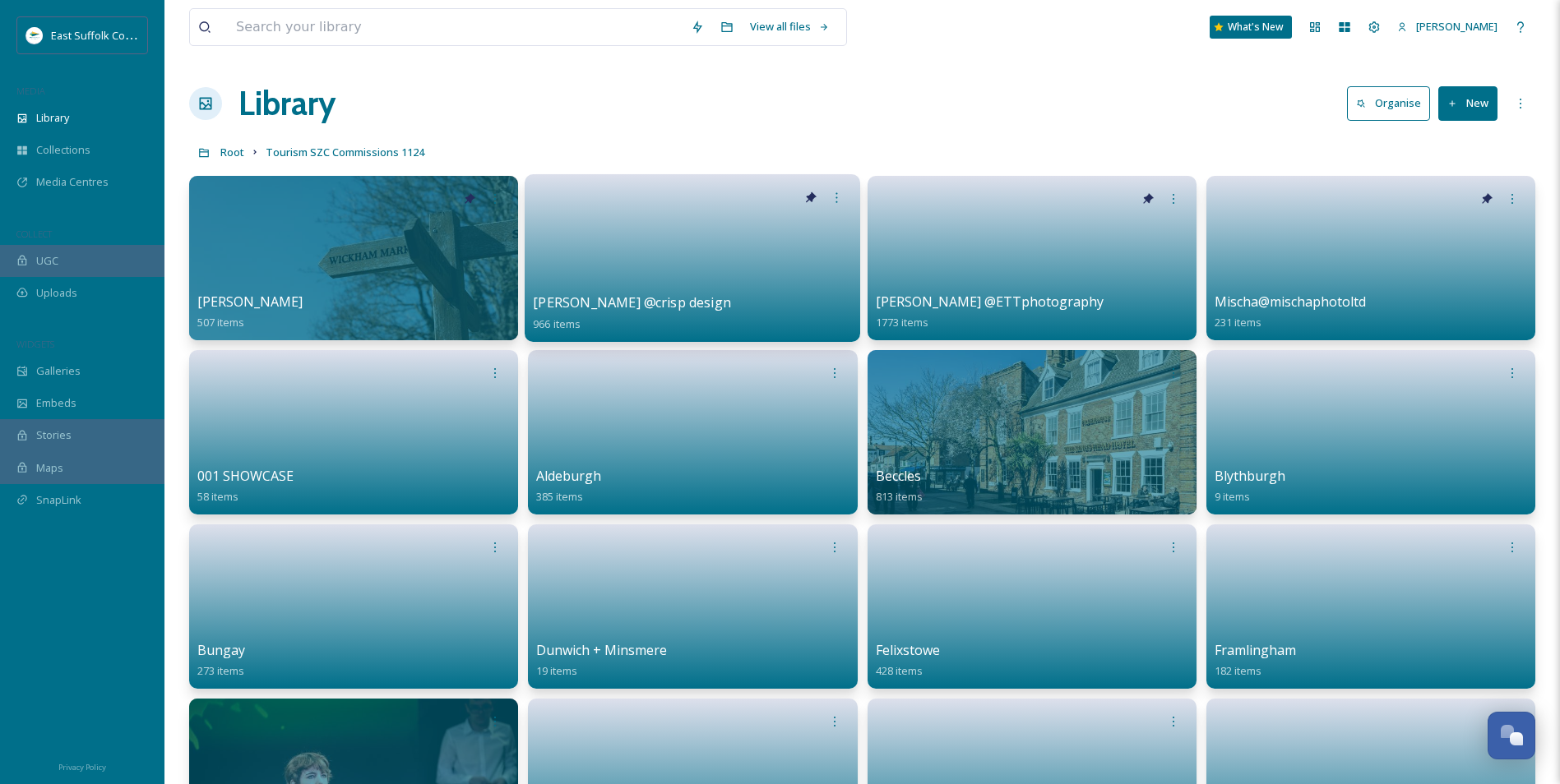
click at [684, 282] on link at bounding box center [692, 253] width 319 height 80
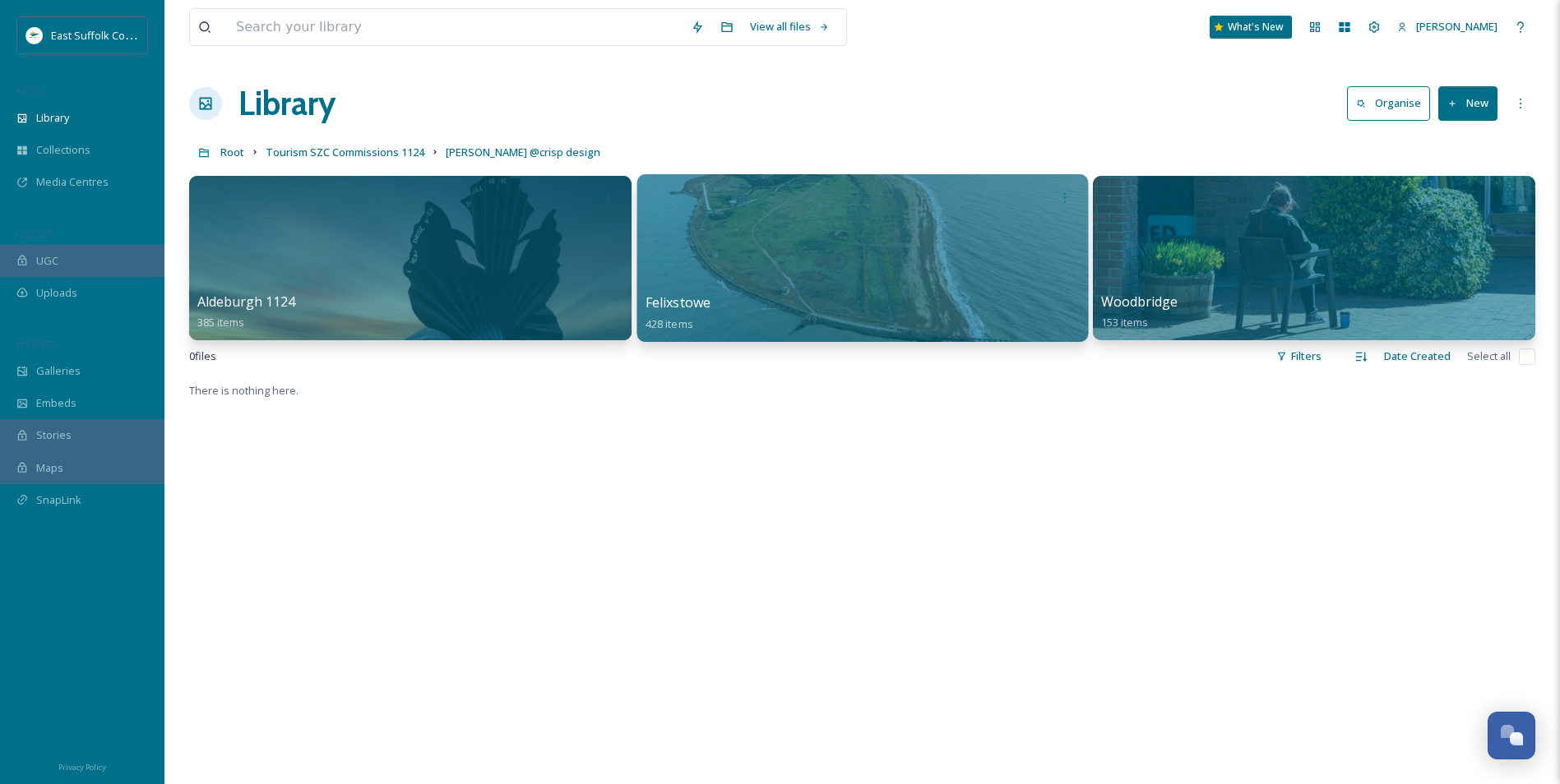
click at [784, 249] on div at bounding box center [861, 258] width 451 height 168
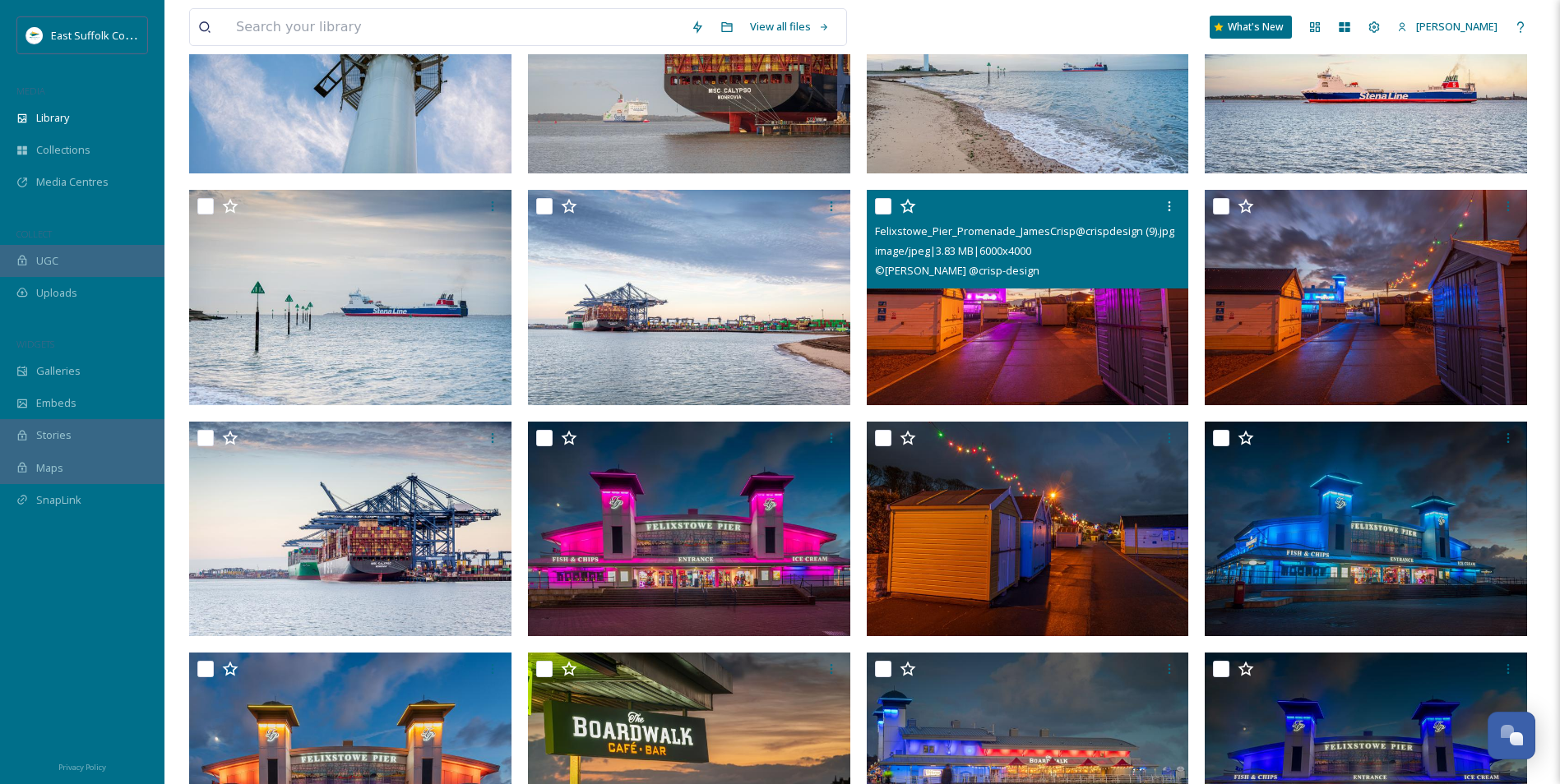
scroll to position [904, 0]
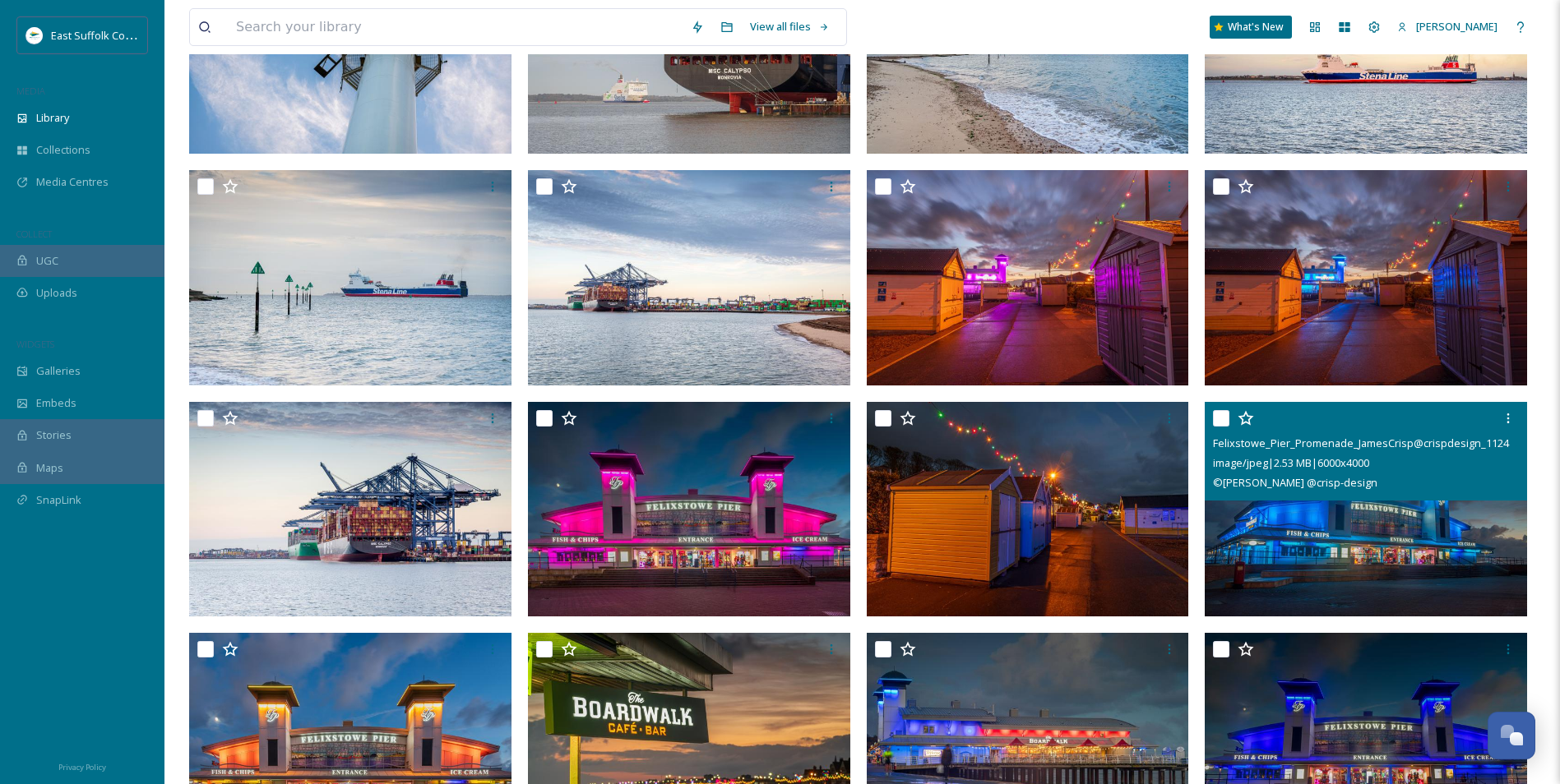
click at [1318, 534] on img at bounding box center [1366, 509] width 322 height 216
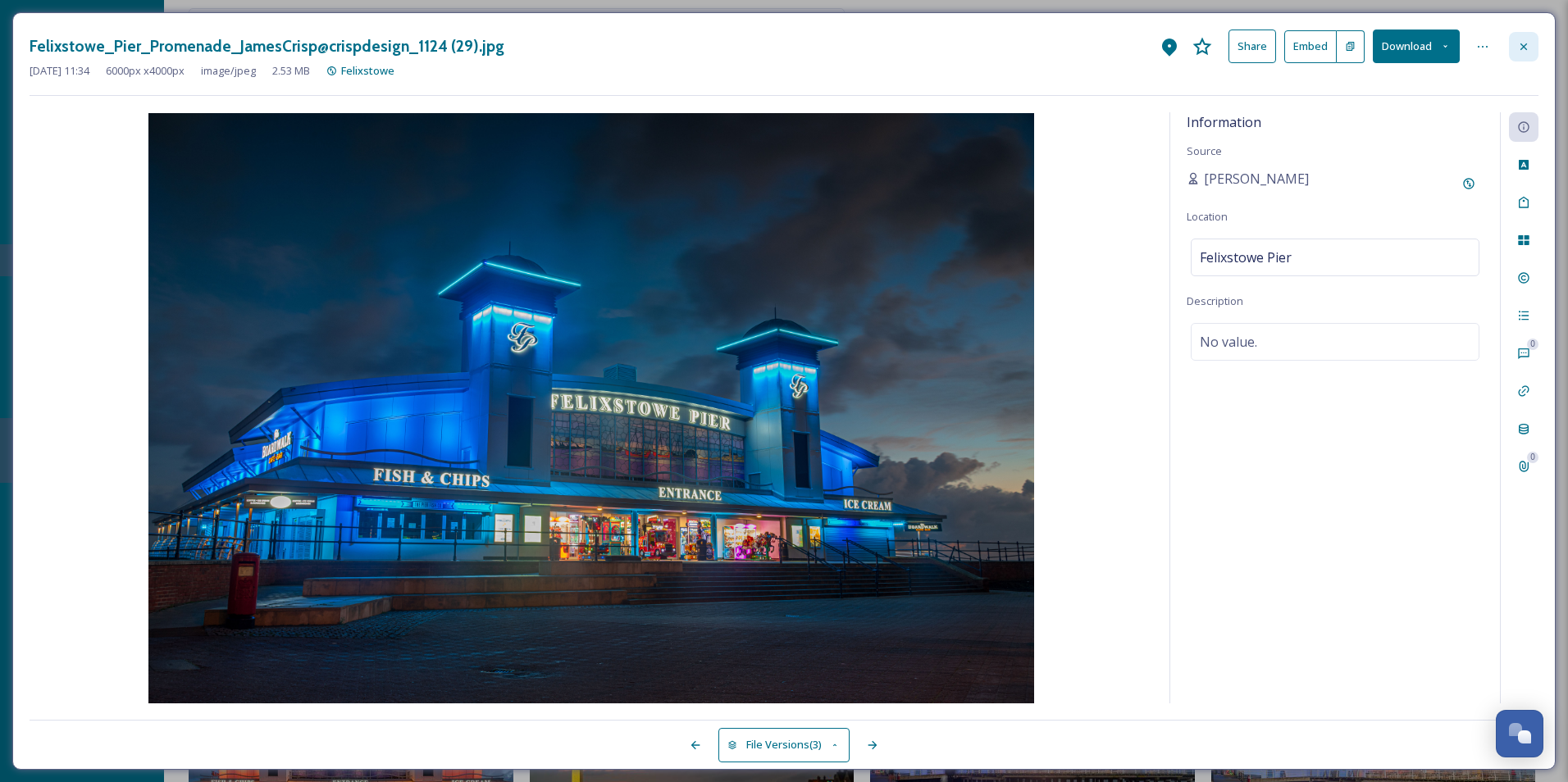
click at [1536, 48] on div at bounding box center [1524, 47] width 29 height 29
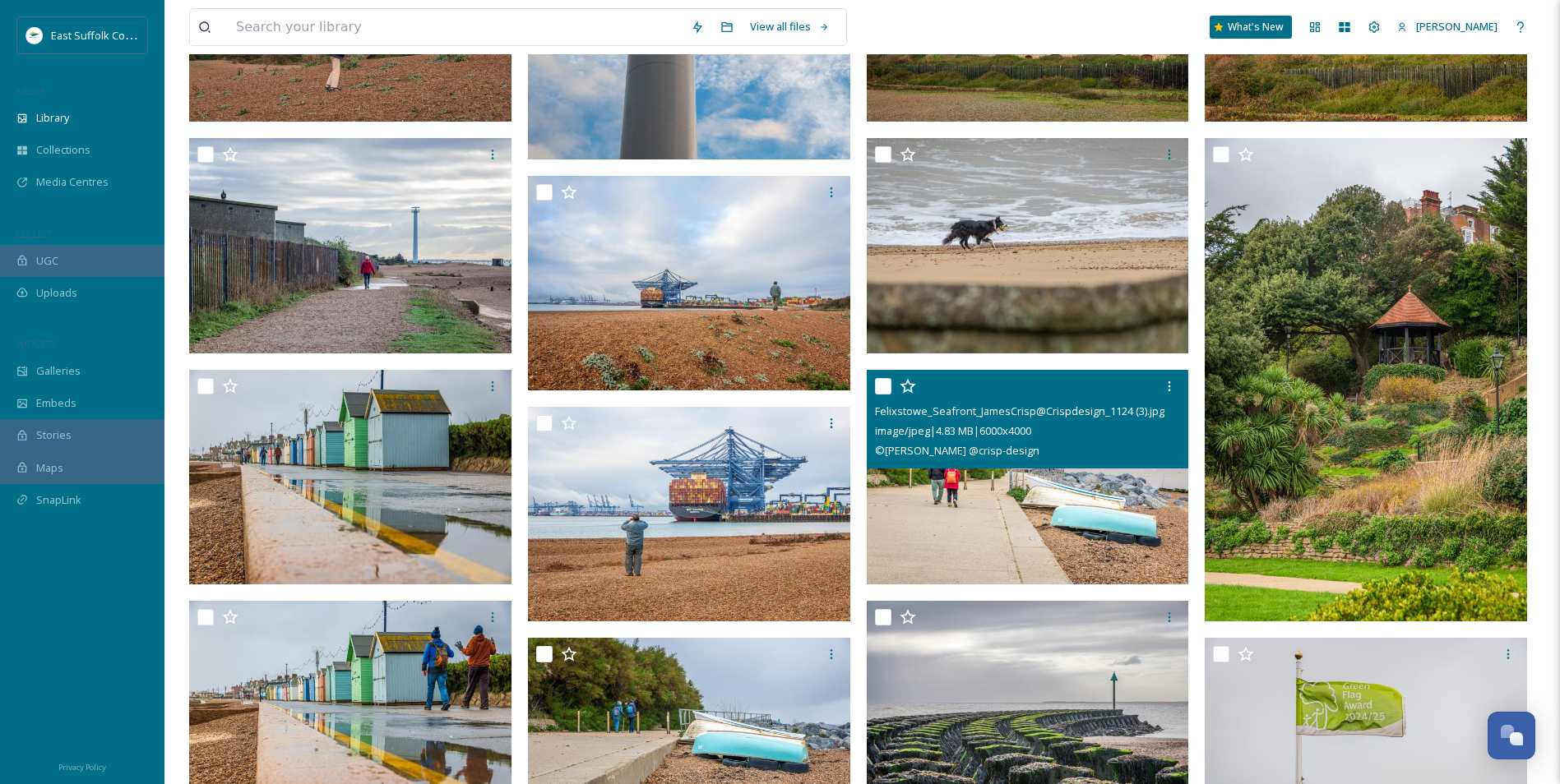
scroll to position [3288, 0]
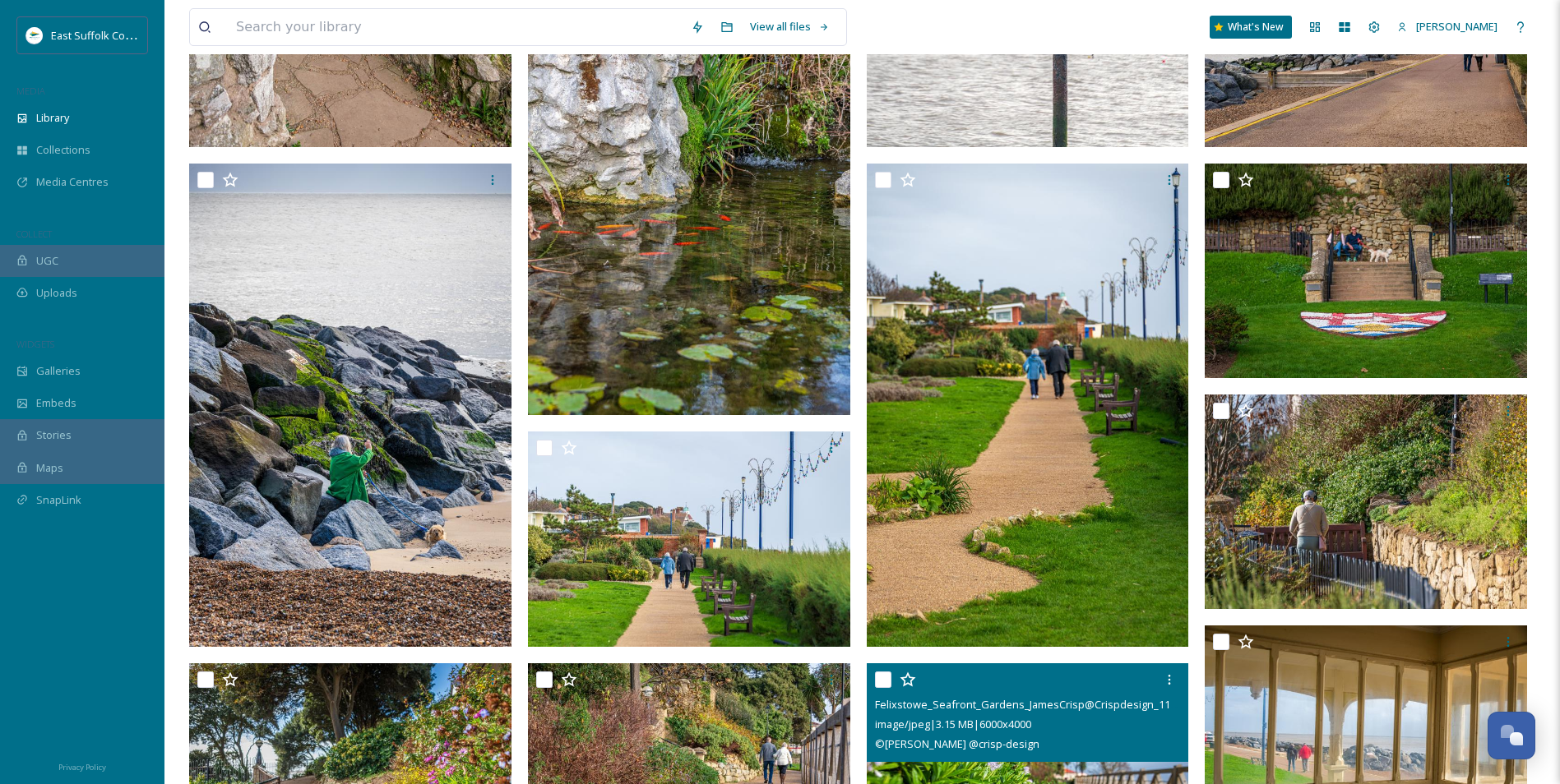
drag, startPoint x: 1054, startPoint y: 604, endPoint x: 1050, endPoint y: 474, distance: 130.1
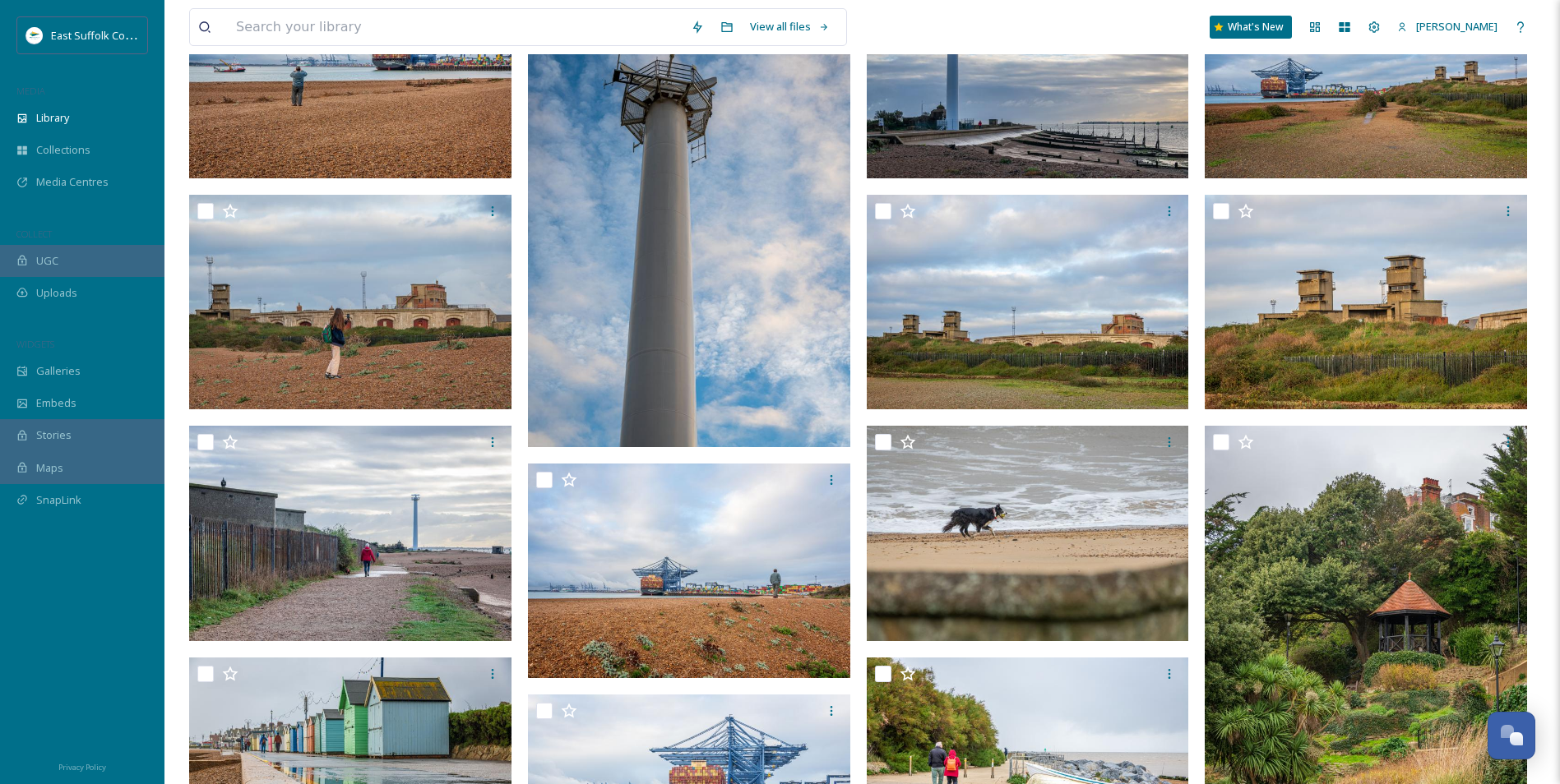
drag, startPoint x: 969, startPoint y: 591, endPoint x: 970, endPoint y: 489, distance: 102.0
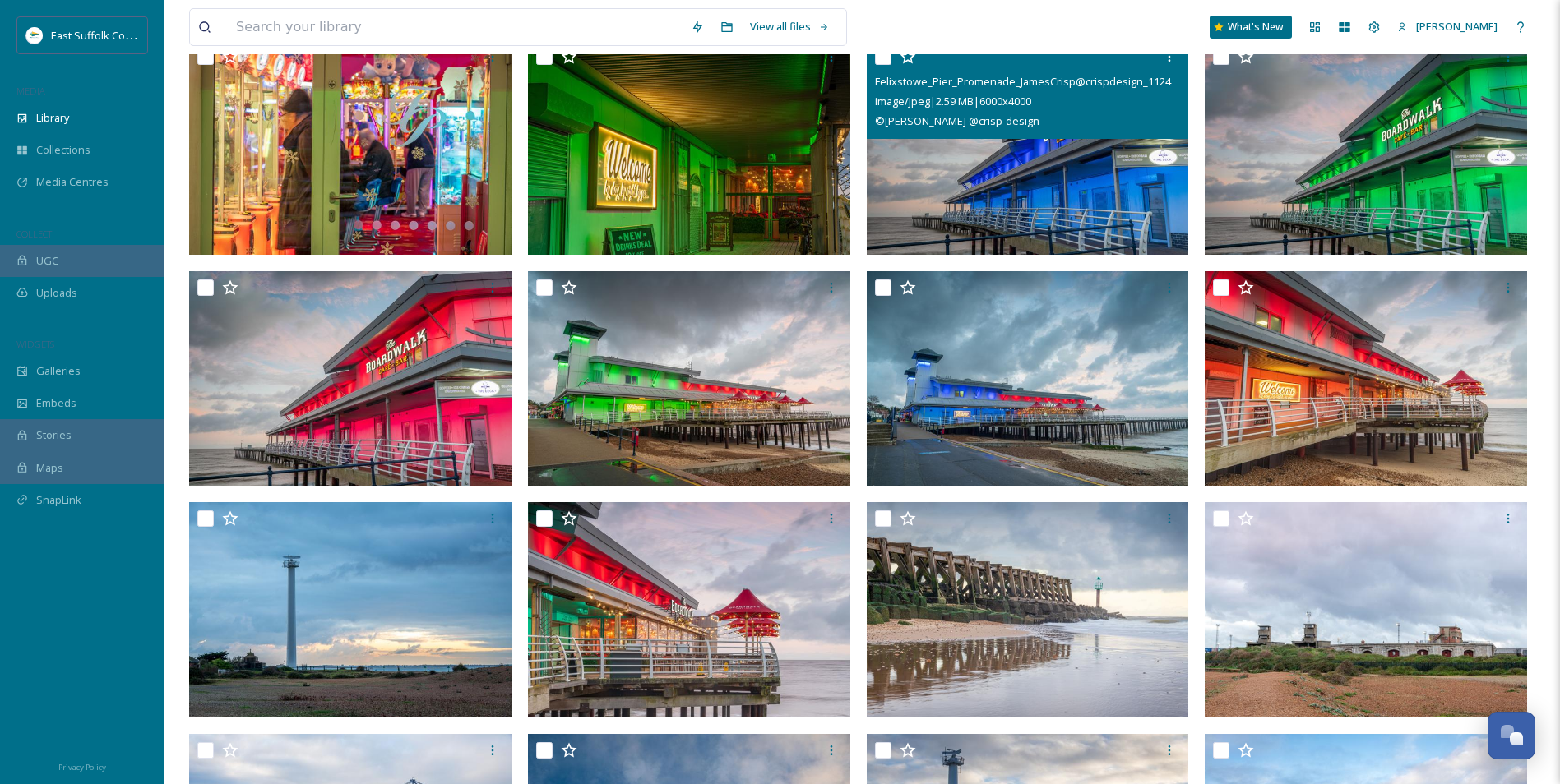
scroll to position [480, 0]
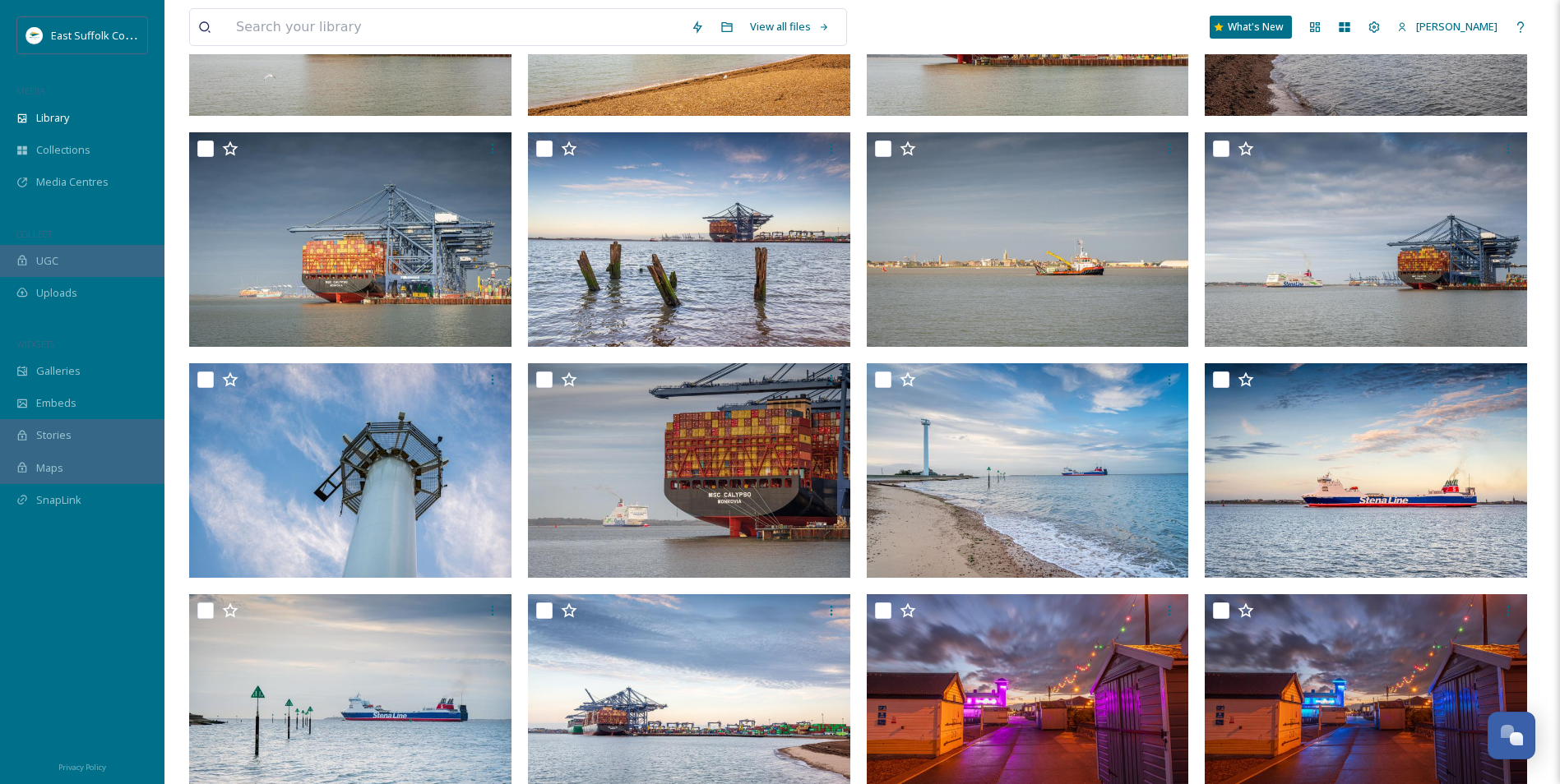
drag, startPoint x: 921, startPoint y: 715, endPoint x: 927, endPoint y: 488, distance: 227.1
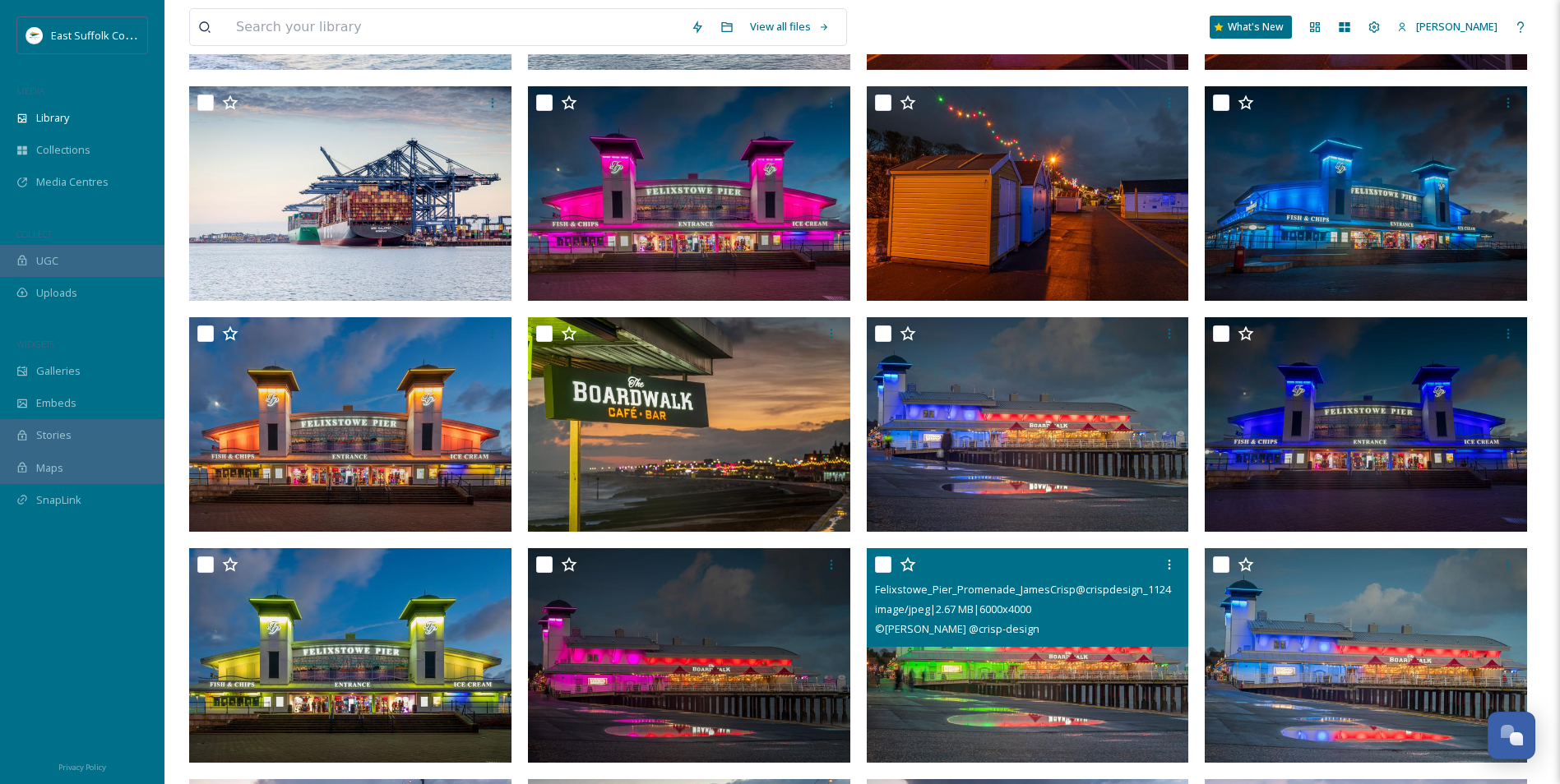
scroll to position [1233, 0]
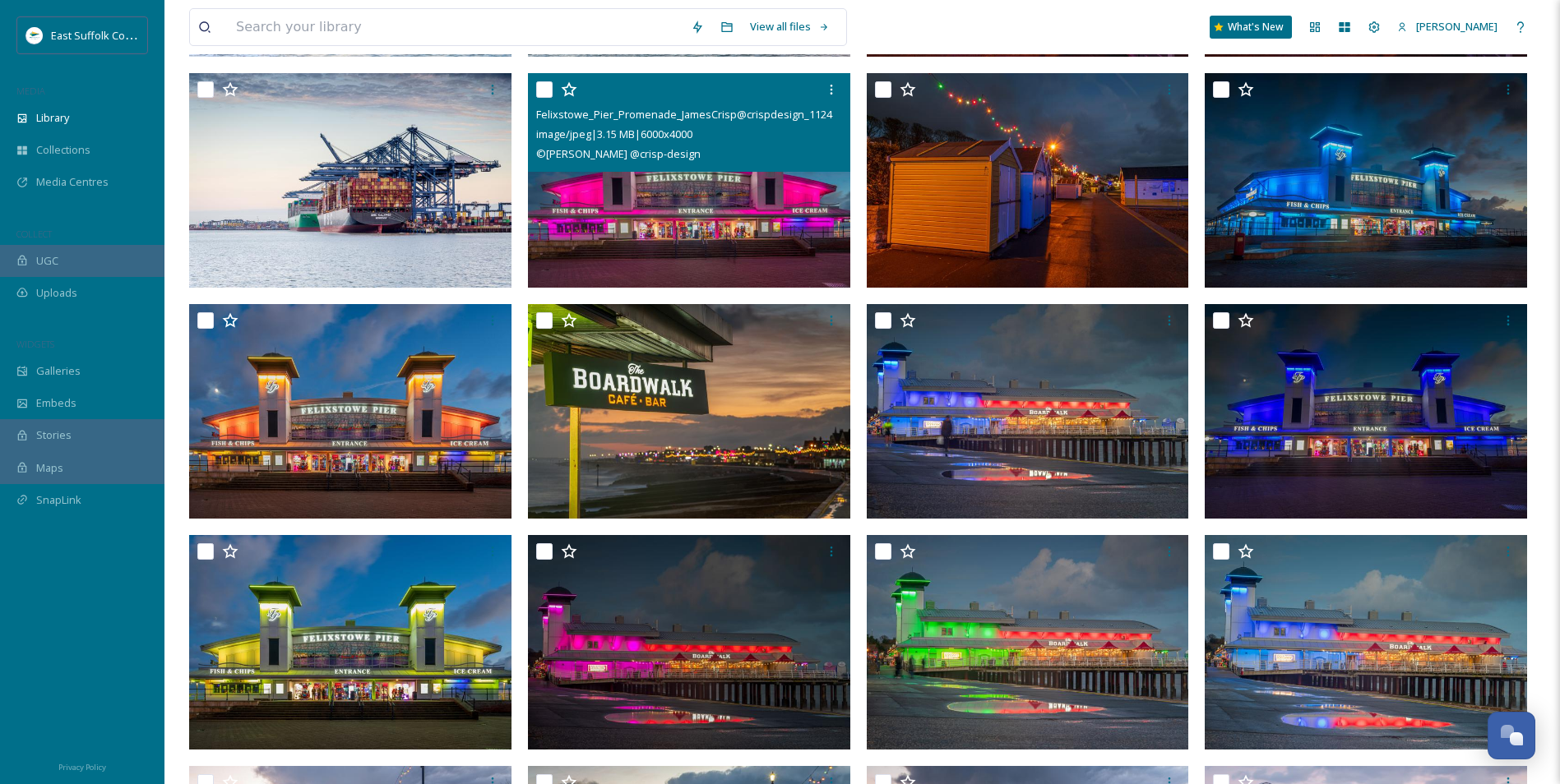
click at [715, 236] on img at bounding box center [689, 179] width 322 height 216
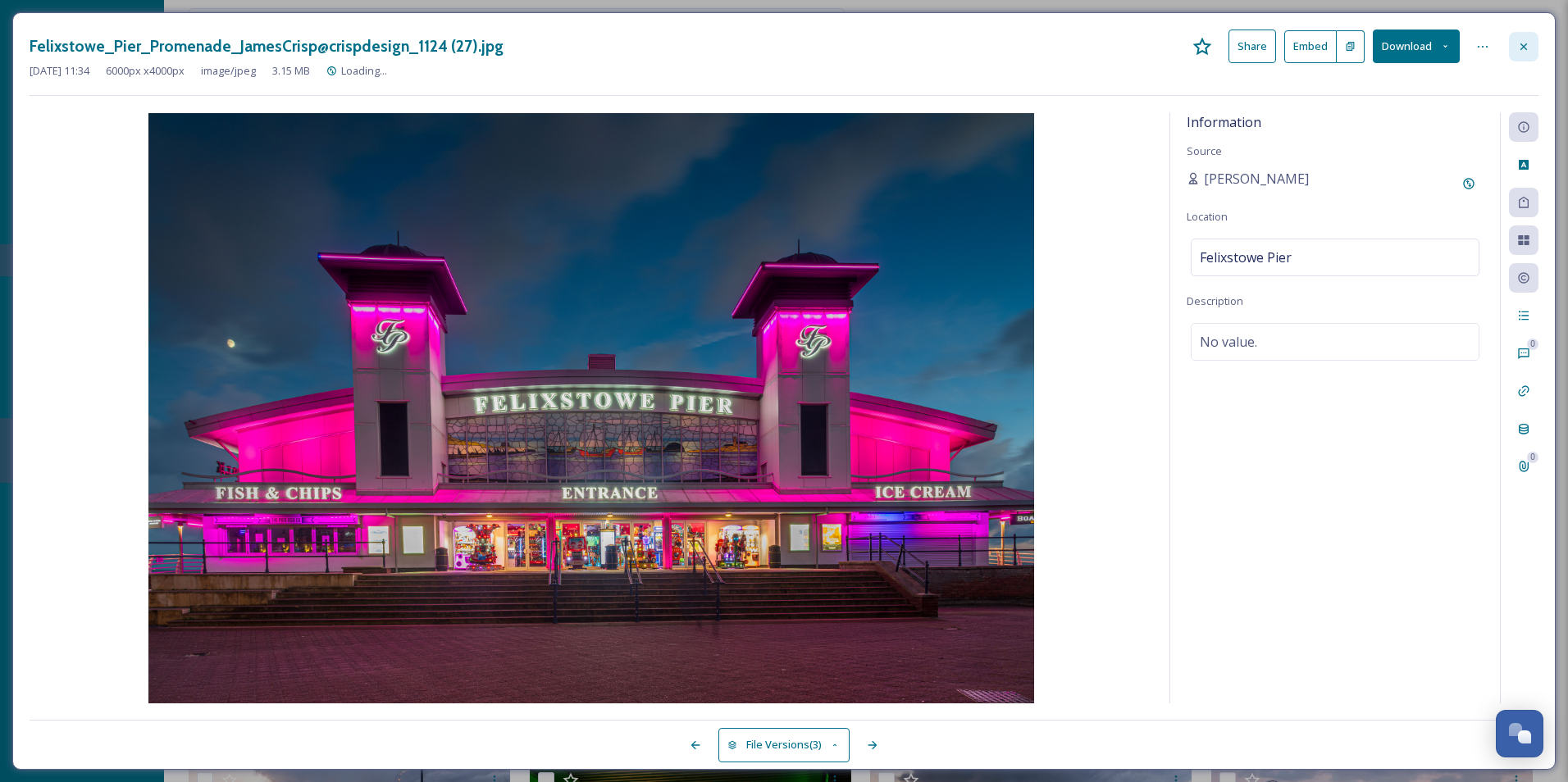
click at [1516, 51] on div at bounding box center [1524, 47] width 29 height 29
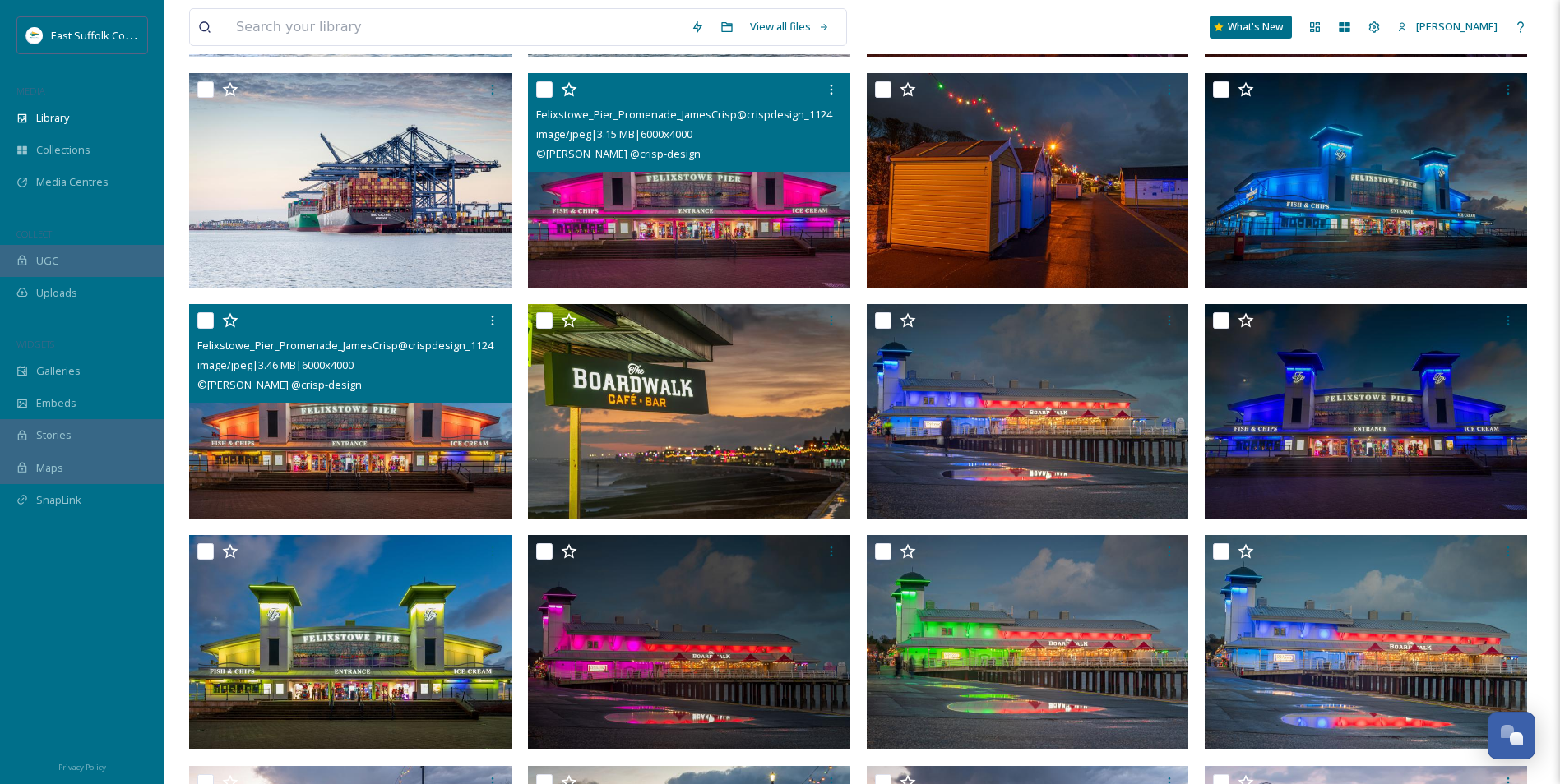
click at [432, 478] on img at bounding box center [350, 411] width 322 height 216
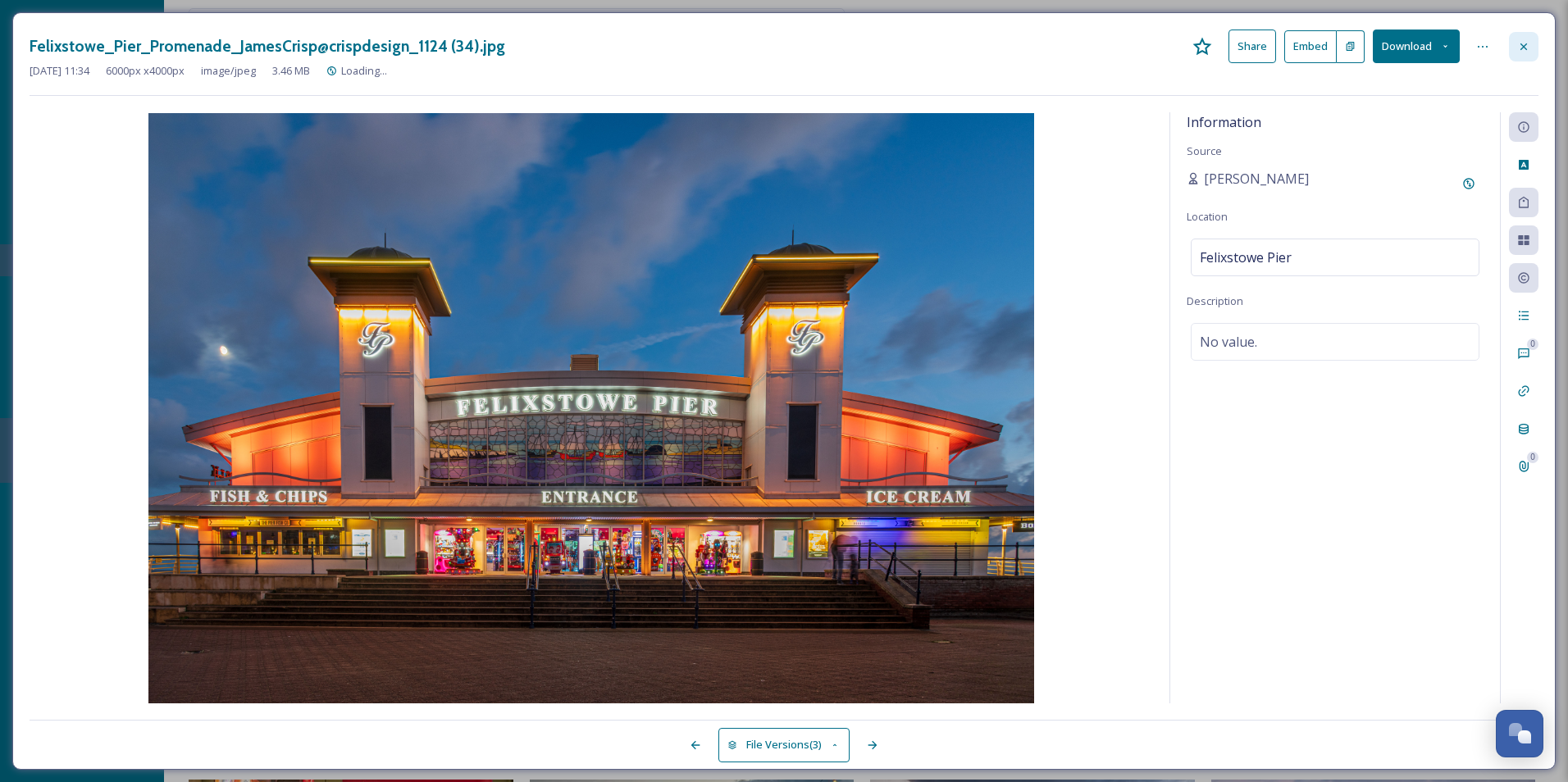
click at [1524, 56] on div at bounding box center [1524, 47] width 29 height 29
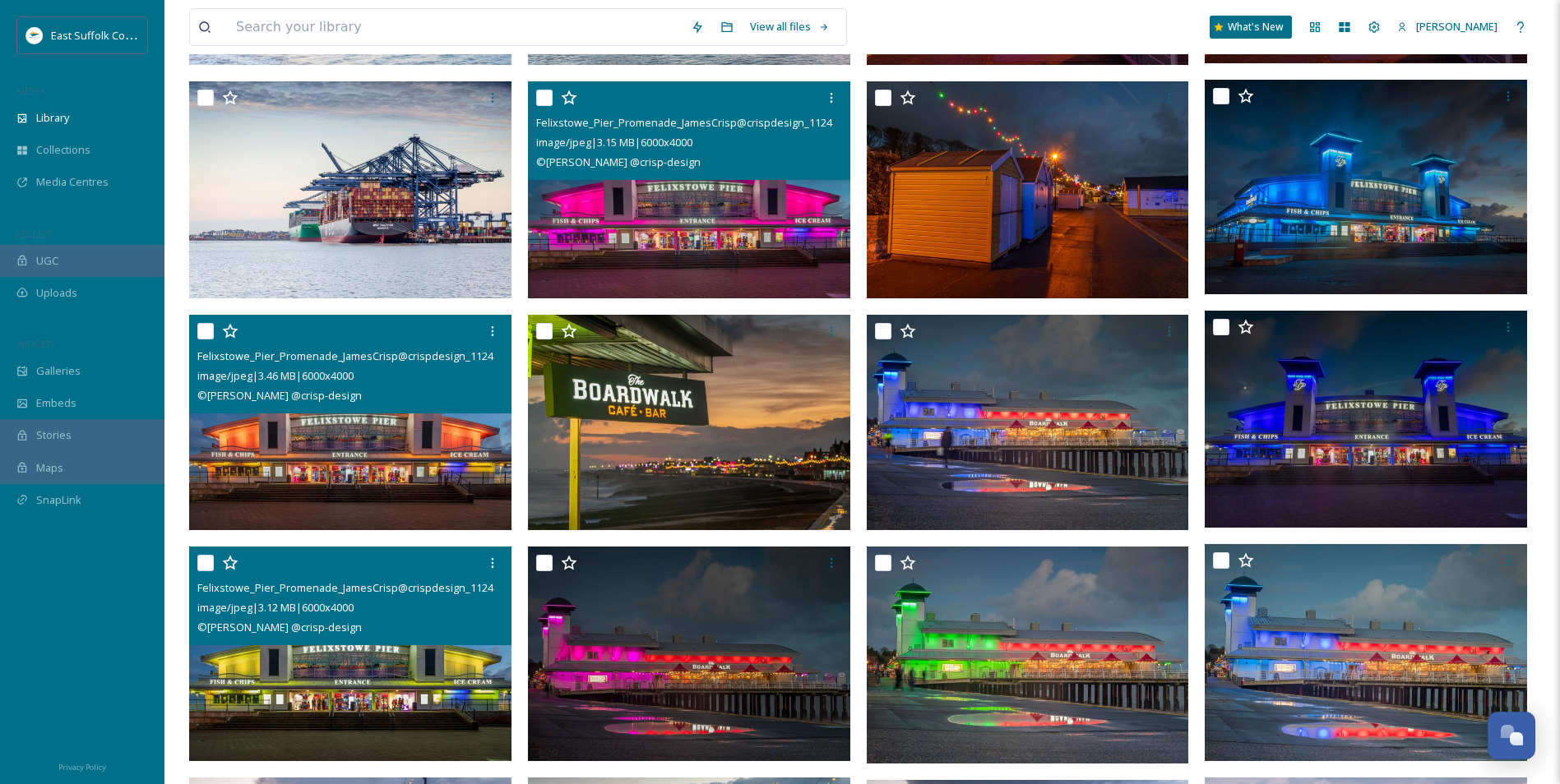
click at [302, 650] on img at bounding box center [350, 653] width 322 height 216
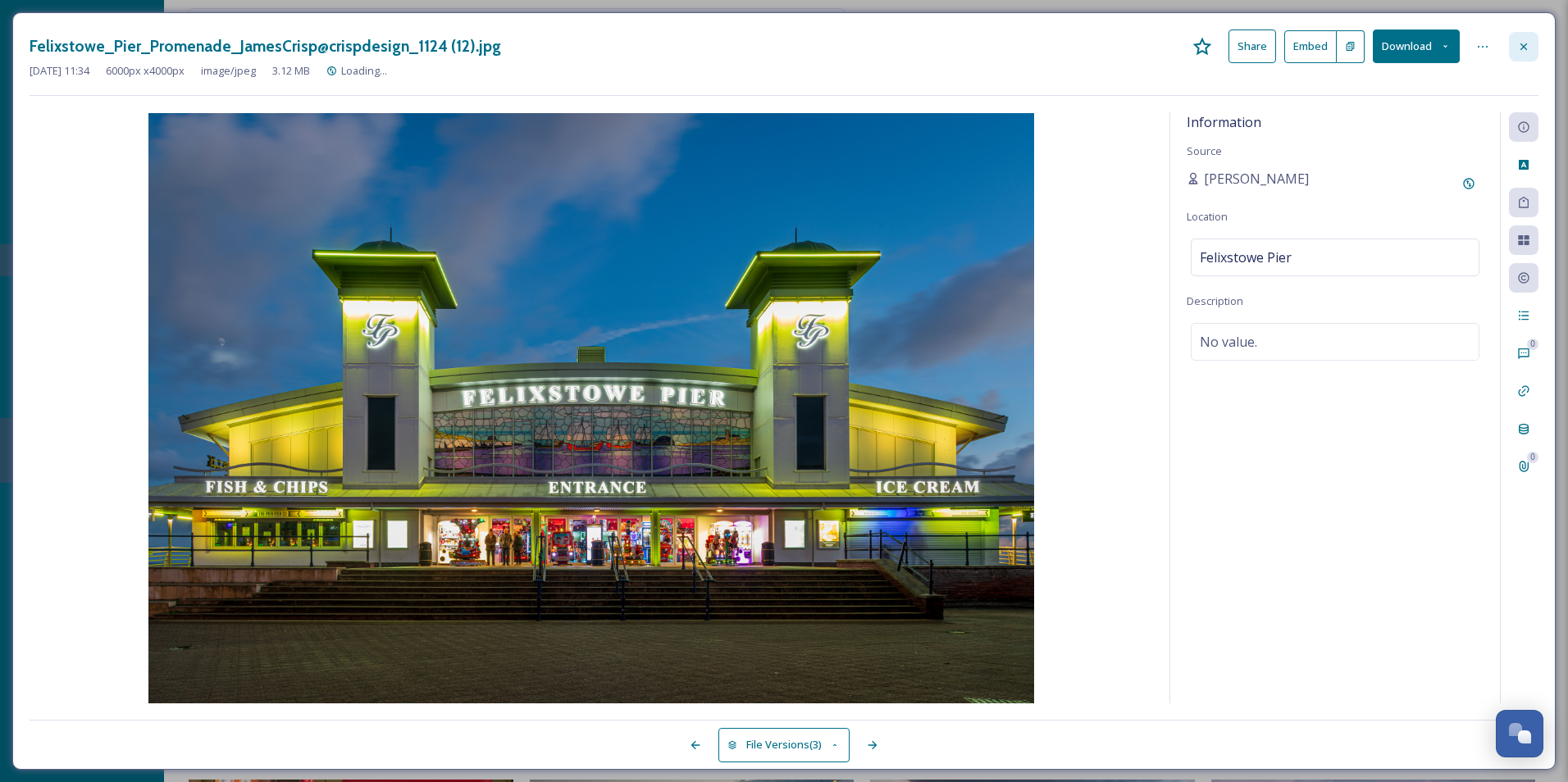
click at [1527, 53] on icon at bounding box center [1523, 46] width 13 height 13
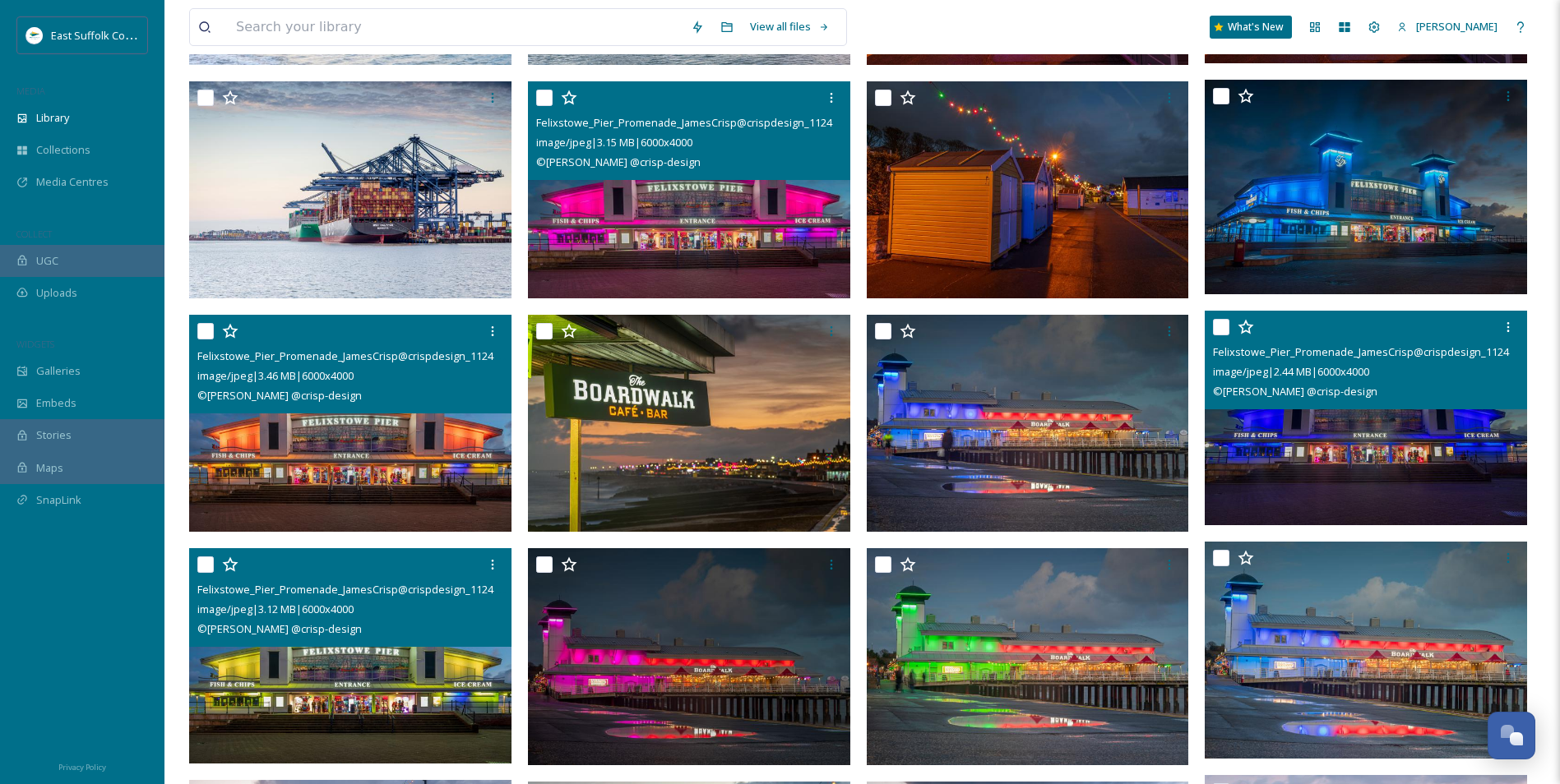
click at [1355, 375] on span "image/jpeg | 2.44 MB | 6000 x 4000" at bounding box center [1290, 371] width 156 height 15
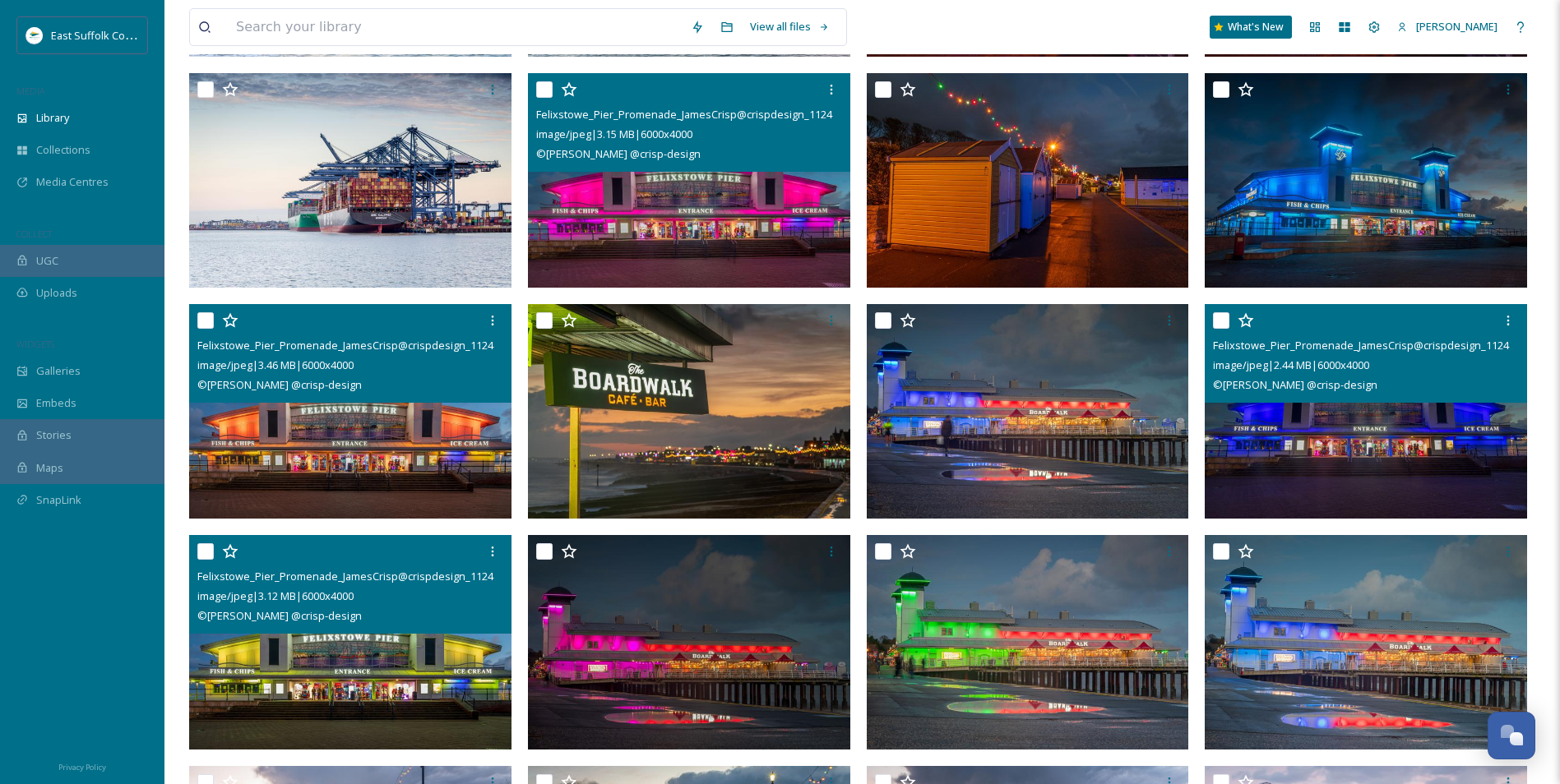
click at [1356, 447] on img at bounding box center [1366, 411] width 322 height 216
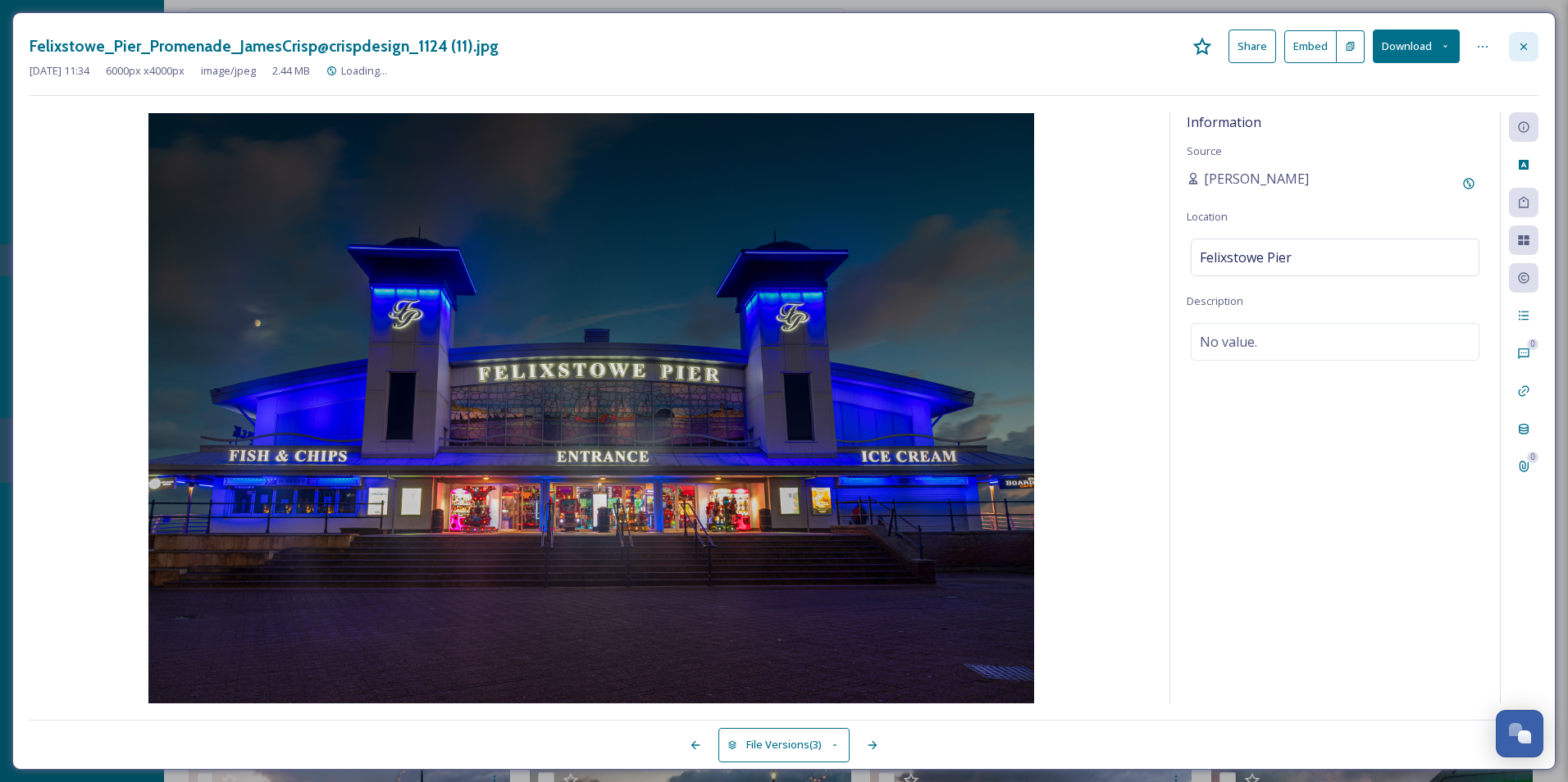
drag, startPoint x: 1517, startPoint y: 52, endPoint x: 1502, endPoint y: 56, distance: 15.5
click at [1517, 51] on icon at bounding box center [1523, 46] width 13 height 13
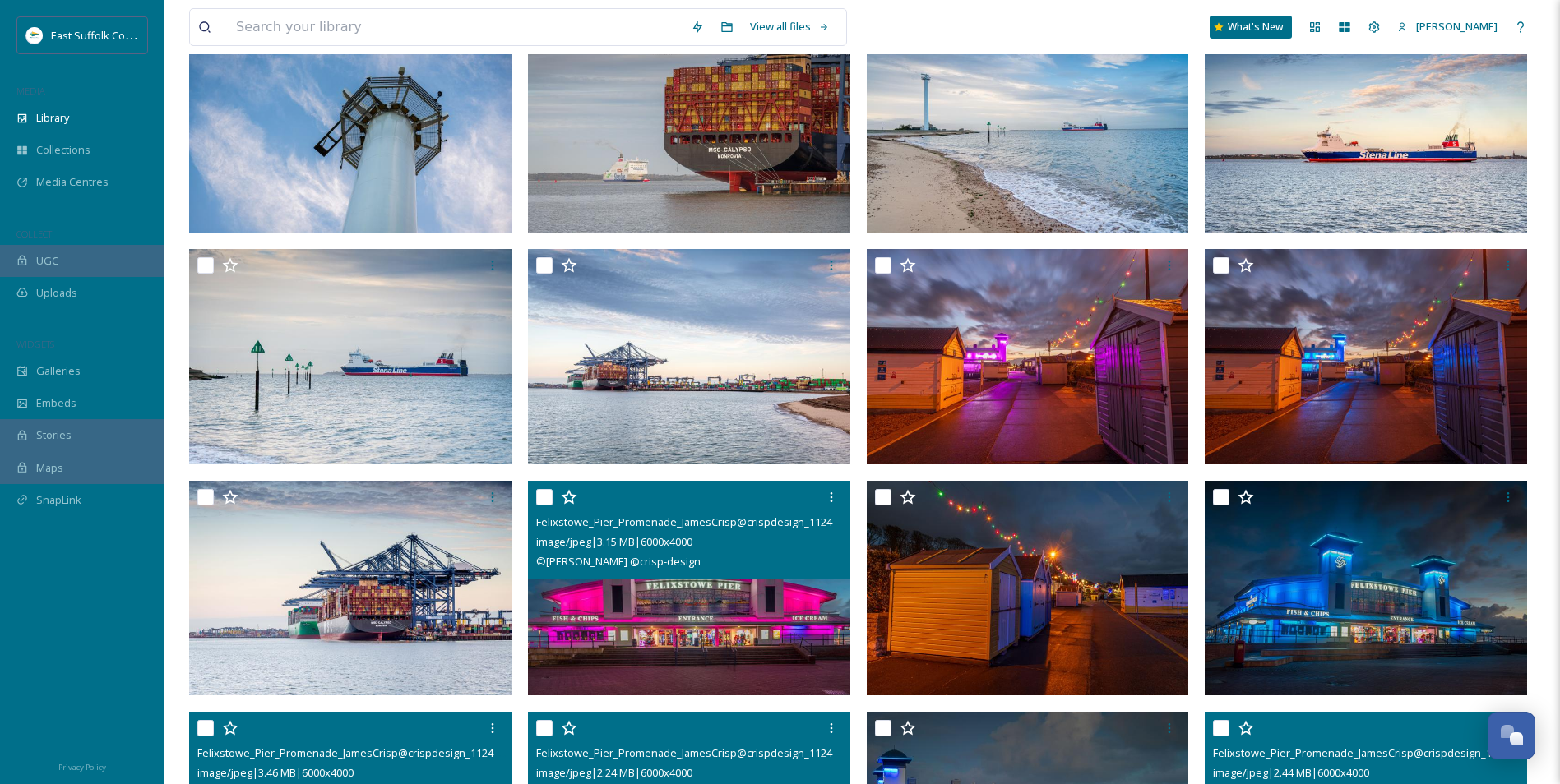
scroll to position [1150, 0]
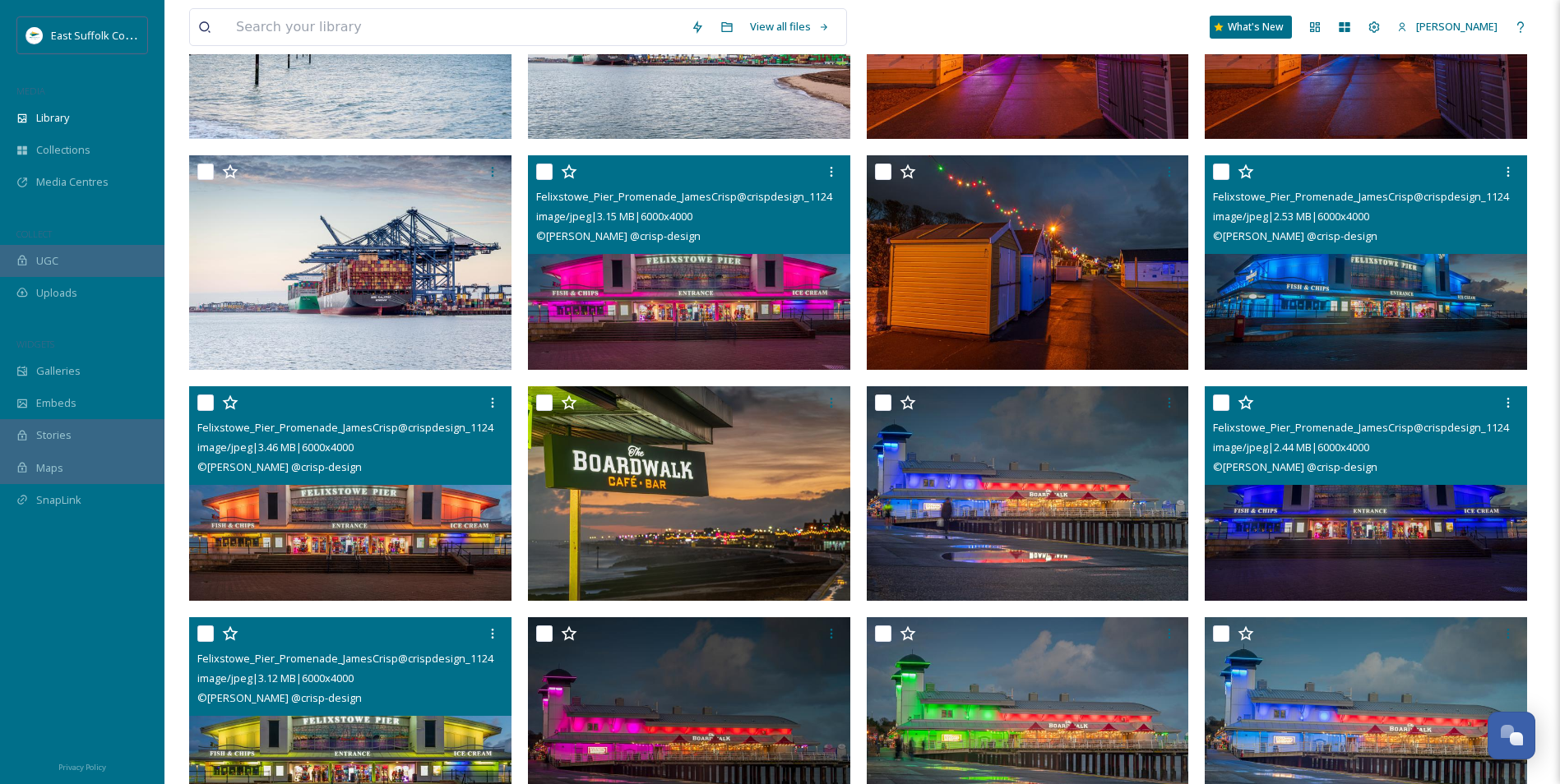
click at [1323, 297] on img at bounding box center [1366, 262] width 322 height 216
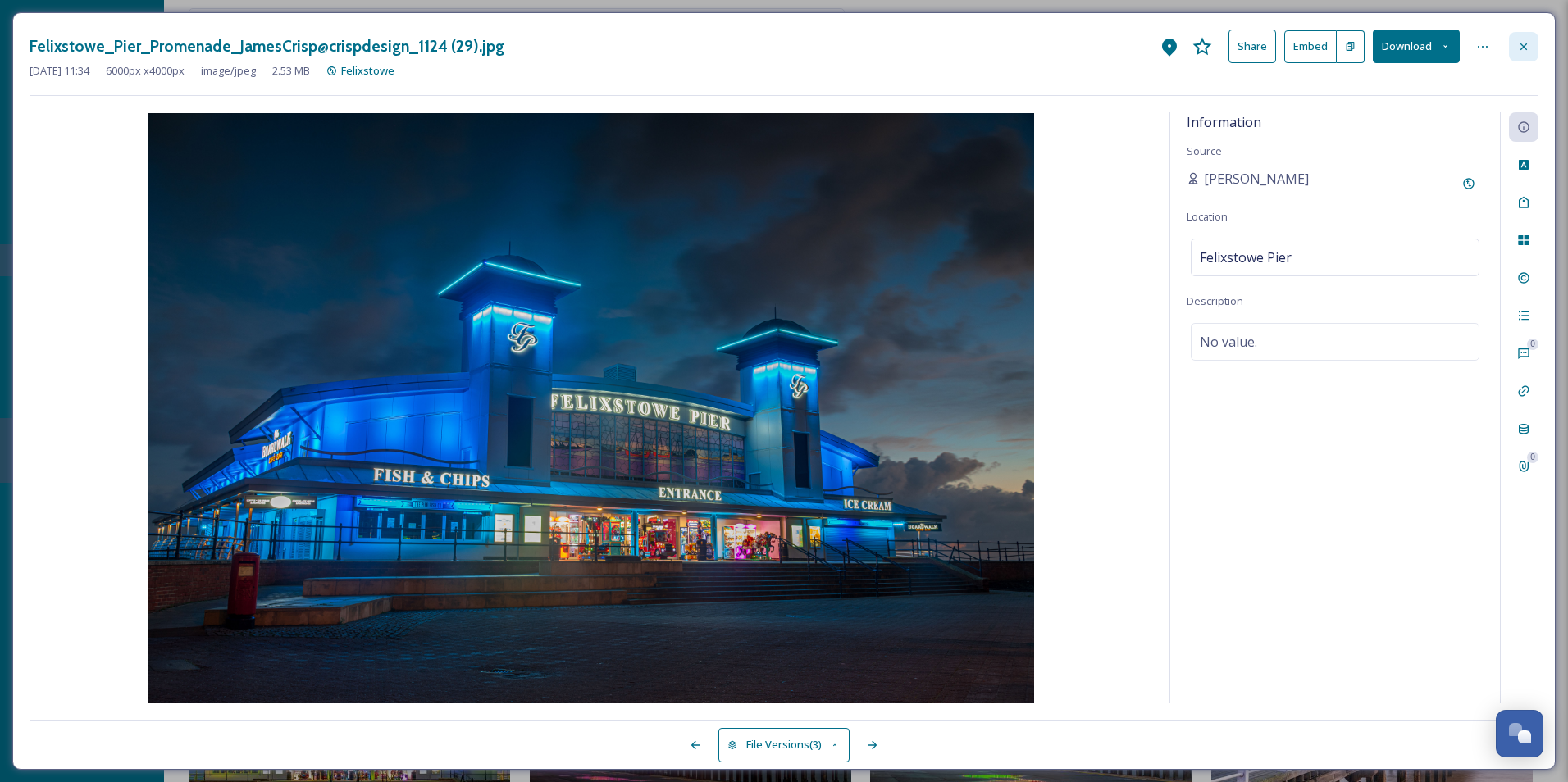
click at [1510, 46] on div at bounding box center [1524, 47] width 29 height 29
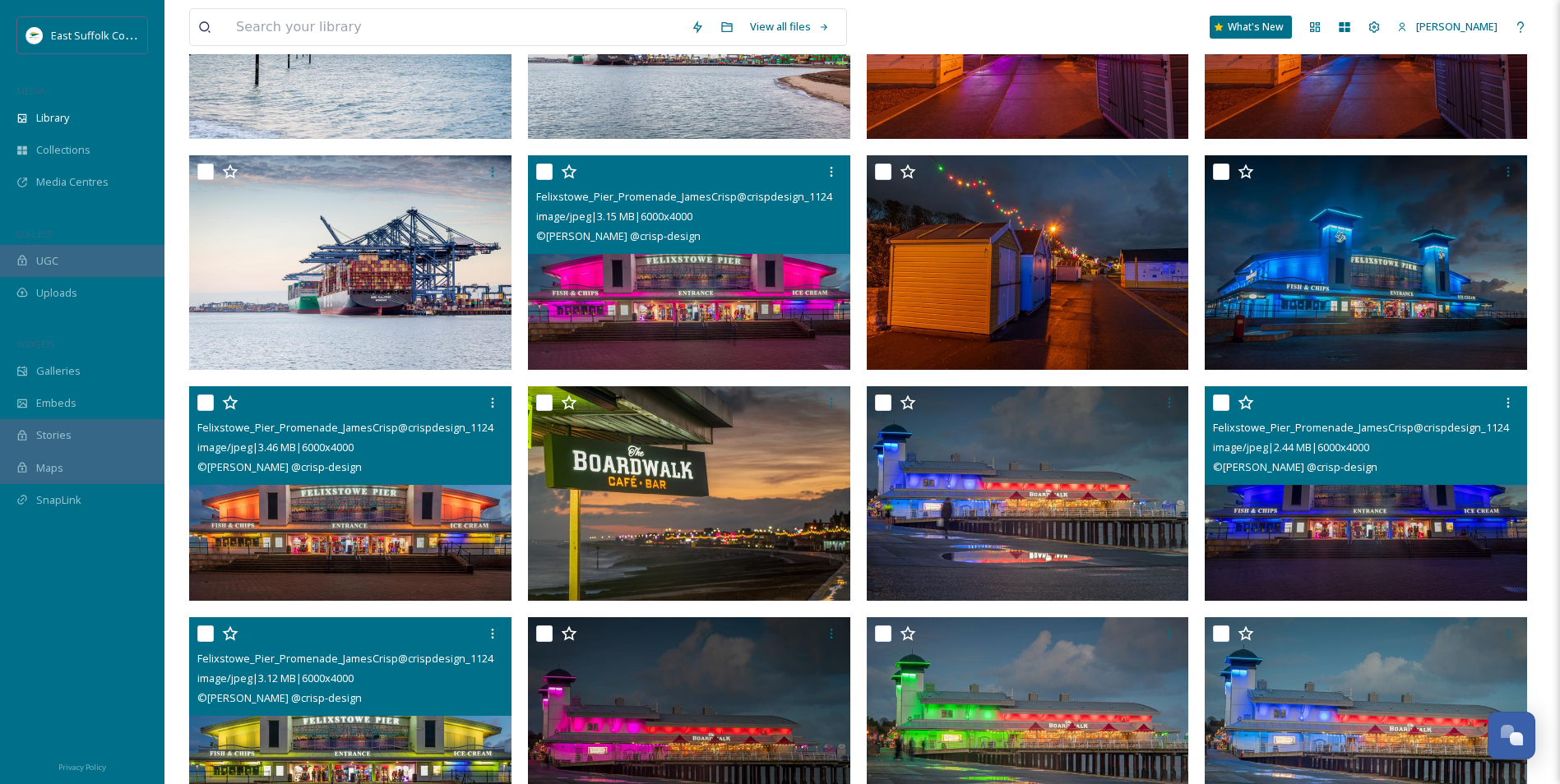
click at [1292, 507] on img at bounding box center [1366, 494] width 322 height 216
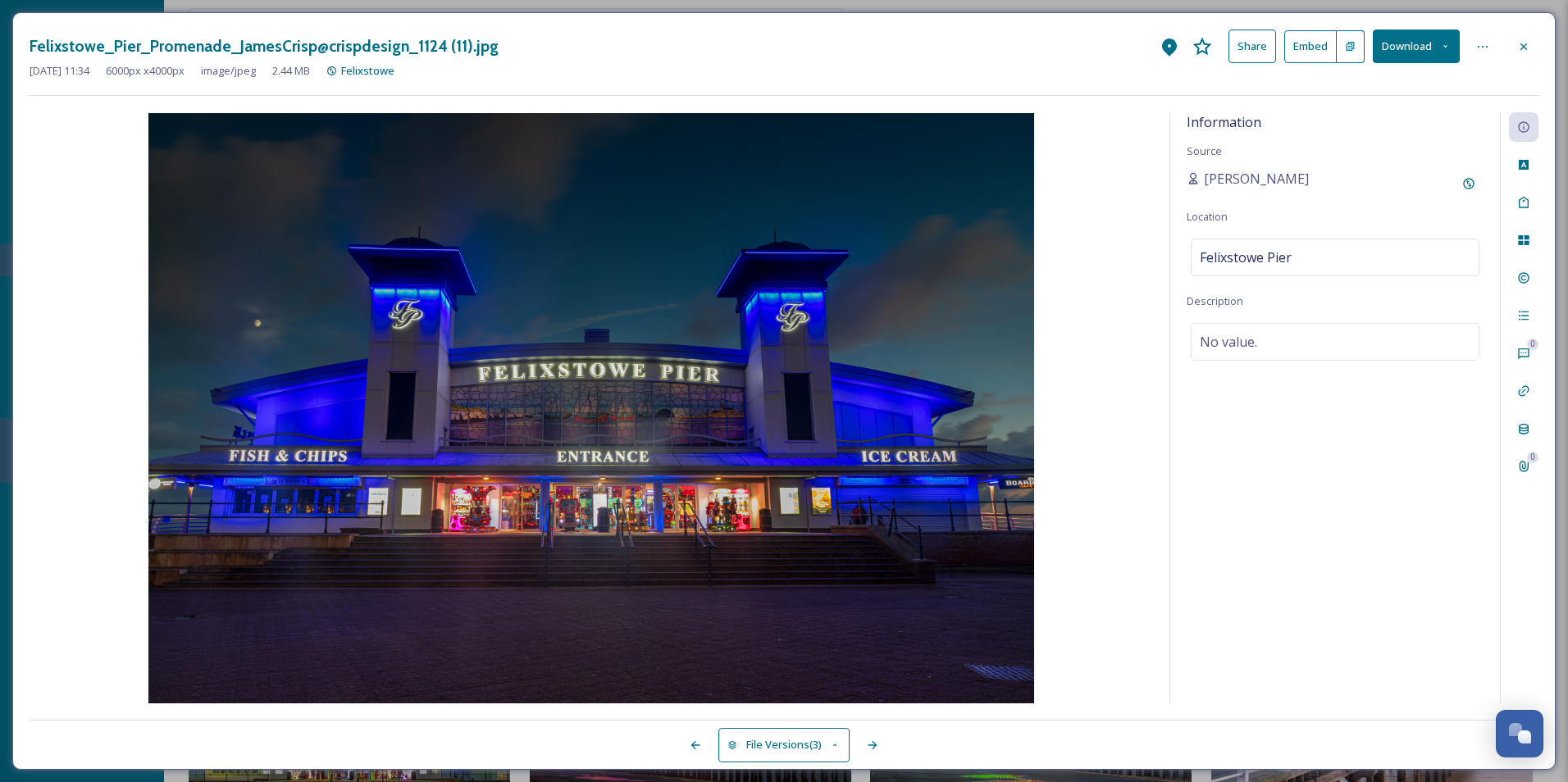
click at [1440, 42] on icon at bounding box center [1445, 46] width 10 height 10
click at [1406, 88] on span "Download Original (6000 x 4000)" at bounding box center [1373, 84] width 155 height 16
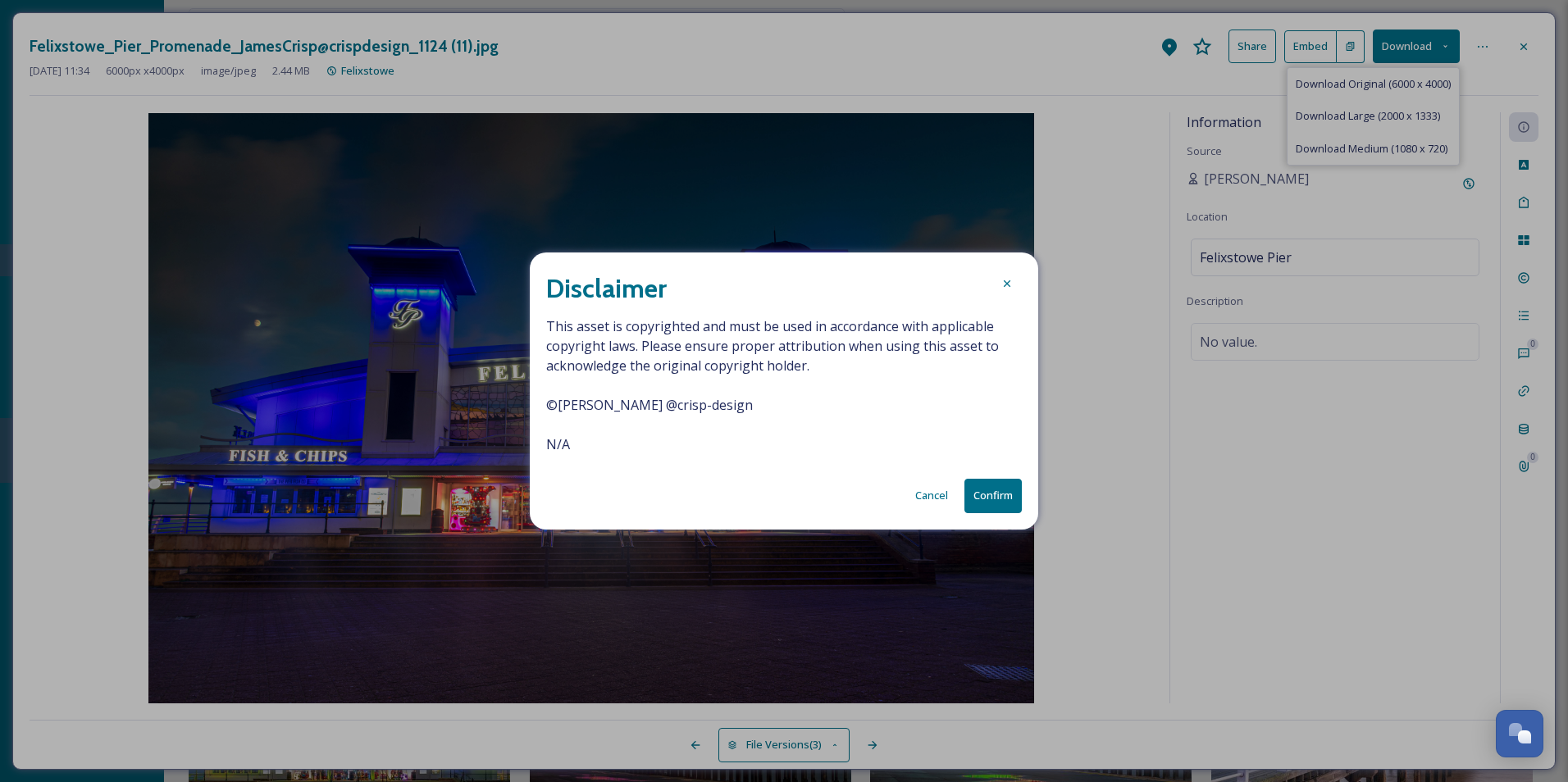
click at [984, 491] on button "Confirm" at bounding box center [993, 495] width 57 height 34
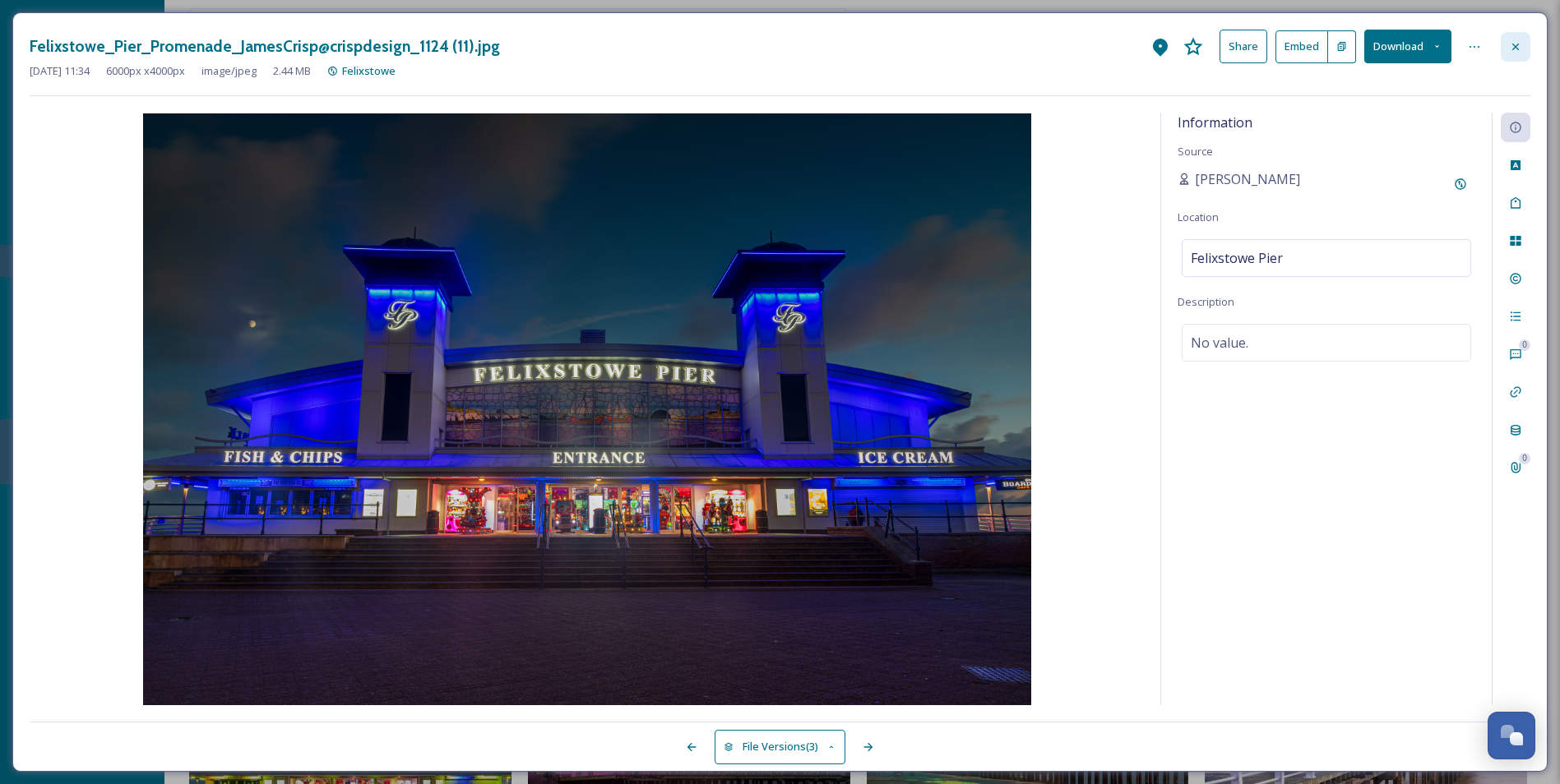
click at [1520, 45] on icon at bounding box center [1515, 46] width 13 height 13
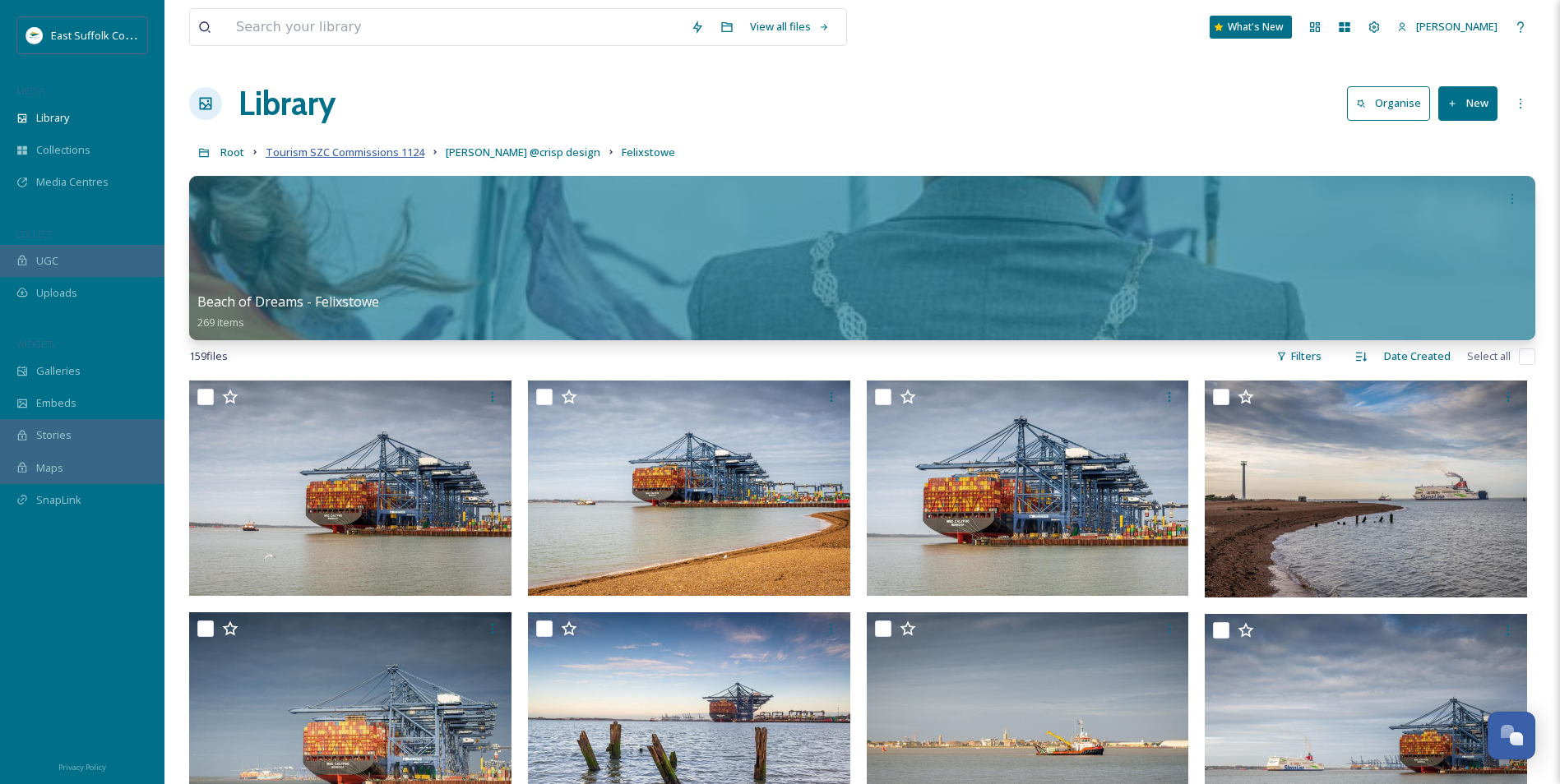
click at [374, 146] on span "Tourism SZC Commissions 1124" at bounding box center [344, 152] width 159 height 15
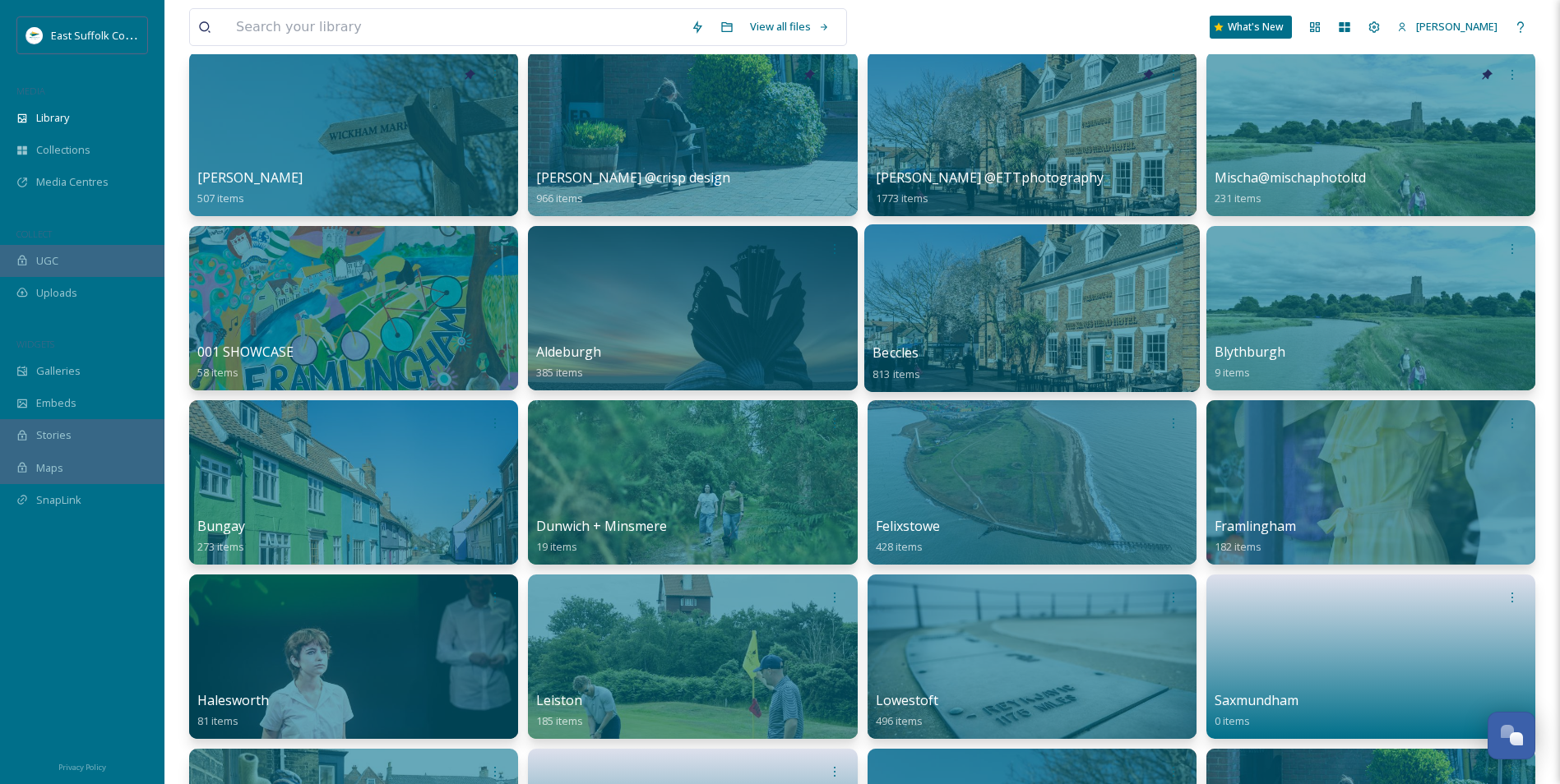
scroll to position [82, 0]
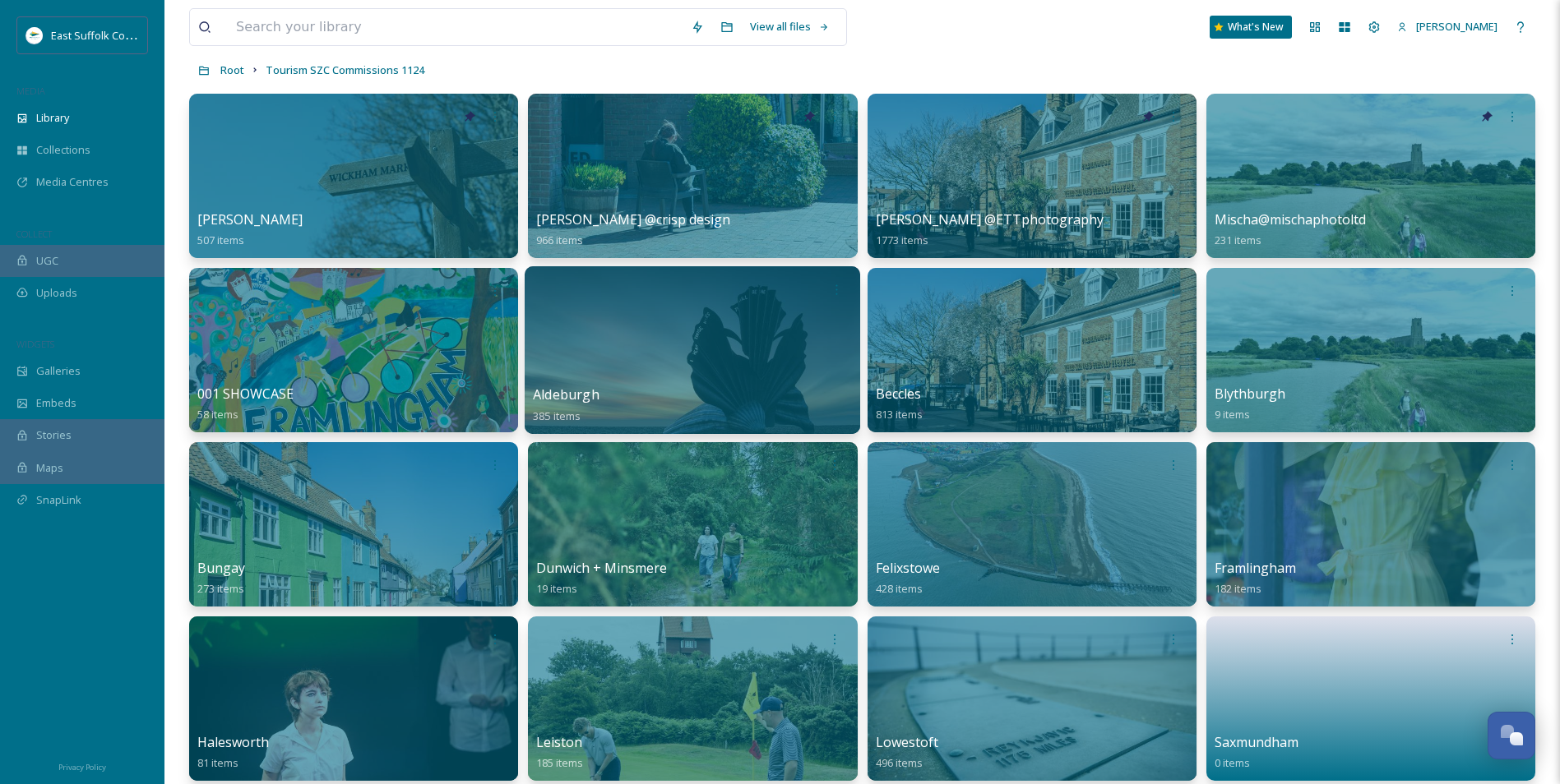
click at [690, 366] on div at bounding box center [692, 350] width 335 height 168
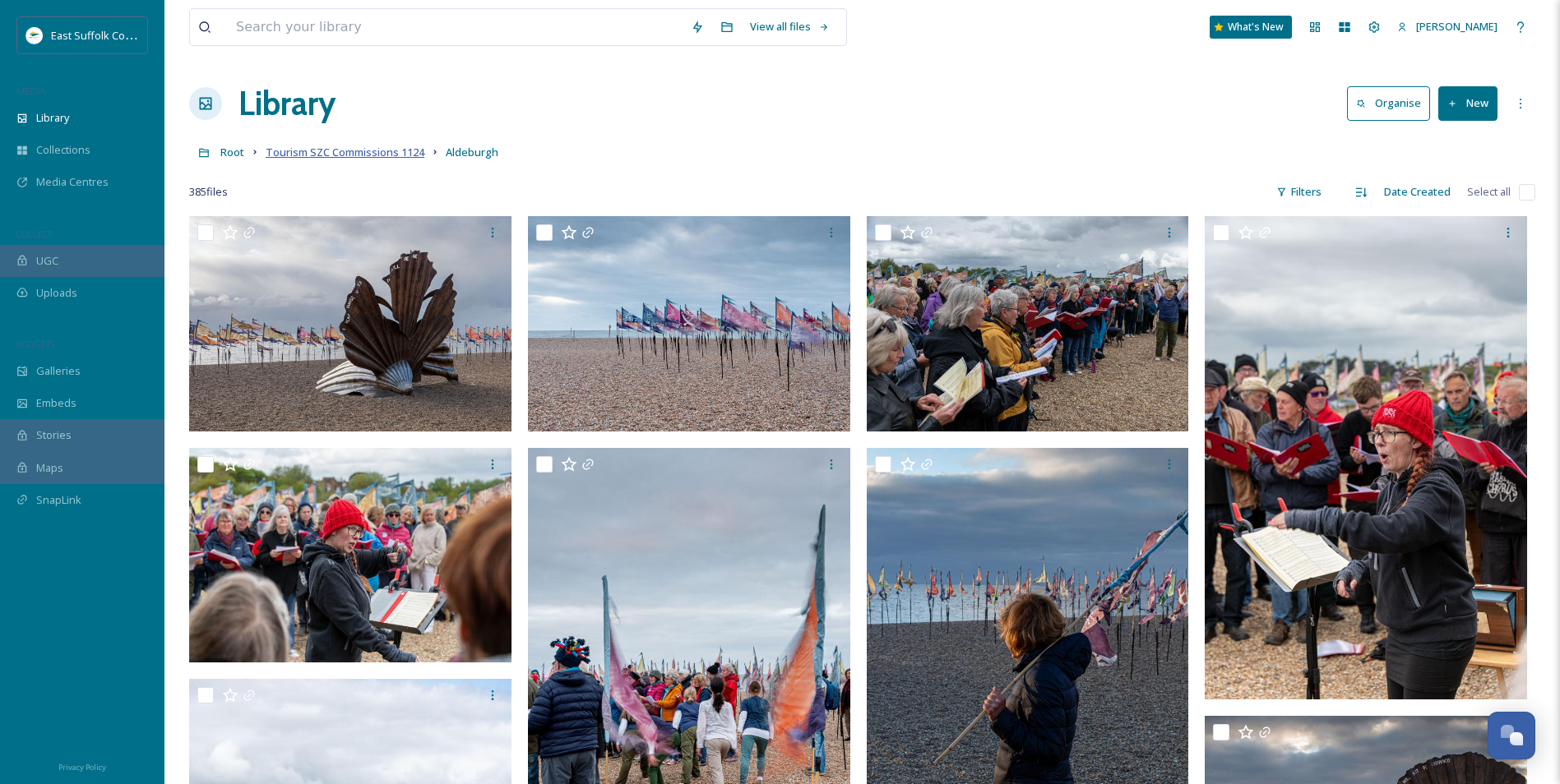
click at [348, 149] on span "Tourism SZC Commissions 1124" at bounding box center [344, 152] width 159 height 15
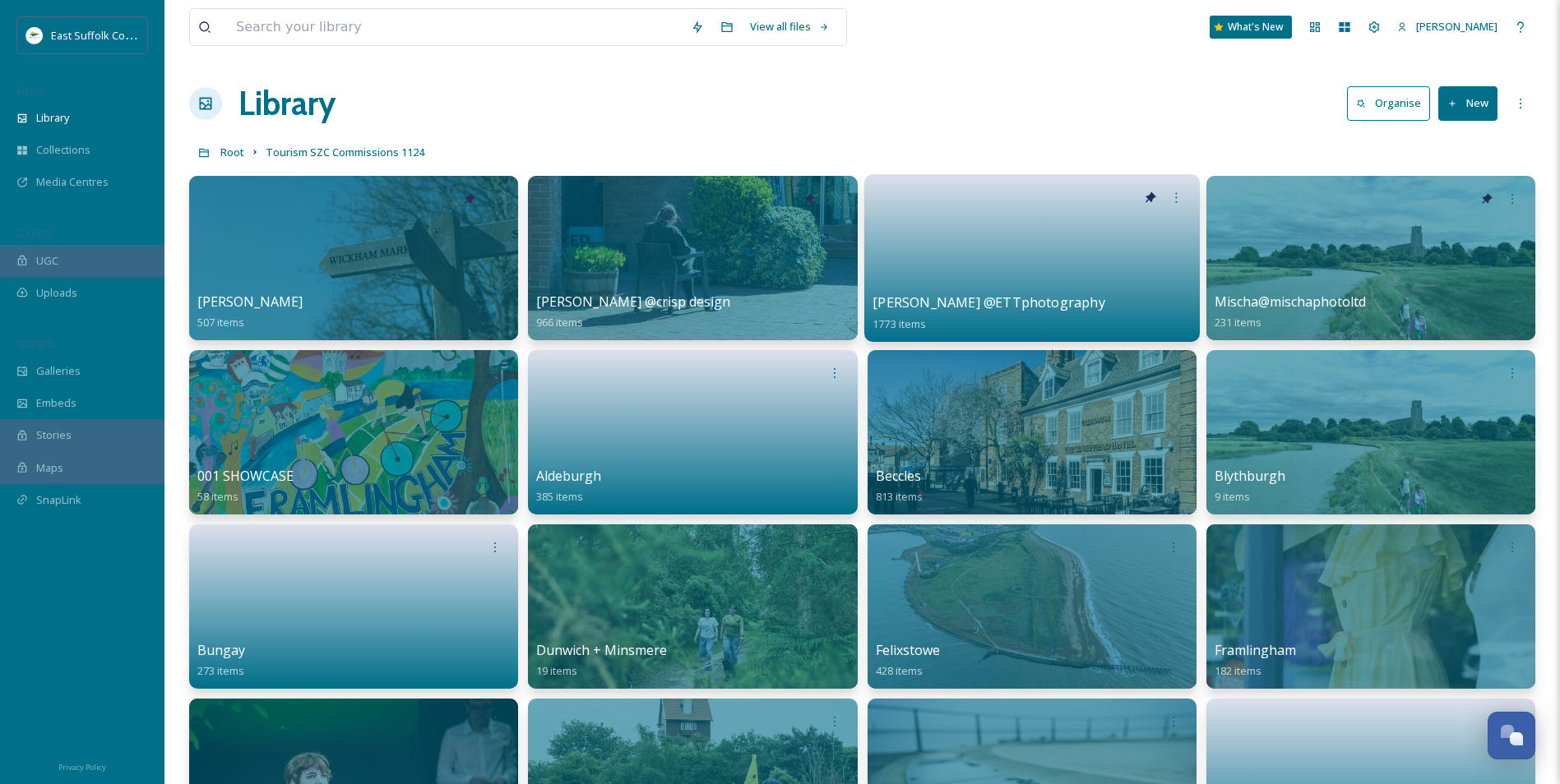
click at [983, 275] on link at bounding box center [1032, 253] width 319 height 80
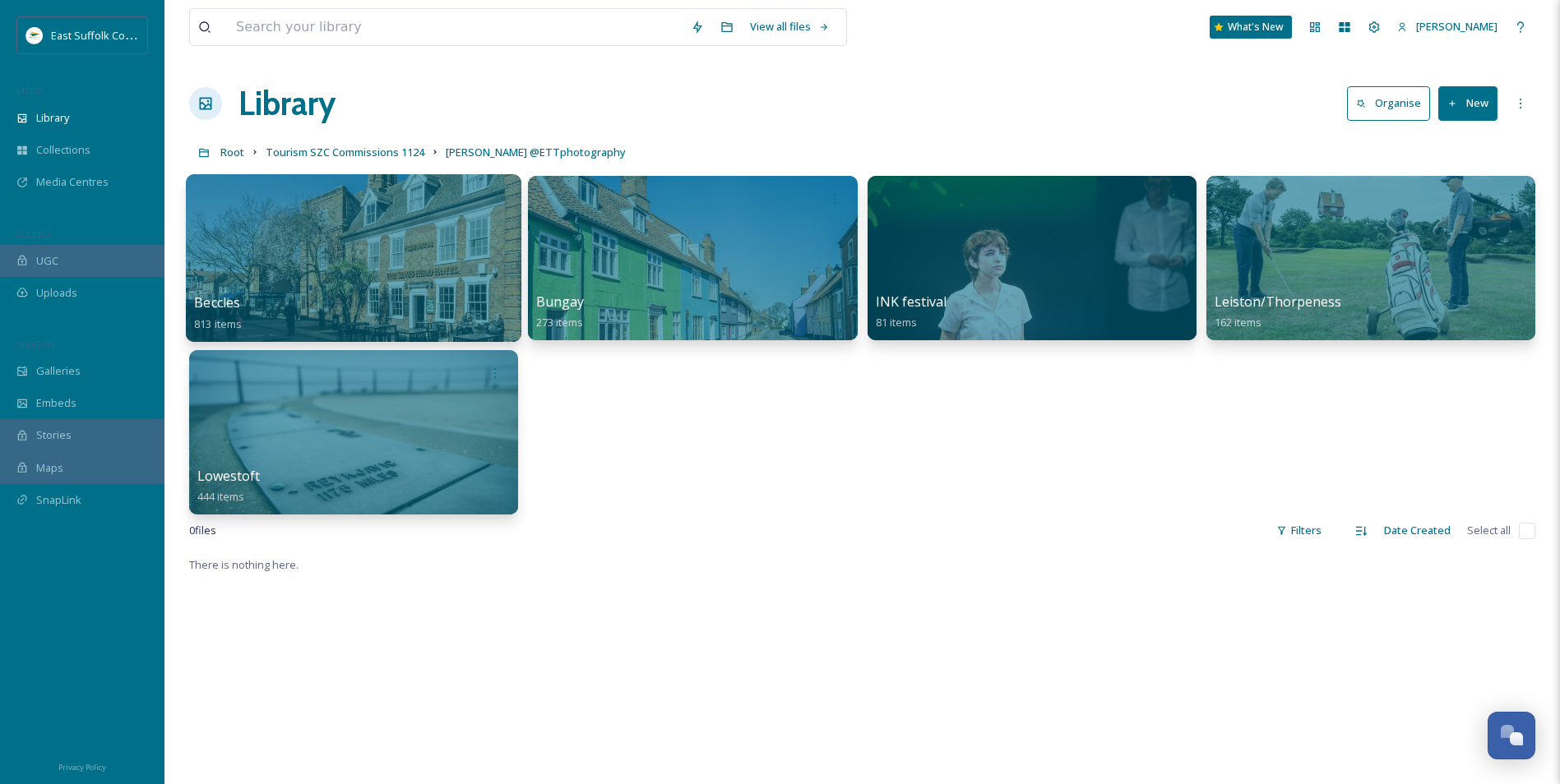
click at [310, 260] on div at bounding box center [353, 258] width 335 height 168
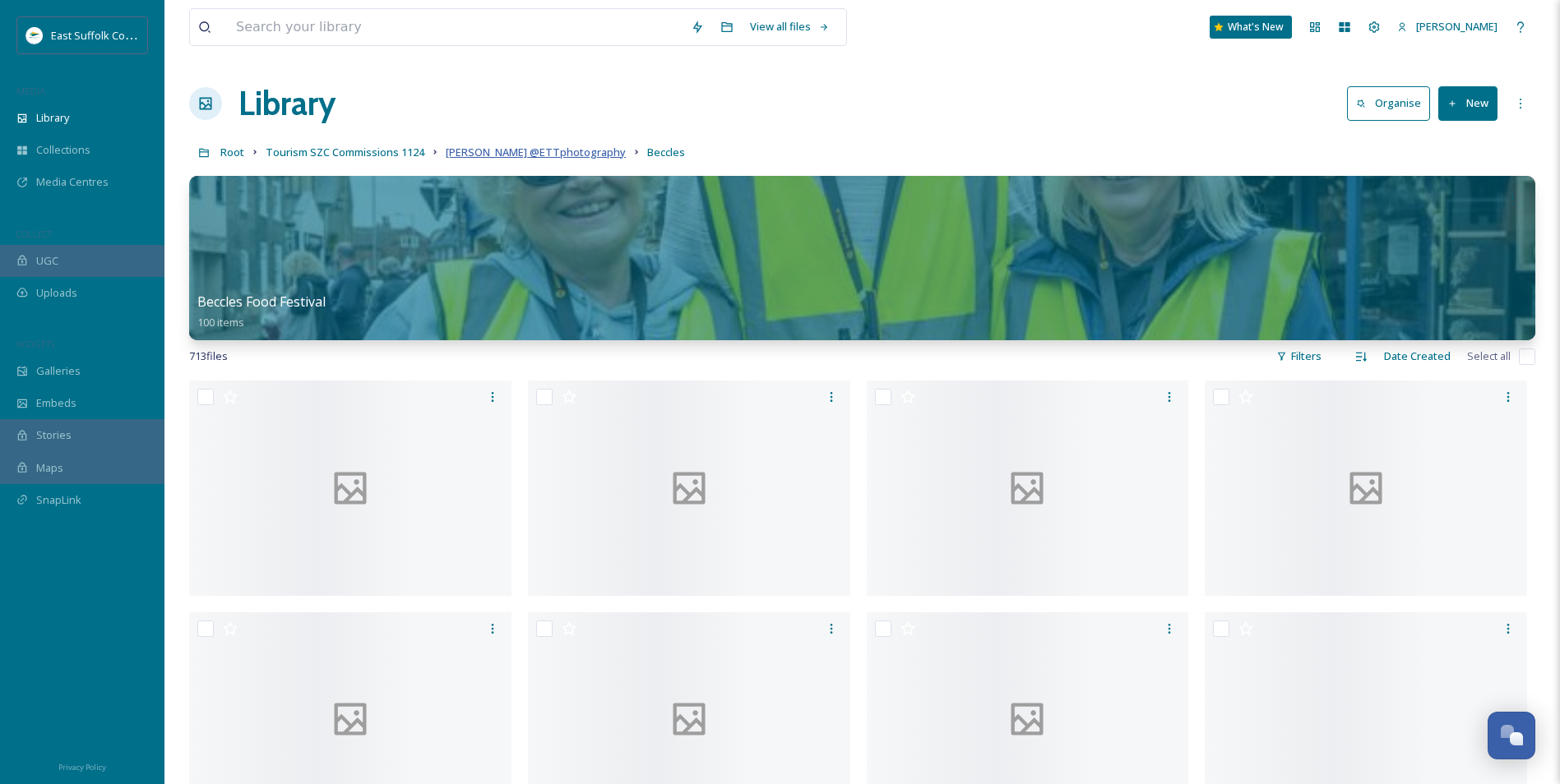
click at [477, 146] on span "Mary Doggett @ETTphotography" at bounding box center [536, 152] width 180 height 15
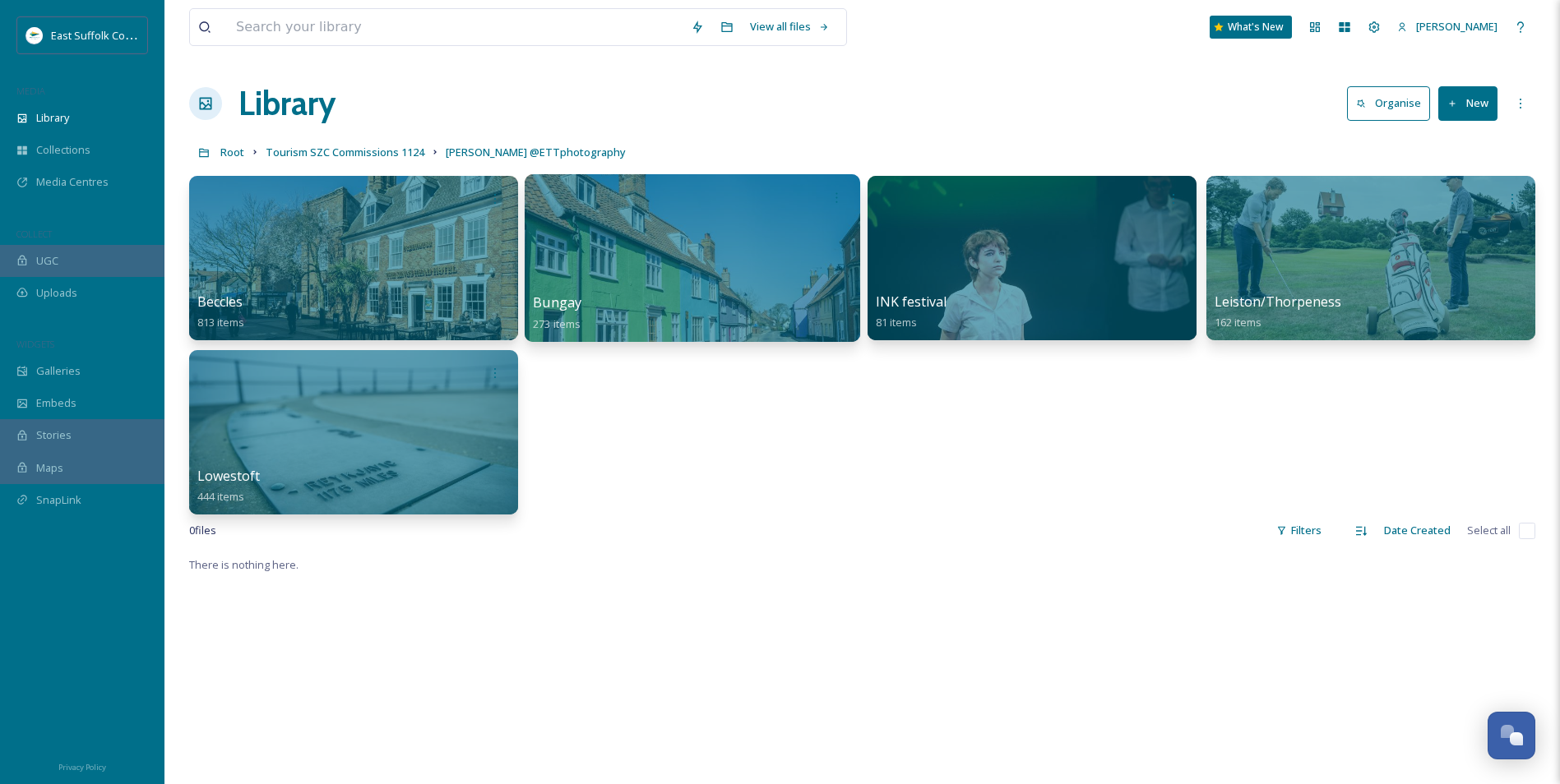
click at [631, 268] on div at bounding box center [692, 258] width 335 height 168
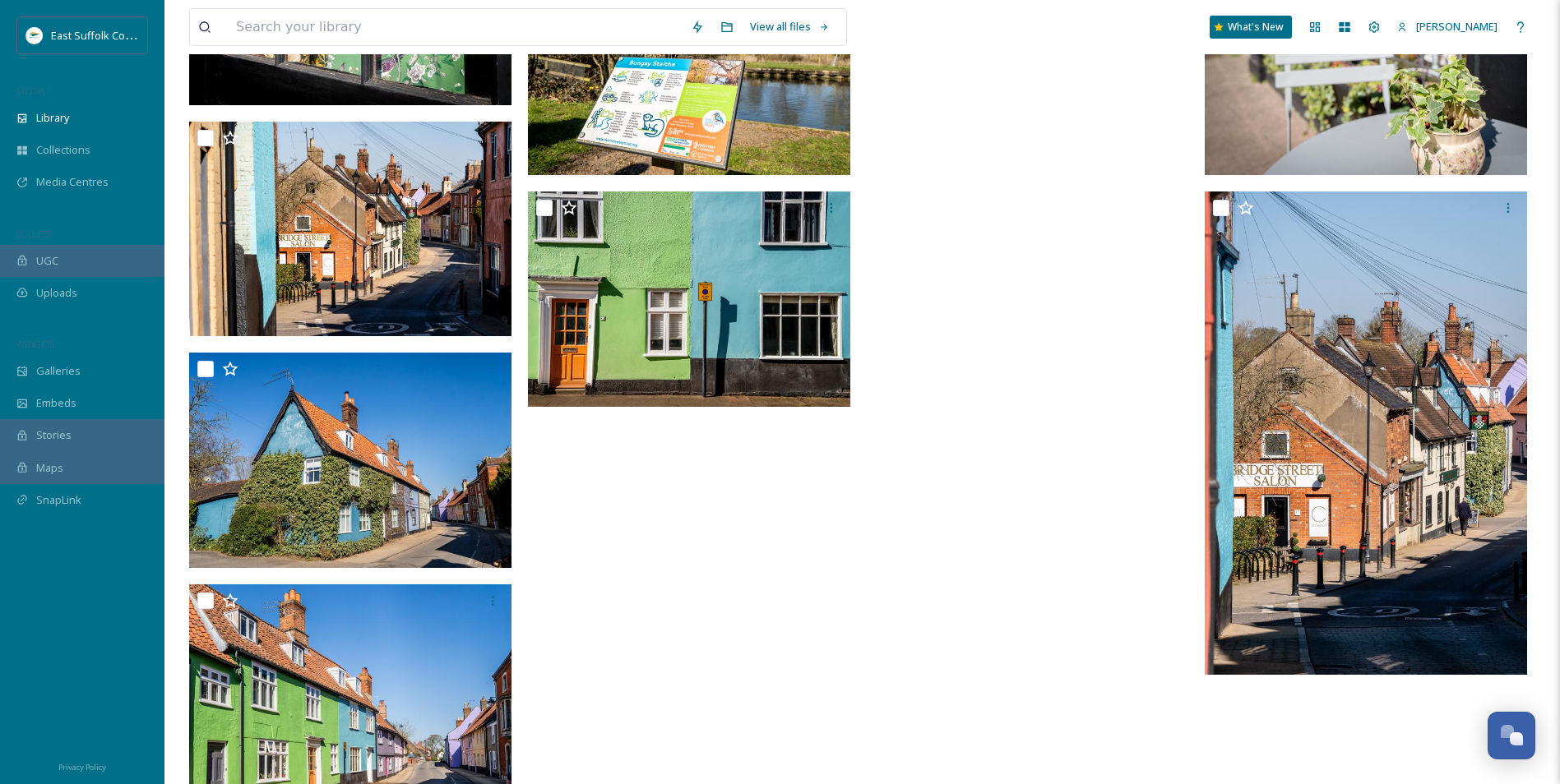
scroll to position [16741, 0]
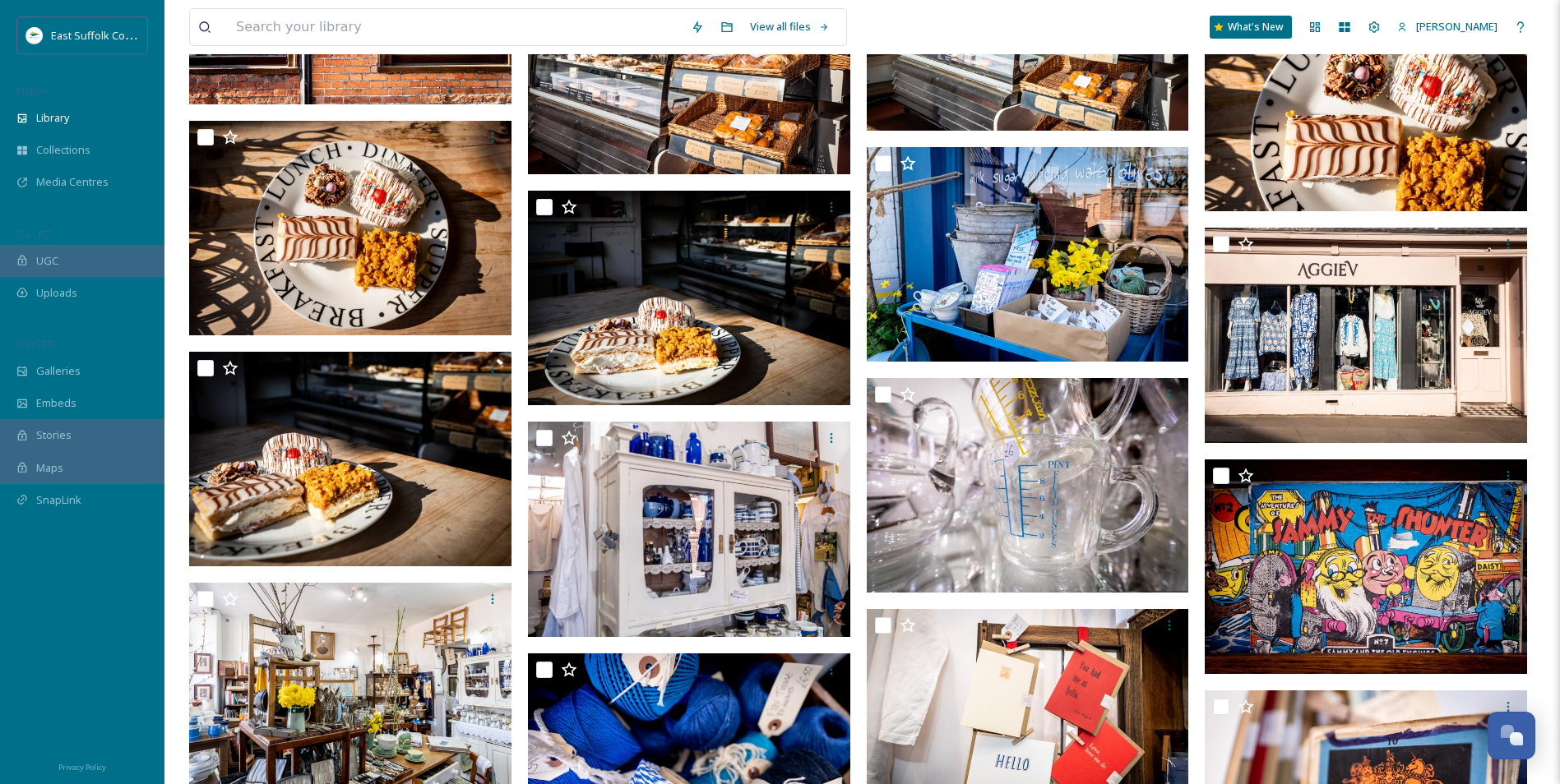
drag, startPoint x: 953, startPoint y: 469, endPoint x: 945, endPoint y: 344, distance: 125.3
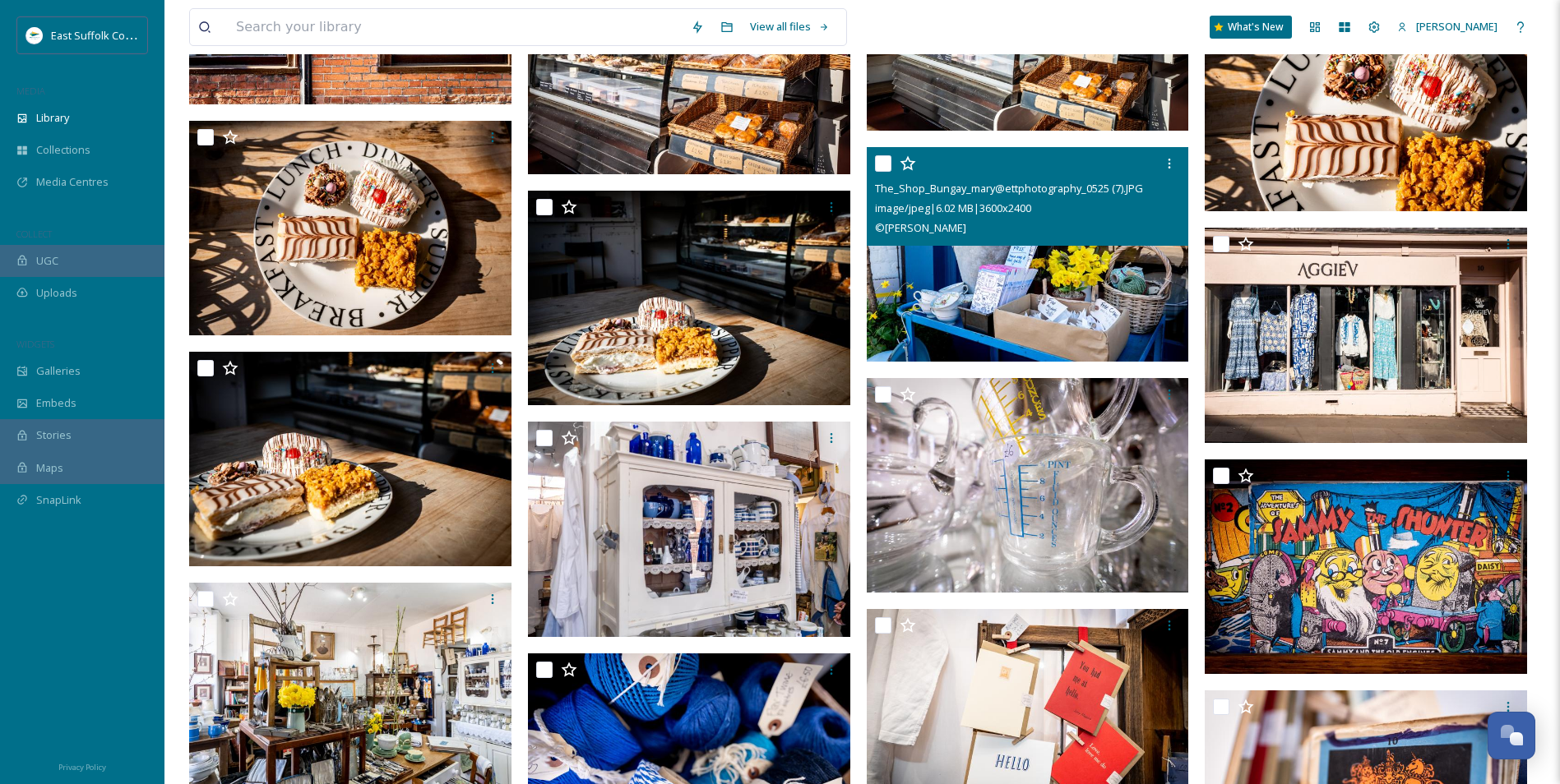
scroll to position [7735, 0]
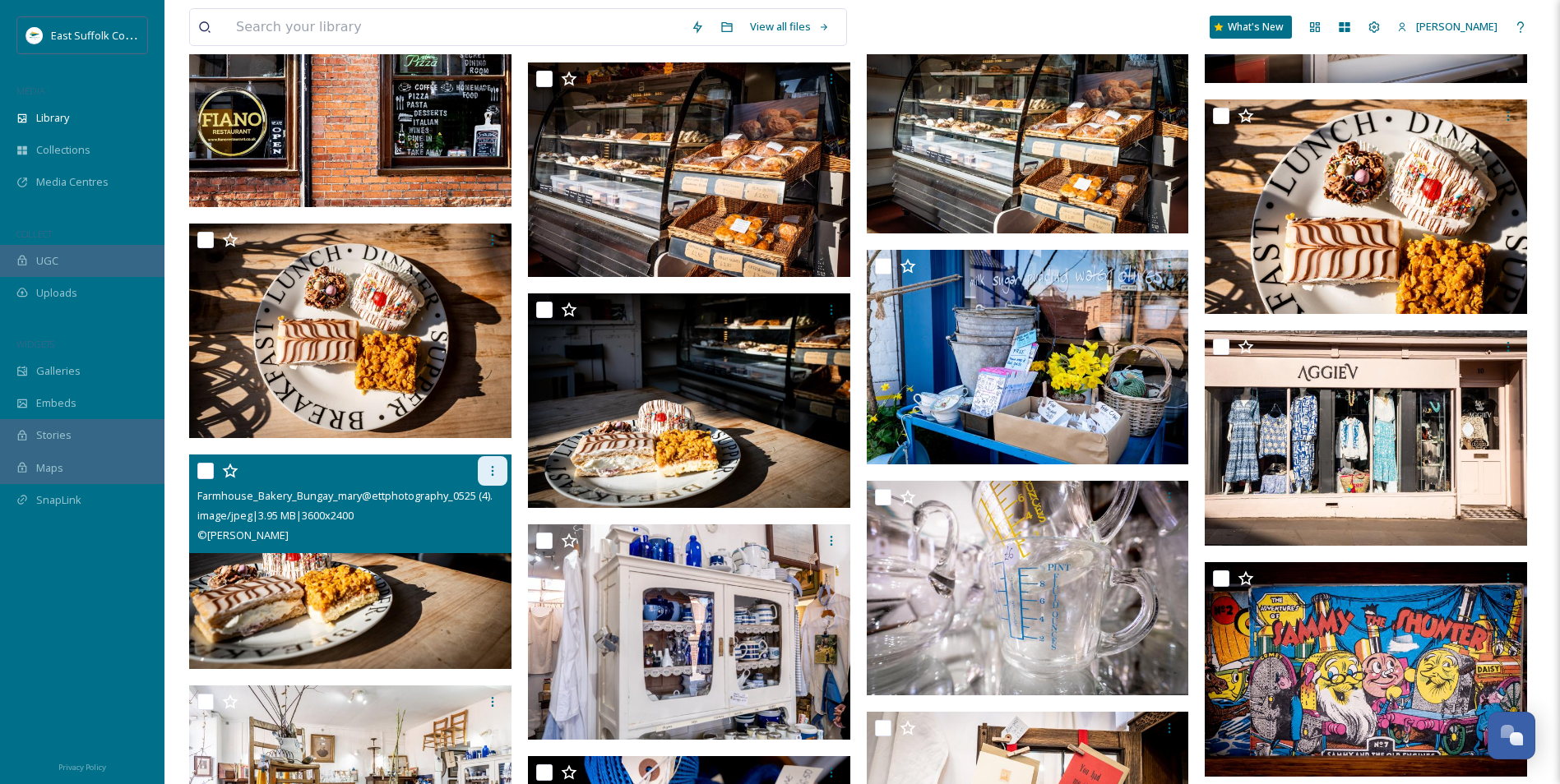
click at [484, 474] on div at bounding box center [492, 471] width 29 height 29
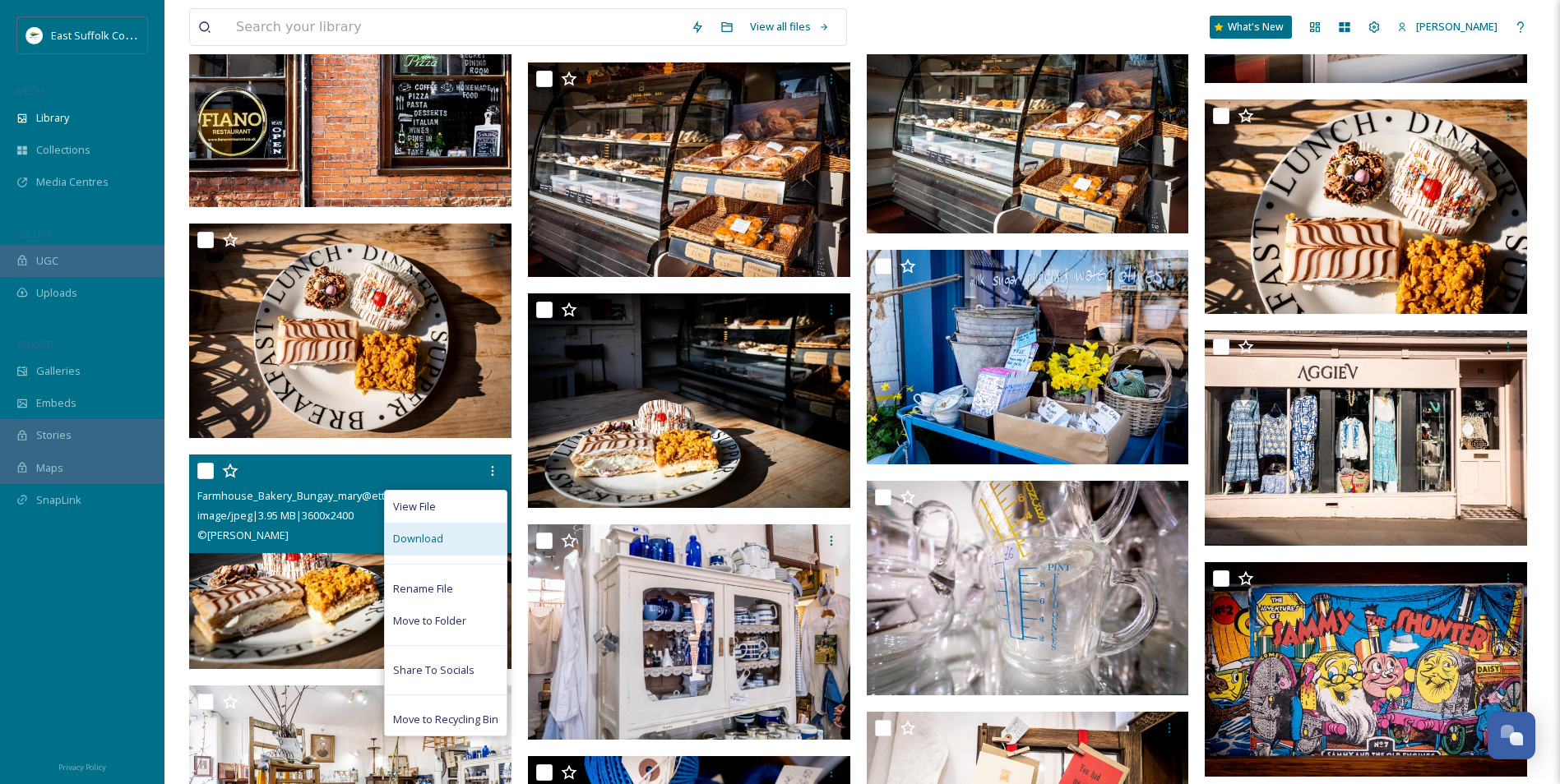
click at [420, 548] on div "Download" at bounding box center [445, 538] width 121 height 32
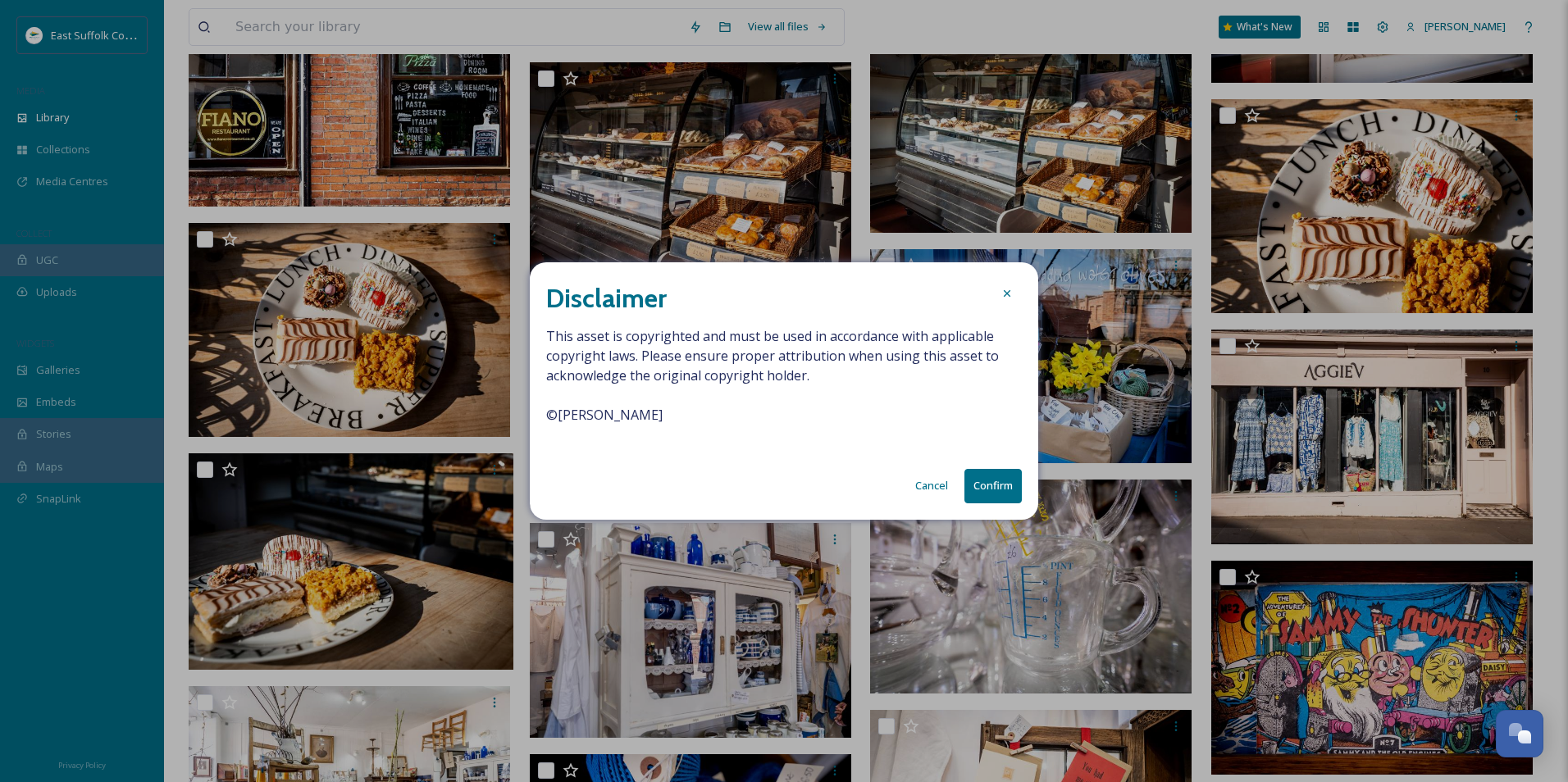
click at [1006, 482] on button "Confirm" at bounding box center [993, 486] width 57 height 34
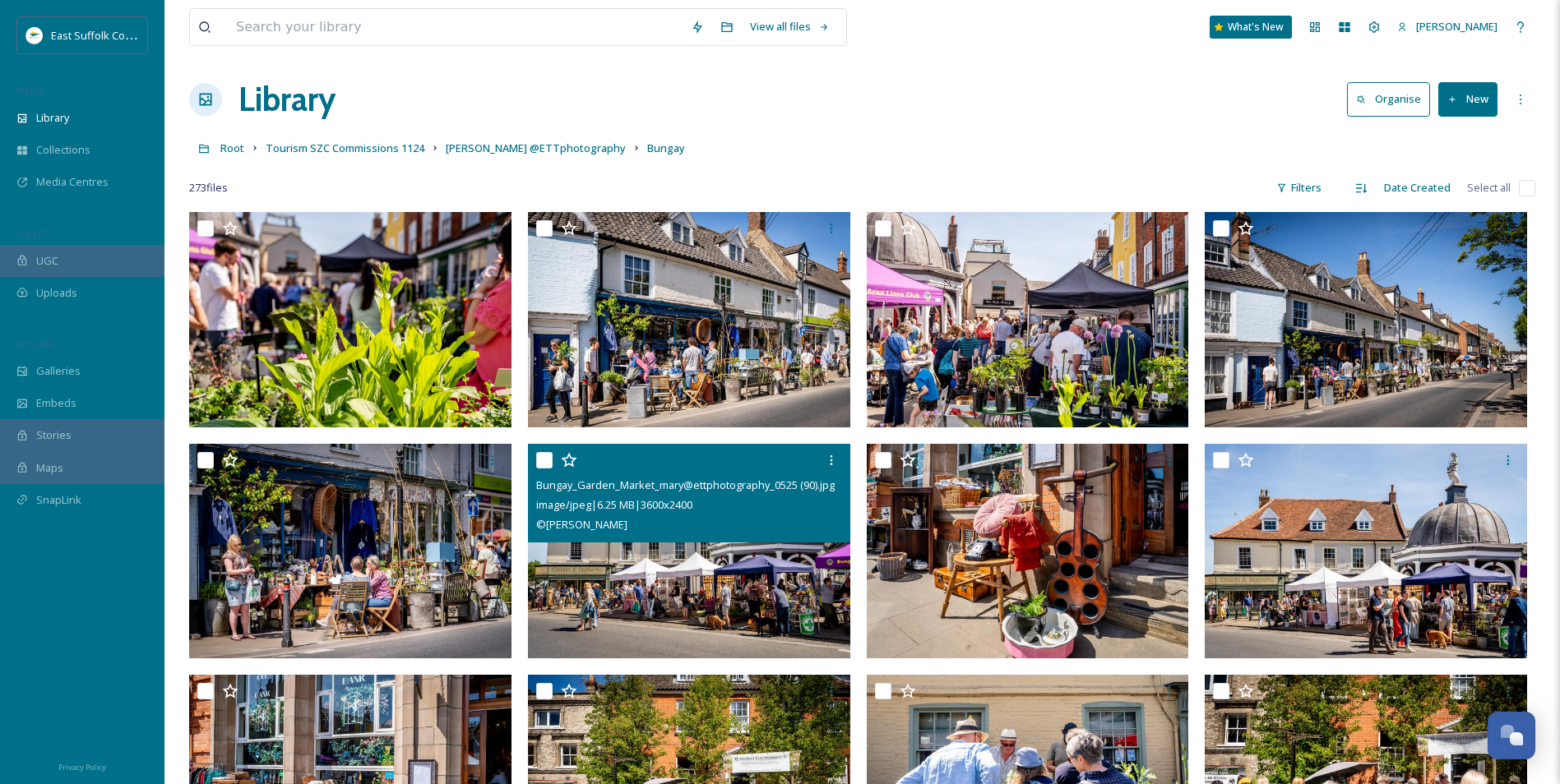
scroll to position [0, 0]
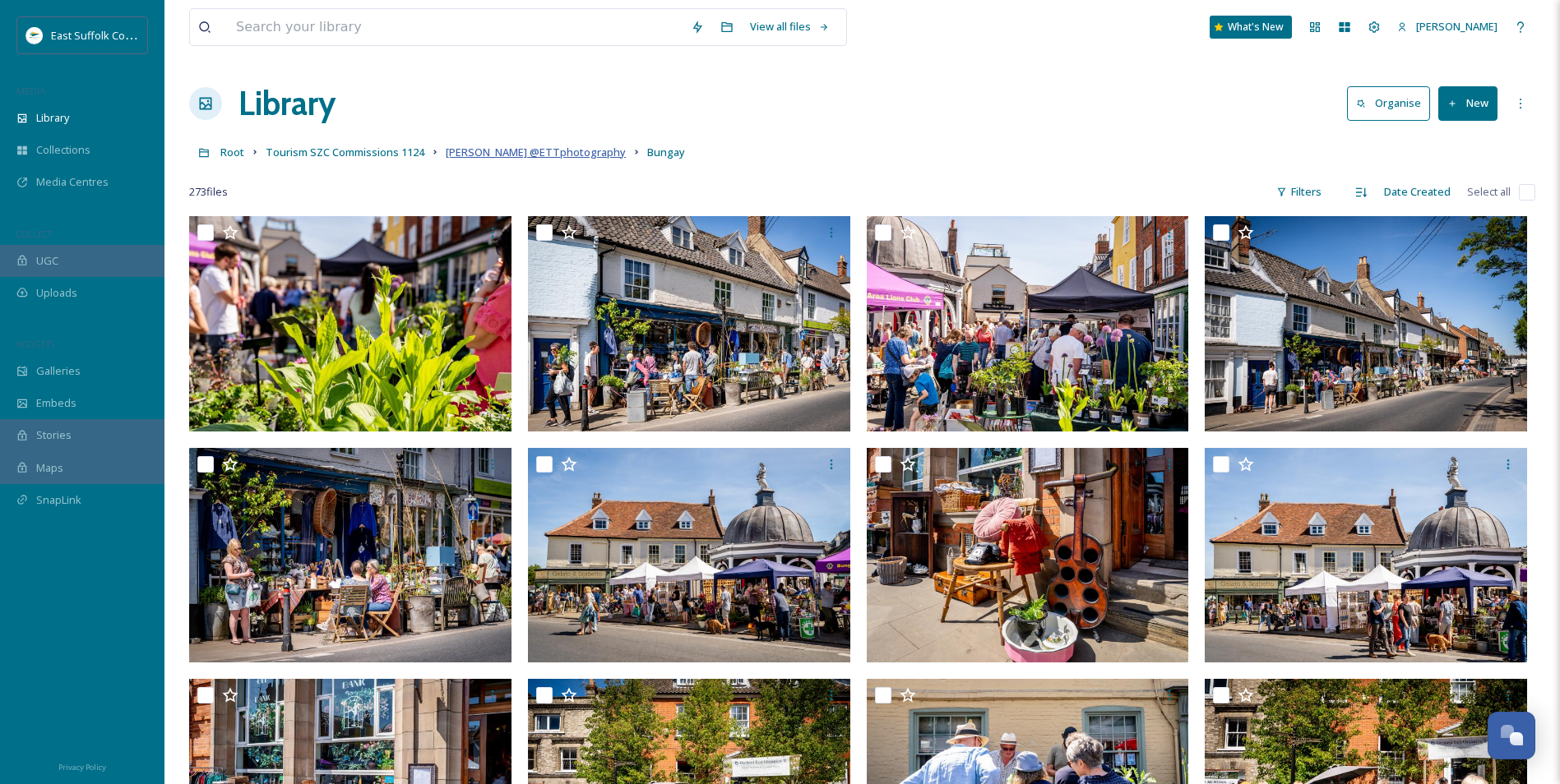
click at [529, 155] on span "Mary Doggett @ETTphotography" at bounding box center [536, 152] width 180 height 15
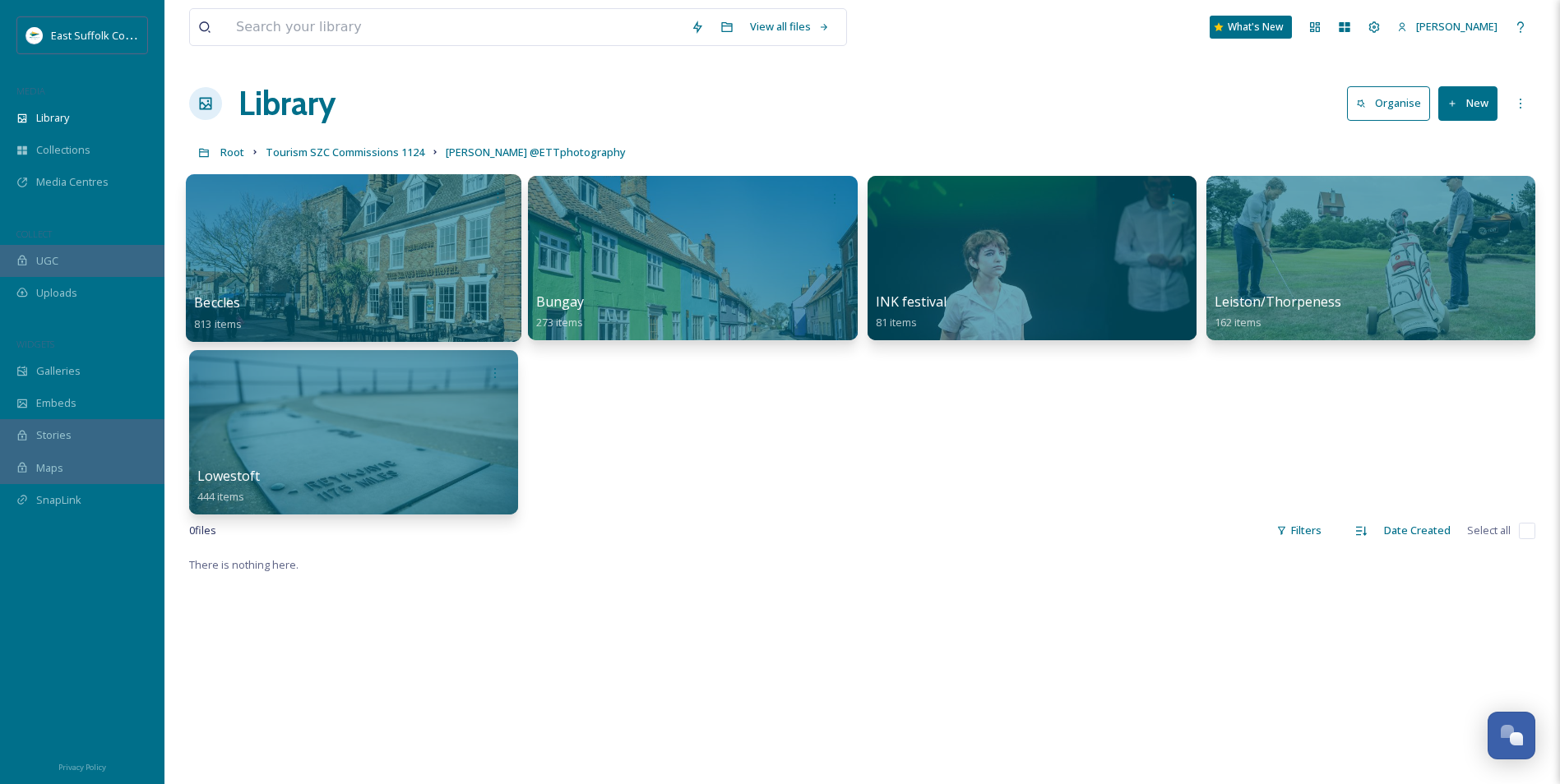
click at [325, 278] on div at bounding box center [353, 258] width 335 height 168
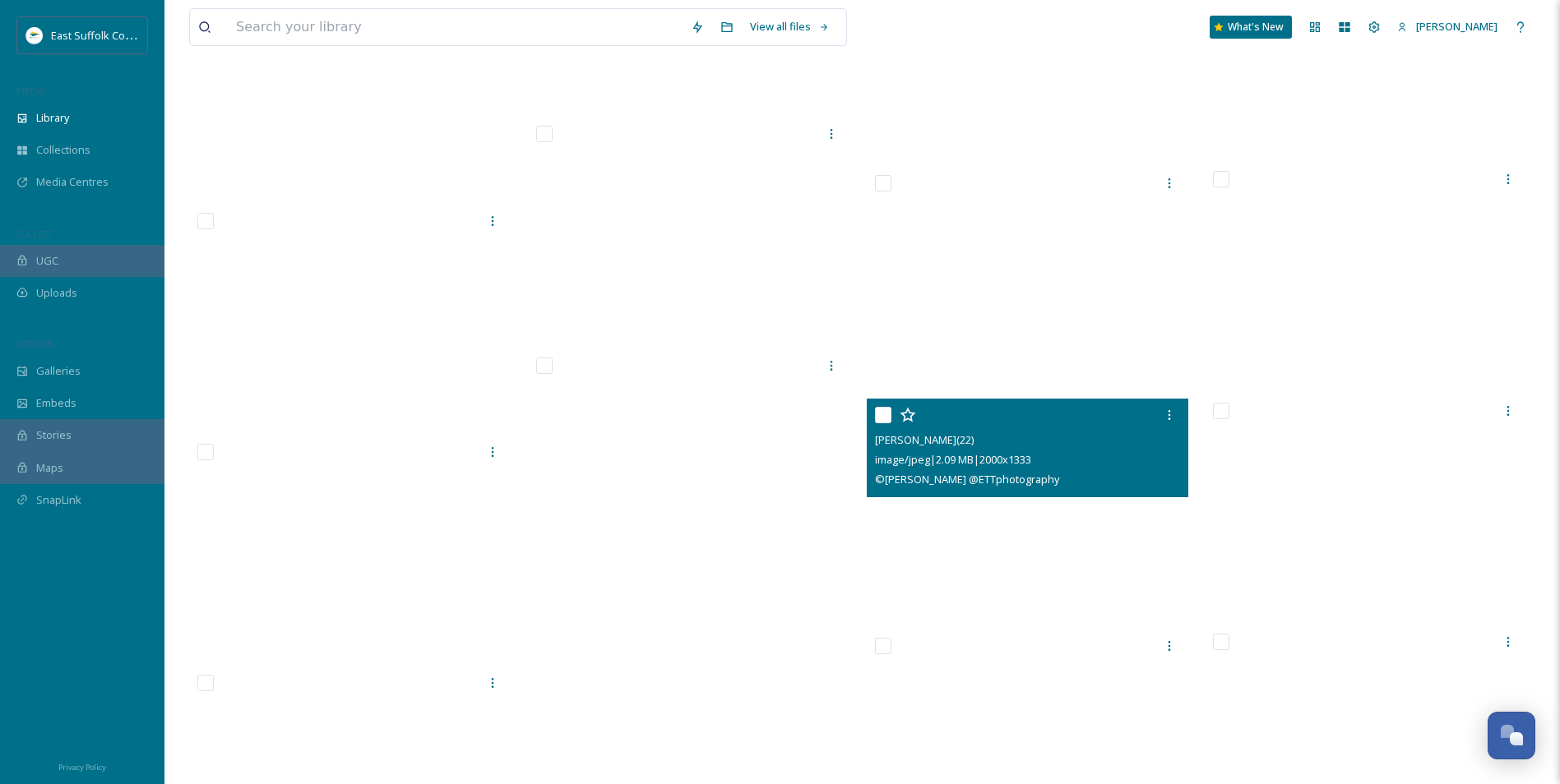
scroll to position [36045, 0]
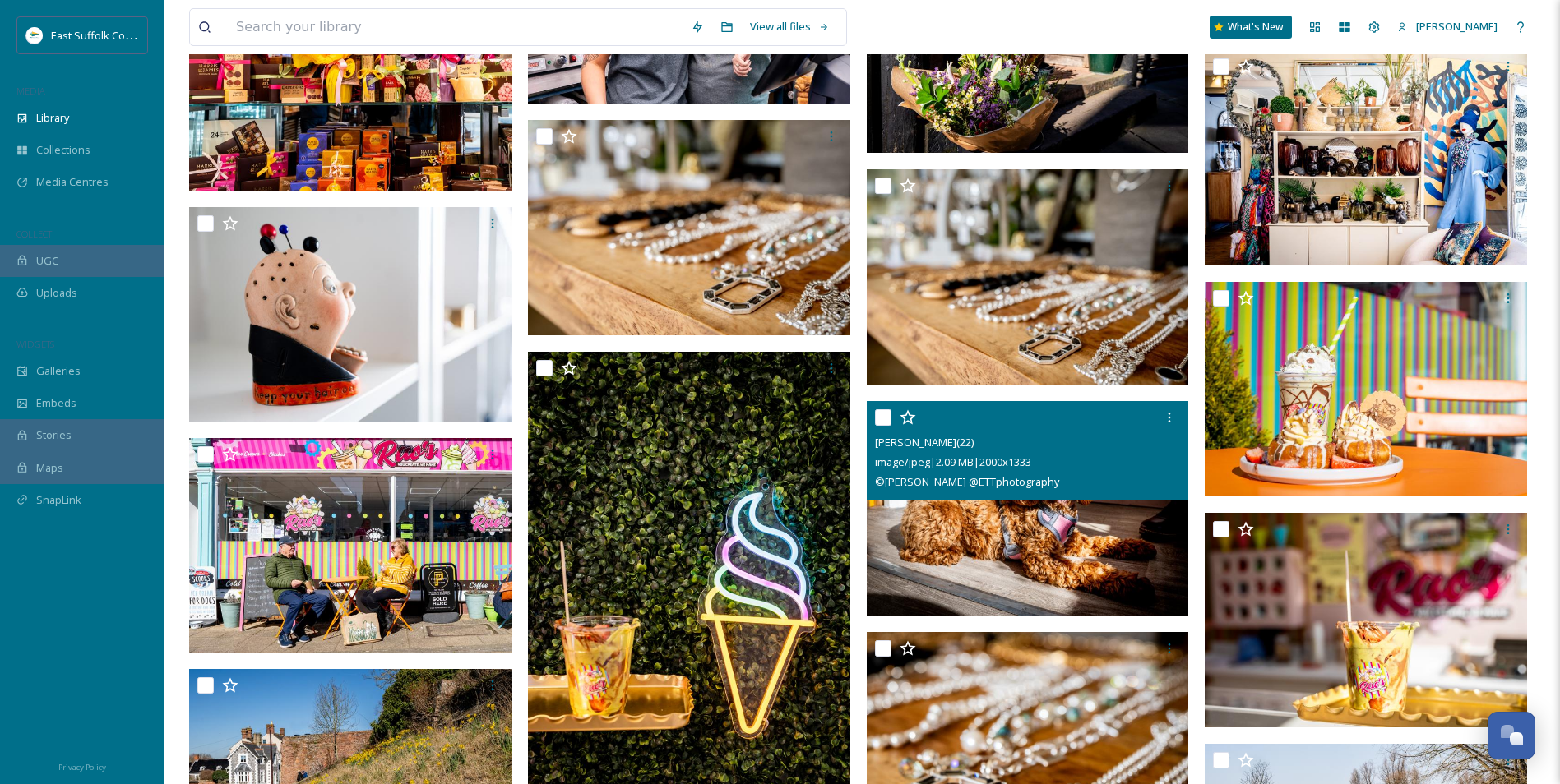
click at [1010, 601] on img at bounding box center [1028, 509] width 322 height 216
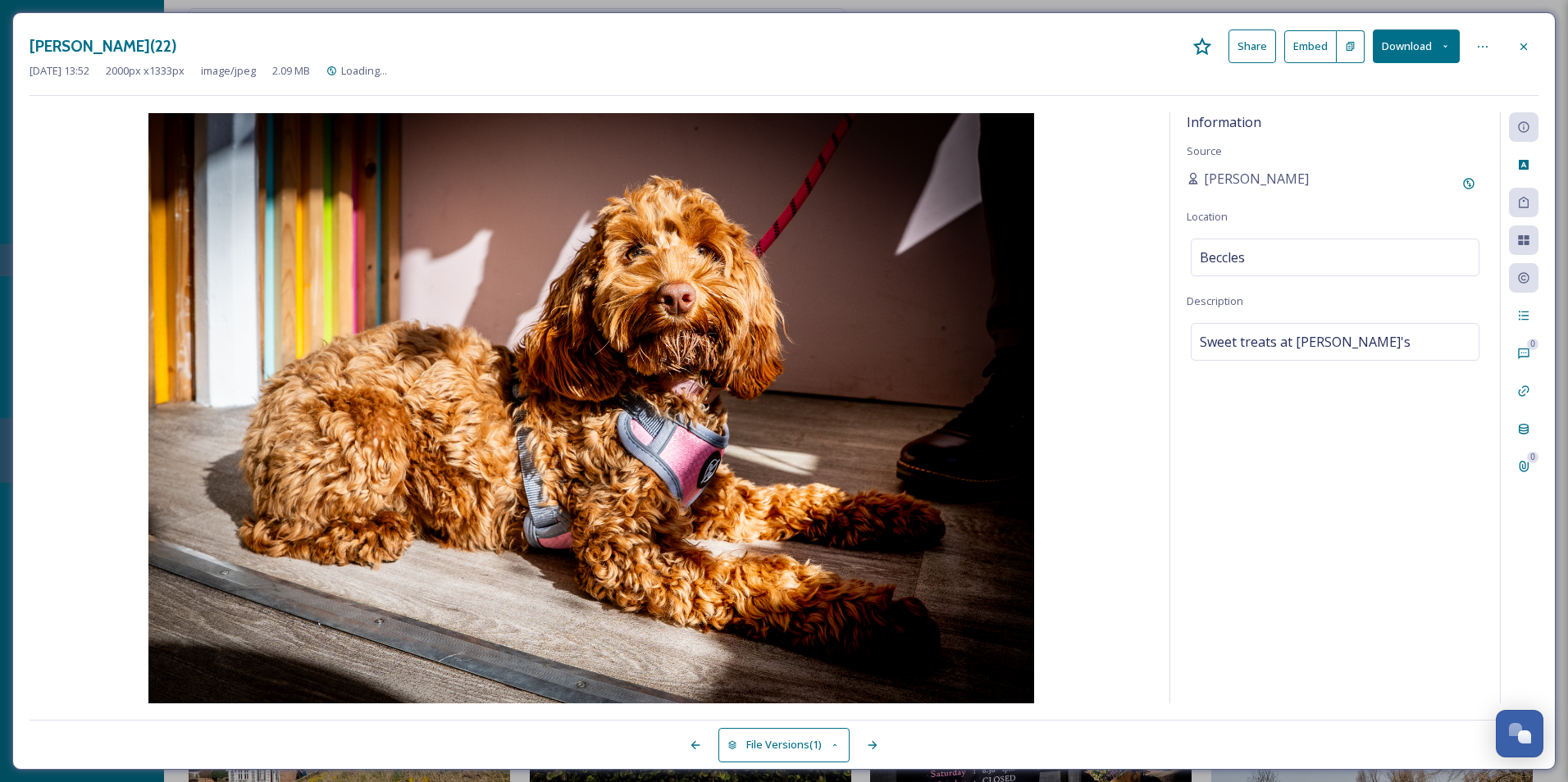
click at [1521, 48] on icon at bounding box center [1523, 46] width 13 height 13
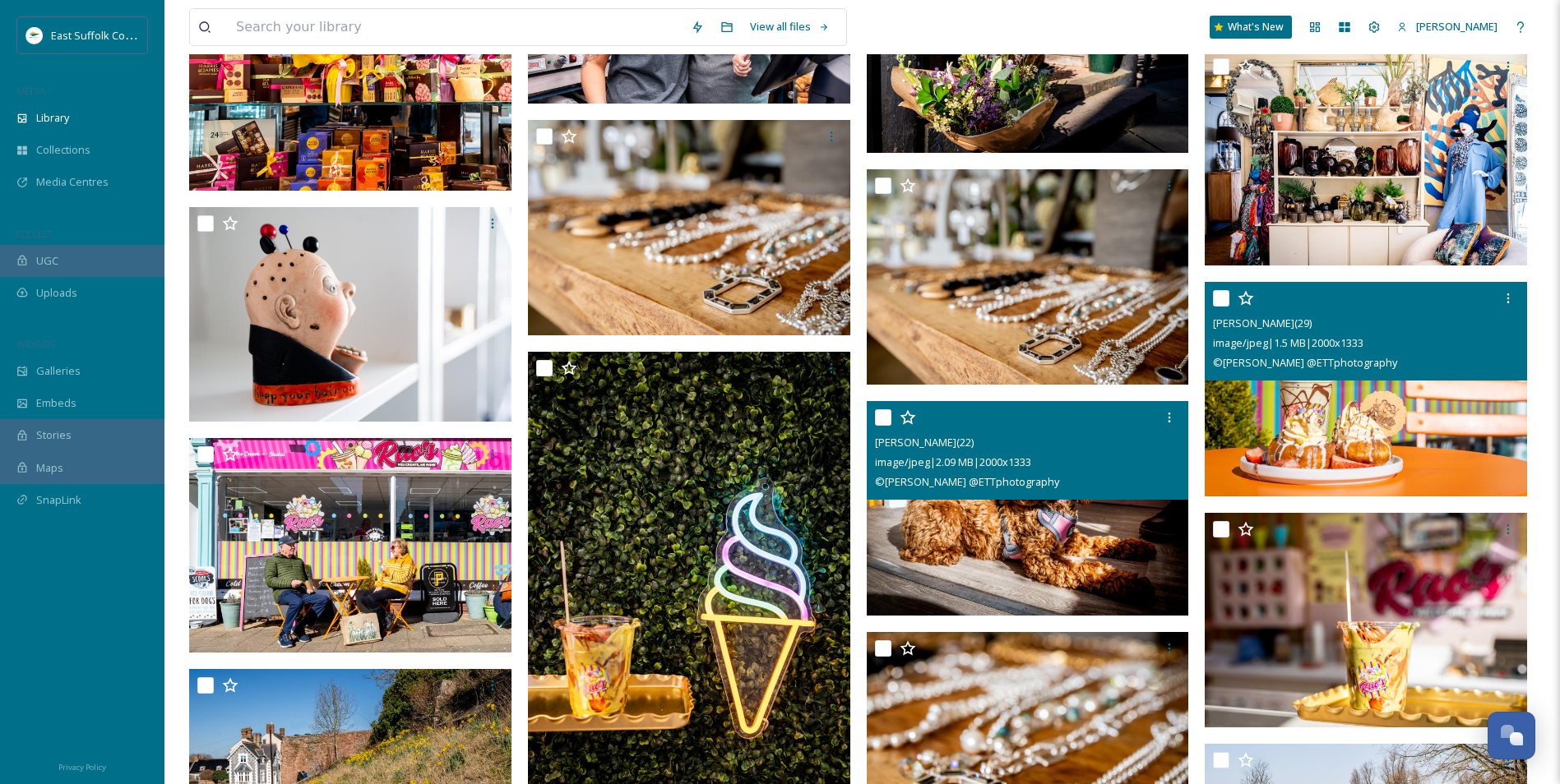
click at [1313, 442] on img at bounding box center [1366, 389] width 322 height 216
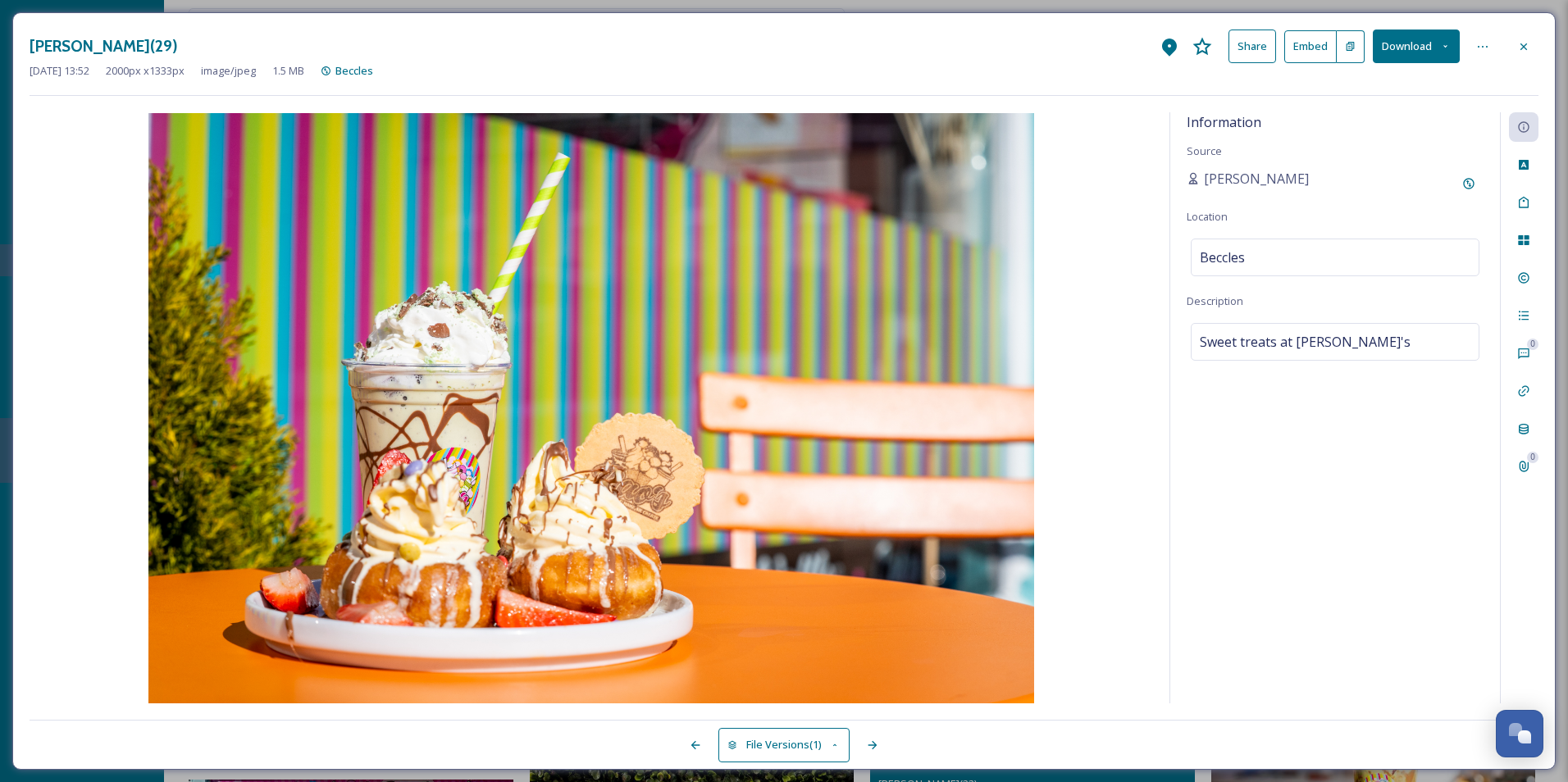
drag, startPoint x: 1524, startPoint y: 45, endPoint x: 1525, endPoint y: 54, distance: 9.1
click at [1524, 47] on icon at bounding box center [1523, 46] width 13 height 13
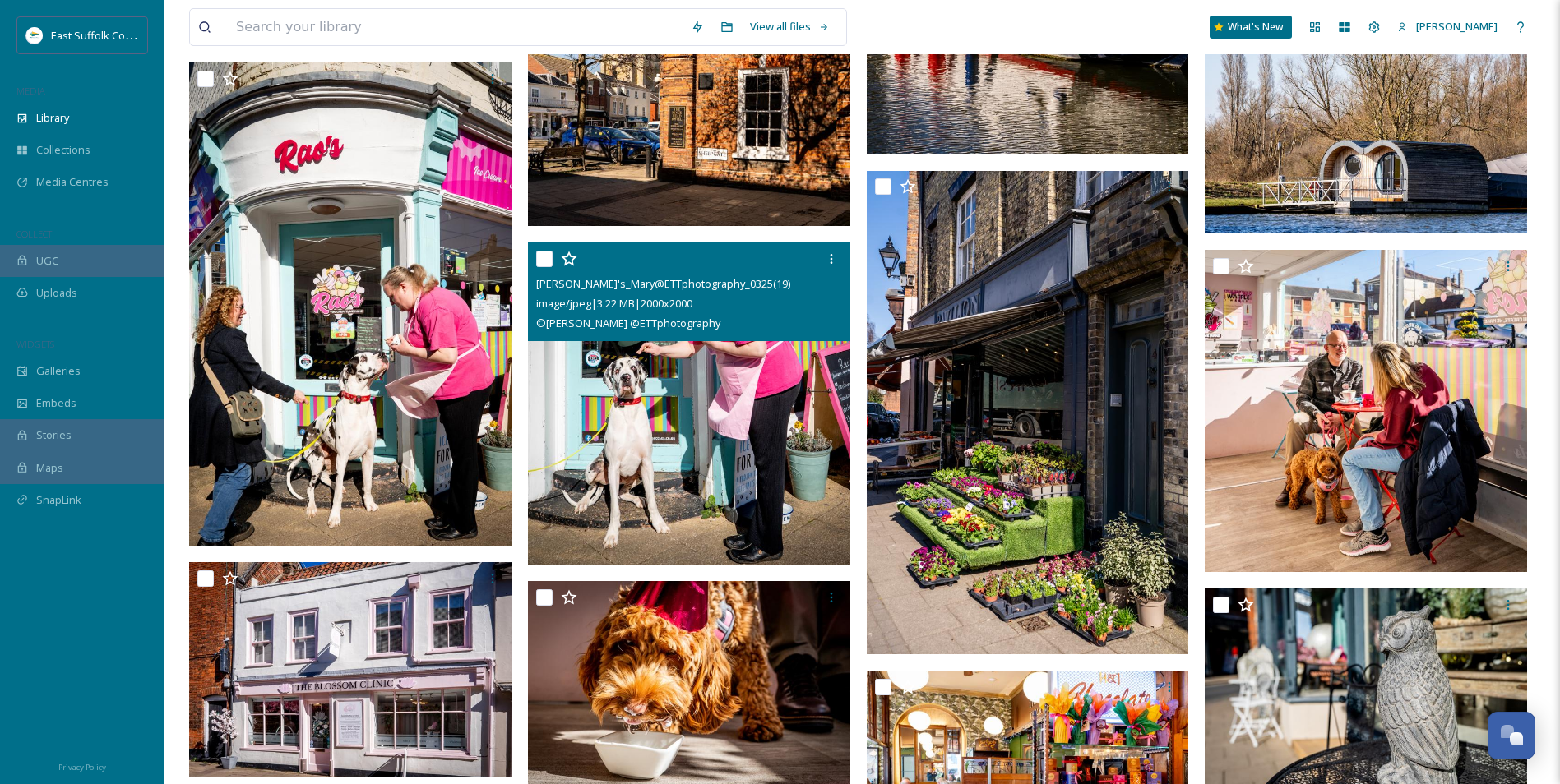
scroll to position [41798, 0]
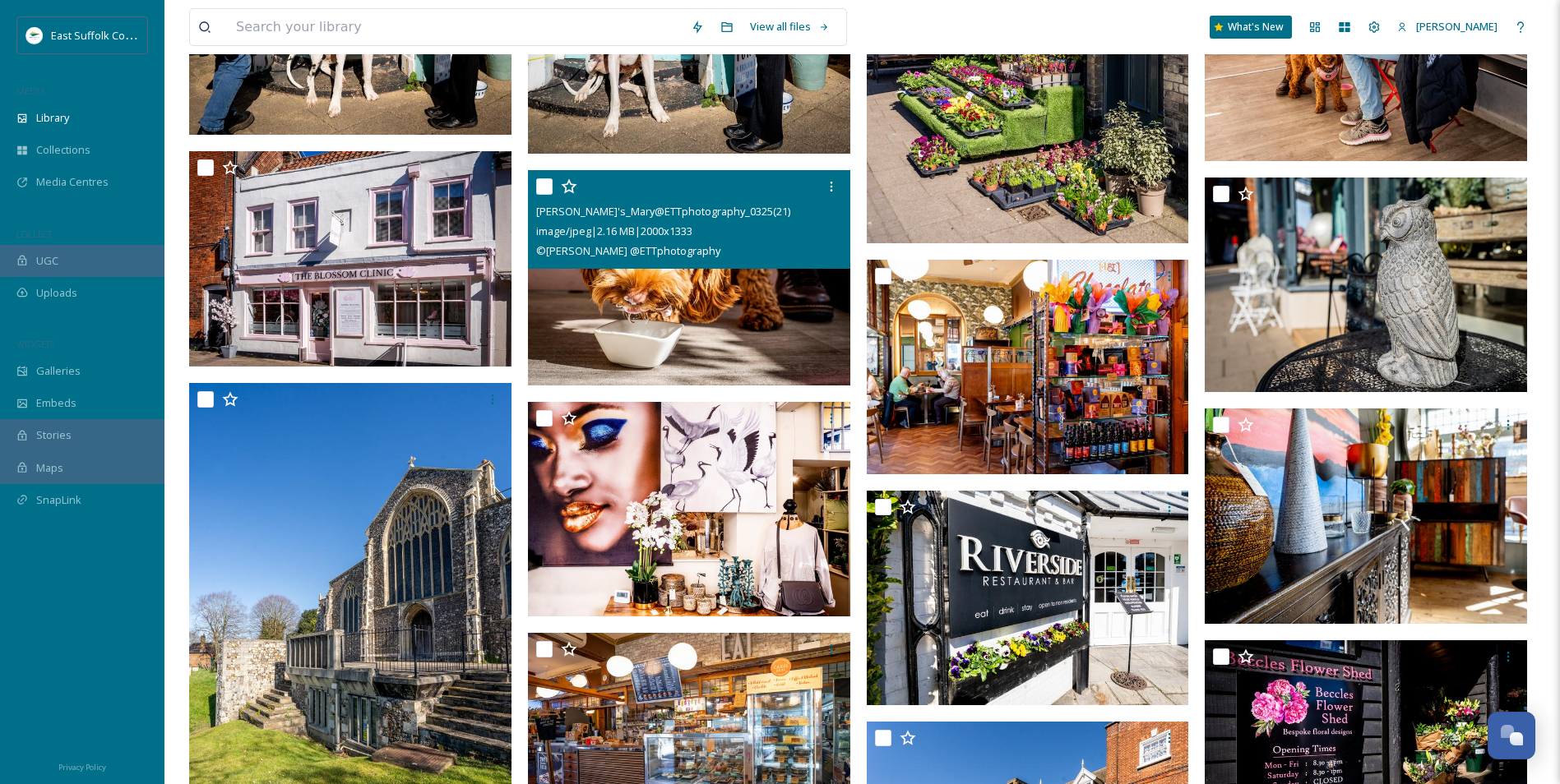
click at [676, 303] on img at bounding box center [689, 277] width 322 height 216
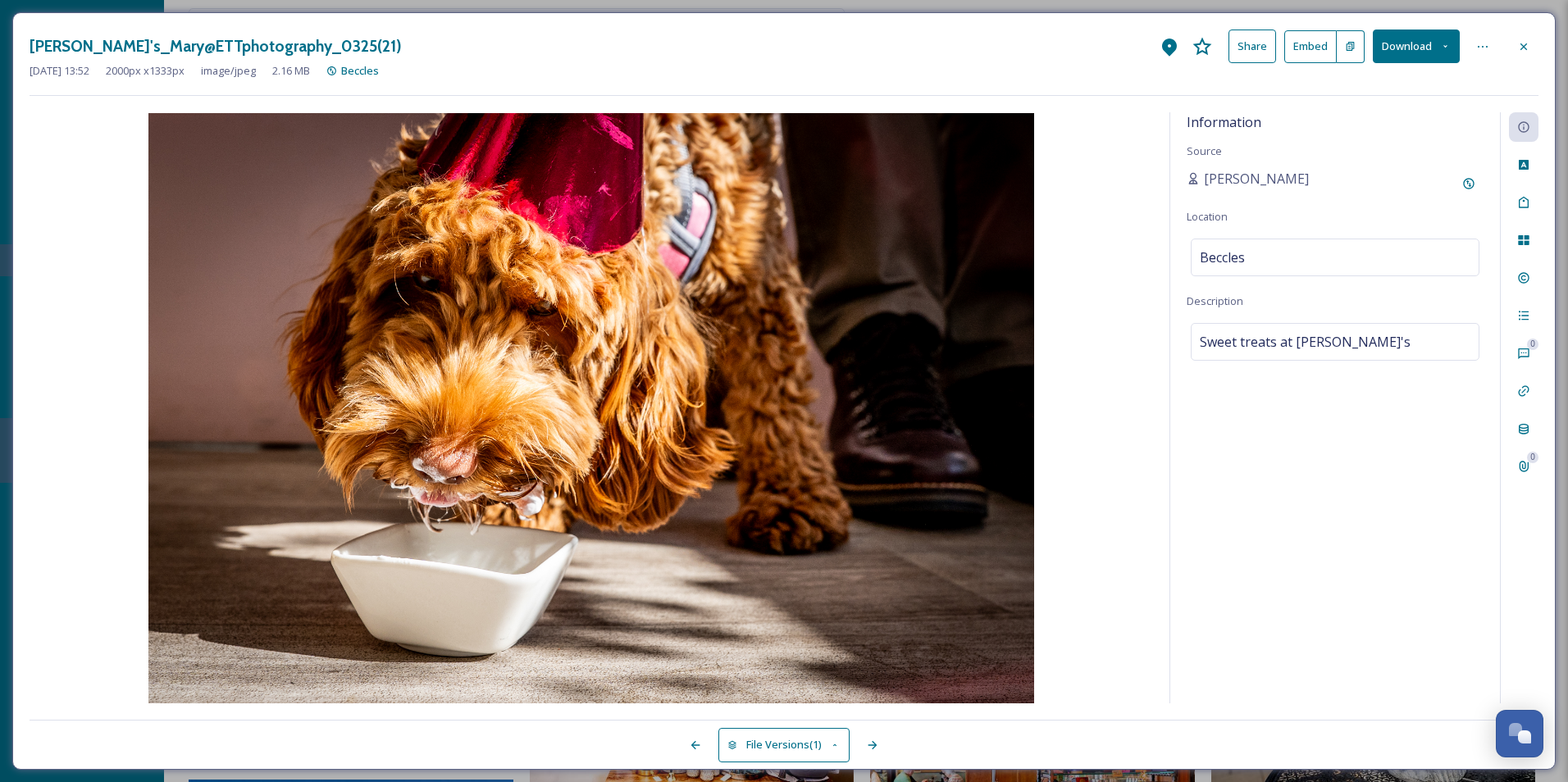
click at [1525, 48] on icon at bounding box center [1523, 46] width 13 height 13
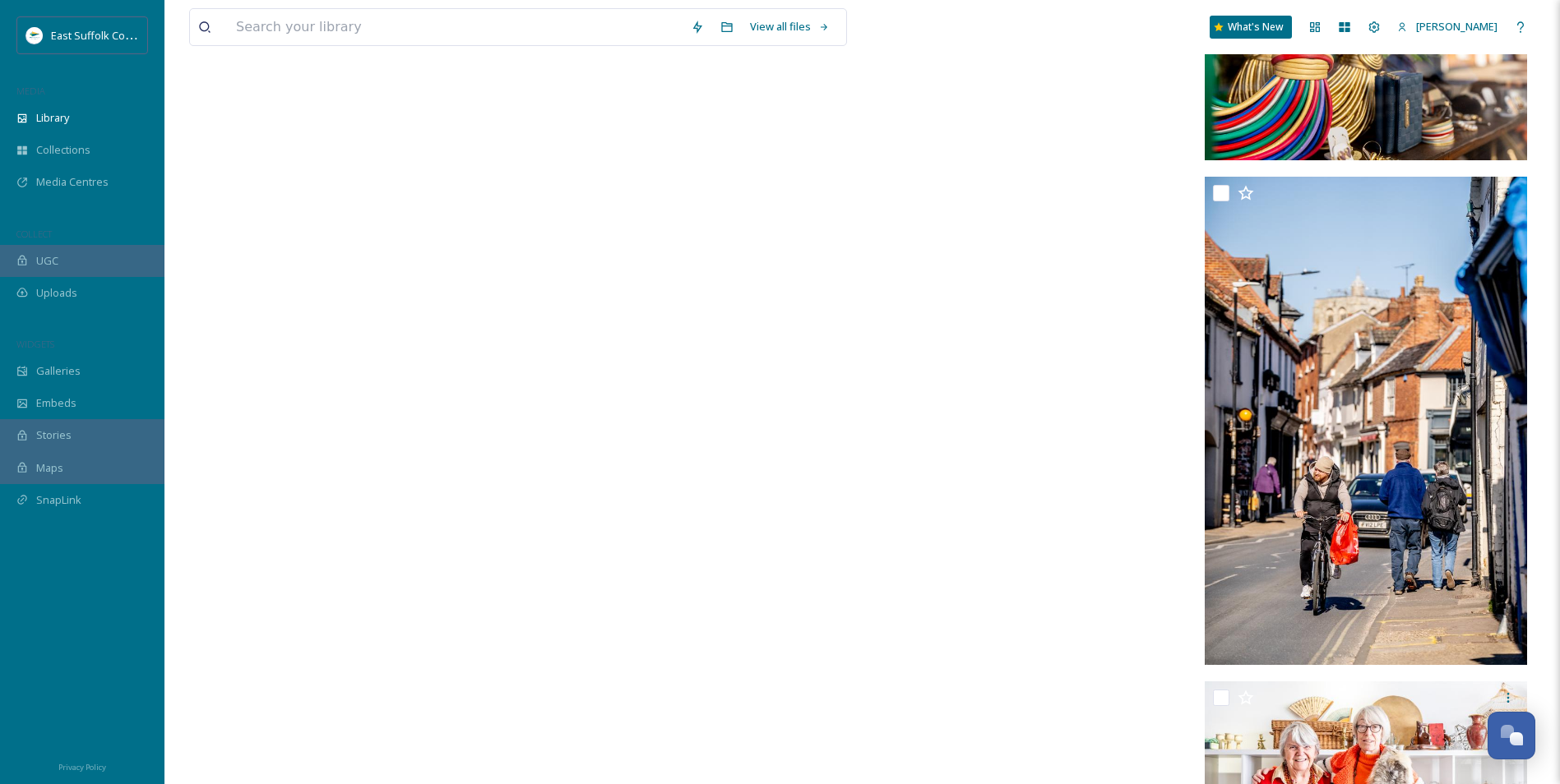
scroll to position [46626, 0]
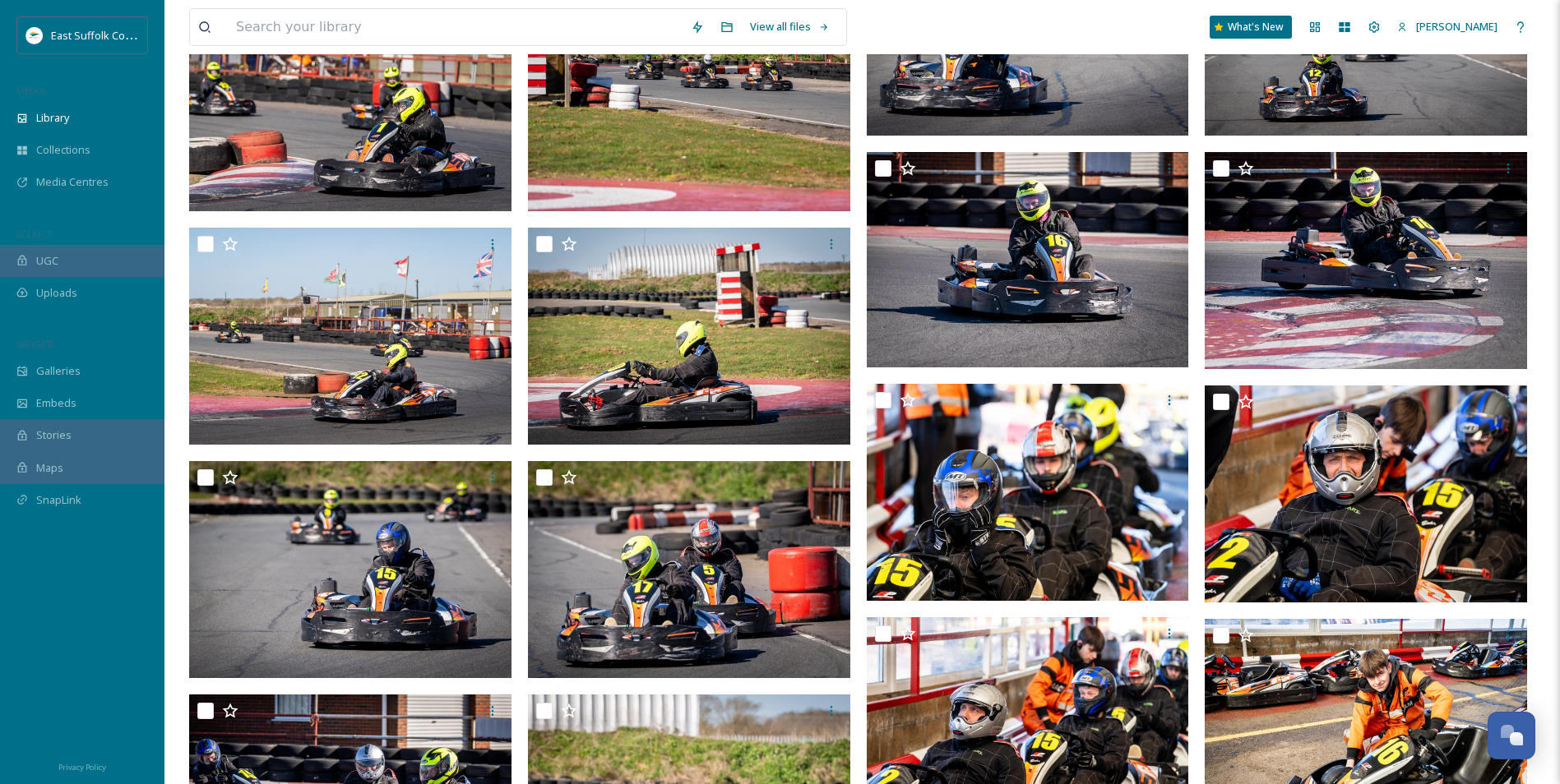
drag, startPoint x: 984, startPoint y: 491, endPoint x: 908, endPoint y: 243, distance: 259.4
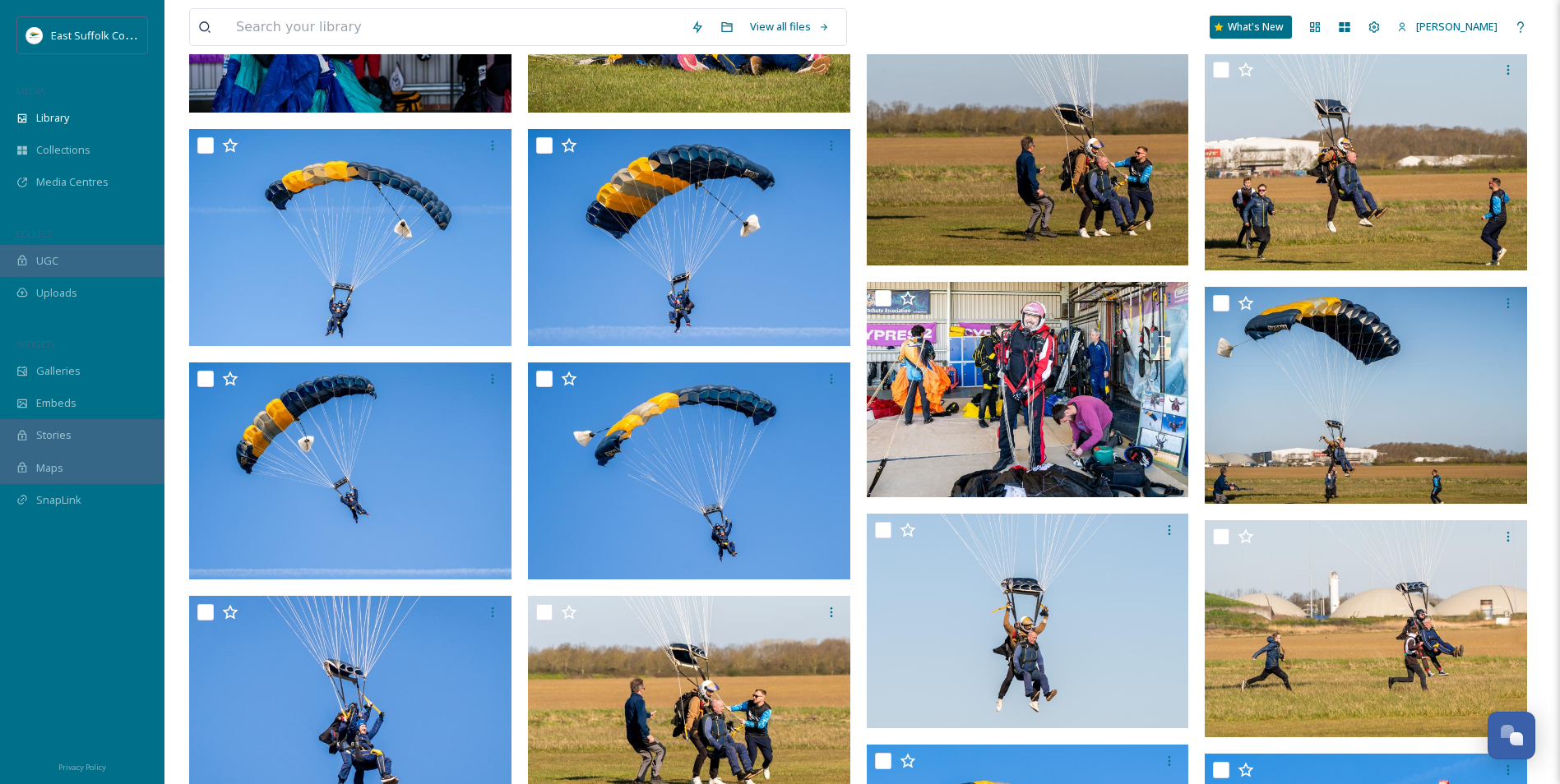
drag, startPoint x: 863, startPoint y: 474, endPoint x: 890, endPoint y: 135, distance: 340.1
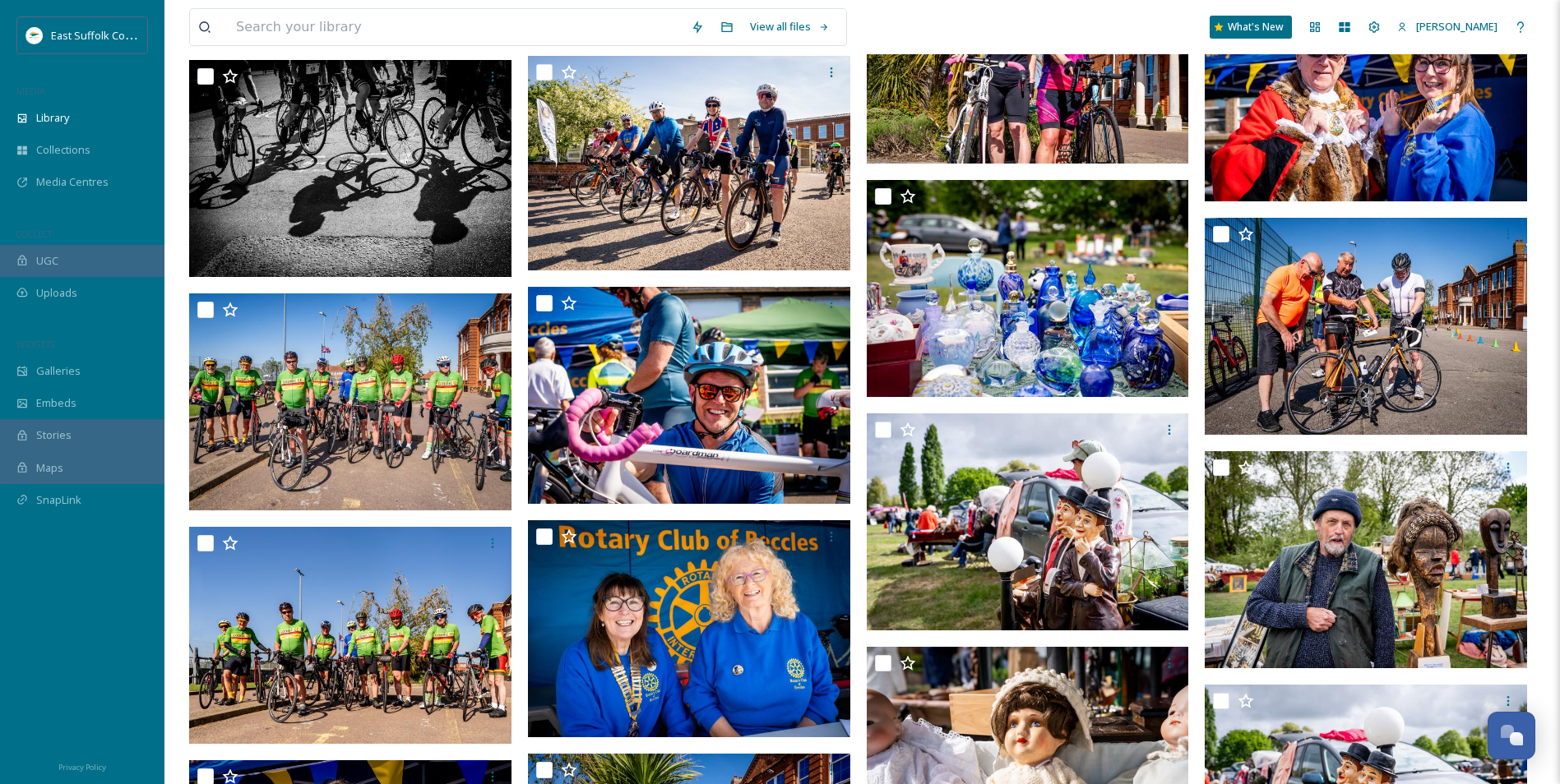
drag, startPoint x: 835, startPoint y: 485, endPoint x: 844, endPoint y: 259, distance: 226.2
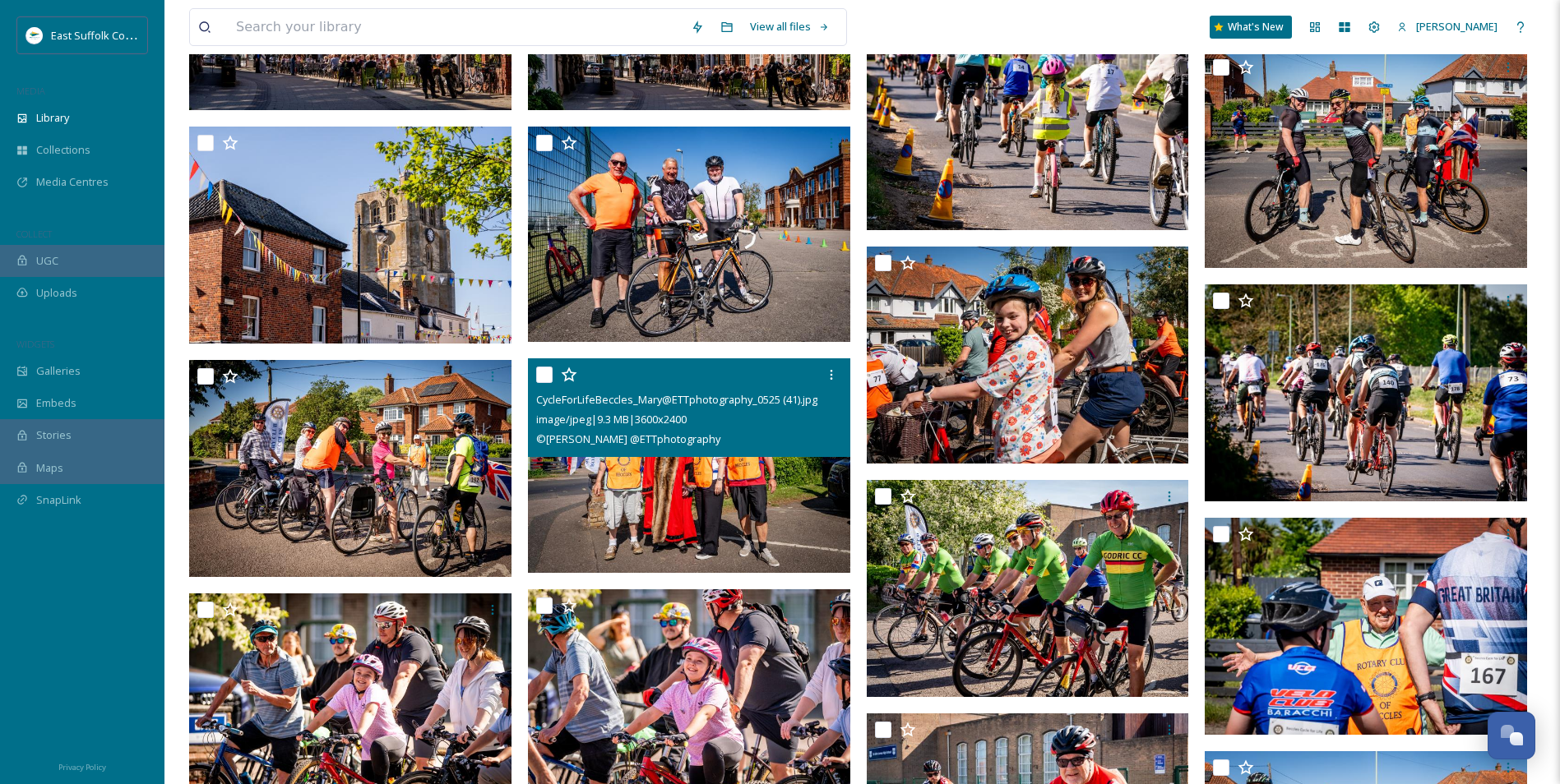
drag, startPoint x: 780, startPoint y: 545, endPoint x: 790, endPoint y: 193, distance: 352.1
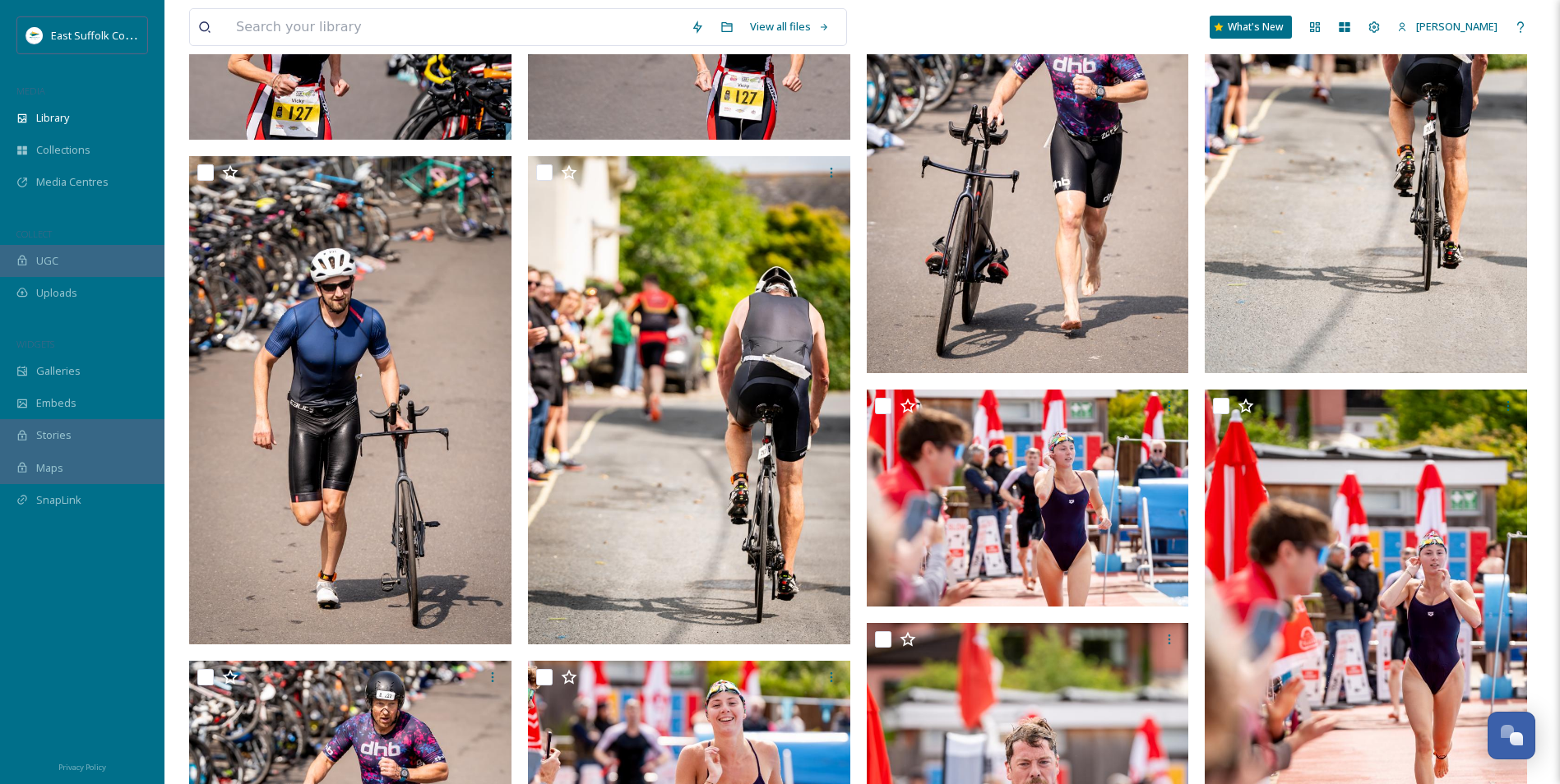
scroll to position [0, 0]
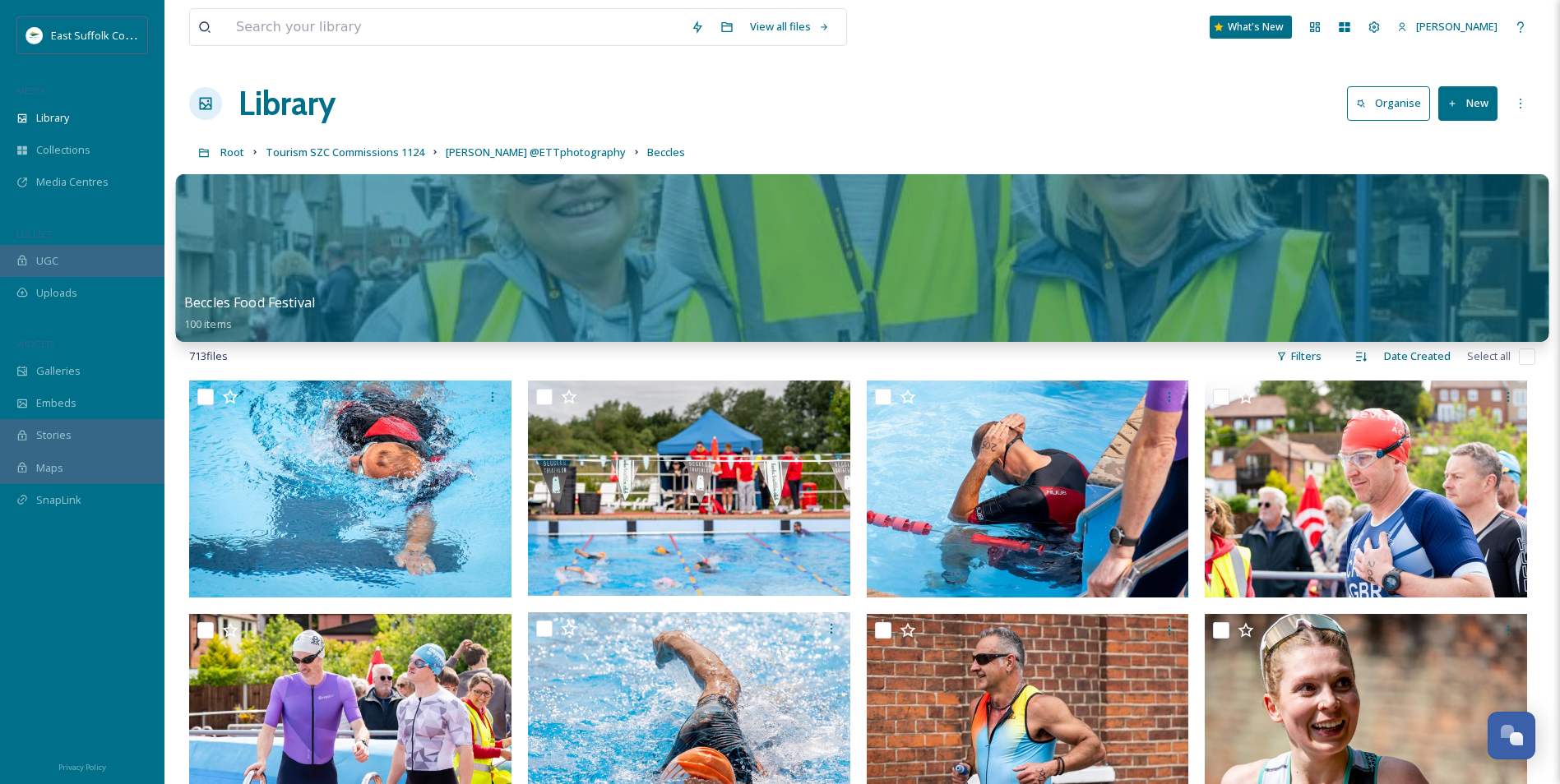
drag, startPoint x: 751, startPoint y: 522, endPoint x: 750, endPoint y: 254, distance: 268.0
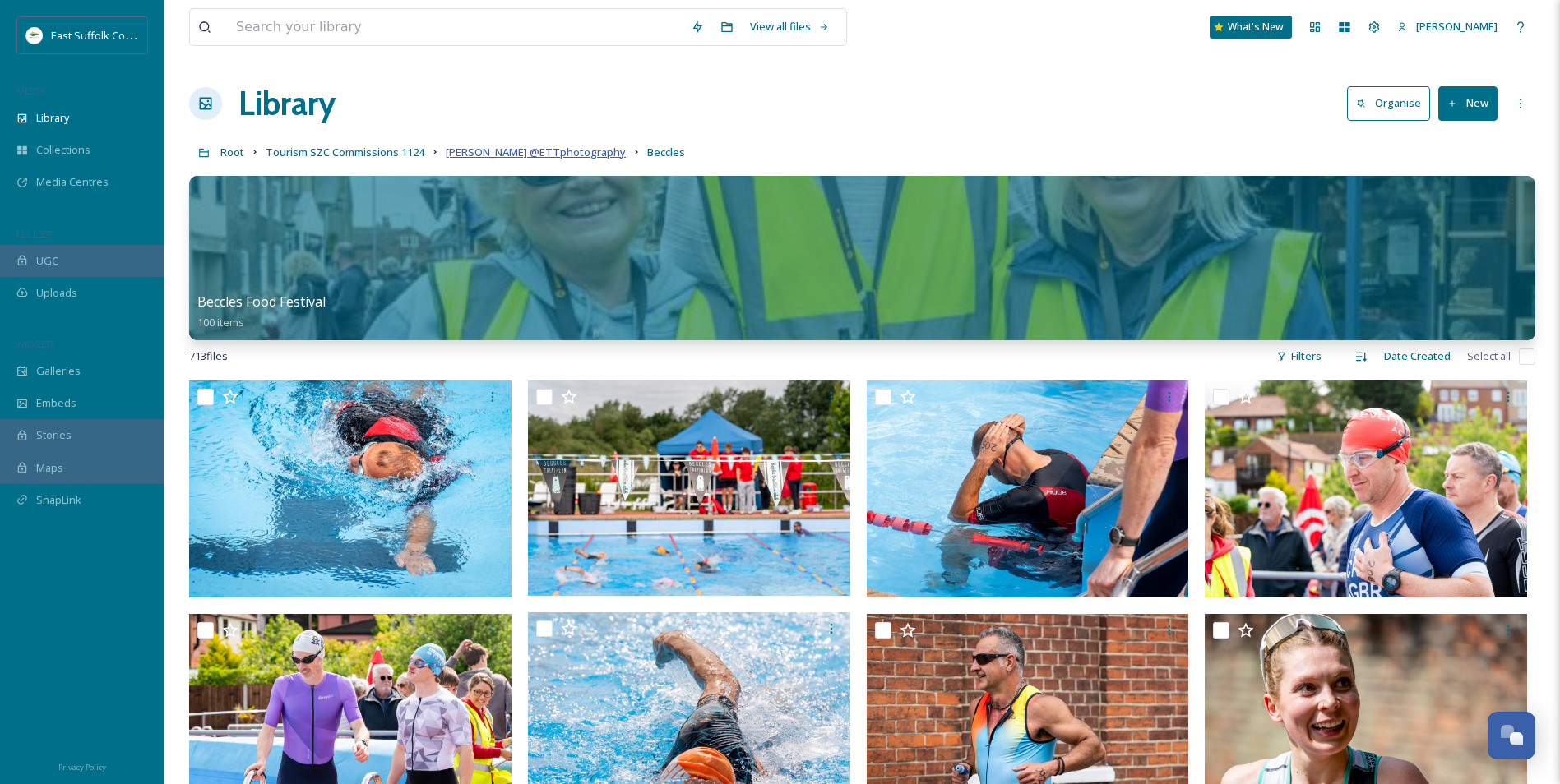
click at [489, 152] on span "Mary Doggett @ETTphotography" at bounding box center [536, 152] width 180 height 15
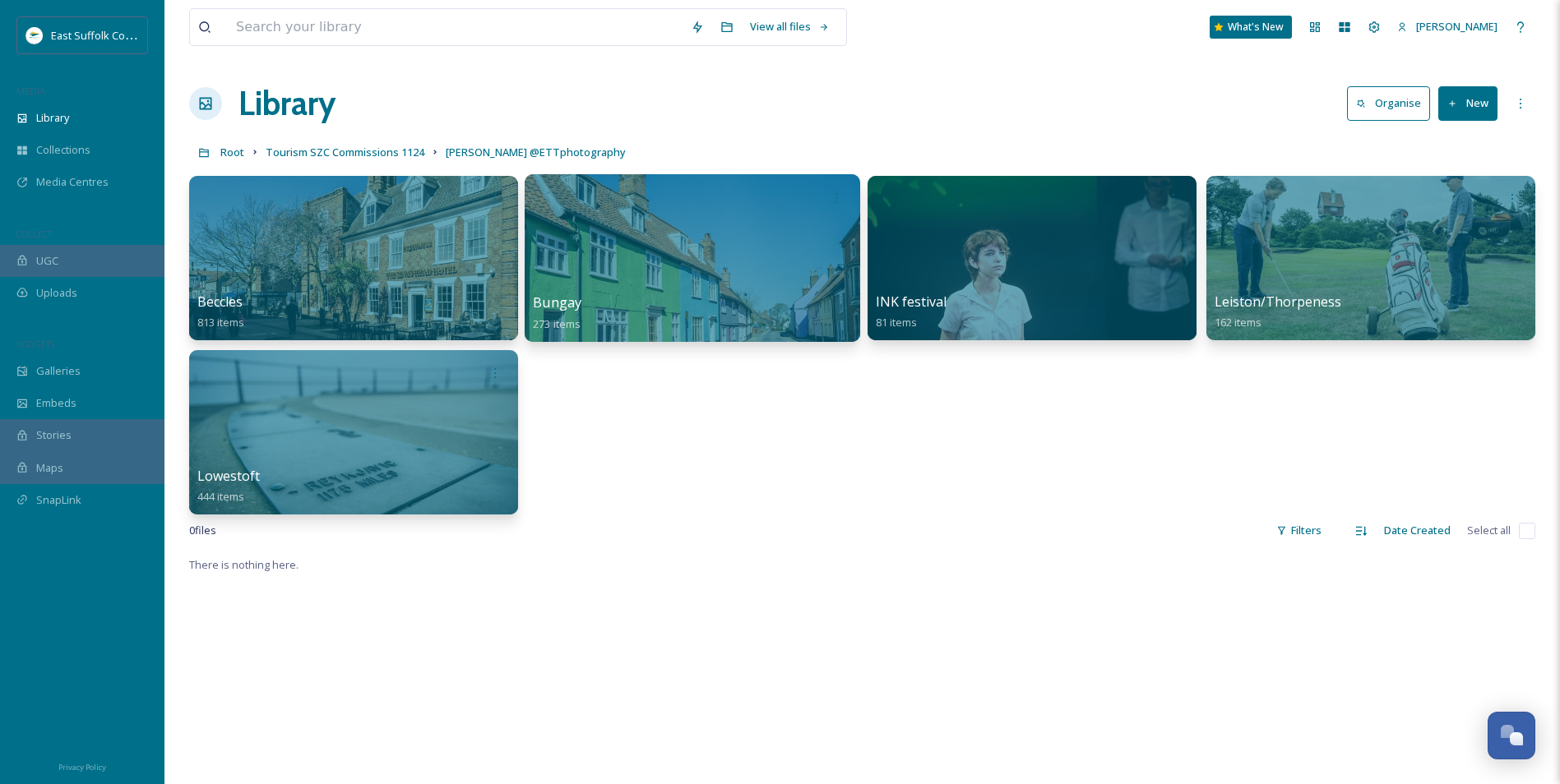
click at [635, 285] on div at bounding box center [692, 258] width 335 height 168
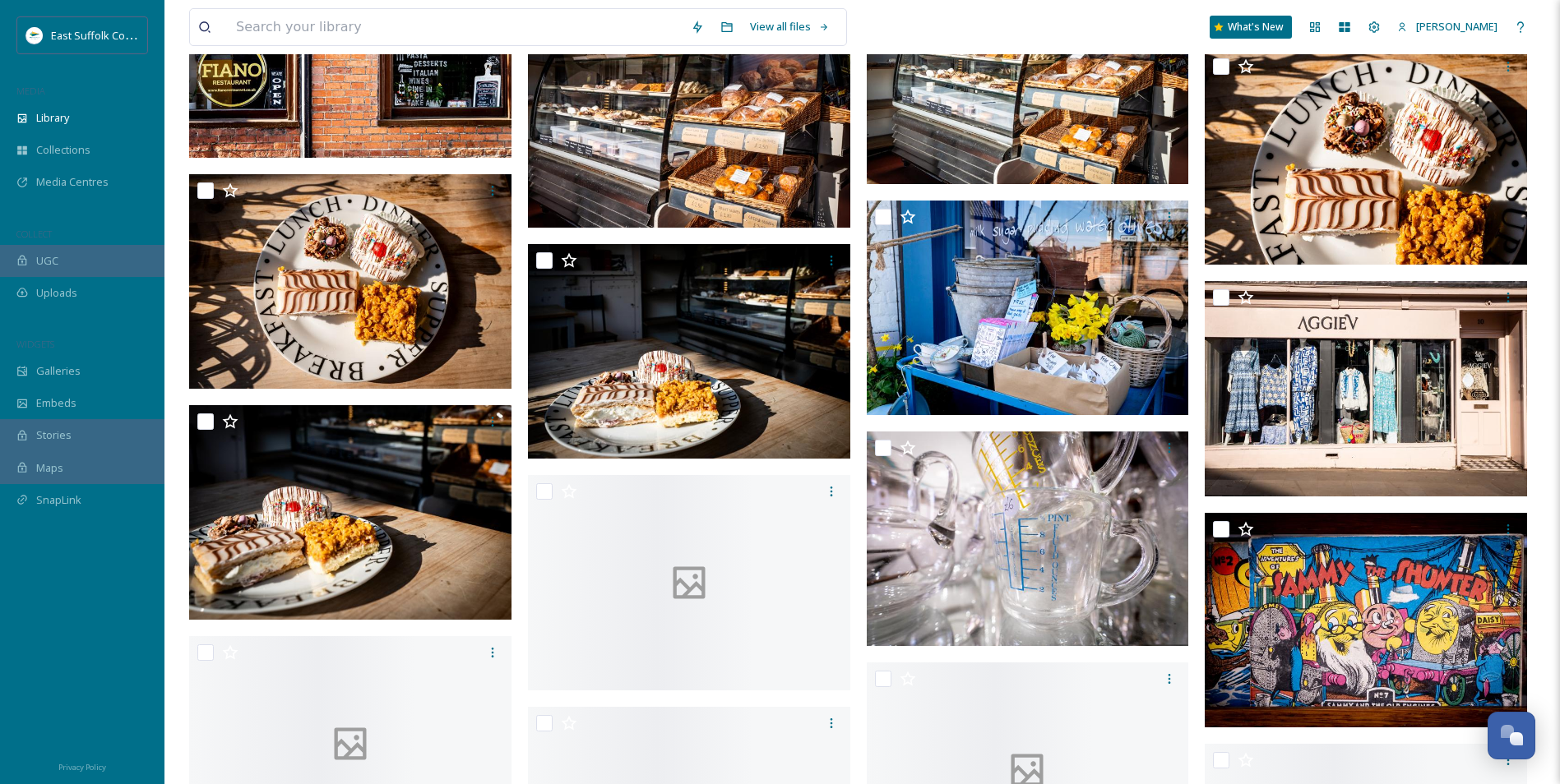
scroll to position [7857, 0]
